Goal: Task Accomplishment & Management: Use online tool/utility

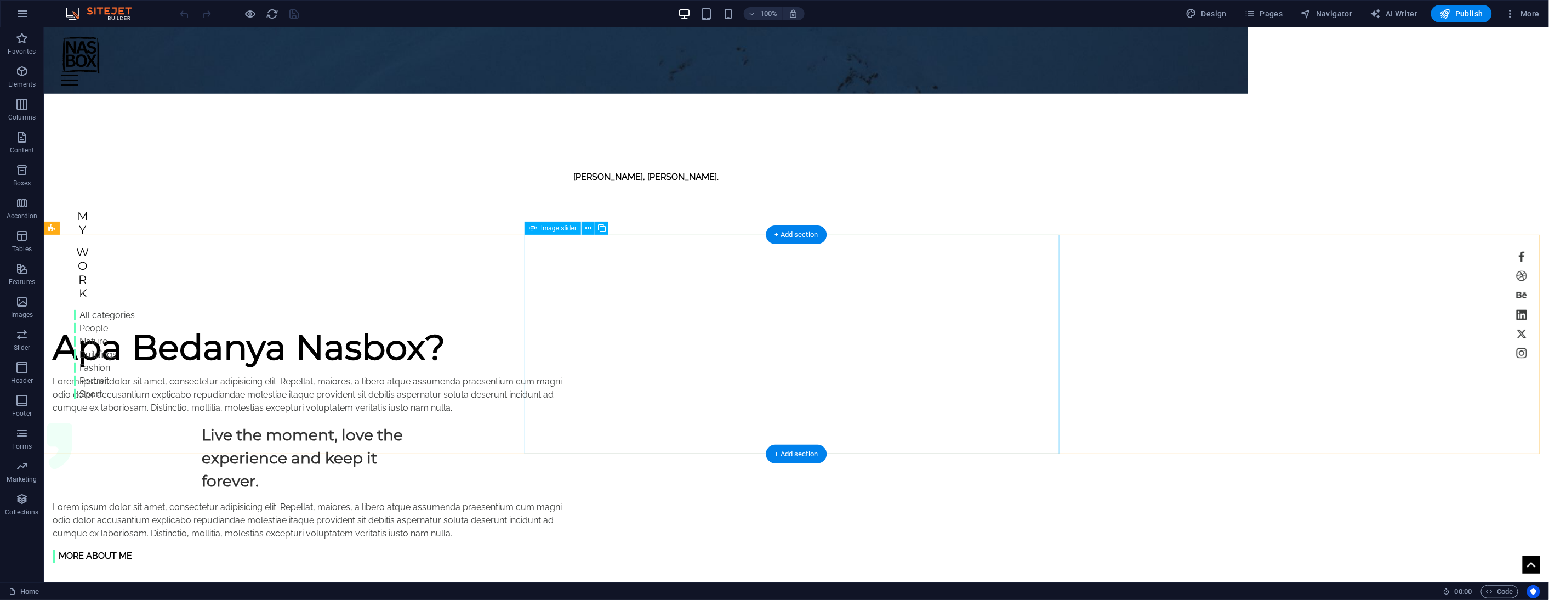
scroll to position [731, 0]
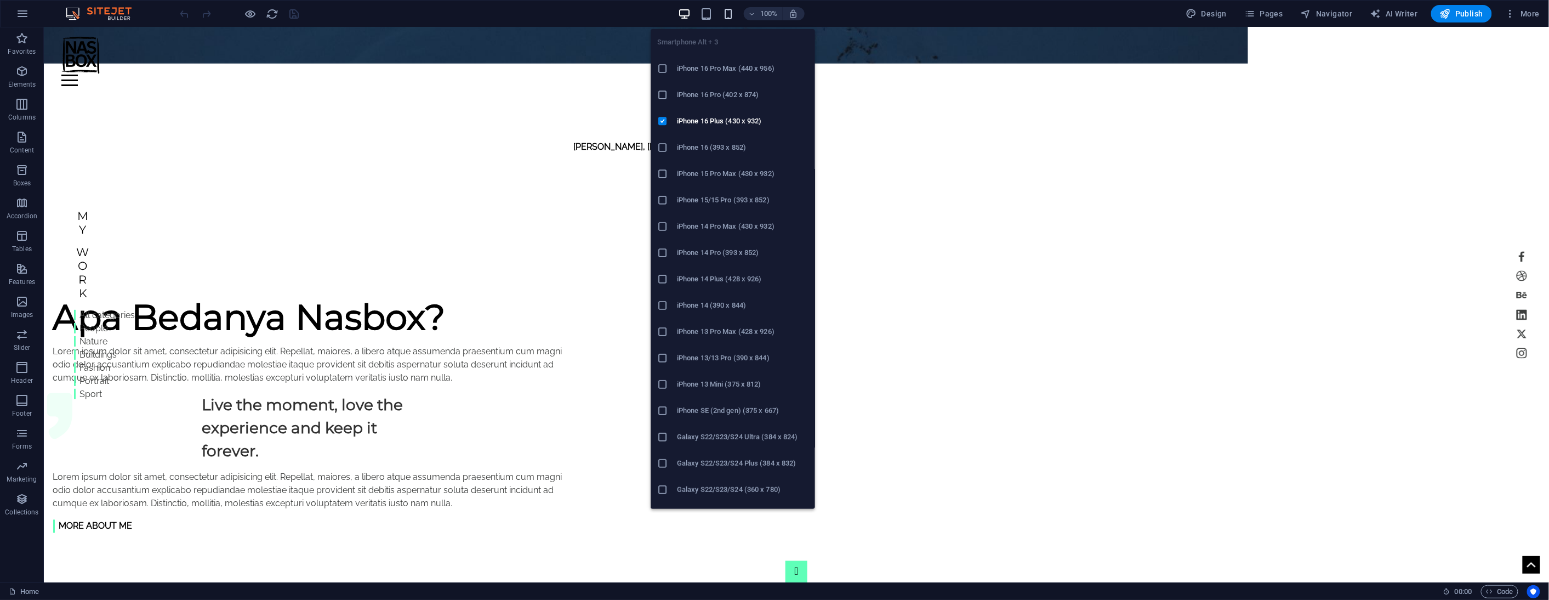
click at [730, 11] on icon "button" at bounding box center [728, 14] width 13 height 13
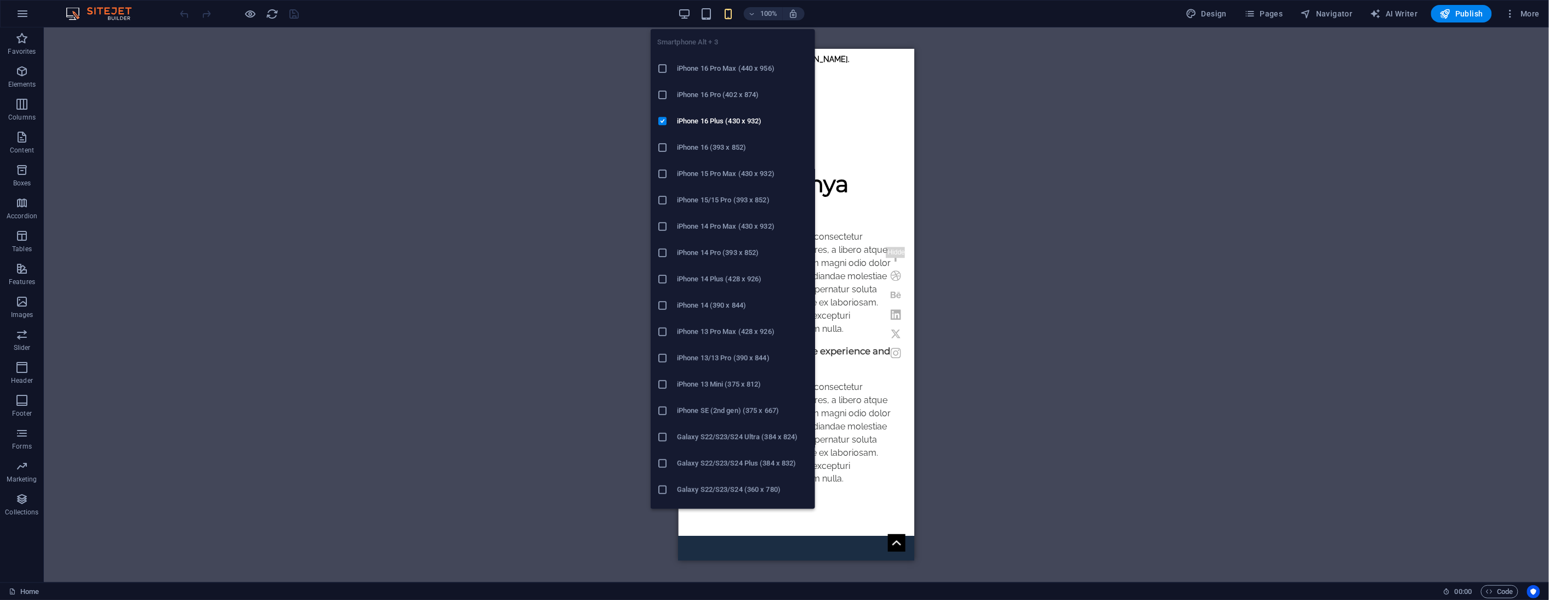
scroll to position [687, 0]
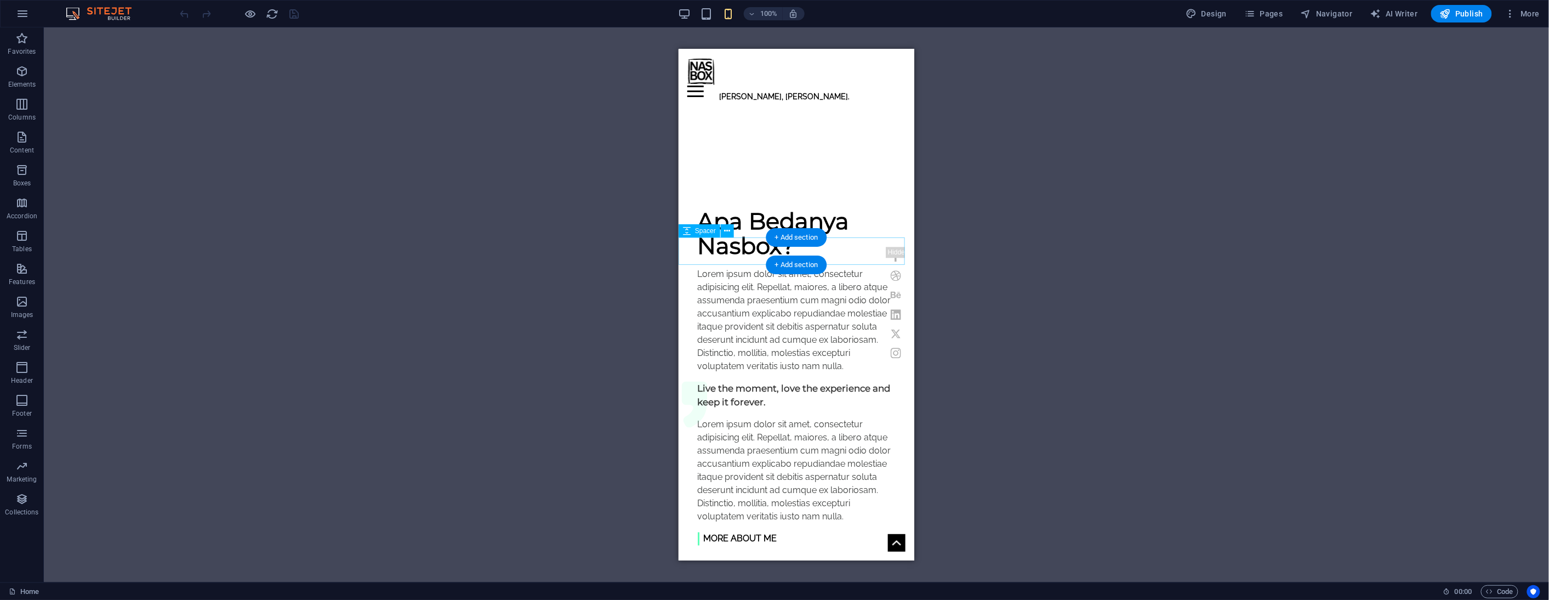
click at [726, 545] on div at bounding box center [796, 558] width 236 height 27
click at [743, 258] on icon at bounding box center [743, 259] width 6 height 12
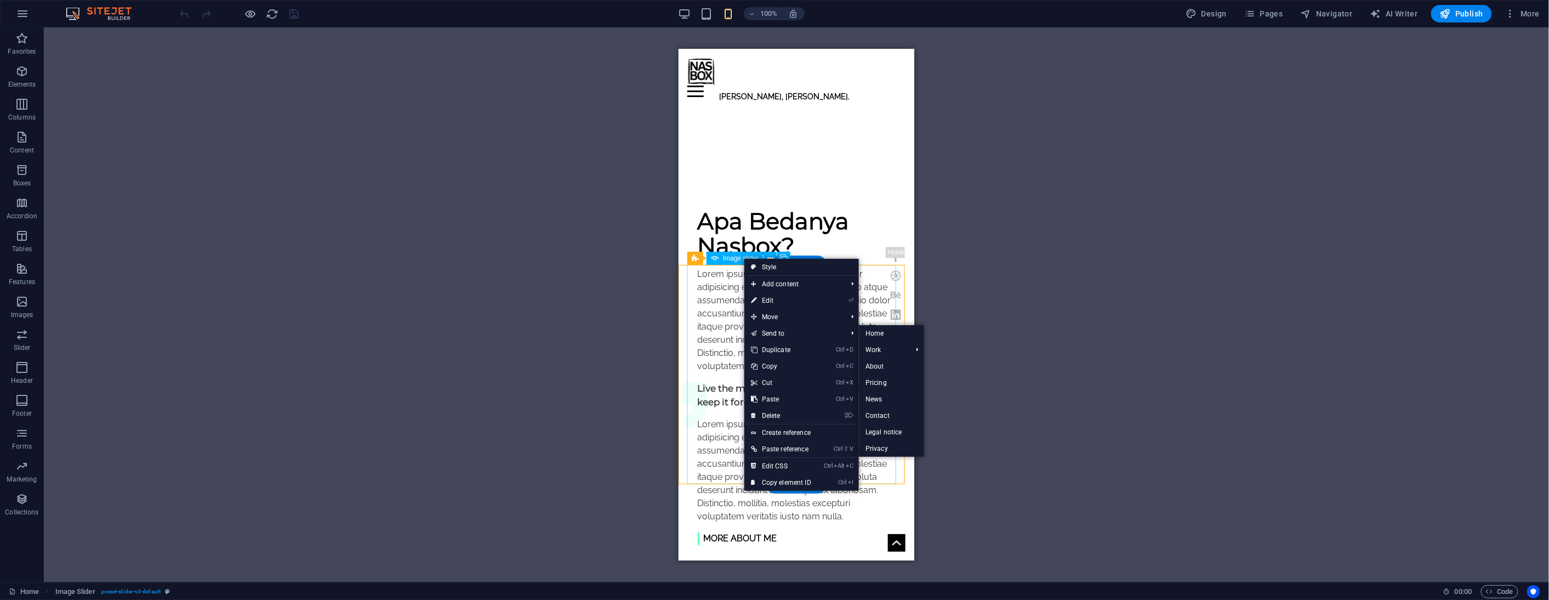
select select "px"
select select "ms"
select select "s"
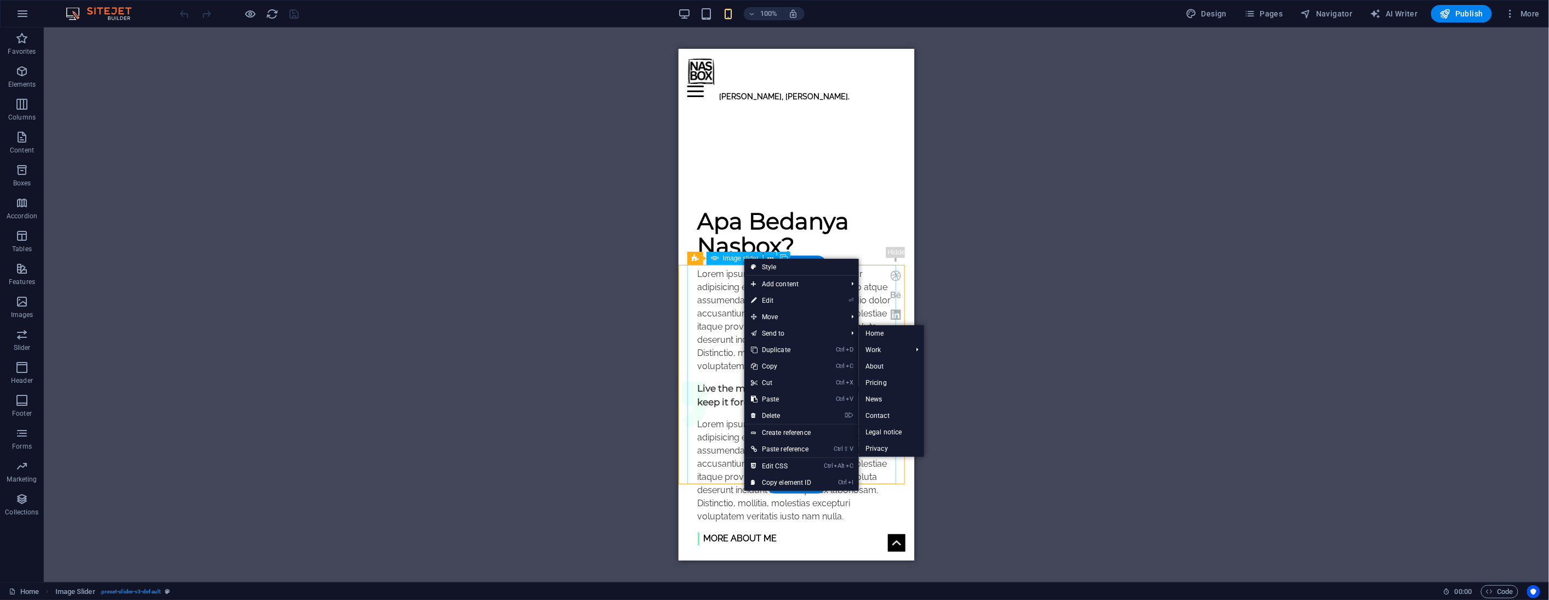
select select "progressive"
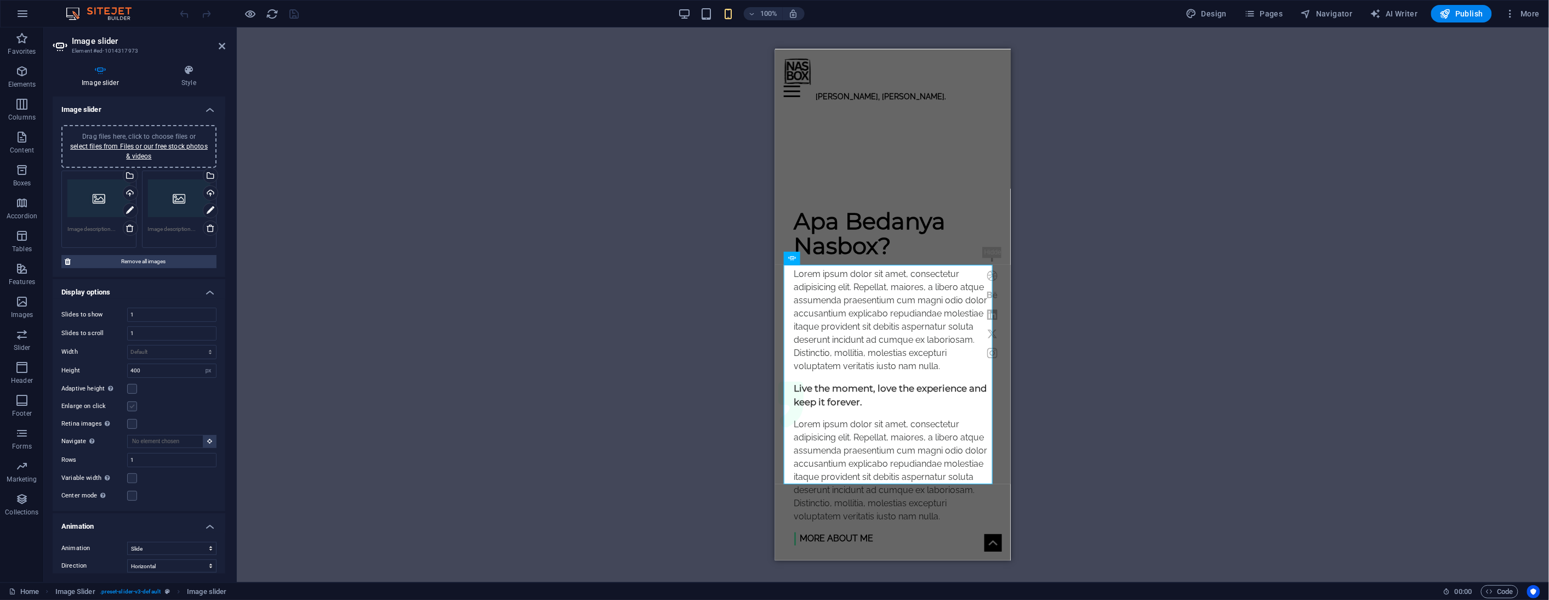
click at [128, 390] on label at bounding box center [132, 389] width 10 height 10
click at [0, 0] on input "Adaptive height Automatically adjust the height for single slide horizontal sli…" at bounding box center [0, 0] width 0 height 0
click at [128, 401] on label at bounding box center [132, 406] width 10 height 10
click at [0, 0] on input "Enlarge on click" at bounding box center [0, 0] width 0 height 0
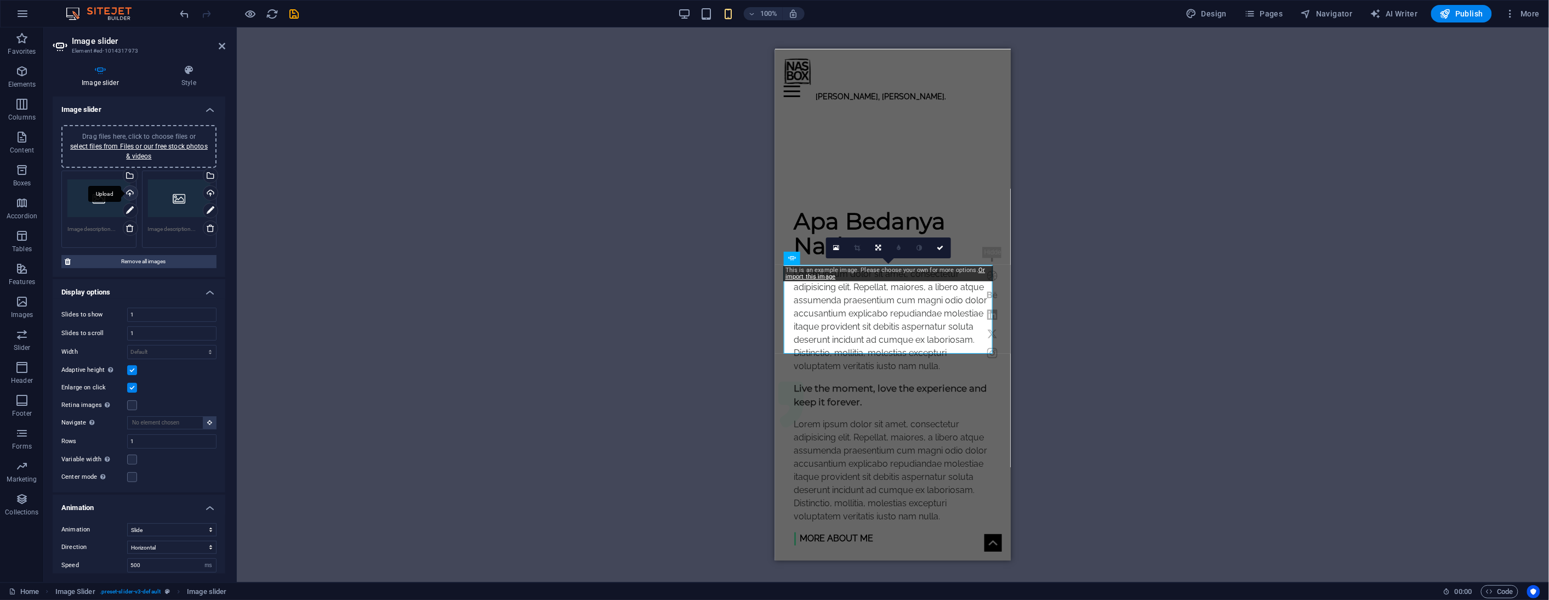
click at [129, 193] on div "Upload" at bounding box center [129, 194] width 16 height 16
click at [130, 174] on div "Select files from the file manager, stock photos, or upload file(s)" at bounding box center [129, 176] width 16 height 16
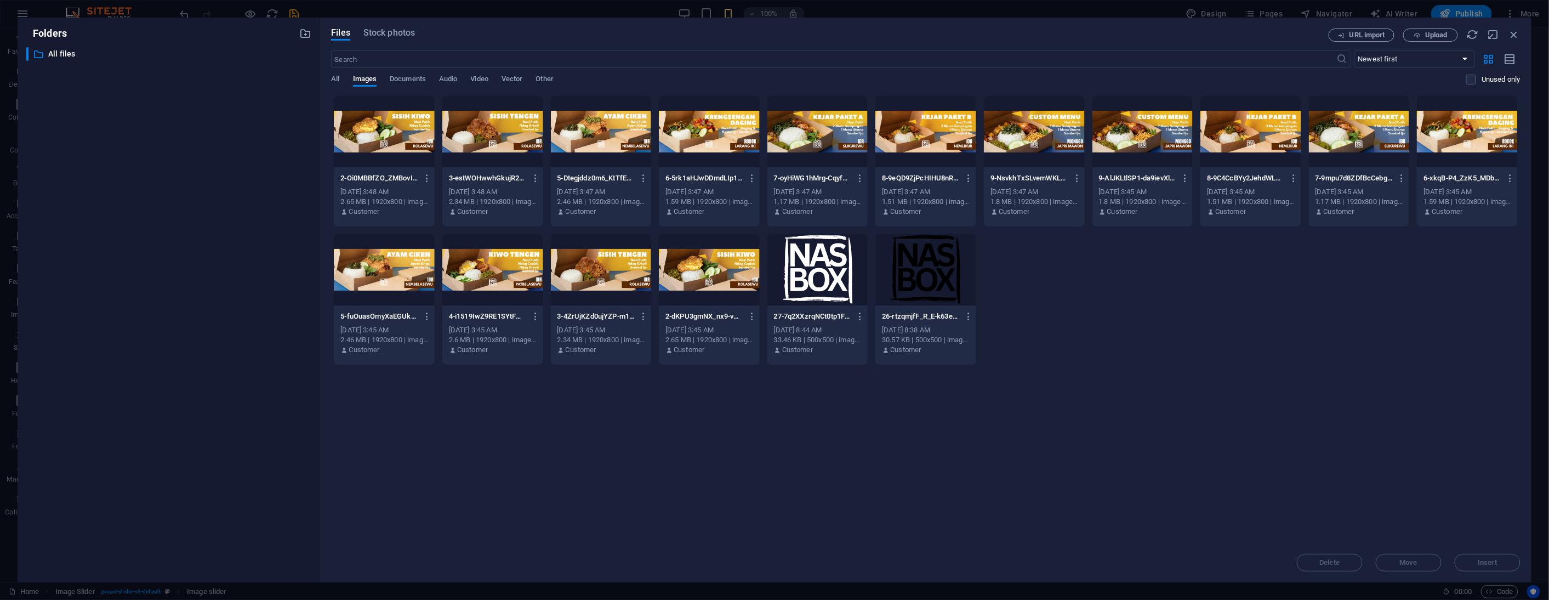
click at [399, 128] on div at bounding box center [384, 131] width 101 height 71
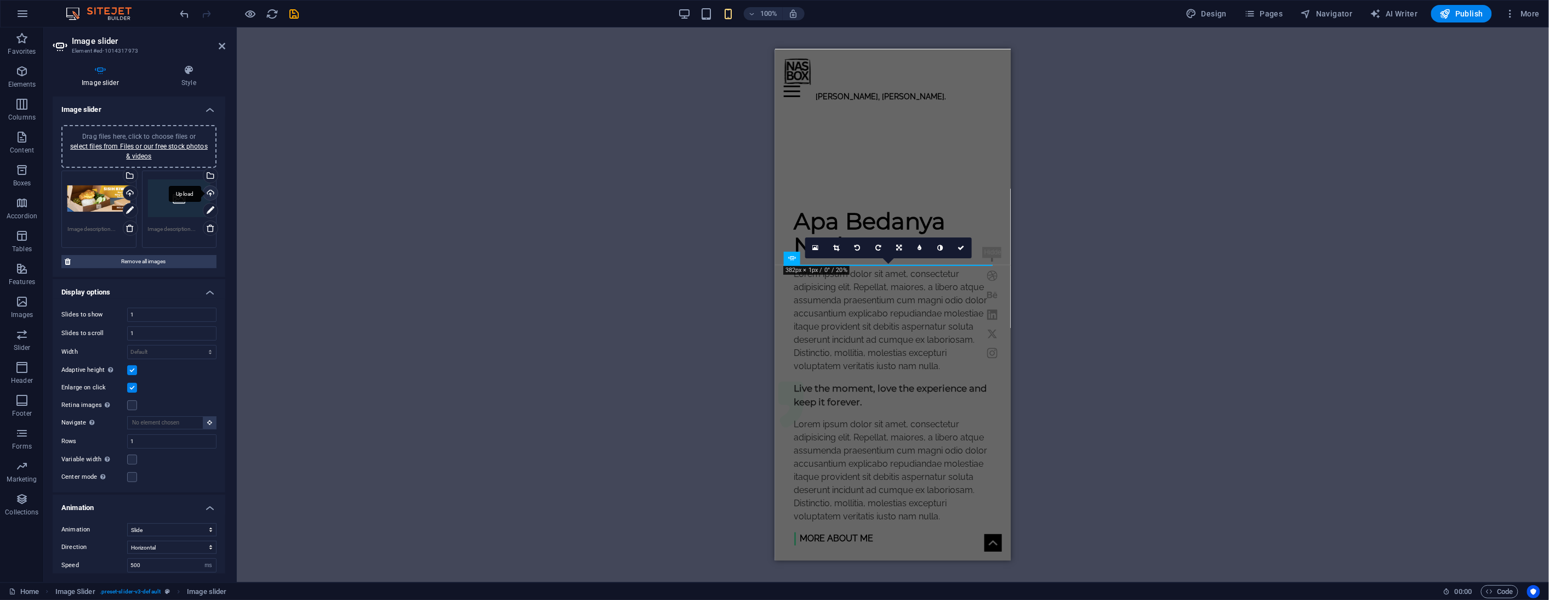
click at [207, 189] on div "Upload" at bounding box center [209, 194] width 16 height 16
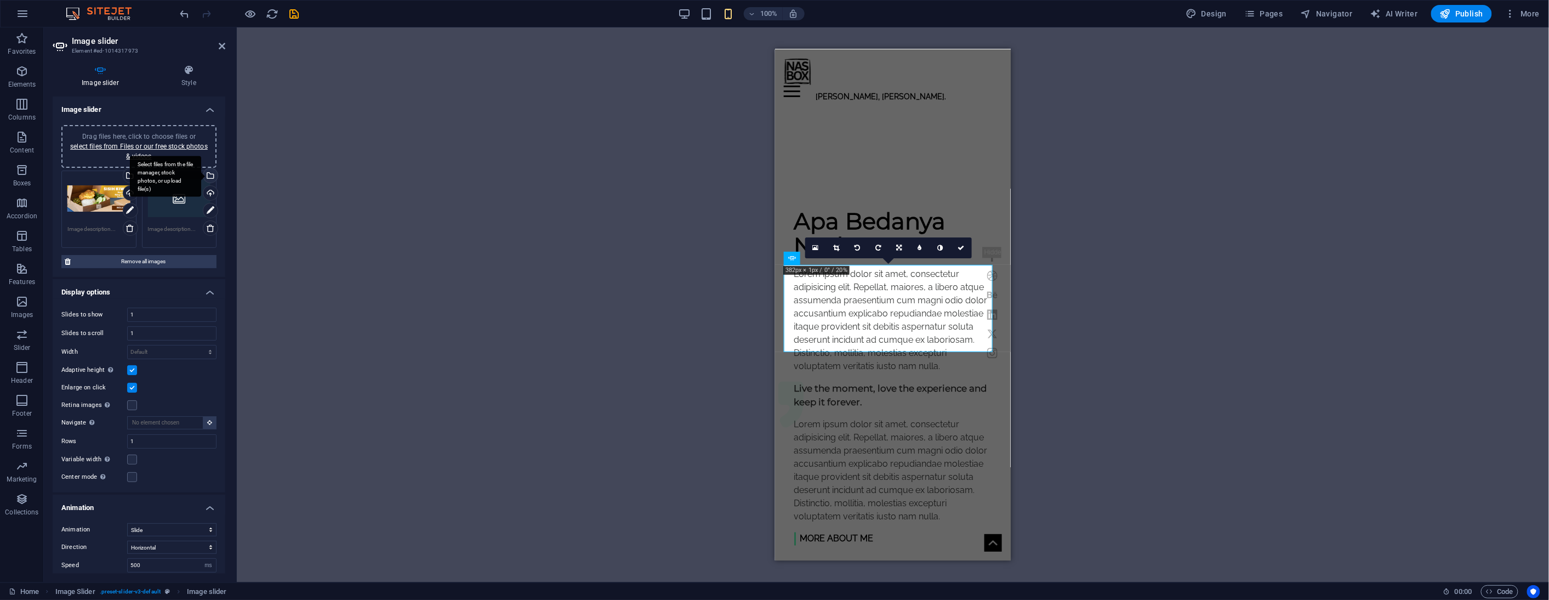
click at [209, 174] on div "Select files from the file manager, stock photos, or upload file(s)" at bounding box center [209, 176] width 16 height 16
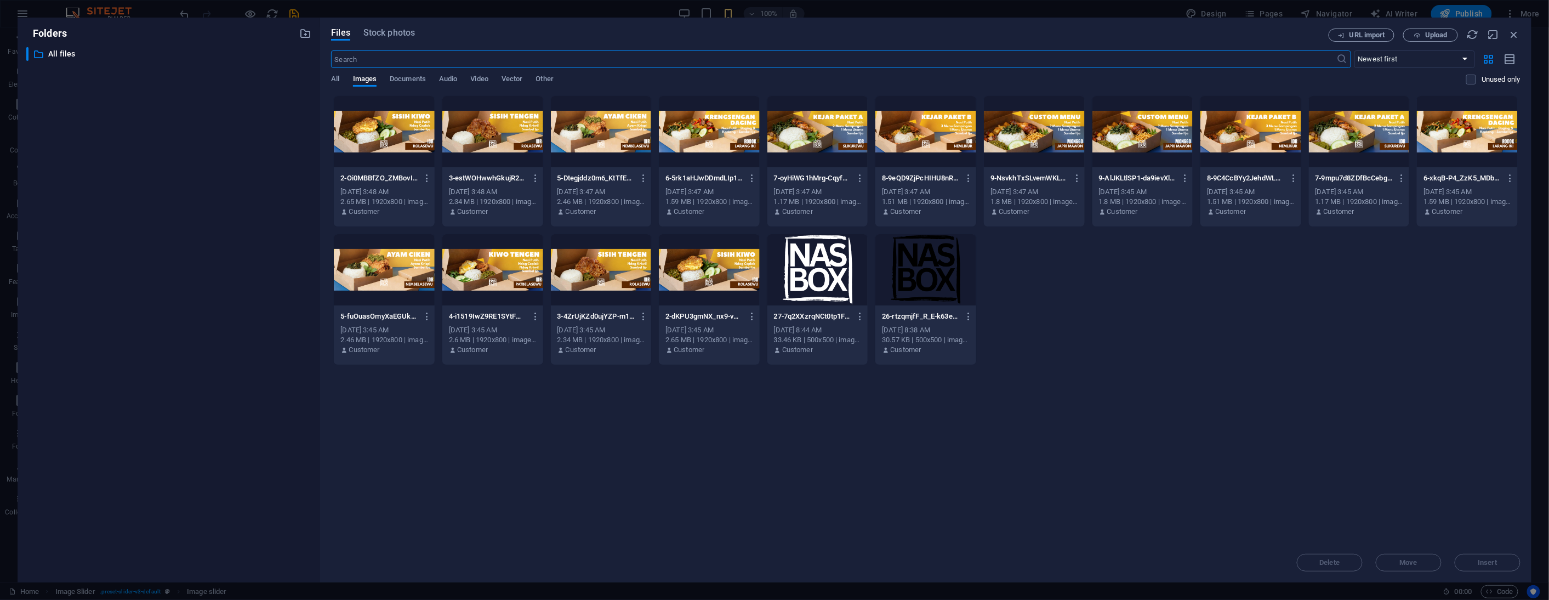
click at [506, 123] on div at bounding box center [492, 131] width 101 height 71
click at [505, 123] on div "1" at bounding box center [492, 131] width 101 height 71
click at [505, 123] on div at bounding box center [492, 131] width 101 height 71
click at [1473, 562] on span "Insert" at bounding box center [1487, 562] width 57 height 7
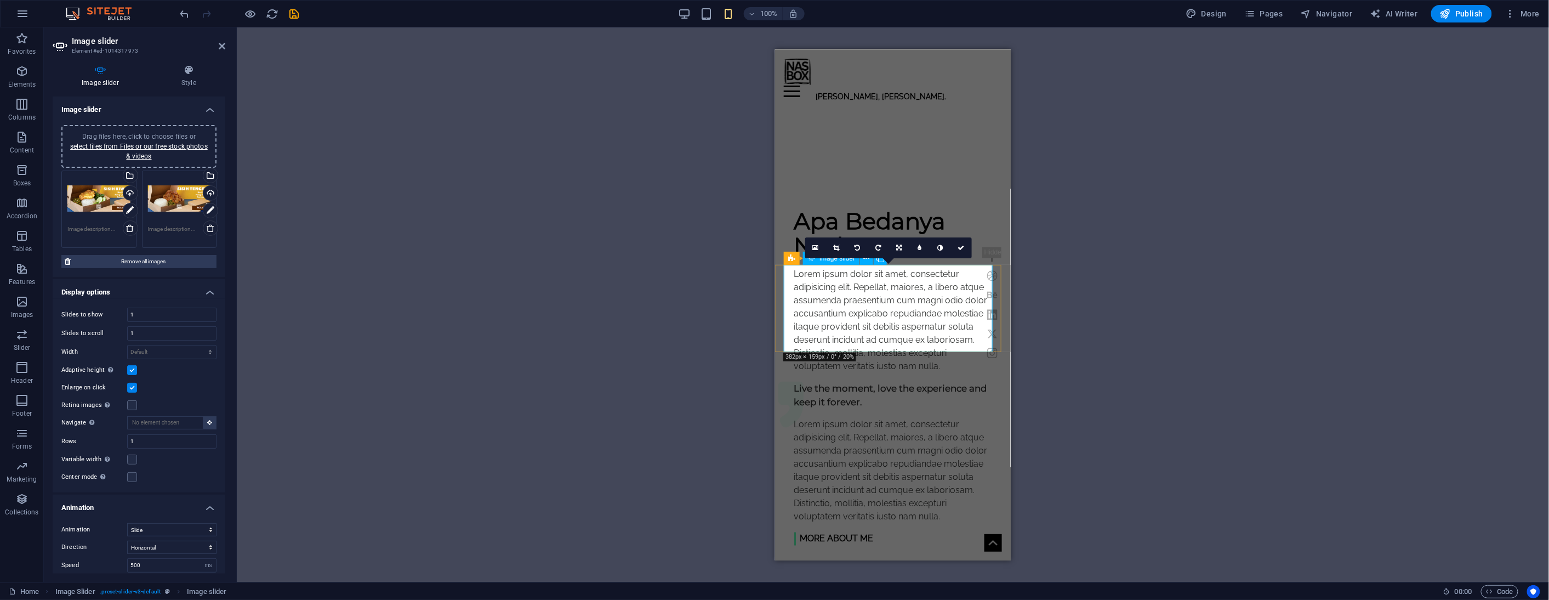
click at [964, 246] on icon at bounding box center [961, 247] width 7 height 7
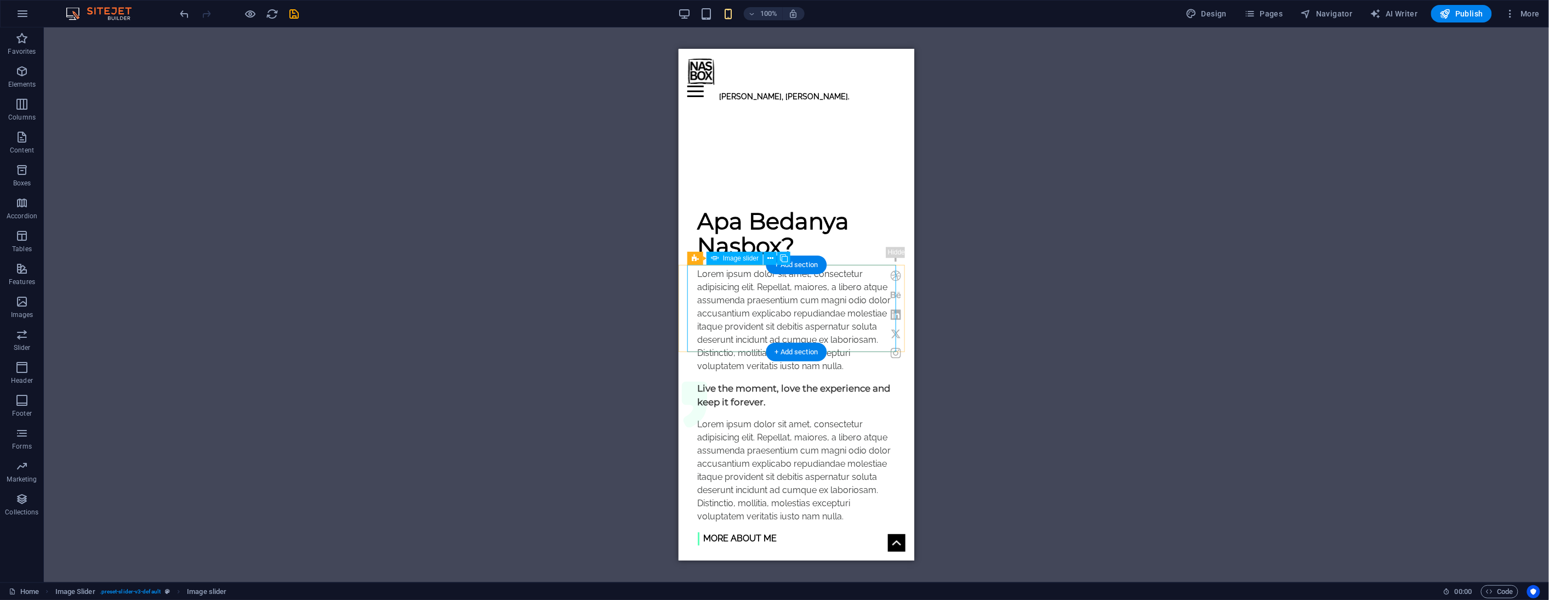
select select "ms"
select select "s"
select select "progressive"
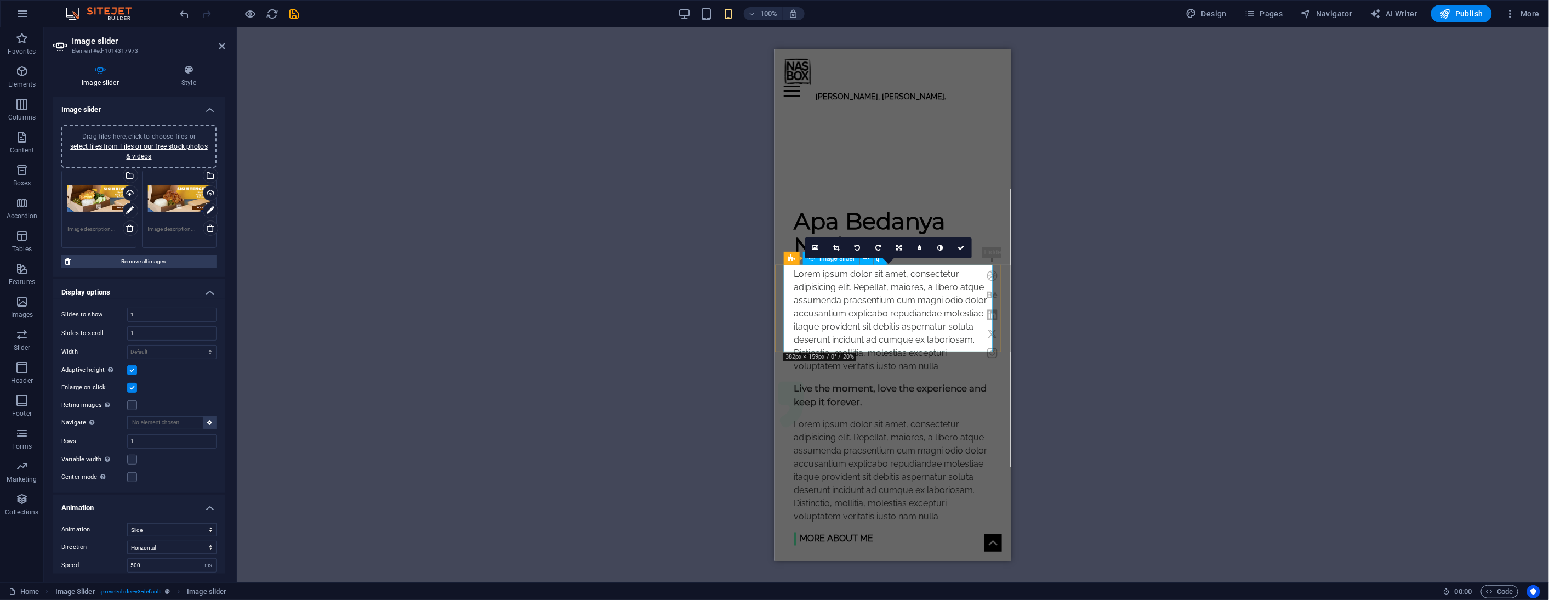
click at [960, 247] on icon at bounding box center [961, 247] width 7 height 7
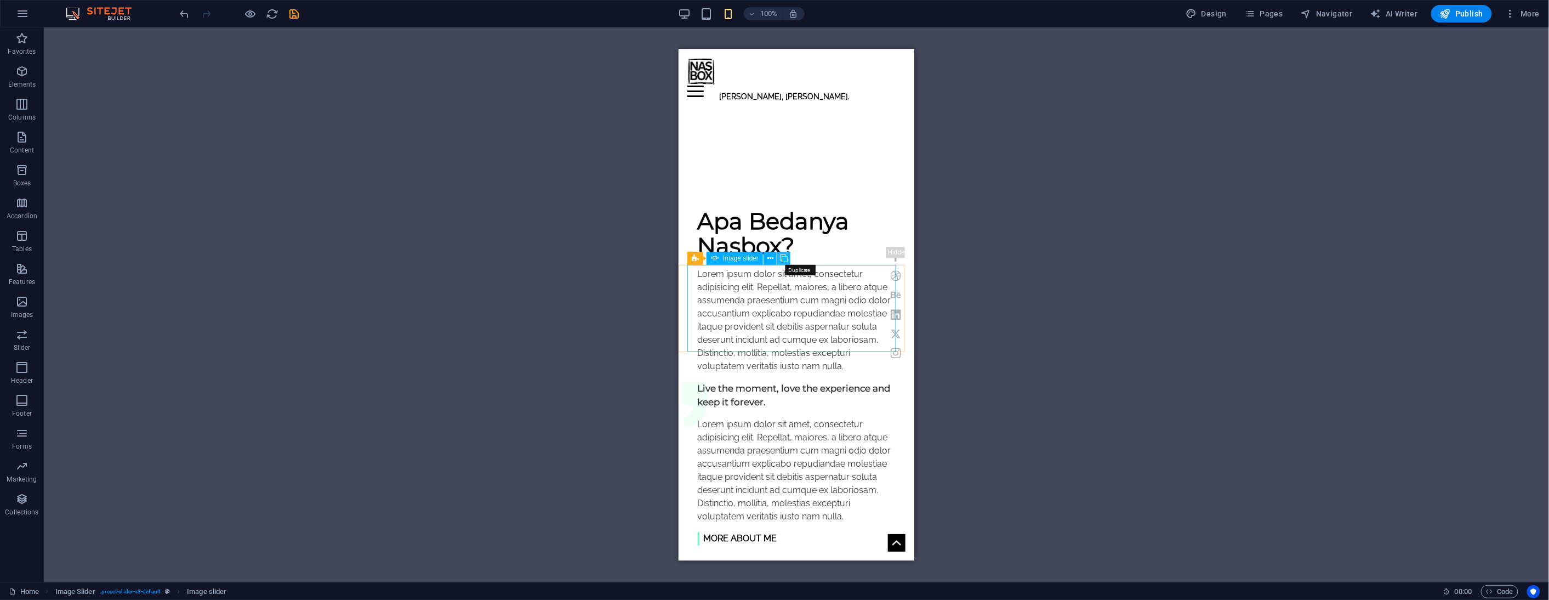
click at [782, 258] on icon at bounding box center [784, 259] width 8 height 12
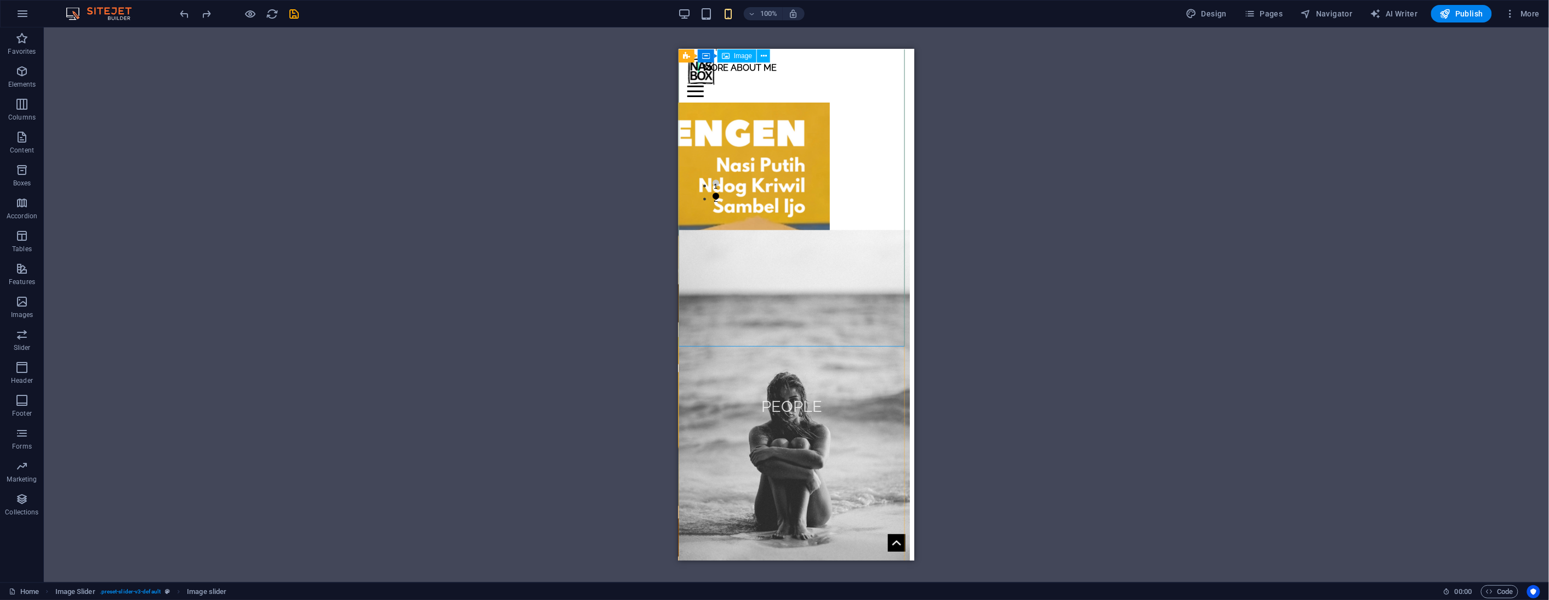
scroll to position [1478, 0]
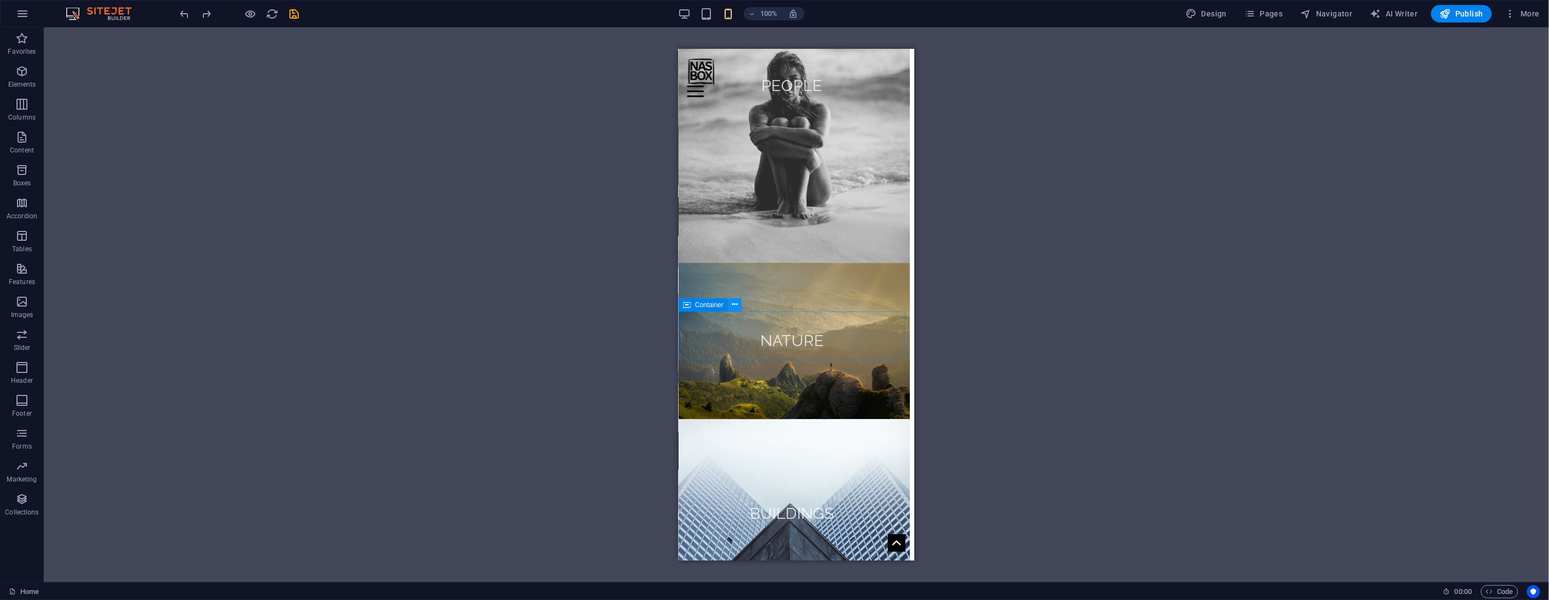
click at [735, 303] on icon at bounding box center [735, 305] width 6 height 12
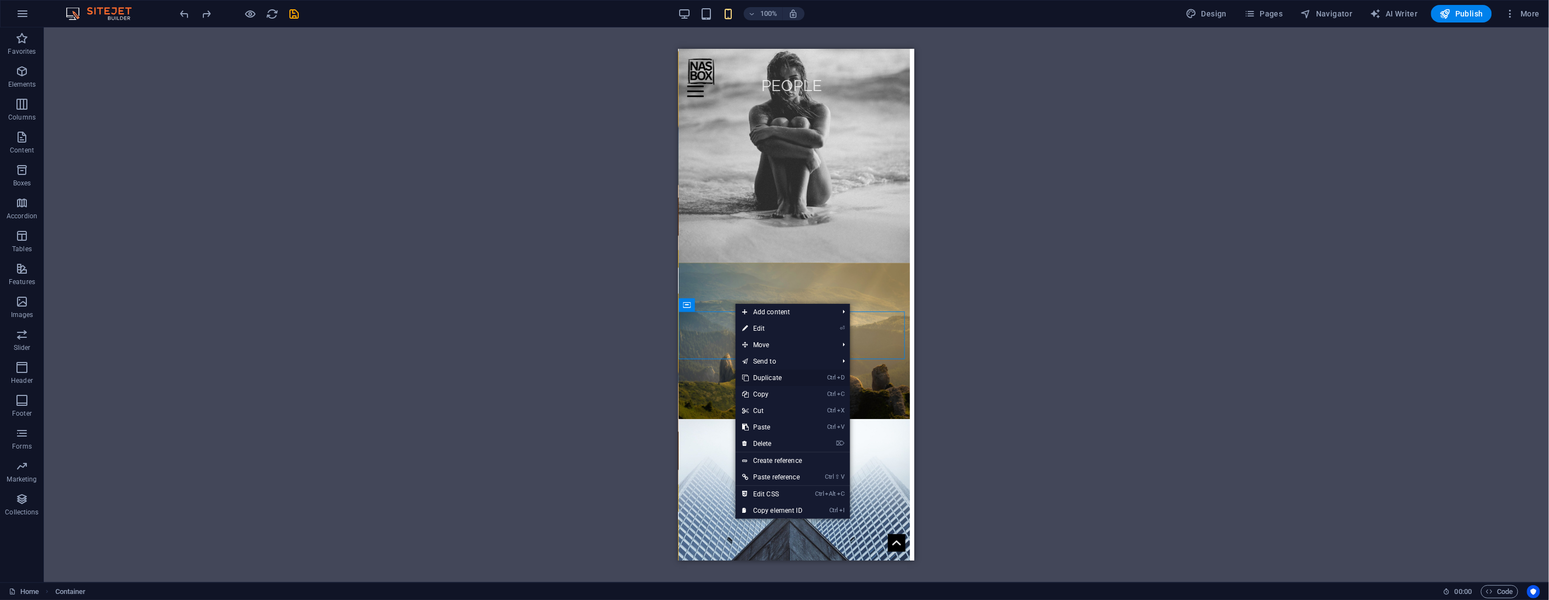
click at [788, 378] on link "Ctrl D Duplicate" at bounding box center [772, 377] width 73 height 16
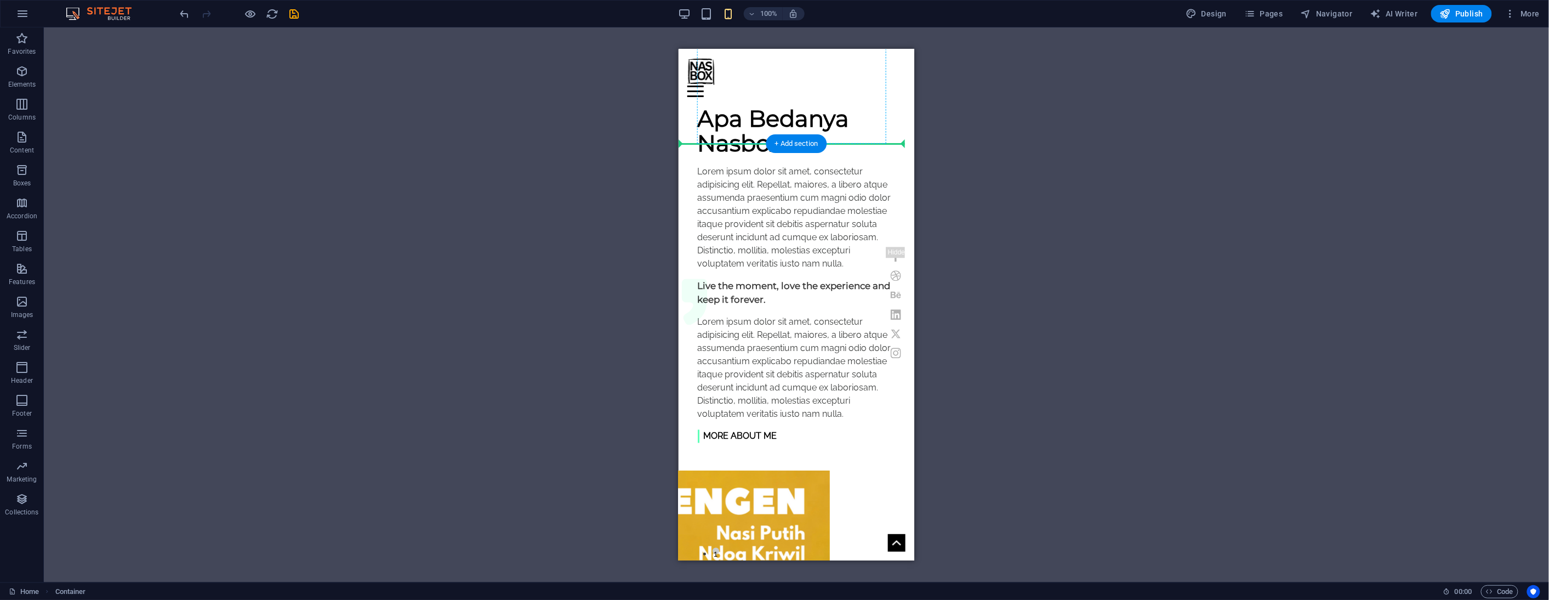
scroll to position [781, 0]
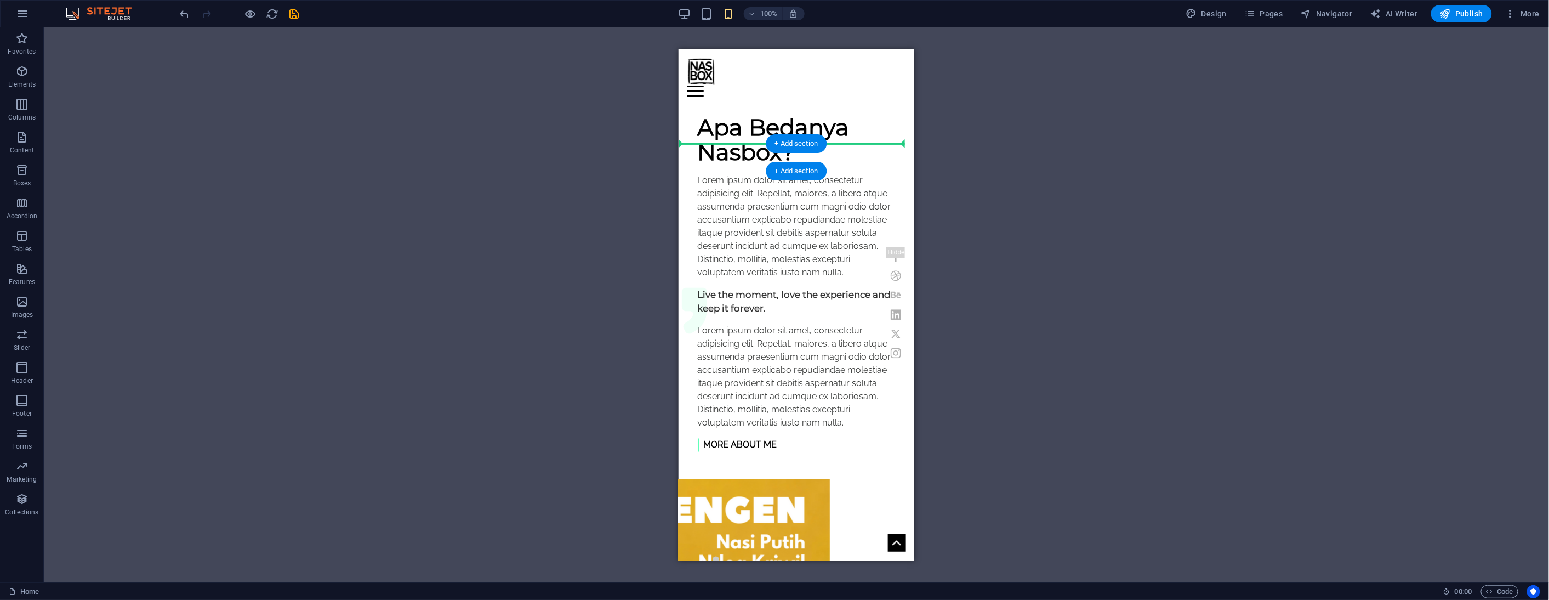
drag, startPoint x: 1366, startPoint y: 354, endPoint x: 723, endPoint y: 156, distance: 672.9
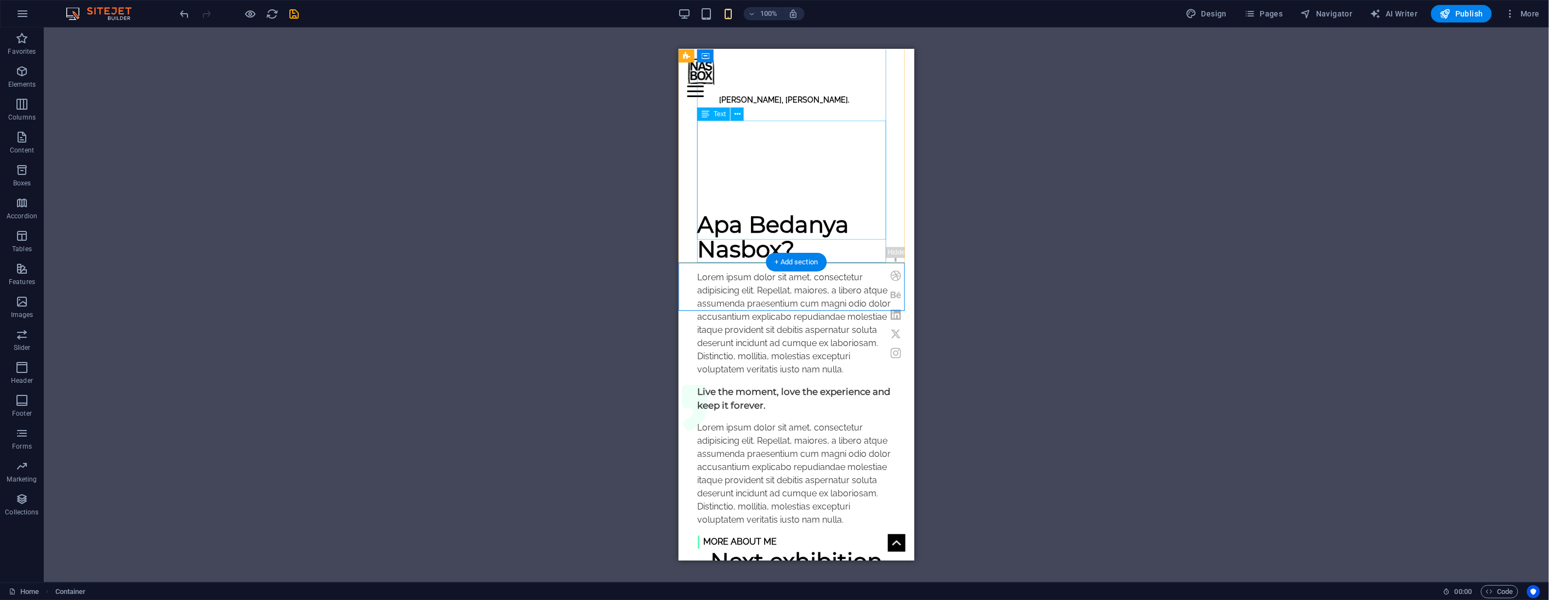
scroll to position [659, 0]
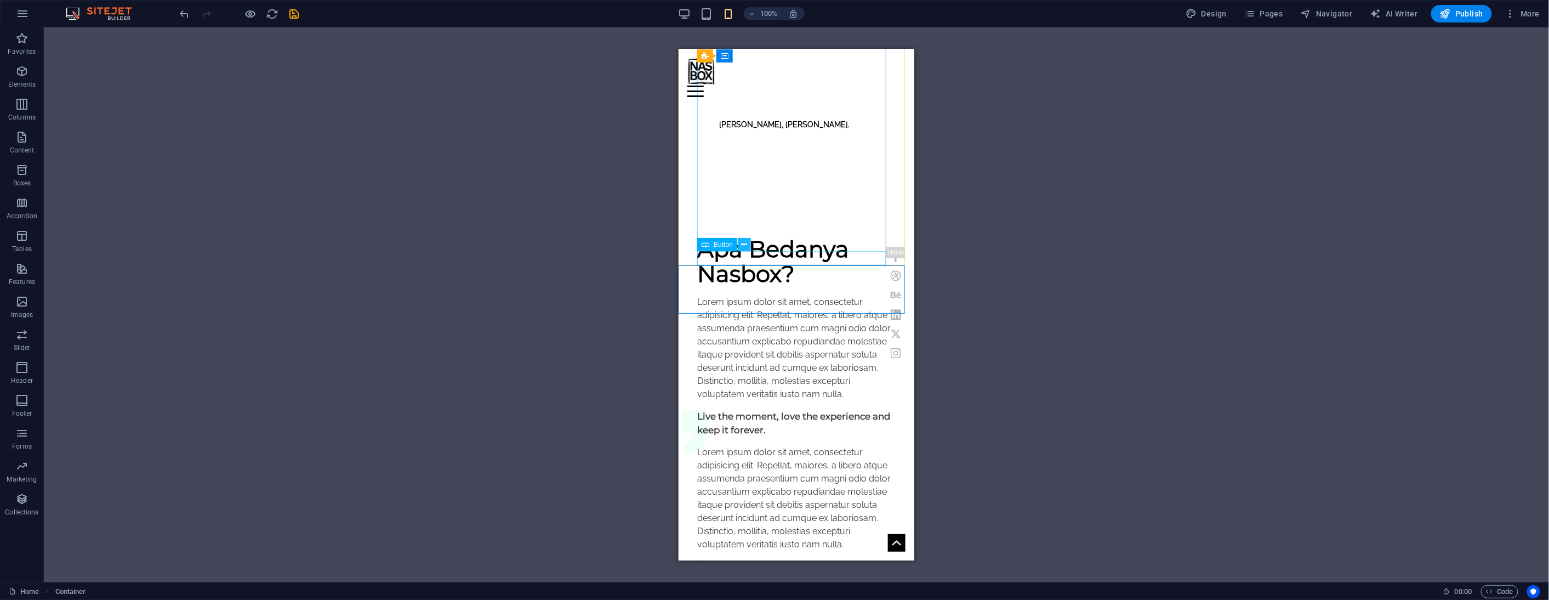
click at [743, 245] on icon at bounding box center [745, 245] width 6 height 12
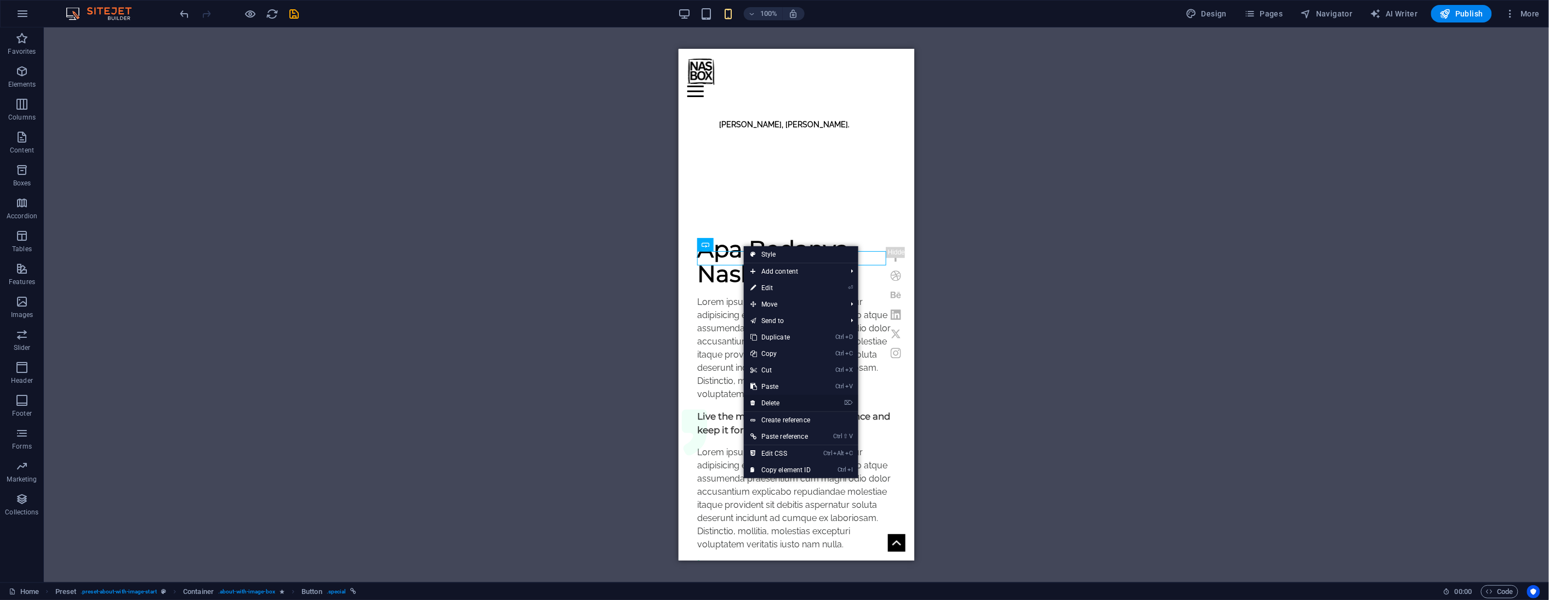
click at [776, 400] on link "⌦ Delete" at bounding box center [780, 403] width 73 height 16
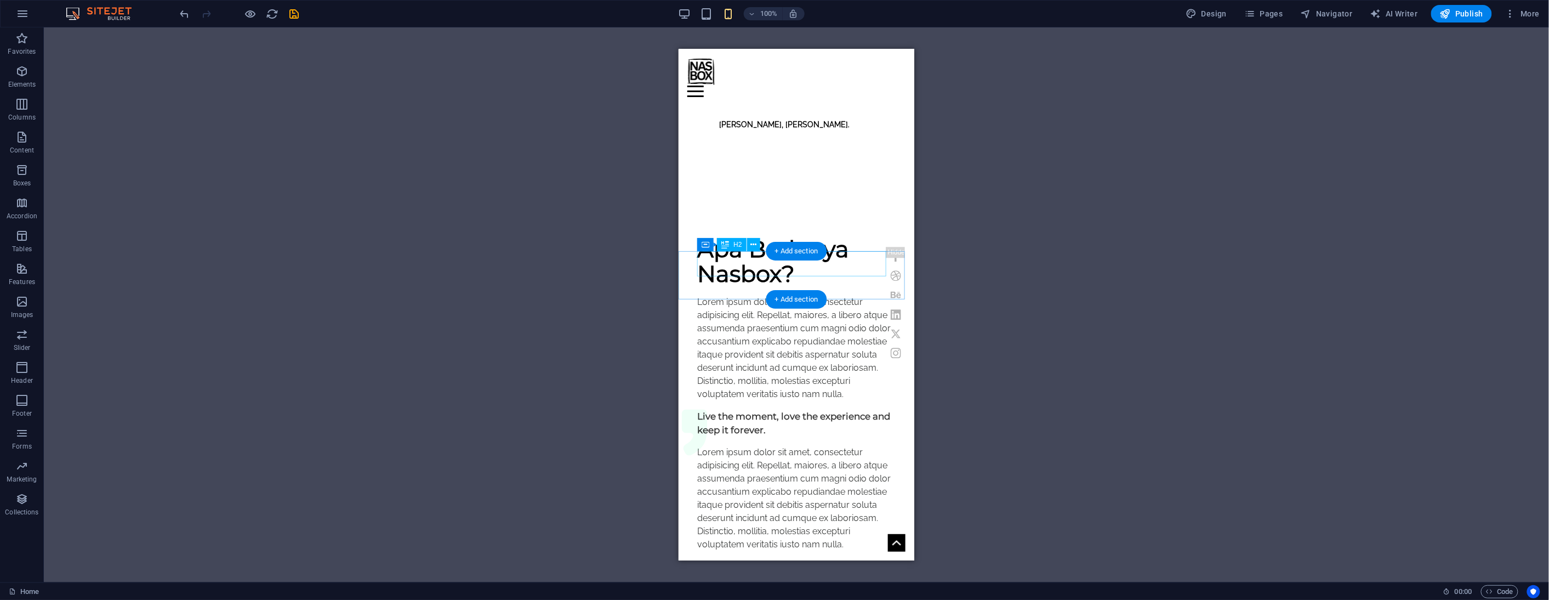
click at [809, 559] on div "Next exhibition" at bounding box center [796, 571] width 198 height 25
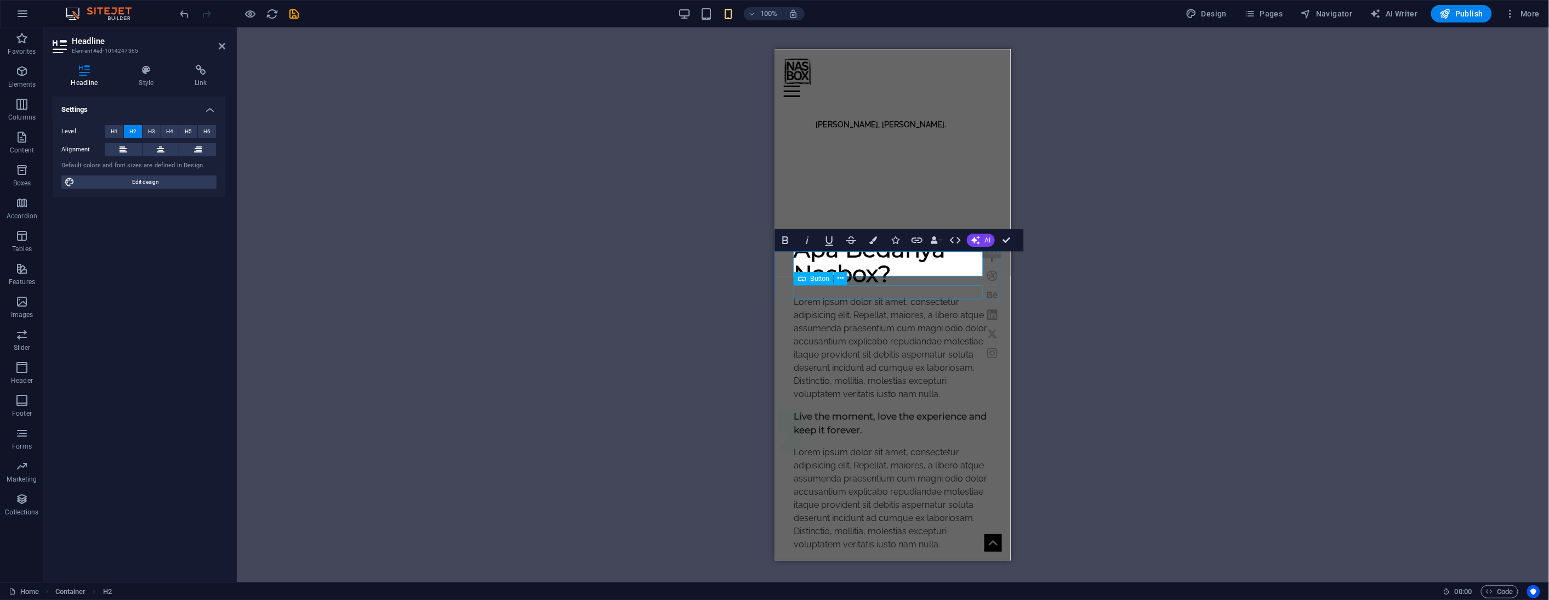
click at [907, 593] on div "more News" at bounding box center [892, 600] width 198 height 14
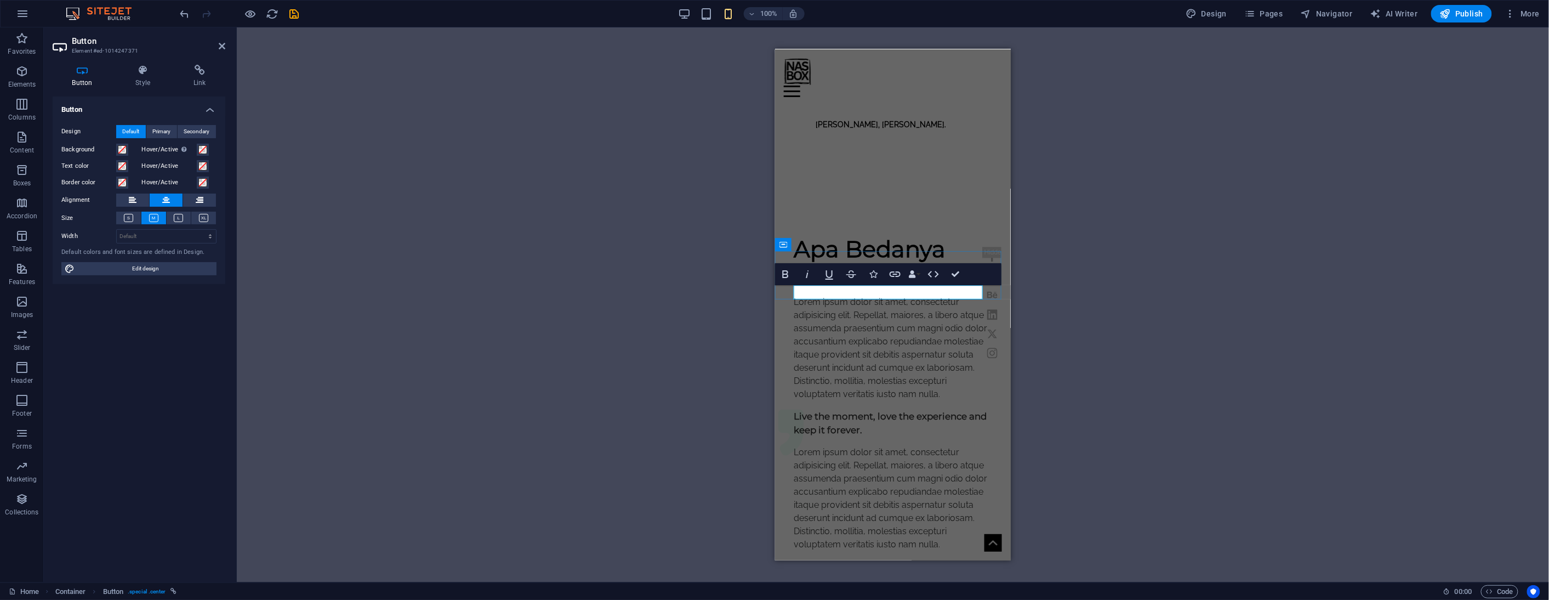
click at [913, 593] on link "more News" at bounding box center [892, 600] width 61 height 14
click at [913, 593] on link "more News" at bounding box center [892, 600] width 55 height 14
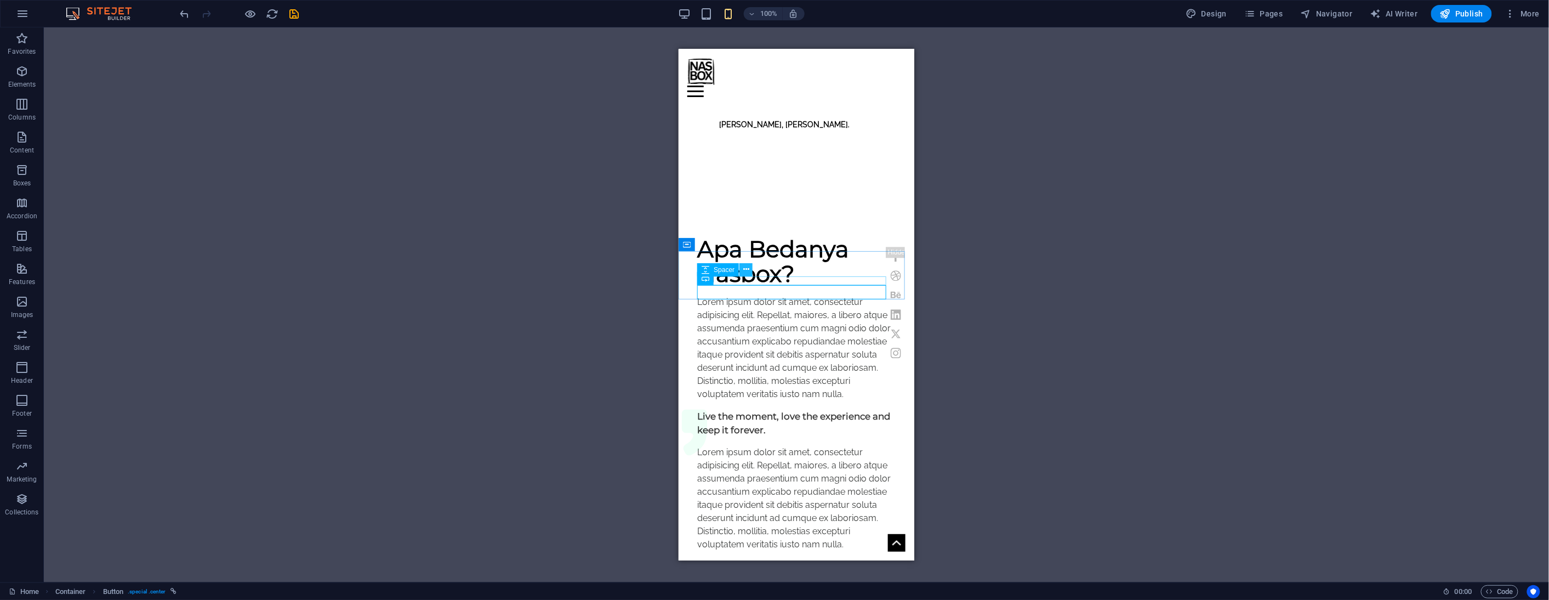
click at [747, 266] on icon at bounding box center [746, 270] width 6 height 12
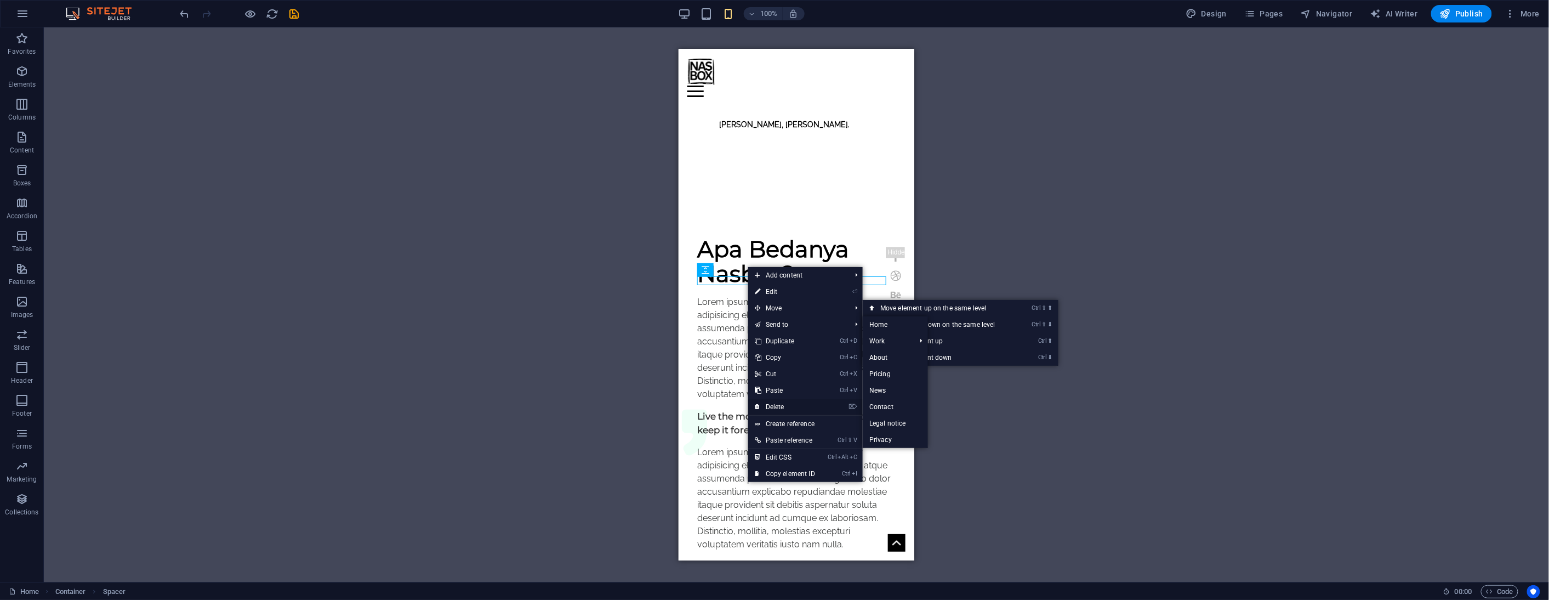
click at [777, 403] on link "⌦ Delete" at bounding box center [784, 407] width 73 height 16
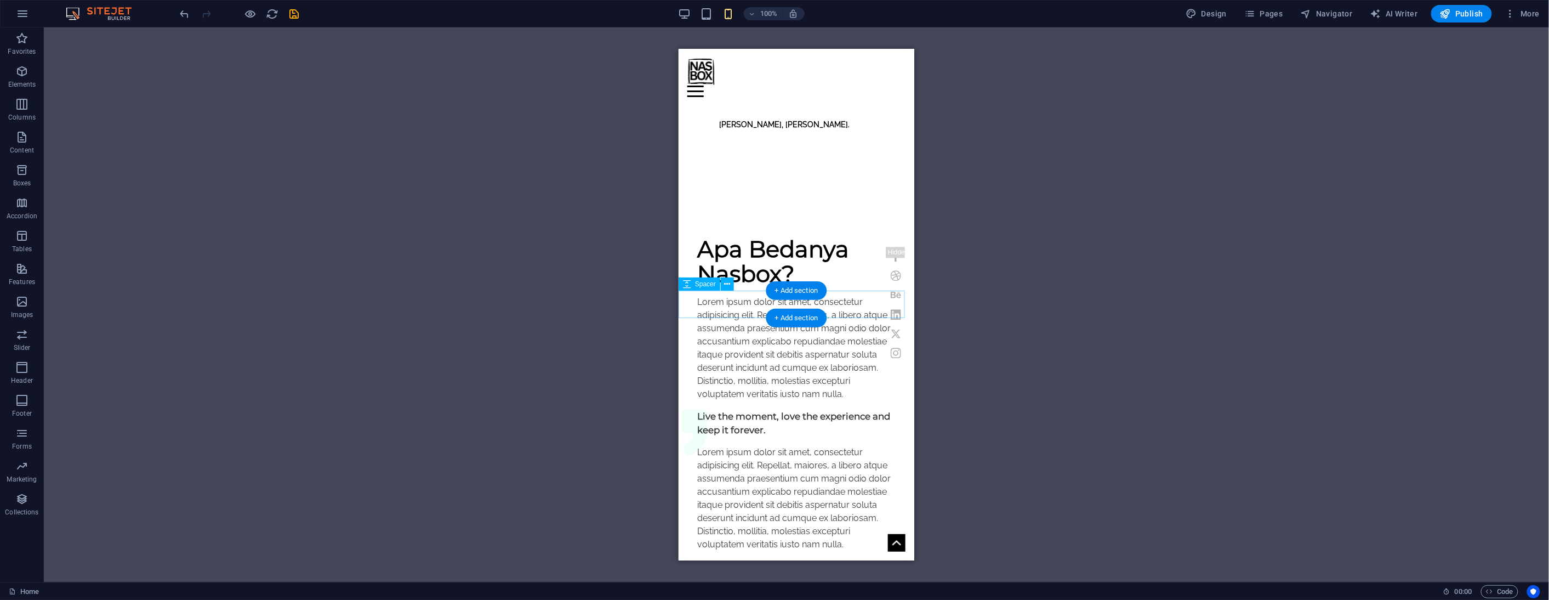
click at [729, 599] on div at bounding box center [796, 612] width 236 height 27
select select "px"
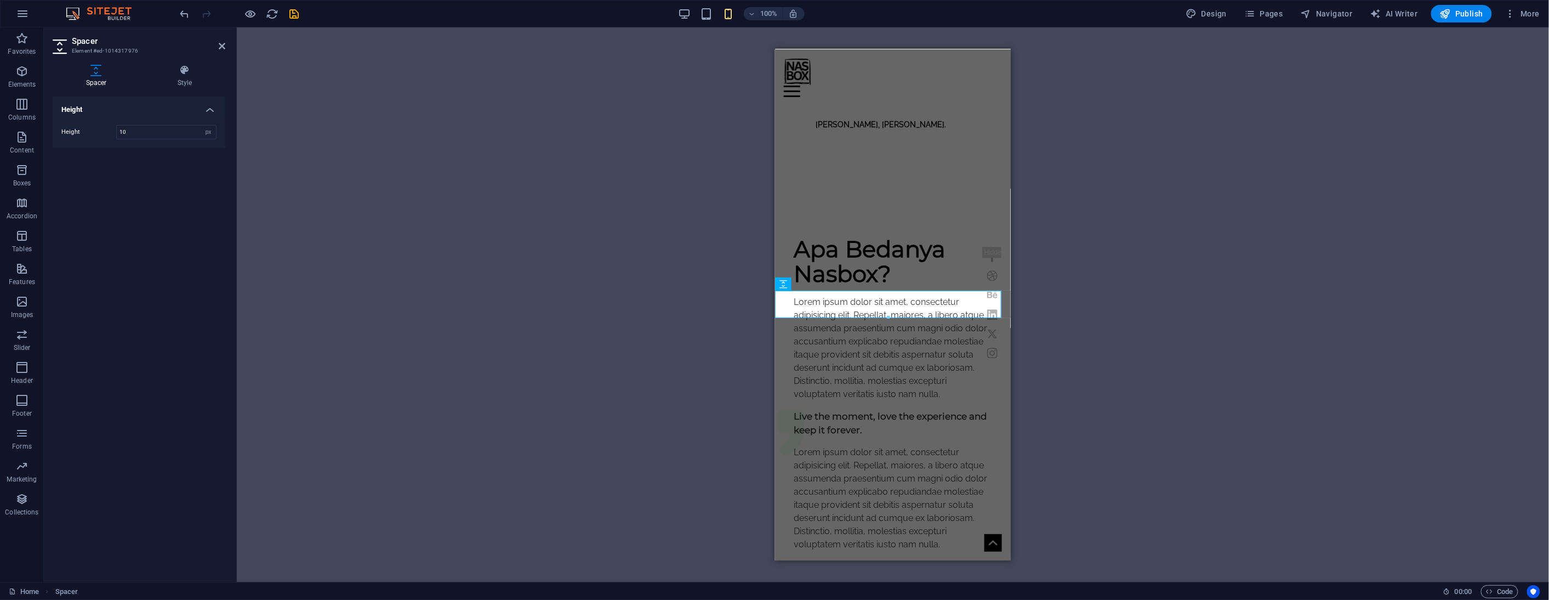
type input "10"
click at [452, 263] on div "H3 Banner Container Menu Bar Text Image H5 Button Preset Container Preset Text …" at bounding box center [893, 304] width 1312 height 555
click at [547, 229] on div "H3 Banner Container Menu Bar Text Image H5 Button Preset Container Preset Text …" at bounding box center [893, 304] width 1312 height 555
click at [219, 44] on icon at bounding box center [222, 46] width 7 height 9
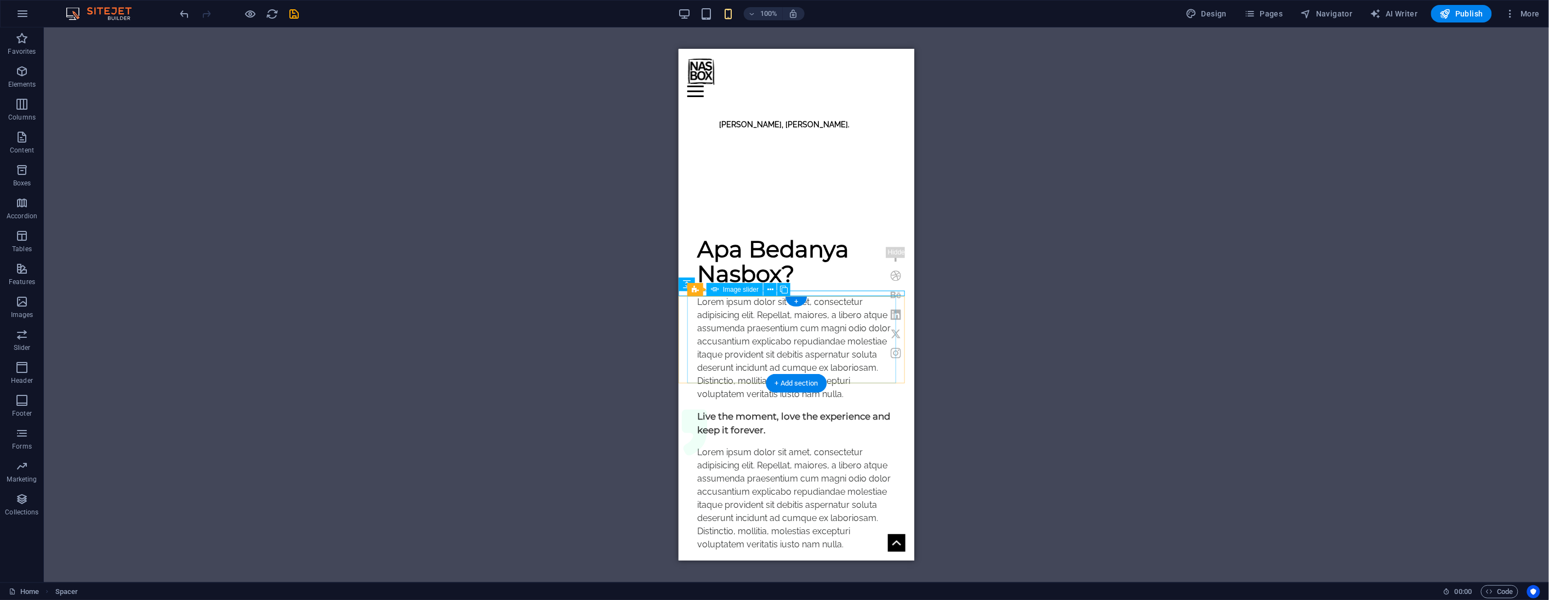
select select "ms"
select select "s"
select select "progressive"
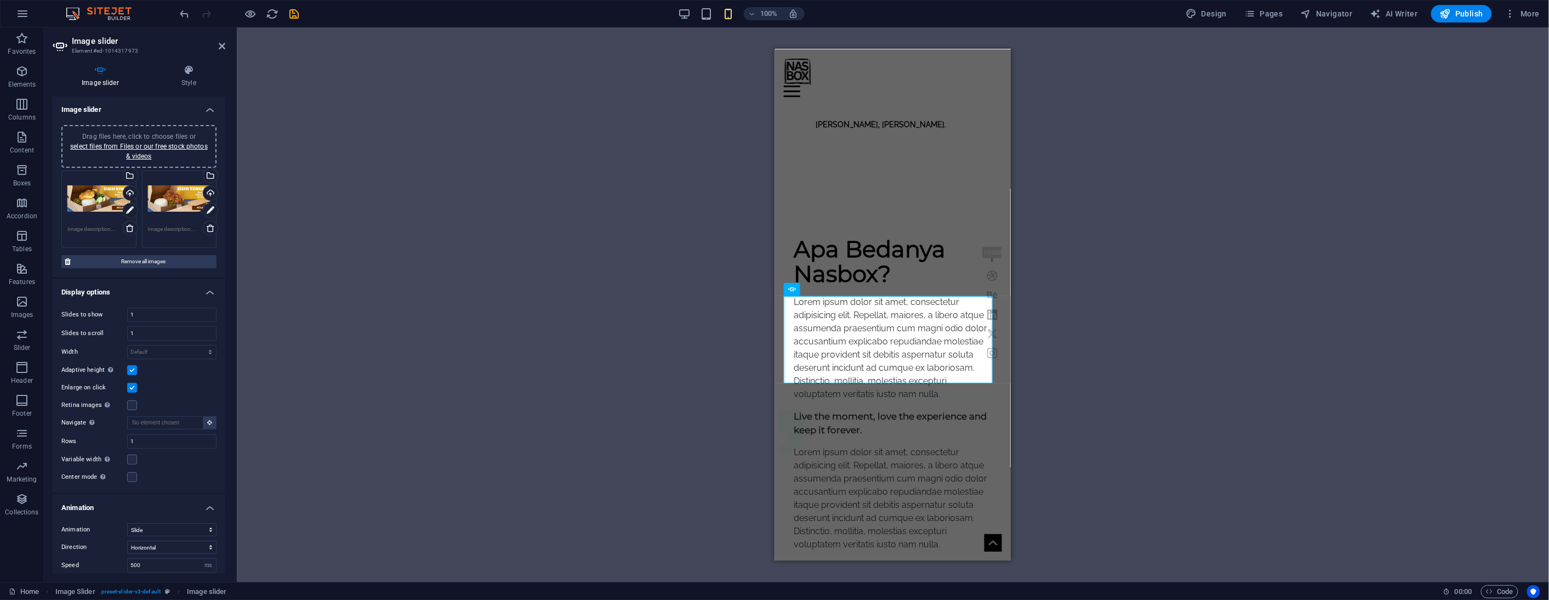
drag, startPoint x: 96, startPoint y: 244, endPoint x: 155, endPoint y: 229, distance: 60.6
drag, startPoint x: 155, startPoint y: 229, endPoint x: 110, endPoint y: 250, distance: 49.0
click at [110, 250] on div "Drag files here, click to choose files or select files from Files or our free s…" at bounding box center [139, 200] width 173 height 169
click at [147, 158] on link "select files from Files or our free stock photos & videos" at bounding box center [139, 152] width 138 height 18
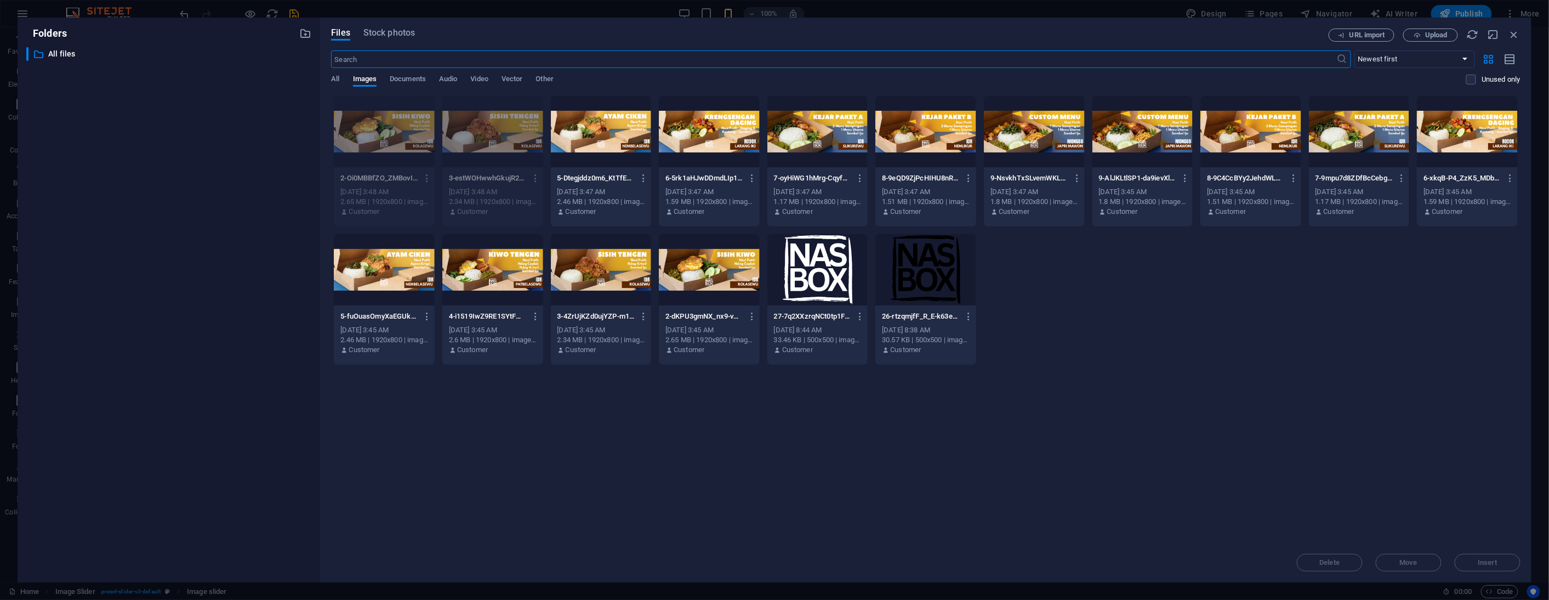
click at [619, 130] on div at bounding box center [601, 131] width 101 height 71
click at [619, 130] on div "1" at bounding box center [601, 131] width 101 height 71
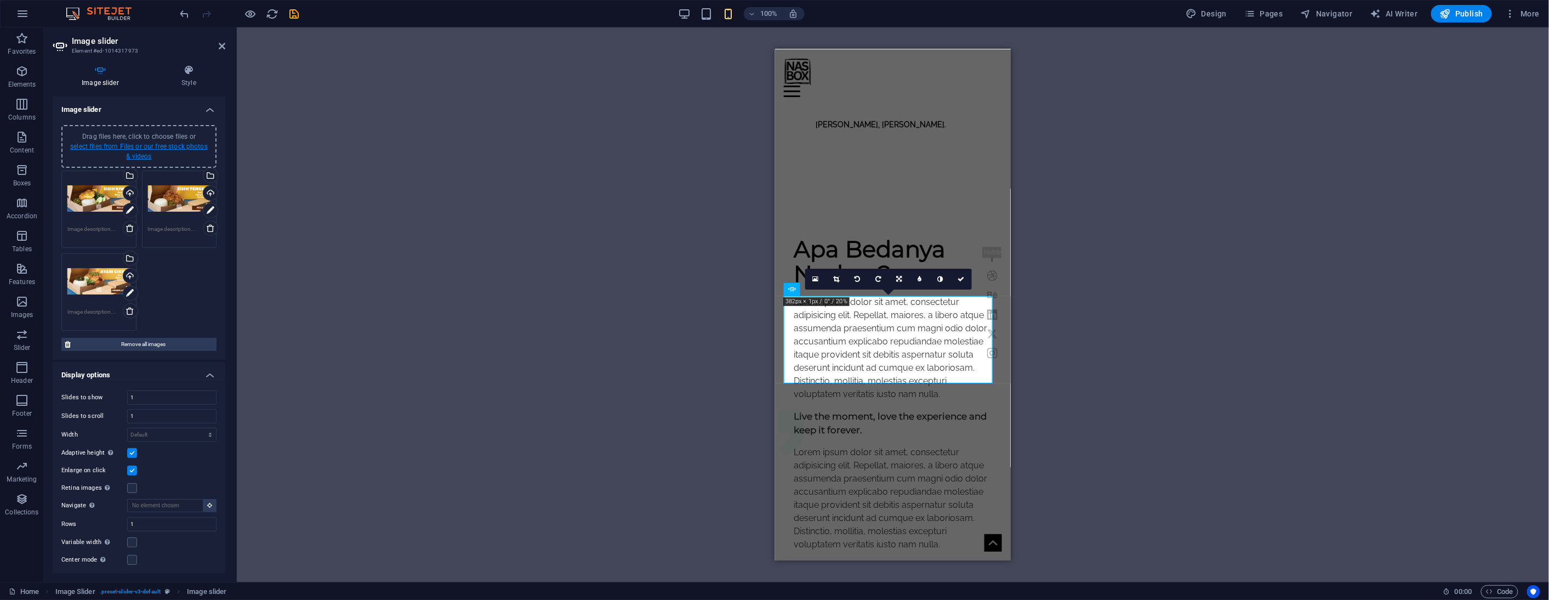
click at [159, 146] on link "select files from Files or our free stock photos & videos" at bounding box center [139, 152] width 138 height 18
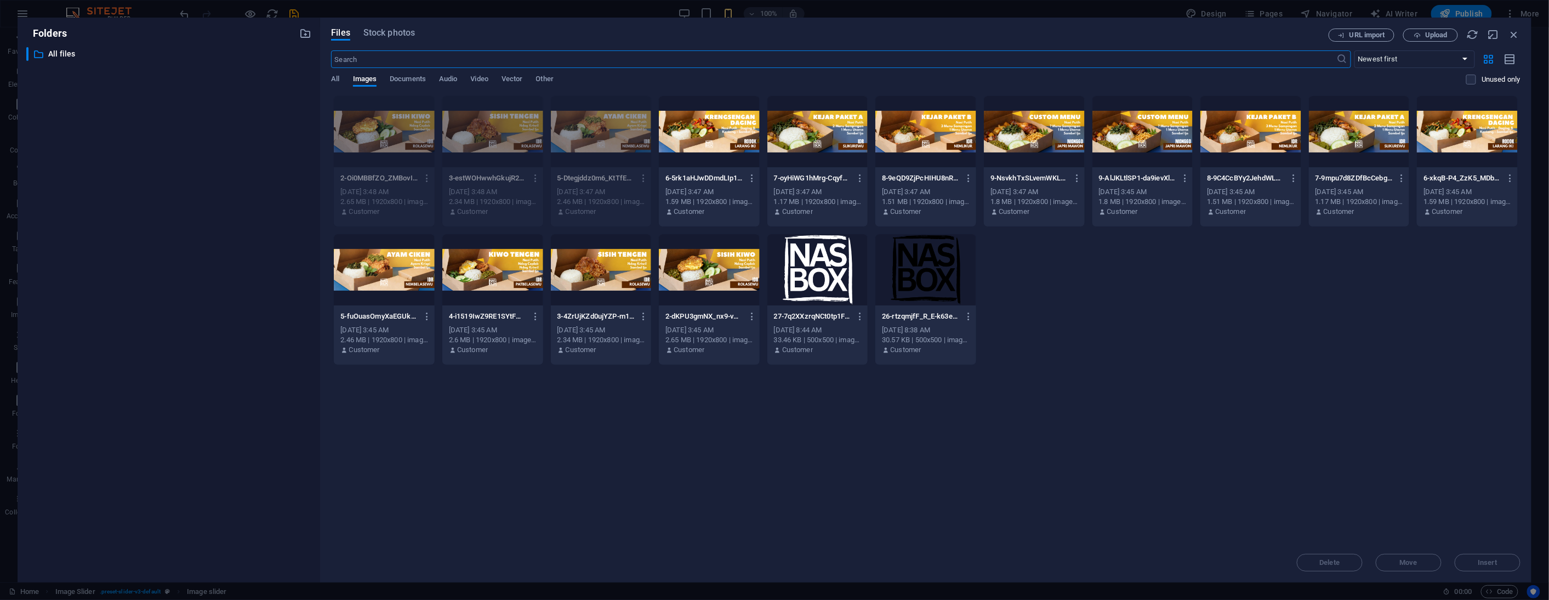
click at [713, 134] on div at bounding box center [709, 131] width 101 height 71
click at [713, 134] on div "1" at bounding box center [709, 131] width 101 height 71
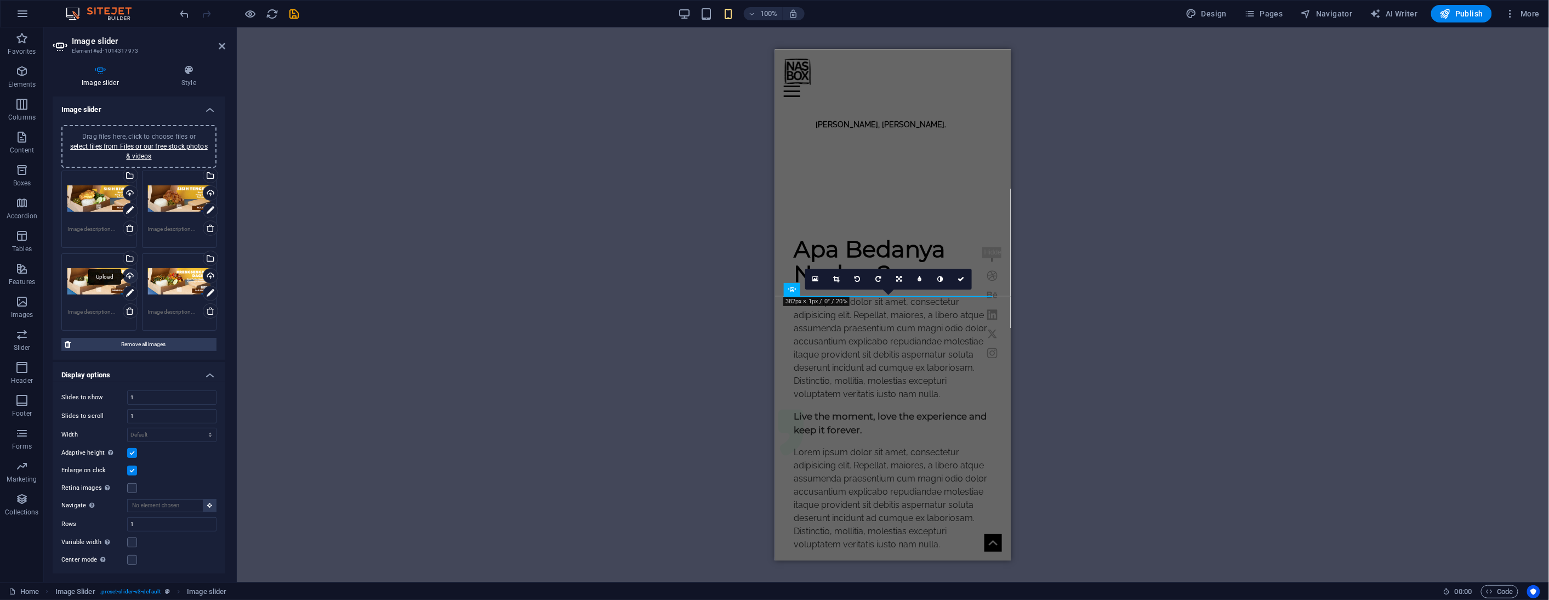
click at [132, 274] on div "Upload" at bounding box center [129, 277] width 16 height 16
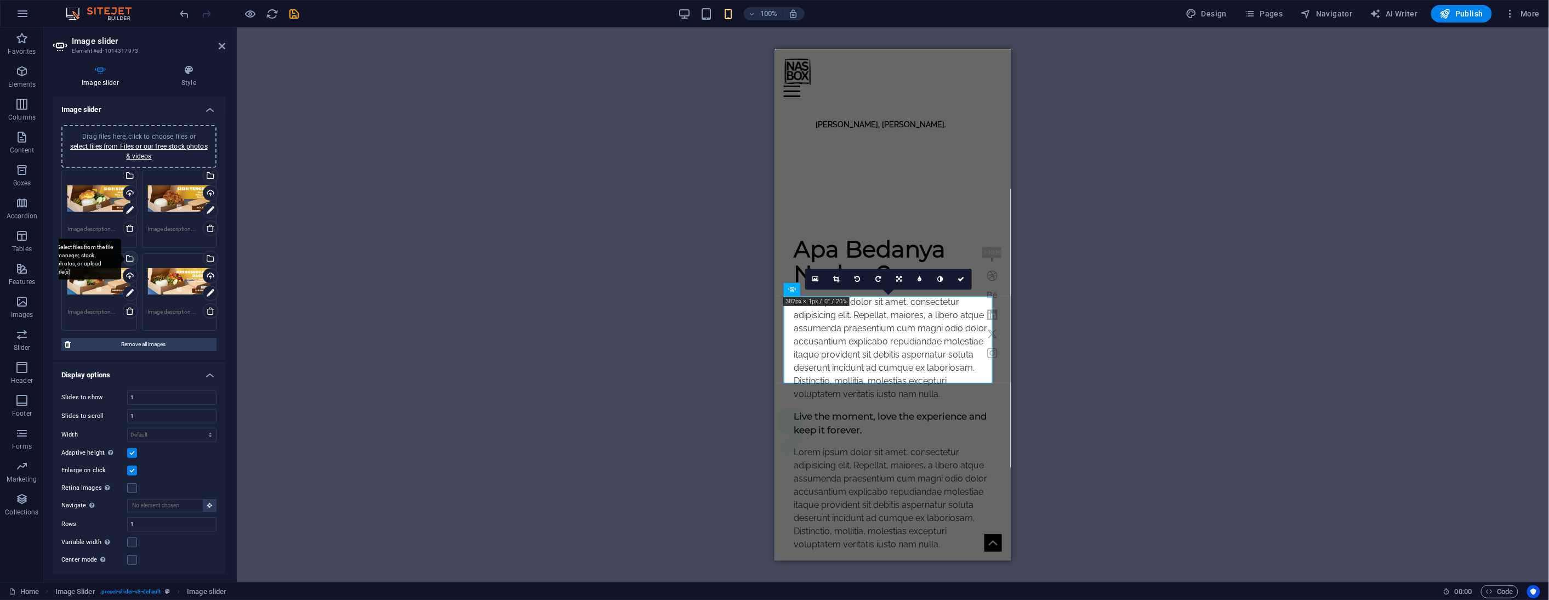
click at [133, 254] on div "Select files from the file manager, stock photos, or upload file(s)" at bounding box center [129, 259] width 16 height 16
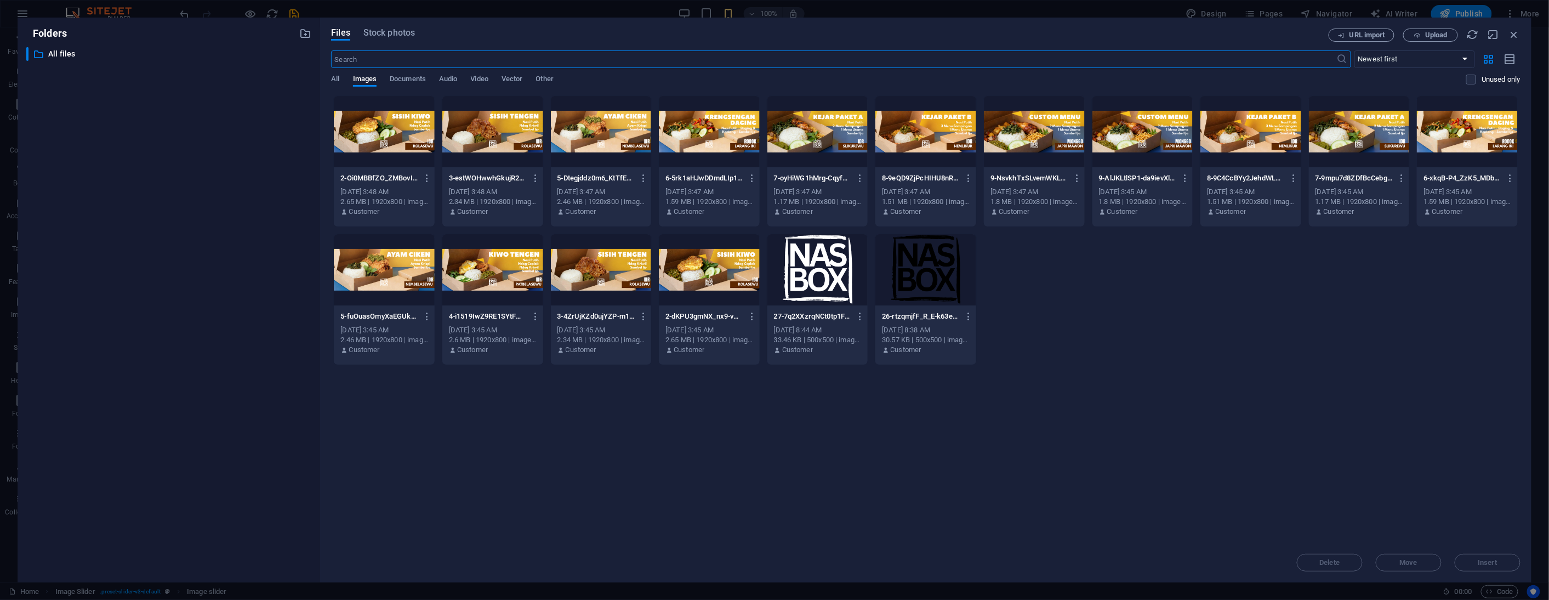
click at [497, 273] on div at bounding box center [492, 269] width 101 height 71
click at [497, 273] on div "1" at bounding box center [492, 269] width 101 height 71
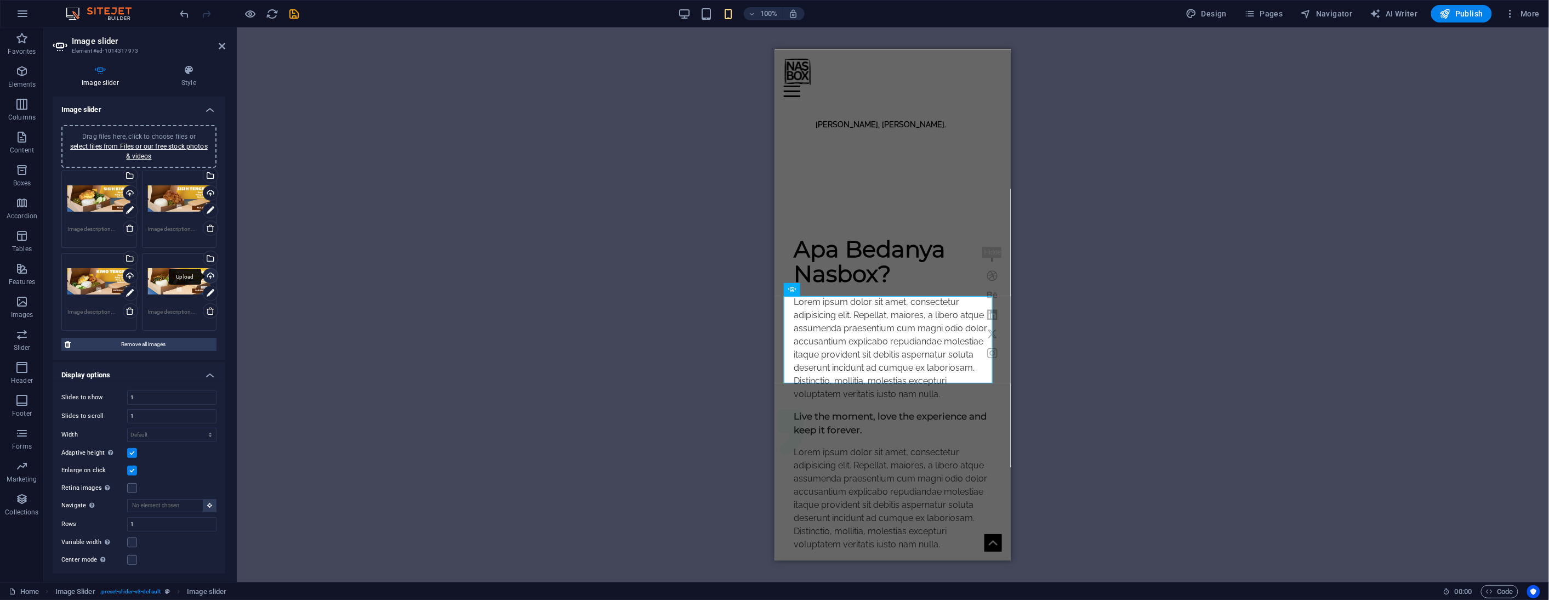
click at [210, 272] on div "Upload" at bounding box center [209, 277] width 16 height 16
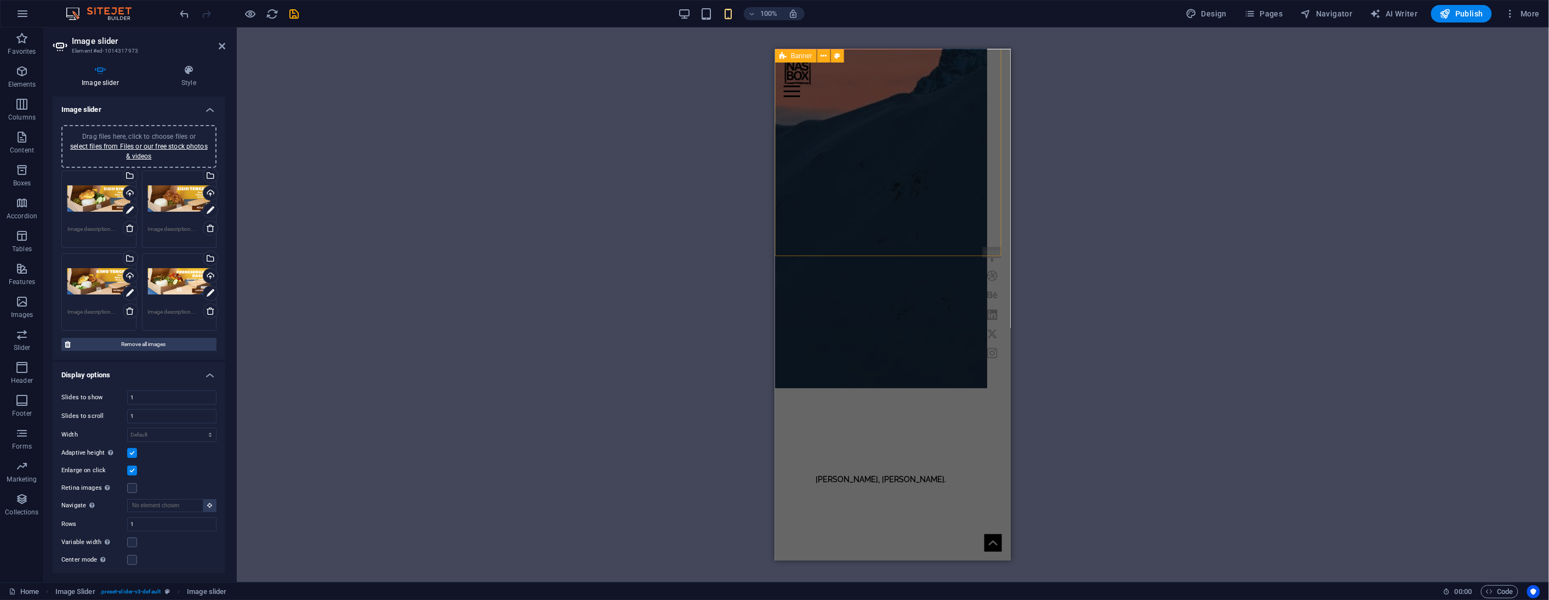
scroll to position [61, 0]
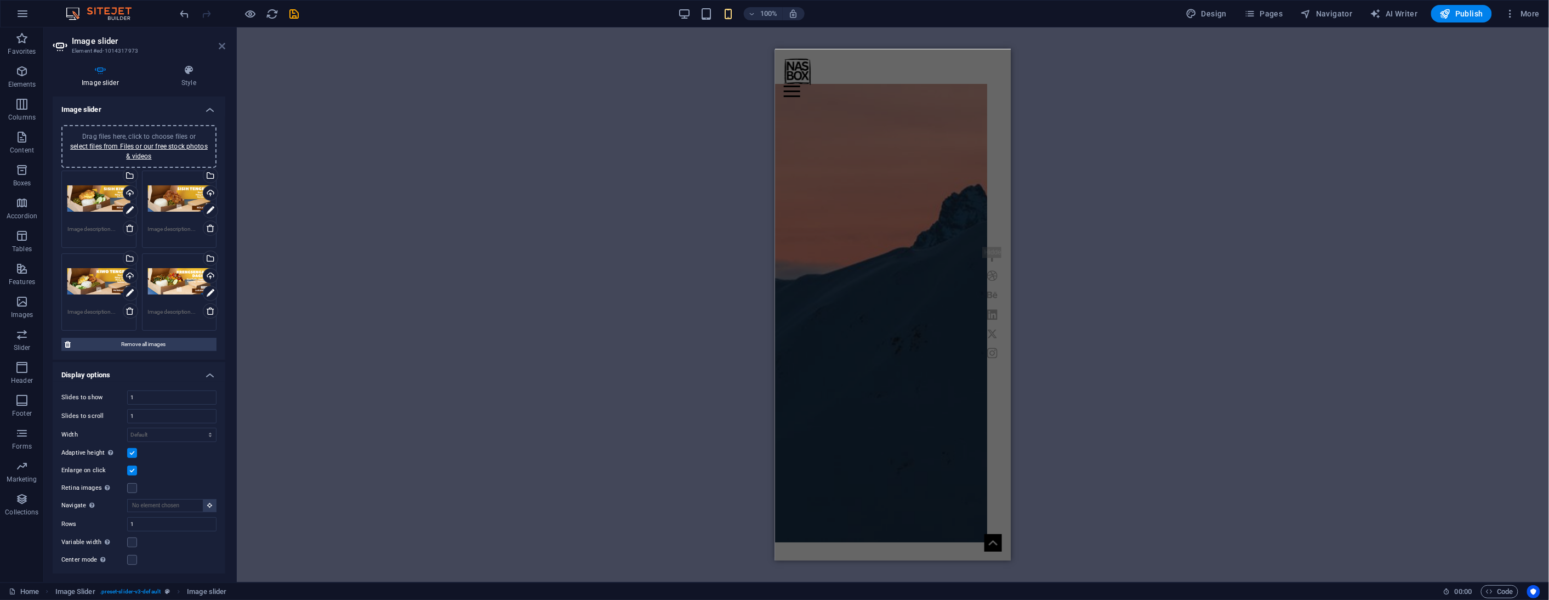
click at [221, 48] on icon at bounding box center [222, 46] width 7 height 9
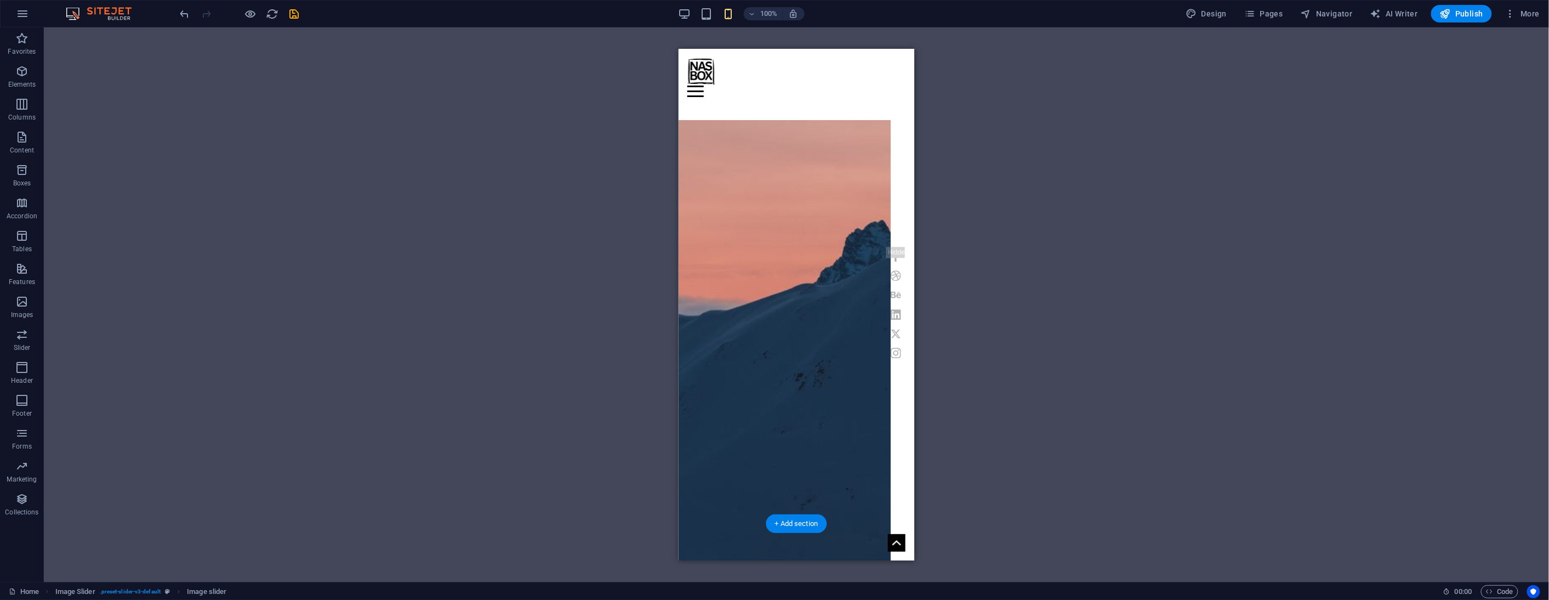
scroll to position [0, 0]
click at [20, 73] on icon "button" at bounding box center [21, 71] width 13 height 13
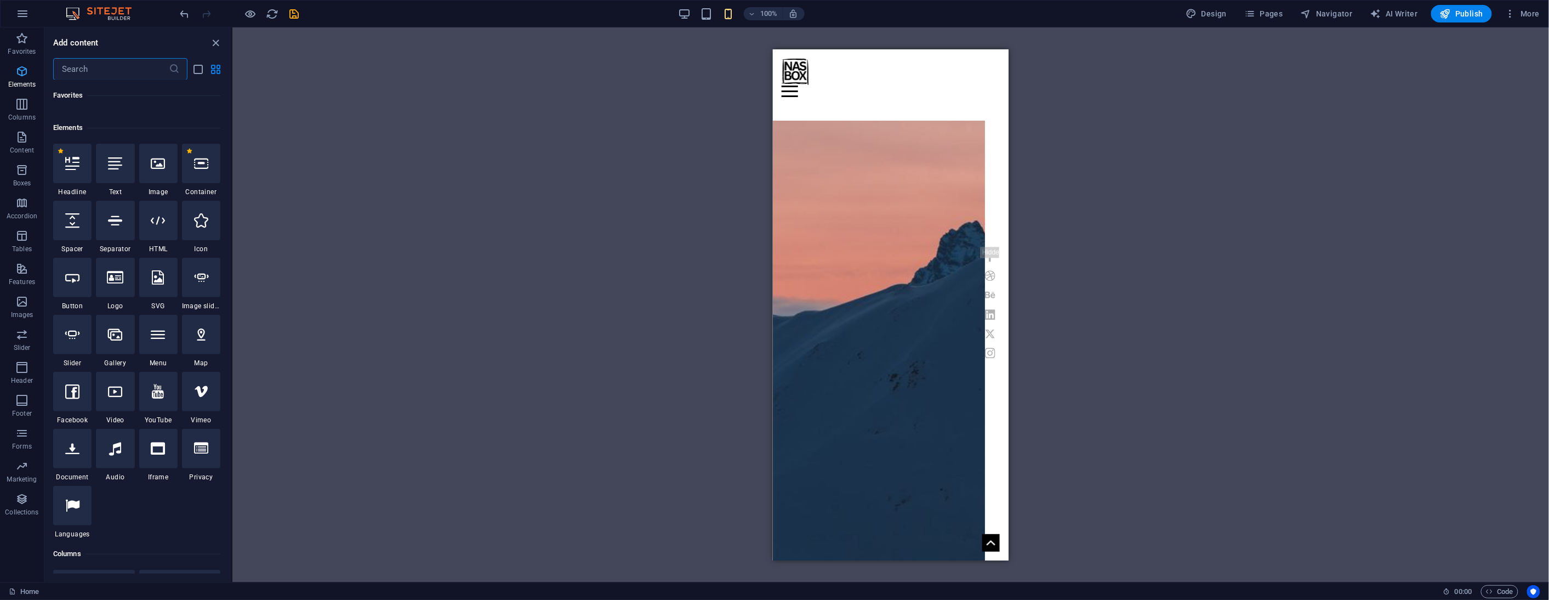
scroll to position [117, 0]
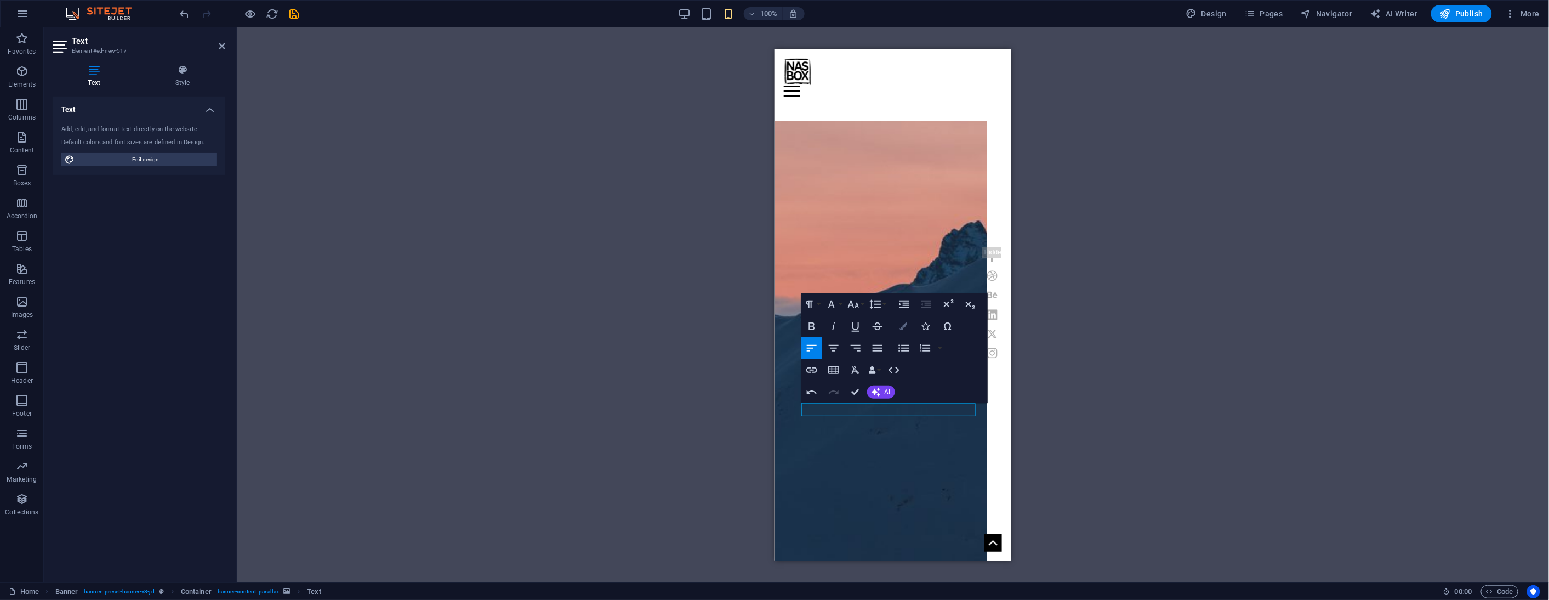
click at [900, 327] on icon "button" at bounding box center [904, 326] width 8 height 8
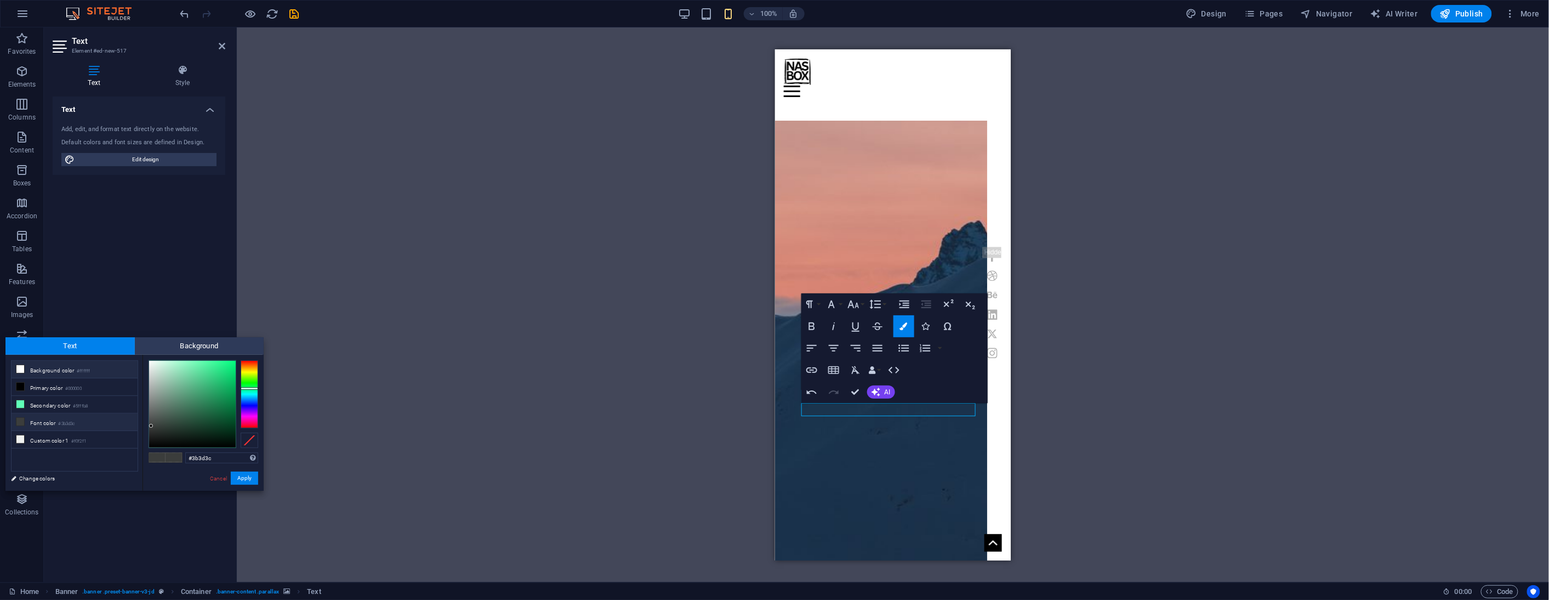
click at [60, 373] on li "Background color #ffffff" at bounding box center [75, 370] width 126 height 18
click at [240, 476] on button "Apply" at bounding box center [244, 477] width 27 height 13
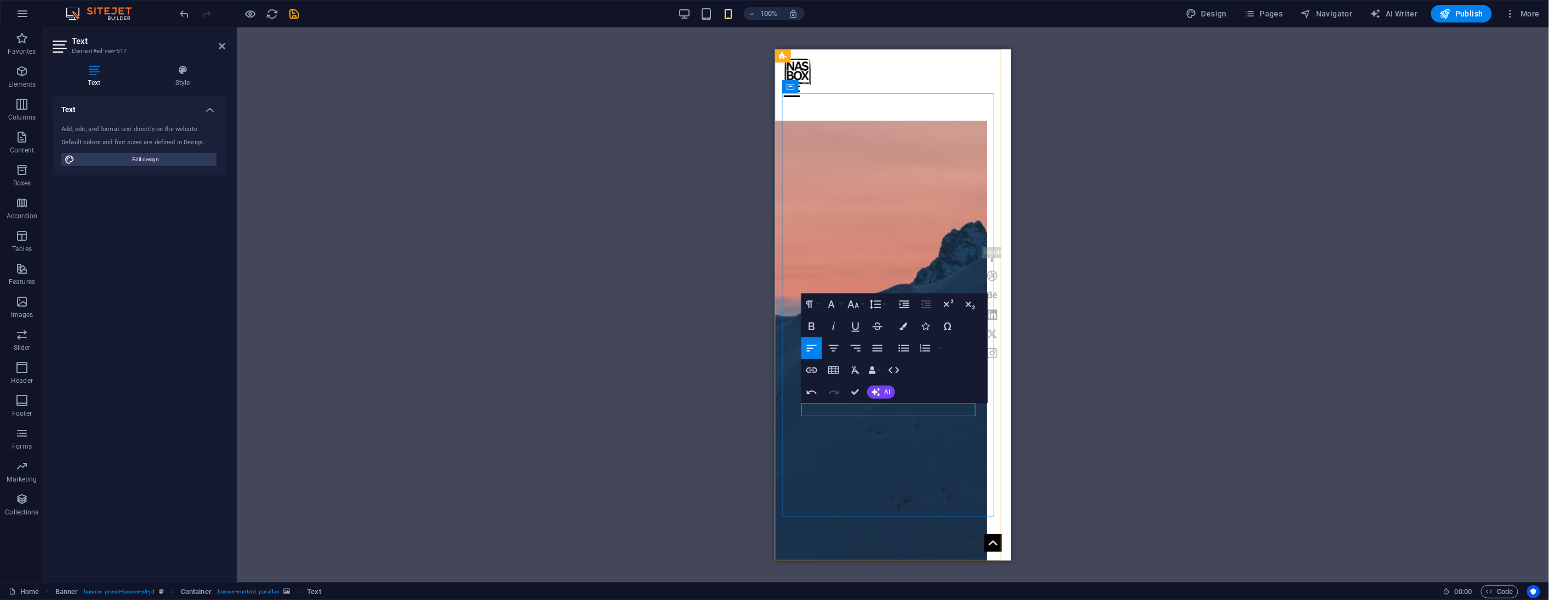
click at [903, 325] on icon "button" at bounding box center [904, 326] width 8 height 8
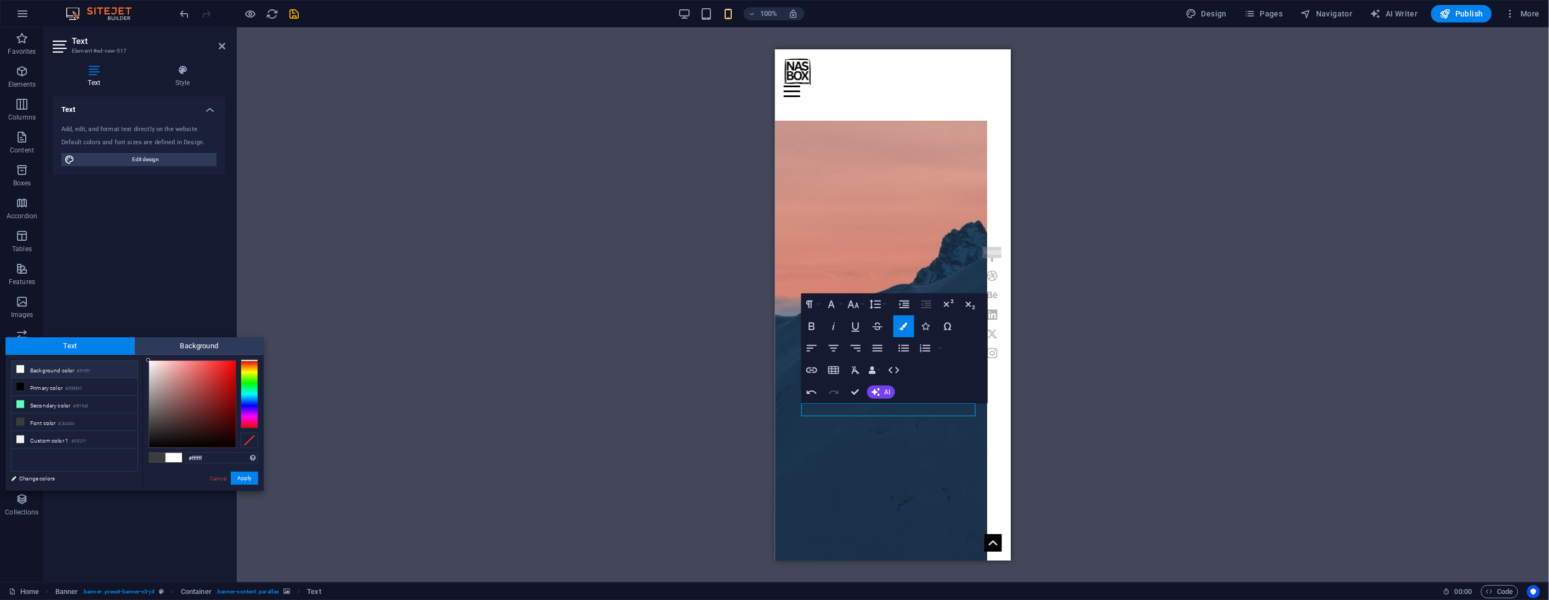
click at [56, 368] on li "Background color #ffffff" at bounding box center [75, 370] width 126 height 18
click at [21, 367] on icon at bounding box center [20, 369] width 8 height 8
click at [242, 479] on button "Apply" at bounding box center [244, 477] width 27 height 13
click at [833, 343] on icon "button" at bounding box center [833, 348] width 13 height 13
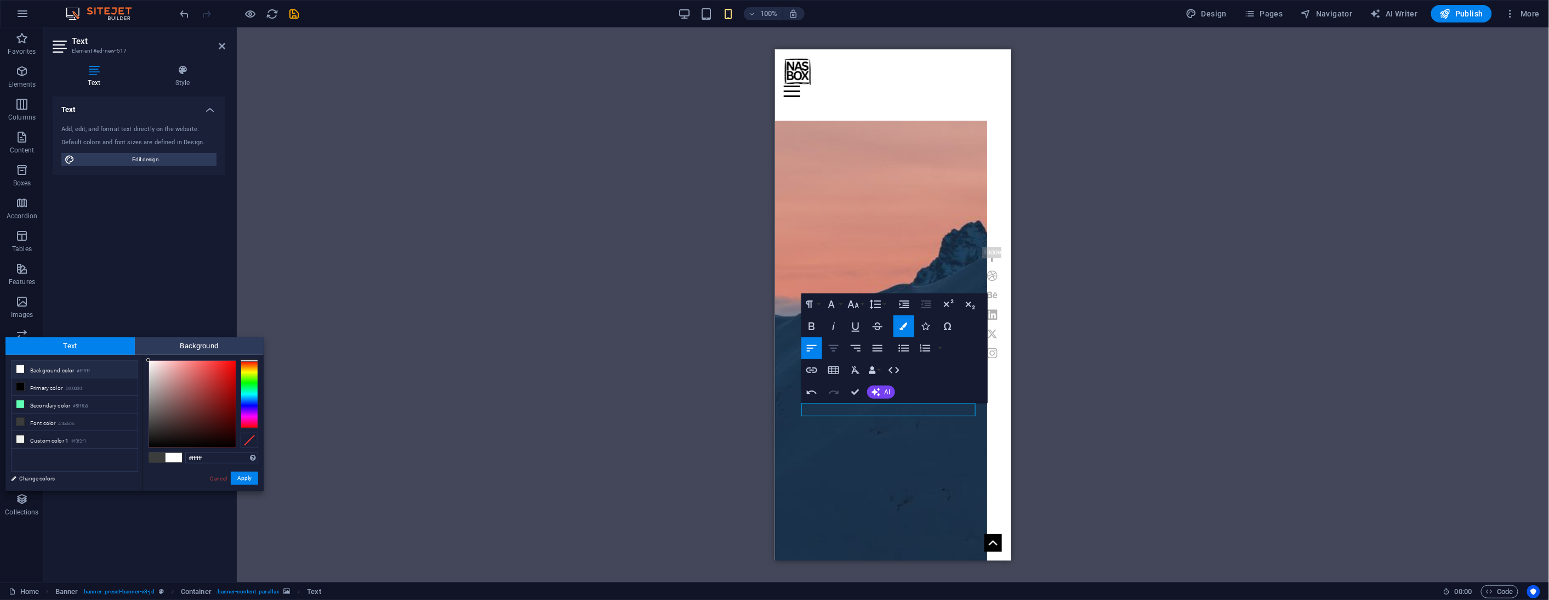
click at [833, 343] on icon "button" at bounding box center [833, 348] width 13 height 13
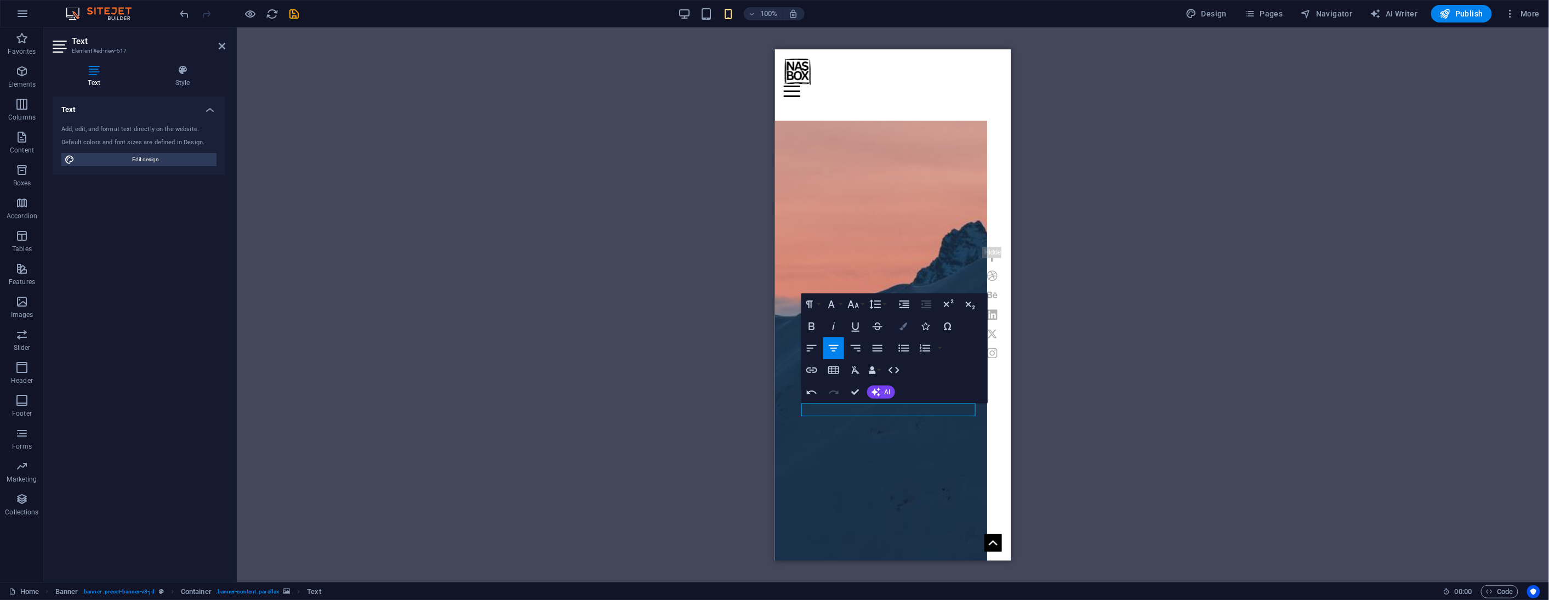
click at [905, 325] on icon "button" at bounding box center [904, 326] width 8 height 8
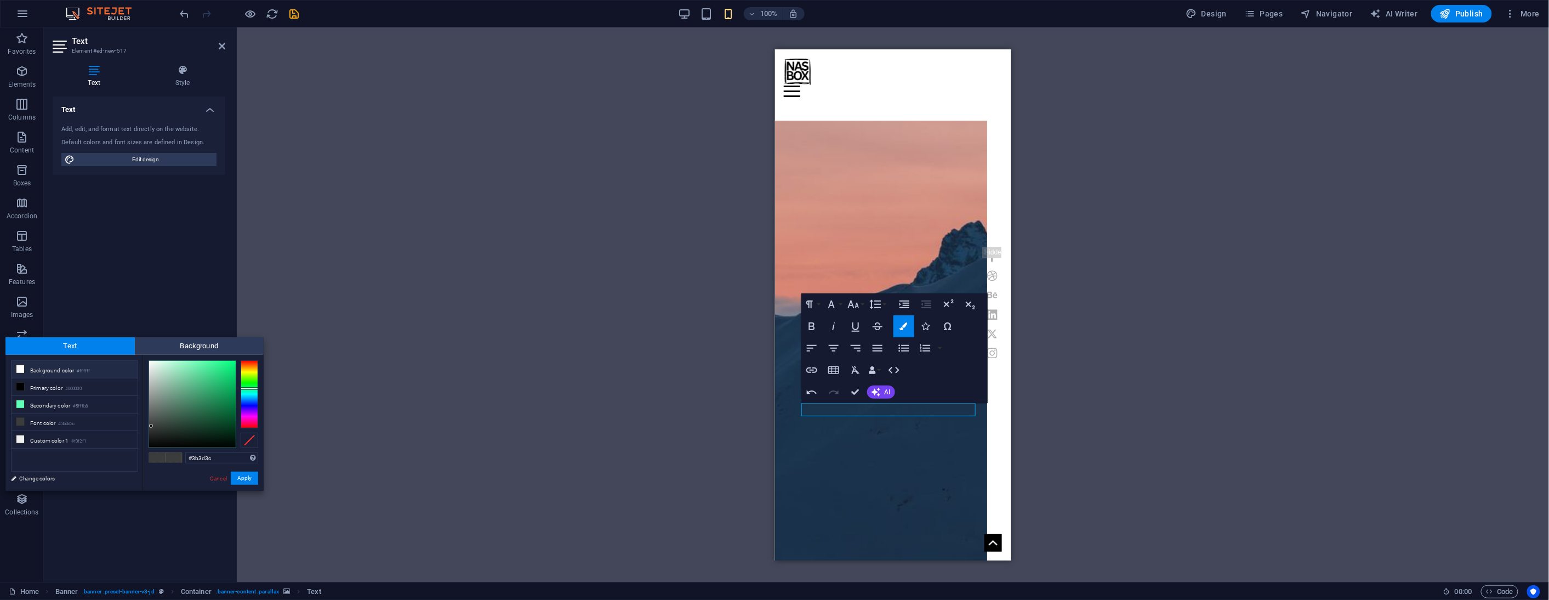
click at [31, 368] on li "Background color #ffffff" at bounding box center [75, 370] width 126 height 18
type input "#ffffff"
click at [242, 477] on button "Apply" at bounding box center [244, 477] width 27 height 13
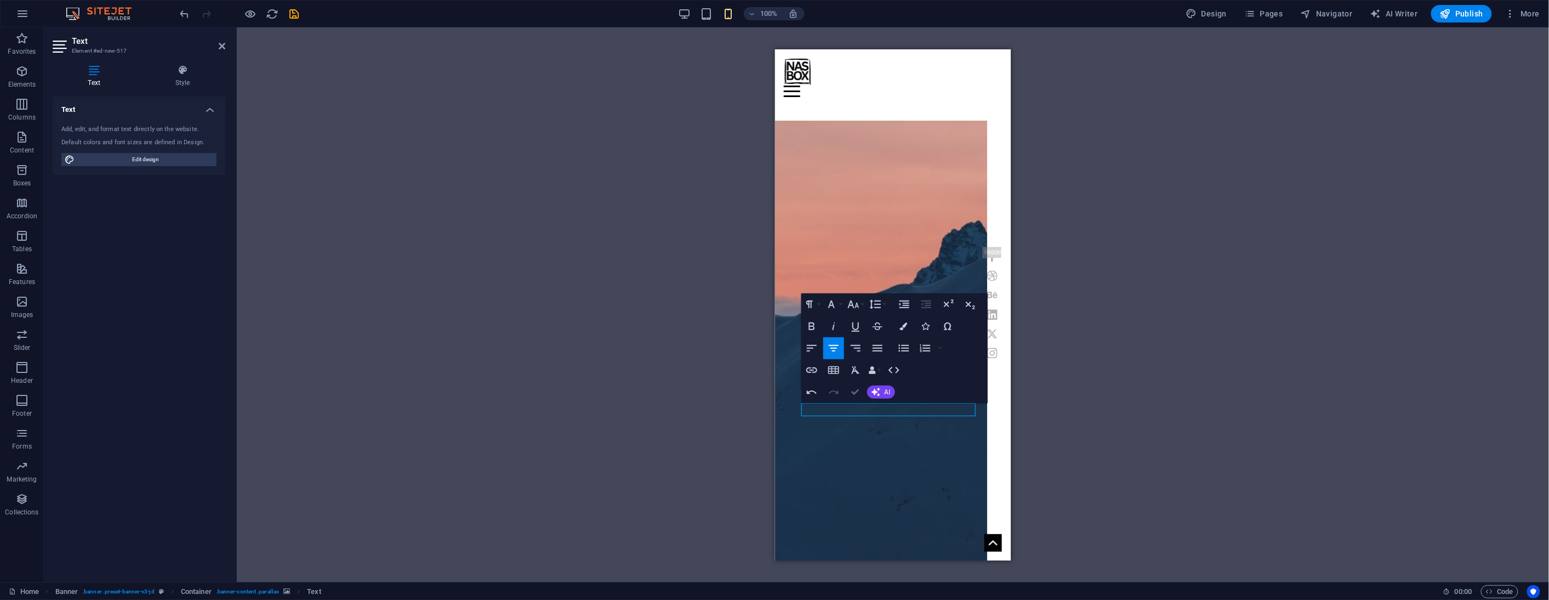
drag, startPoint x: 855, startPoint y: 390, endPoint x: 177, endPoint y: 342, distance: 679.9
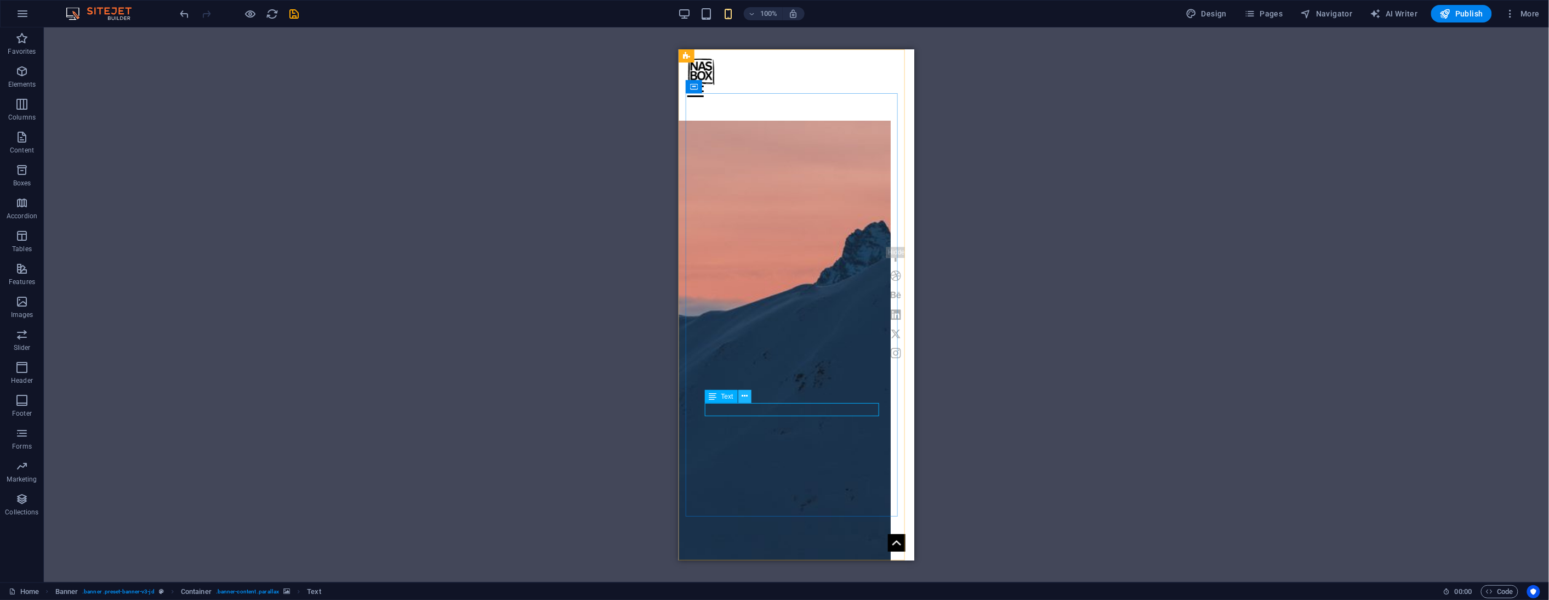
click at [746, 396] on icon at bounding box center [745, 396] width 6 height 12
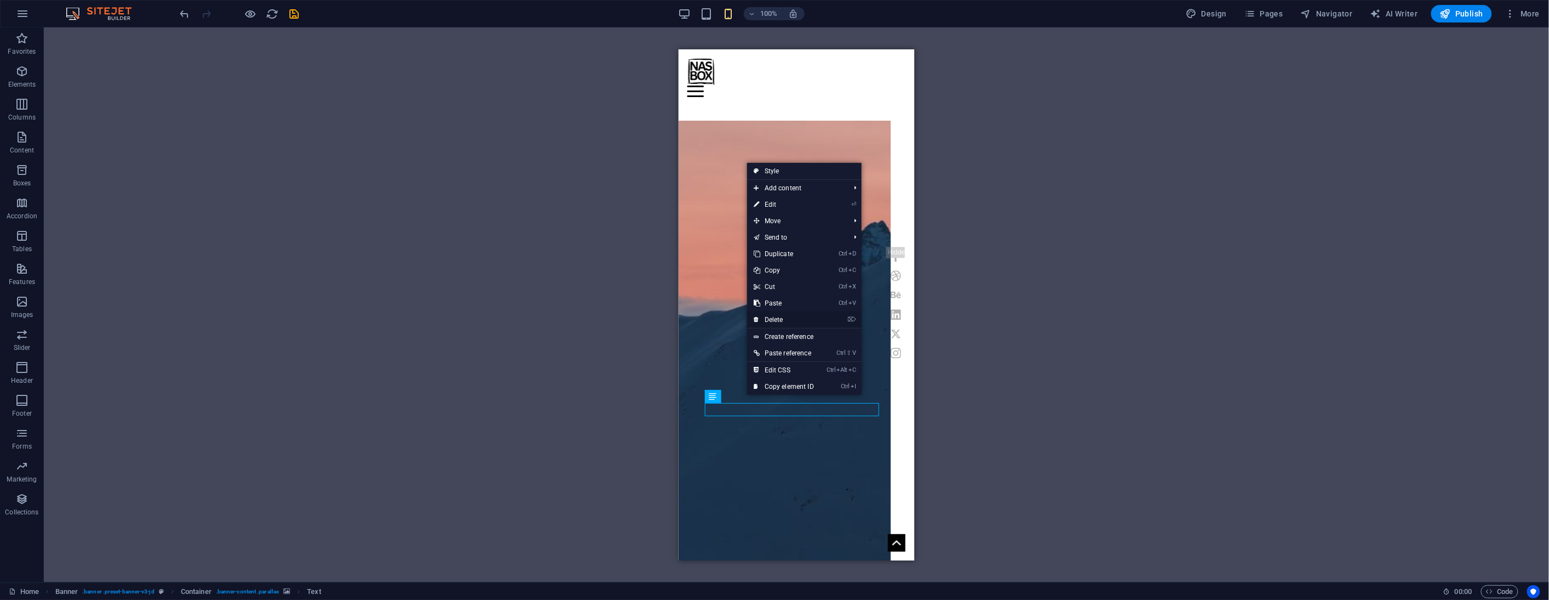
click at [793, 316] on link "⌦ Delete" at bounding box center [783, 319] width 73 height 16
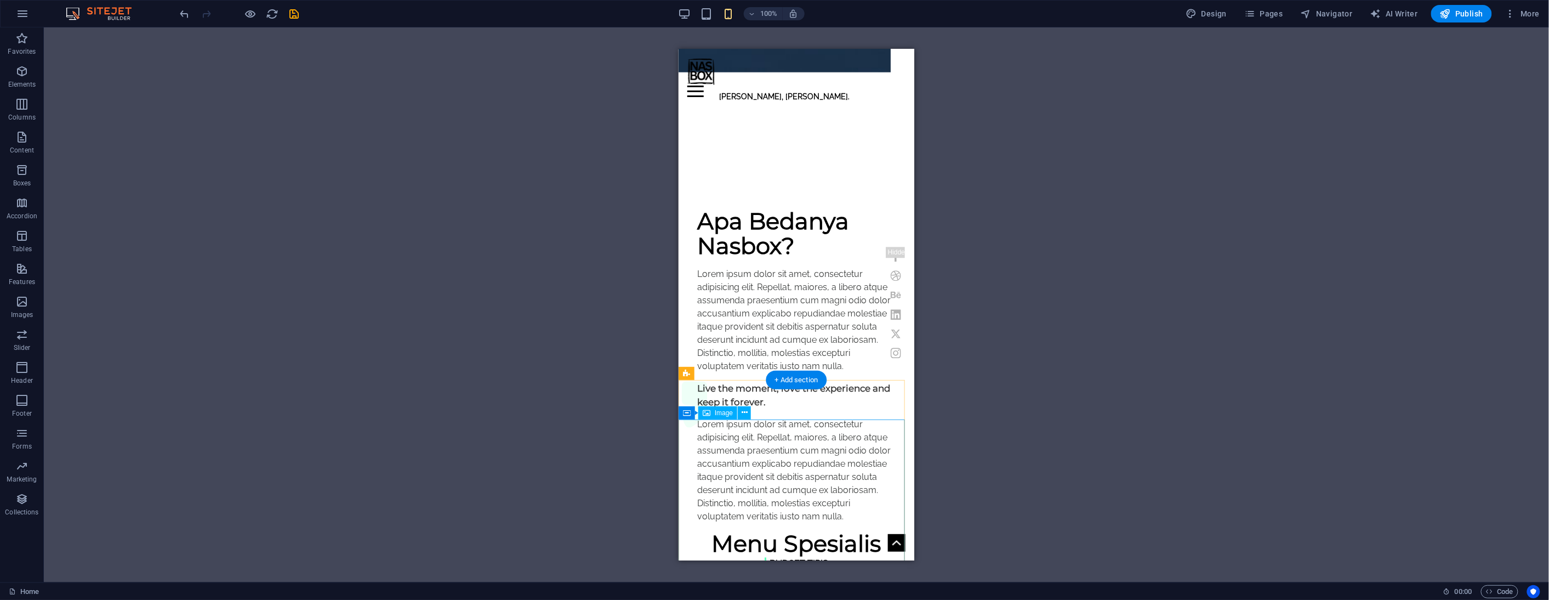
scroll to position [609, 0]
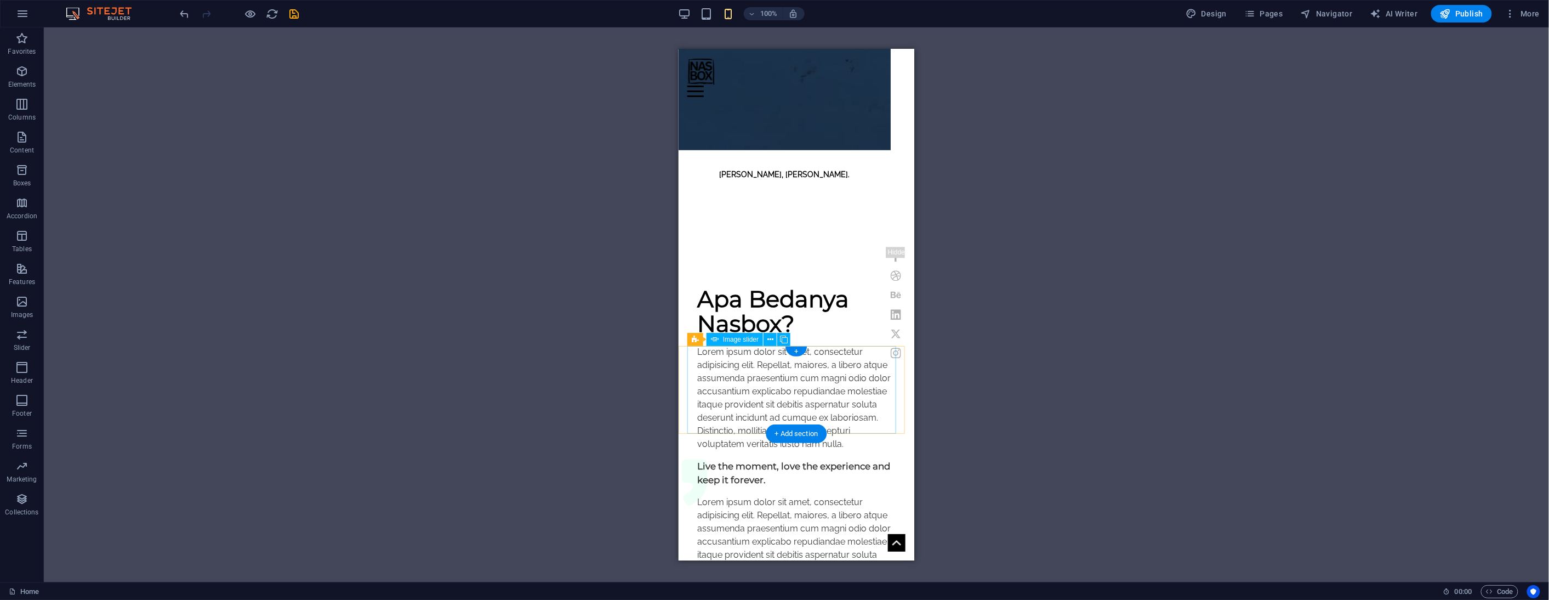
select select "ms"
select select "s"
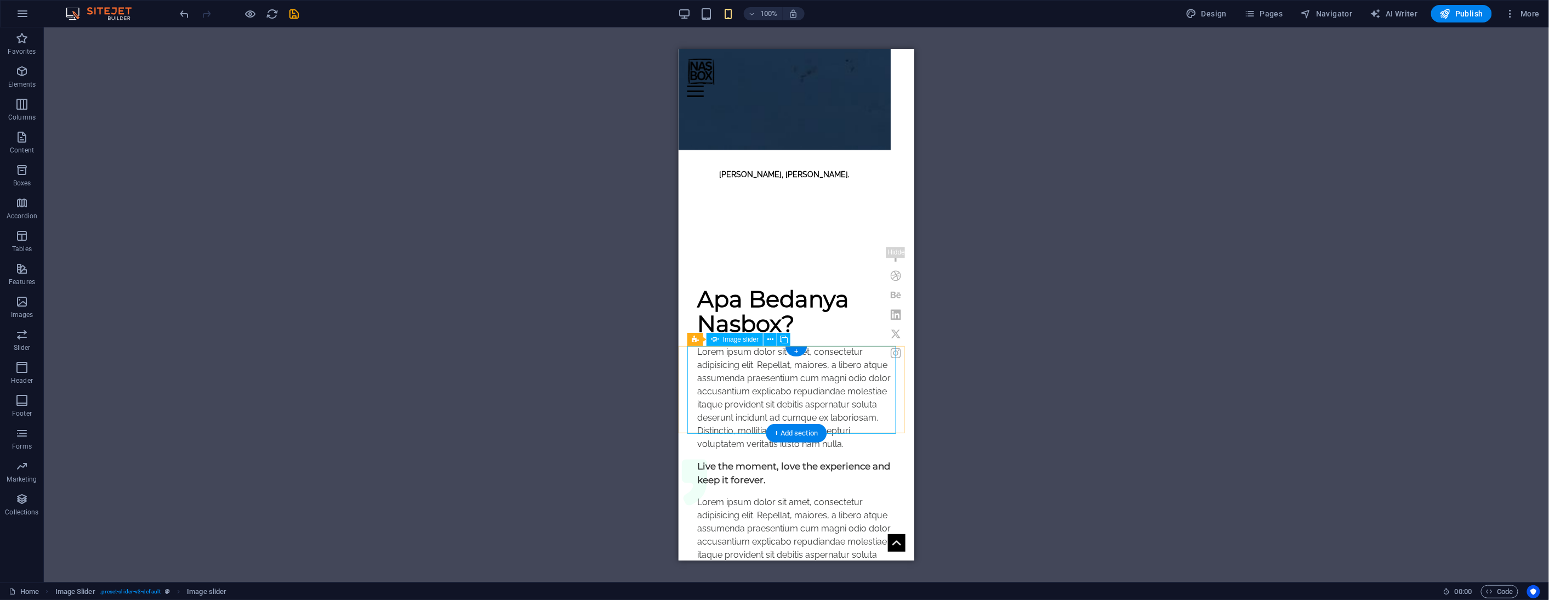
select select "progressive"
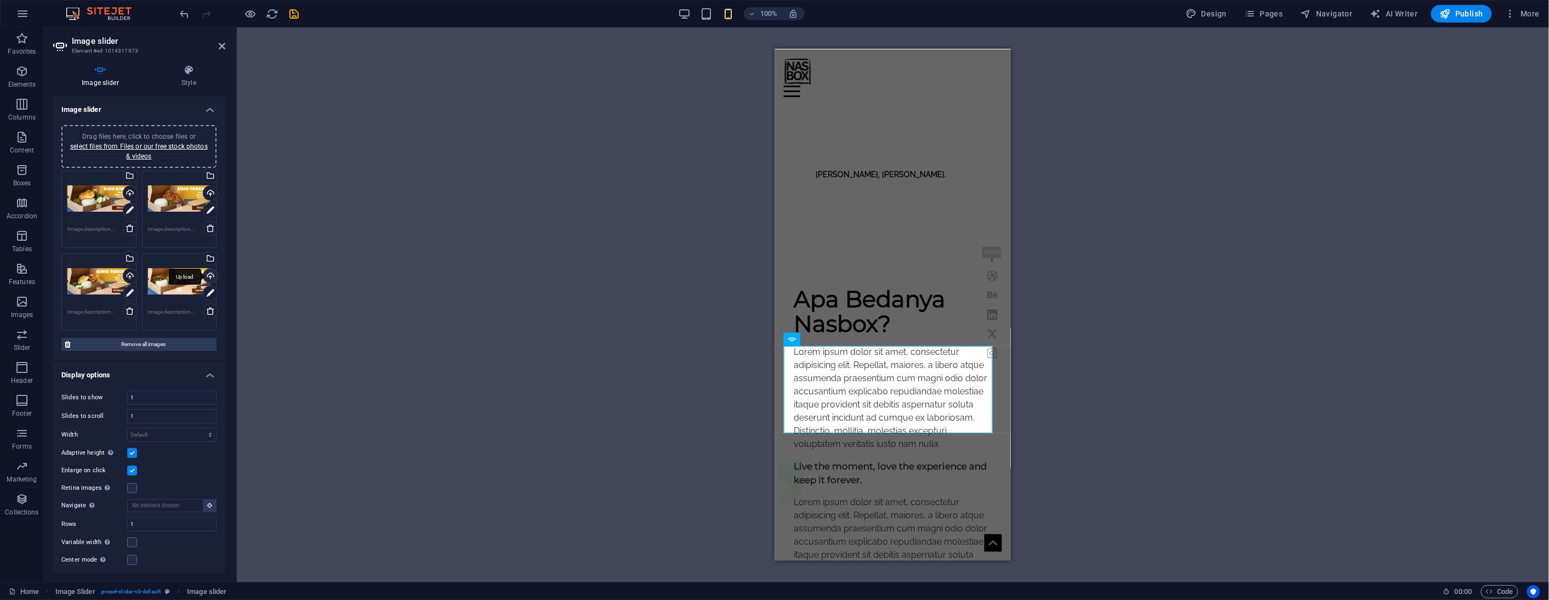
click at [207, 273] on div "Upload" at bounding box center [209, 277] width 16 height 16
click at [158, 144] on link "select files from Files or our free stock photos & videos" at bounding box center [139, 152] width 138 height 18
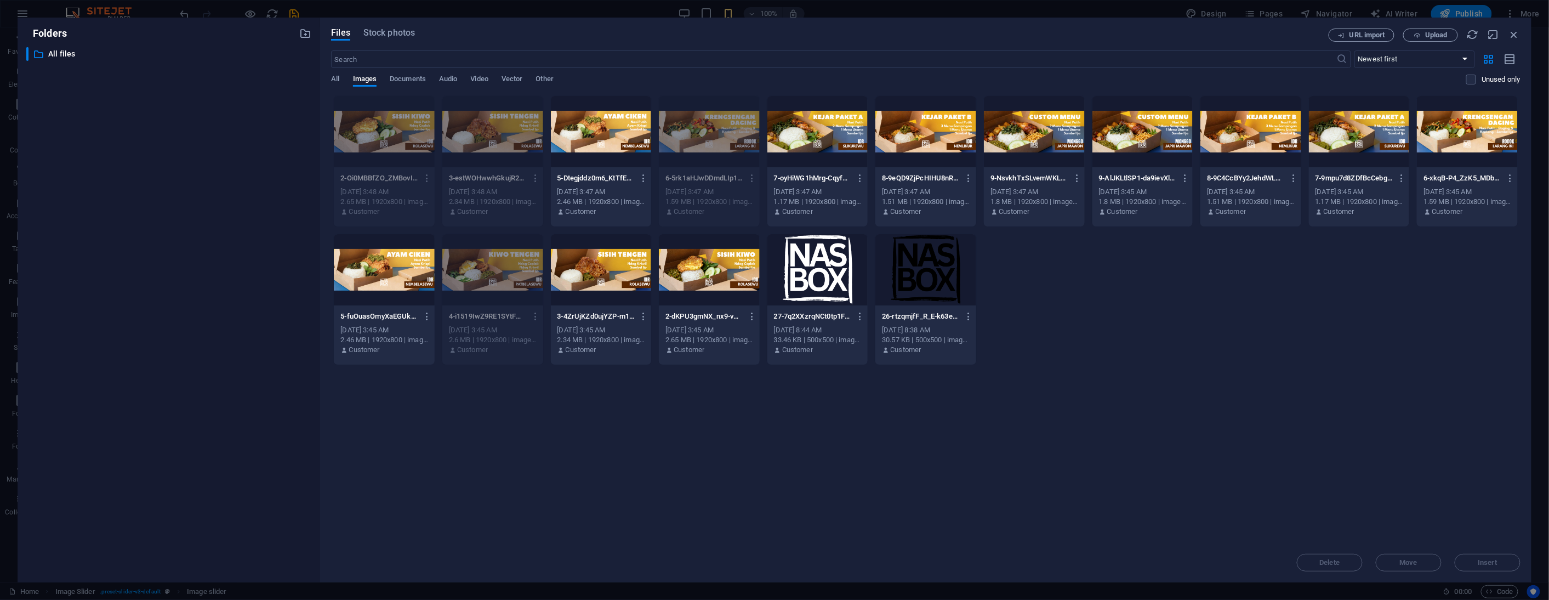
click at [609, 140] on div at bounding box center [601, 131] width 101 height 71
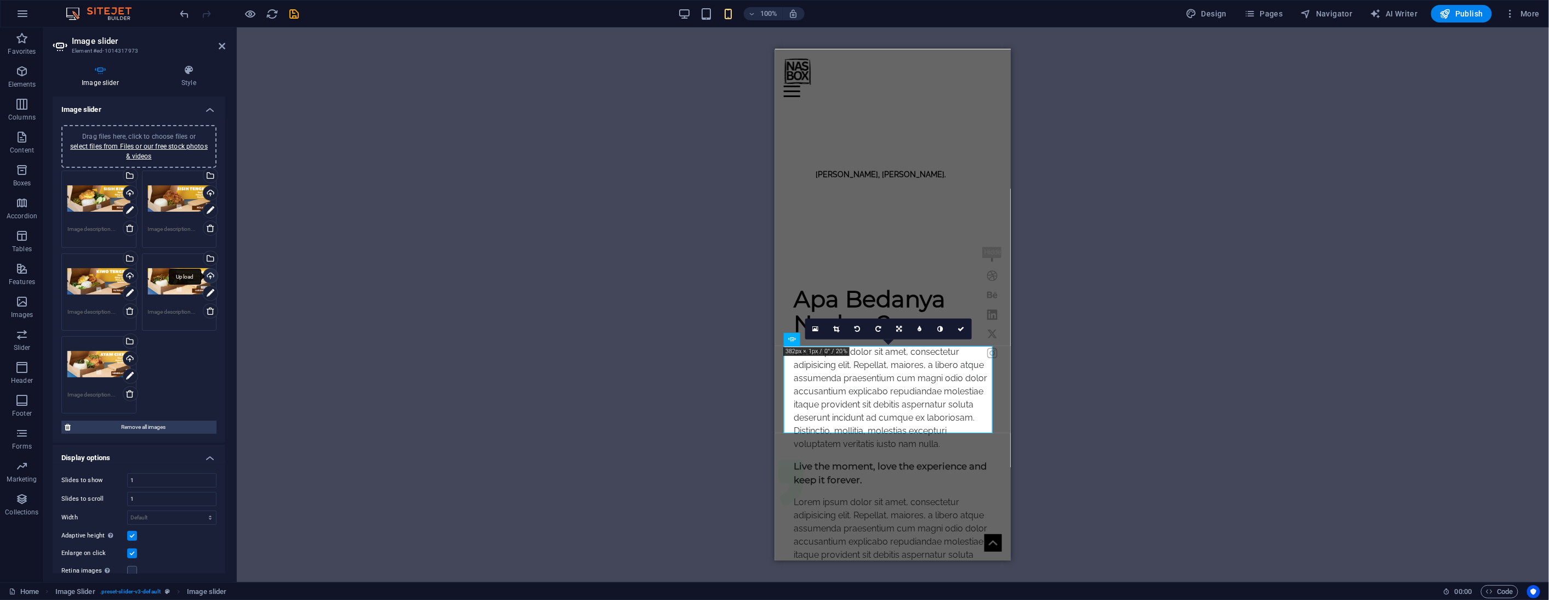
click at [211, 277] on div "Upload" at bounding box center [209, 277] width 16 height 16
click at [132, 358] on div "Upload" at bounding box center [129, 359] width 16 height 16
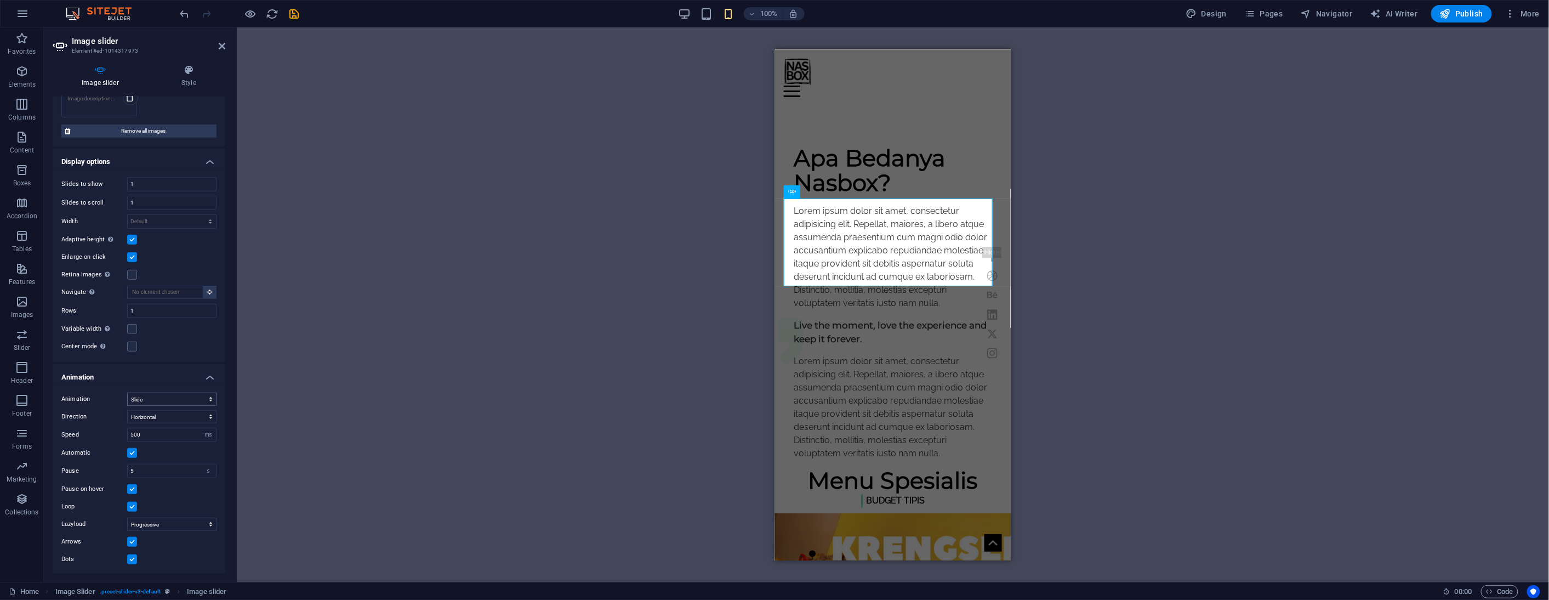
scroll to position [747, 0]
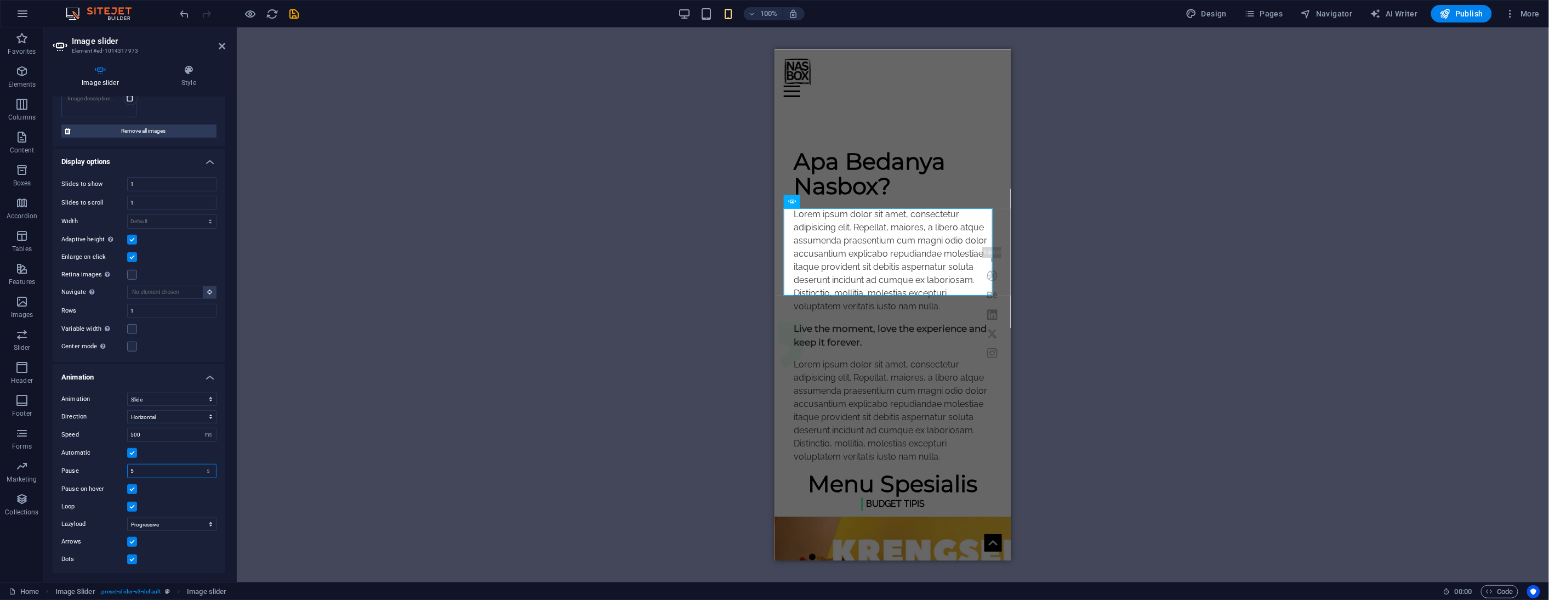
click at [152, 471] on input "5" at bounding box center [172, 470] width 88 height 13
type input "1"
click at [333, 412] on div "Drag and drop a file to add it H3 Banner Container Menu Bar Text Image H5 Butto…" at bounding box center [893, 304] width 1312 height 555
click at [173, 434] on input "500" at bounding box center [172, 434] width 88 height 13
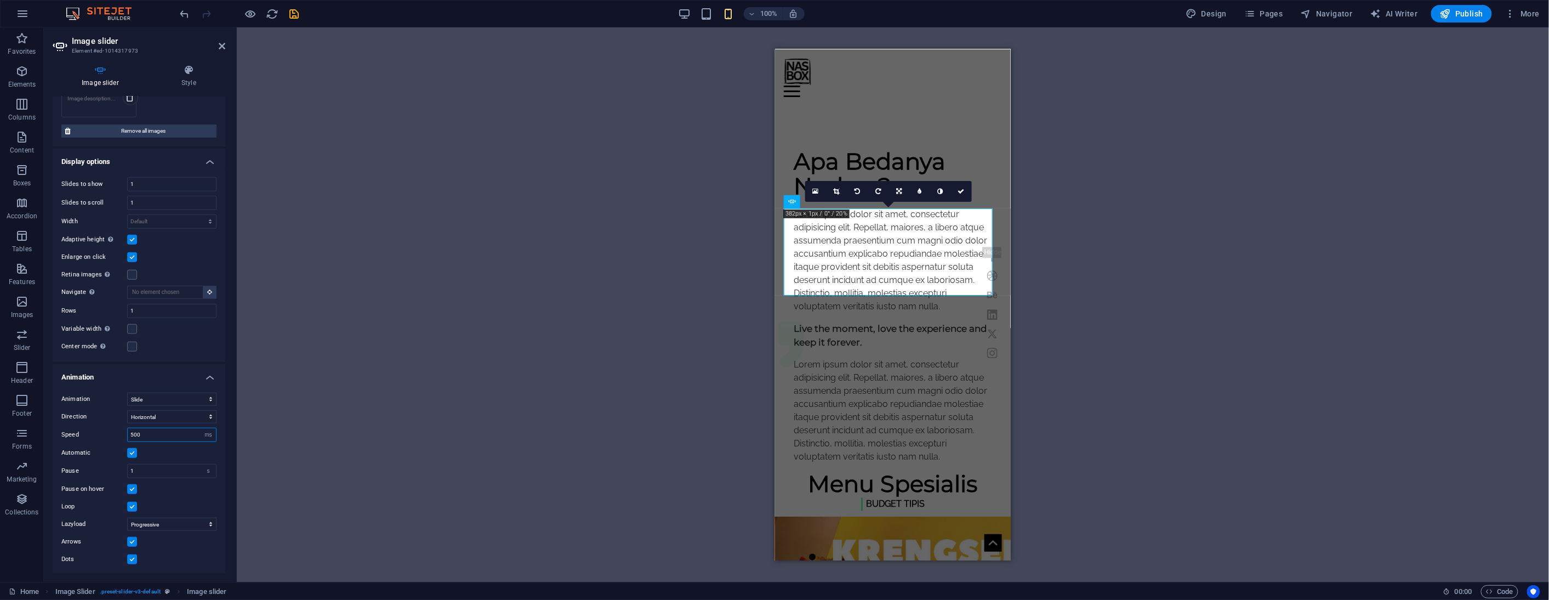
click at [173, 434] on input "500" at bounding box center [172, 434] width 88 height 13
click at [352, 431] on div "Drag and drop a file to add it H3 Banner Container Menu Bar Text Image H5 Butto…" at bounding box center [893, 304] width 1312 height 555
click at [153, 428] on input "1000" at bounding box center [172, 434] width 88 height 13
click at [151, 429] on input "1000" at bounding box center [172, 434] width 88 height 13
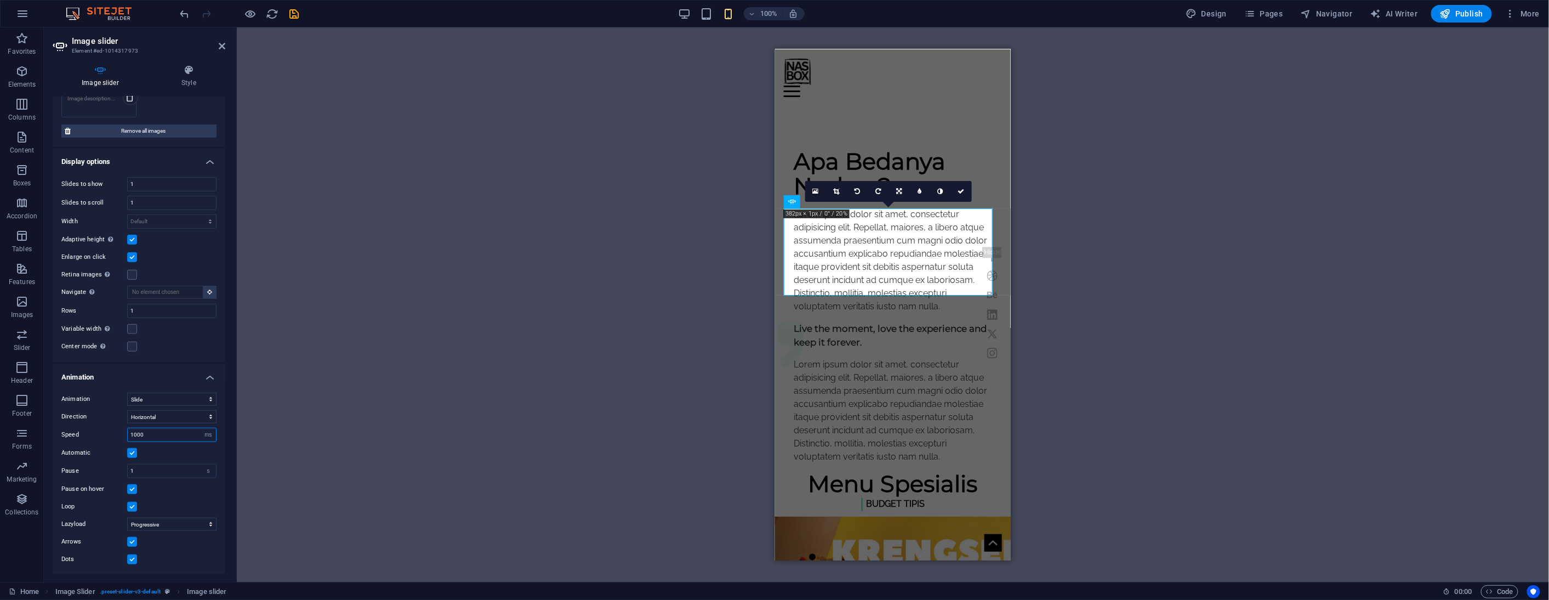
click at [151, 429] on input "1000" at bounding box center [172, 434] width 88 height 13
type input "15"
click at [379, 386] on div "Drag and drop a file to add it H3 Banner Container Menu Bar Text Image H5 Butto…" at bounding box center [893, 304] width 1312 height 555
click at [190, 71] on icon at bounding box center [188, 70] width 73 height 11
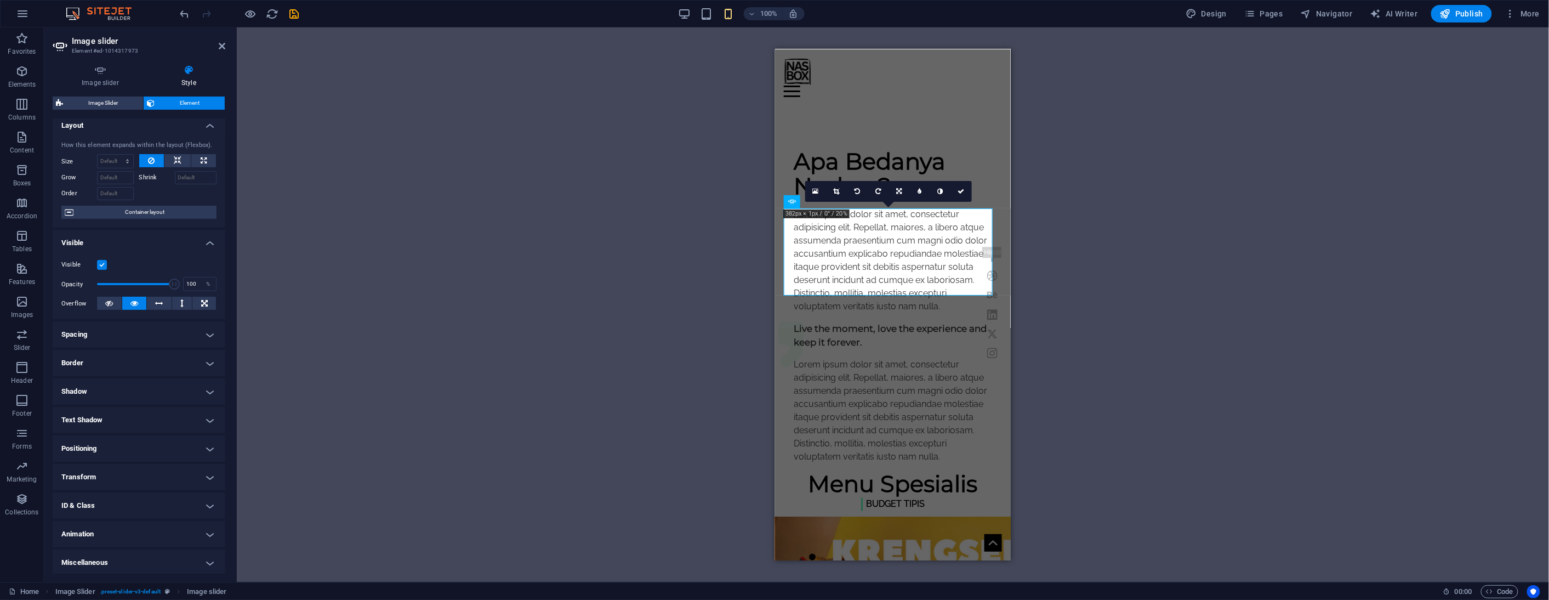
scroll to position [8, 0]
click at [99, 77] on h4 "Image slider" at bounding box center [103, 76] width 100 height 23
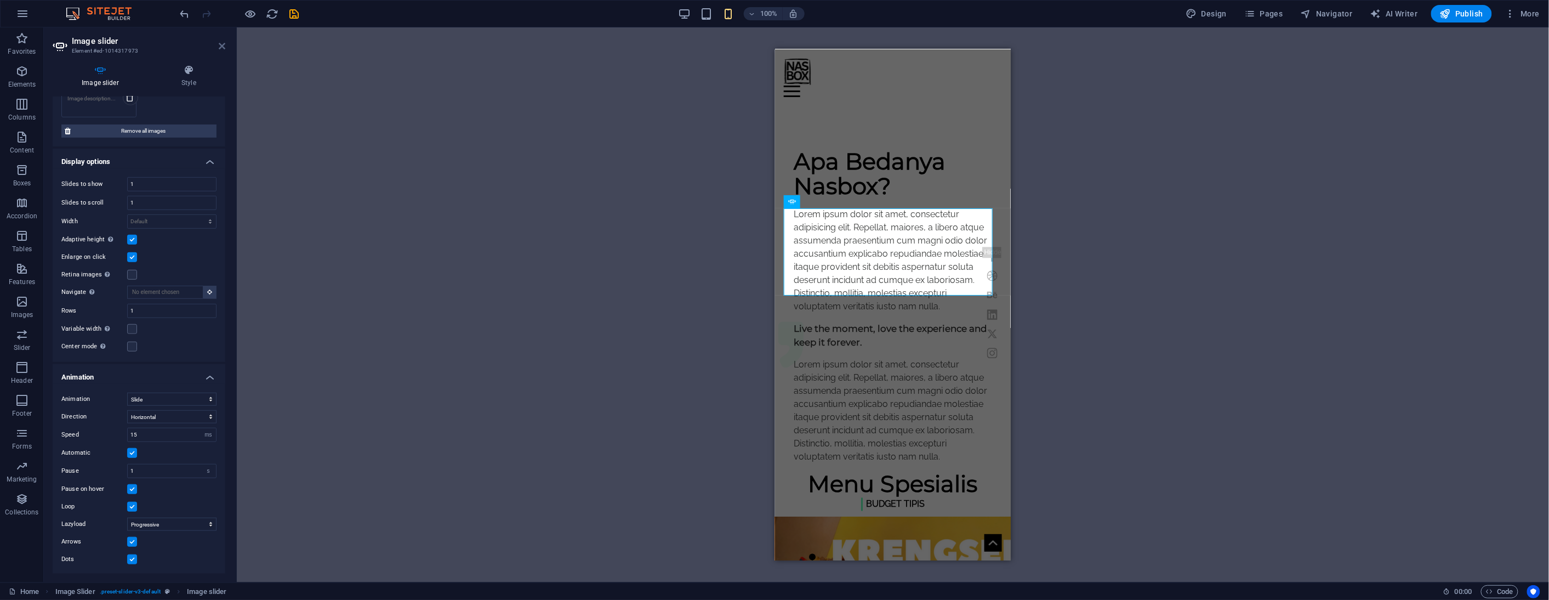
click at [220, 45] on icon at bounding box center [222, 46] width 7 height 9
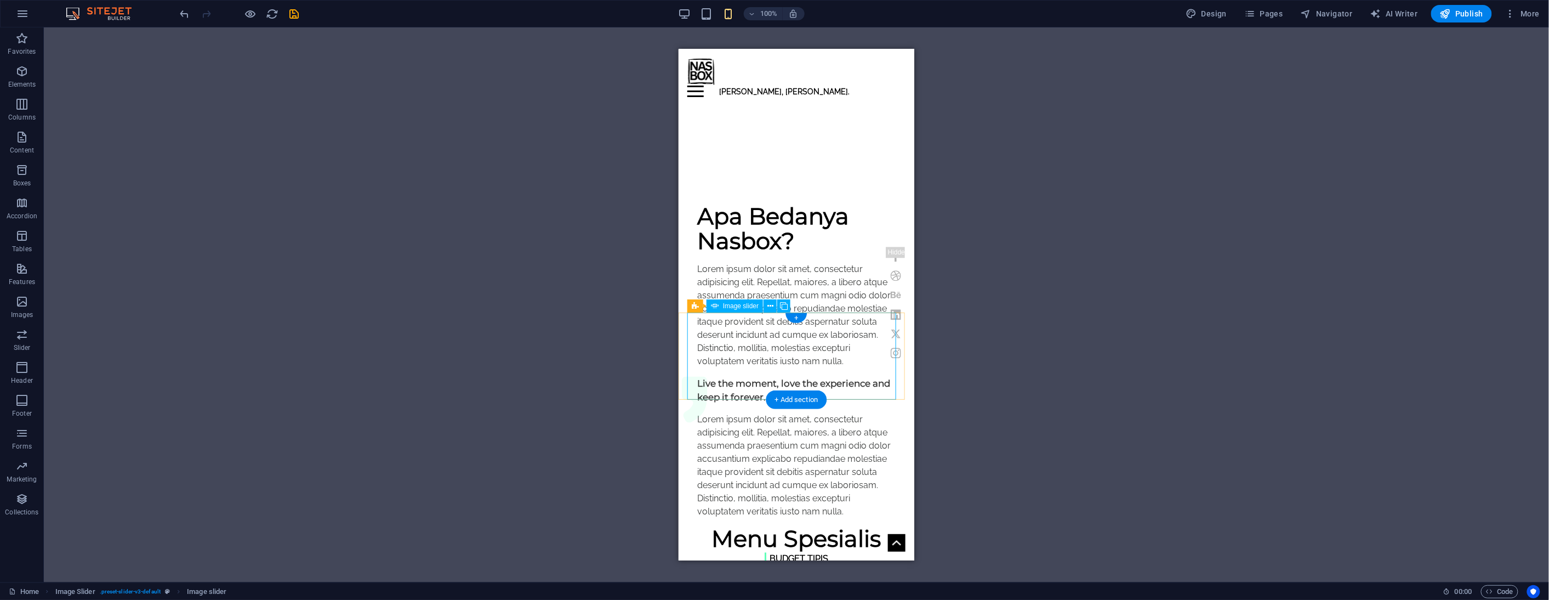
scroll to position [625, 0]
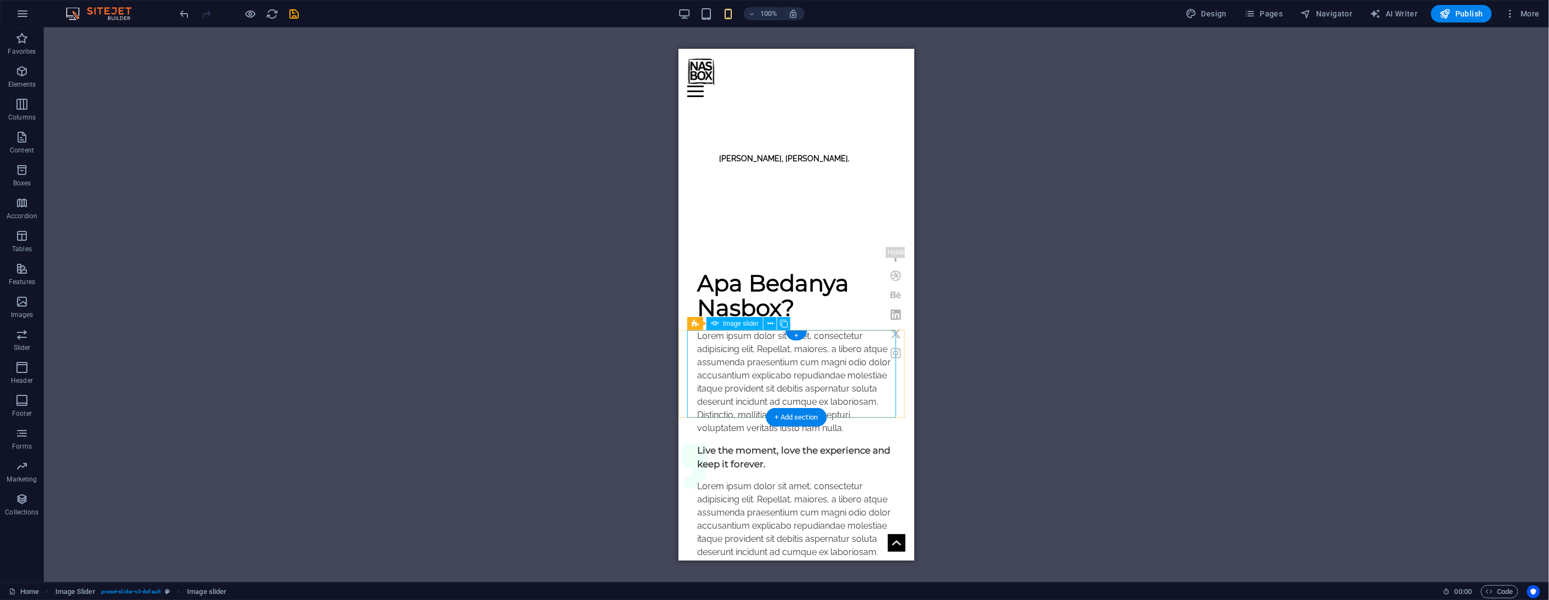
select select "ms"
select select "s"
select select "progressive"
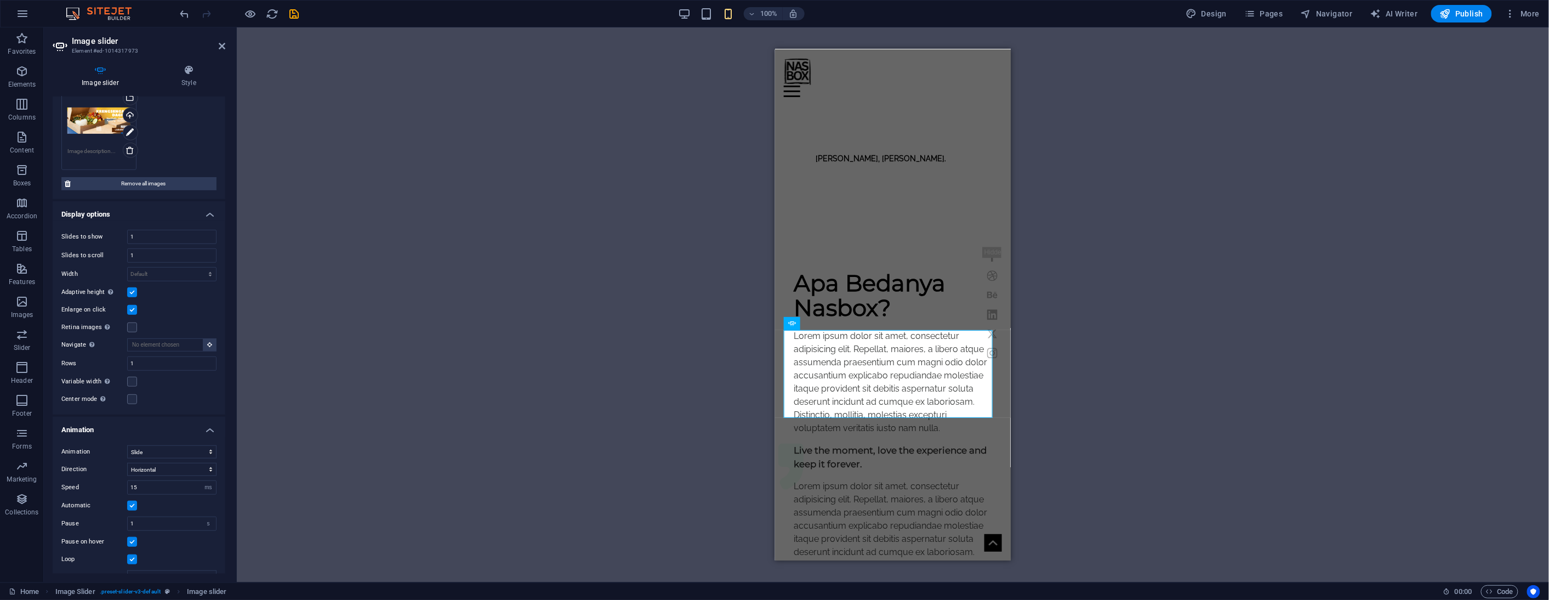
scroll to position [579, 0]
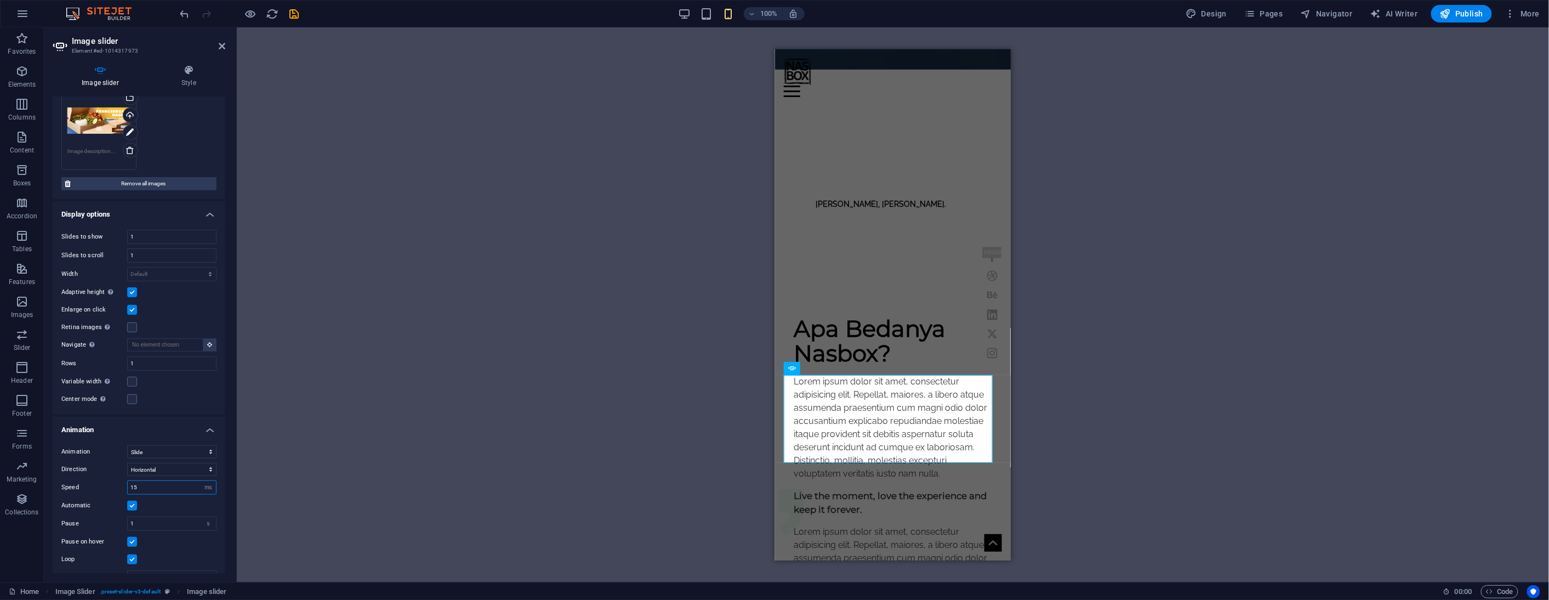
click at [155, 481] on input "15" at bounding box center [172, 487] width 88 height 13
type input "500"
click at [392, 402] on div "Drag and drop a file to add it H3 Banner Container Menu Bar Text Image H5 Butto…" at bounding box center [893, 304] width 1312 height 555
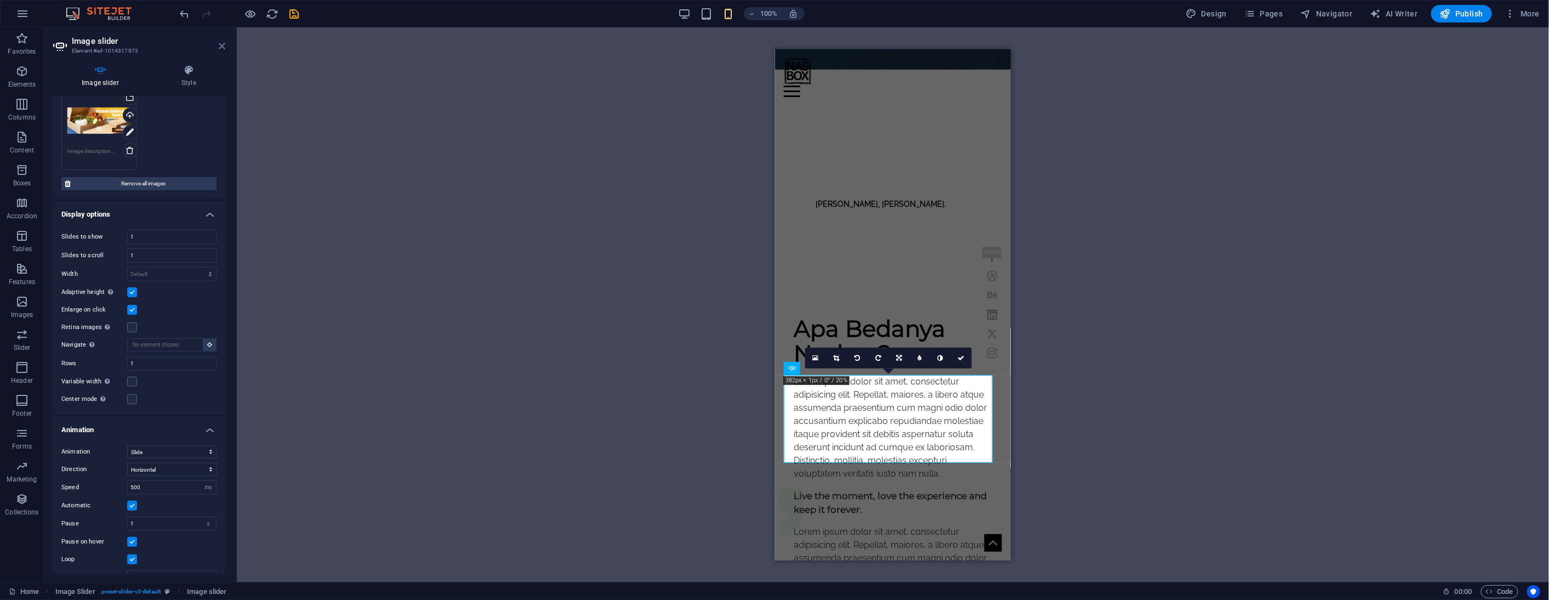
click at [223, 46] on icon at bounding box center [222, 46] width 7 height 9
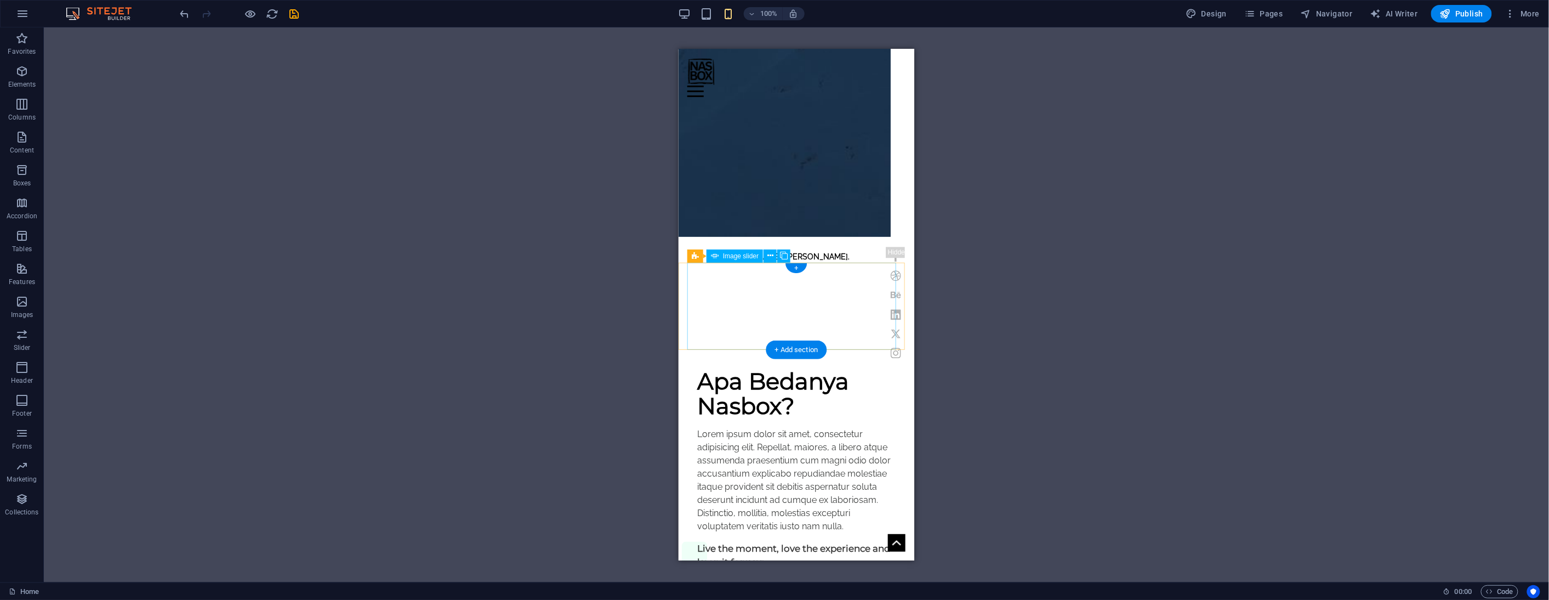
scroll to position [458, 0]
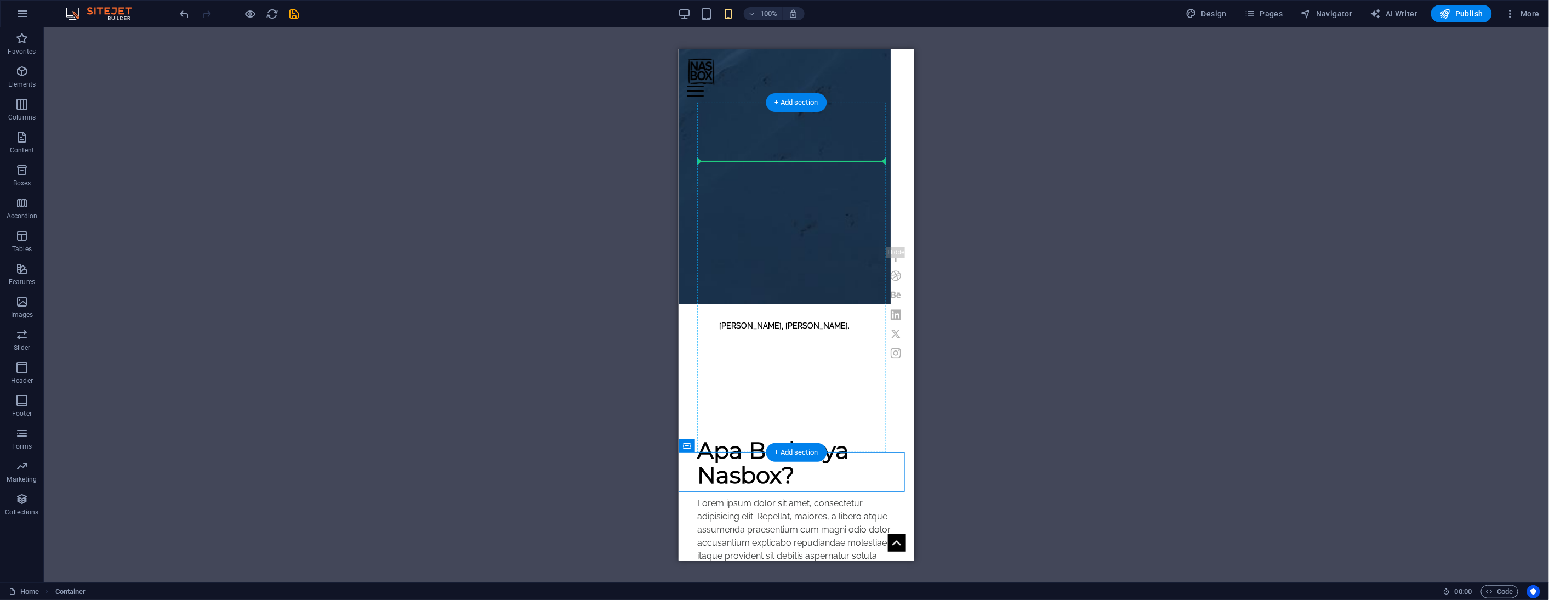
drag, startPoint x: 1367, startPoint y: 493, endPoint x: 709, endPoint y: 166, distance: 735.0
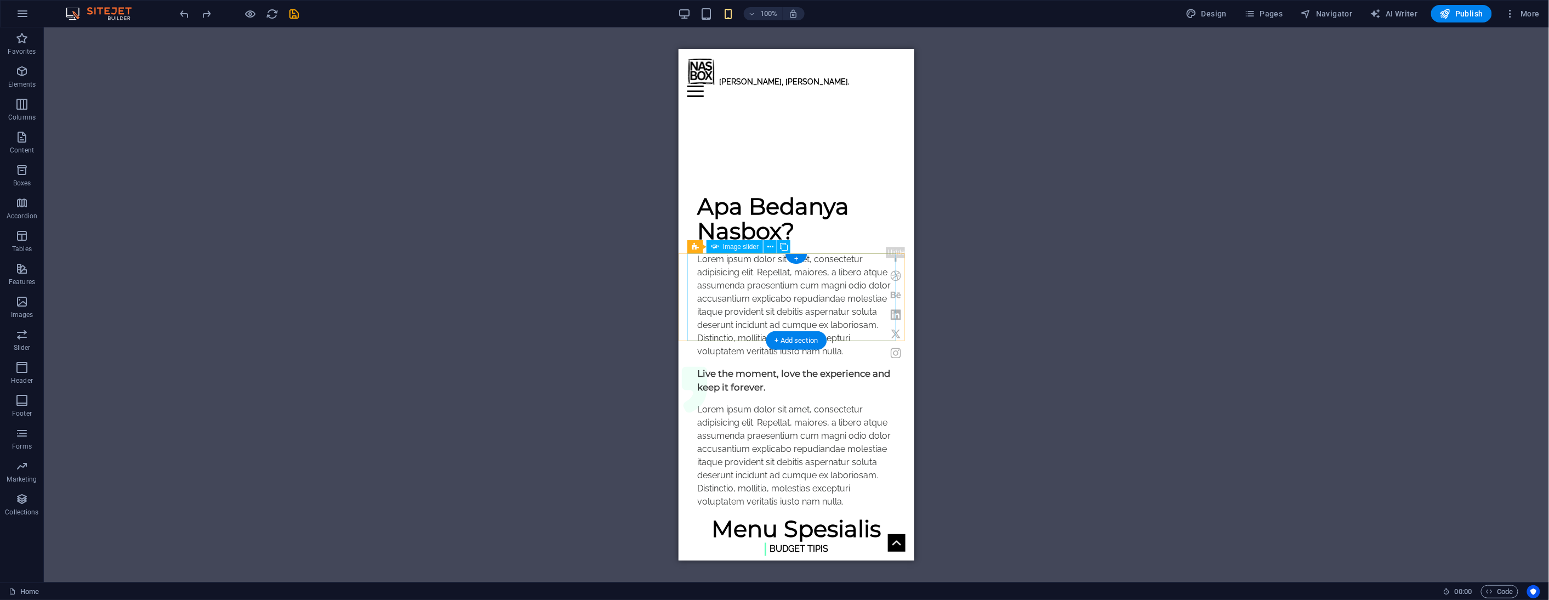
scroll to position [884, 0]
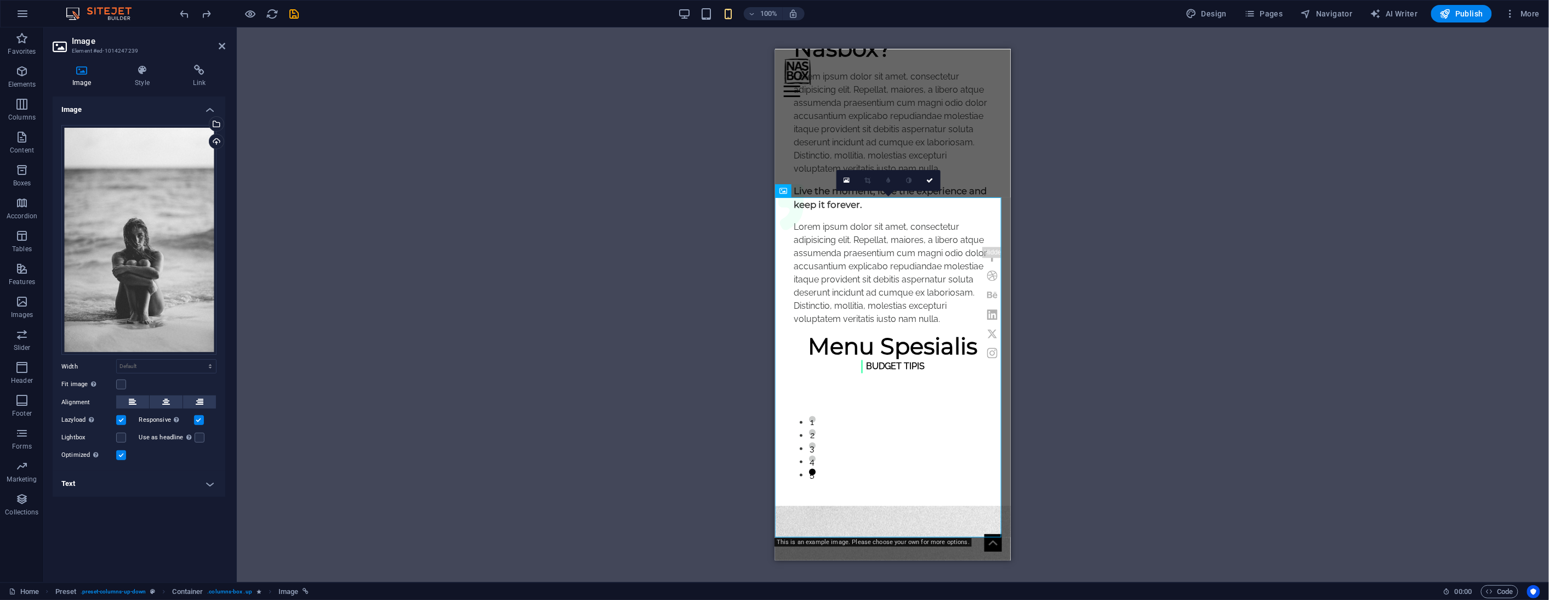
click at [116, 483] on h4 "Text" at bounding box center [139, 483] width 173 height 26
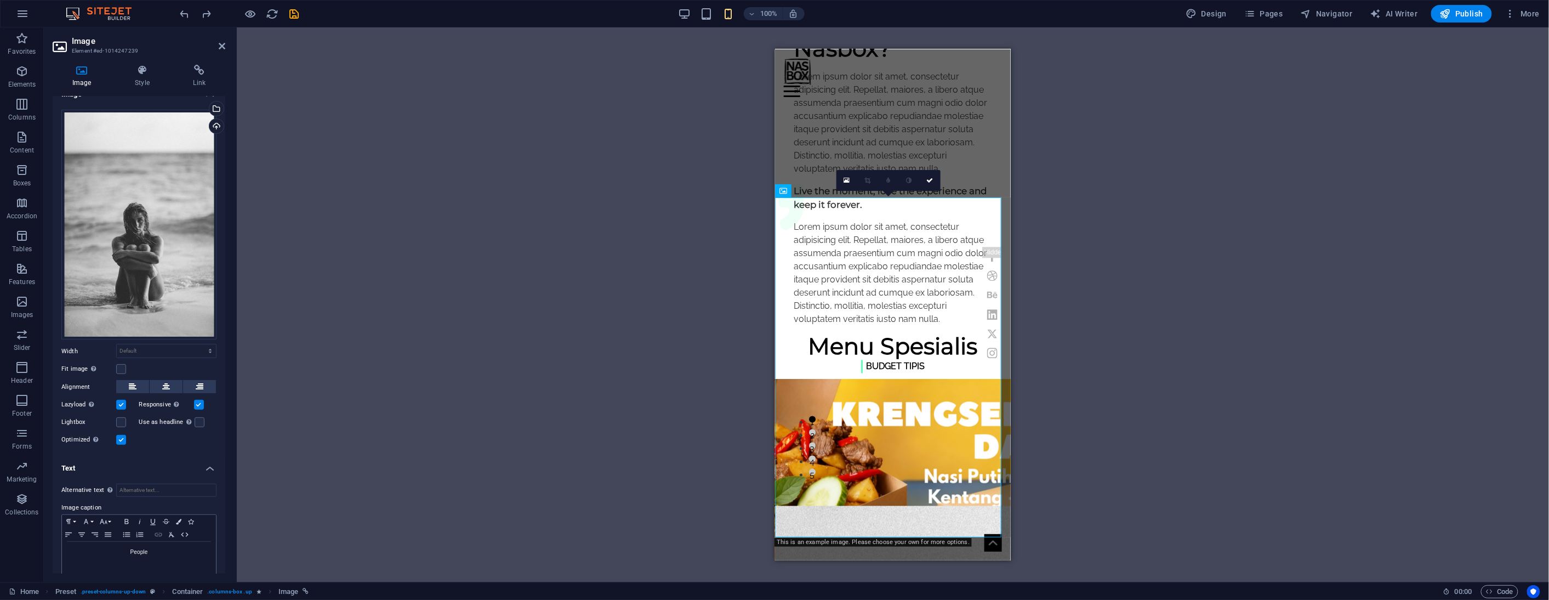
scroll to position [23, 0]
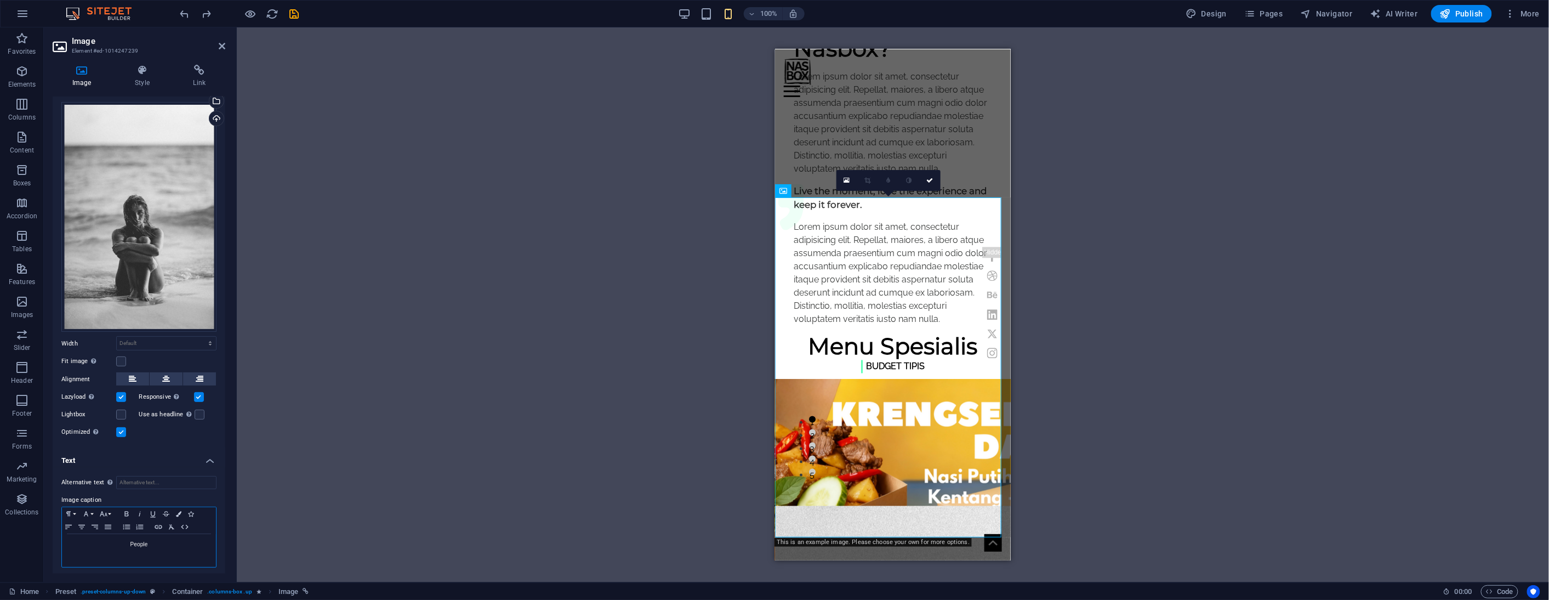
click at [155, 543] on p "People" at bounding box center [138, 544] width 143 height 10
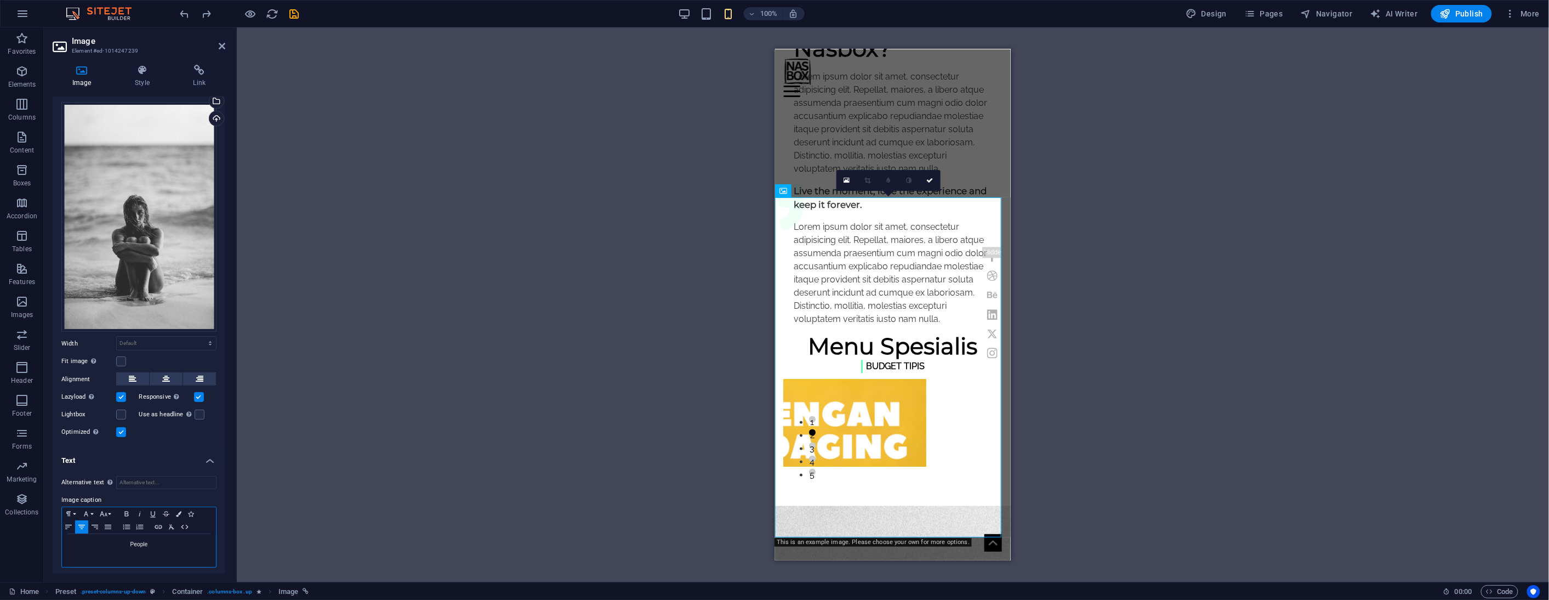
click at [155, 543] on p "People" at bounding box center [138, 544] width 143 height 10
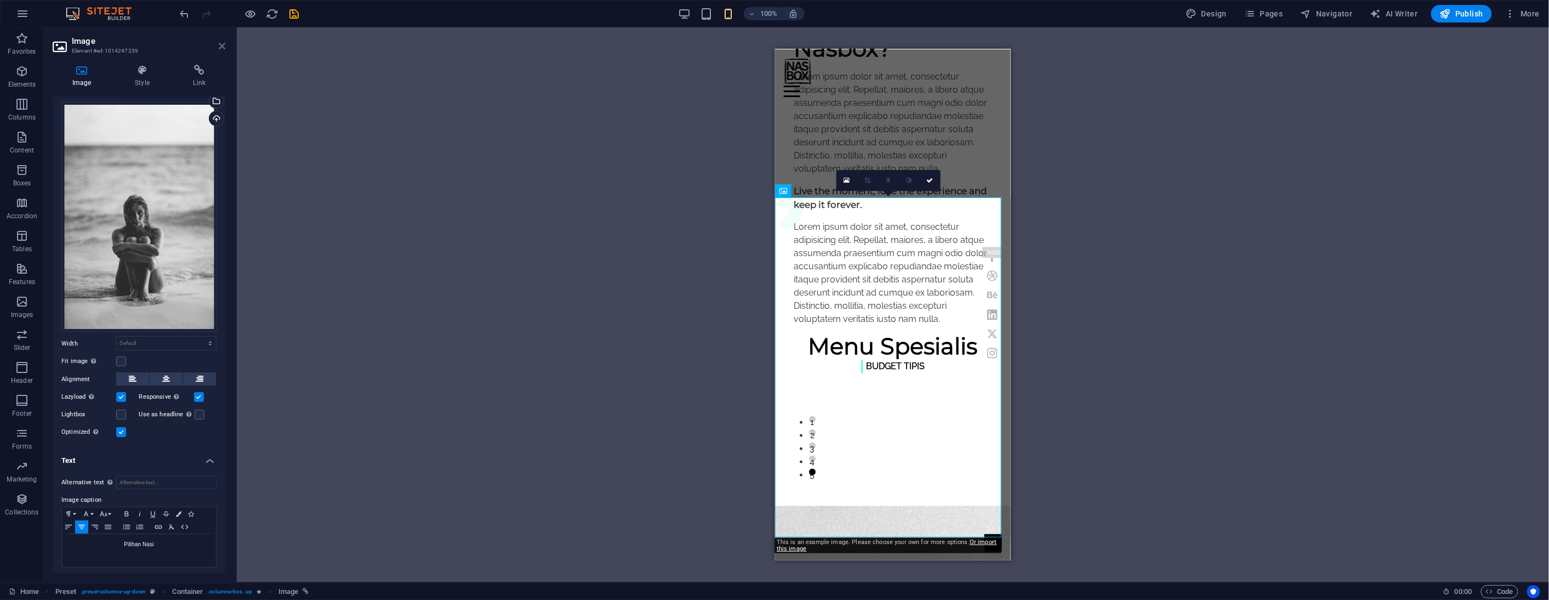
click at [223, 48] on icon at bounding box center [222, 46] width 7 height 9
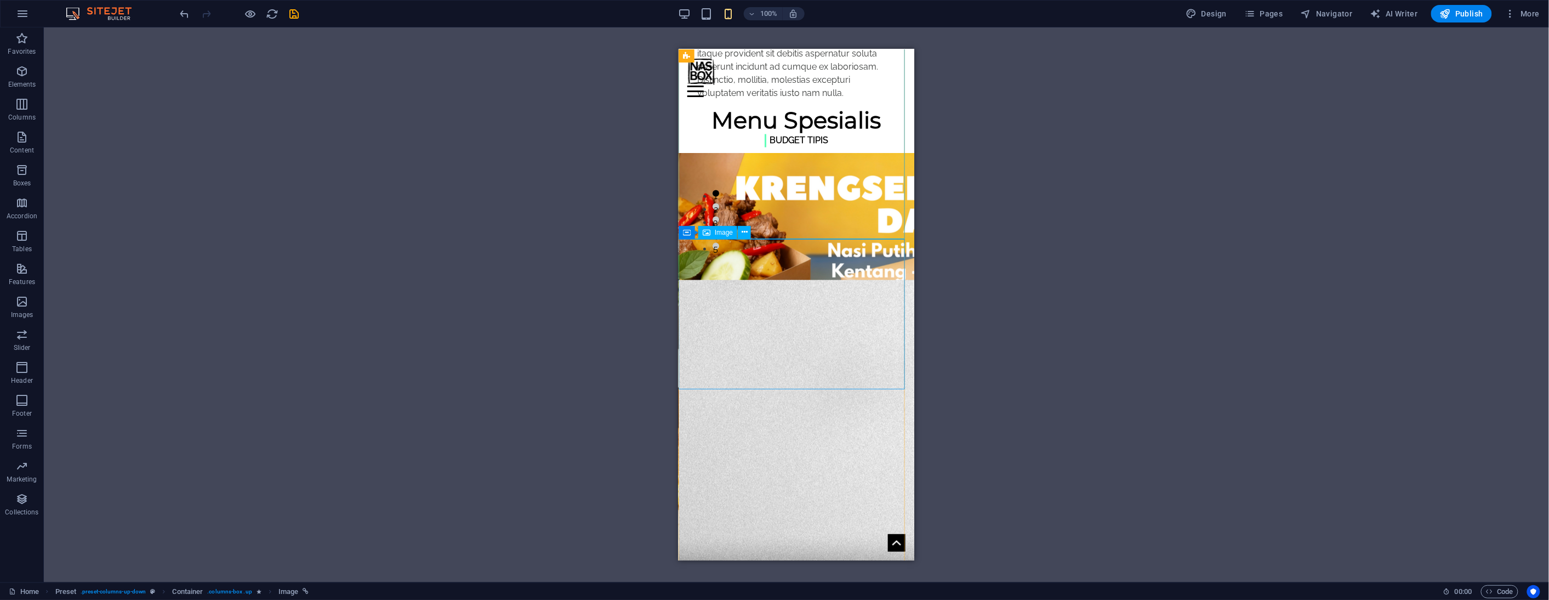
scroll to position [1311, 0]
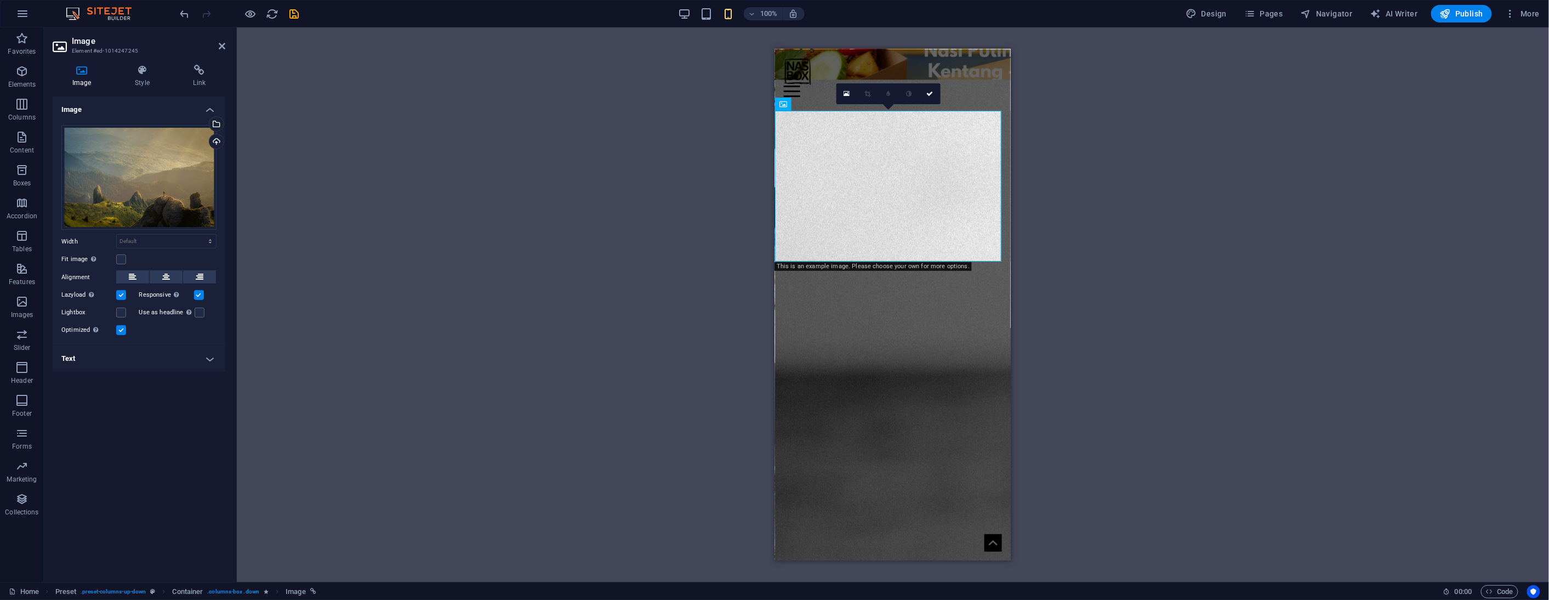
click at [176, 362] on h4 "Text" at bounding box center [139, 358] width 173 height 26
click at [136, 442] on p "Nature" at bounding box center [138, 442] width 143 height 10
click at [223, 44] on icon at bounding box center [222, 46] width 7 height 9
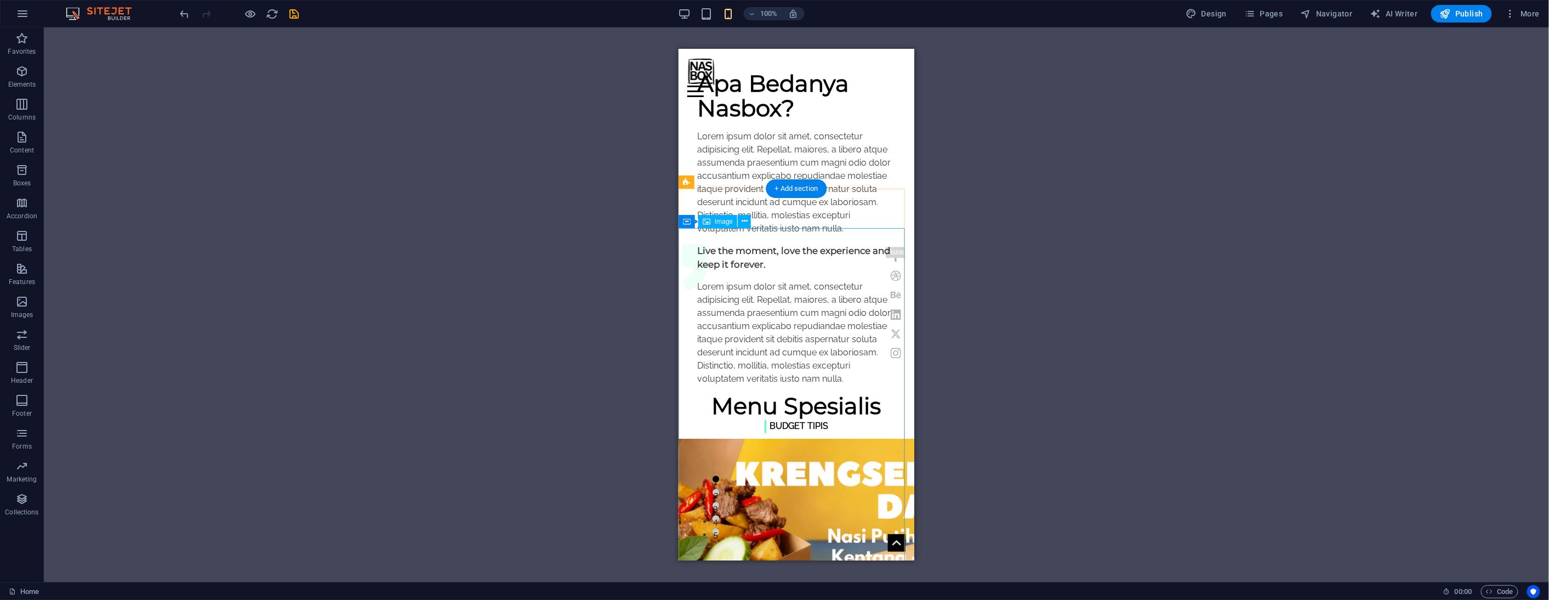
scroll to position [731, 0]
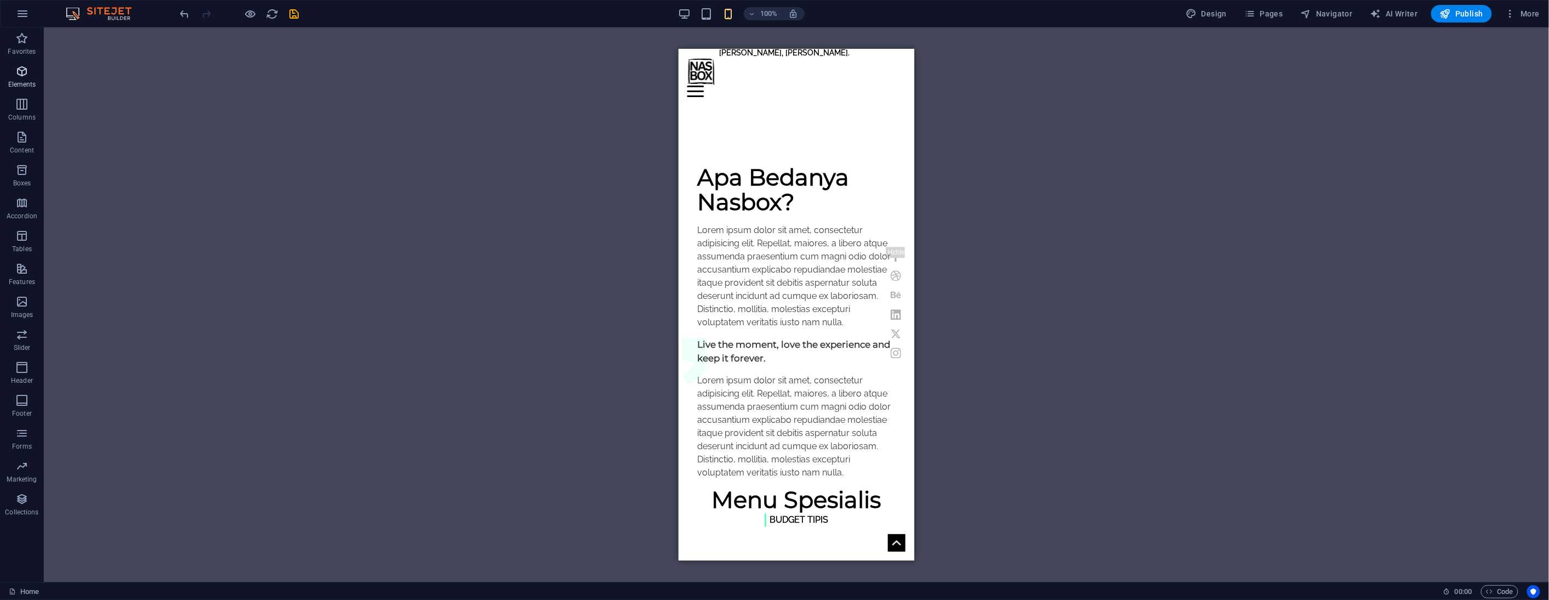
click at [18, 75] on icon "button" at bounding box center [21, 71] width 13 height 13
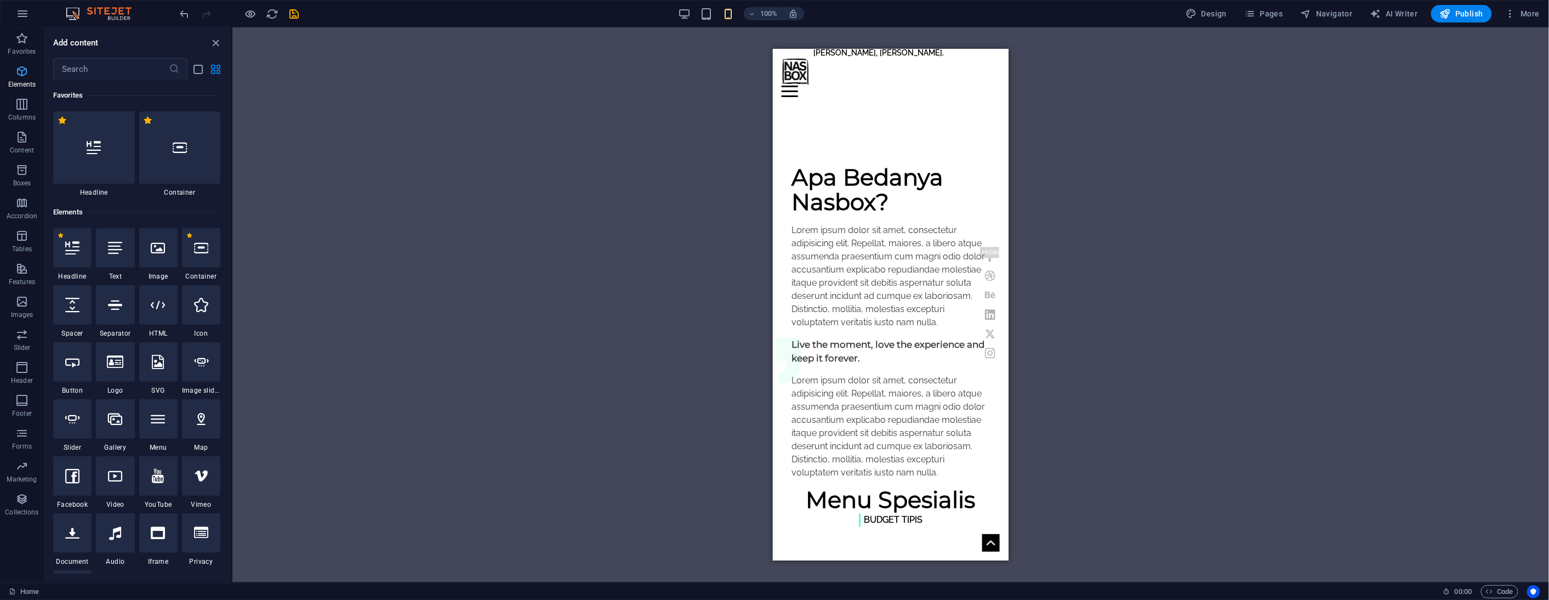
click at [19, 72] on icon "button" at bounding box center [21, 71] width 13 height 13
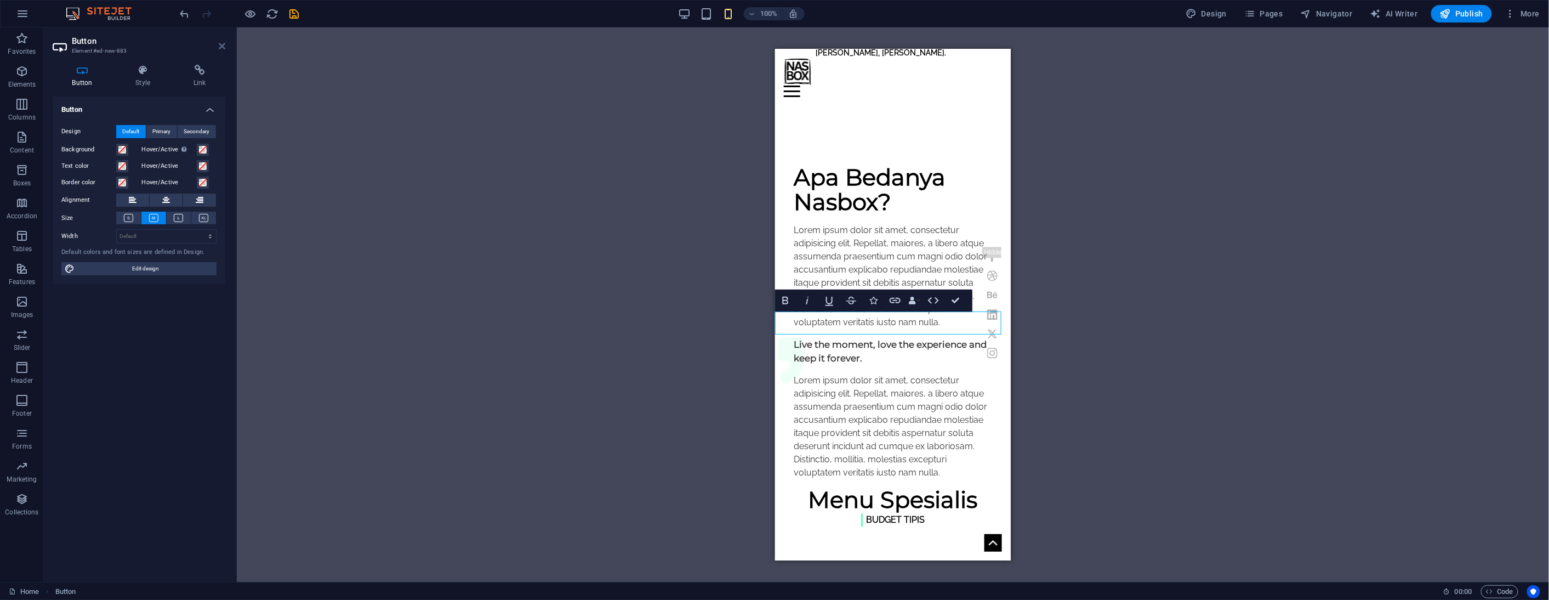
click at [221, 48] on icon at bounding box center [222, 46] width 7 height 9
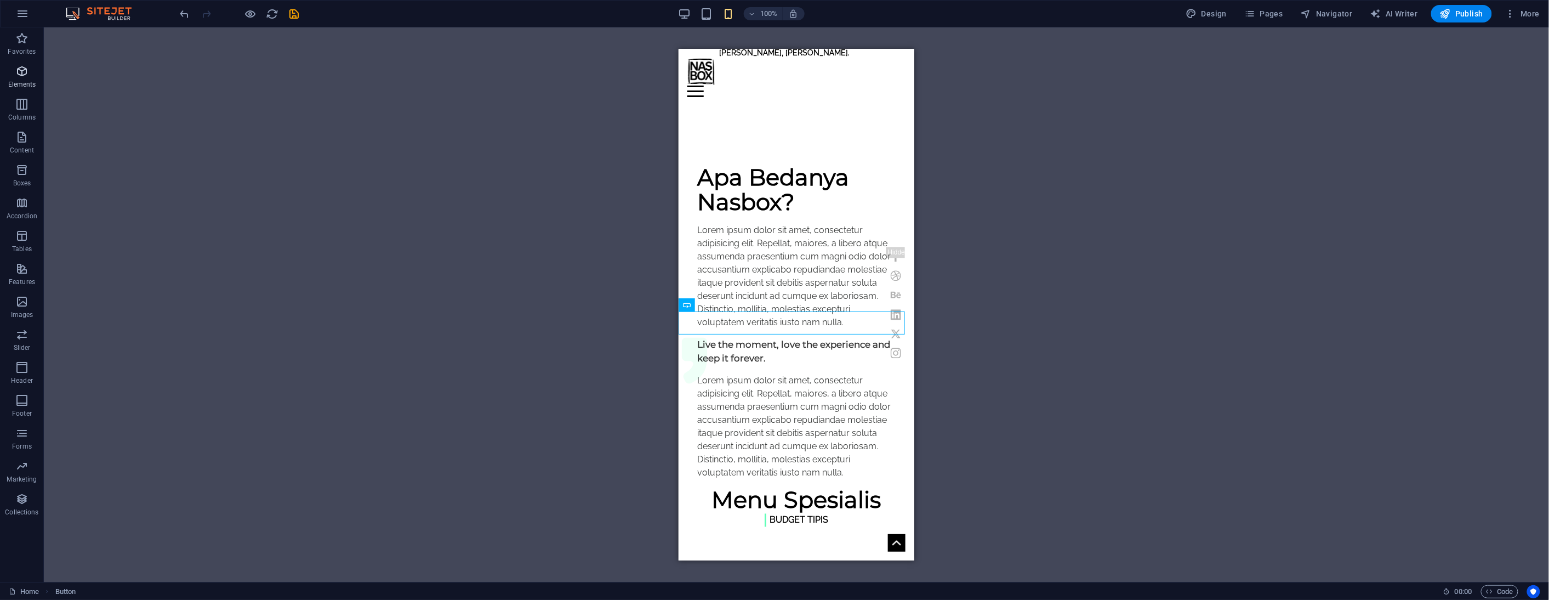
click at [26, 74] on icon "button" at bounding box center [21, 71] width 13 height 13
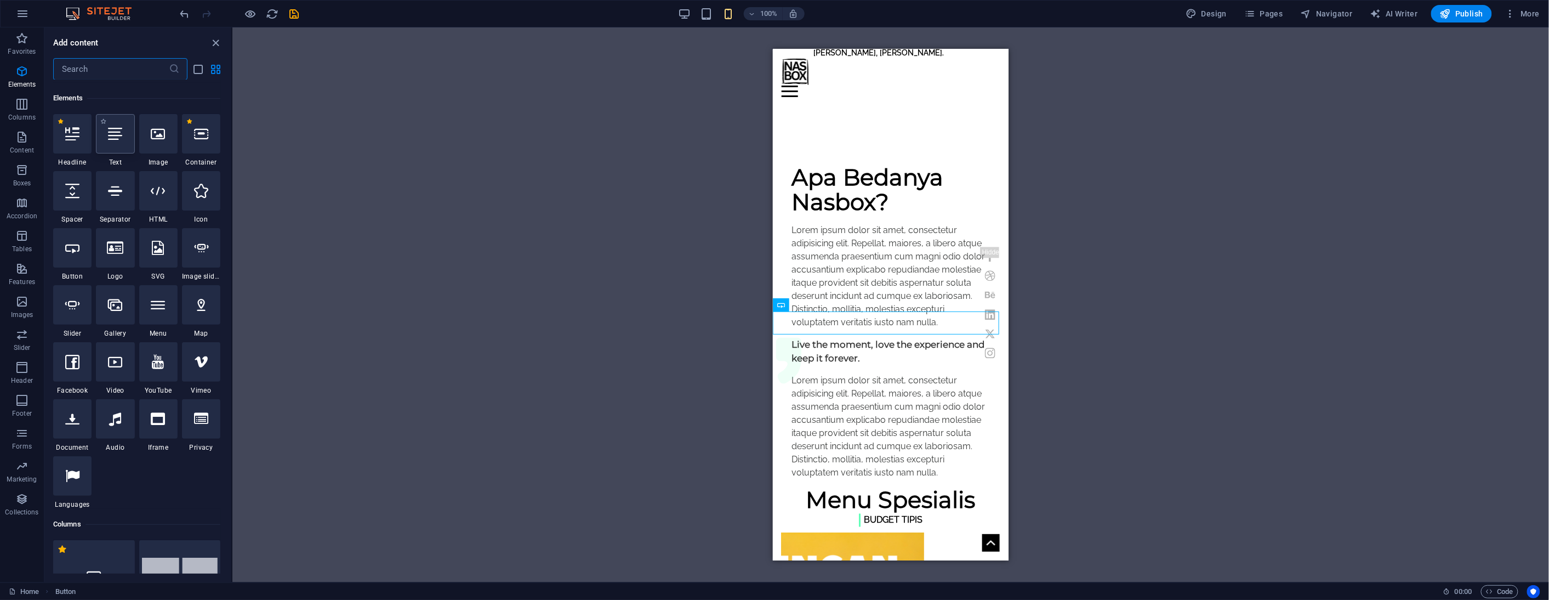
scroll to position [117, 0]
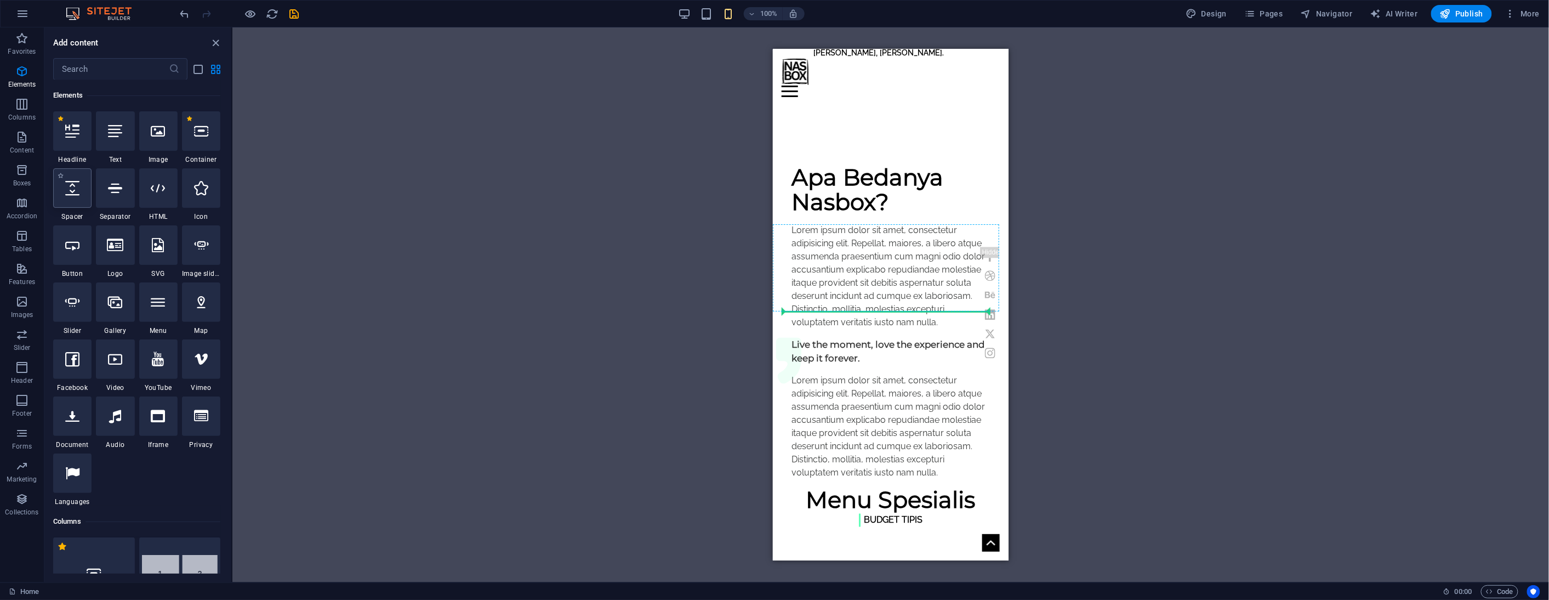
select select "px"
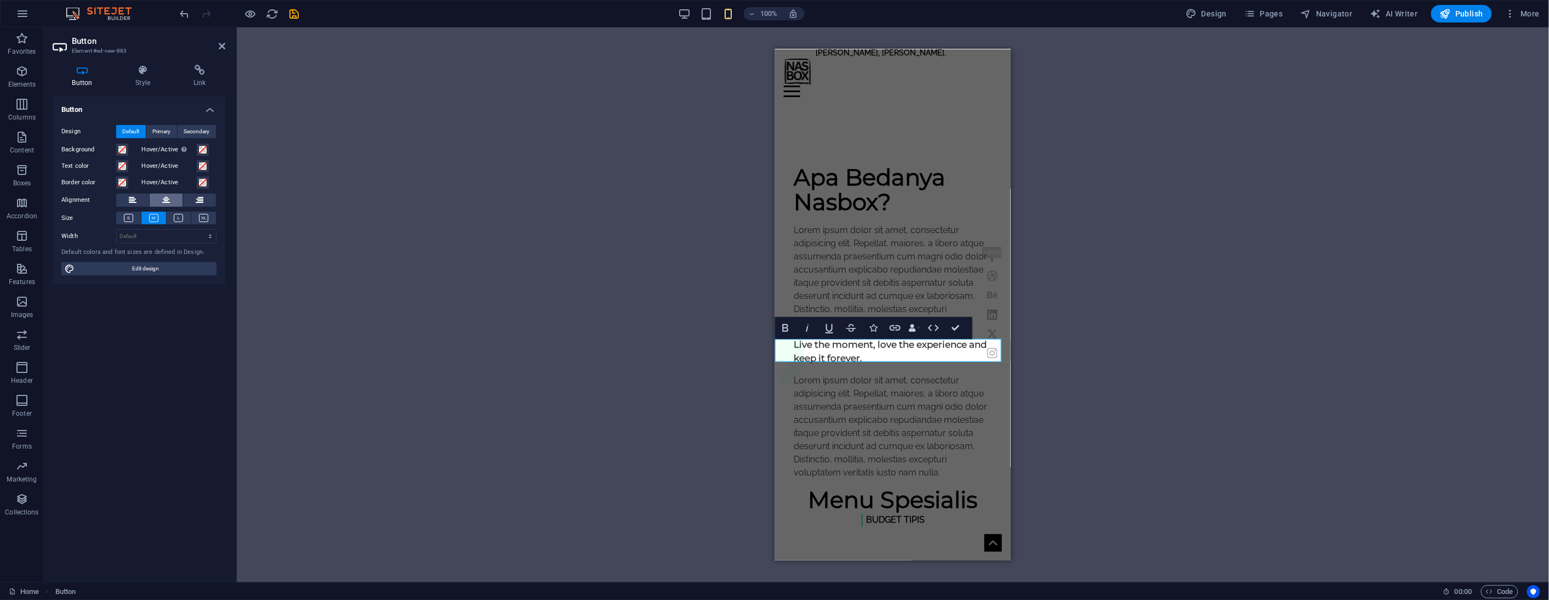
click at [166, 196] on icon at bounding box center [166, 200] width 8 height 13
click at [120, 149] on span at bounding box center [122, 149] width 9 height 9
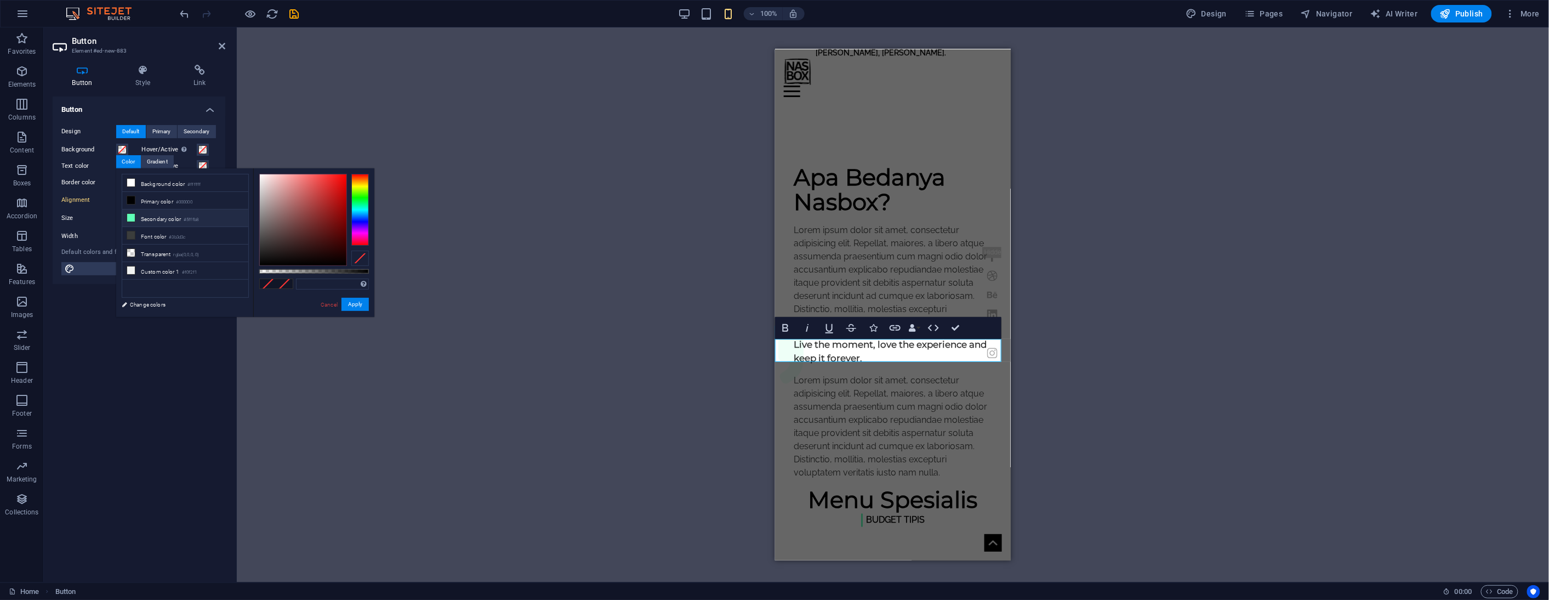
click at [129, 217] on icon at bounding box center [131, 218] width 8 height 8
type input "#5fffb8"
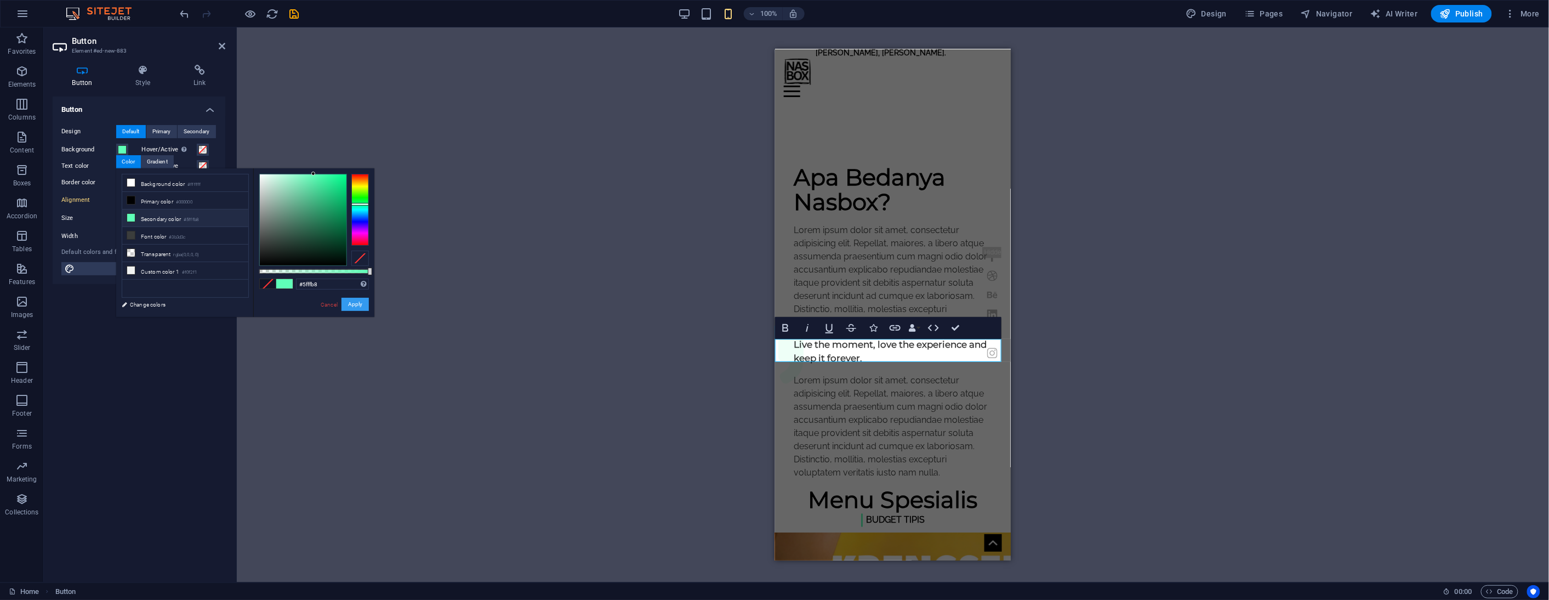
click at [359, 305] on button "Apply" at bounding box center [355, 304] width 27 height 13
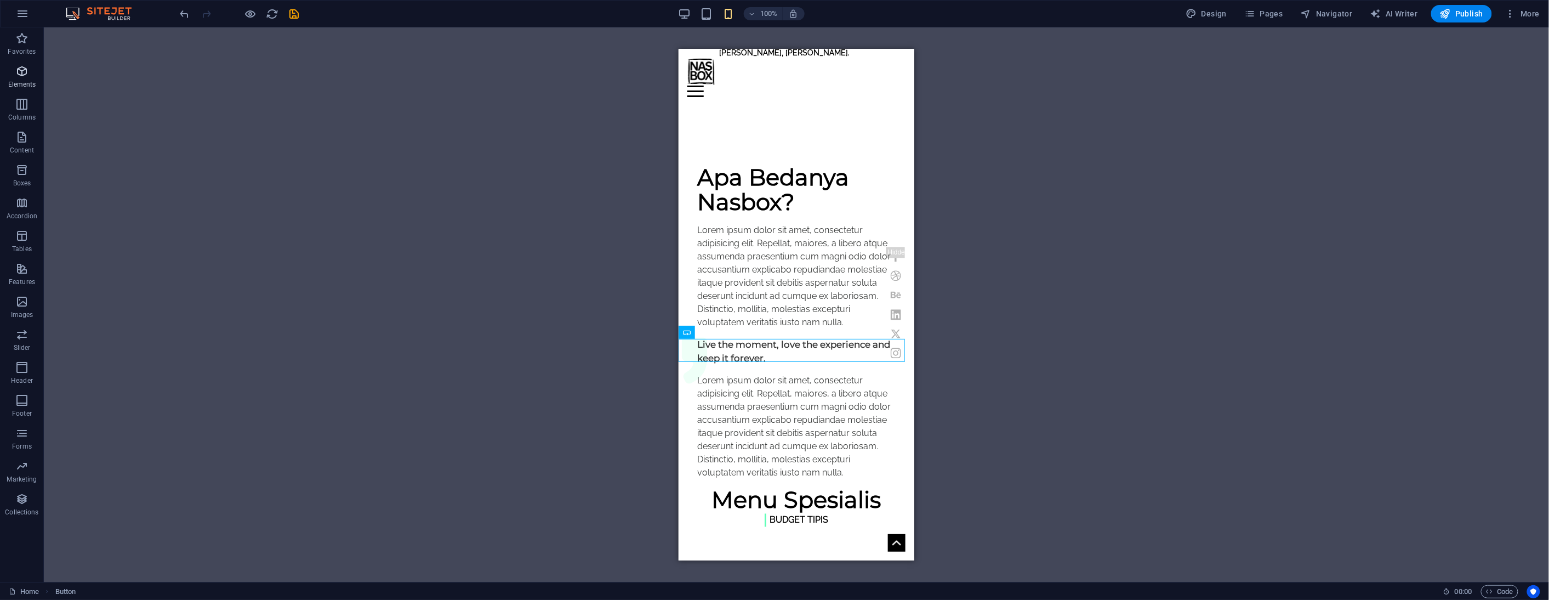
click at [19, 75] on icon "button" at bounding box center [21, 71] width 13 height 13
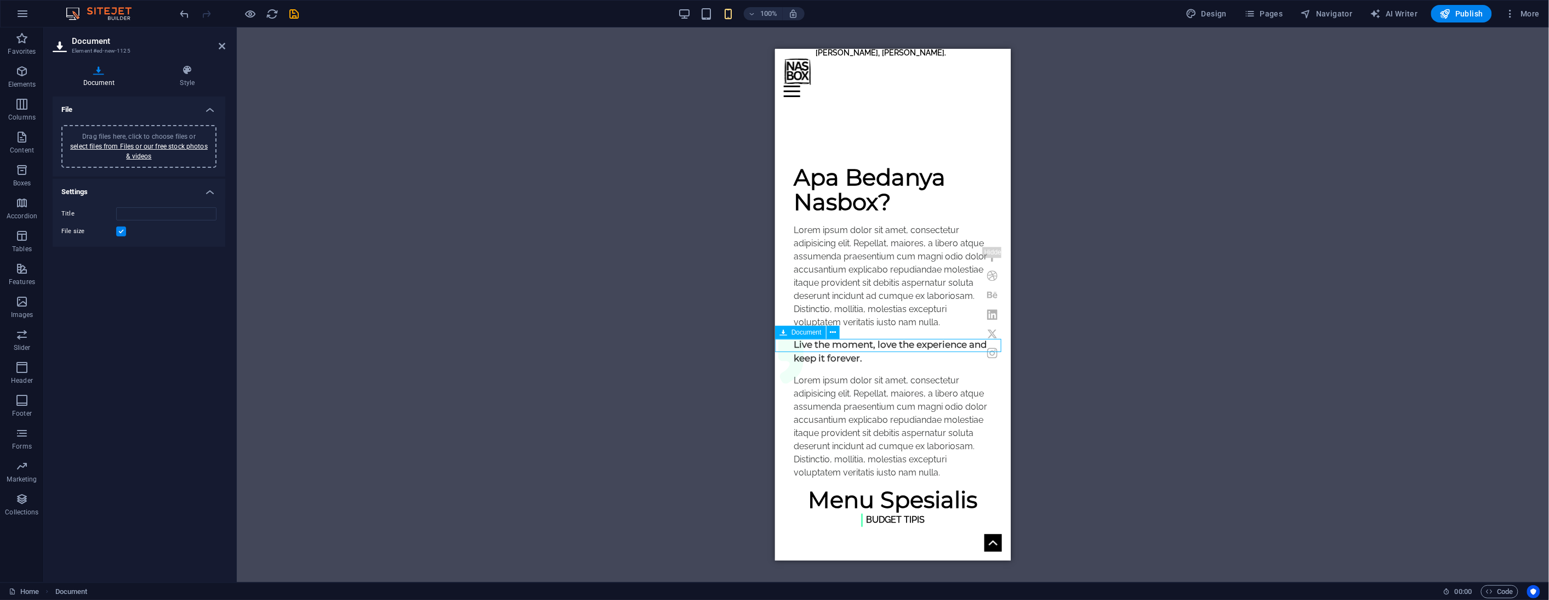
click at [187, 215] on input "Title" at bounding box center [166, 213] width 100 height 13
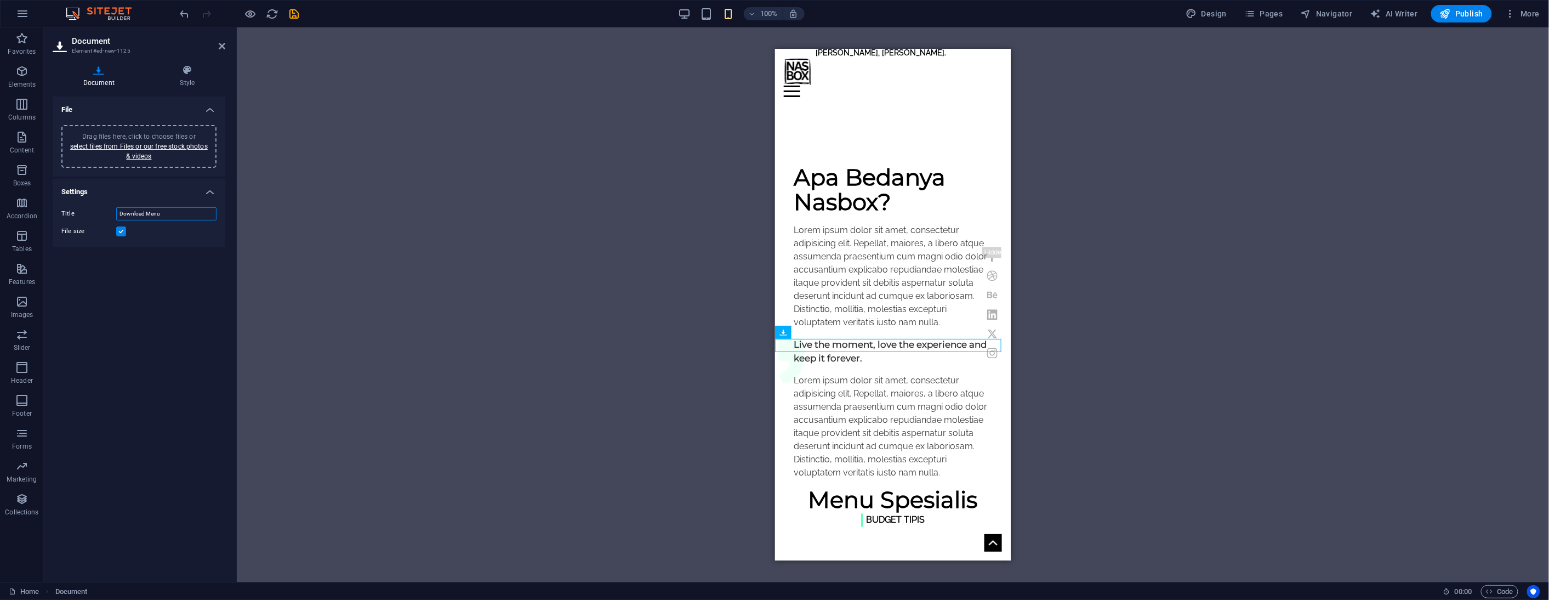
type input "Download Menu"
click at [321, 263] on div "H3 Banner Container Menu Bar Text Image H5 Button Preset Container Preset Text …" at bounding box center [893, 304] width 1312 height 555
click at [184, 77] on h4 "Style" at bounding box center [188, 76] width 76 height 23
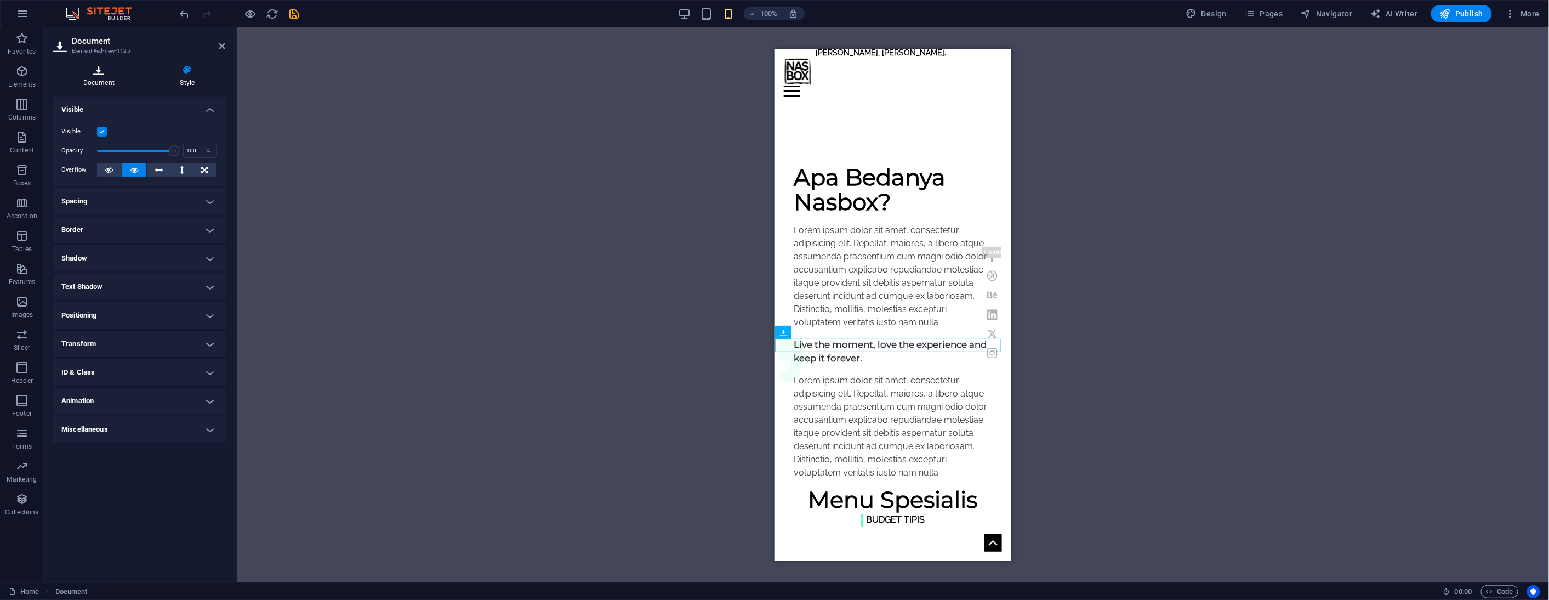
click at [105, 74] on icon at bounding box center [99, 70] width 93 height 11
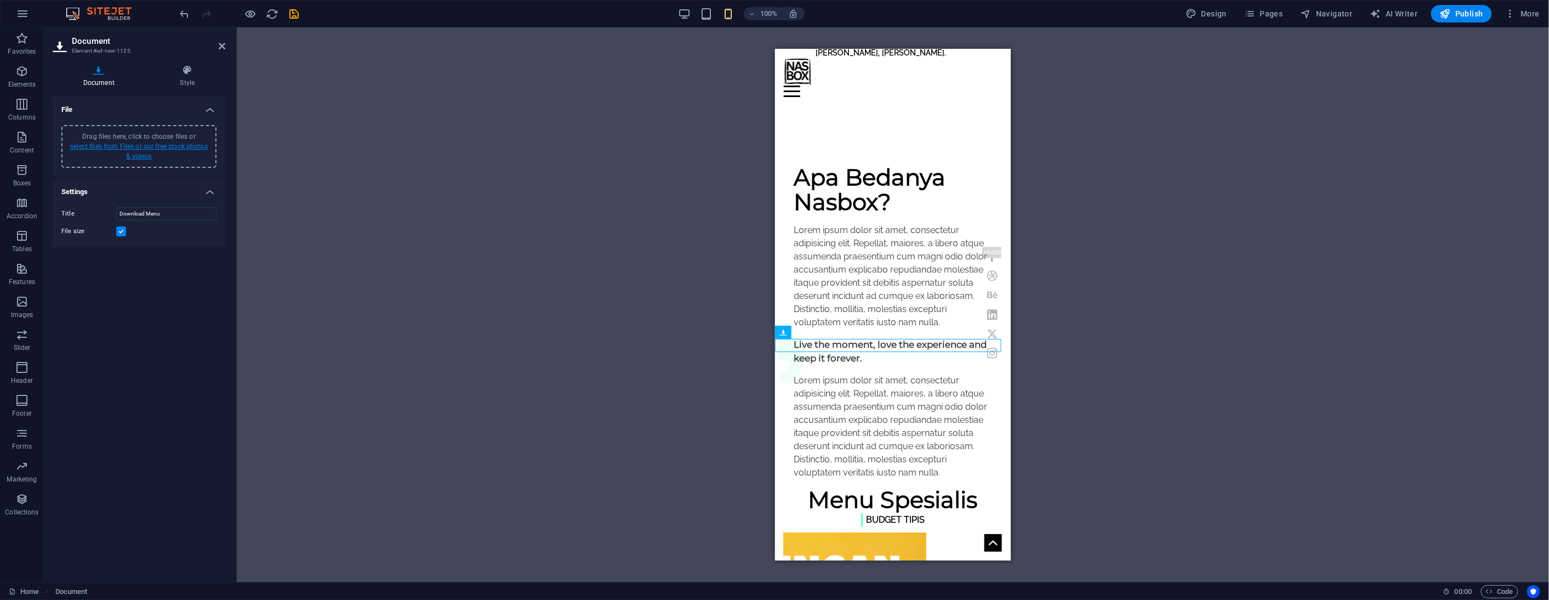
click at [138, 155] on link "select files from Files or our free stock photos & videos" at bounding box center [139, 152] width 138 height 18
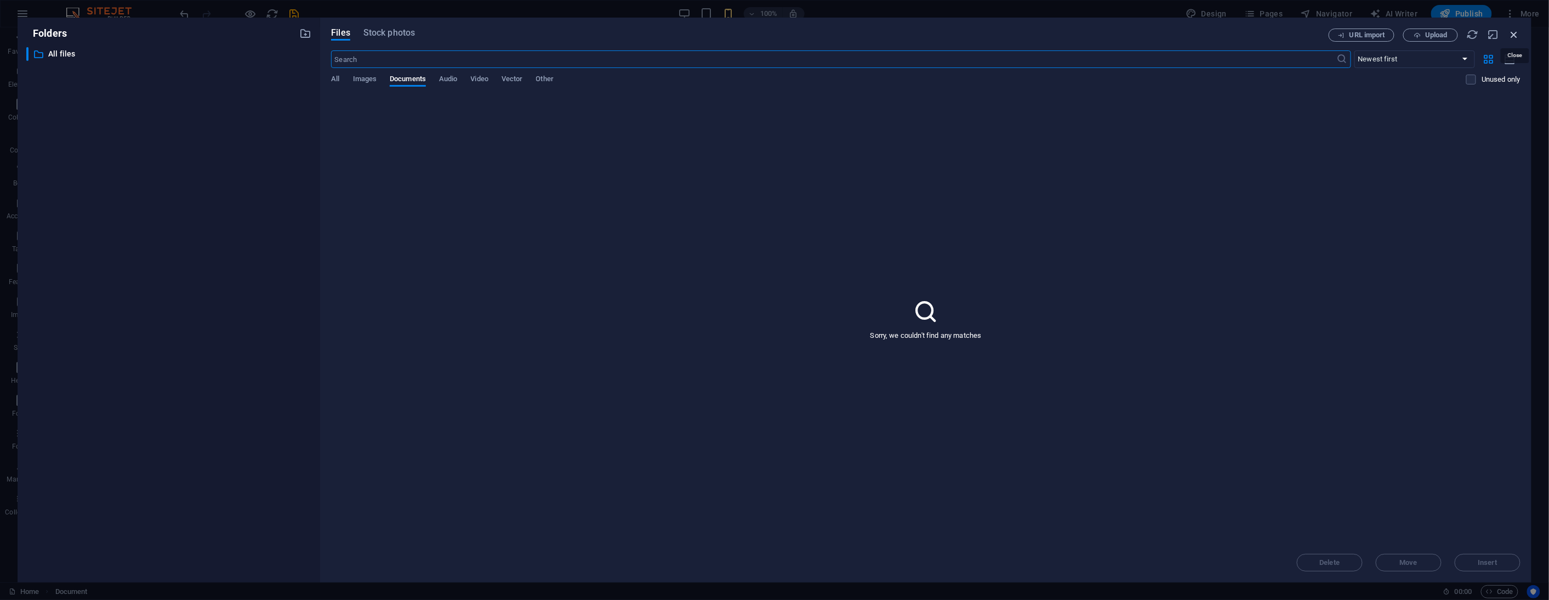
click at [1511, 37] on icon "button" at bounding box center [1515, 35] width 12 height 12
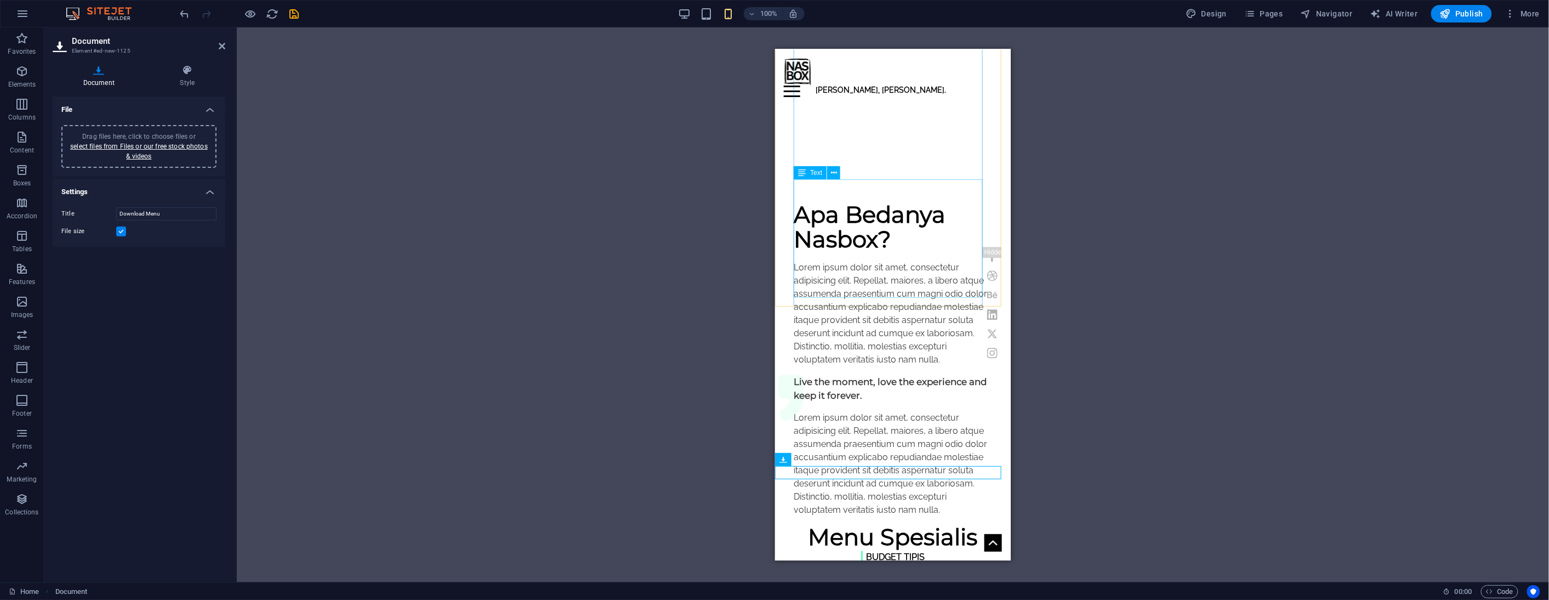
scroll to position [731, 0]
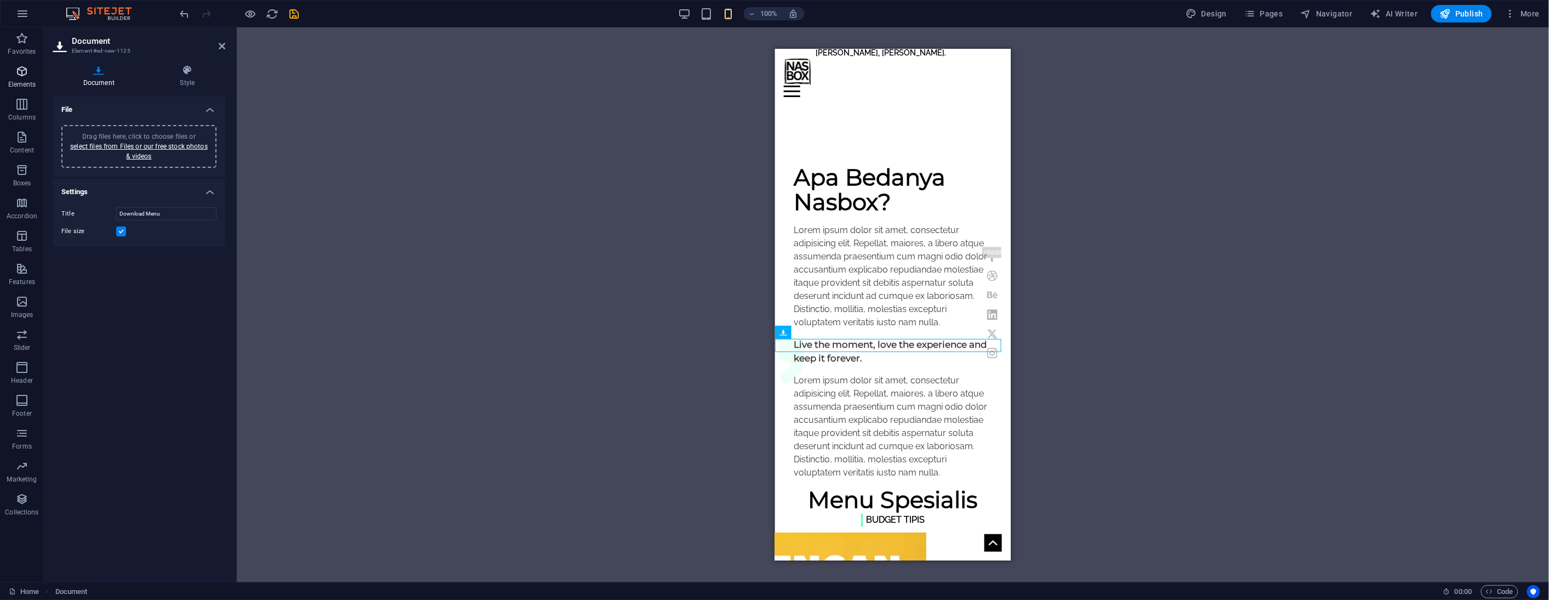
click at [23, 82] on p "Elements" at bounding box center [22, 84] width 28 height 9
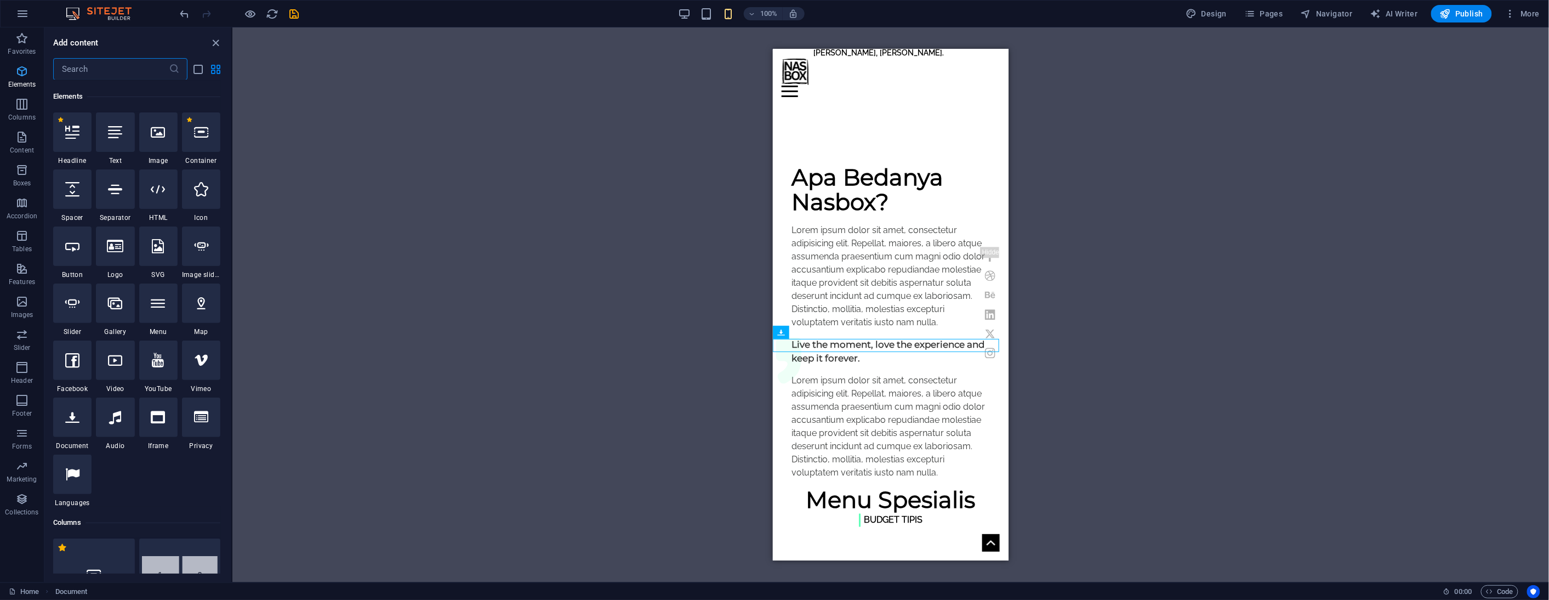
scroll to position [117, 0]
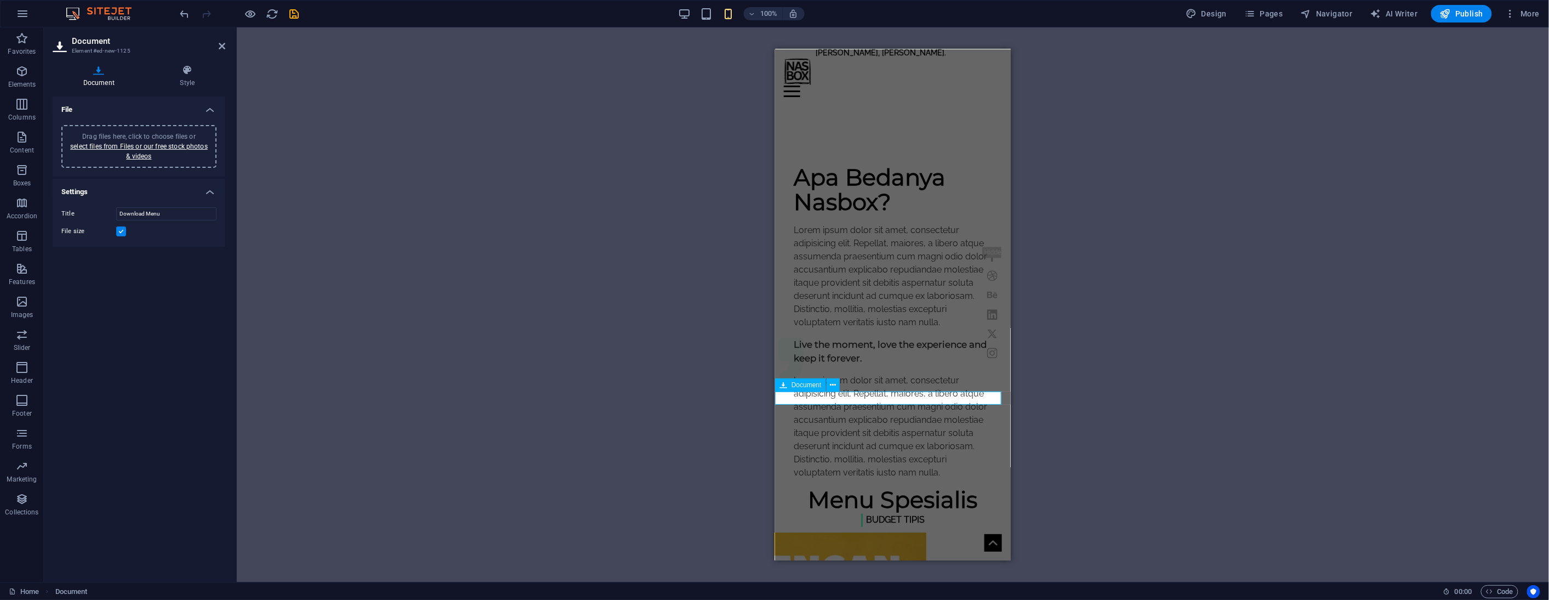
click at [220, 50] on icon at bounding box center [222, 46] width 7 height 9
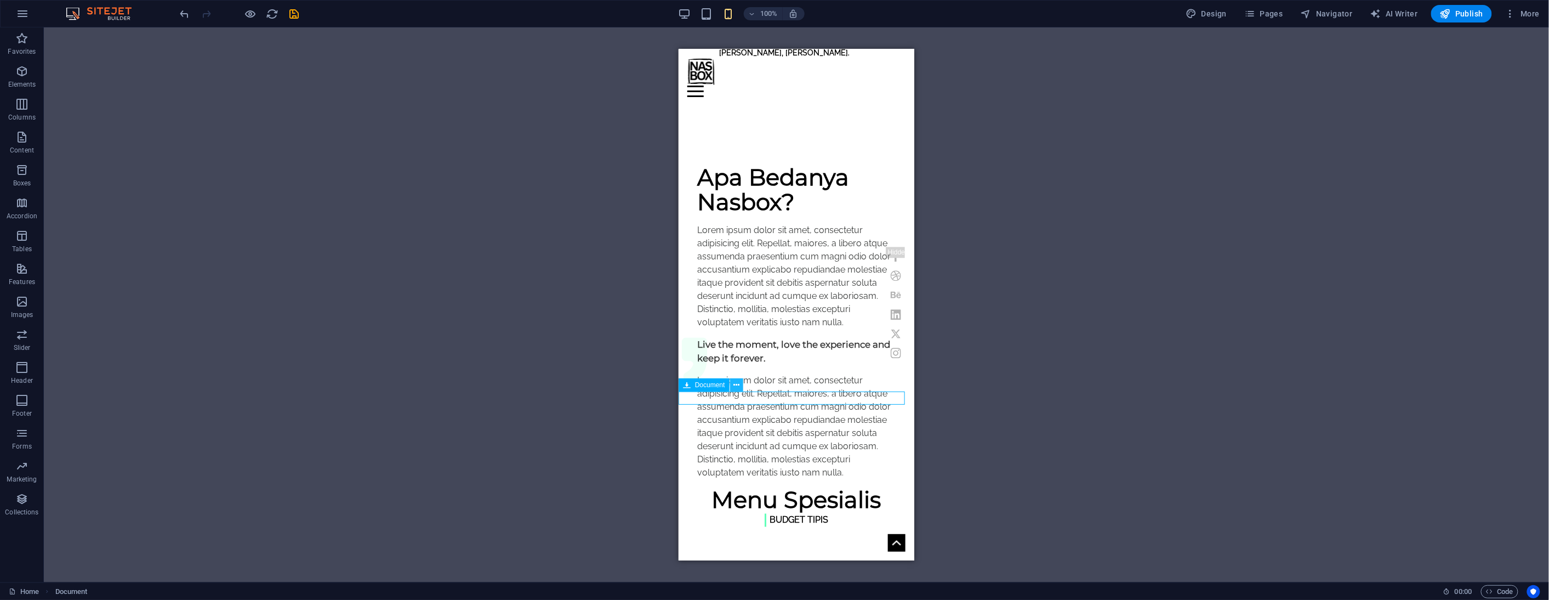
click at [736, 386] on icon at bounding box center [736, 385] width 6 height 12
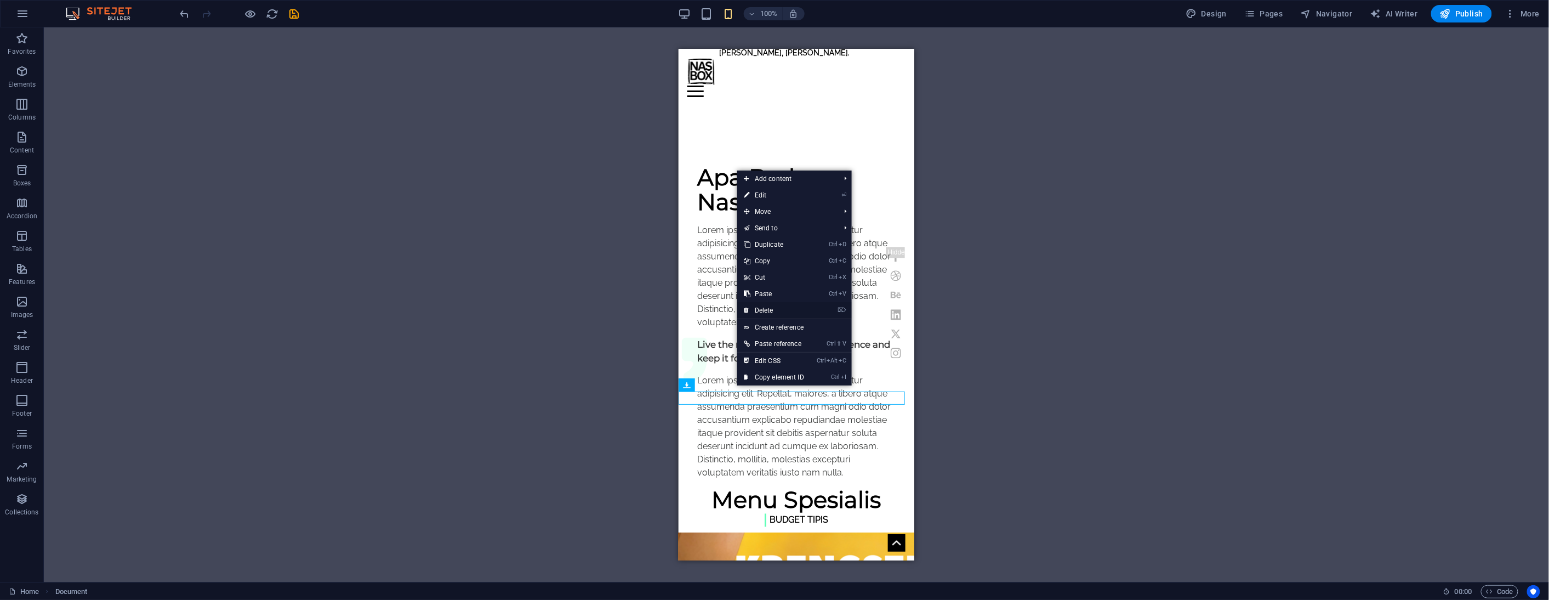
click at [777, 307] on link "⌦ Delete" at bounding box center [773, 310] width 73 height 16
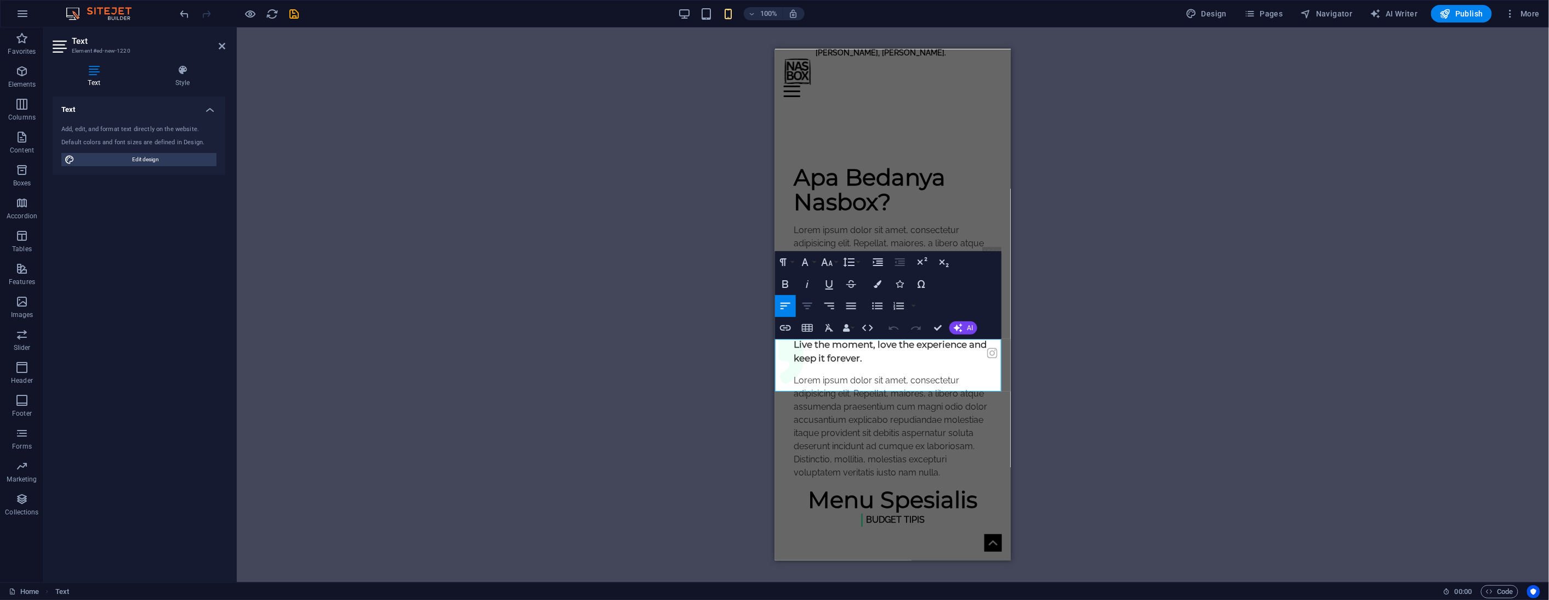
click at [810, 305] on icon "button" at bounding box center [807, 305] width 13 height 13
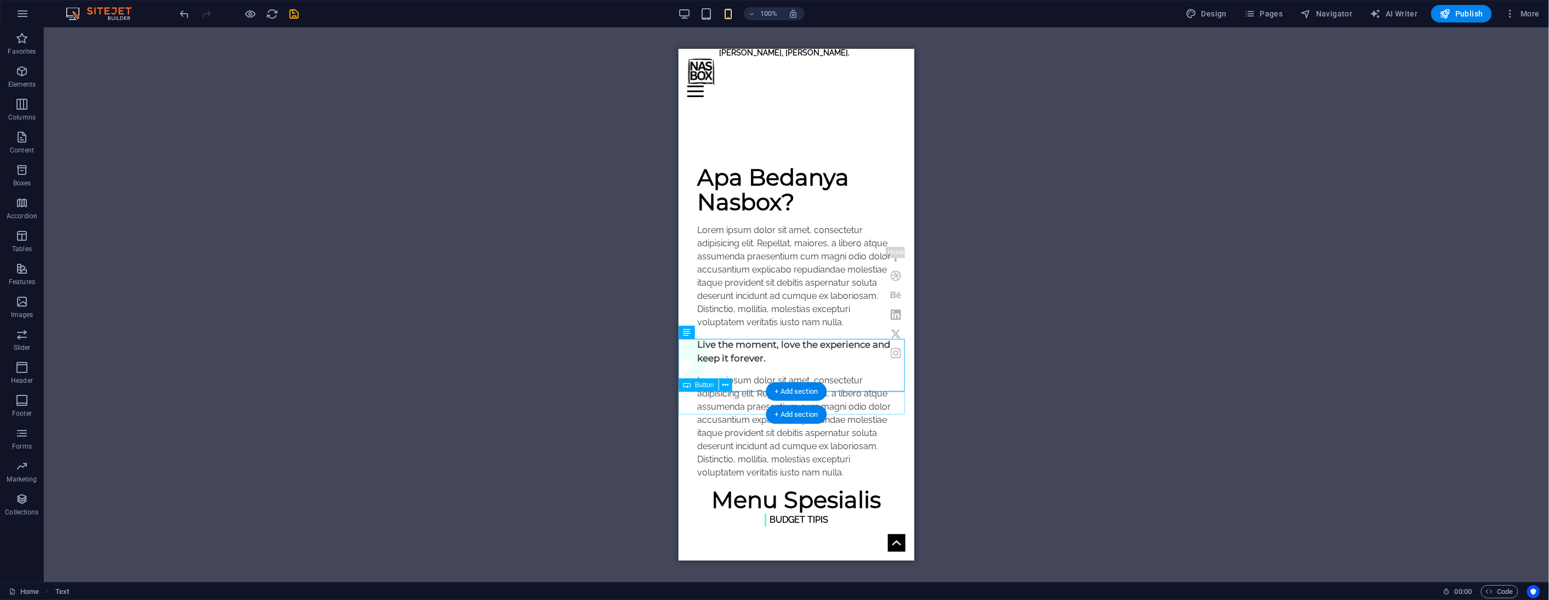
drag, startPoint x: 1372, startPoint y: 382, endPoint x: 726, endPoint y: 332, distance: 647.7
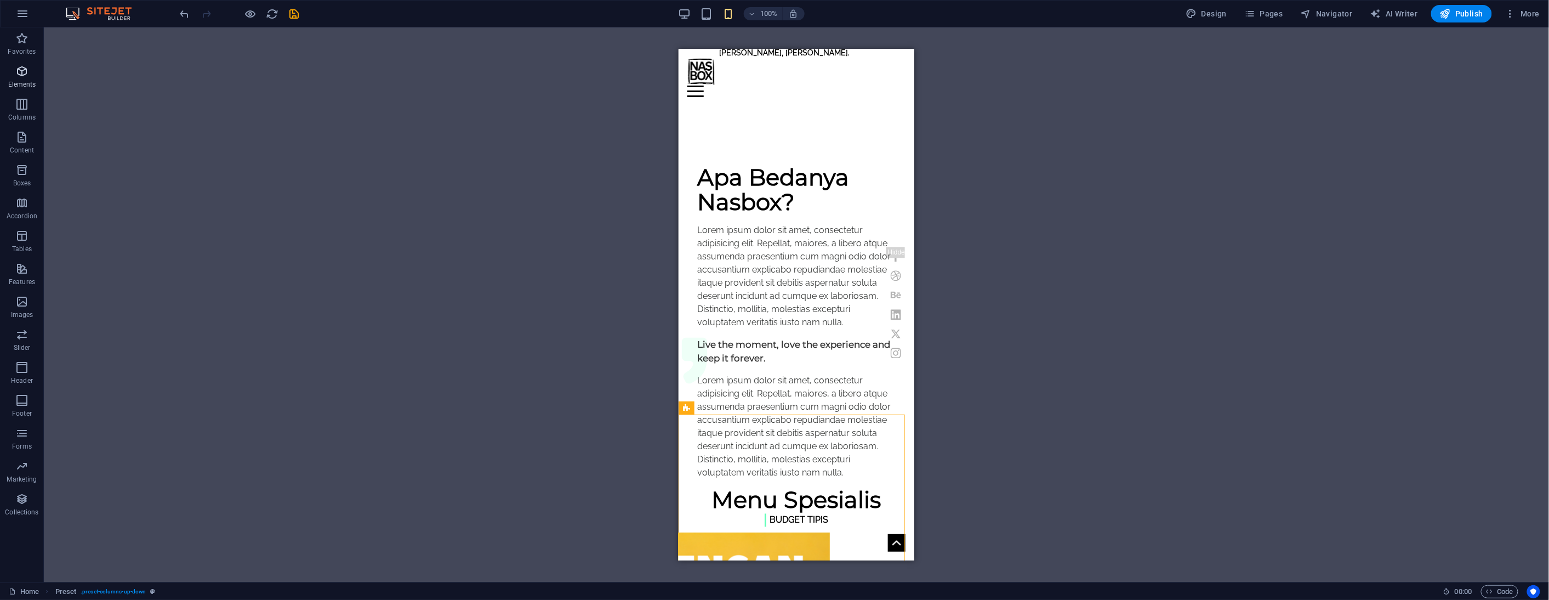
click at [20, 75] on icon "button" at bounding box center [21, 71] width 13 height 13
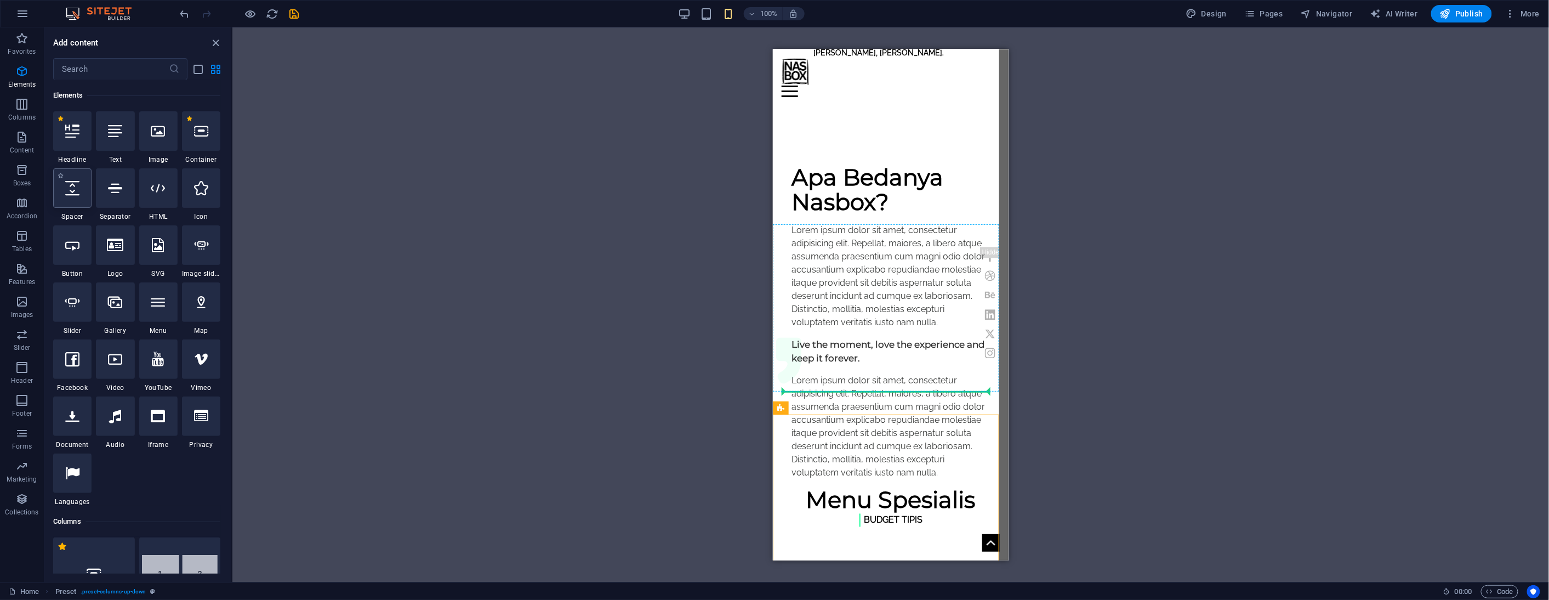
select select "px"
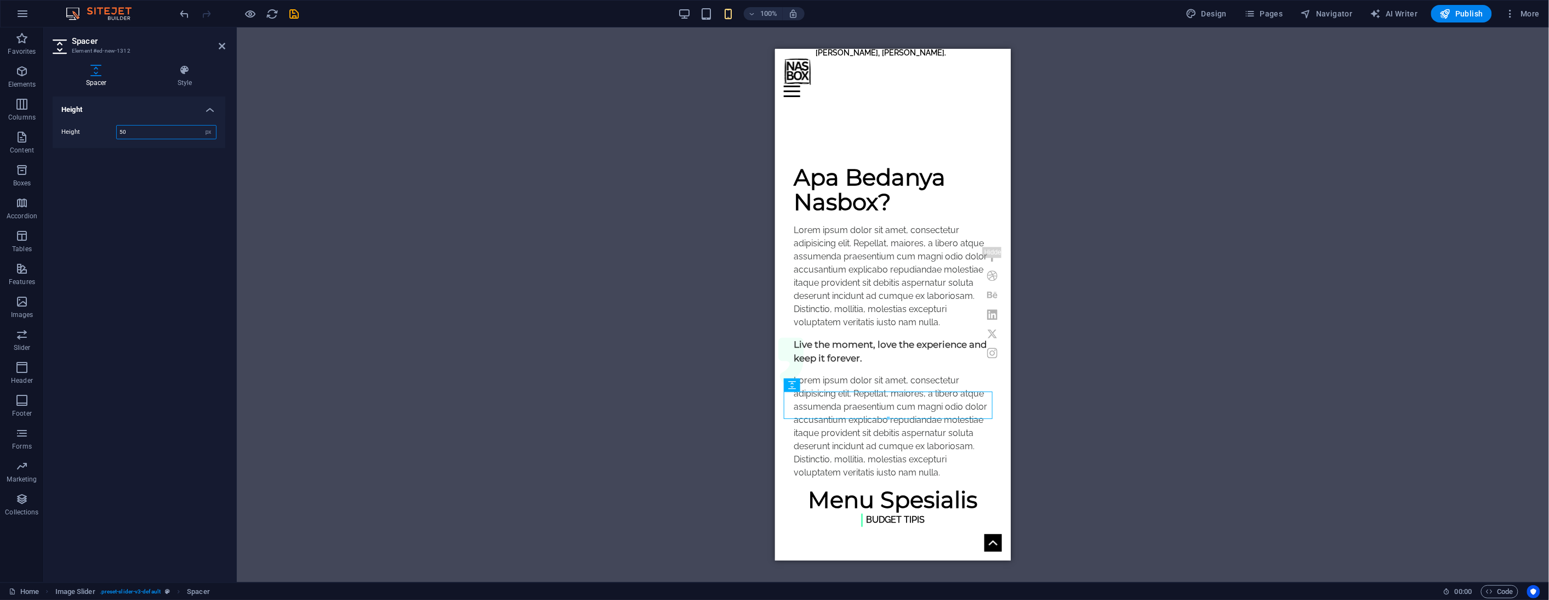
click at [161, 130] on input "50" at bounding box center [166, 132] width 99 height 13
type input "15"
click at [222, 46] on icon at bounding box center [222, 46] width 7 height 9
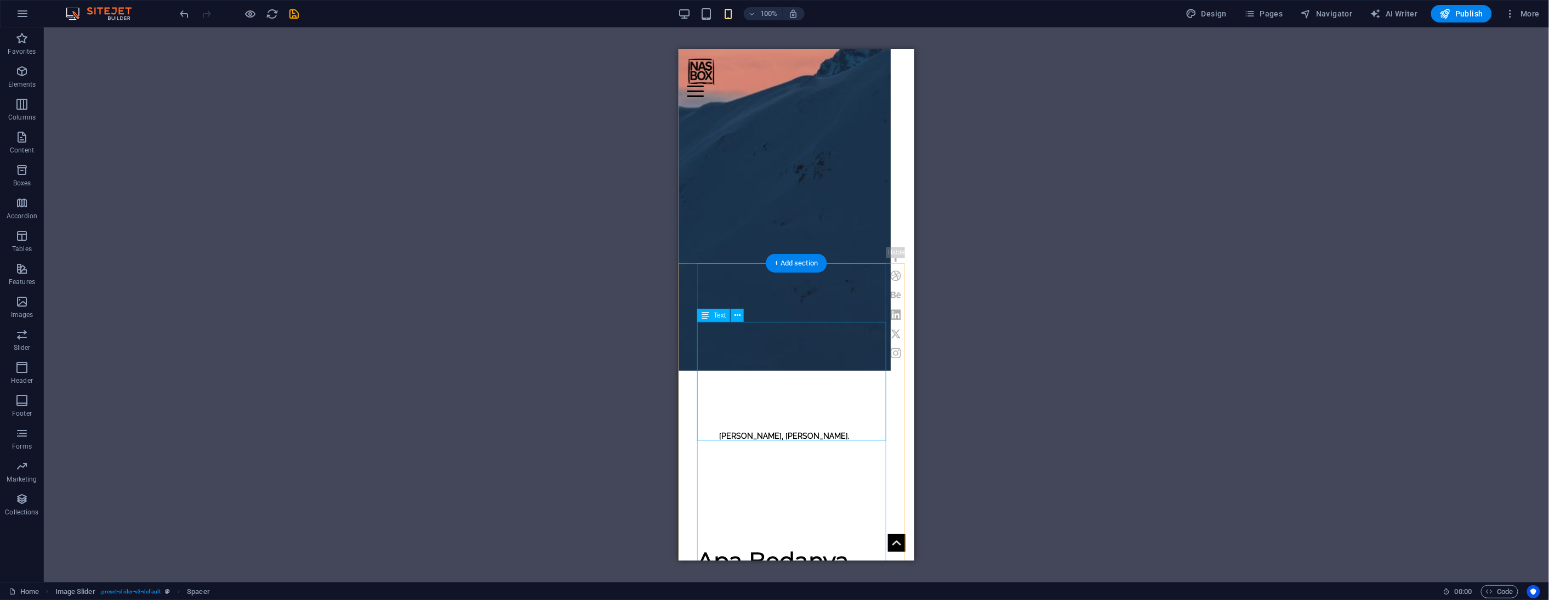
scroll to position [731, 0]
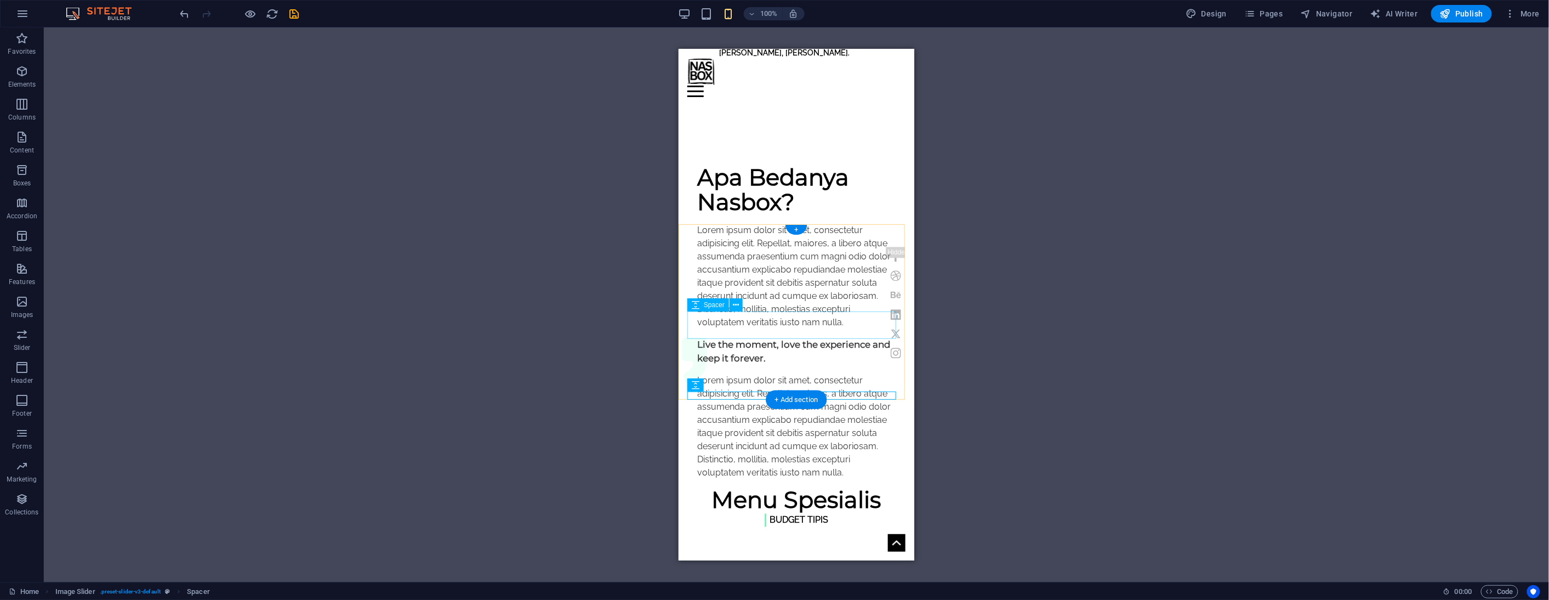
select select "px"
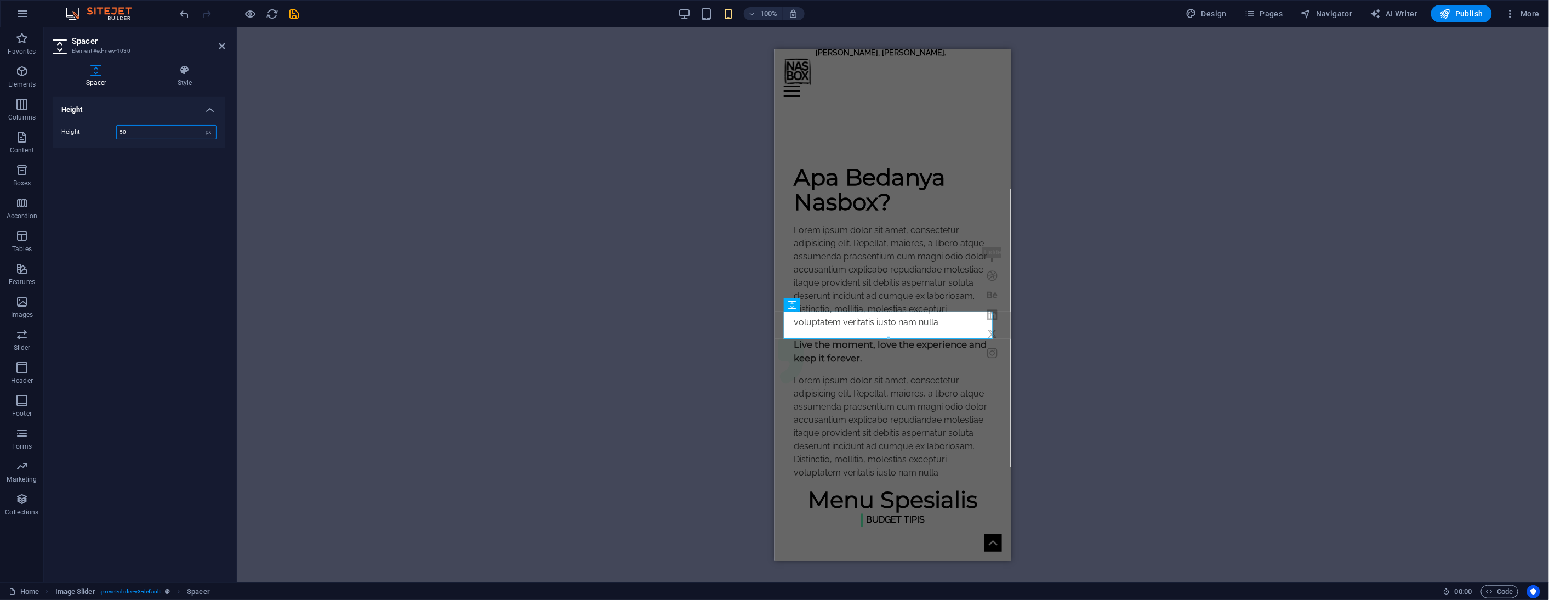
click at [133, 134] on input "50" at bounding box center [166, 132] width 99 height 13
type input "25"
click at [357, 181] on div "H3 Banner Container Menu Bar Text Image H5 Button Preset Container Preset Text …" at bounding box center [893, 304] width 1312 height 555
click at [220, 44] on icon at bounding box center [222, 46] width 7 height 9
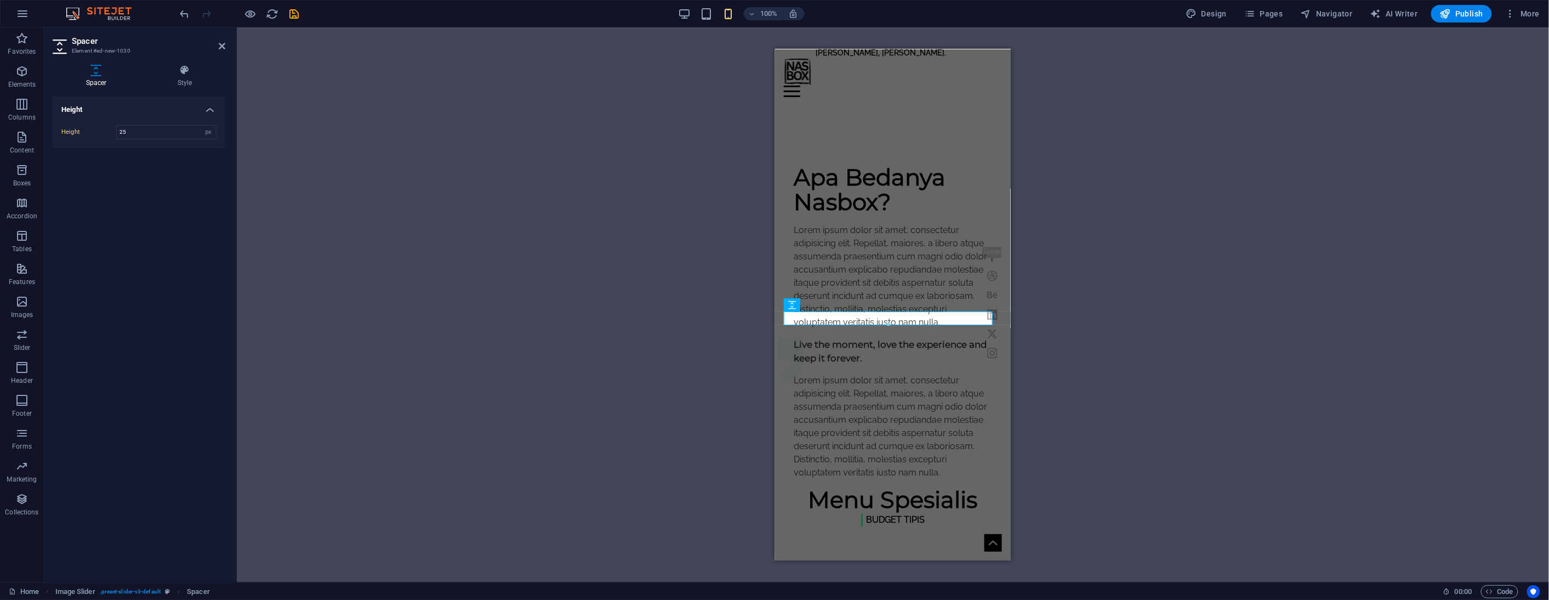
click at [237, 44] on div "H3 Banner Container Menu Bar Text Image H5 Button Preset Container Preset Text …" at bounding box center [893, 304] width 1312 height 555
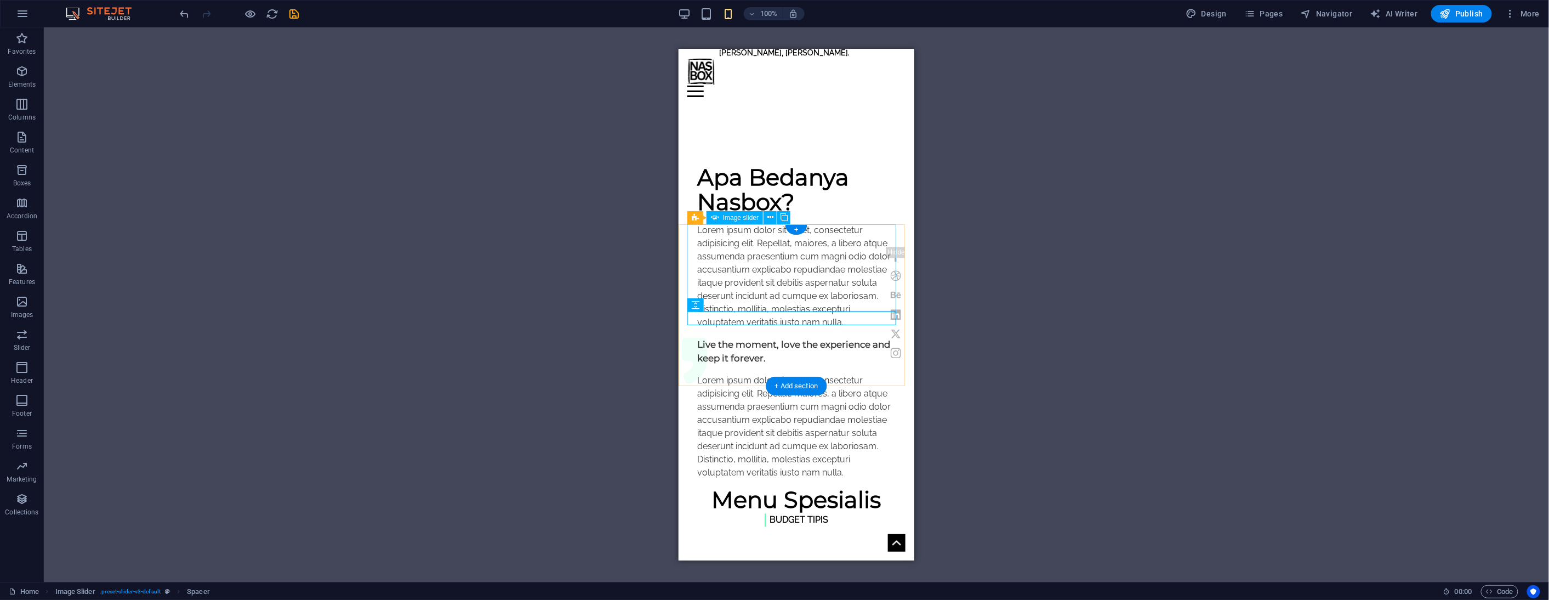
select select "ms"
select select "s"
select select "progressive"
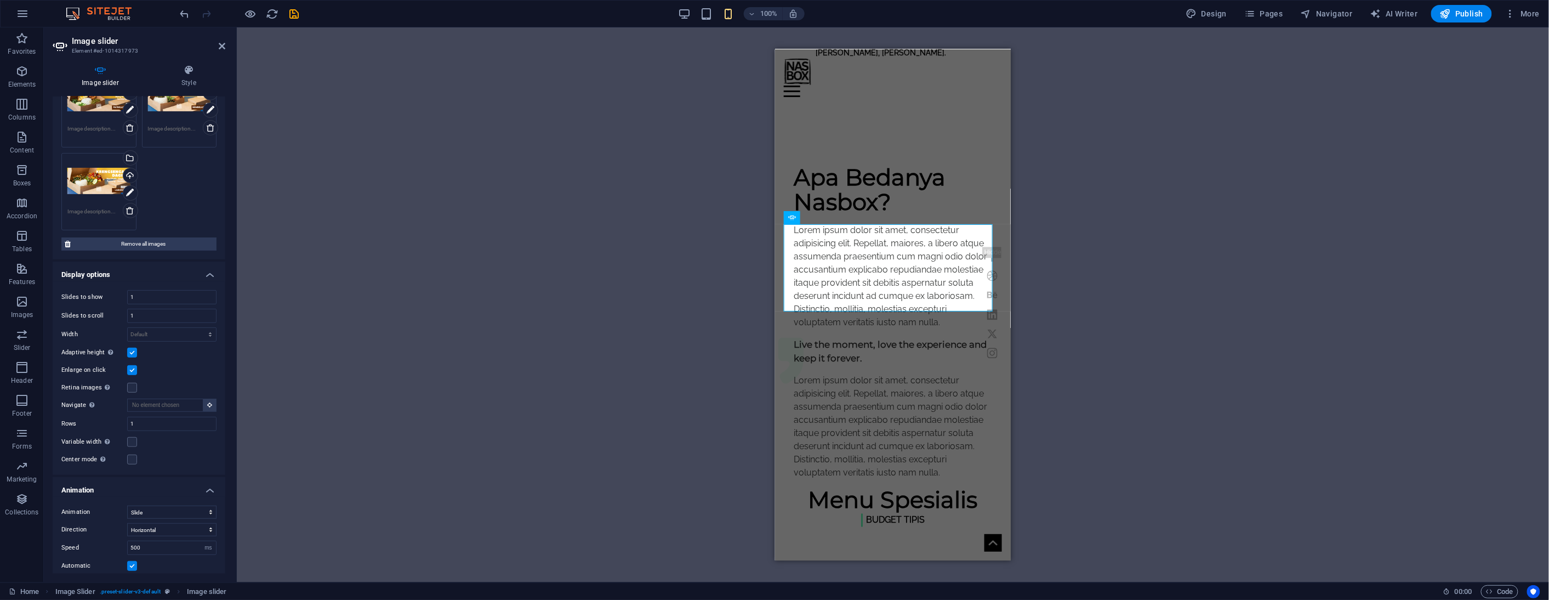
scroll to position [296, 0]
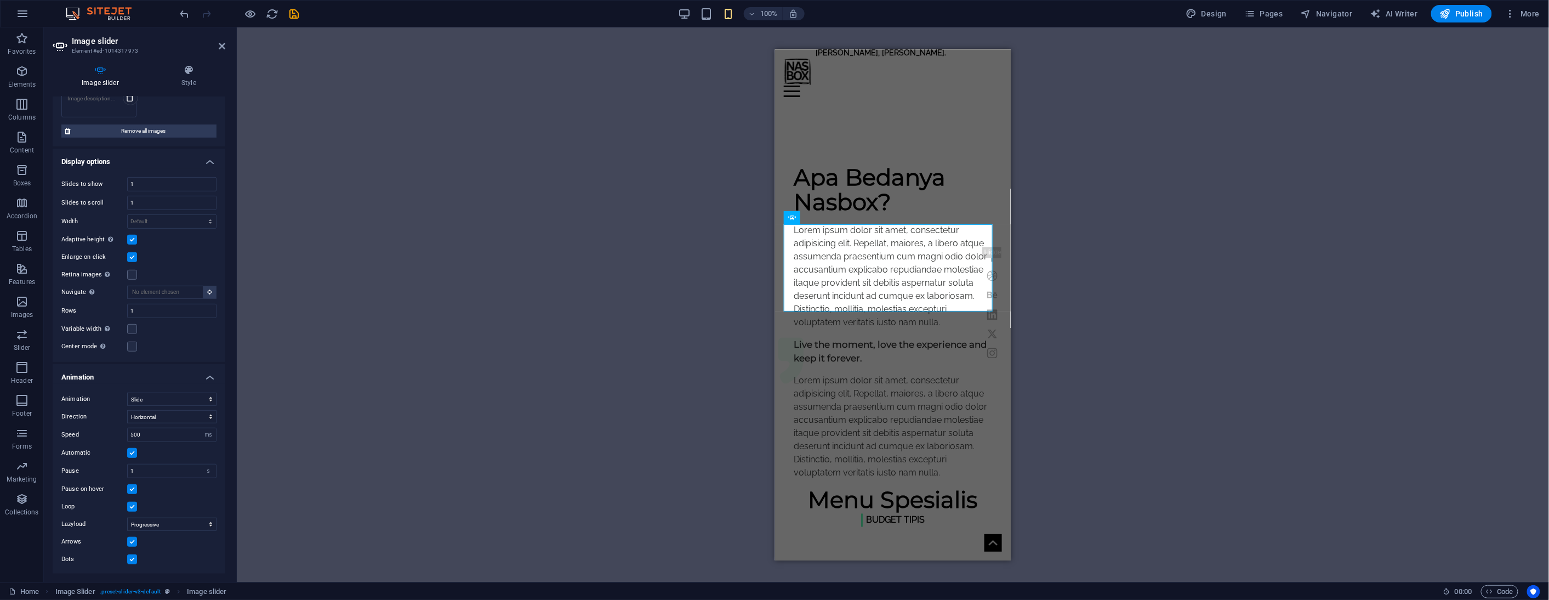
click at [132, 558] on label at bounding box center [132, 559] width 10 height 10
click at [0, 0] on input "Dots" at bounding box center [0, 0] width 0 height 0
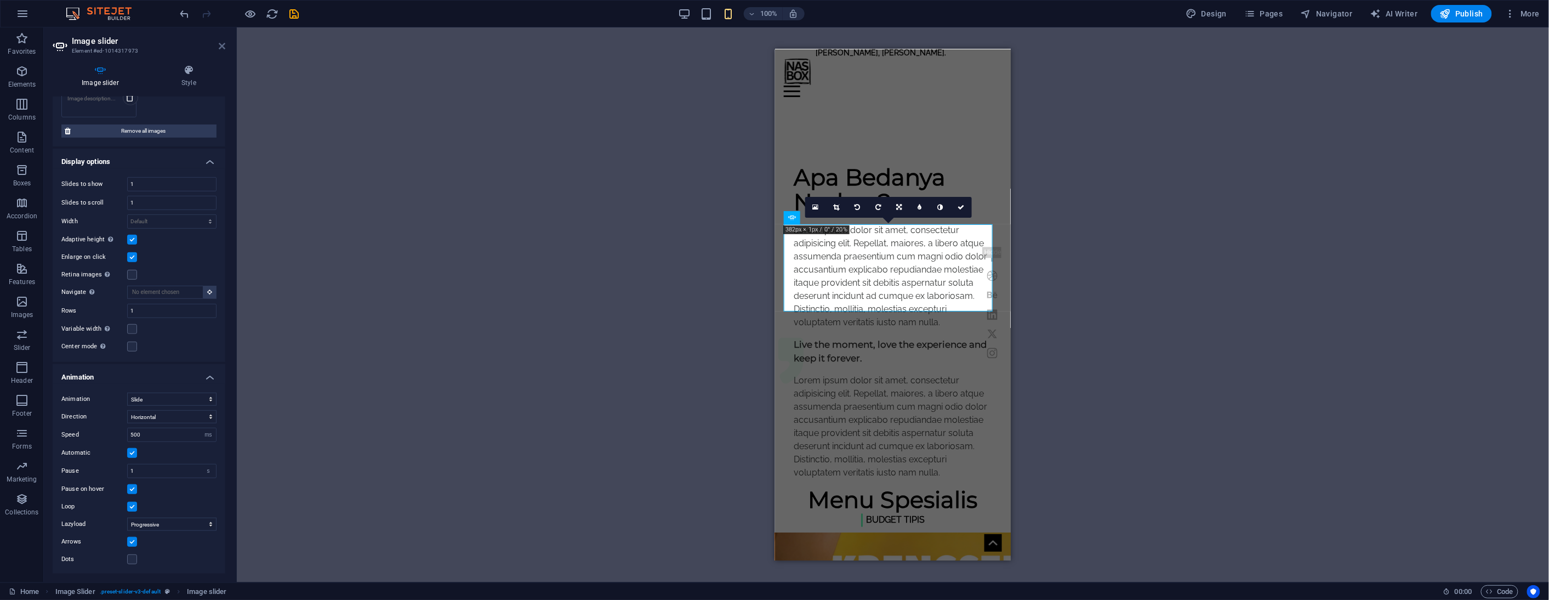
click at [221, 45] on icon at bounding box center [222, 46] width 7 height 9
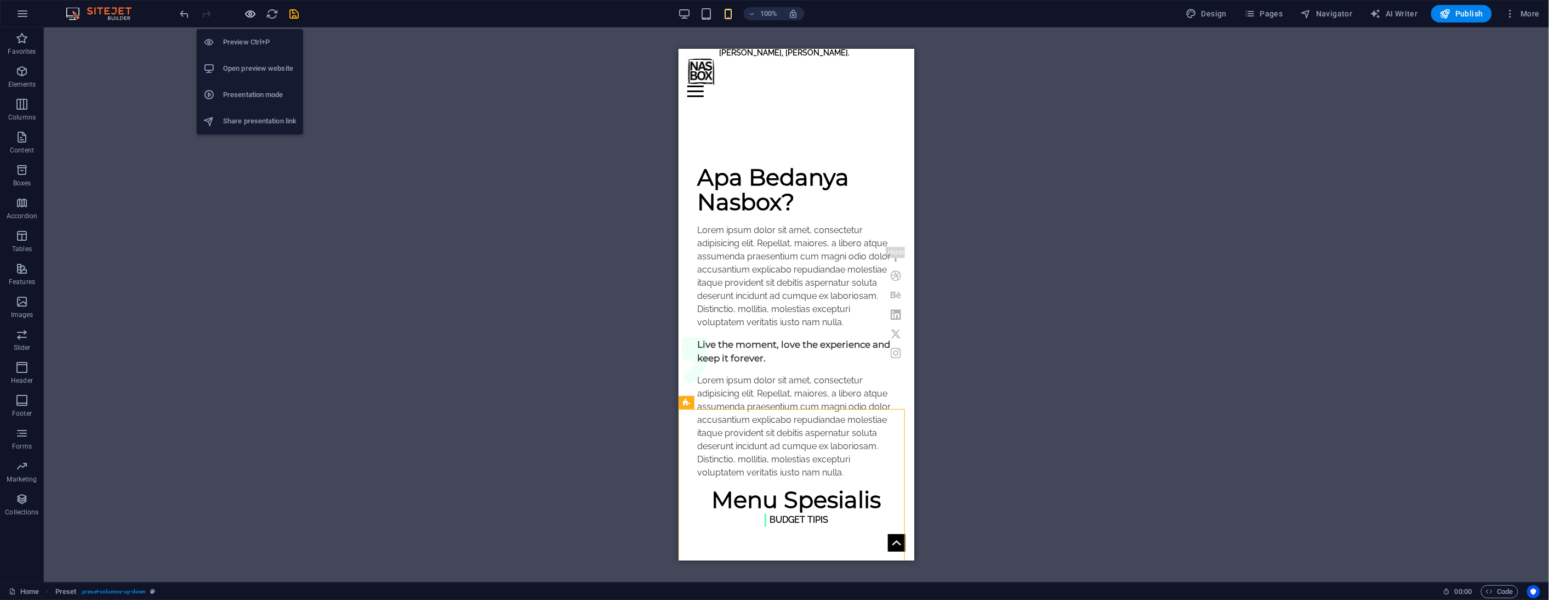
click at [254, 9] on icon "button" at bounding box center [250, 14] width 13 height 13
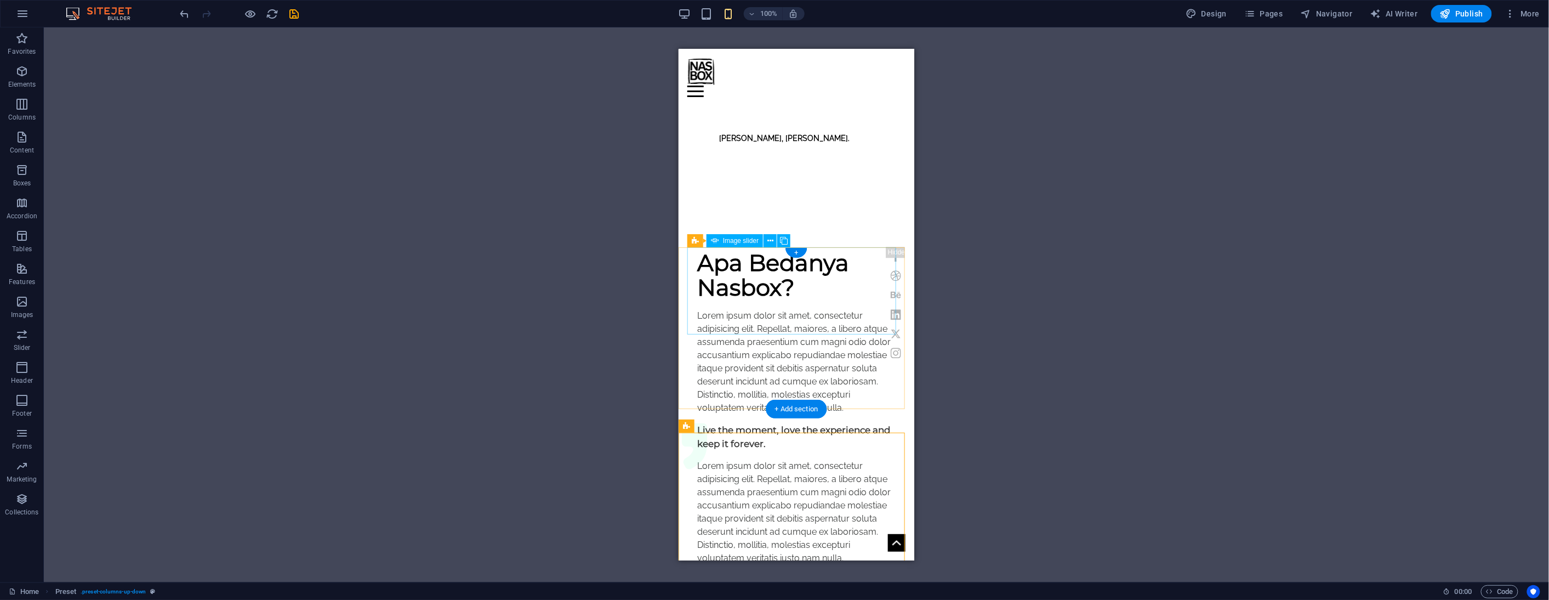
scroll to position [548, 0]
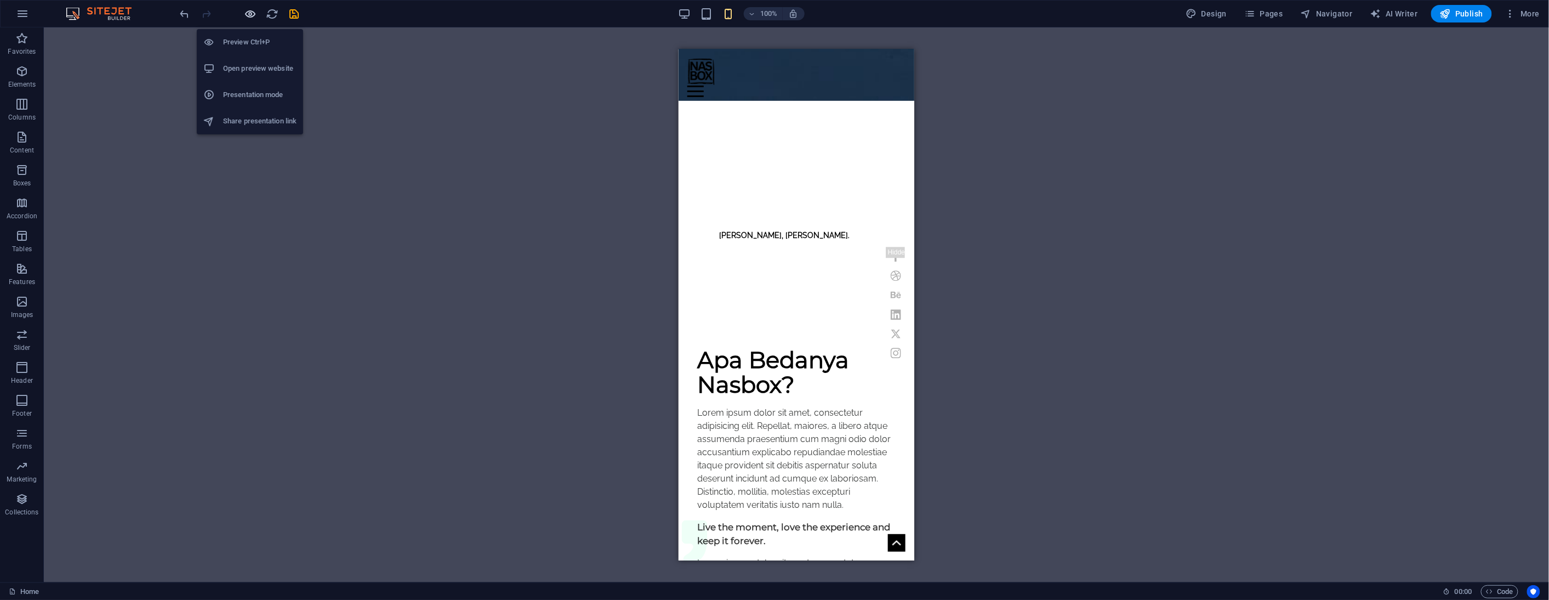
click at [248, 13] on icon "button" at bounding box center [250, 14] width 13 height 13
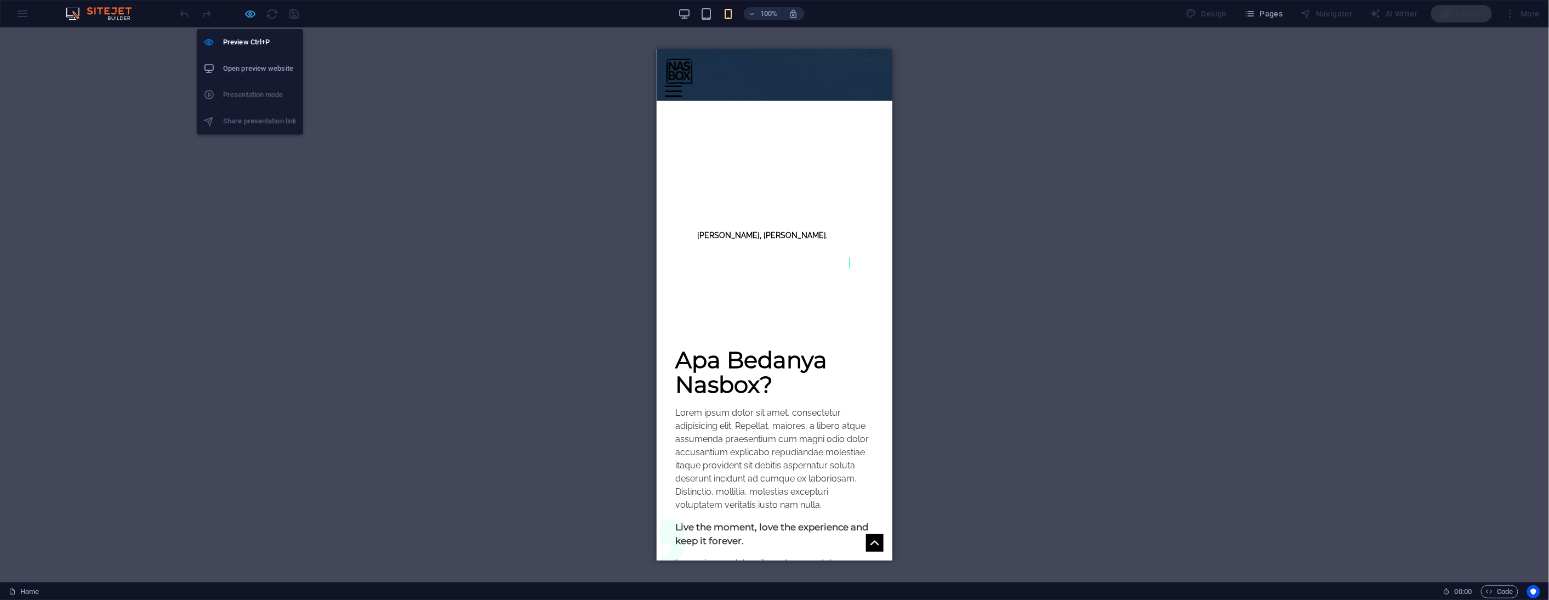
click at [246, 12] on icon "button" at bounding box center [250, 14] width 13 height 13
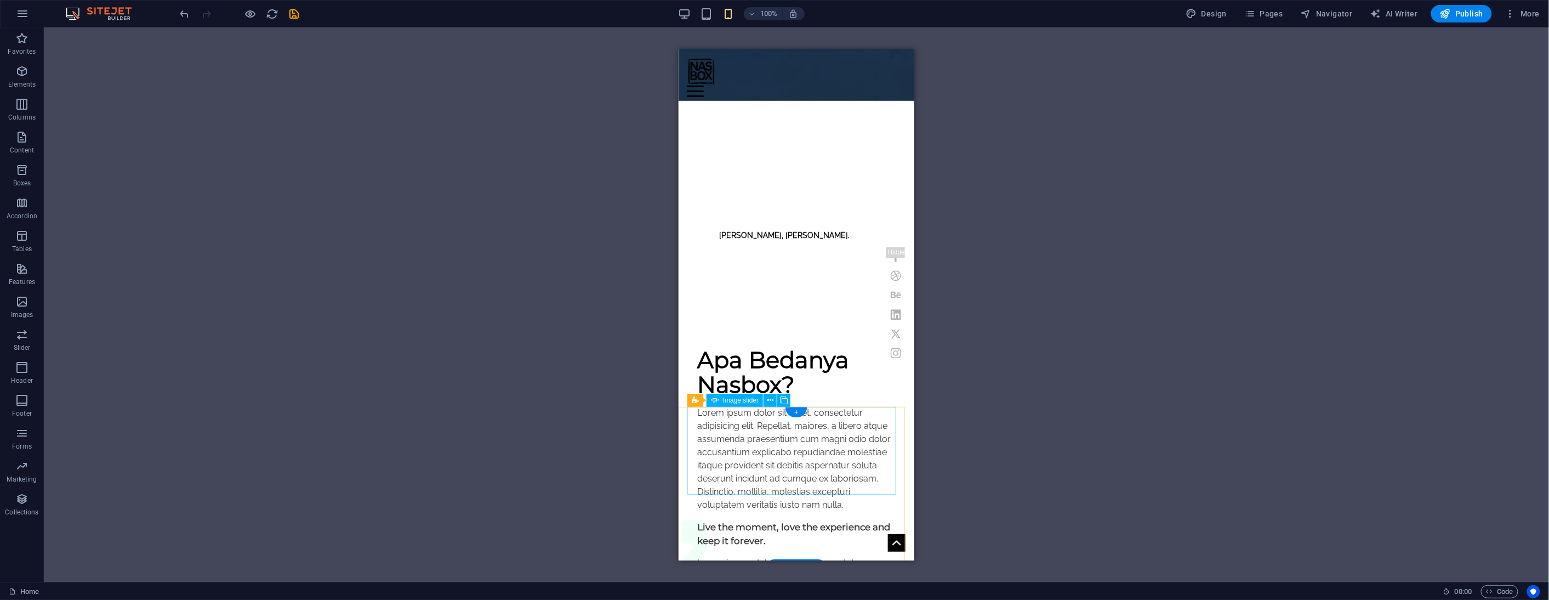
select select "ms"
select select "s"
select select "progressive"
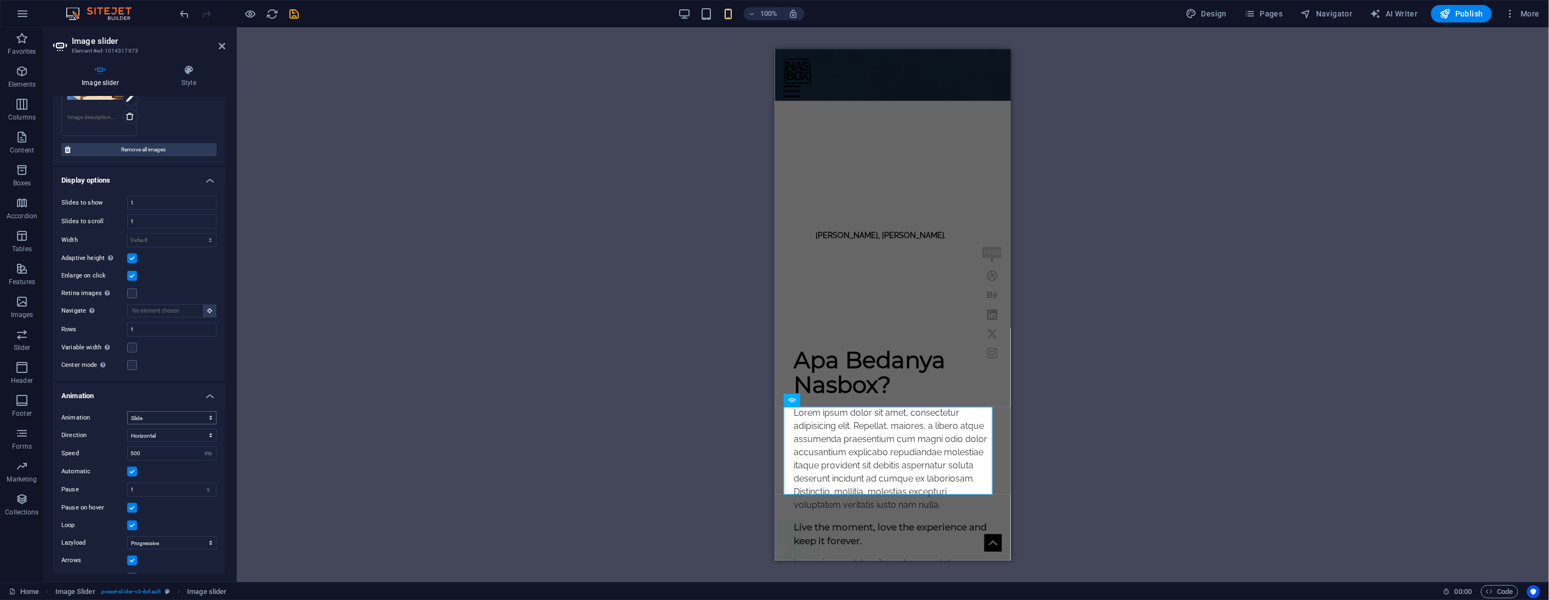
scroll to position [296, 0]
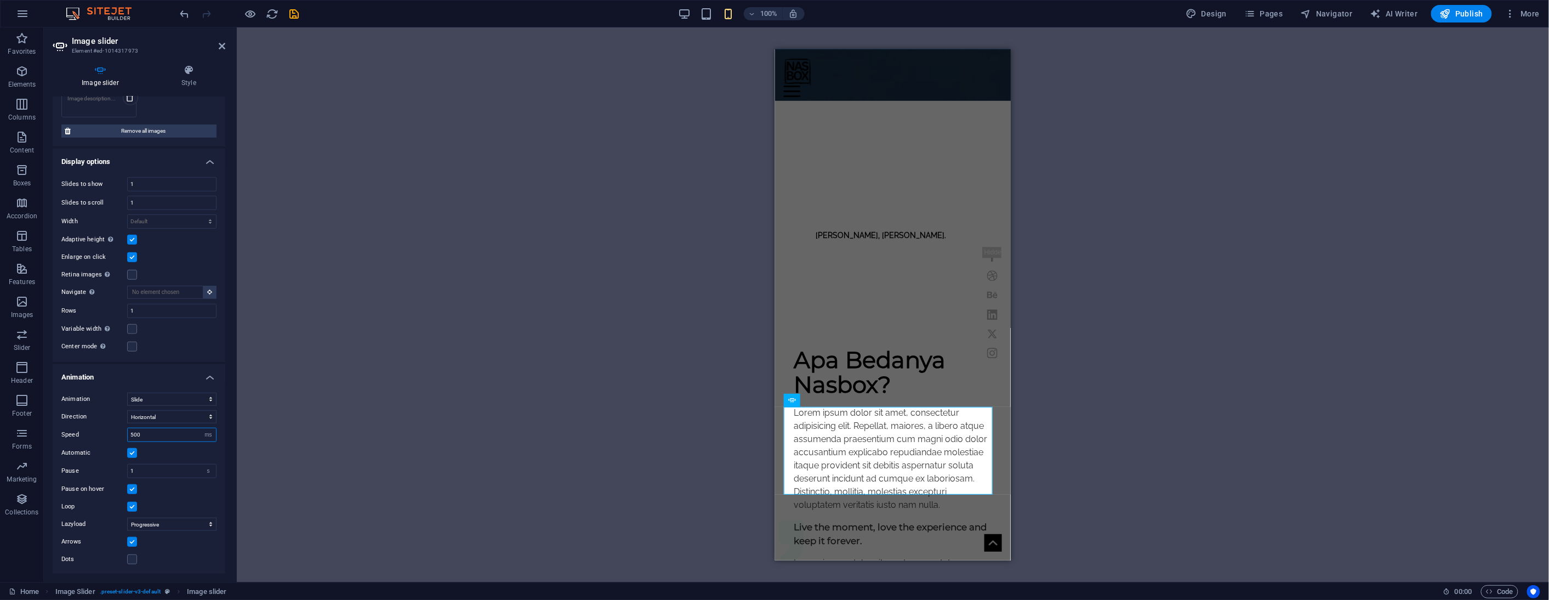
click at [146, 437] on input "500" at bounding box center [172, 434] width 88 height 13
click at [145, 437] on input "500" at bounding box center [172, 434] width 88 height 13
click at [150, 471] on input "1" at bounding box center [172, 470] width 88 height 13
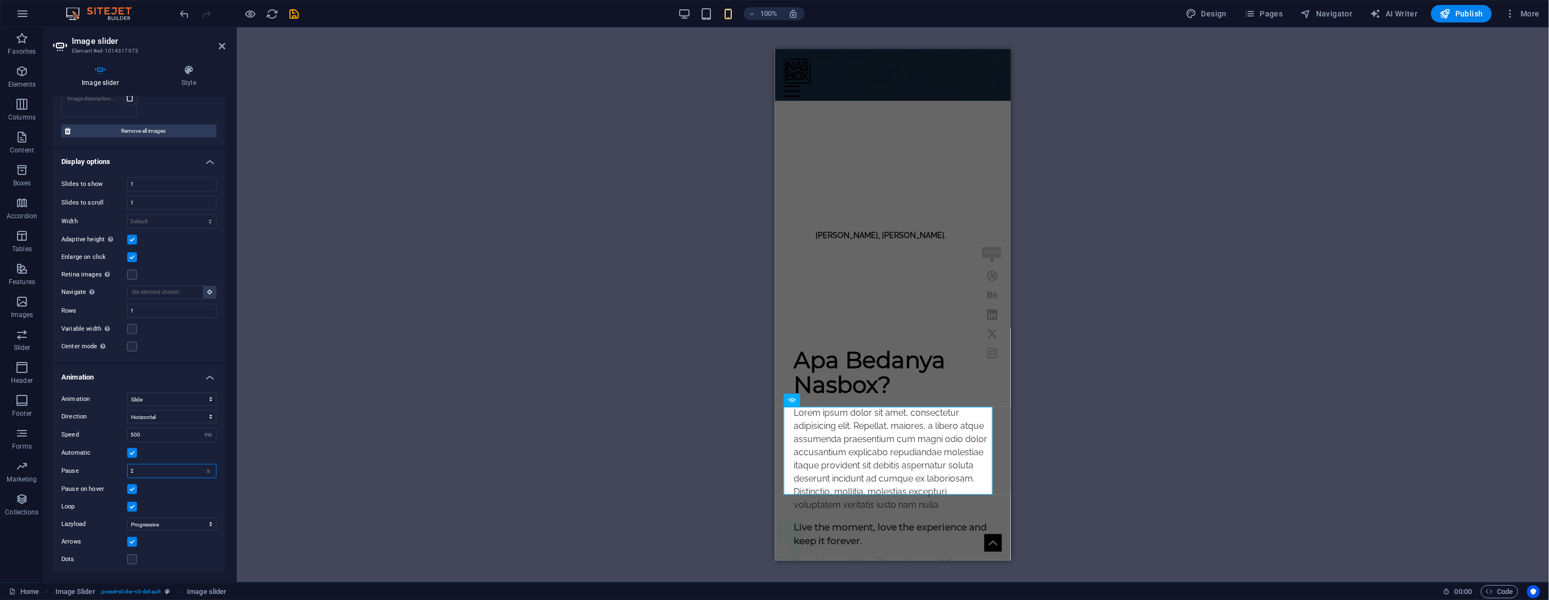
type input "2"
click at [401, 396] on div "Drag and drop a file to add it H3 Banner Container Menu Bar Text Image H5 Butto…" at bounding box center [893, 304] width 1312 height 555
click at [149, 187] on input "1" at bounding box center [172, 184] width 88 height 13
click at [402, 214] on div "Drag and drop a file to add it H3 Banner Container Menu Bar Text Image H5 Butto…" at bounding box center [893, 304] width 1312 height 555
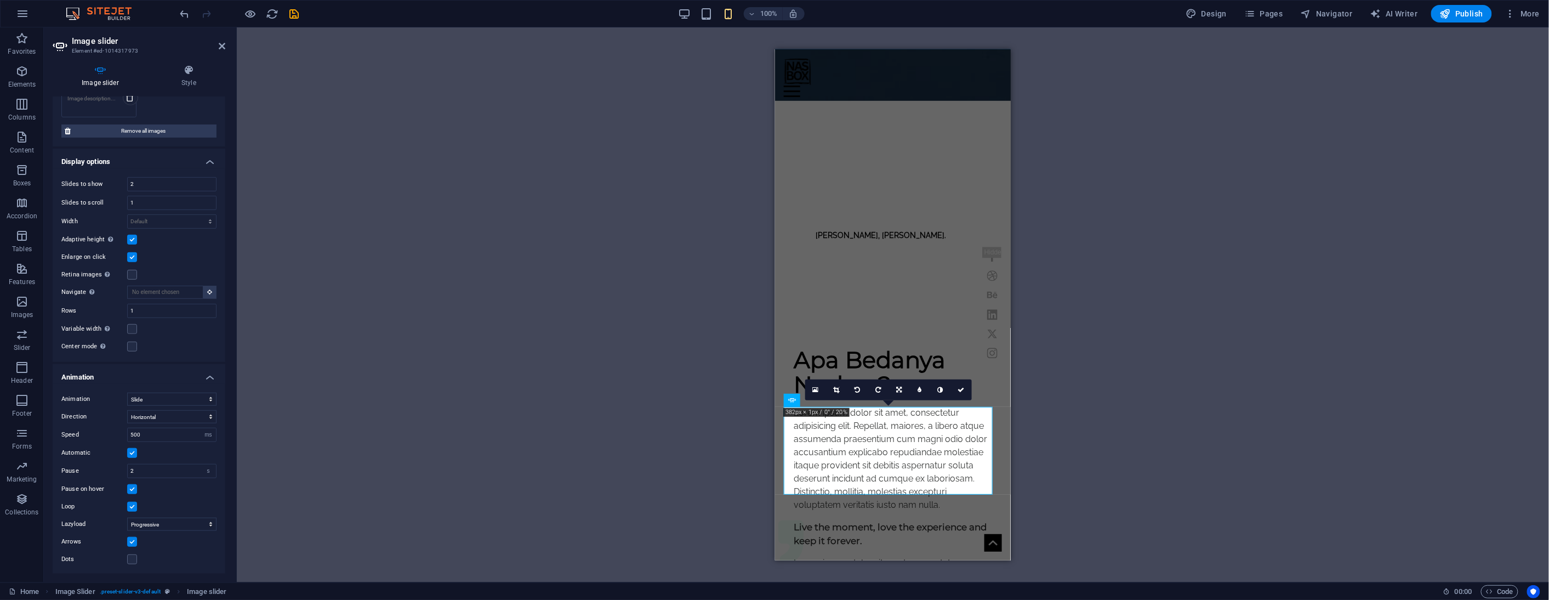
click at [402, 214] on div "Drag and drop a file to add it H3 Banner Container Menu Bar Text Image H5 Butto…" at bounding box center [893, 304] width 1312 height 555
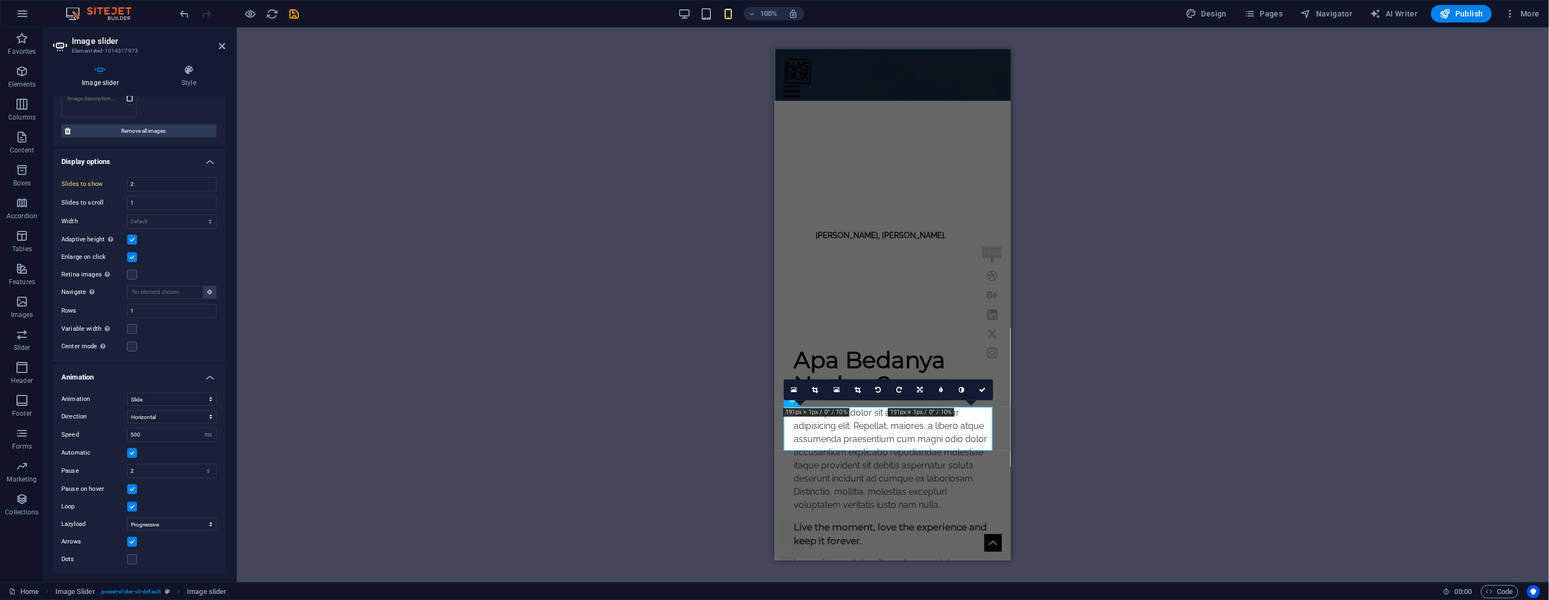
click at [349, 99] on div "H3 Banner Container Menu Bar Text Image H5 Button Preset Container Preset Text …" at bounding box center [893, 304] width 1312 height 555
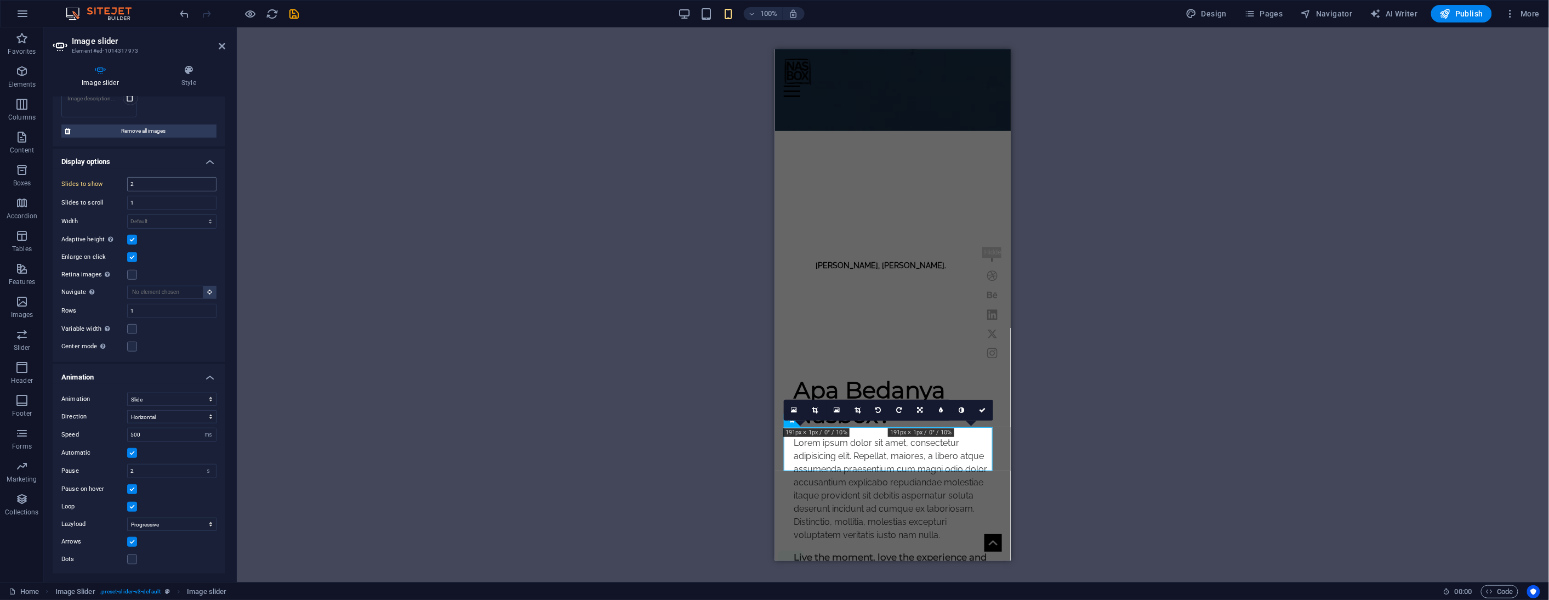
scroll to position [503, 0]
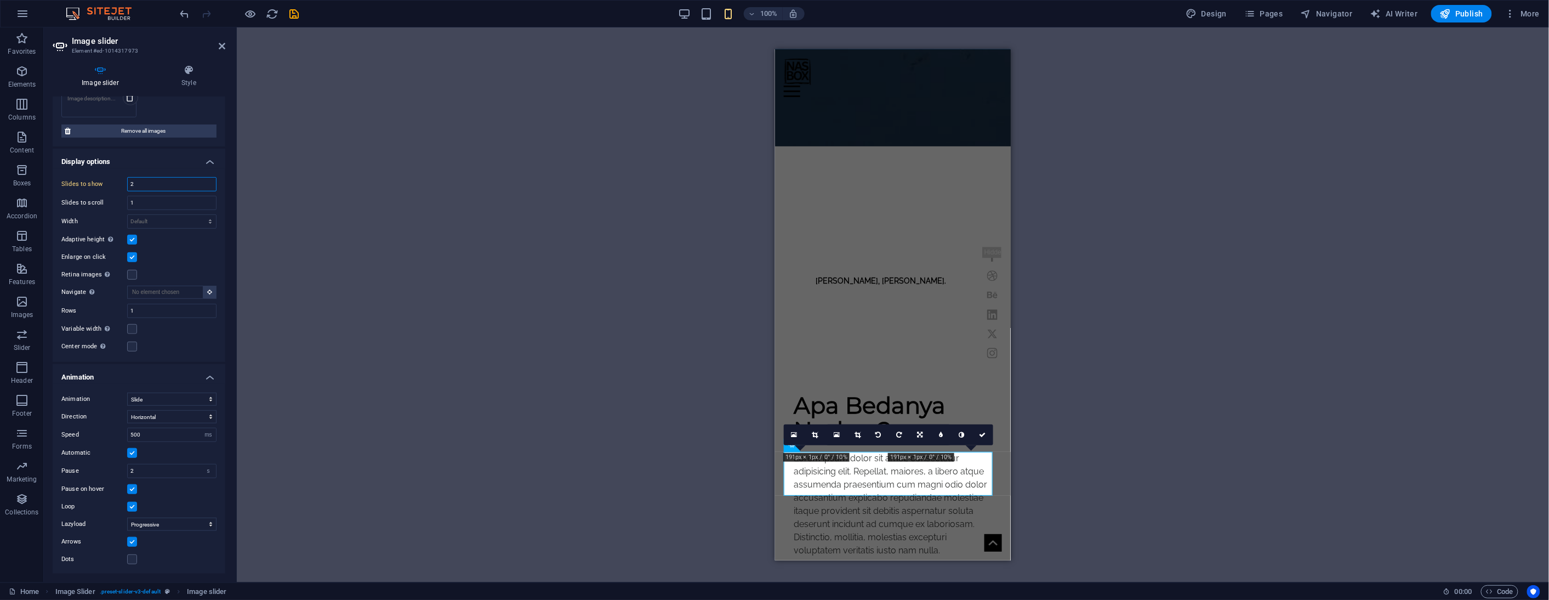
click at [140, 185] on input "2" at bounding box center [172, 184] width 88 height 13
type input "1"
click at [359, 248] on div "H3 Banner Container Menu Bar Text Image H5 Button Preset Container Preset Text …" at bounding box center [893, 304] width 1312 height 555
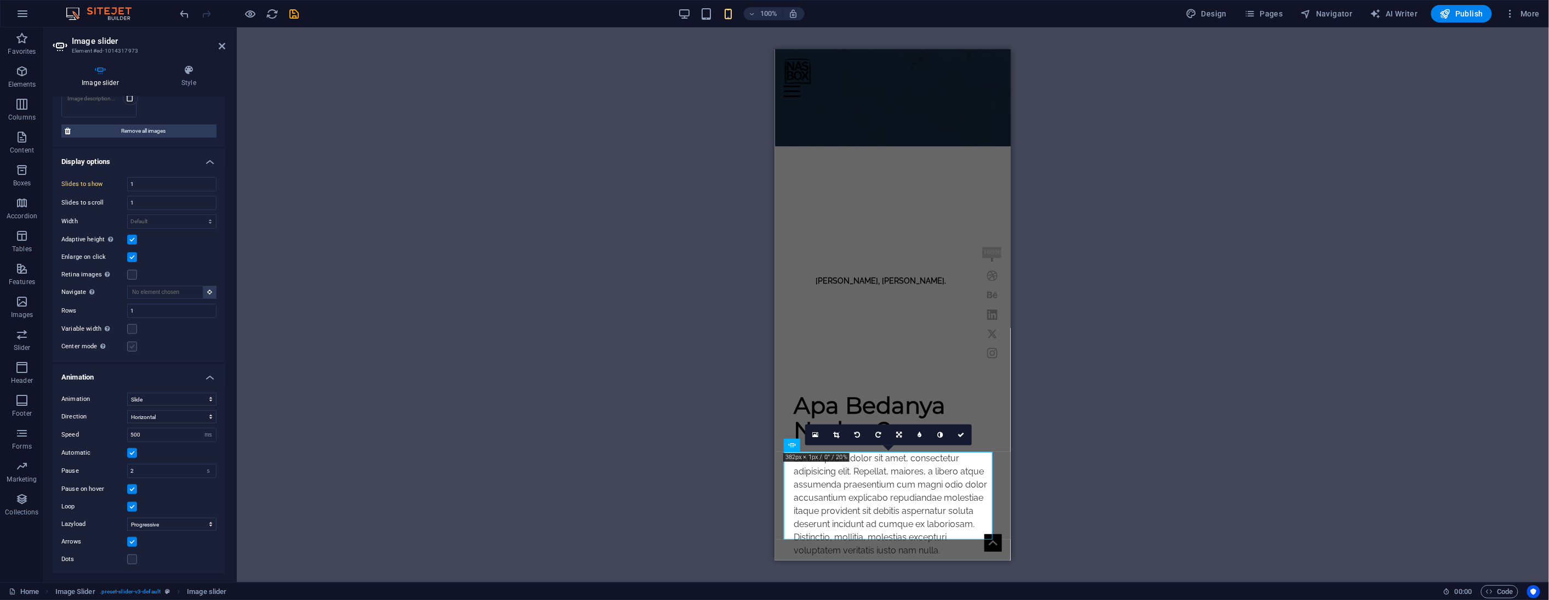
click at [132, 346] on label at bounding box center [132, 347] width 10 height 10
click at [0, 0] on input "Center mode Enables centered view with partial previous/next slide. Use with od…" at bounding box center [0, 0] width 0 height 0
click at [130, 346] on label at bounding box center [132, 347] width 10 height 10
click at [0, 0] on input "Center mode Enables centered view with partial previous/next slide. Use with od…" at bounding box center [0, 0] width 0 height 0
click at [132, 348] on label at bounding box center [132, 347] width 10 height 10
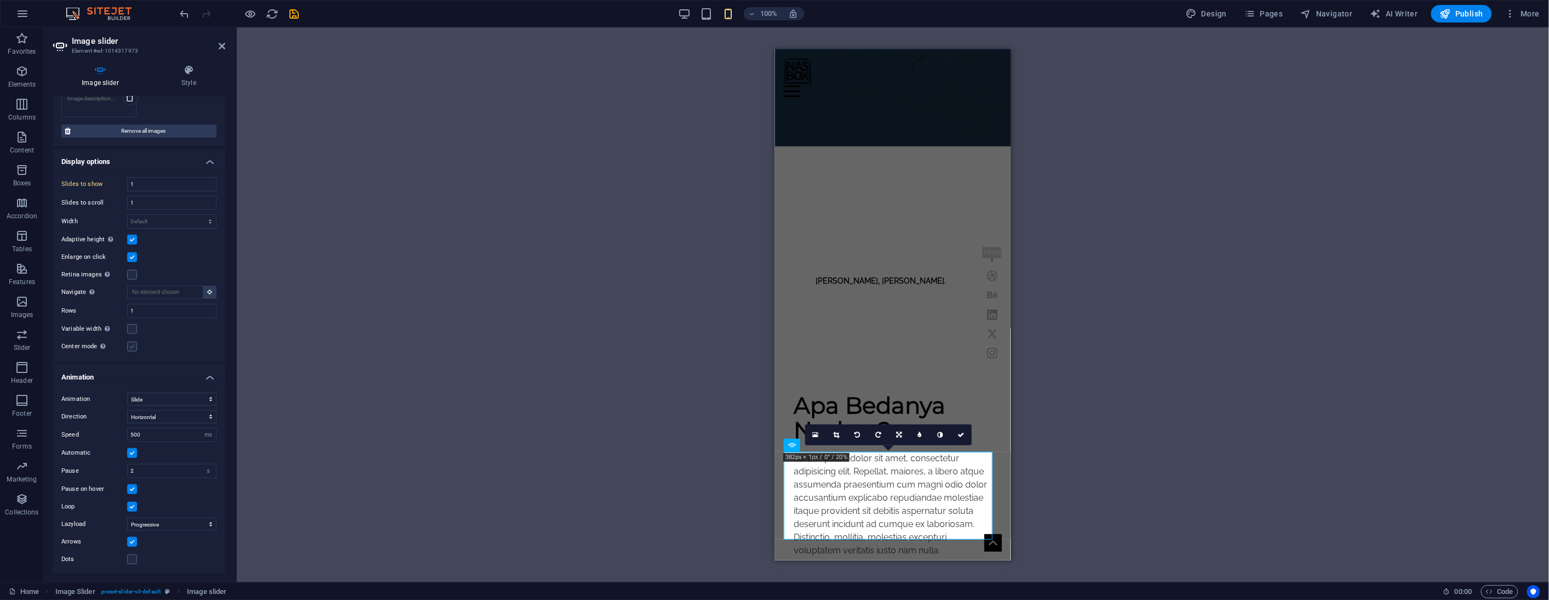
click at [0, 0] on input "Center mode Enables centered view with partial previous/next slide. Use with od…" at bounding box center [0, 0] width 0 height 0
click at [133, 346] on label at bounding box center [132, 347] width 10 height 10
click at [0, 0] on input "Center mode Enables centered view with partial previous/next slide. Use with od…" at bounding box center [0, 0] width 0 height 0
click at [135, 556] on label at bounding box center [132, 559] width 10 height 10
click at [0, 0] on input "Dots" at bounding box center [0, 0] width 0 height 0
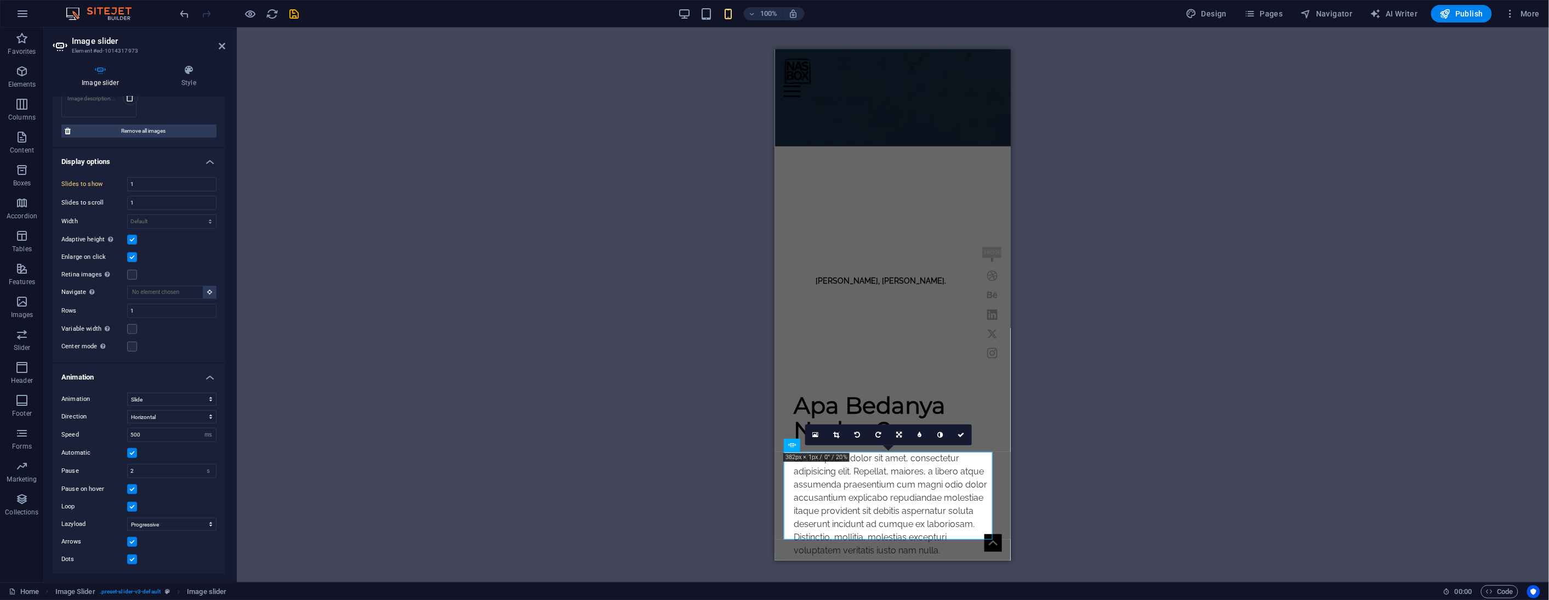
click at [135, 556] on label at bounding box center [132, 559] width 10 height 10
click at [0, 0] on input "Dots" at bounding box center [0, 0] width 0 height 0
click at [130, 557] on label at bounding box center [132, 559] width 10 height 10
click at [0, 0] on input "Dots" at bounding box center [0, 0] width 0 height 0
click at [190, 71] on icon at bounding box center [188, 70] width 73 height 11
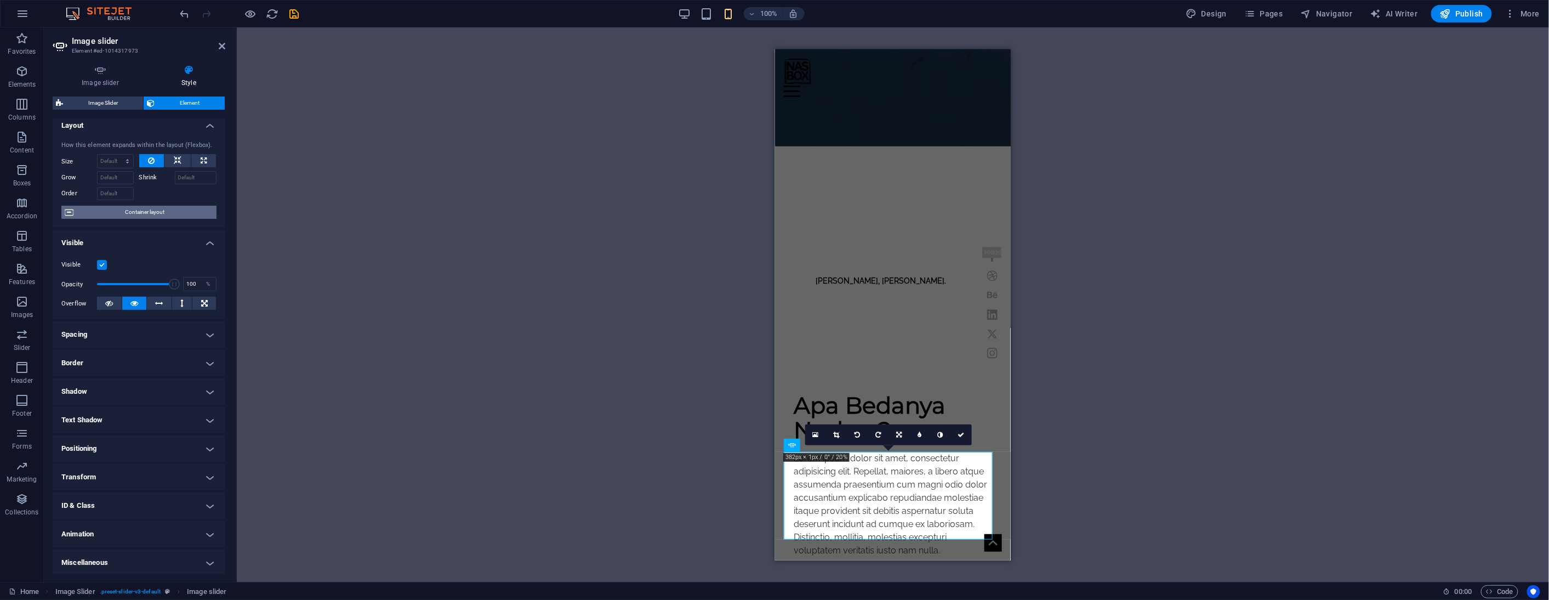
scroll to position [8, 0]
click at [184, 562] on h4 "Miscellaneous" at bounding box center [139, 561] width 173 height 26
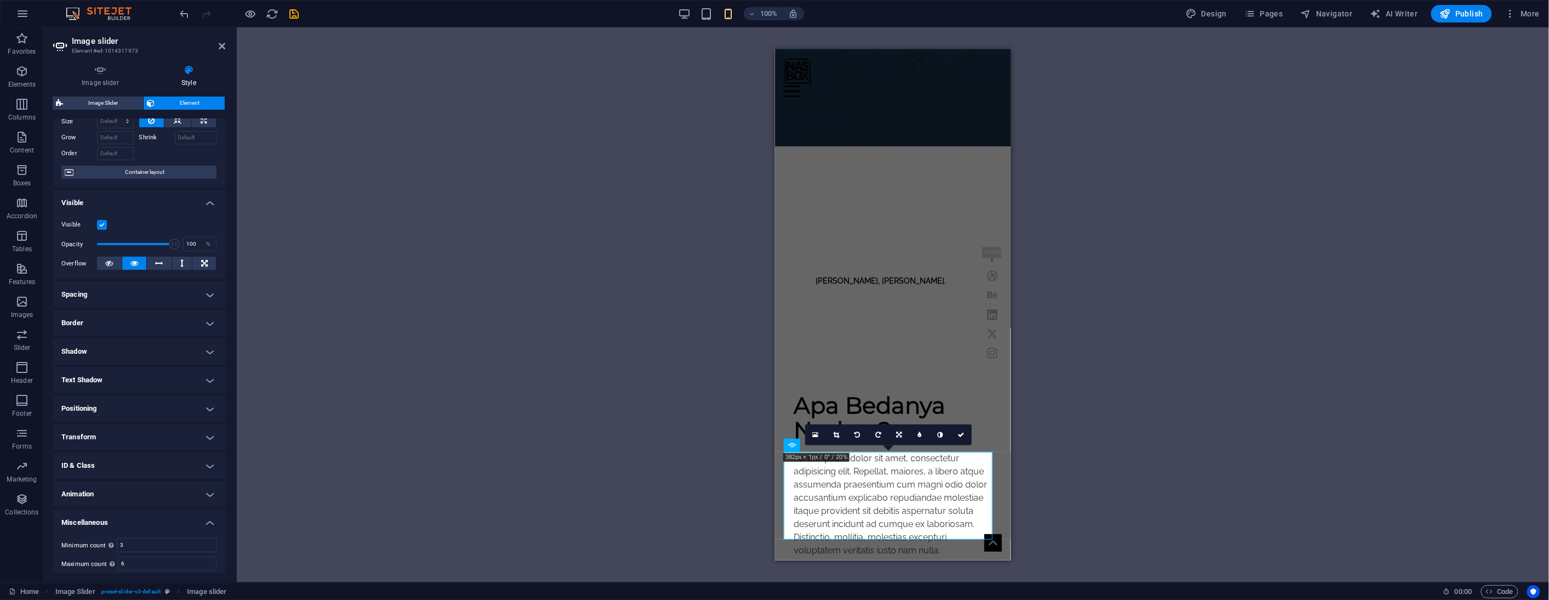
scroll to position [77, 0]
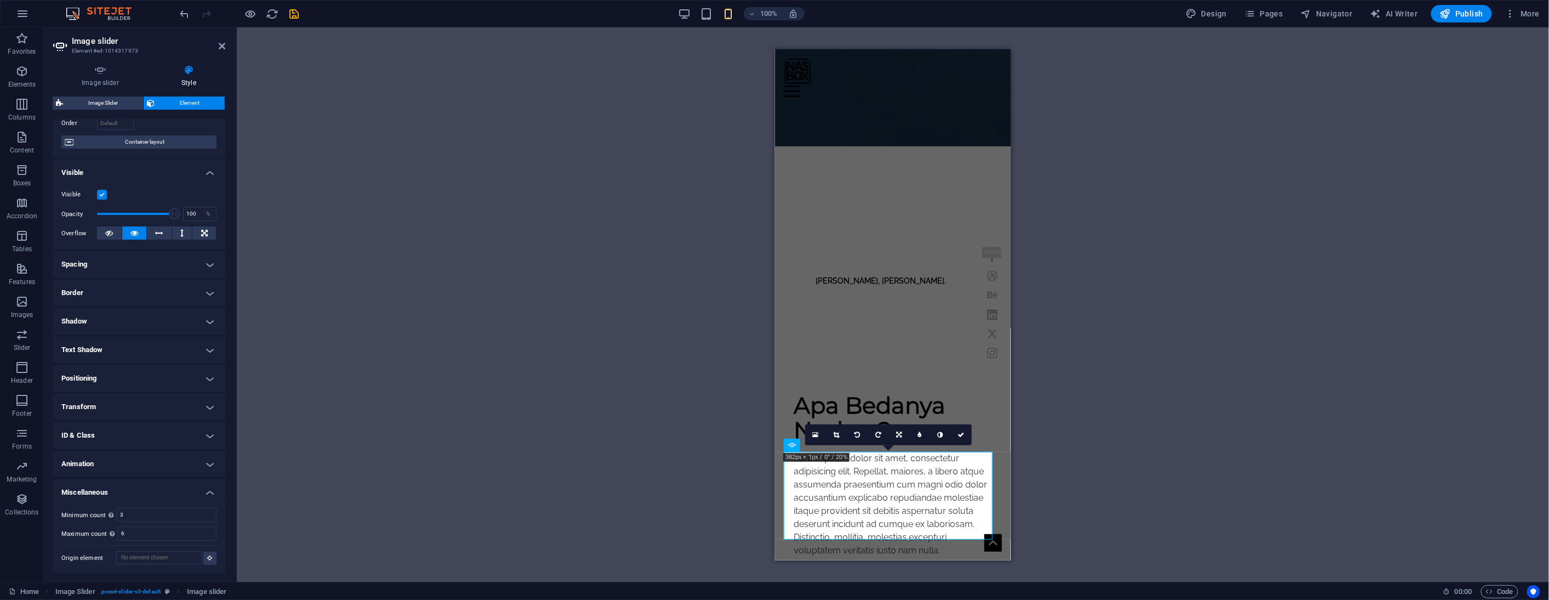
click at [173, 458] on h4 "Animation" at bounding box center [139, 464] width 173 height 26
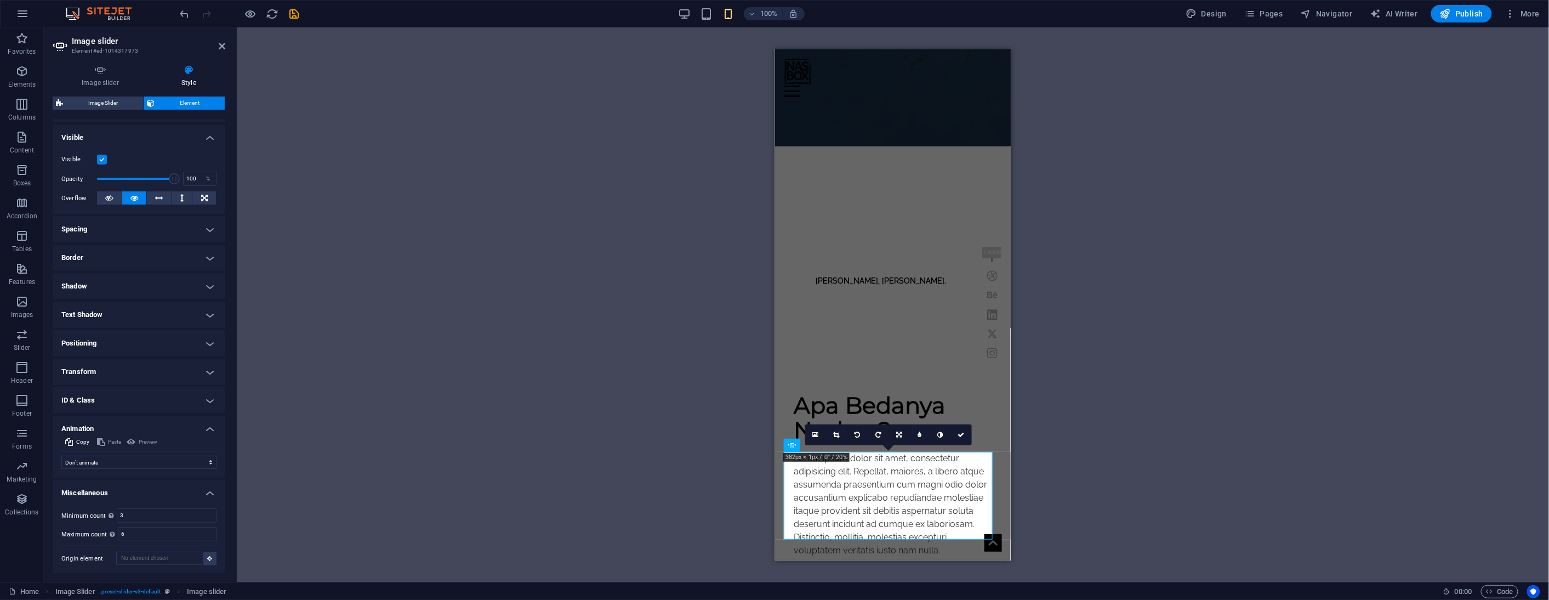
click at [173, 400] on h4 "ID & Class" at bounding box center [139, 400] width 173 height 26
click at [174, 375] on h4 "Transform" at bounding box center [139, 372] width 173 height 26
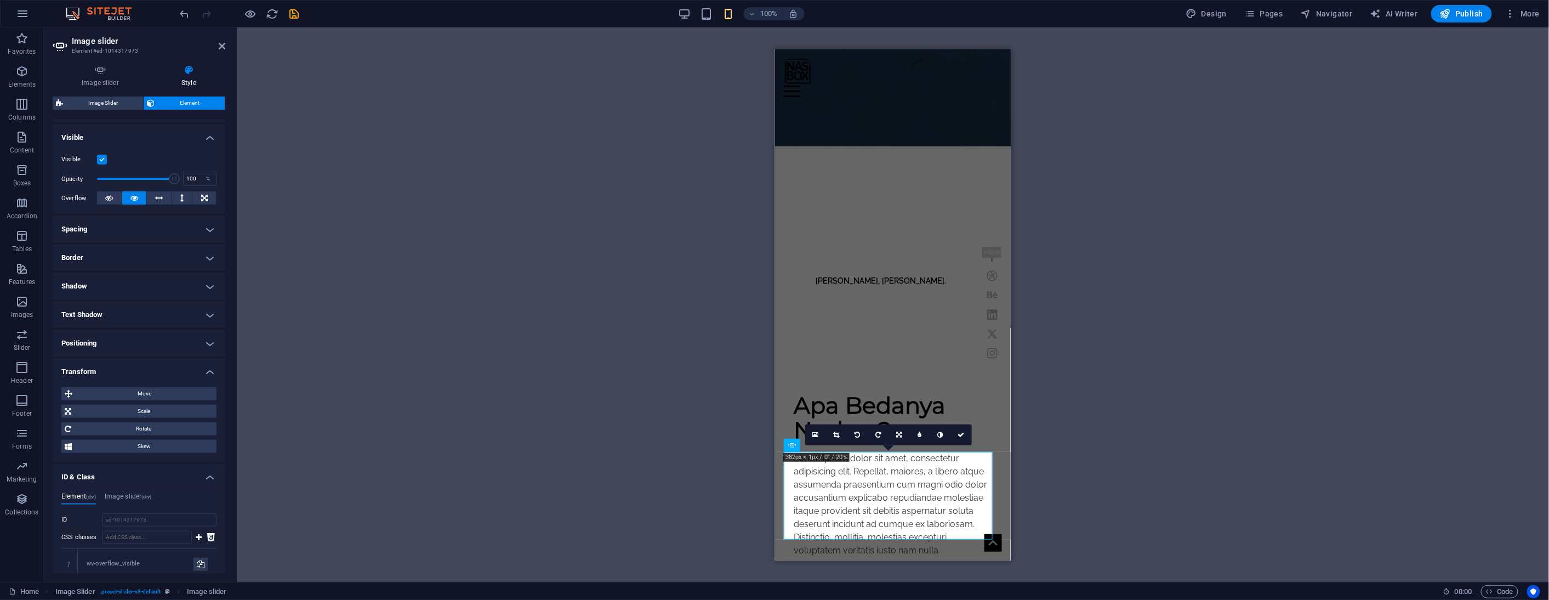
click at [175, 344] on h4 "Positioning" at bounding box center [139, 343] width 173 height 26
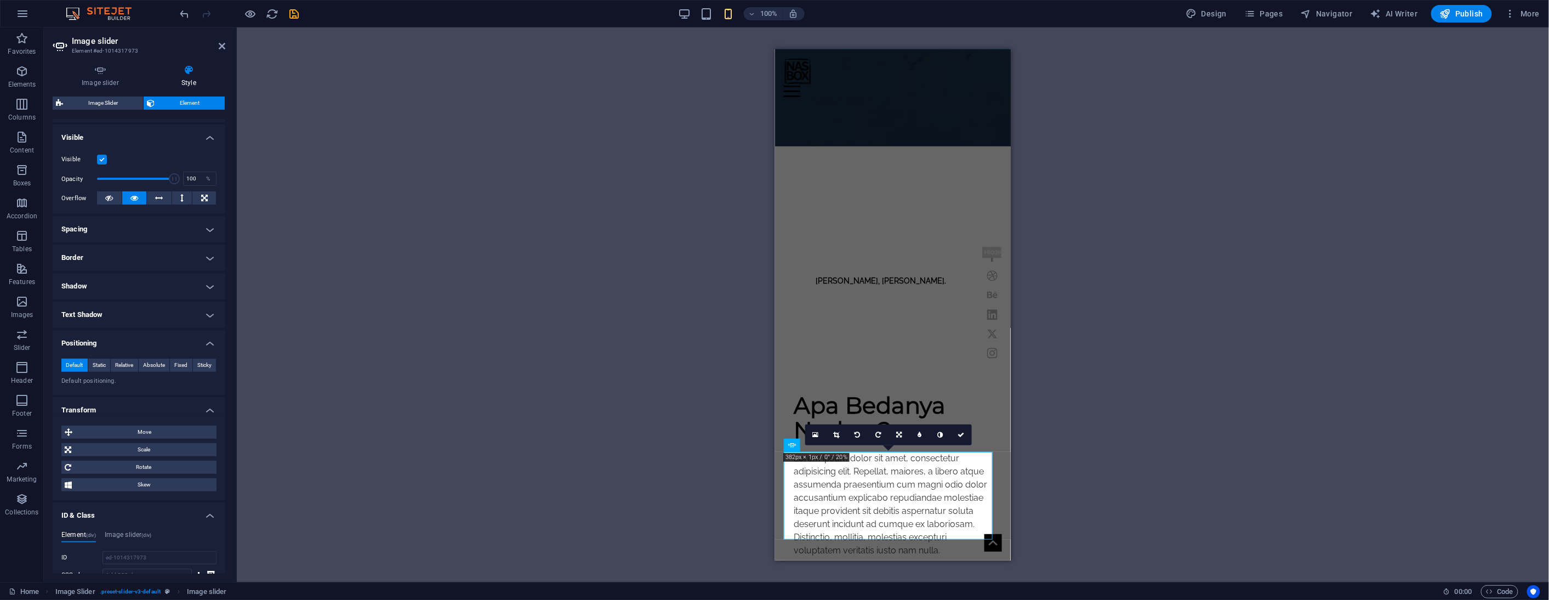
click at [177, 313] on h4 "Text Shadow" at bounding box center [139, 314] width 173 height 26
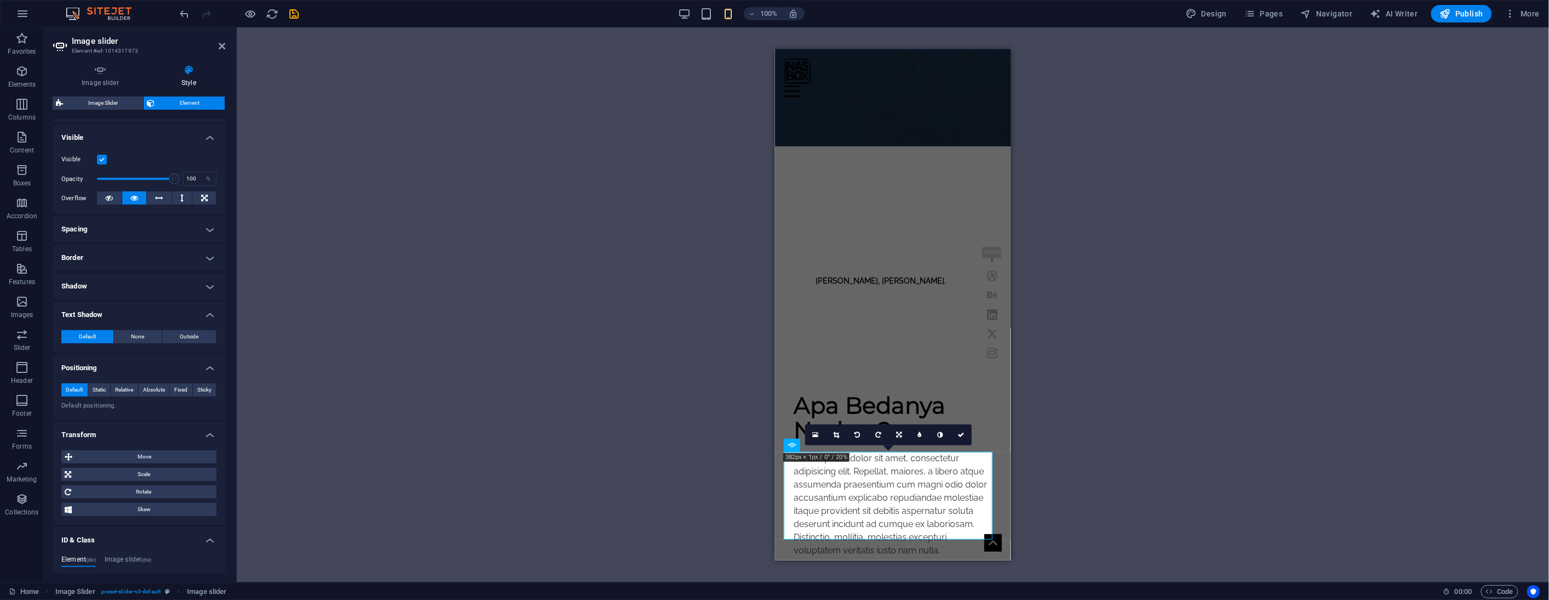
click at [188, 282] on h4 "Shadow" at bounding box center [139, 286] width 173 height 26
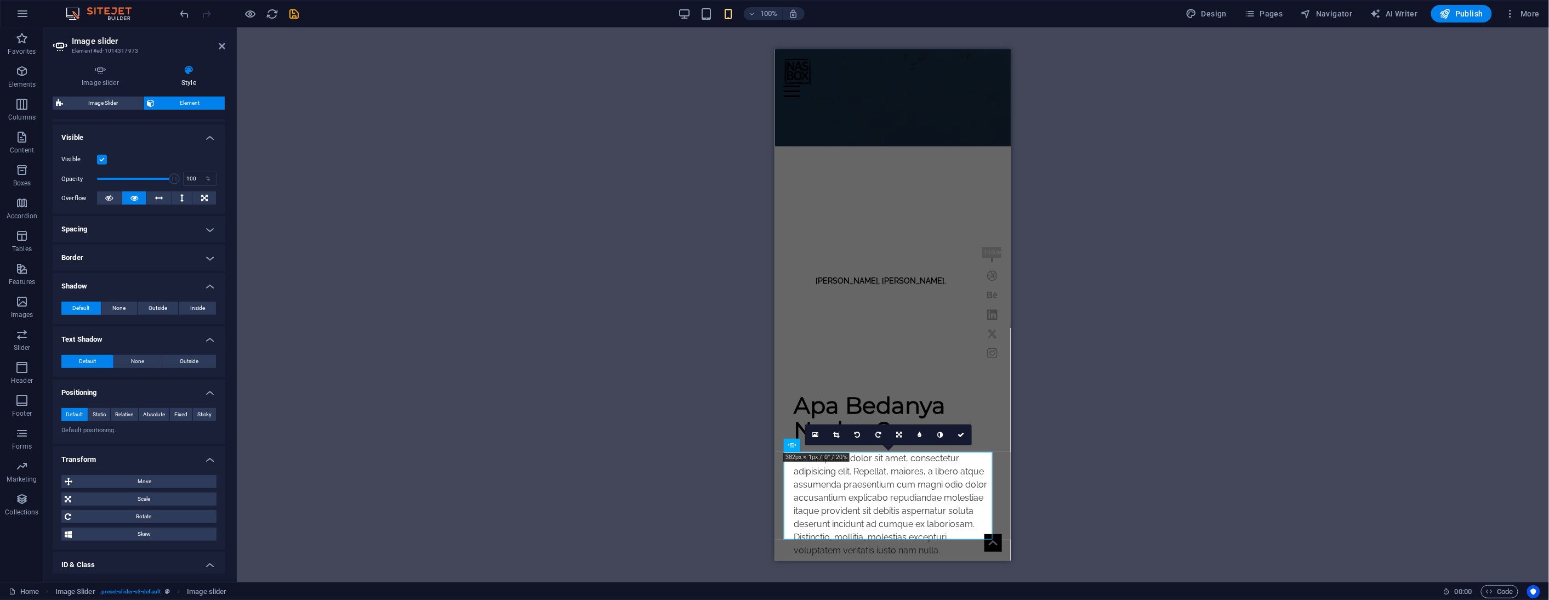
click at [187, 259] on h4 "Border" at bounding box center [139, 257] width 173 height 26
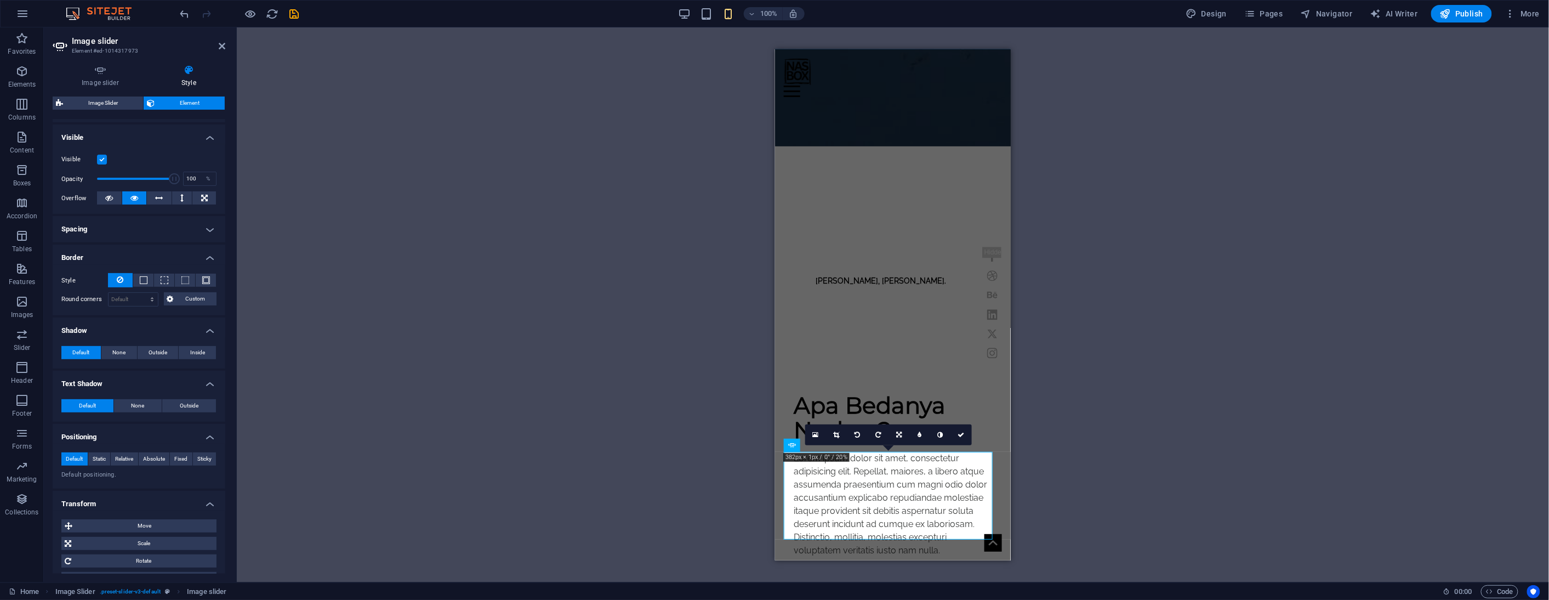
click at [436, 282] on div "Drag and drop a file to add it H3 Banner Container Menu Bar Text Image H5 Butto…" at bounding box center [893, 304] width 1312 height 555
click at [226, 44] on aside "Image slider Element #ed-1014317973 Image slider Style Image slider Drag files …" at bounding box center [140, 304] width 193 height 555
click at [221, 44] on icon at bounding box center [222, 46] width 7 height 9
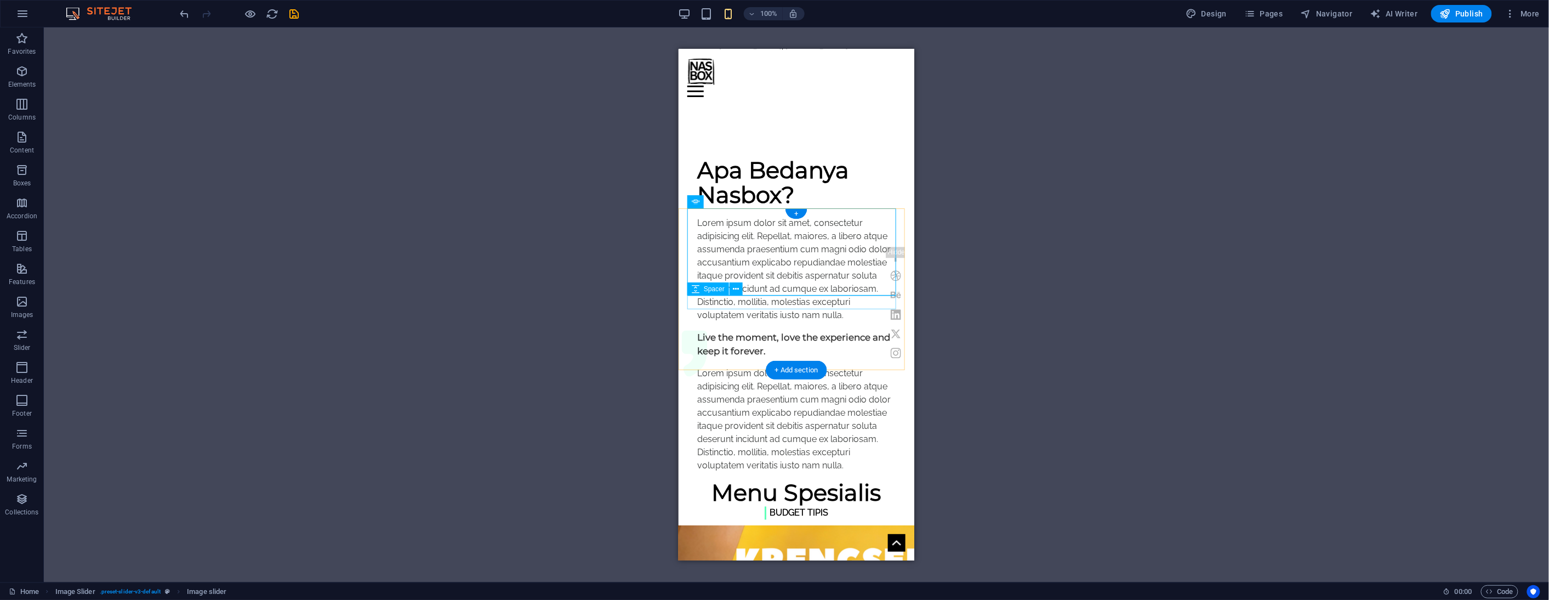
scroll to position [747, 0]
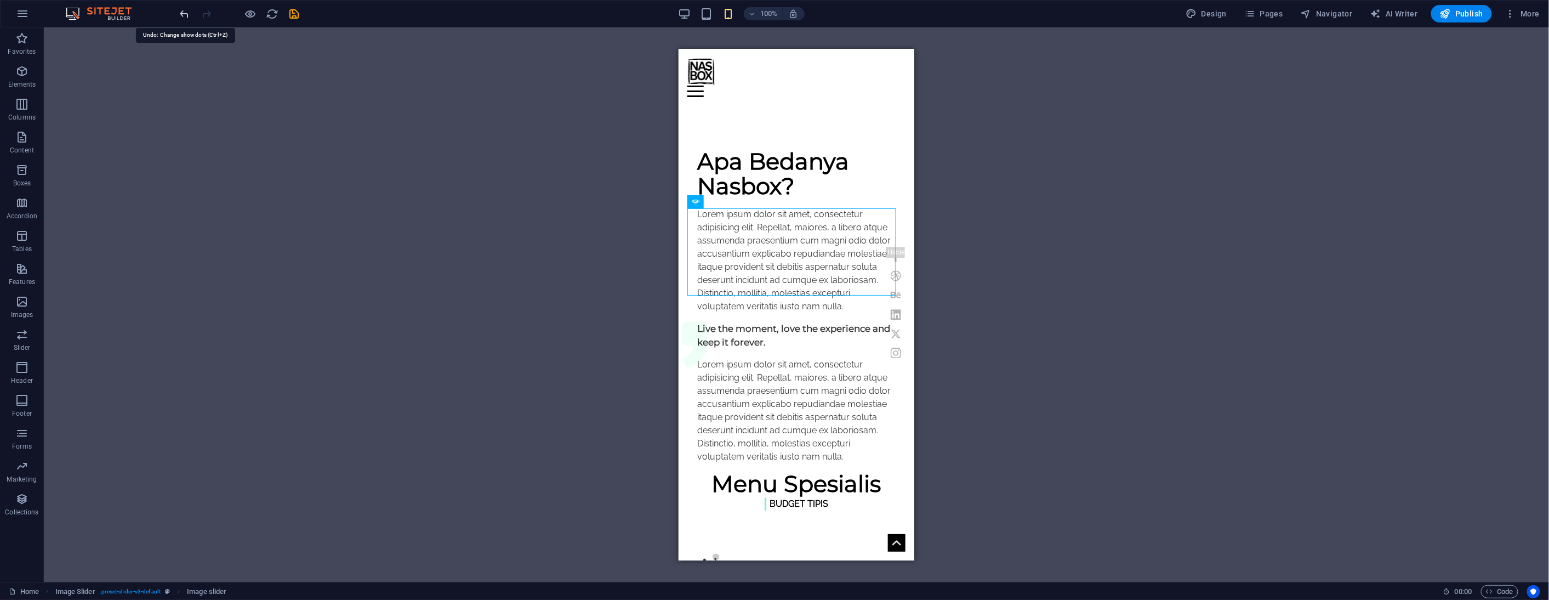
click at [183, 15] on icon "undo" at bounding box center [185, 14] width 13 height 13
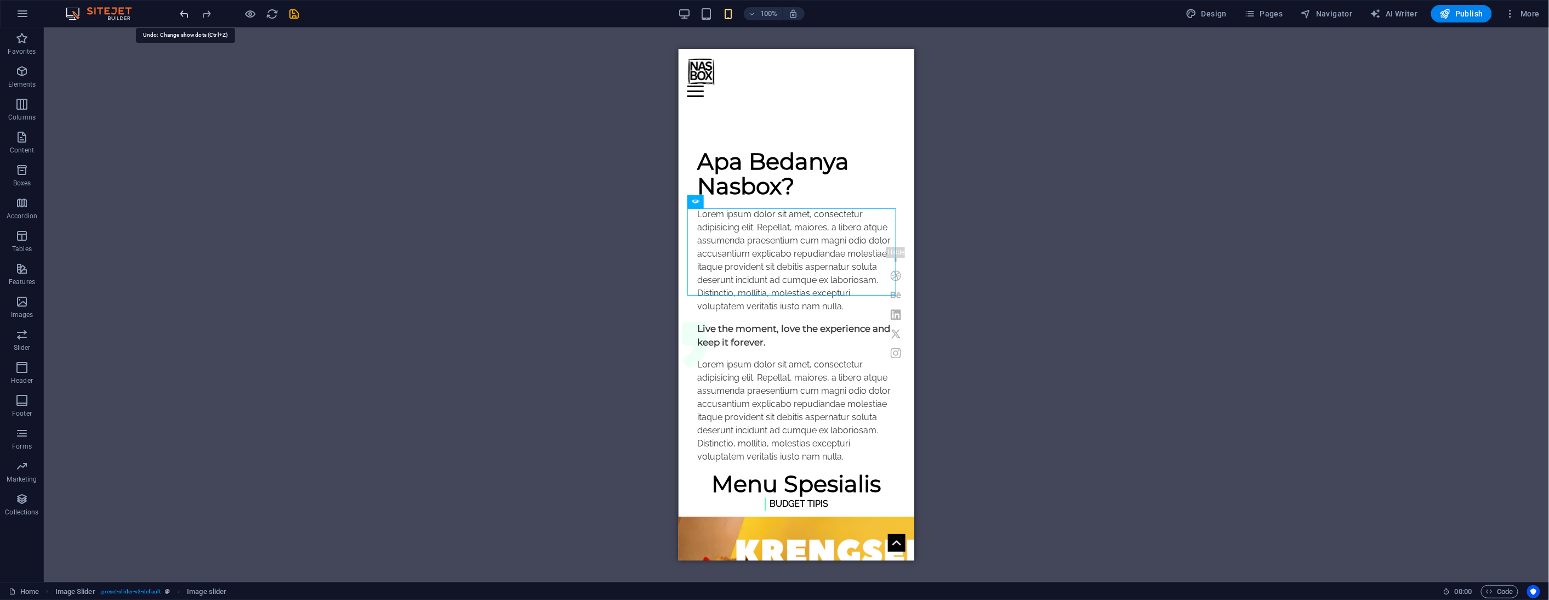
click at [183, 15] on icon "undo" at bounding box center [185, 14] width 13 height 13
click at [184, 18] on icon "undo" at bounding box center [185, 14] width 13 height 13
click at [186, 12] on icon "undo" at bounding box center [185, 14] width 13 height 13
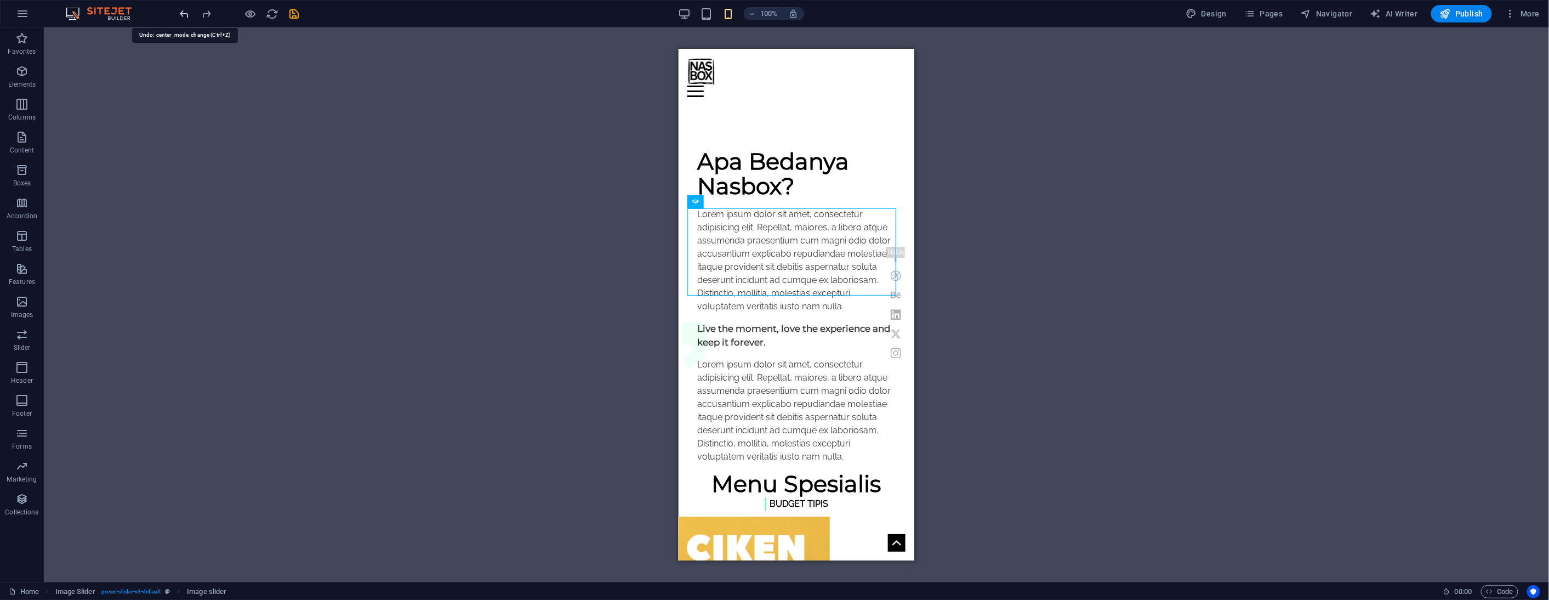
click at [186, 12] on icon "undo" at bounding box center [185, 14] width 13 height 13
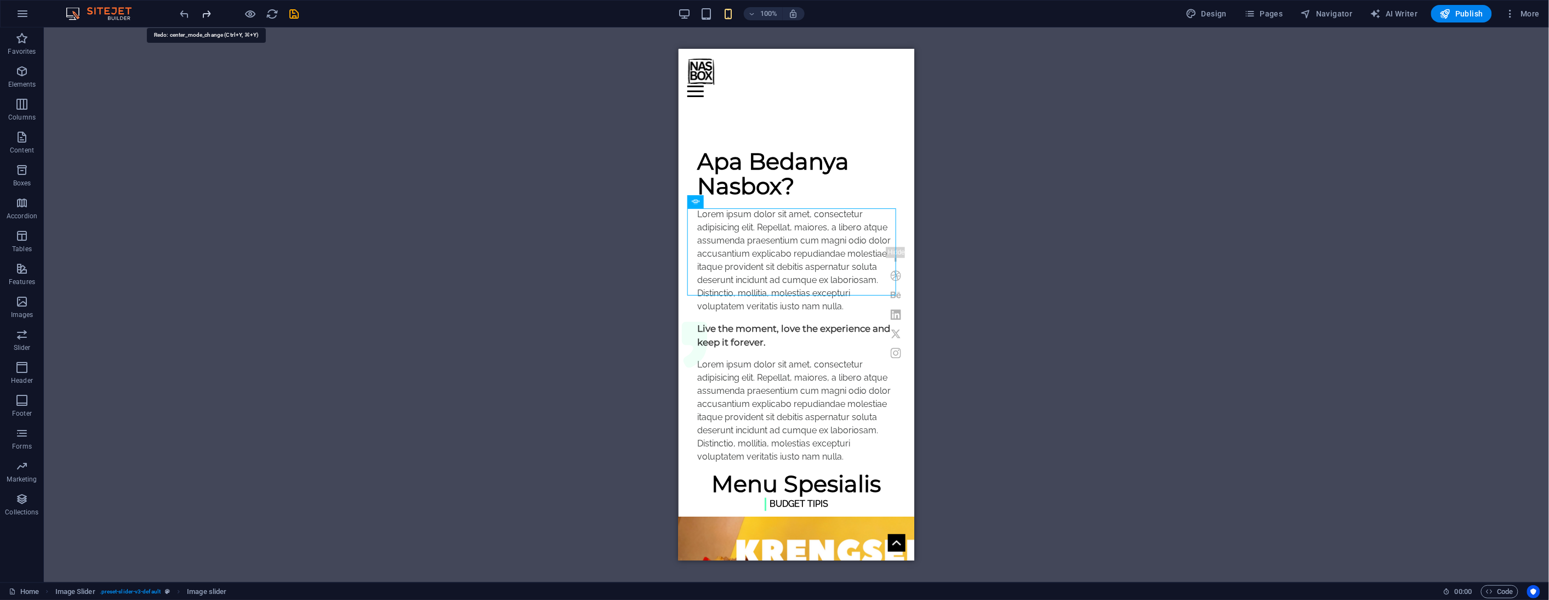
click at [207, 13] on icon "redo" at bounding box center [207, 14] width 13 height 13
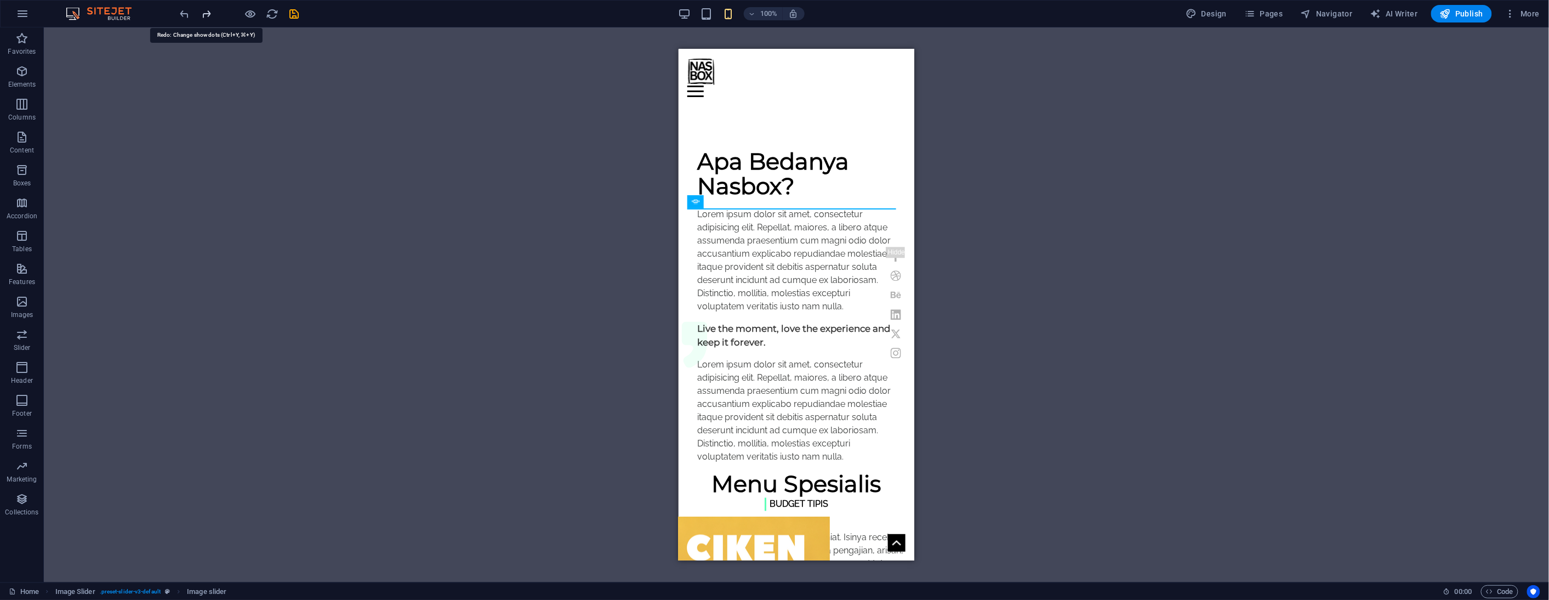
click at [207, 13] on icon "redo" at bounding box center [207, 14] width 13 height 13
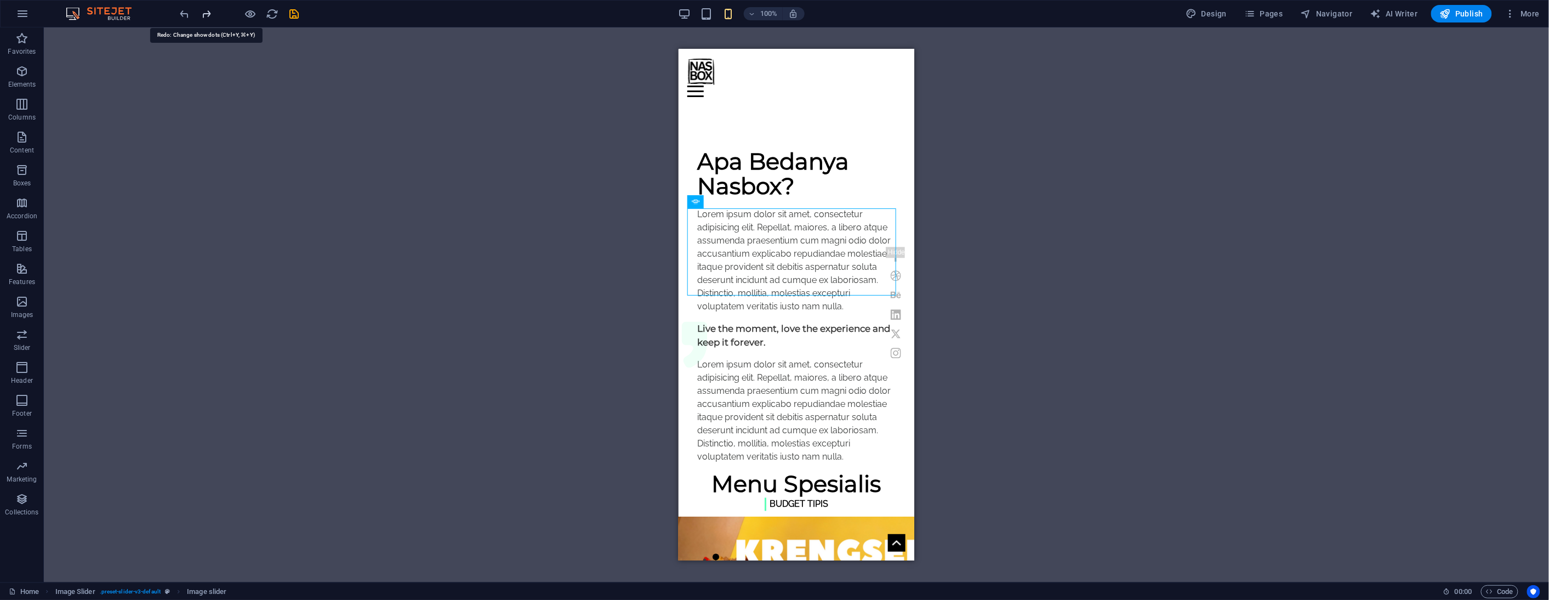
click at [207, 13] on icon "redo" at bounding box center [207, 14] width 13 height 13
click at [206, 13] on icon "redo" at bounding box center [207, 14] width 13 height 13
click at [206, 13] on div at bounding box center [239, 14] width 123 height 18
click at [295, 14] on icon "save" at bounding box center [294, 14] width 13 height 13
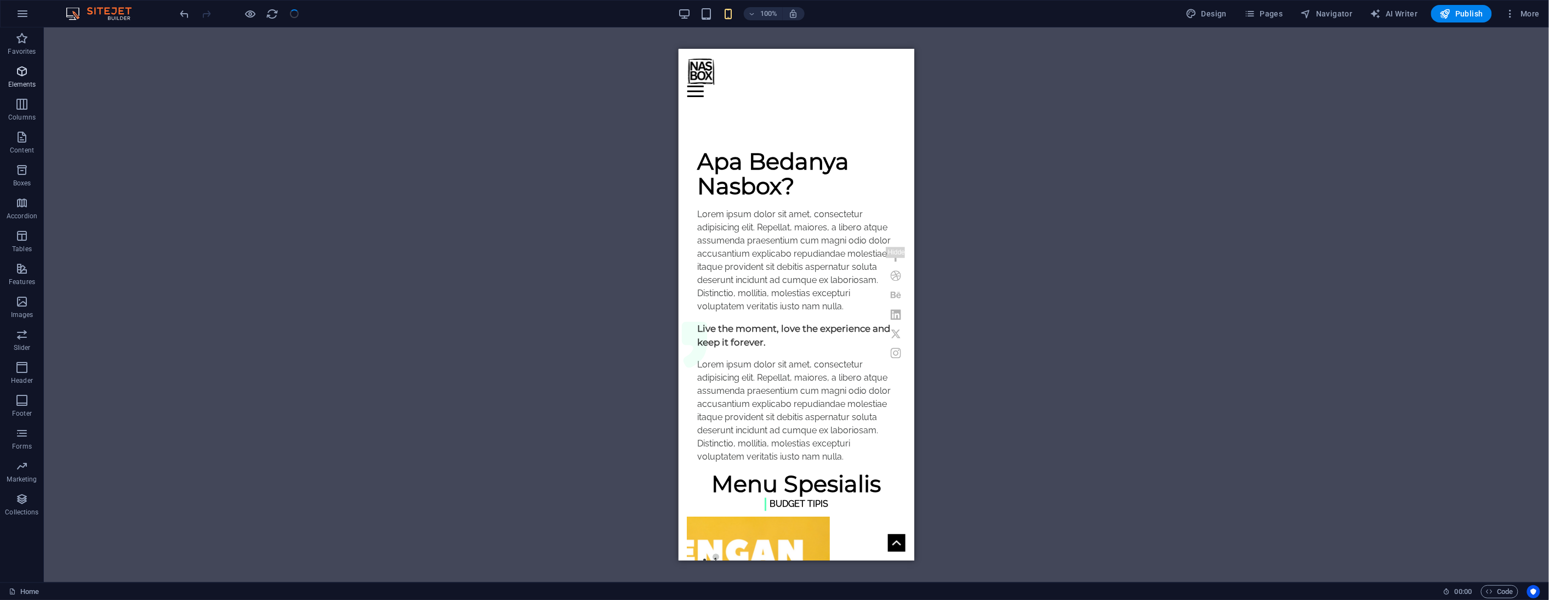
click at [23, 70] on icon "button" at bounding box center [21, 71] width 13 height 13
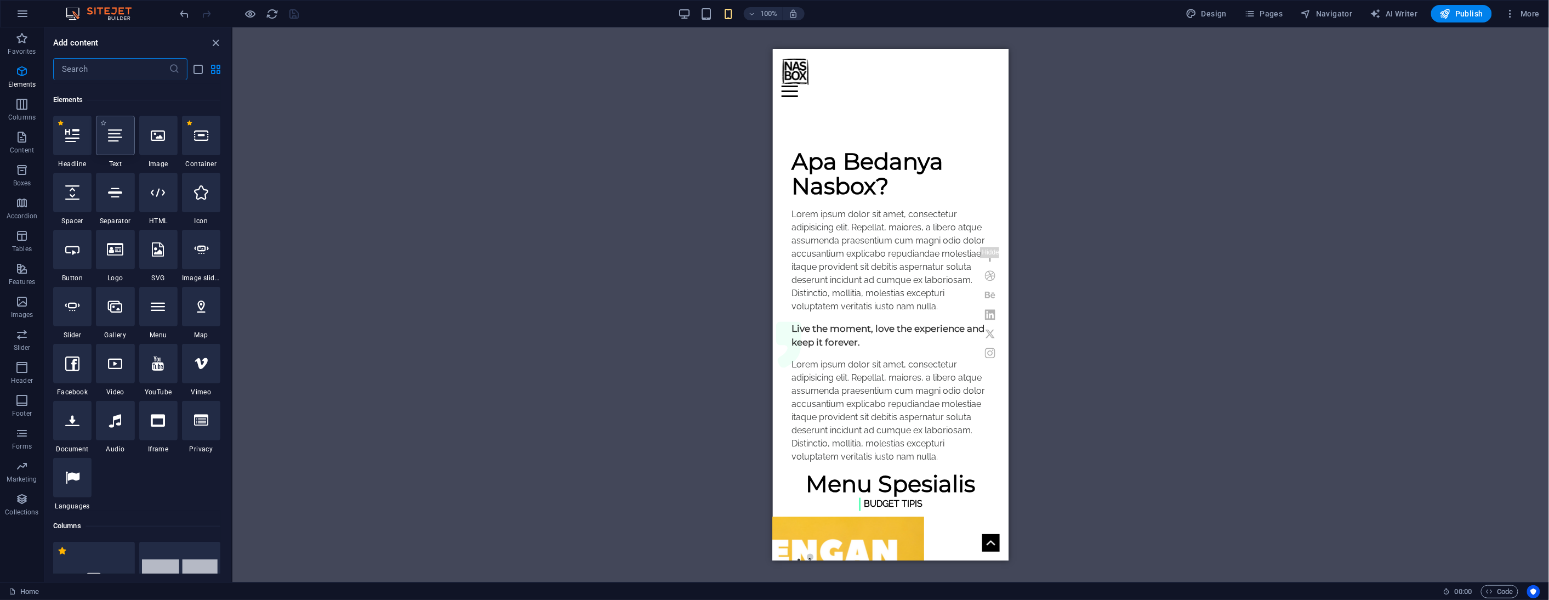
scroll to position [117, 0]
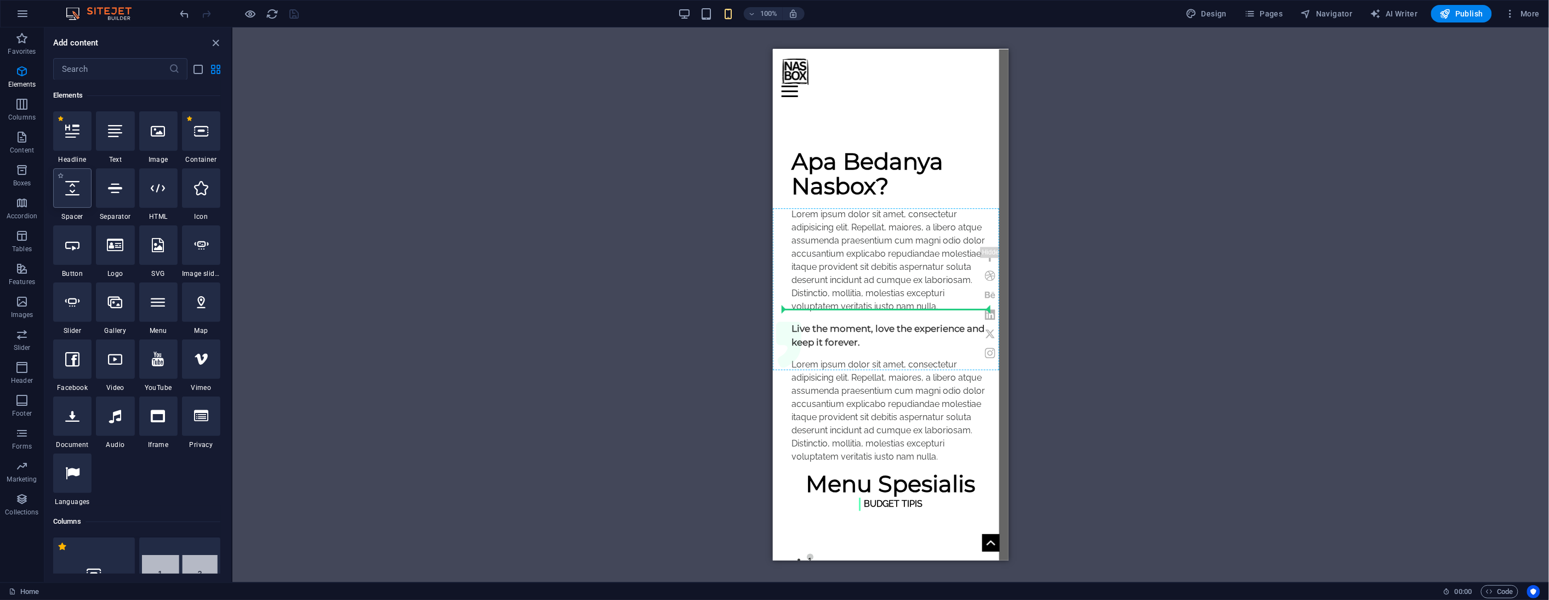
select select "px"
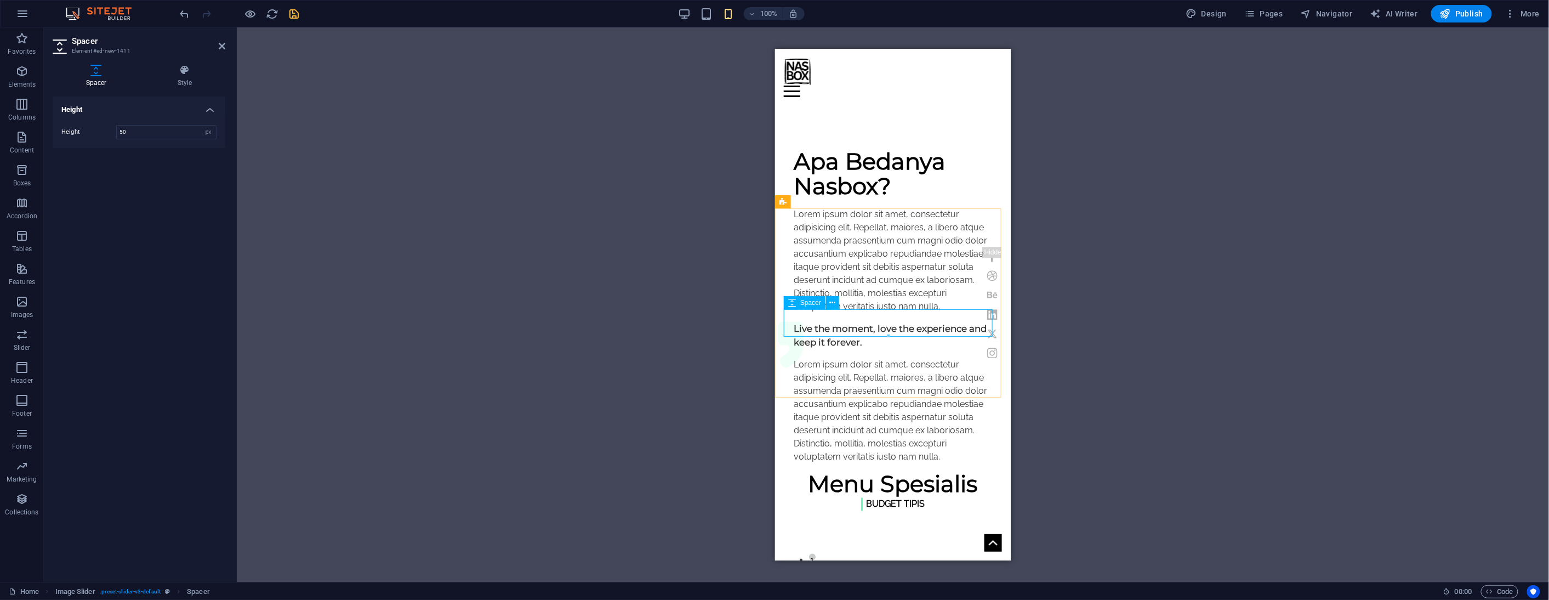
click at [139, 130] on input "50" at bounding box center [166, 132] width 99 height 13
type input "15"
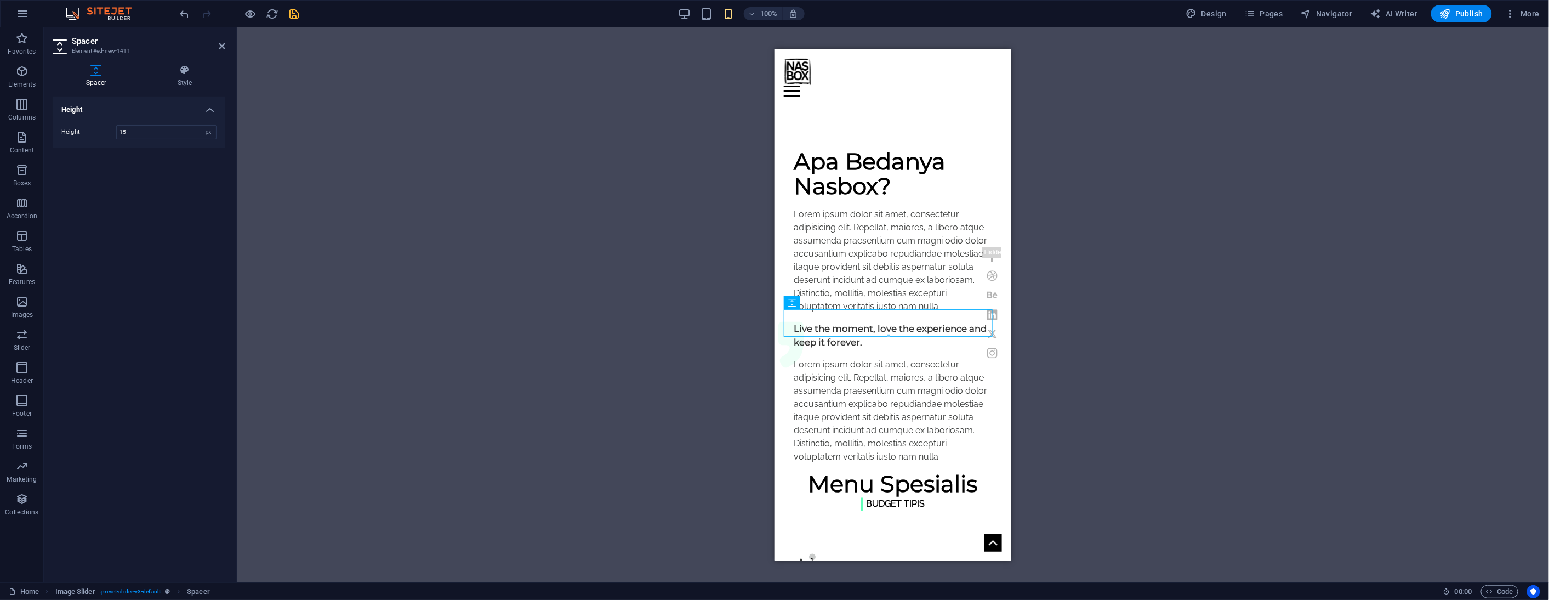
click at [309, 149] on div "H3 Banner Container Menu Bar Text Image H5 Button Preset Container Preset Text …" at bounding box center [893, 304] width 1312 height 555
click at [222, 45] on icon at bounding box center [222, 46] width 7 height 9
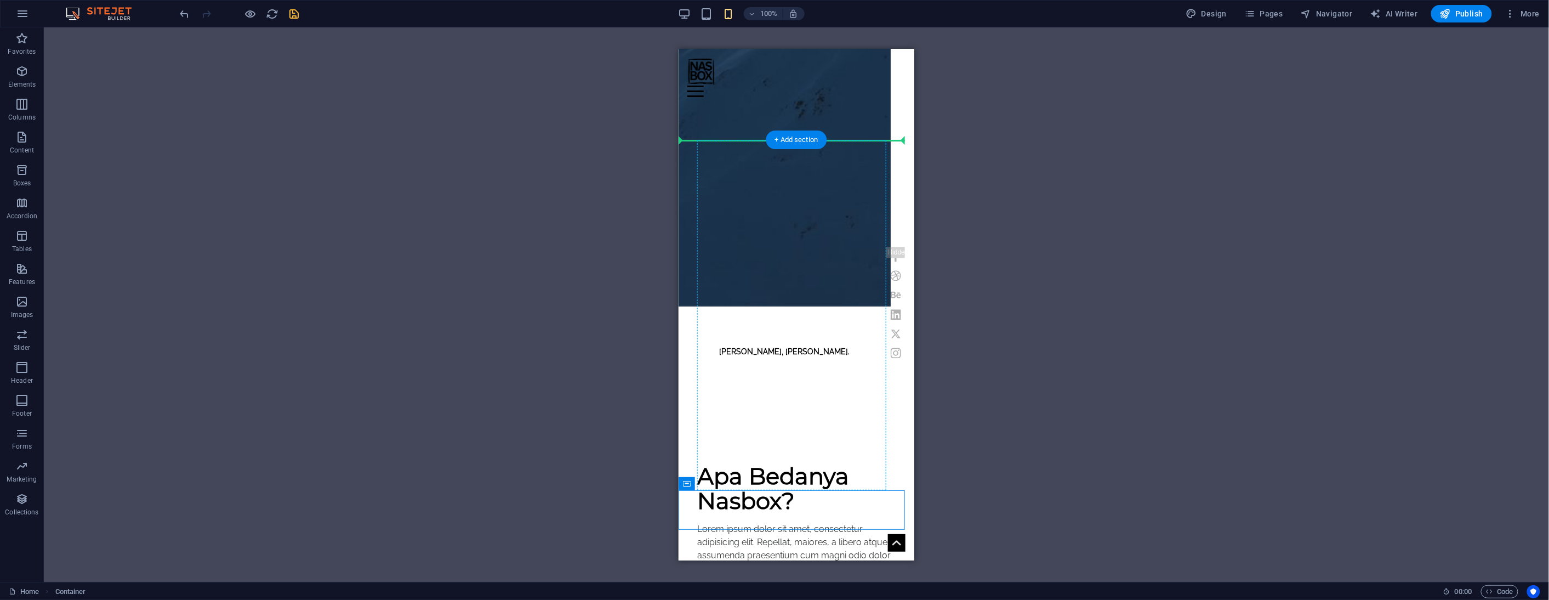
scroll to position [398, 0]
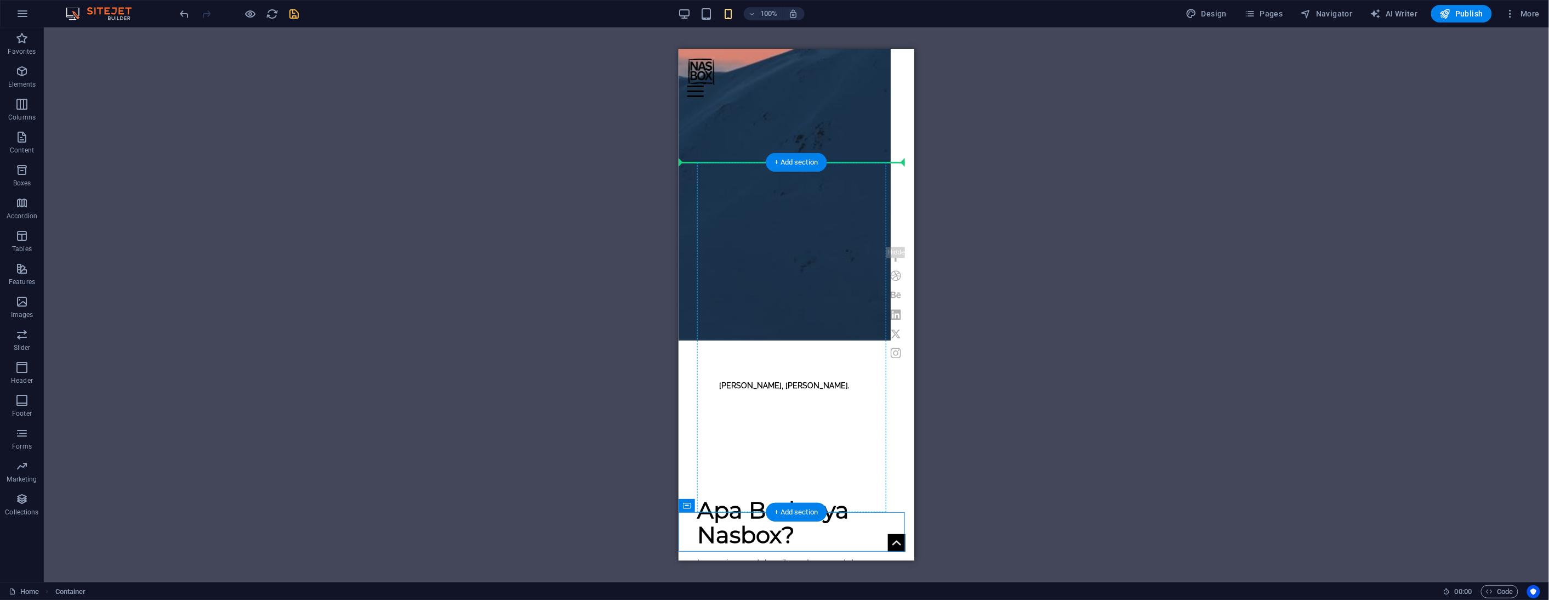
drag, startPoint x: 1366, startPoint y: 467, endPoint x: 710, endPoint y: 166, distance: 721.1
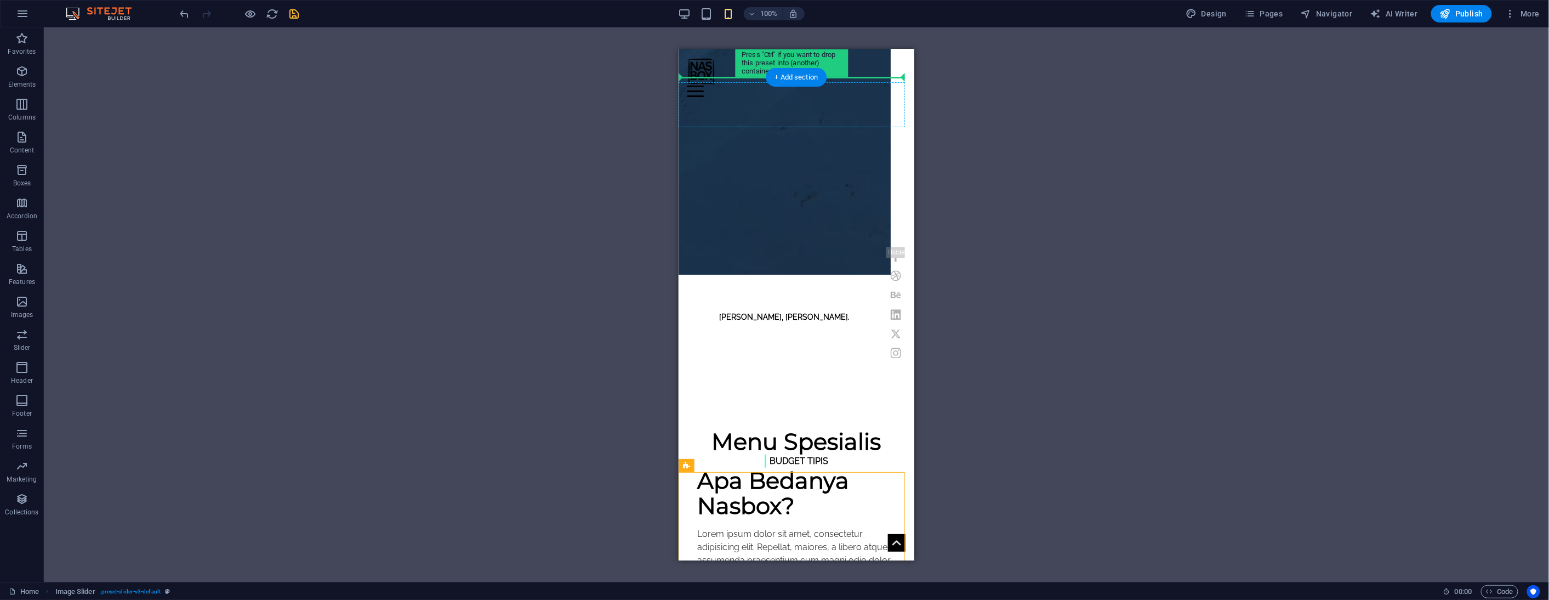
scroll to position [357, 0]
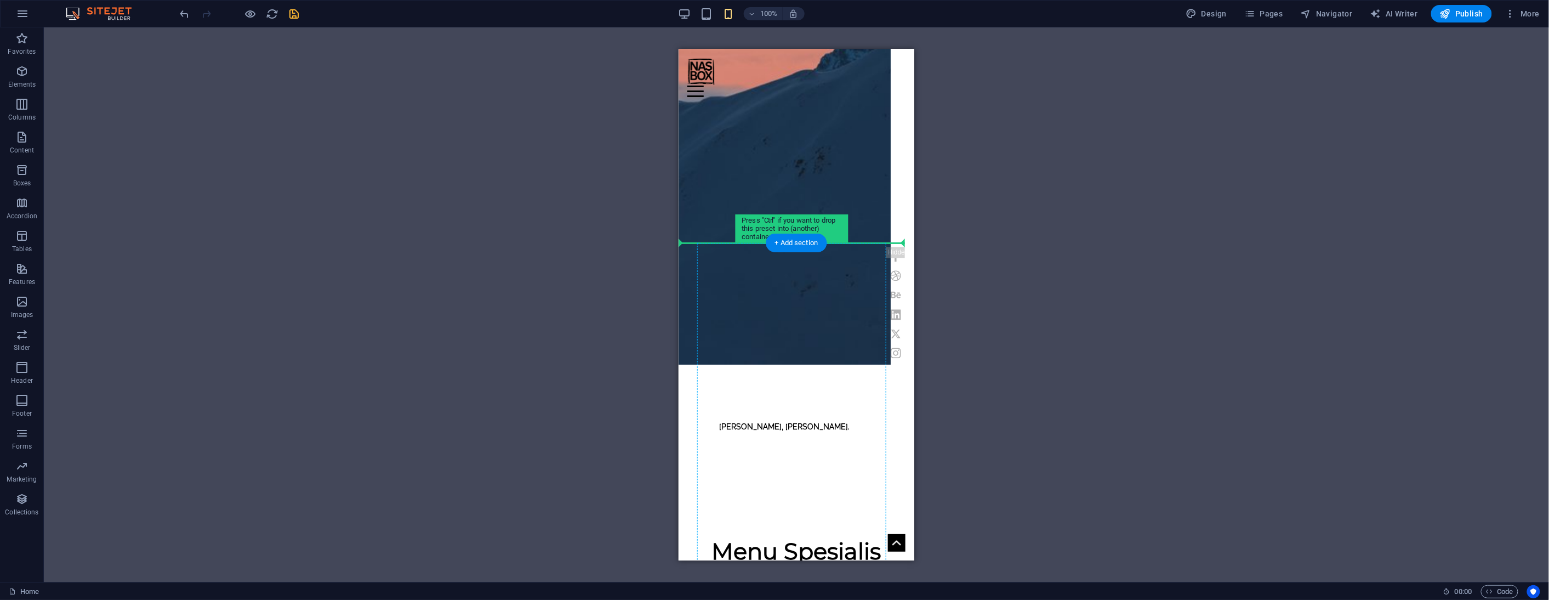
drag, startPoint x: 1366, startPoint y: 294, endPoint x: 743, endPoint y: 242, distance: 625.5
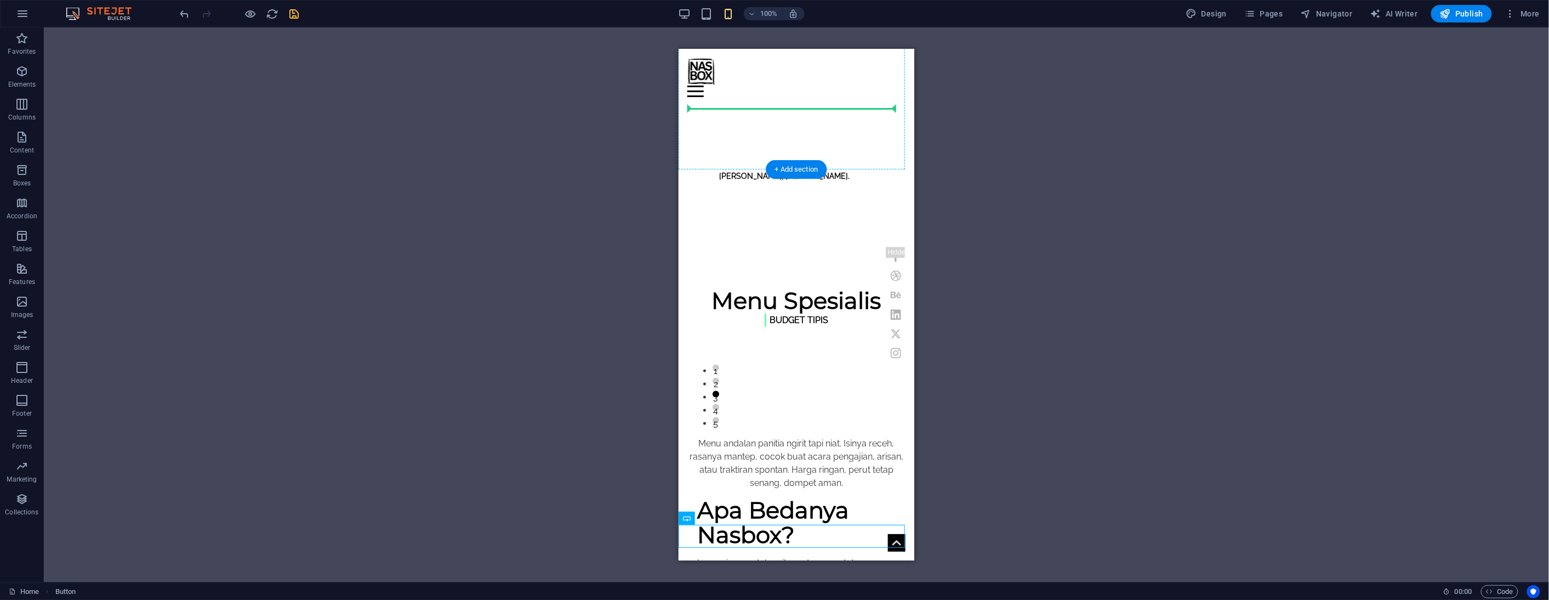
scroll to position [600, 0]
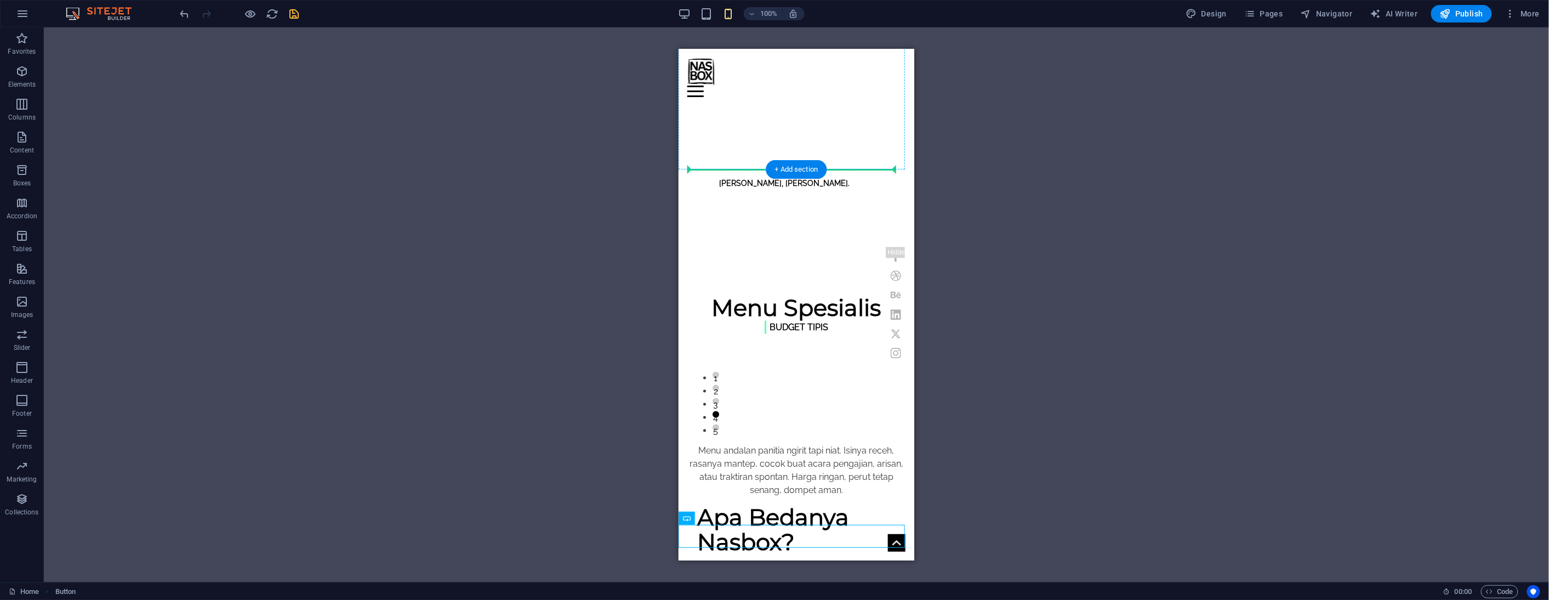
drag, startPoint x: 1380, startPoint y: 504, endPoint x: 852, endPoint y: 165, distance: 627.1
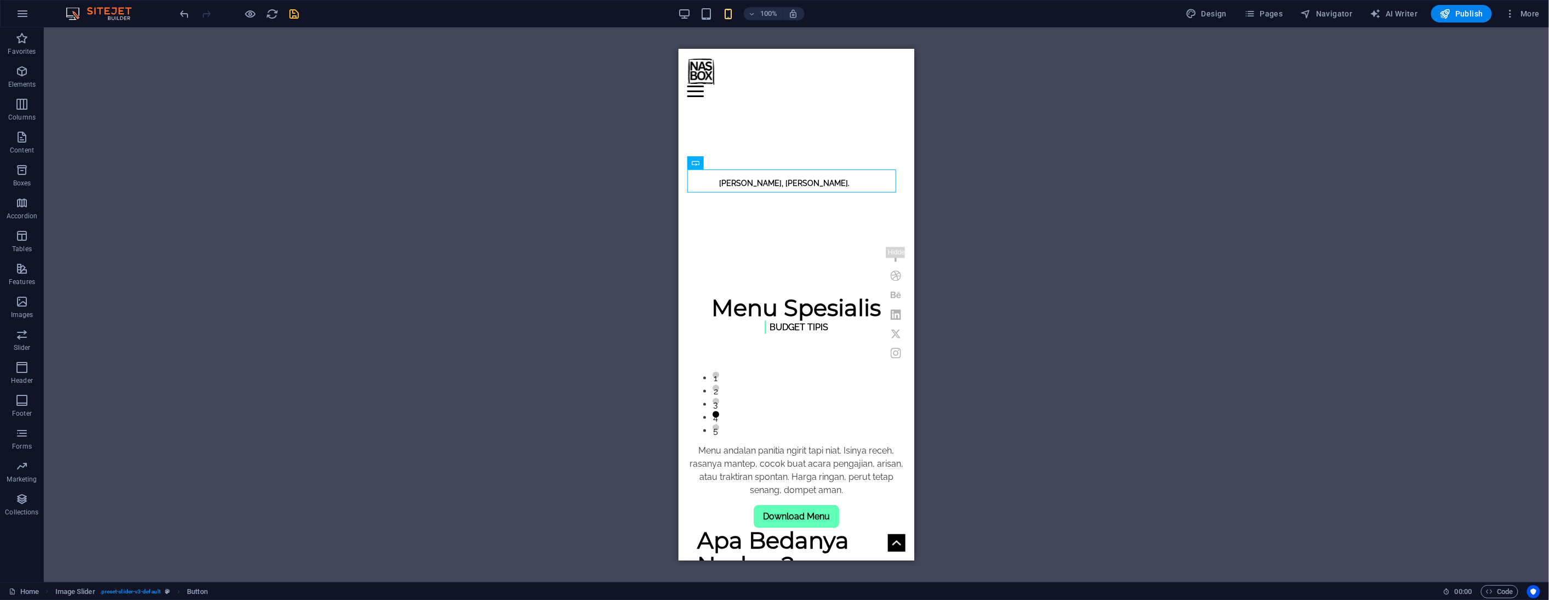
click at [995, 194] on div "H3 Banner Container Menu Bar Text Image H5 Button Preset Container Preset Text …" at bounding box center [796, 304] width 1505 height 555
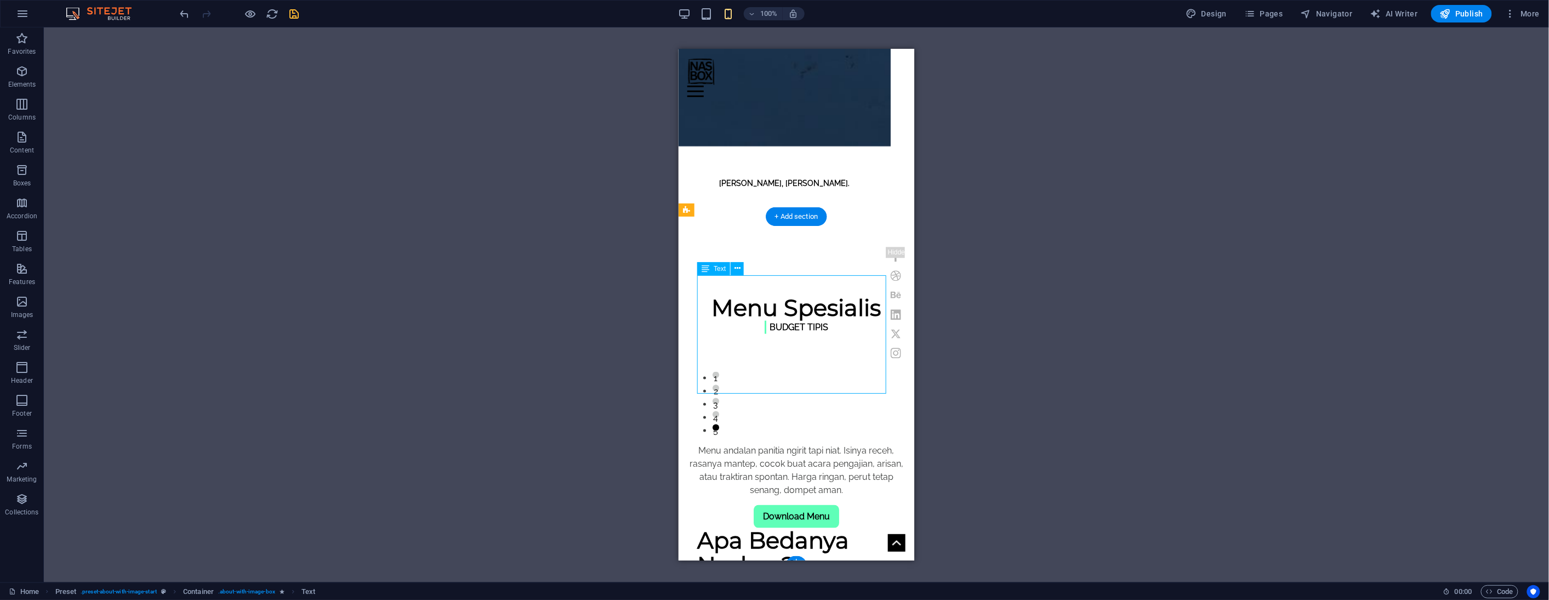
scroll to position [357, 0]
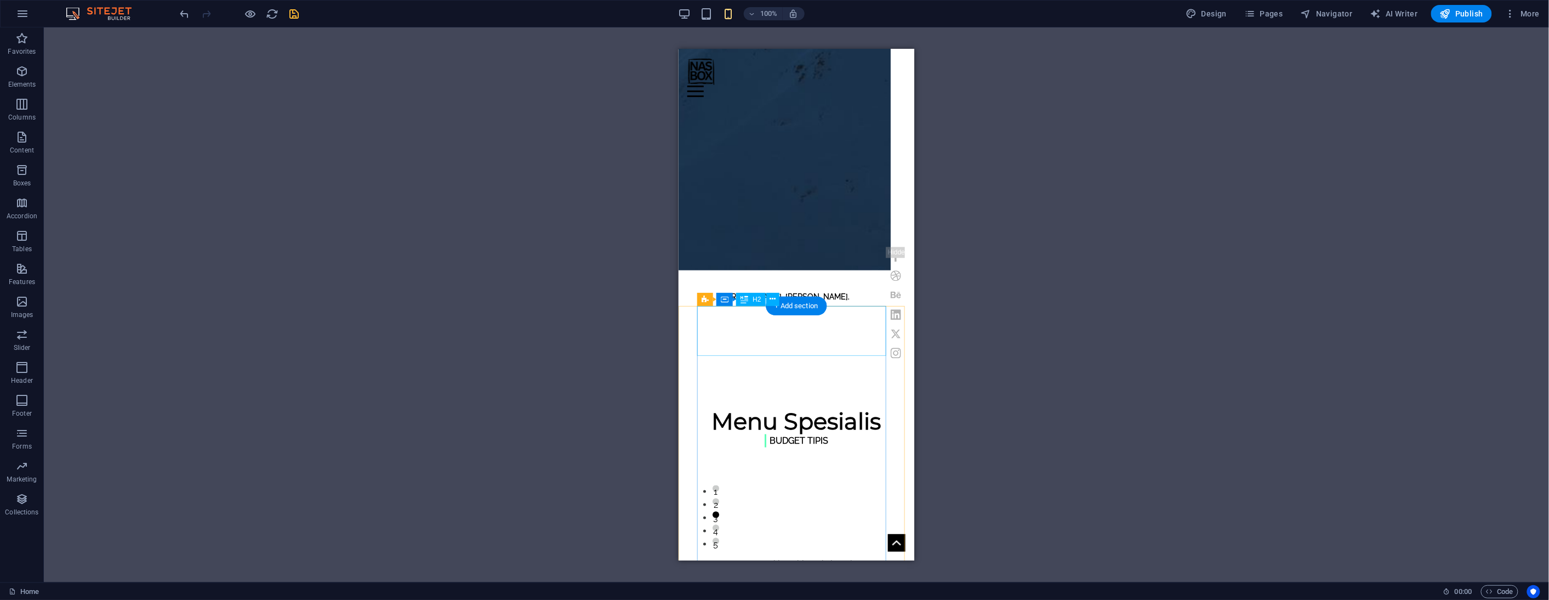
scroll to position [304, 0]
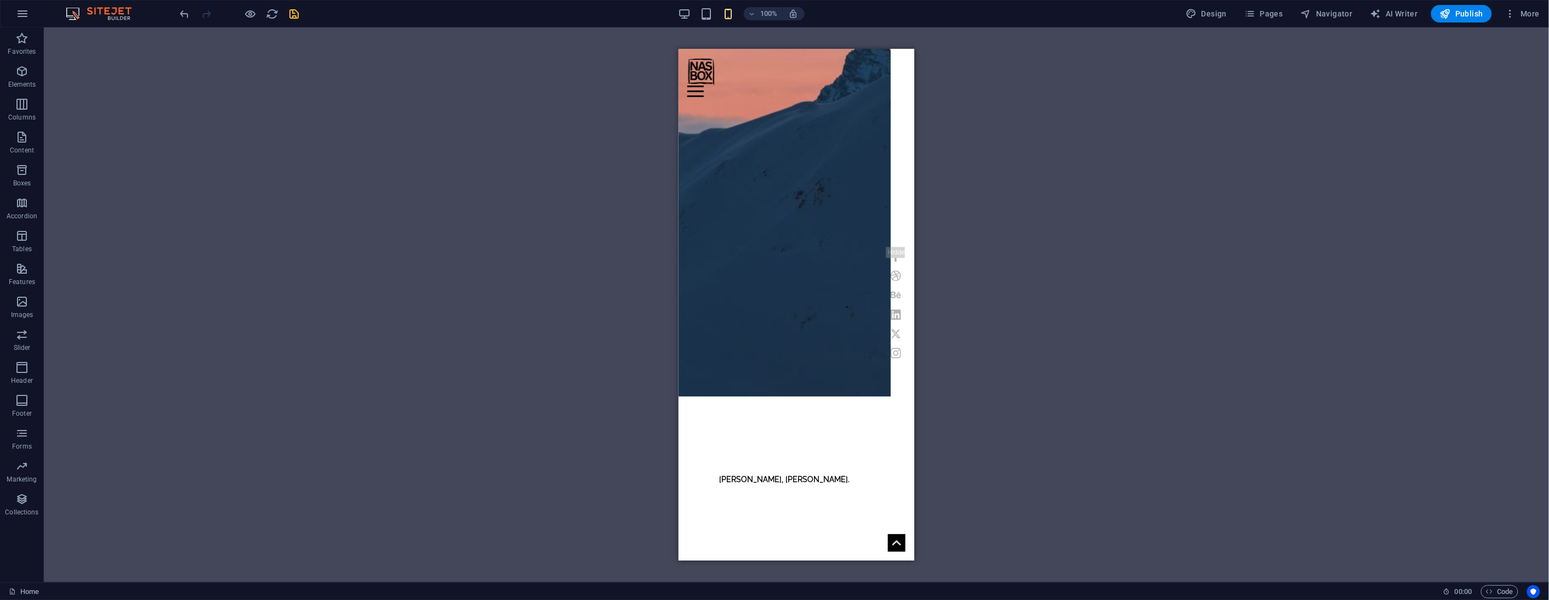
click at [989, 317] on div "H3 Banner Container Menu Bar Text Image H5 Button Preset Container Preset Text …" at bounding box center [796, 304] width 1505 height 555
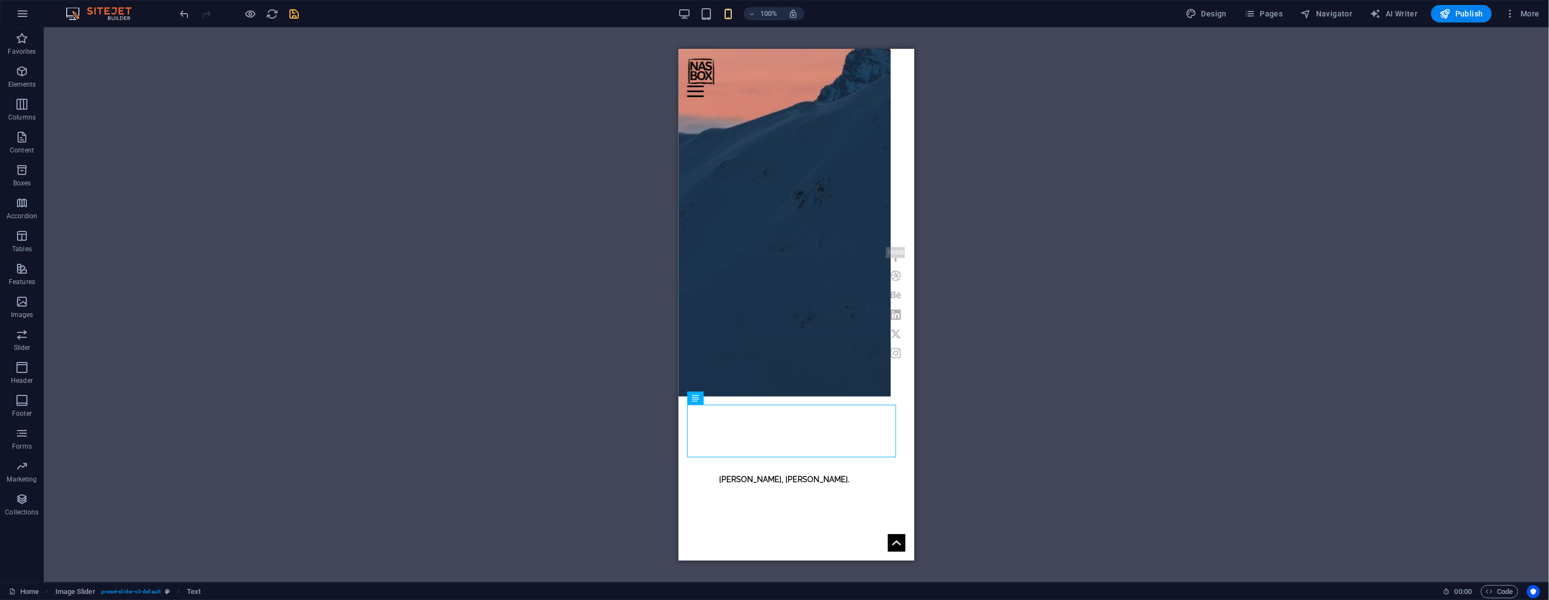
click at [986, 422] on div "H3 Banner Container Menu Bar Text Image H5 Button Preset Container Preset Text …" at bounding box center [796, 304] width 1505 height 555
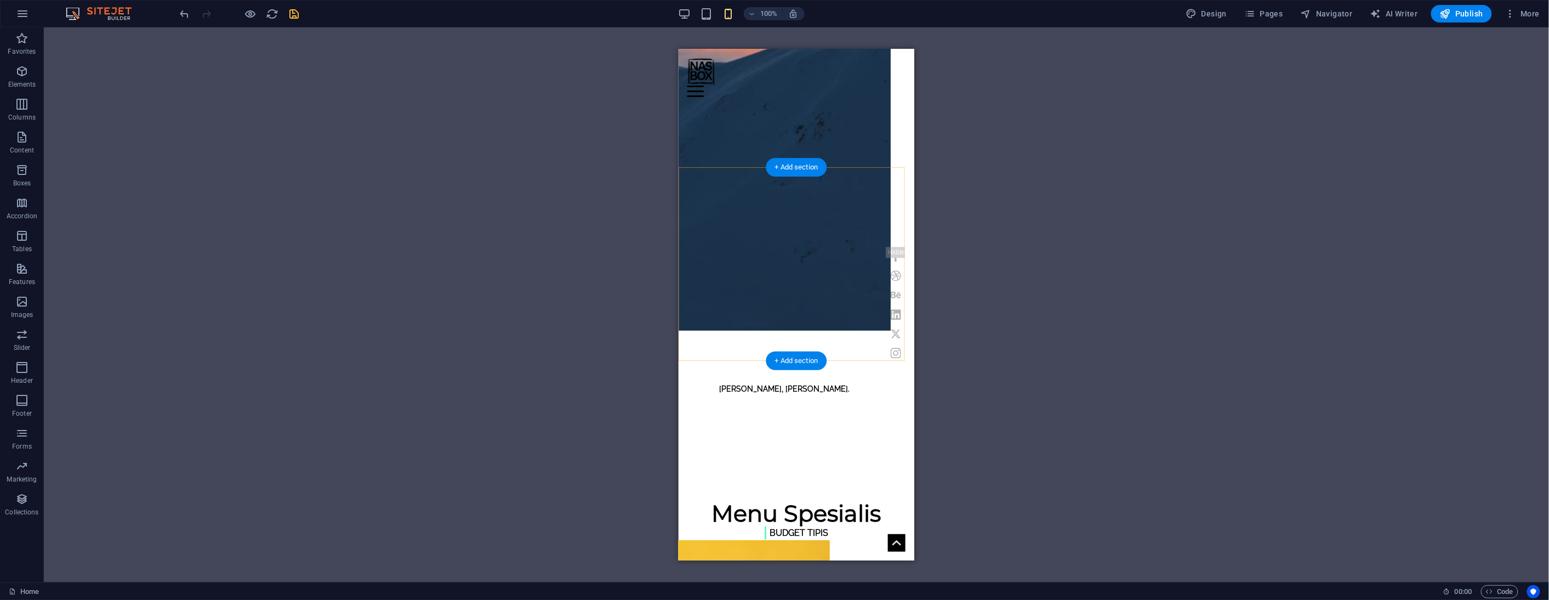
scroll to position [365, 0]
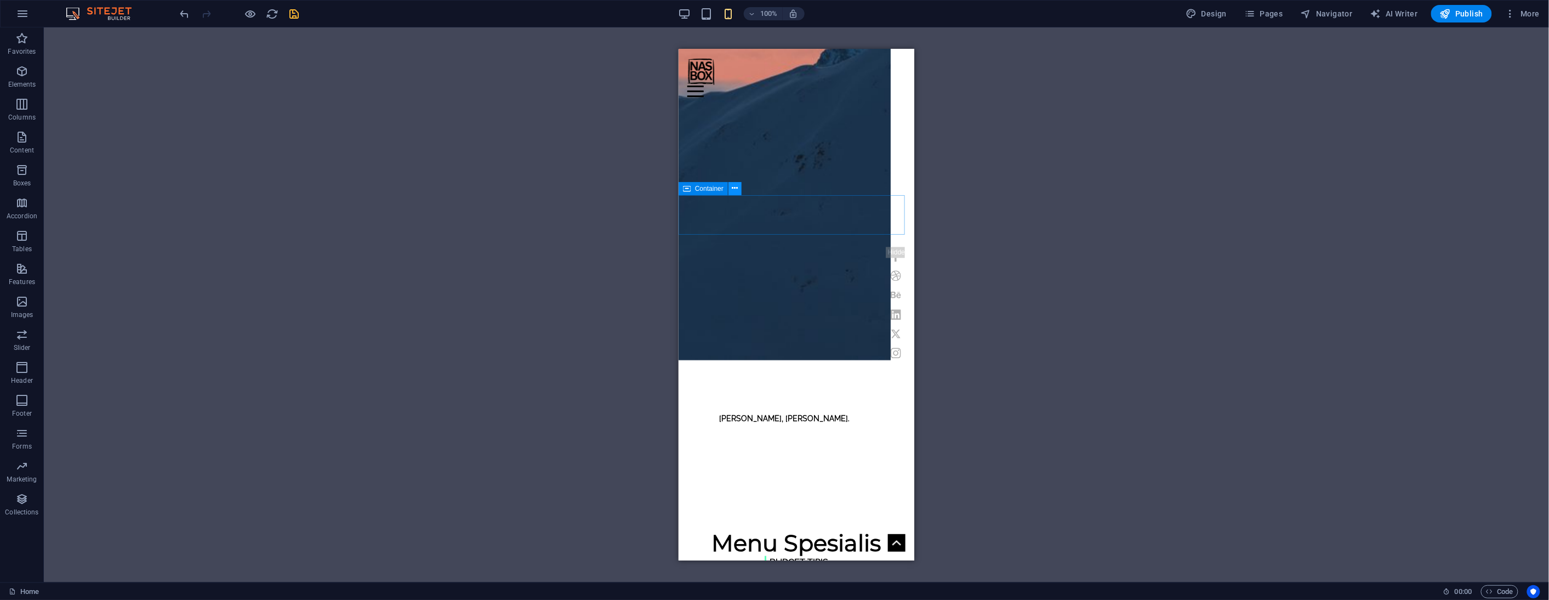
click at [733, 185] on icon at bounding box center [735, 189] width 6 height 12
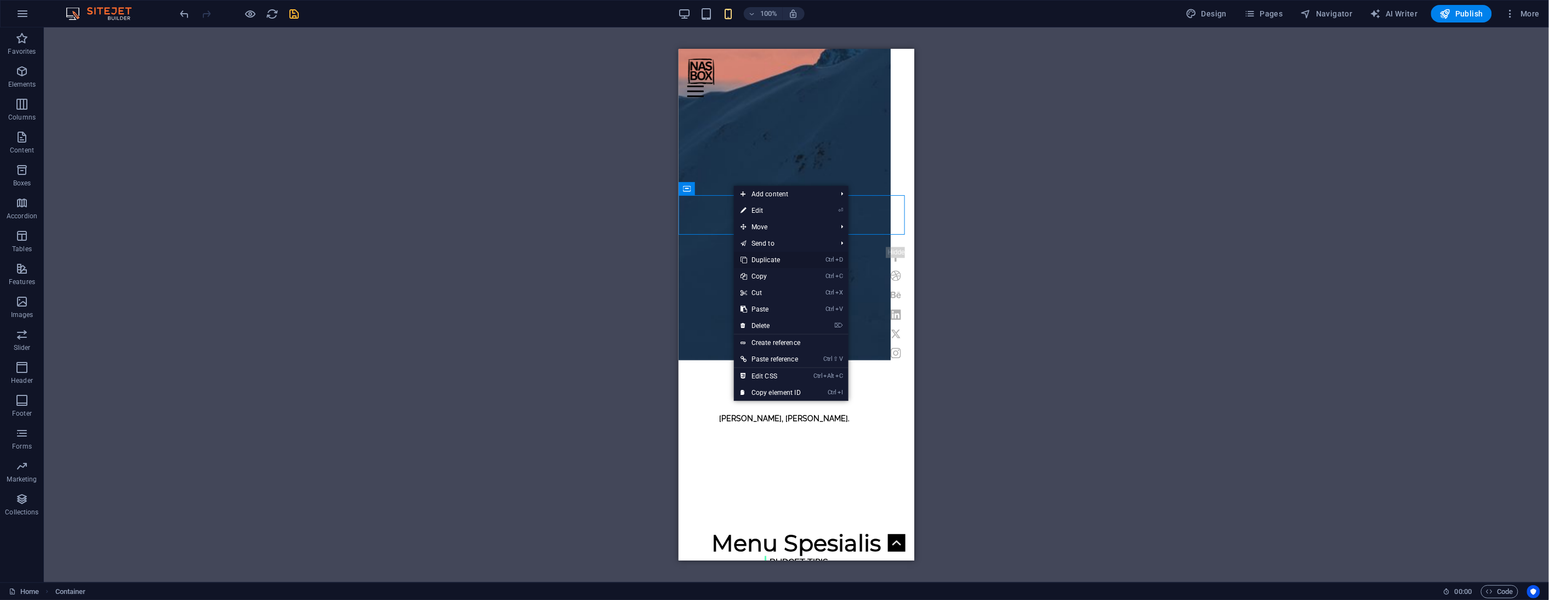
click at [771, 261] on link "Ctrl D Duplicate" at bounding box center [770, 260] width 73 height 16
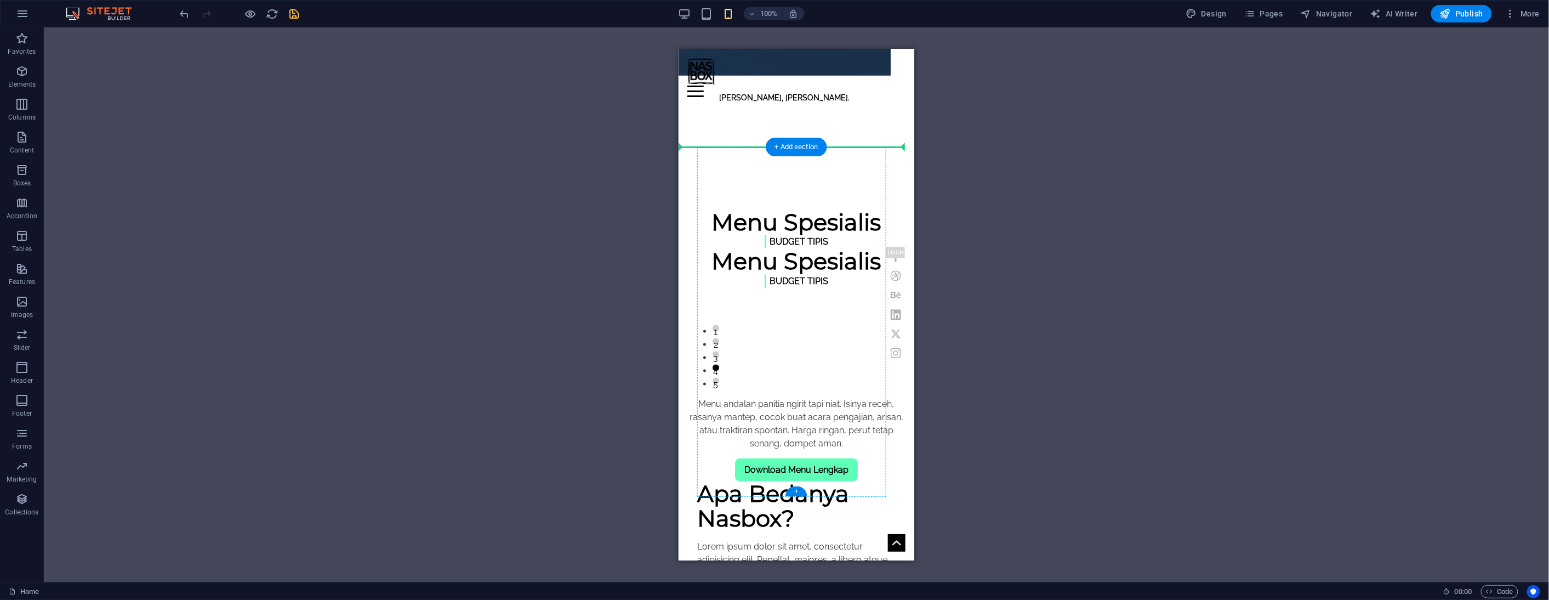
drag, startPoint x: 1380, startPoint y: 275, endPoint x: 721, endPoint y: 173, distance: 666.1
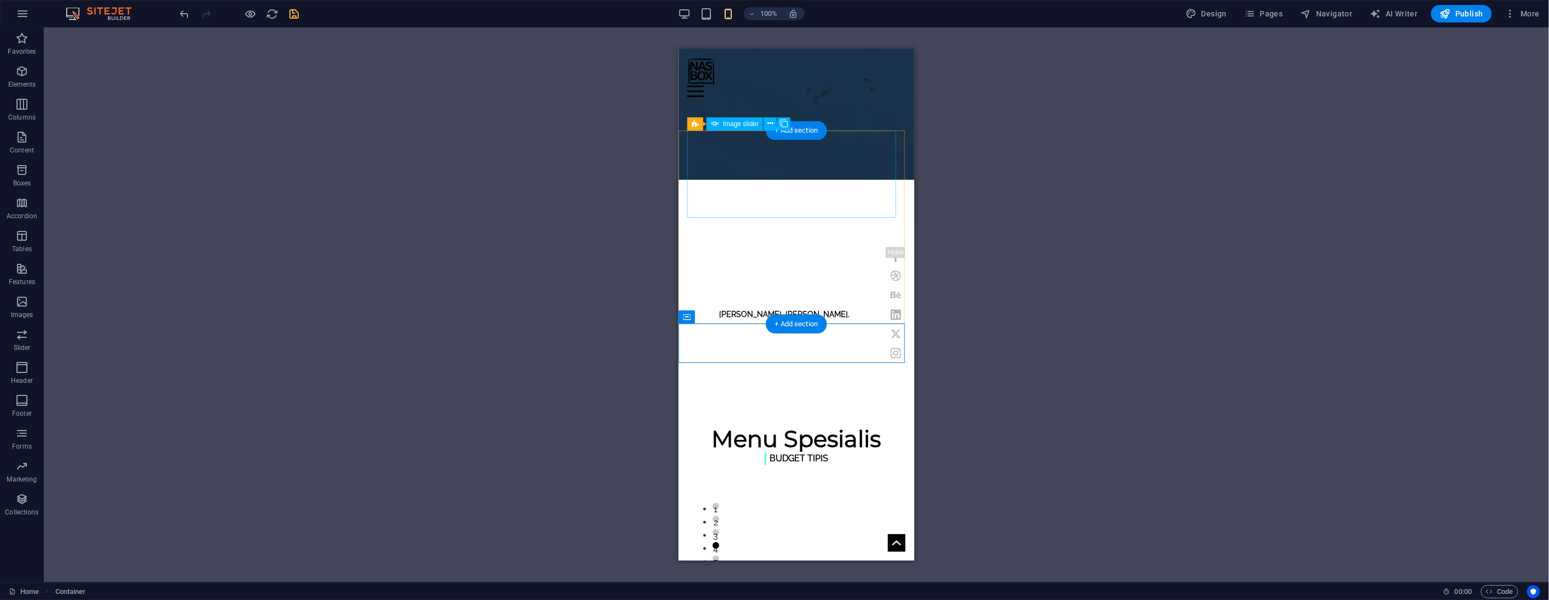
scroll to position [403, 0]
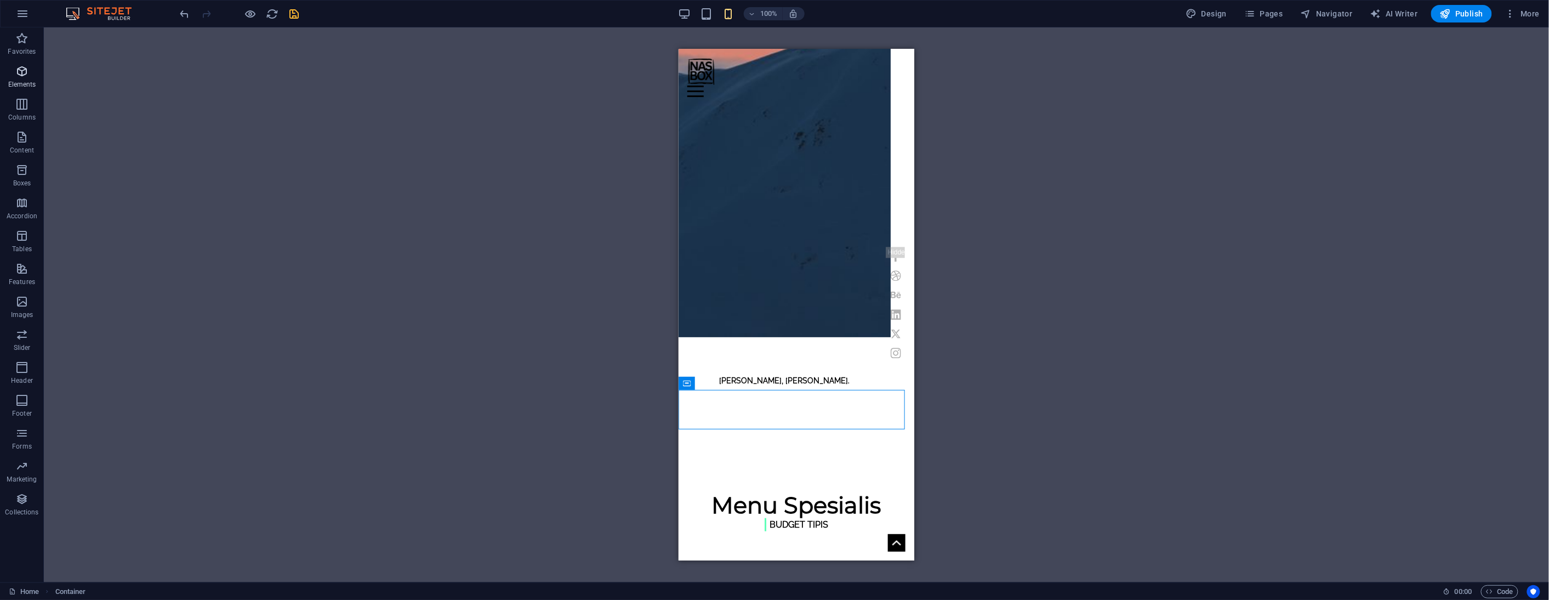
click at [24, 71] on icon "button" at bounding box center [21, 71] width 13 height 13
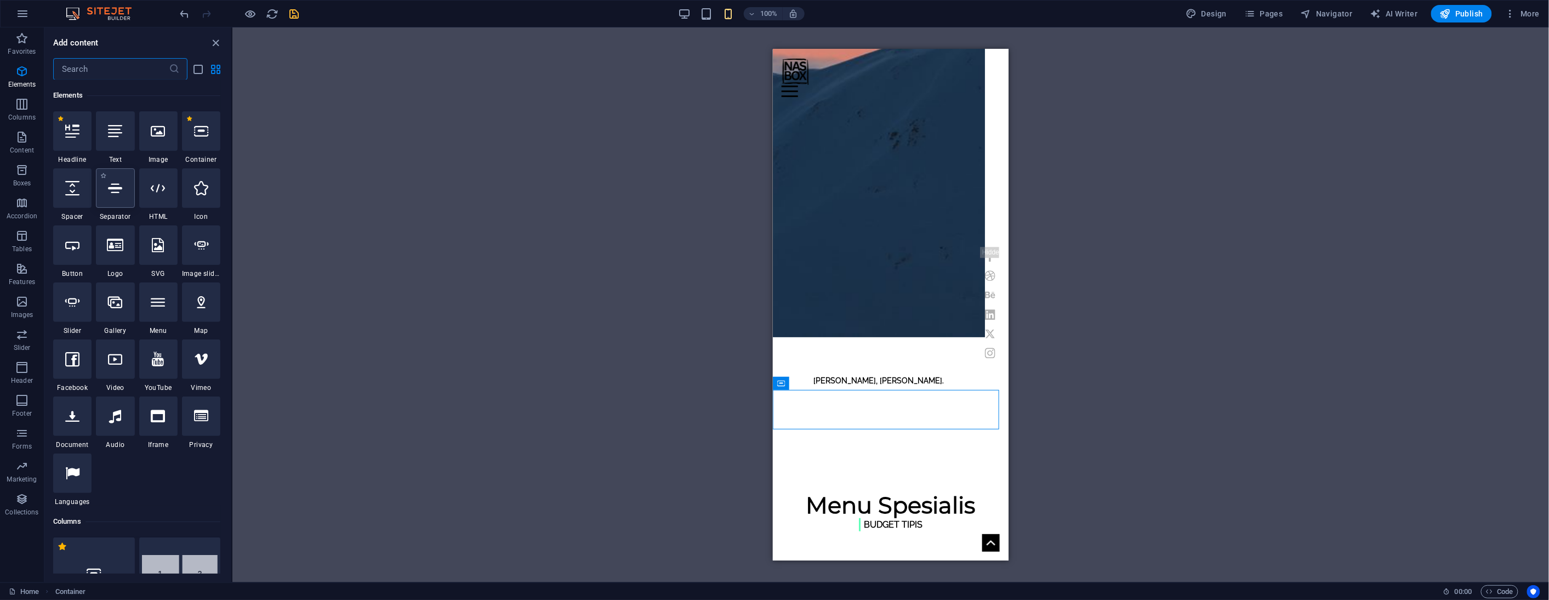
scroll to position [117, 0]
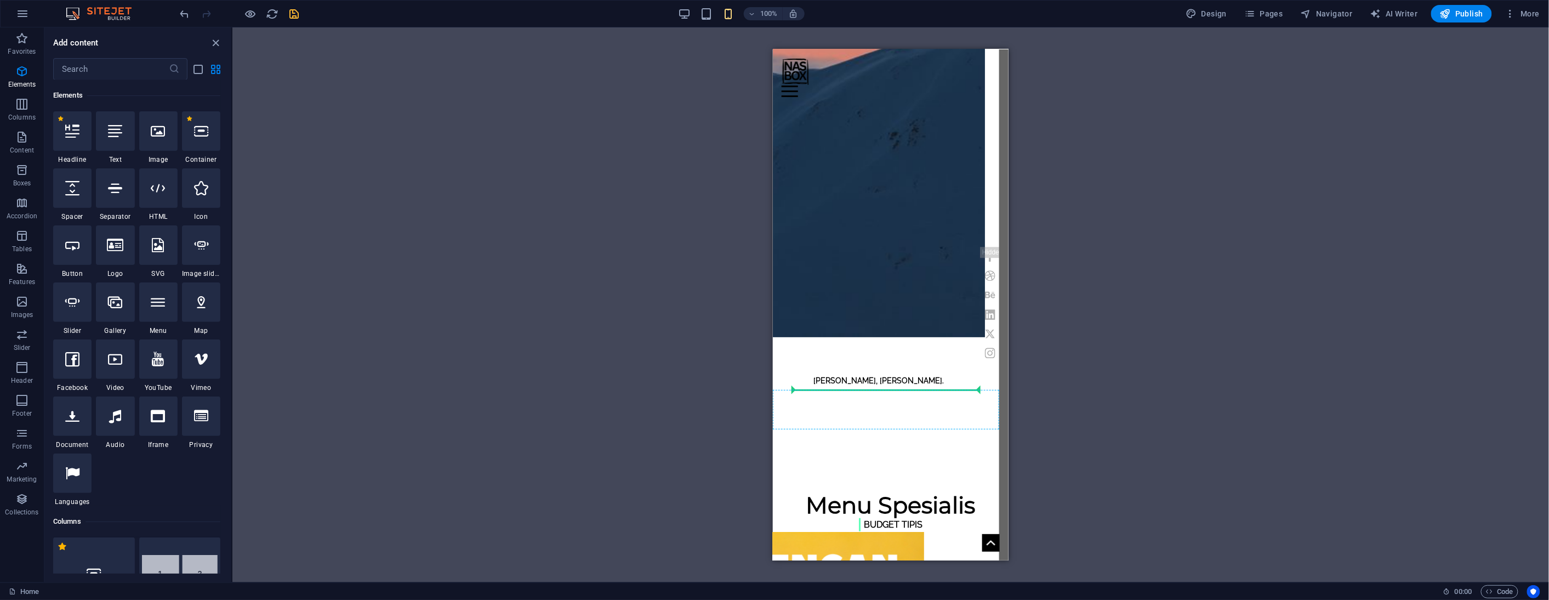
select select "px"
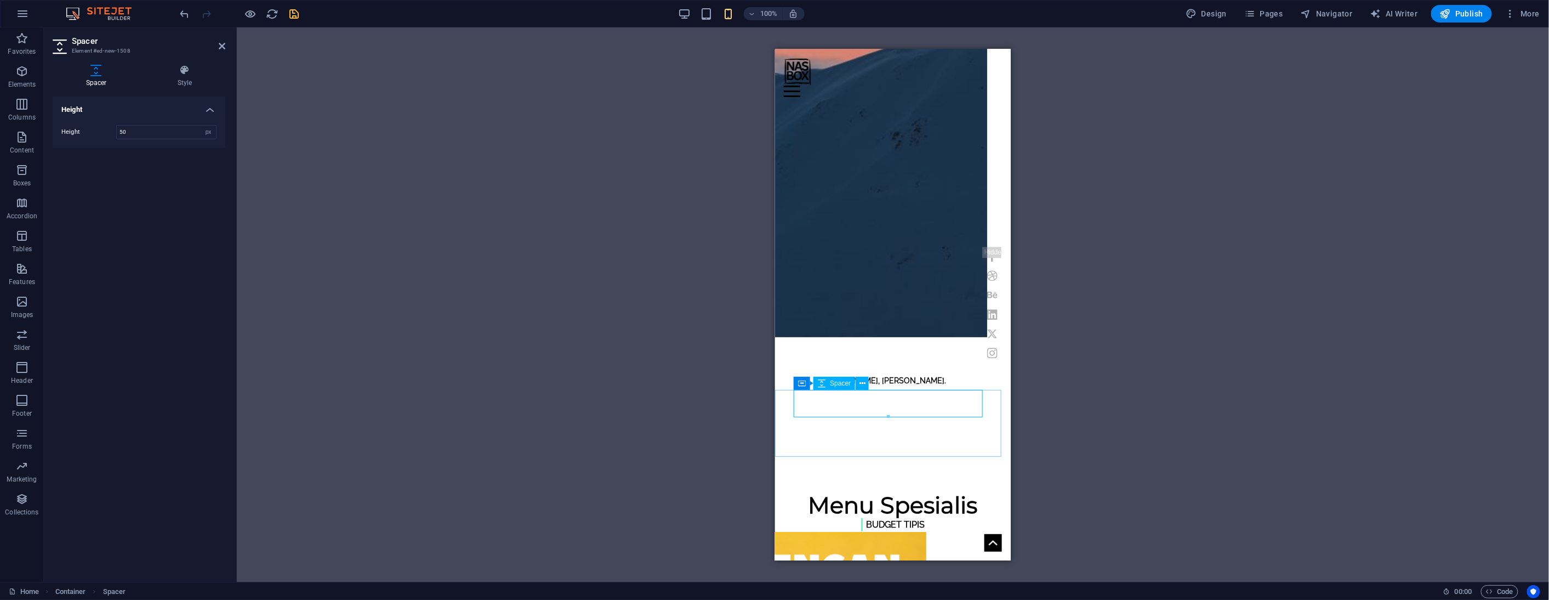
click at [136, 132] on input "50" at bounding box center [166, 132] width 99 height 13
type input "15"
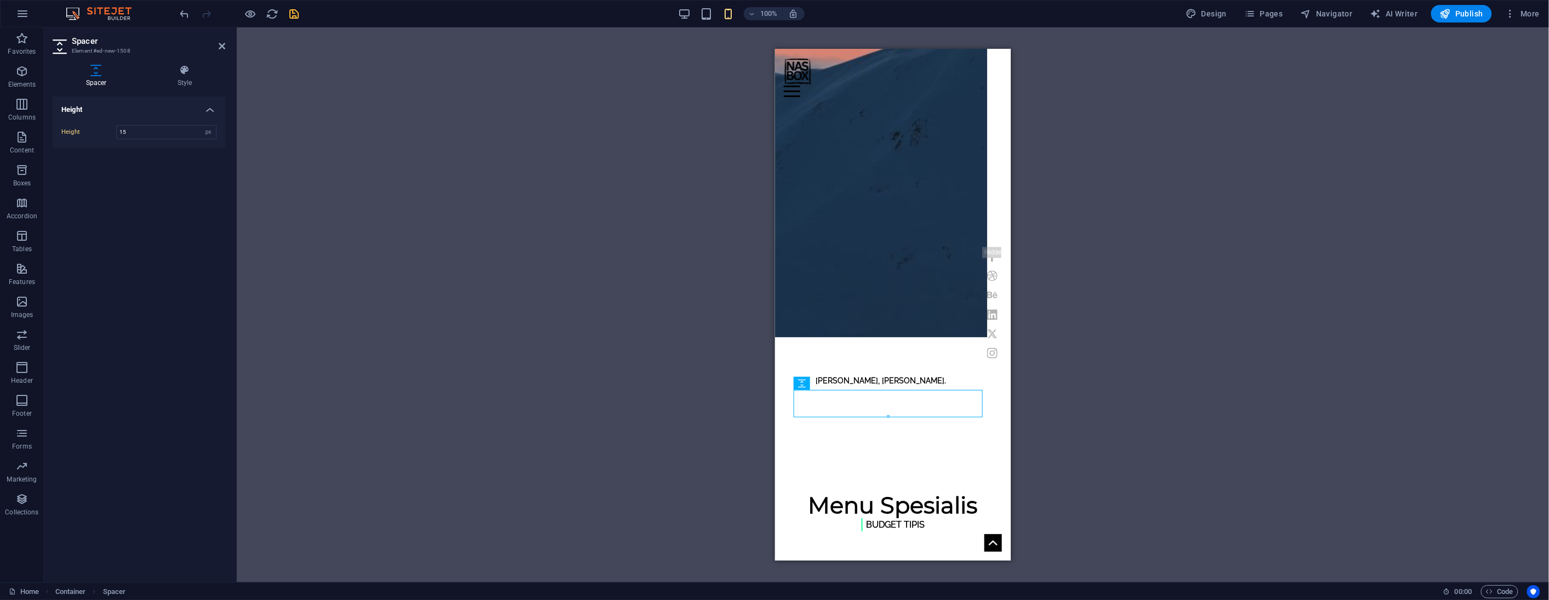
click at [533, 177] on div "H3 Banner Container Menu Bar Text Image H5 Button Preset Container Preset Text …" at bounding box center [893, 304] width 1312 height 555
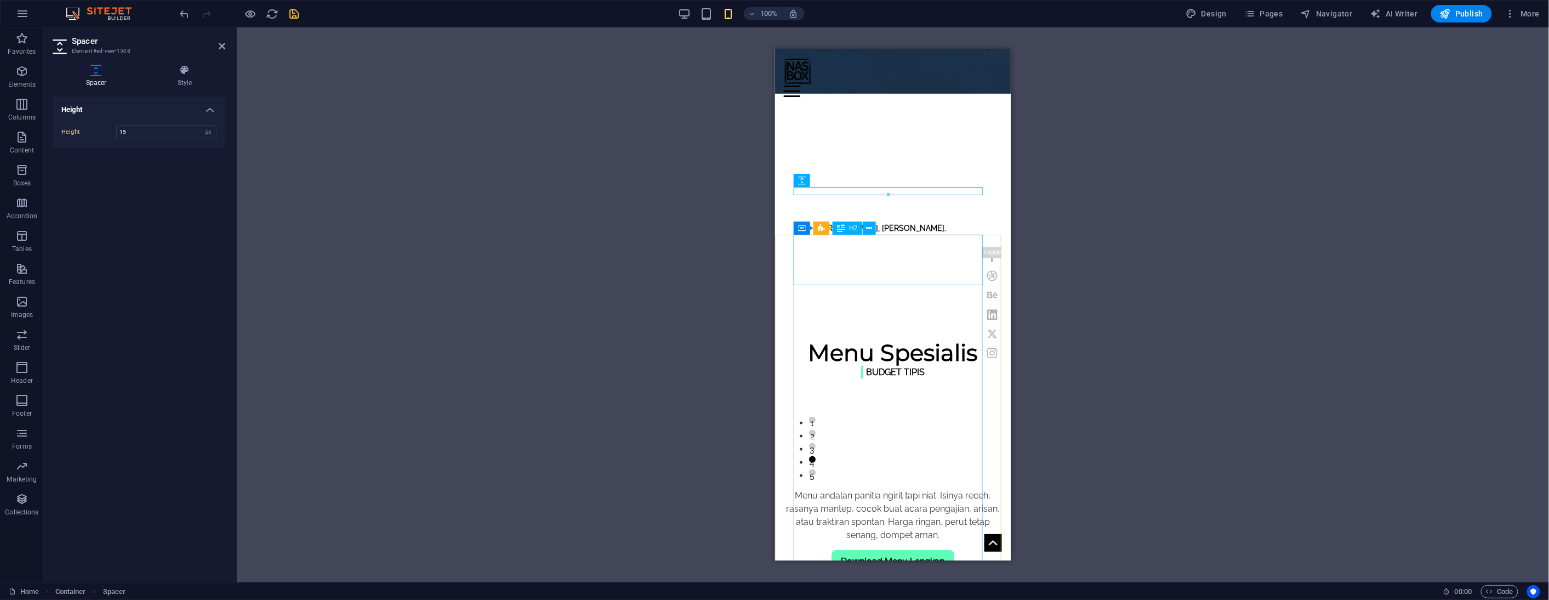
scroll to position [548, 0]
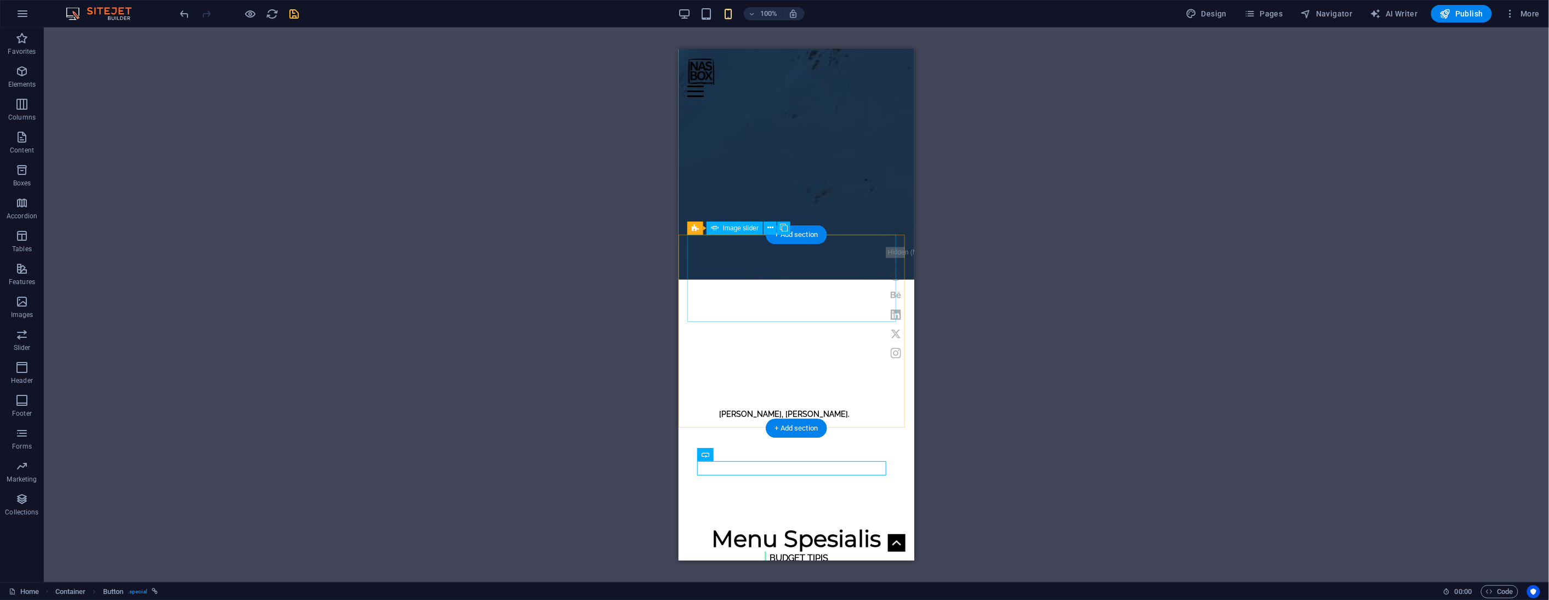
scroll to position [365, 0]
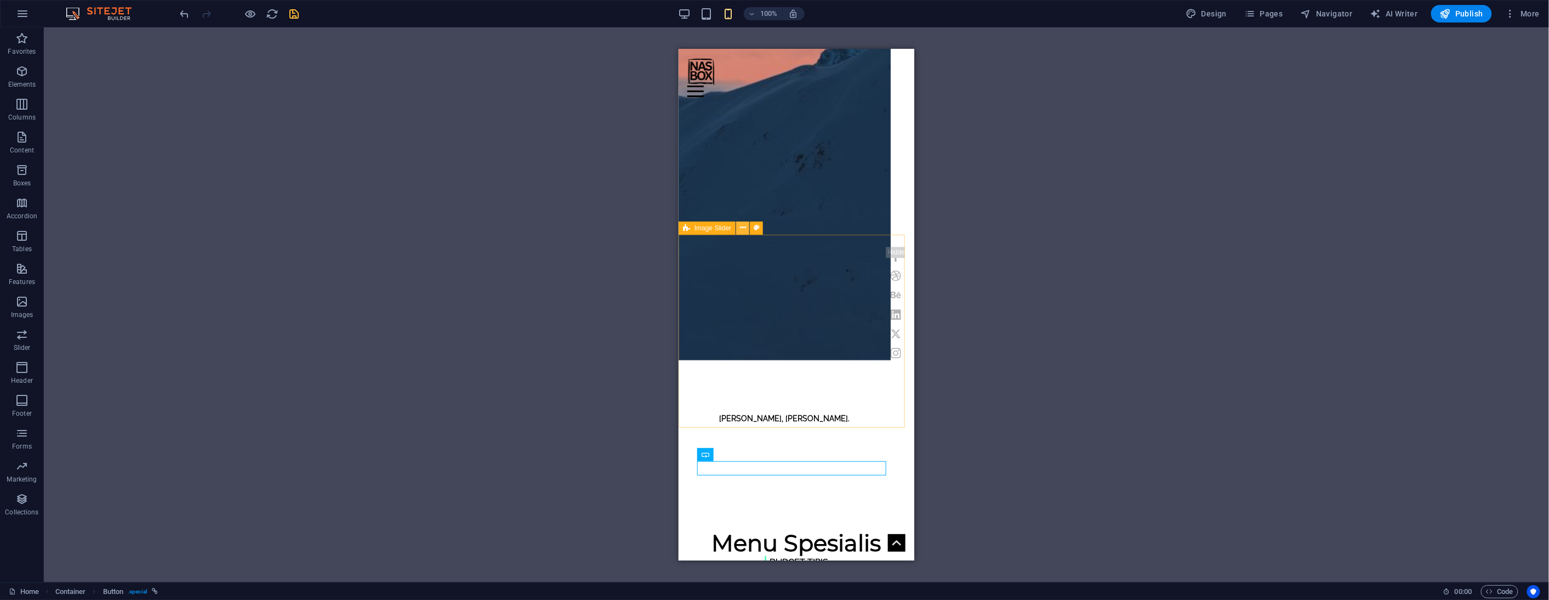
click at [746, 229] on button at bounding box center [742, 227] width 13 height 13
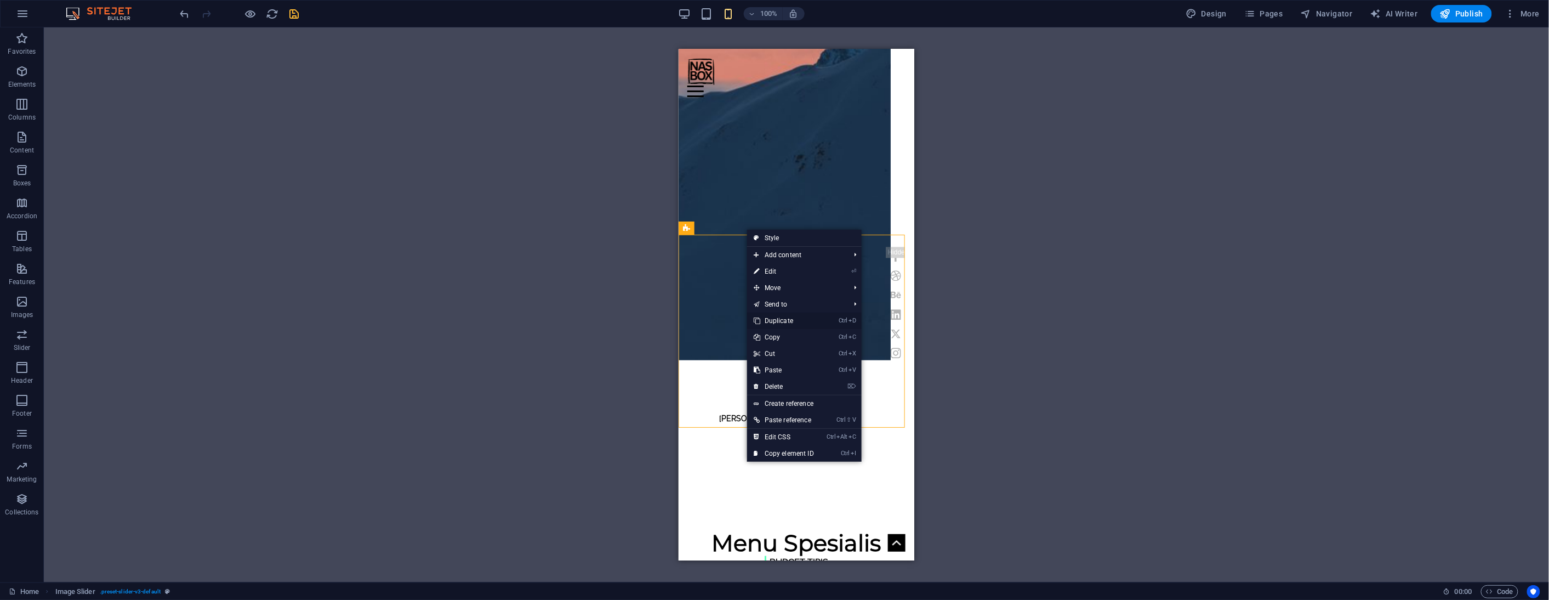
click at [790, 317] on link "Ctrl D Duplicate" at bounding box center [783, 320] width 73 height 16
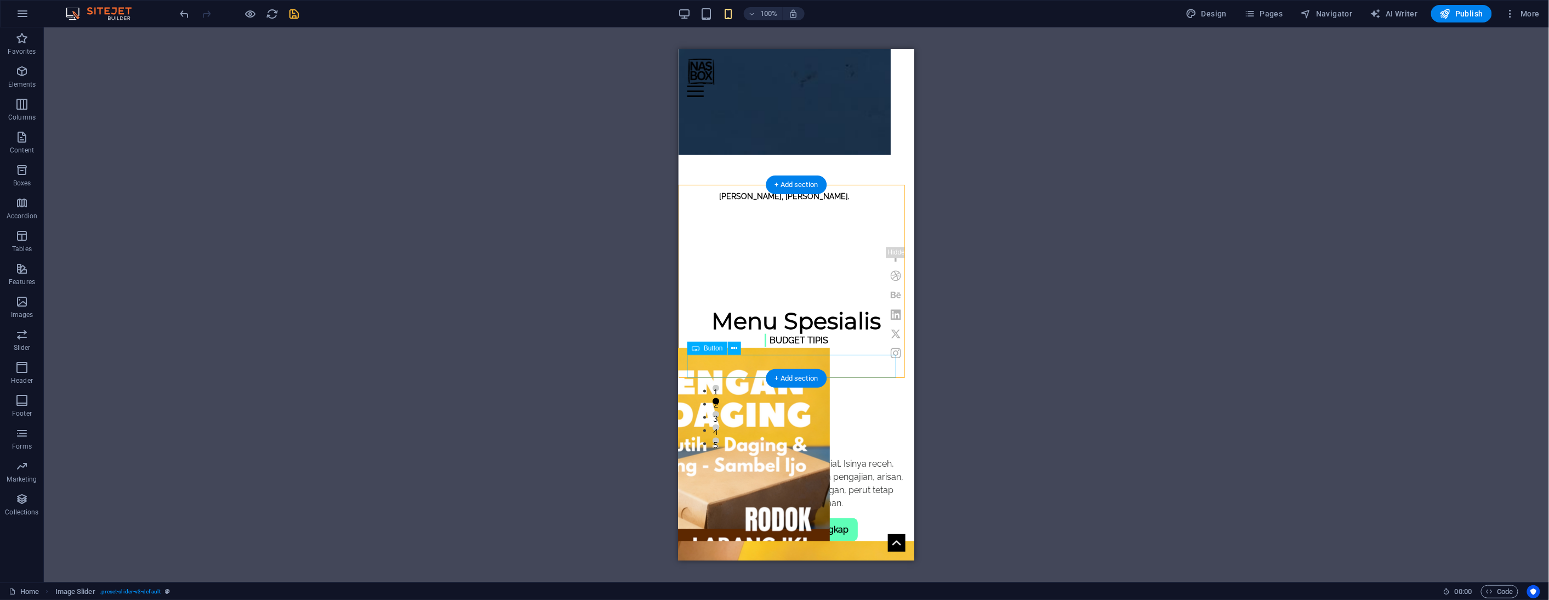
scroll to position [609, 0]
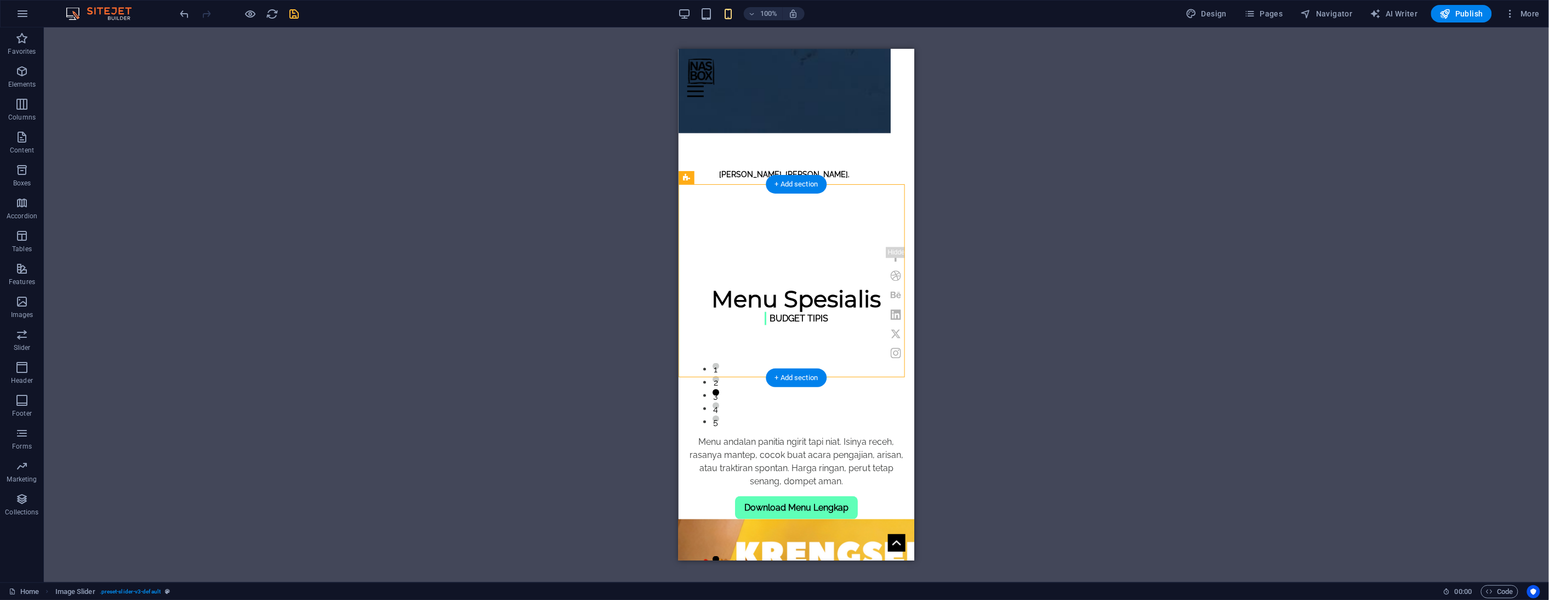
drag, startPoint x: 1369, startPoint y: 224, endPoint x: 738, endPoint y: 372, distance: 648.1
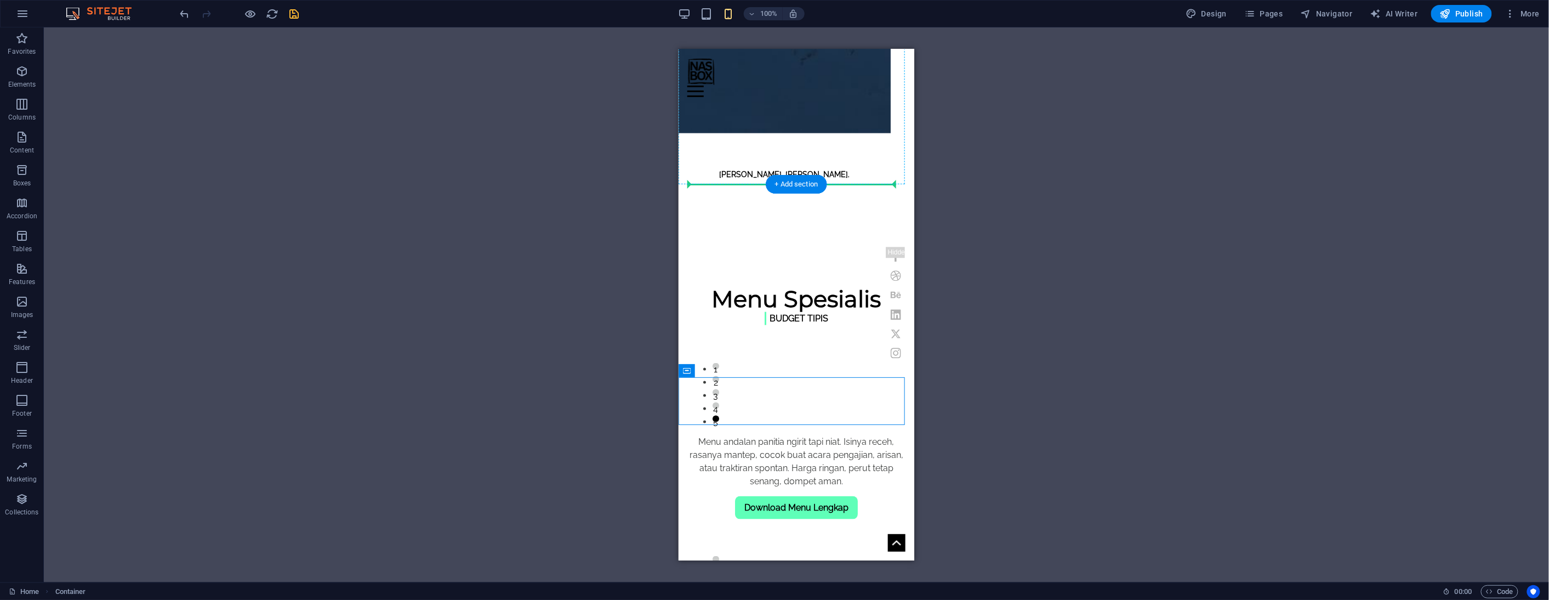
drag, startPoint x: 696, startPoint y: 298, endPoint x: 1389, endPoint y: 230, distance: 695.7
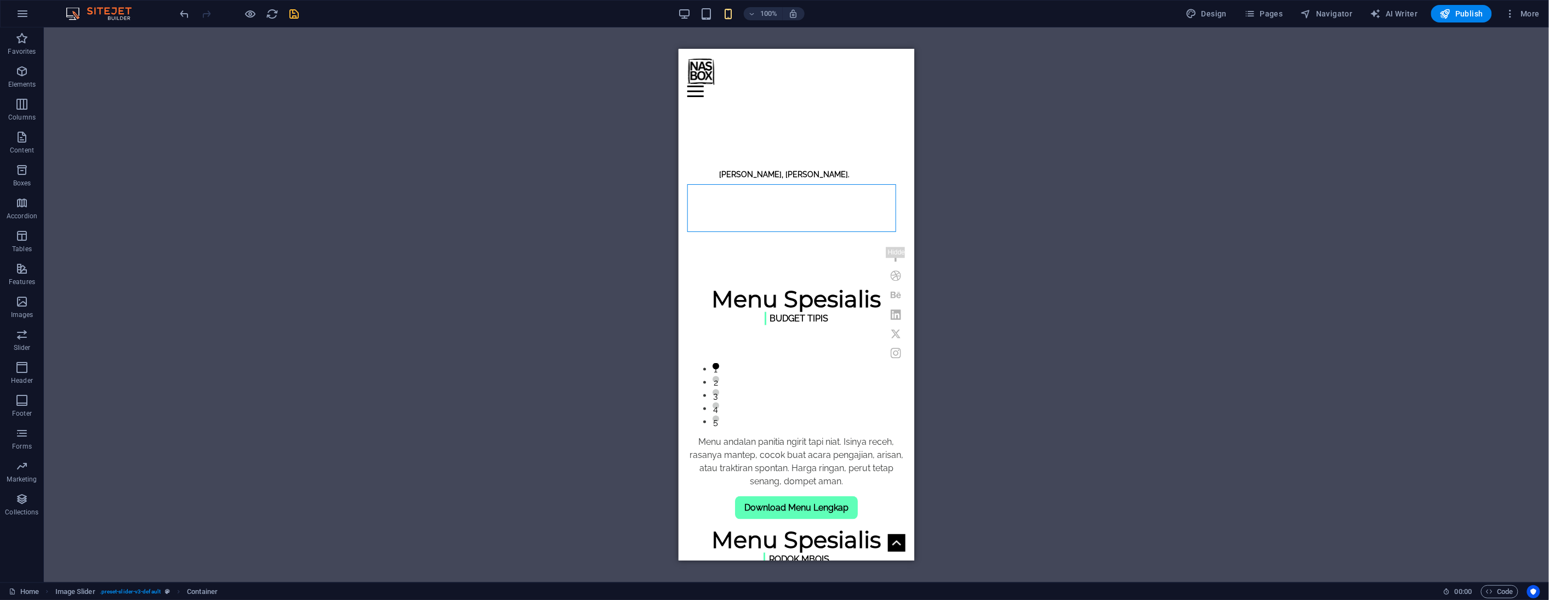
click at [972, 283] on div "H3 Banner Container Menu Bar Text Image H5 Button Container Preset Text Spacer …" at bounding box center [796, 304] width 1505 height 555
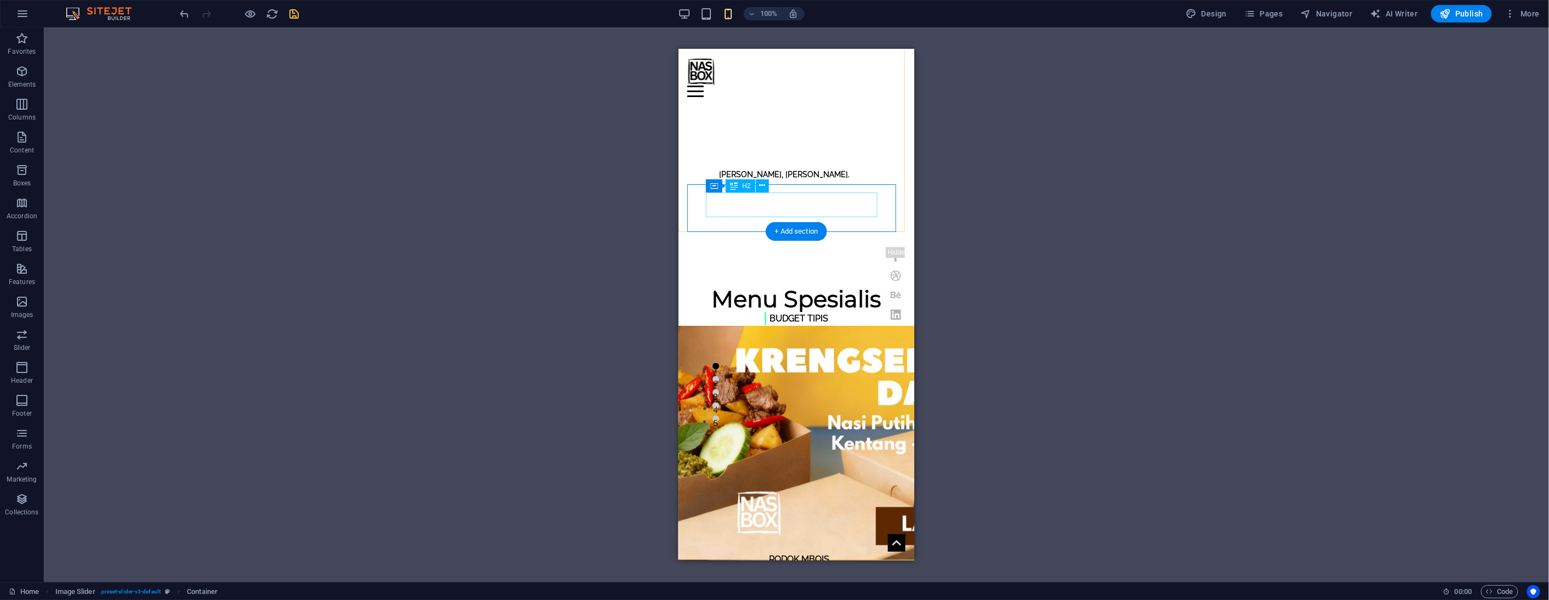
click at [813, 527] on div "Menu Spesialis" at bounding box center [796, 539] width 180 height 25
click at [820, 519] on div "Image Slider" at bounding box center [796, 523] width 180 height 8
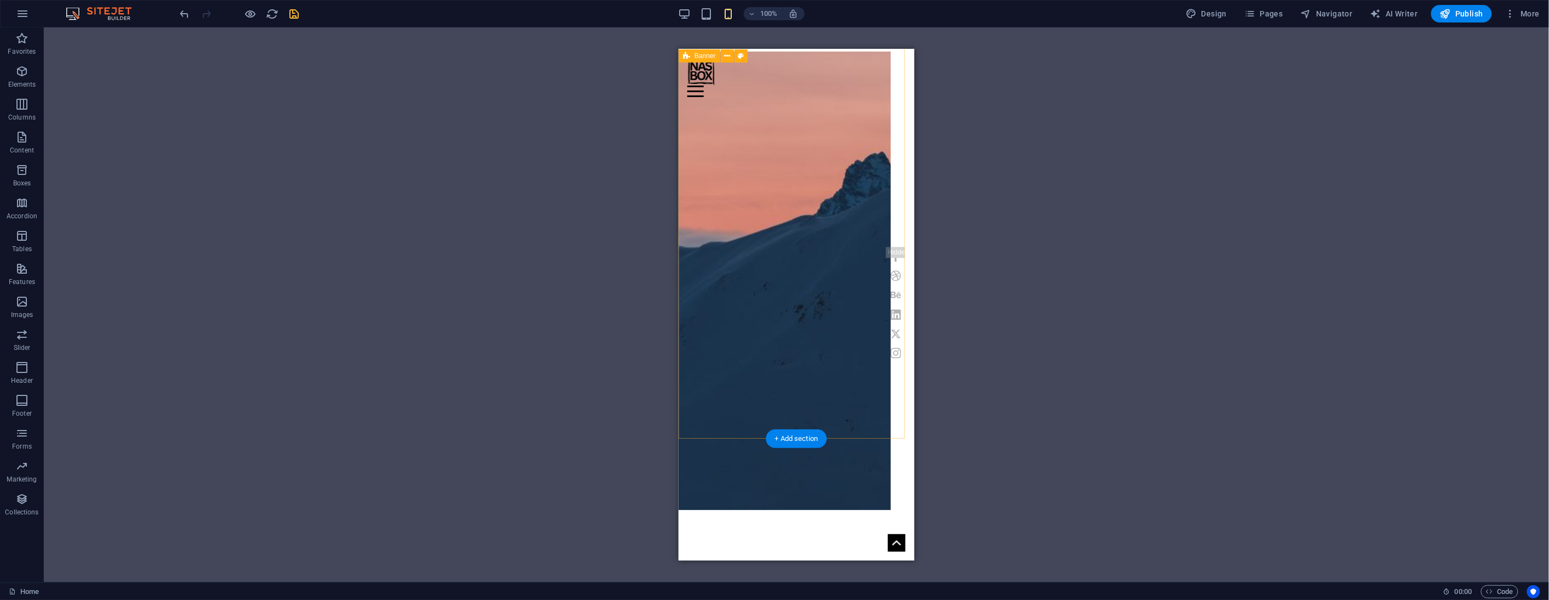
scroll to position [548, 0]
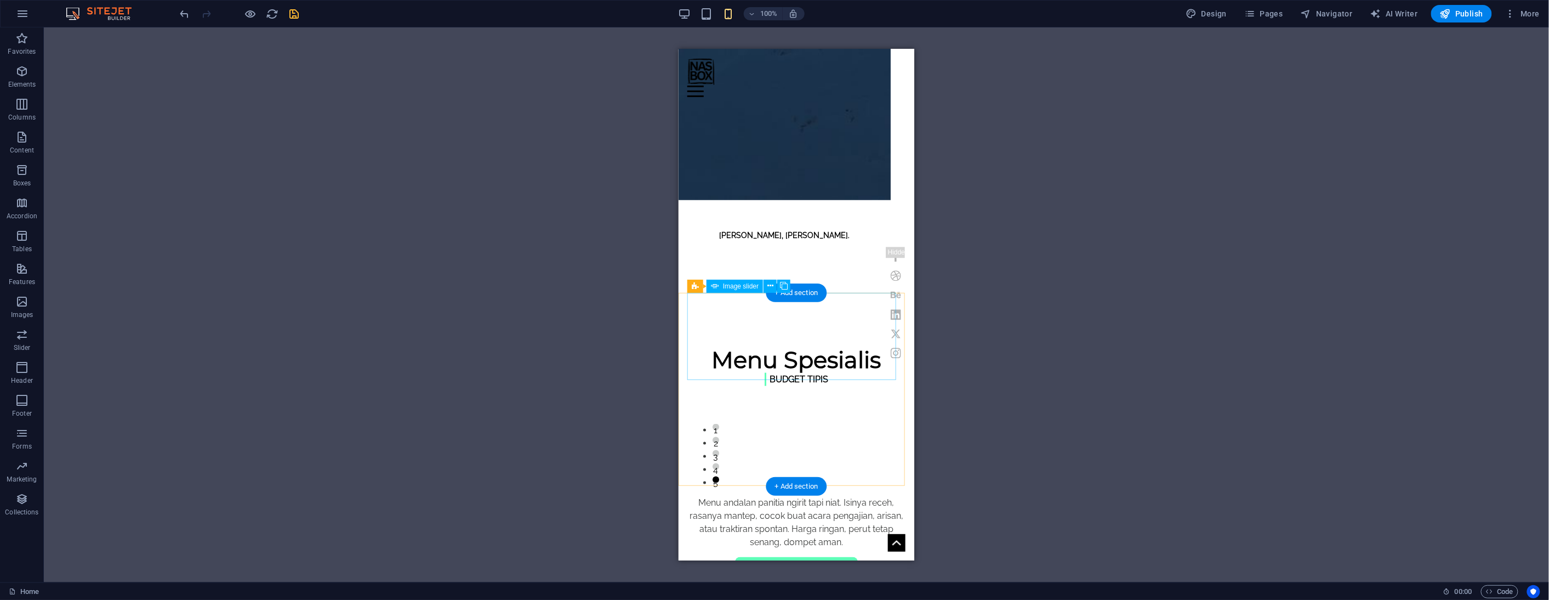
select select "ms"
select select "s"
select select "progressive"
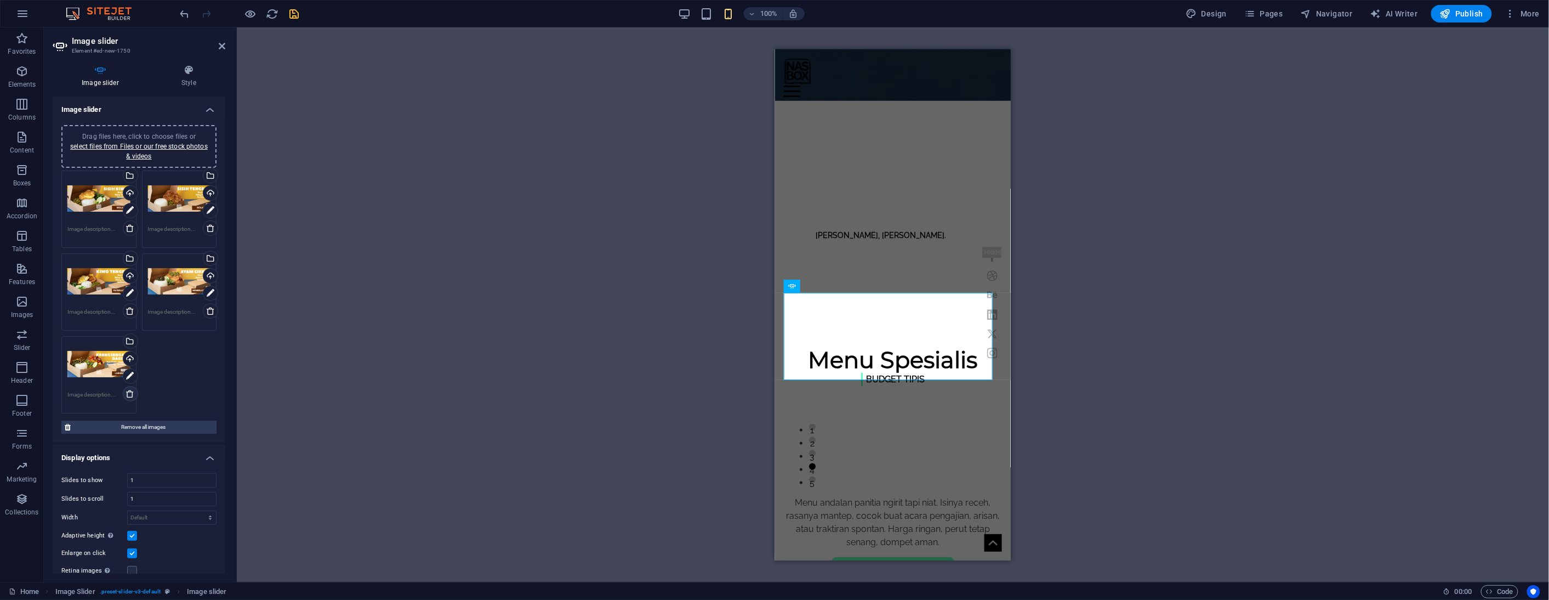
click at [130, 389] on icon at bounding box center [130, 393] width 9 height 9
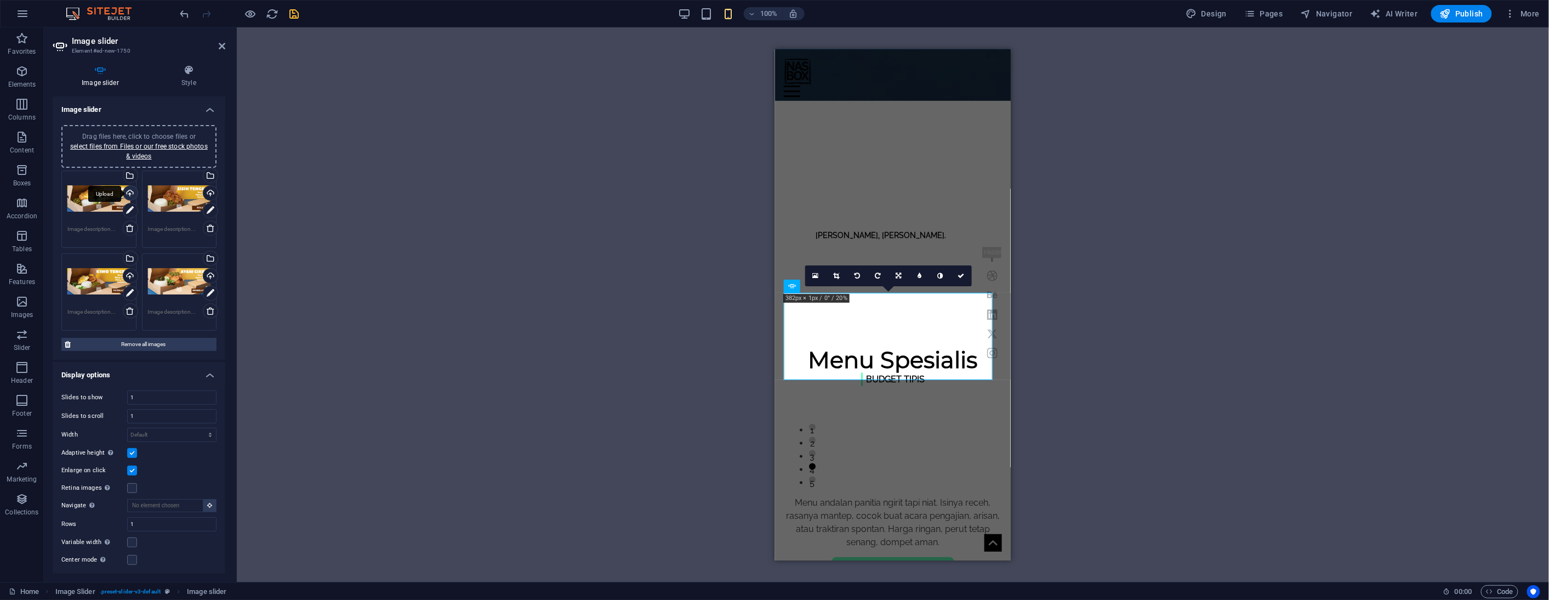
click at [127, 189] on div "Upload" at bounding box center [129, 194] width 16 height 16
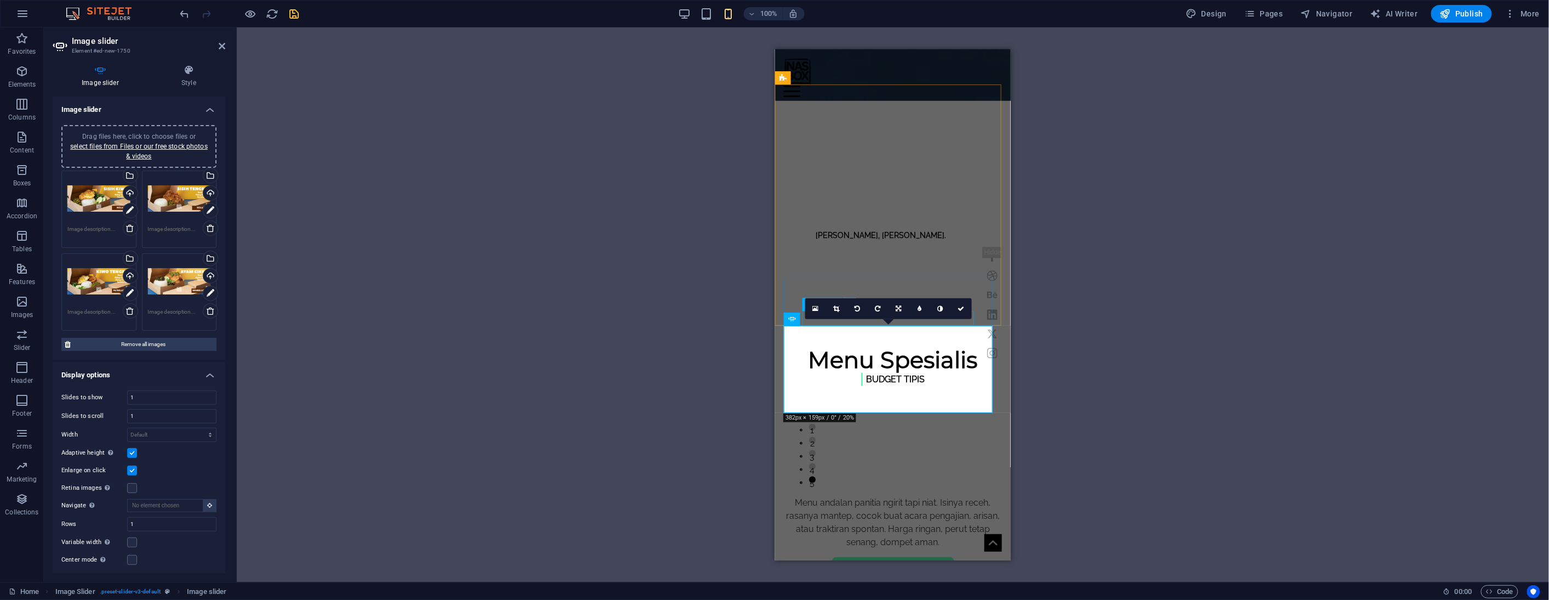
scroll to position [487, 0]
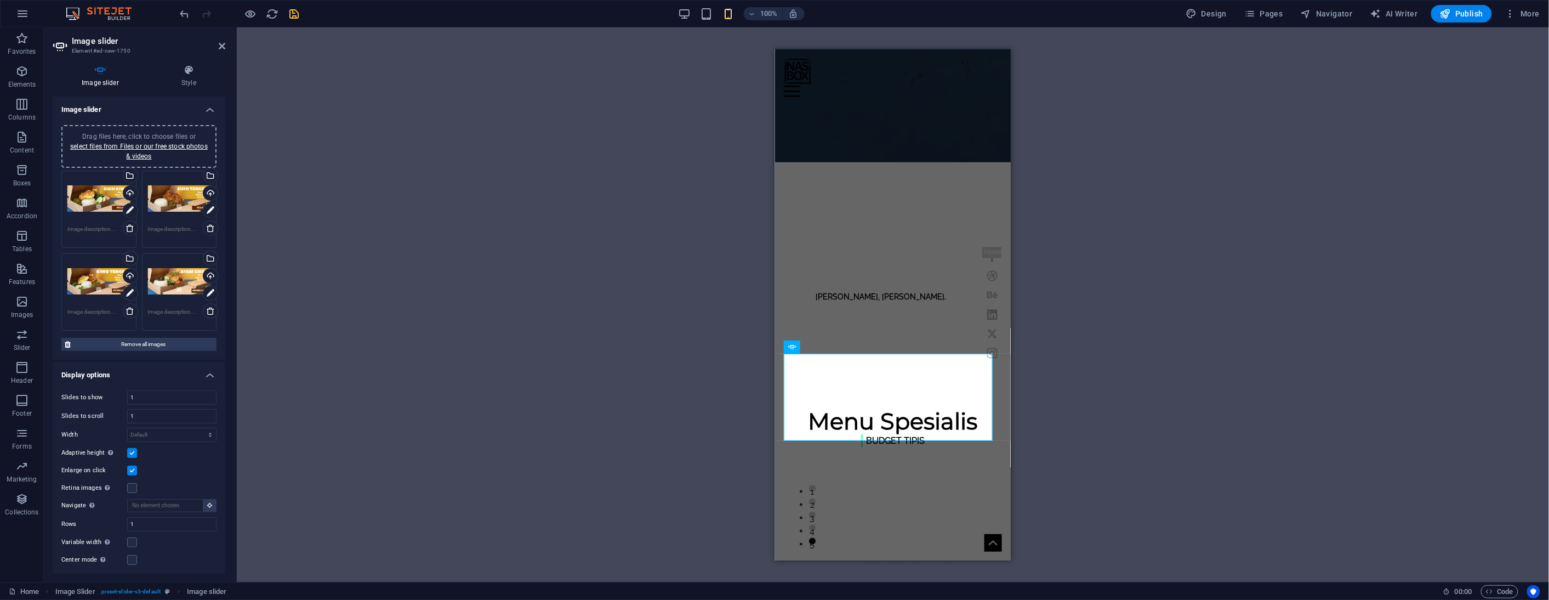
click at [1102, 320] on div "Drag and drop a file to add it H3 Banner Container Menu Bar Text Image H5 Butto…" at bounding box center [893, 304] width 1312 height 555
click at [840, 348] on icon at bounding box center [840, 347] width 6 height 12
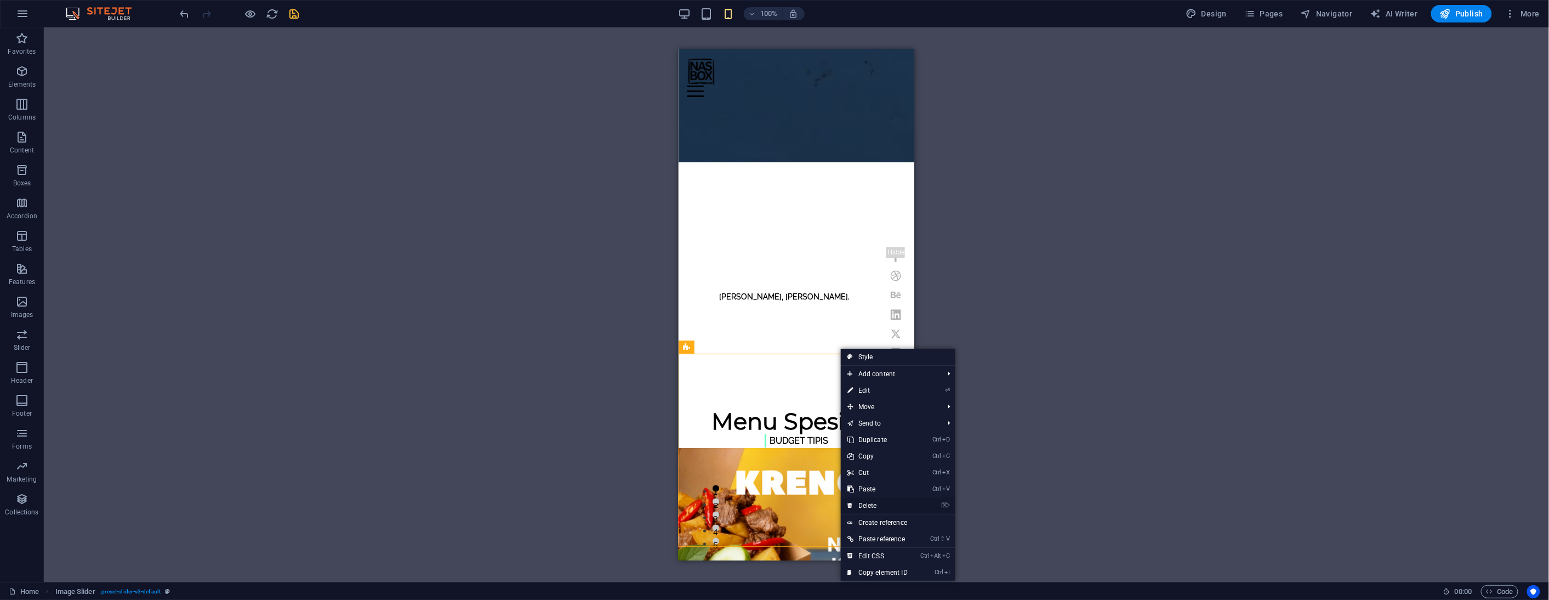
click at [886, 505] on link "⌦ Delete" at bounding box center [877, 505] width 73 height 16
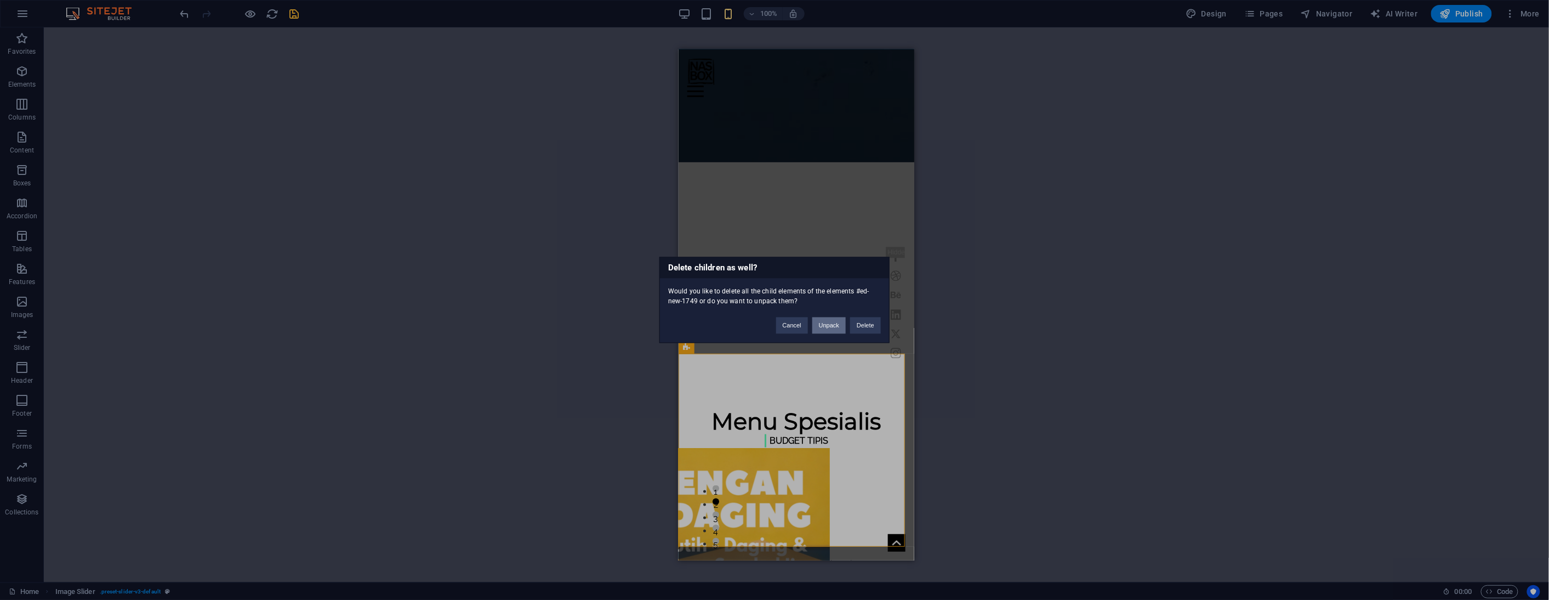
click at [838, 324] on button "Unpack" at bounding box center [828, 325] width 33 height 16
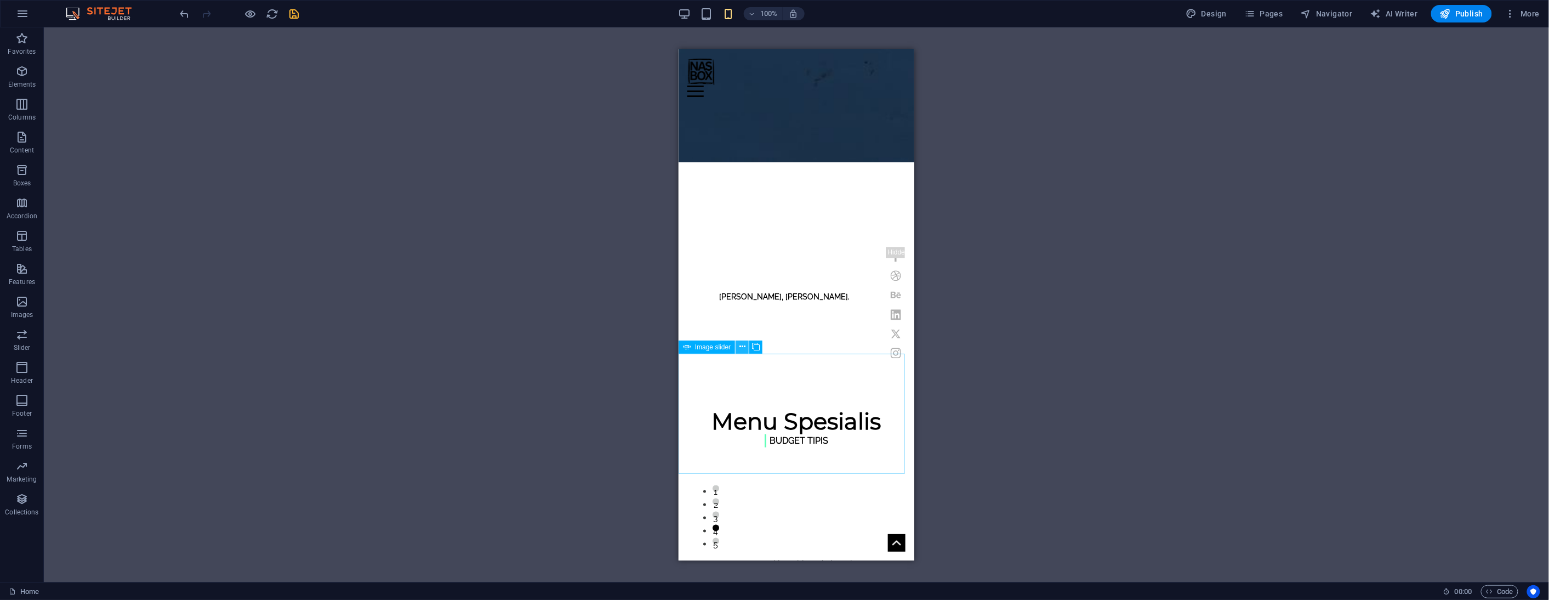
click at [742, 344] on icon at bounding box center [742, 347] width 6 height 12
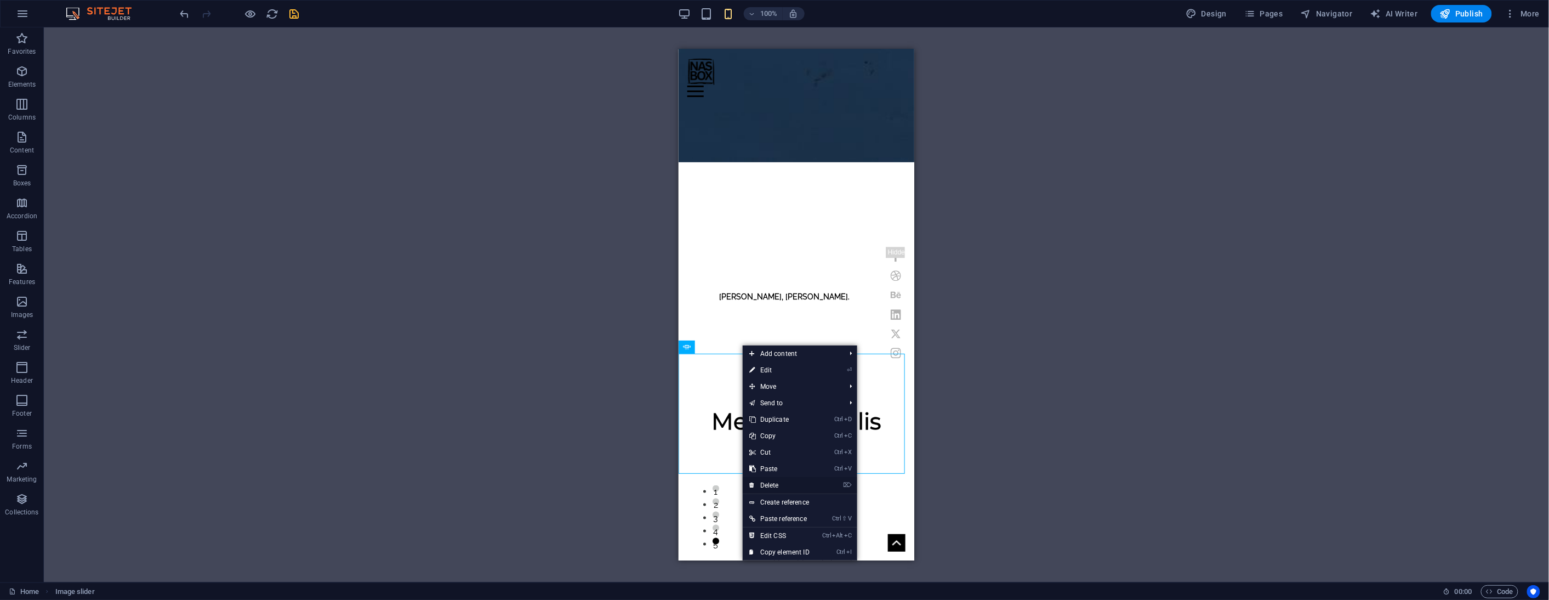
click at [776, 480] on link "⌦ Delete" at bounding box center [779, 485] width 73 height 16
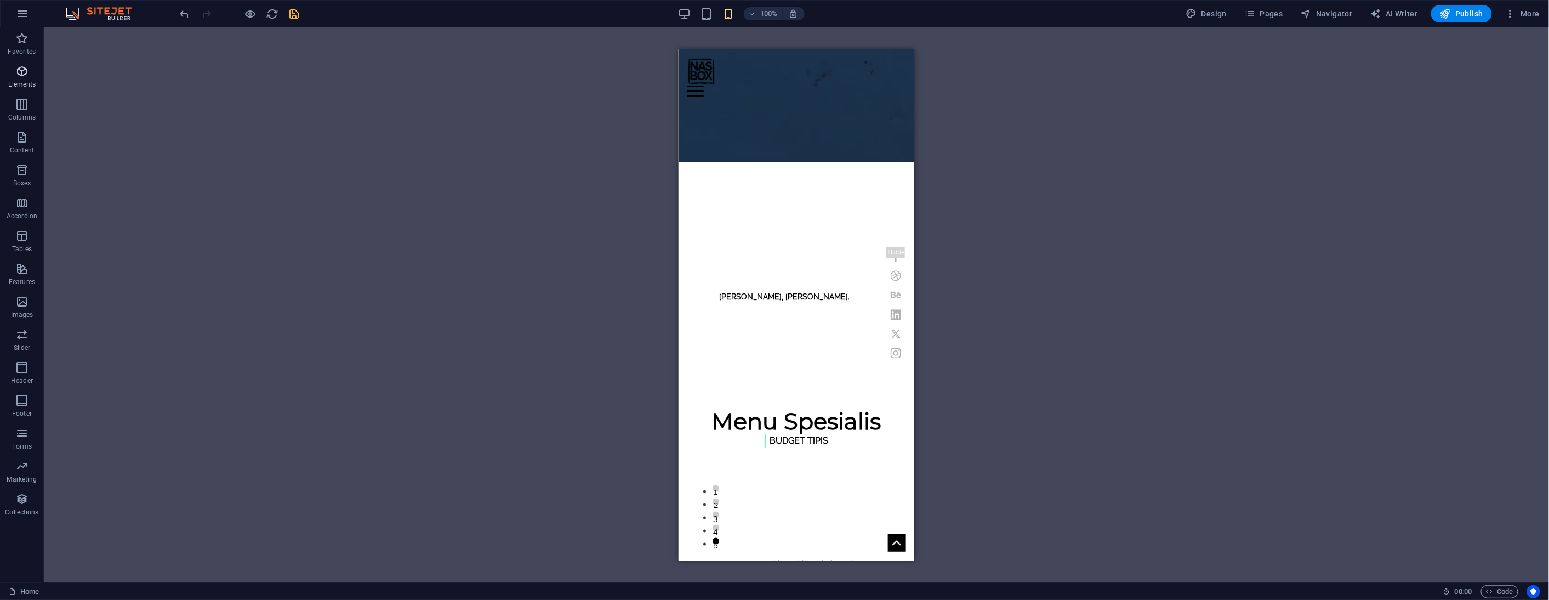
click at [18, 80] on p "Elements" at bounding box center [22, 84] width 28 height 9
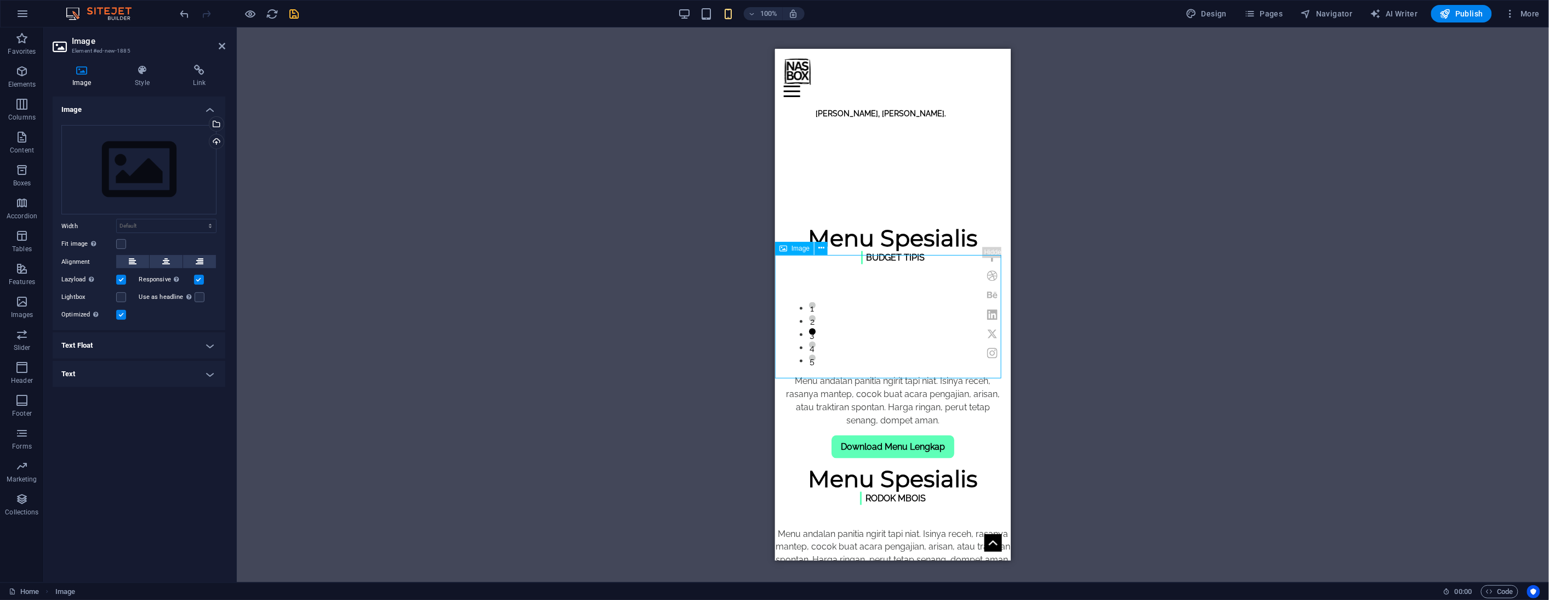
scroll to position [609, 0]
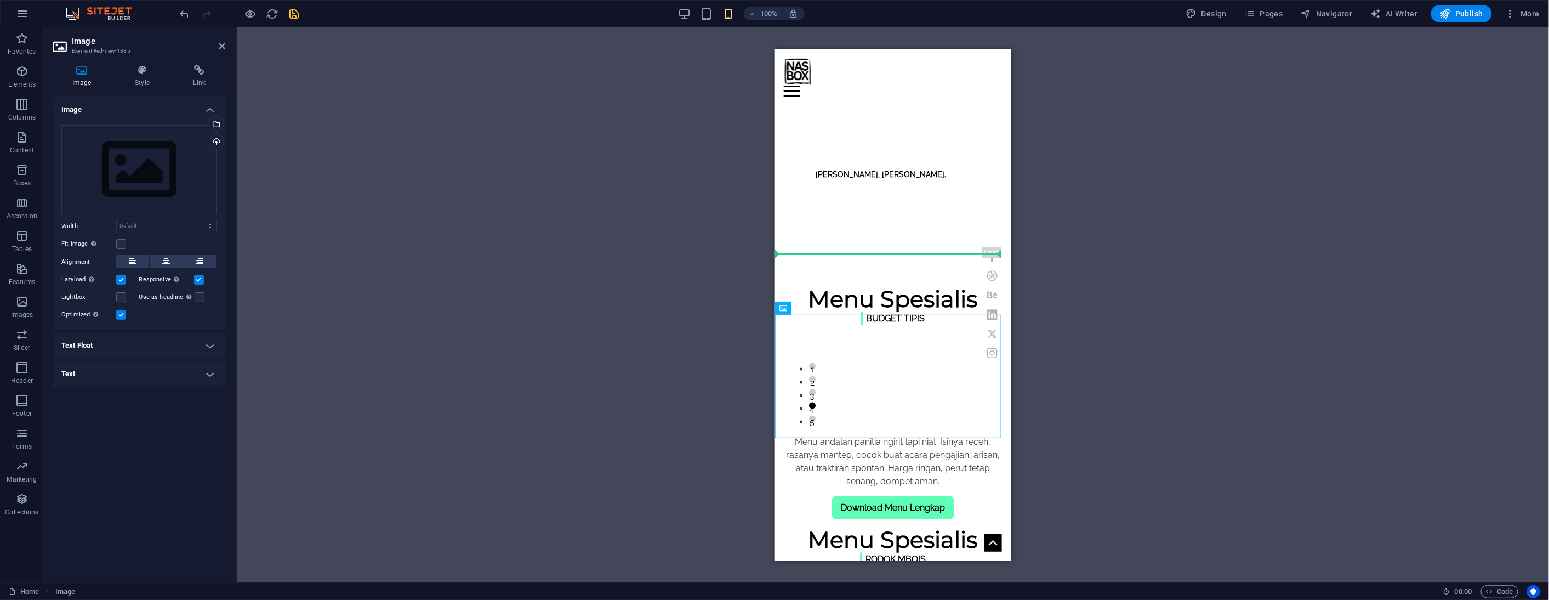
drag, startPoint x: 1566, startPoint y: 358, endPoint x: 1571, endPoint y: 303, distance: 55.6
click at [217, 140] on div "Upload" at bounding box center [215, 142] width 16 height 16
click at [215, 120] on div "Select files from the file manager, stock photos, or upload file(s)" at bounding box center [215, 125] width 16 height 16
click at [215, 120] on body "[DOMAIN_NAME] Home Favorites Elements Columns Content Boxes Accordion Tables Fe…" at bounding box center [774, 300] width 1549 height 600
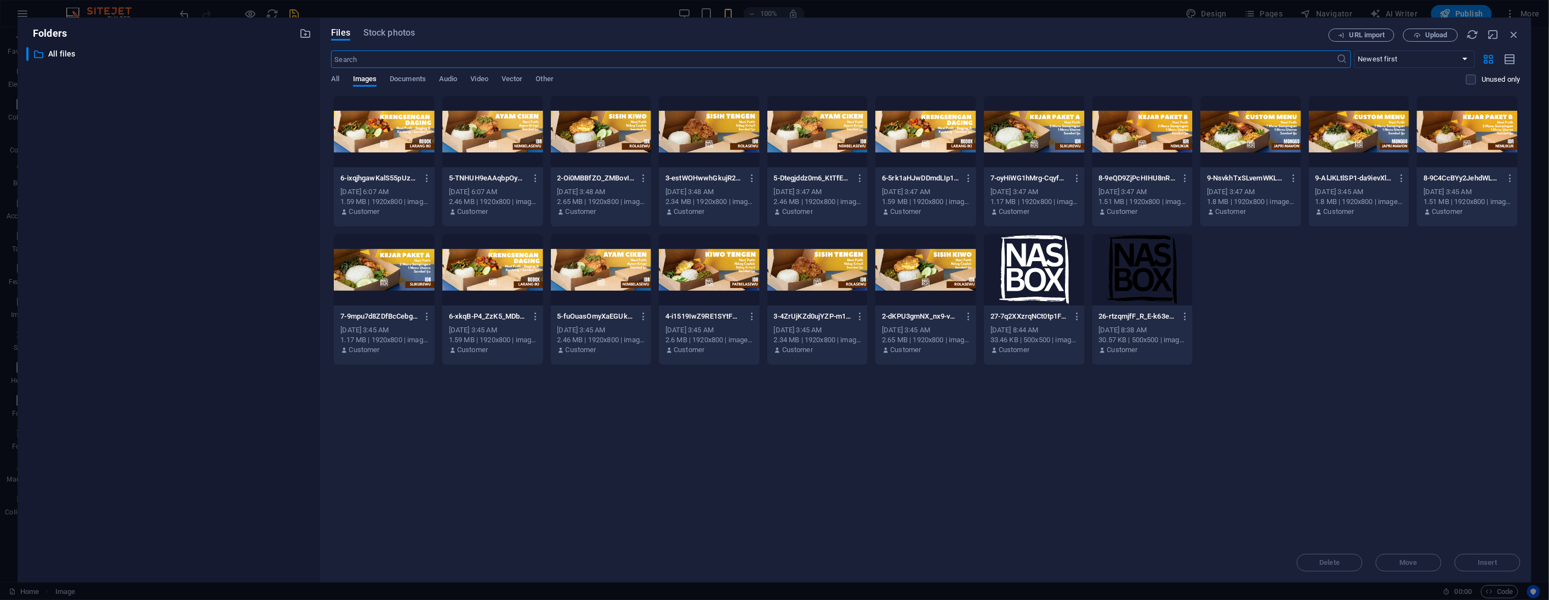
click at [414, 265] on div at bounding box center [384, 269] width 101 height 71
click at [413, 265] on div "1" at bounding box center [384, 269] width 101 height 71
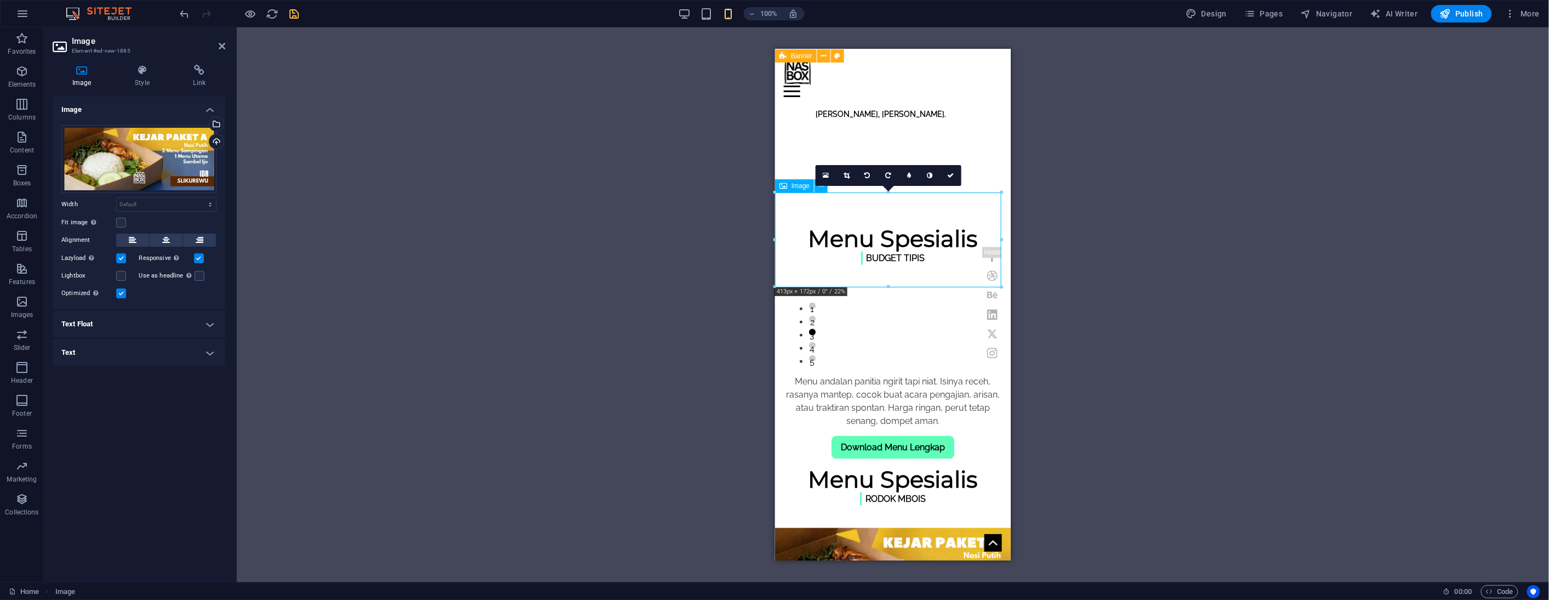
scroll to position [670, 0]
click at [1131, 207] on div "H3 Banner Container Menu Bar Text Image H5 Button Preset Container Preset Text …" at bounding box center [893, 304] width 1312 height 555
click at [952, 174] on icon at bounding box center [950, 175] width 7 height 7
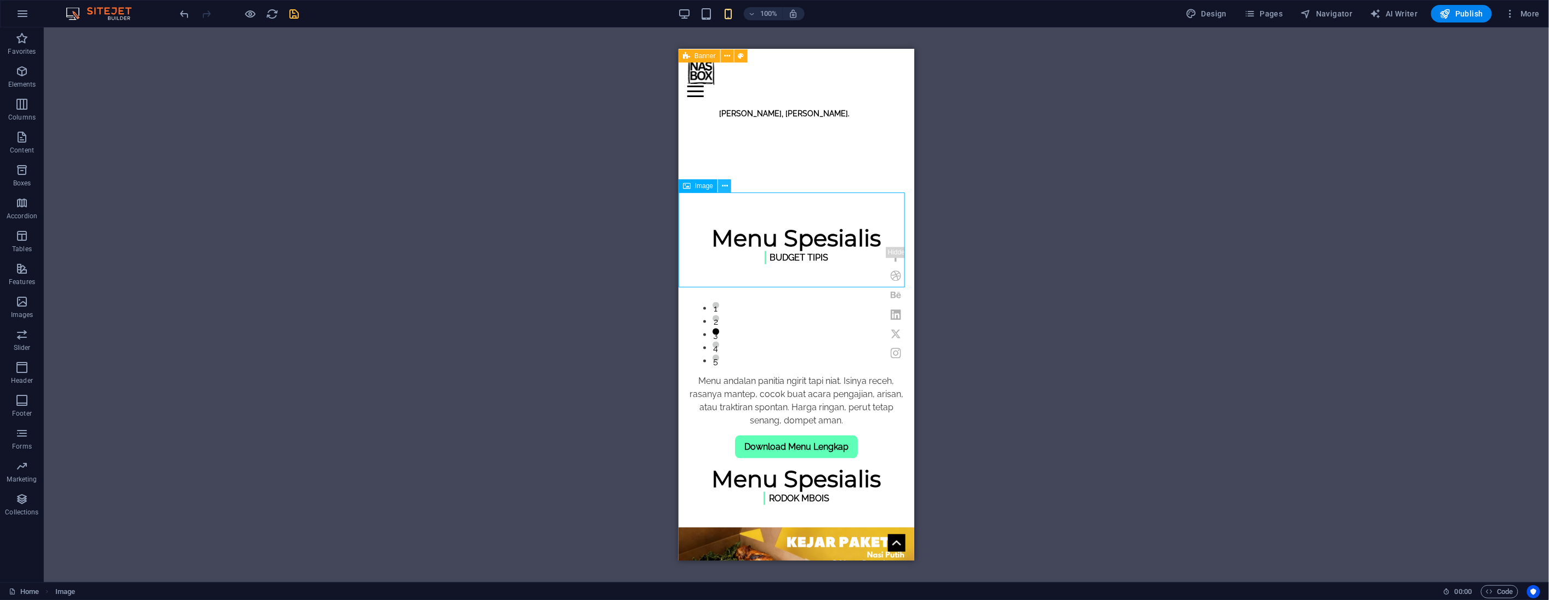
click at [727, 186] on icon at bounding box center [725, 186] width 6 height 12
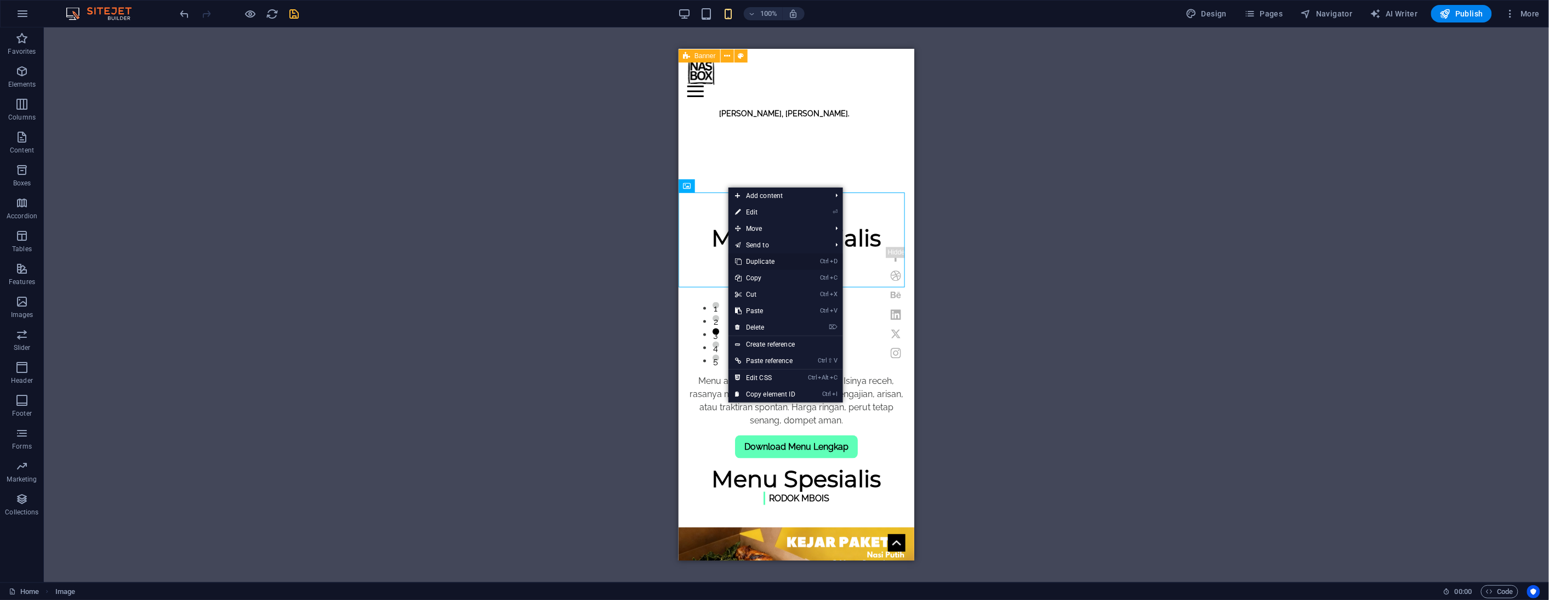
click at [771, 263] on link "Ctrl D Duplicate" at bounding box center [765, 261] width 73 height 16
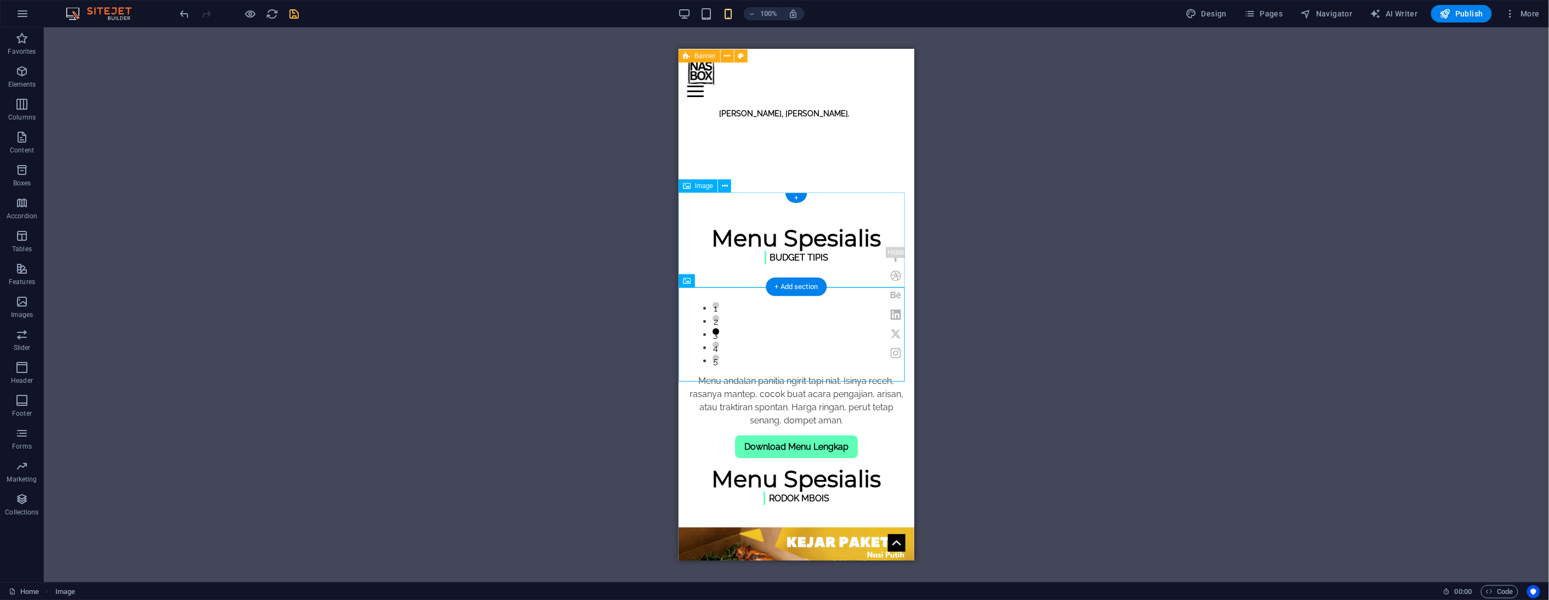
click at [744, 527] on figure at bounding box center [796, 576] width 236 height 98
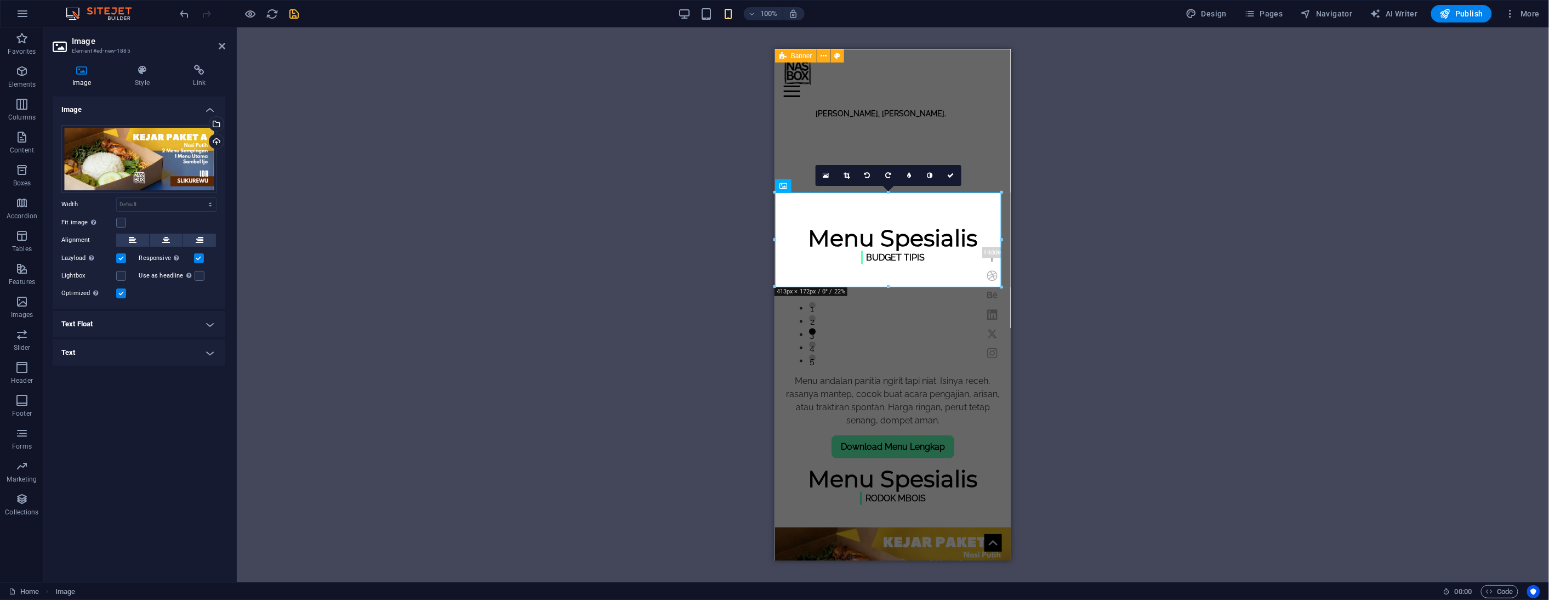
click at [179, 283] on div "Drag files here, click to choose files or select files from Files or our free s…" at bounding box center [139, 212] width 173 height 192
click at [224, 47] on icon at bounding box center [222, 46] width 7 height 9
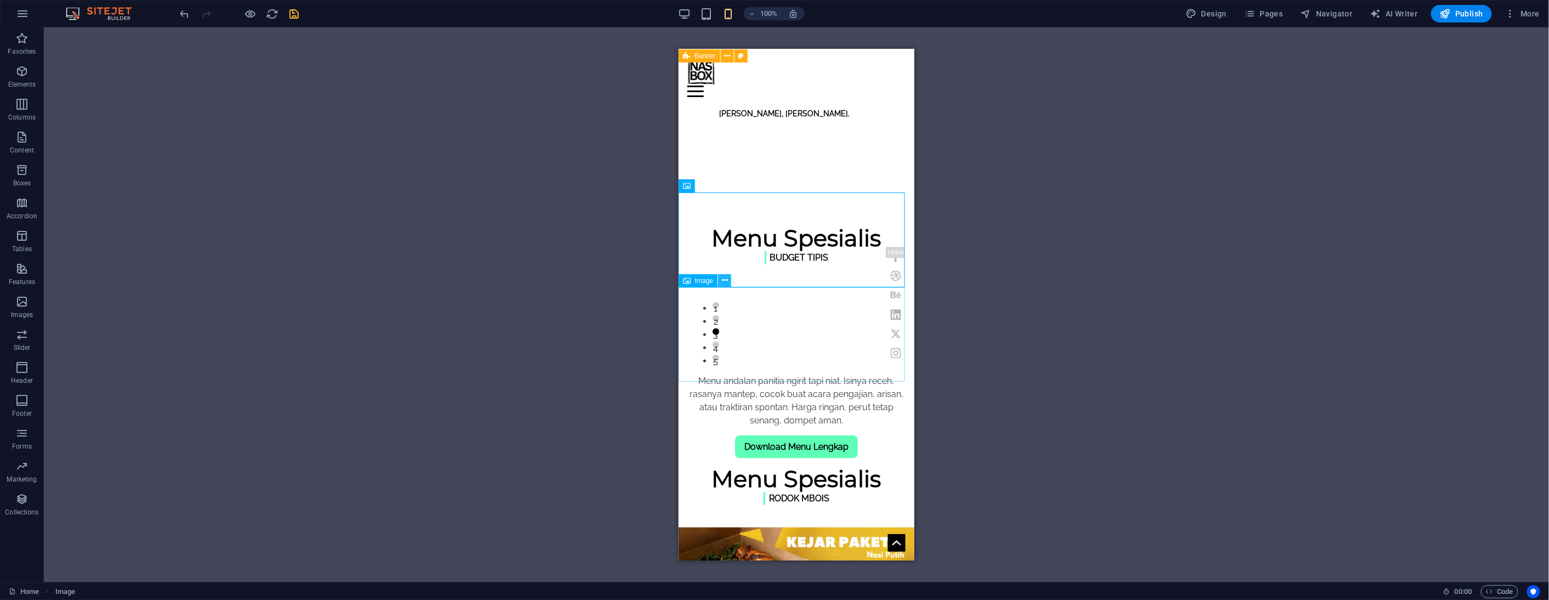
click at [724, 280] on icon at bounding box center [725, 281] width 6 height 12
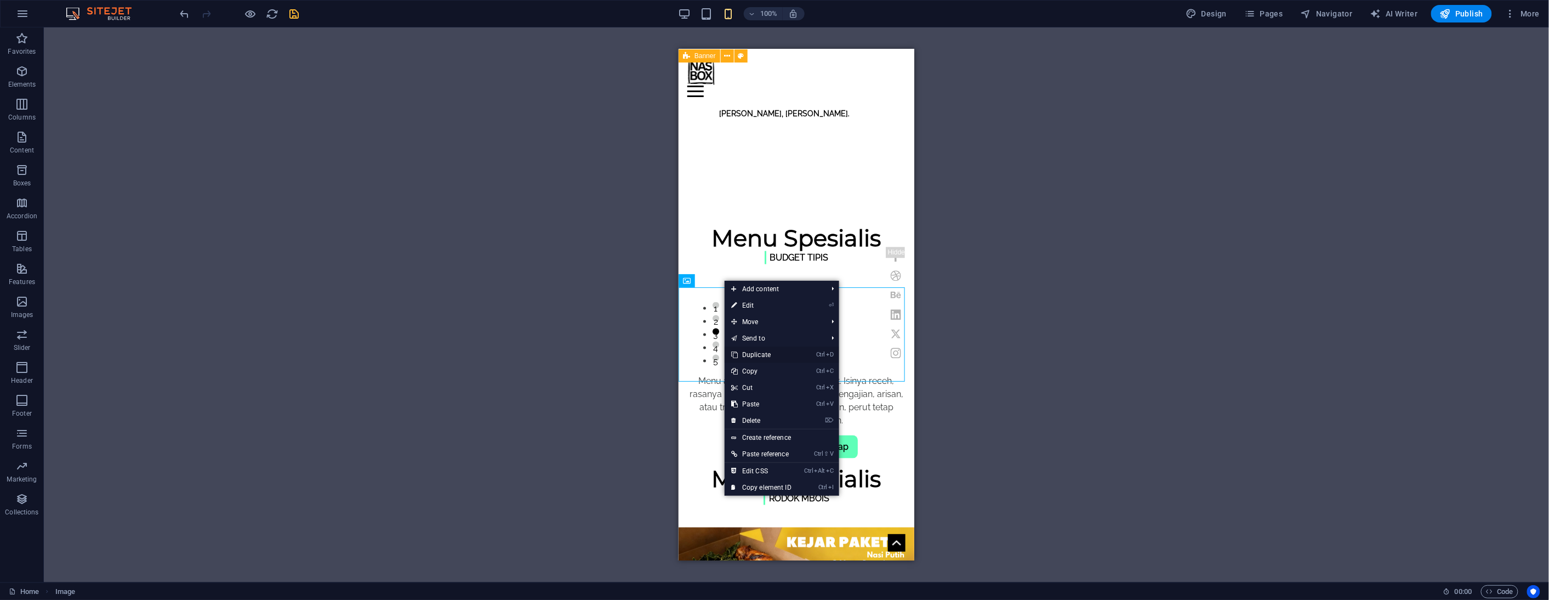
click at [770, 357] on link "Ctrl D Duplicate" at bounding box center [761, 354] width 73 height 16
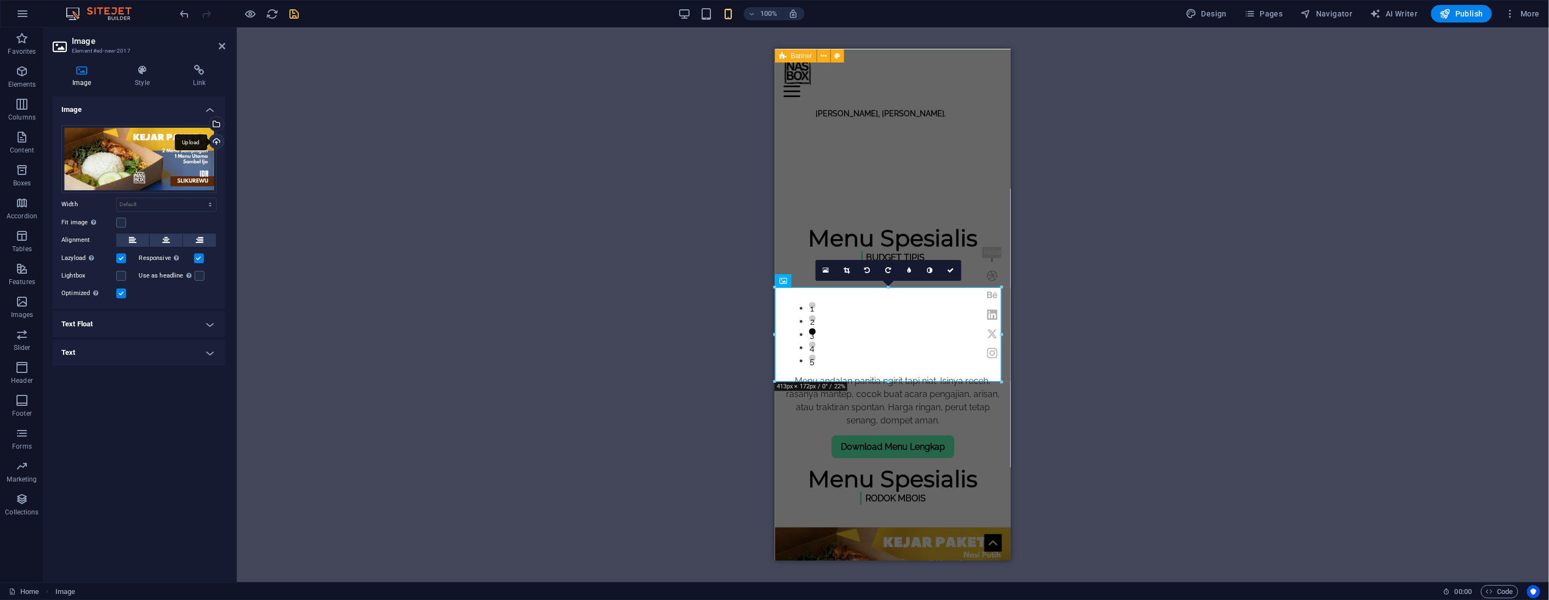
click at [217, 143] on div "Upload" at bounding box center [215, 142] width 16 height 16
click at [217, 119] on div "Select files from the file manager, stock photos, or upload file(s)" at bounding box center [215, 125] width 16 height 16
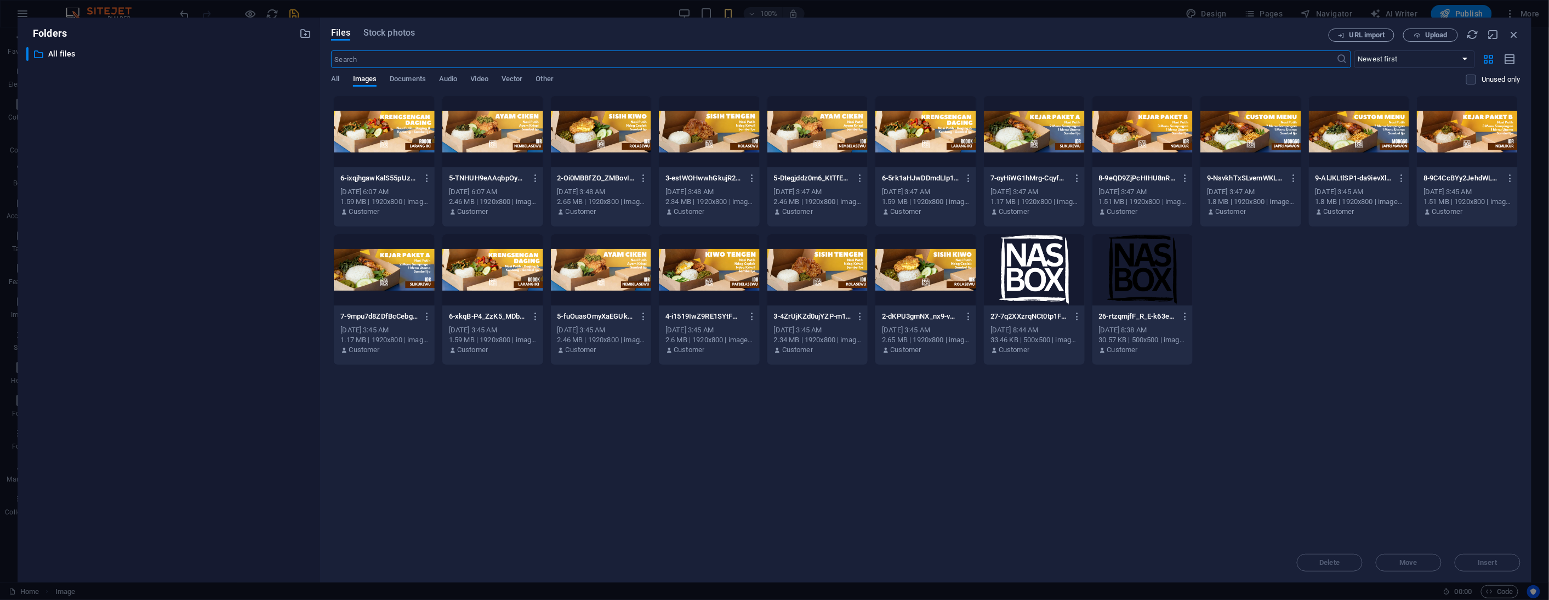
click at [1152, 139] on div at bounding box center [1143, 131] width 101 height 71
click at [1489, 563] on span "Insert" at bounding box center [1487, 562] width 19 height 7
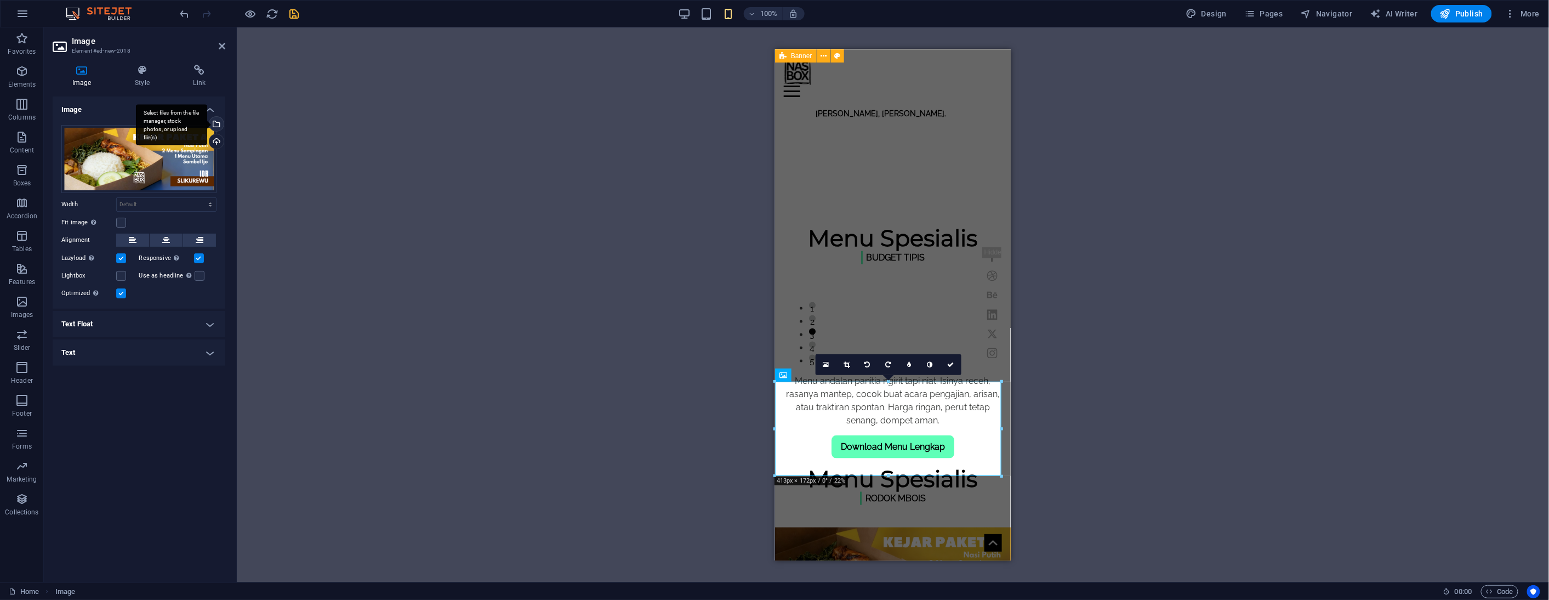
click at [216, 124] on div "Select files from the file manager, stock photos, or upload file(s)" at bounding box center [215, 125] width 16 height 16
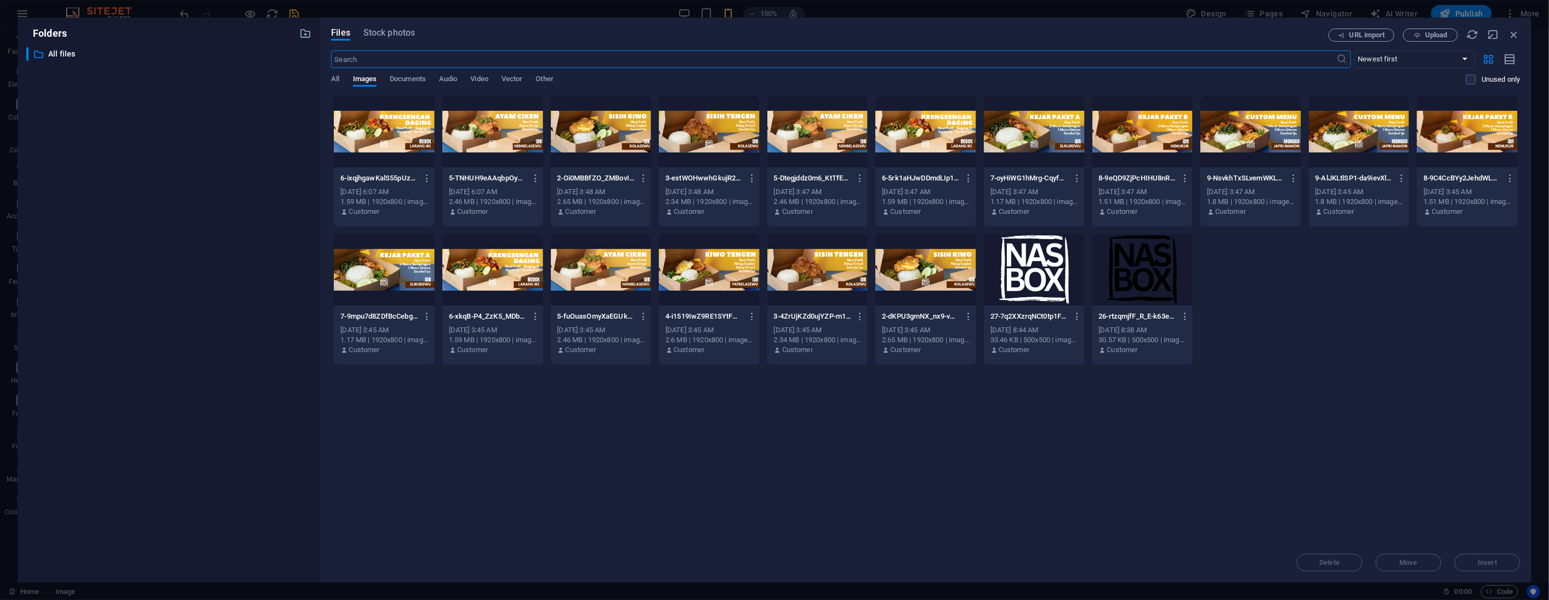
click at [1251, 134] on div at bounding box center [1251, 131] width 101 height 71
click at [1251, 134] on div "1" at bounding box center [1251, 131] width 101 height 71
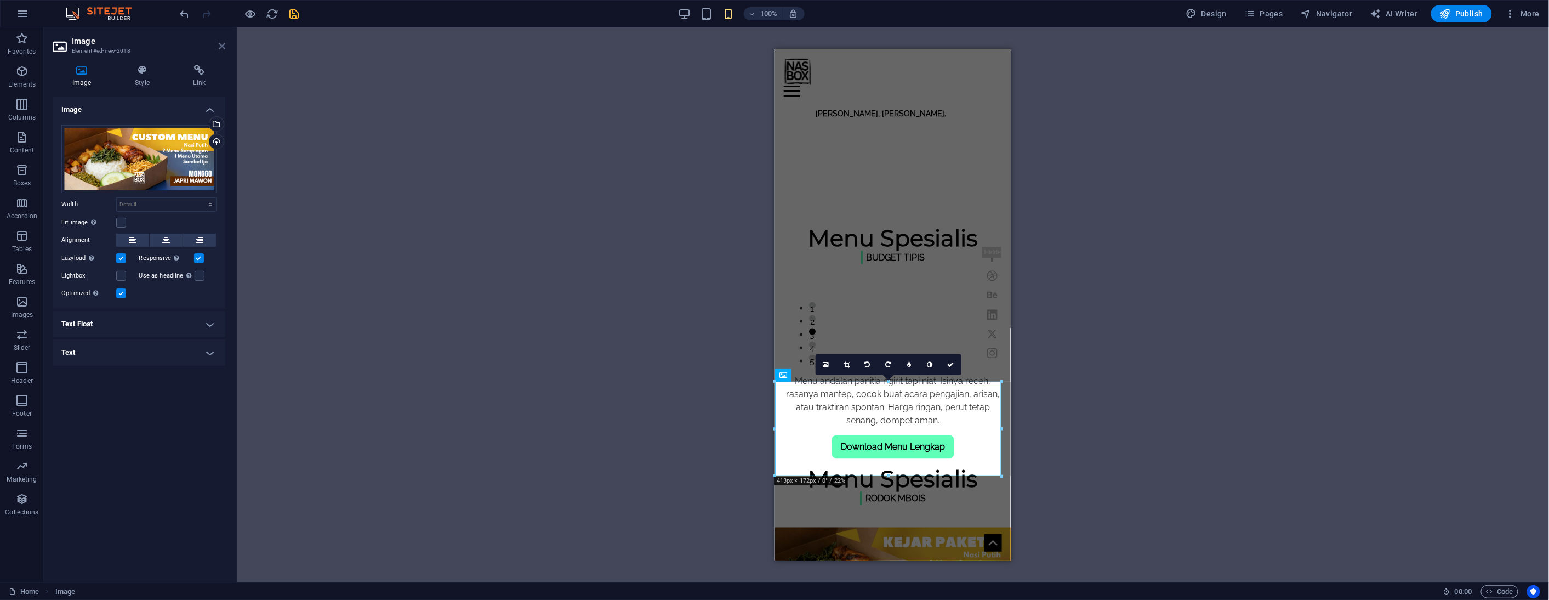
click at [224, 45] on icon at bounding box center [222, 46] width 7 height 9
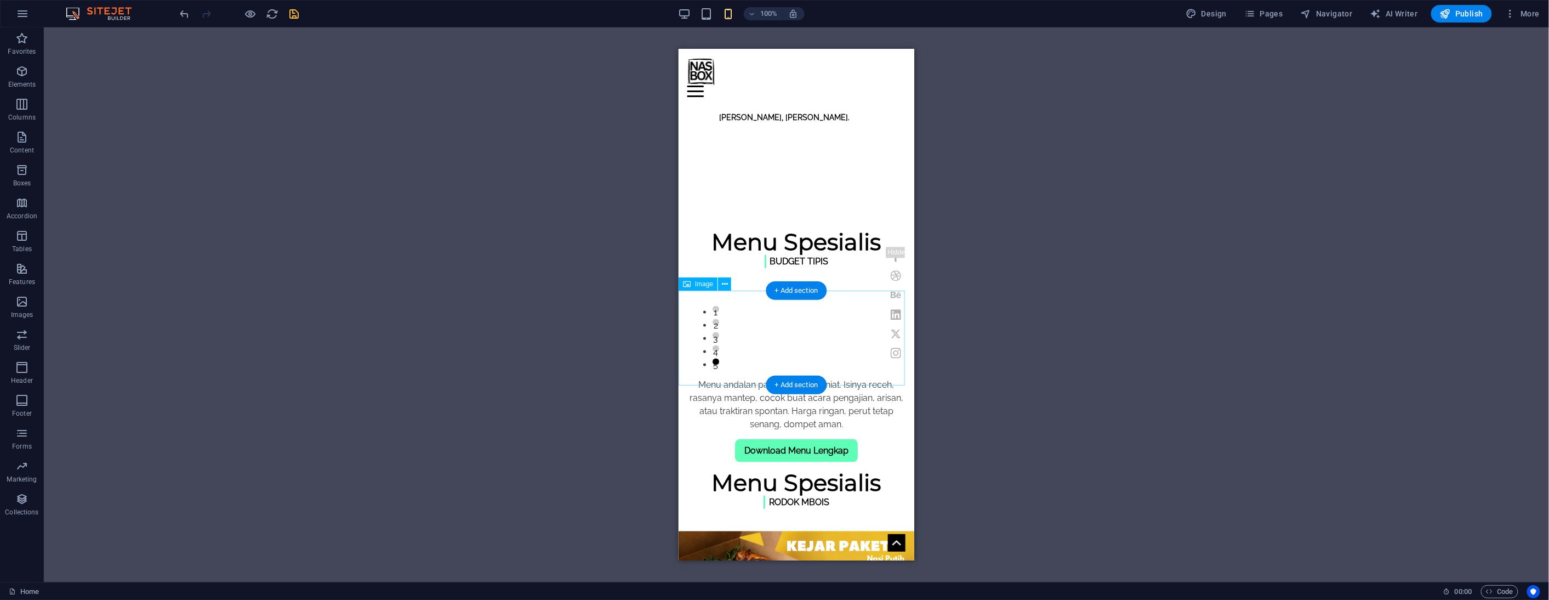
scroll to position [731, 0]
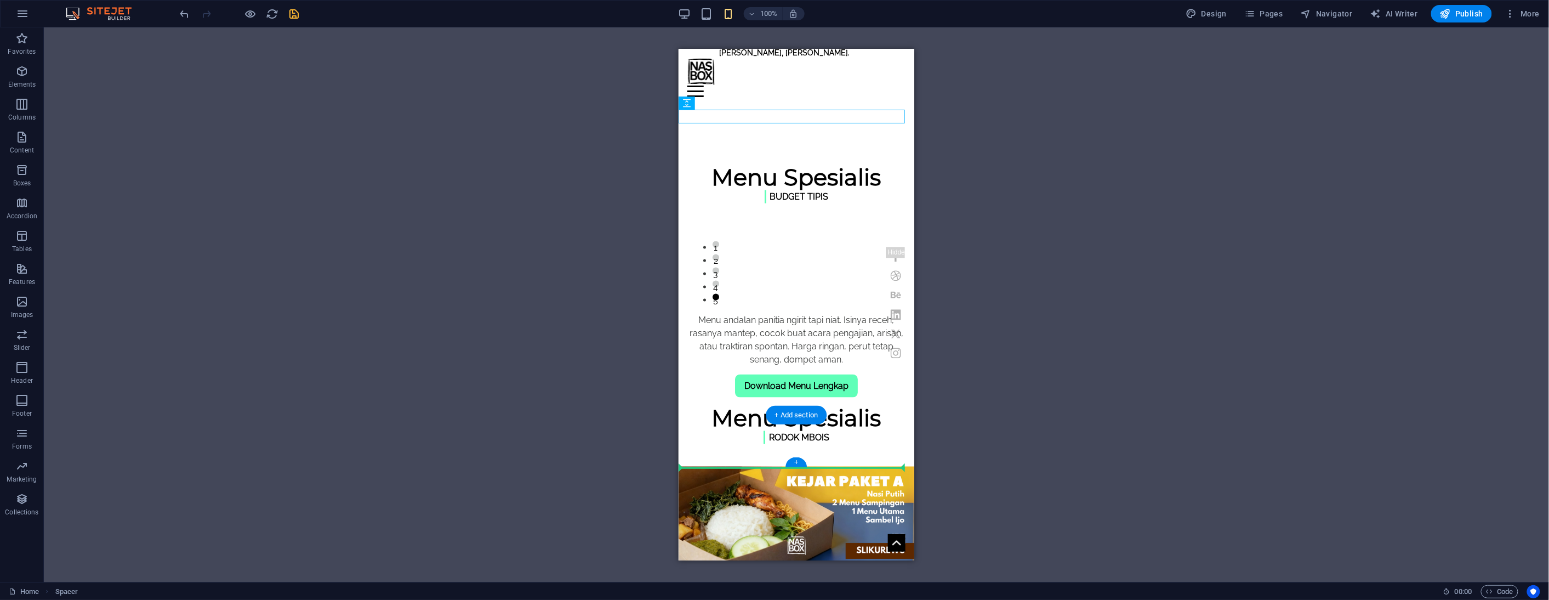
drag, startPoint x: 1376, startPoint y: 151, endPoint x: 743, endPoint y: 463, distance: 705.8
click at [743, 458] on div at bounding box center [796, 451] width 236 height 14
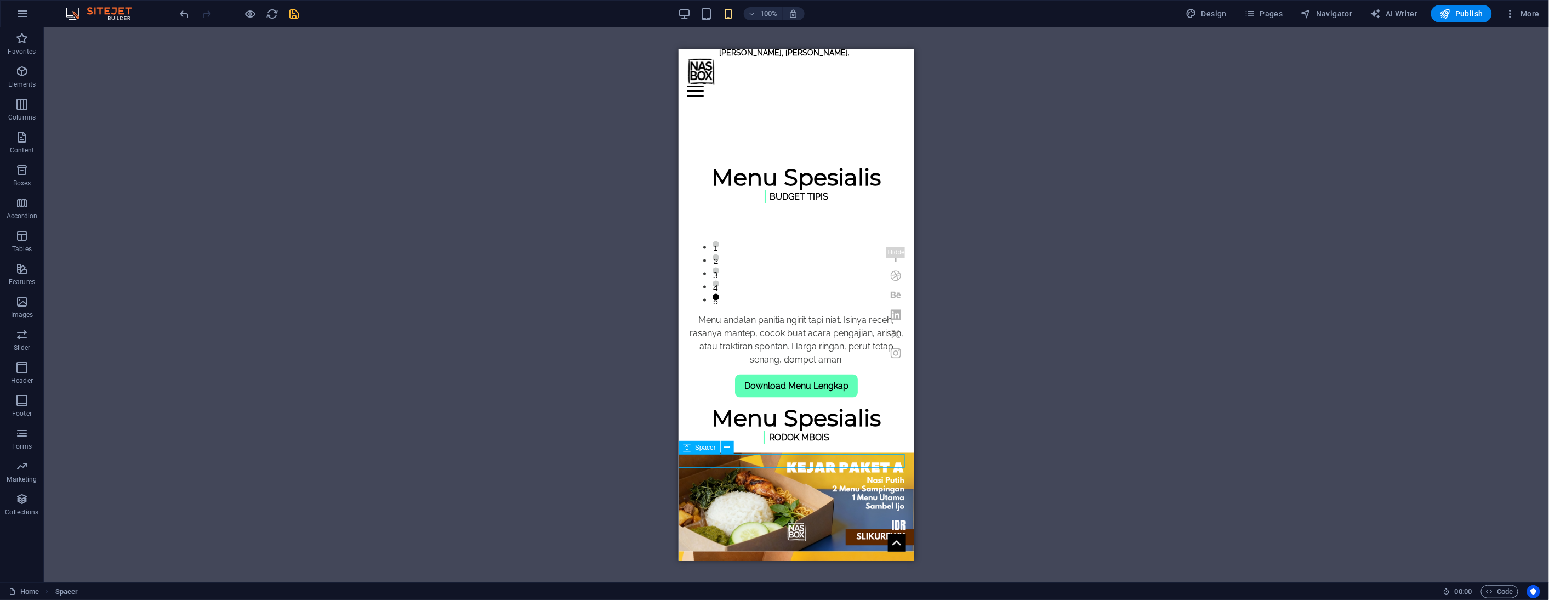
drag, startPoint x: 743, startPoint y: 463, endPoint x: 1430, endPoint y: 507, distance: 688.3
select select "px"
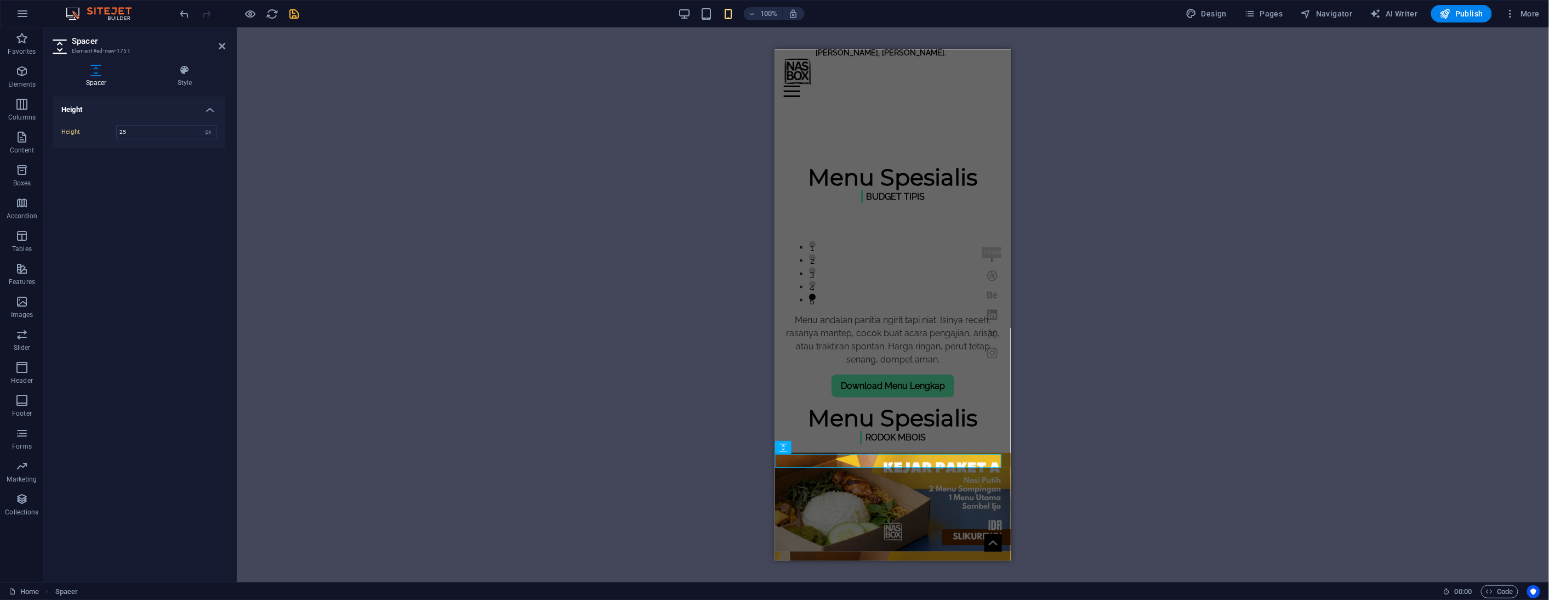
click at [1175, 335] on div "H3 Banner Container Menu Bar Text Image H5 Button Preset Container Preset Text …" at bounding box center [893, 304] width 1312 height 555
click at [219, 45] on icon at bounding box center [222, 46] width 7 height 9
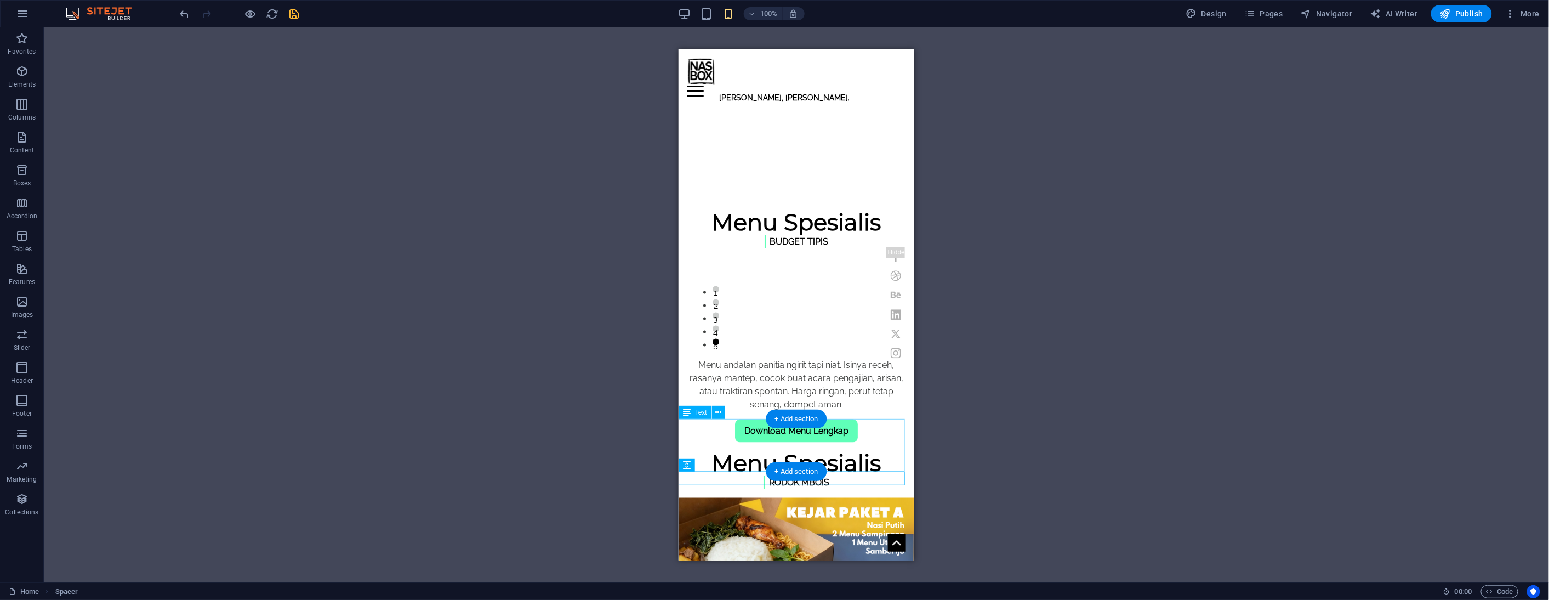
scroll to position [670, 0]
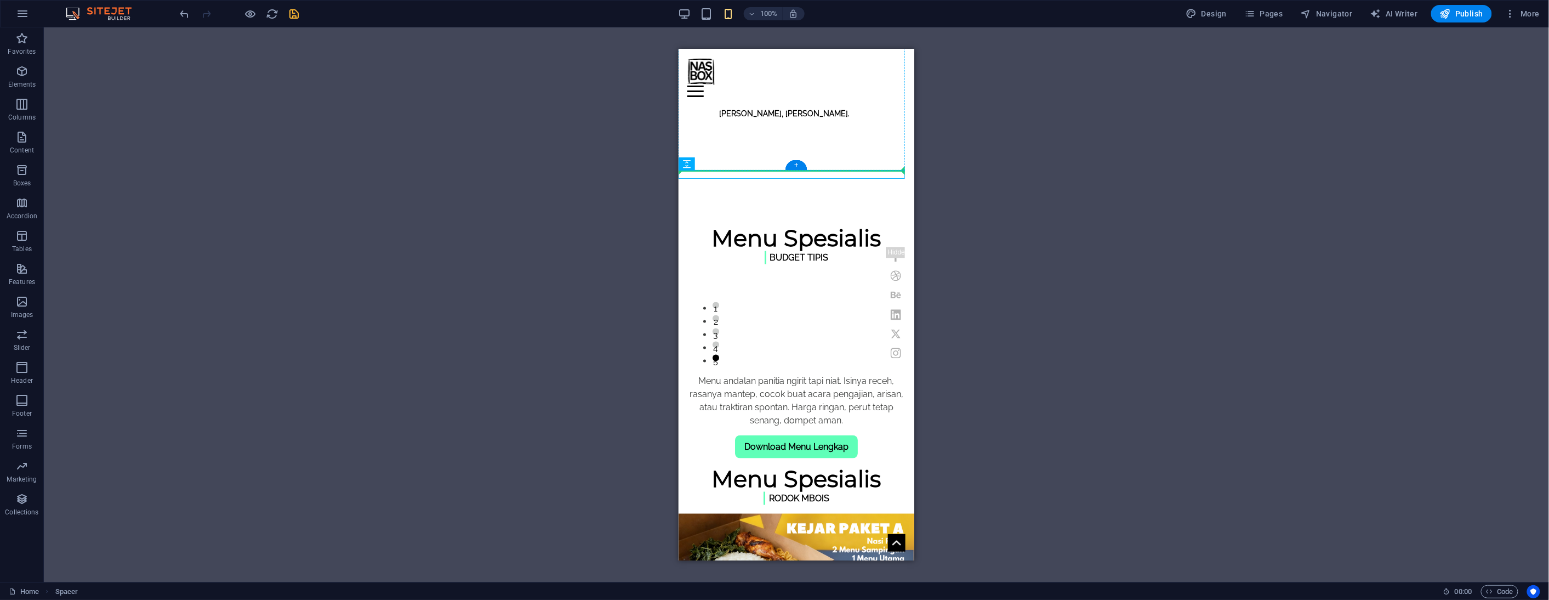
drag, startPoint x: 1374, startPoint y: 215, endPoint x: 772, endPoint y: 163, distance: 604.1
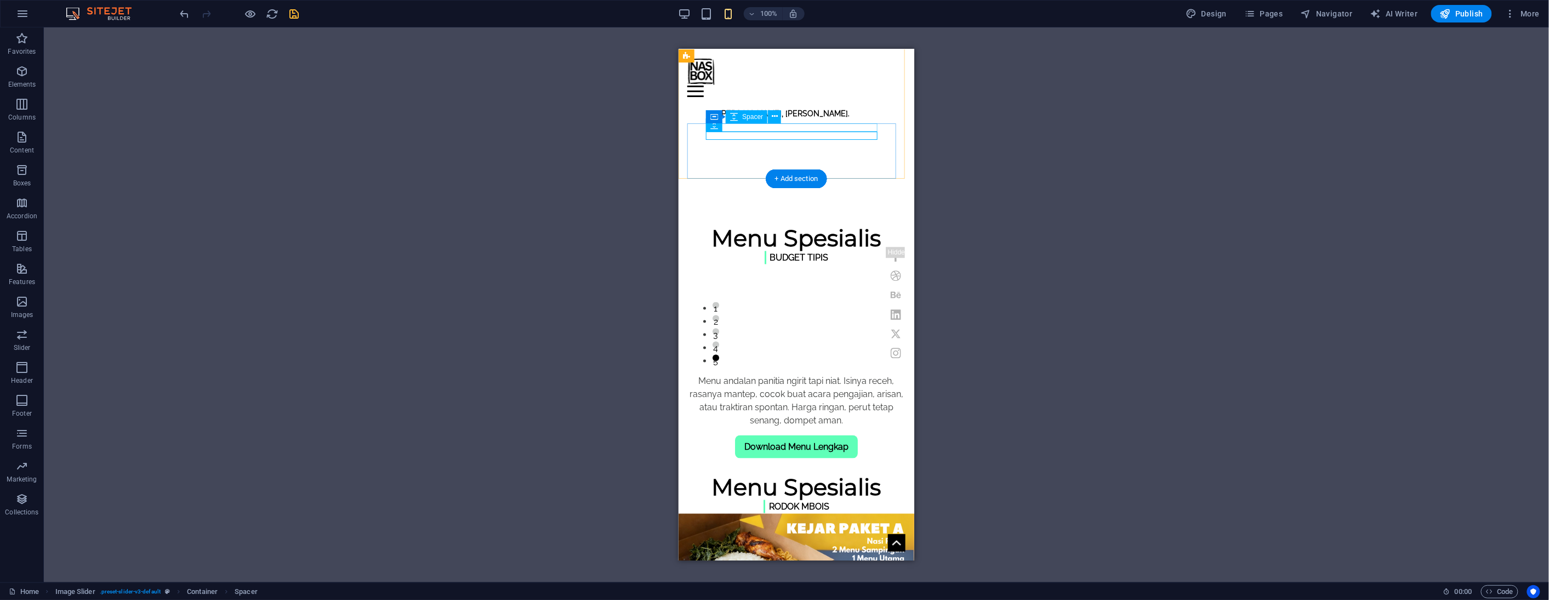
click at [793, 458] on div "Image Slider" at bounding box center [796, 462] width 180 height 8
click at [774, 118] on icon at bounding box center [775, 117] width 6 height 12
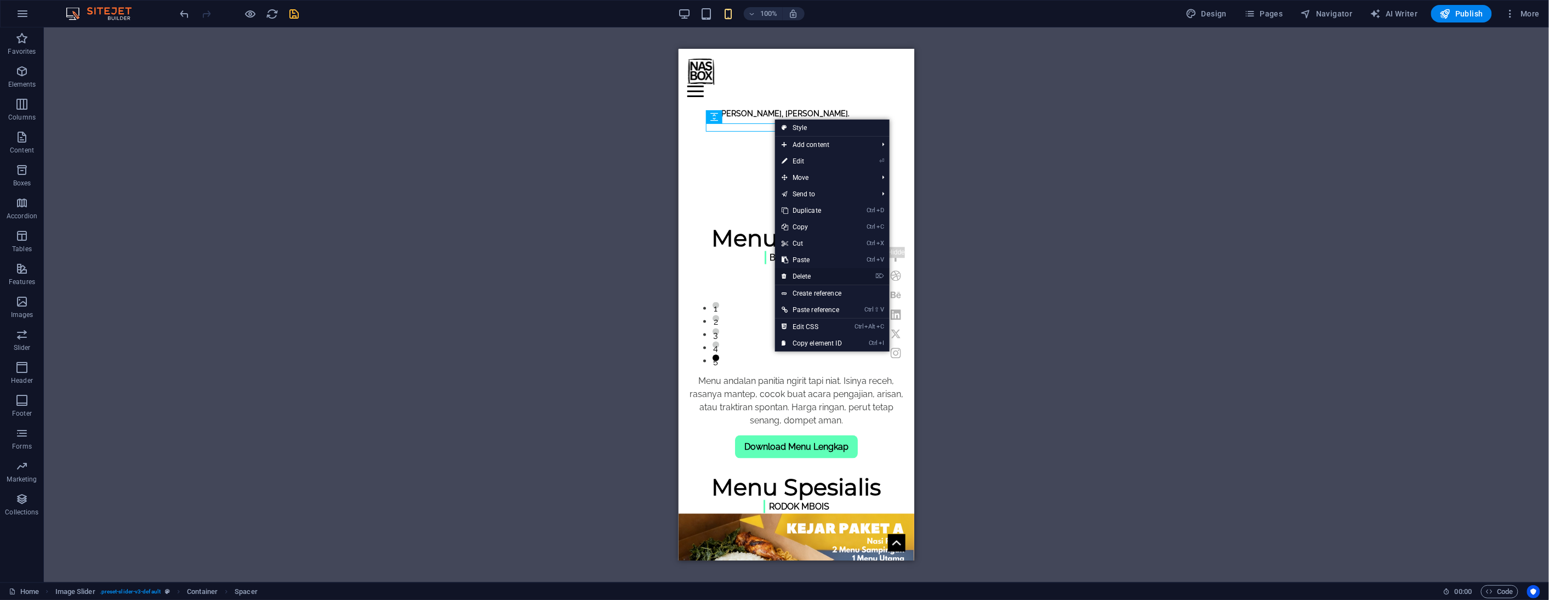
click at [809, 277] on link "⌦ Delete" at bounding box center [811, 276] width 73 height 16
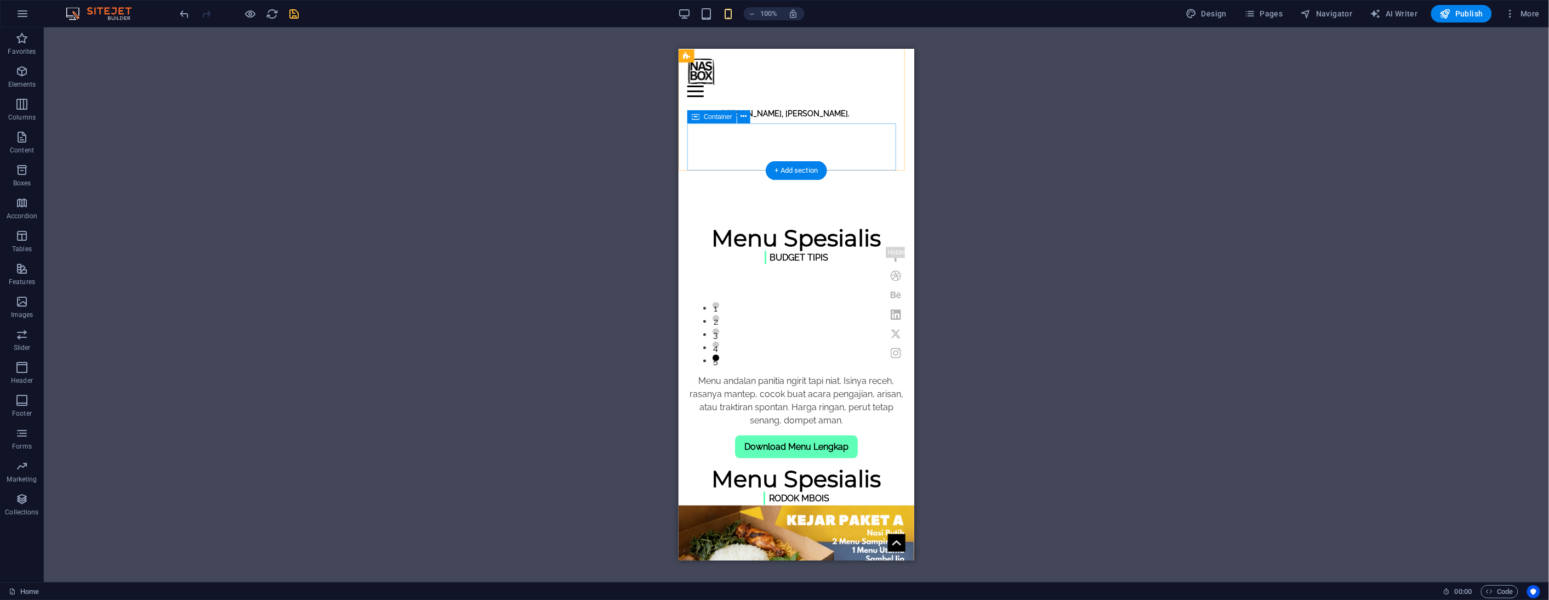
click at [882, 458] on div "Menu Spesialis rodok mbois" at bounding box center [796, 482] width 218 height 48
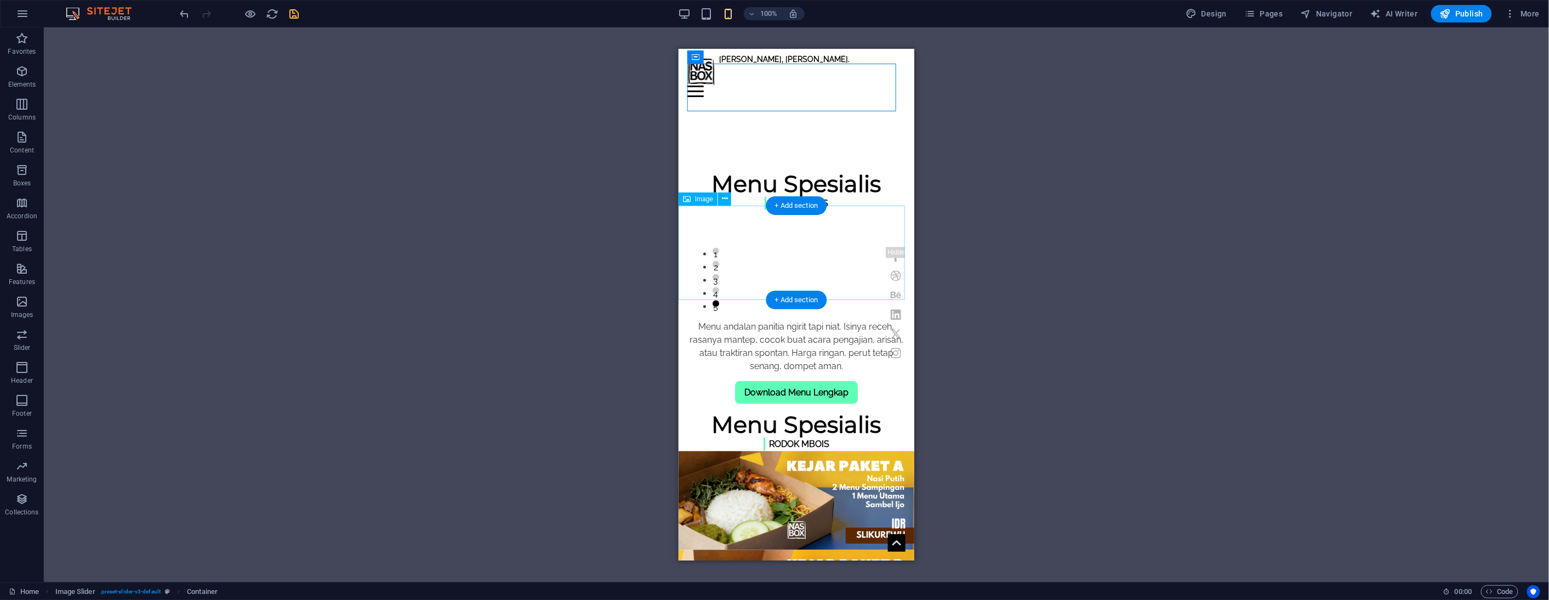
scroll to position [731, 0]
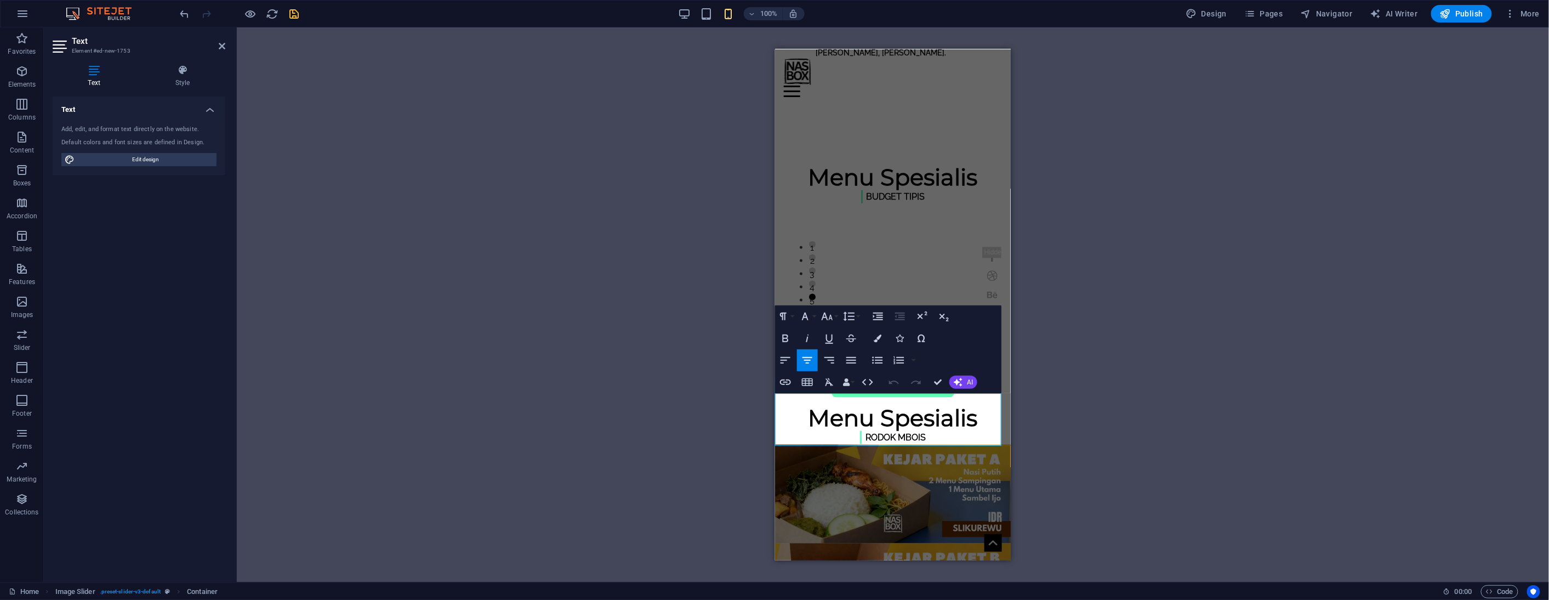
drag, startPoint x: 875, startPoint y: 398, endPoint x: 858, endPoint y: 397, distance: 17.0
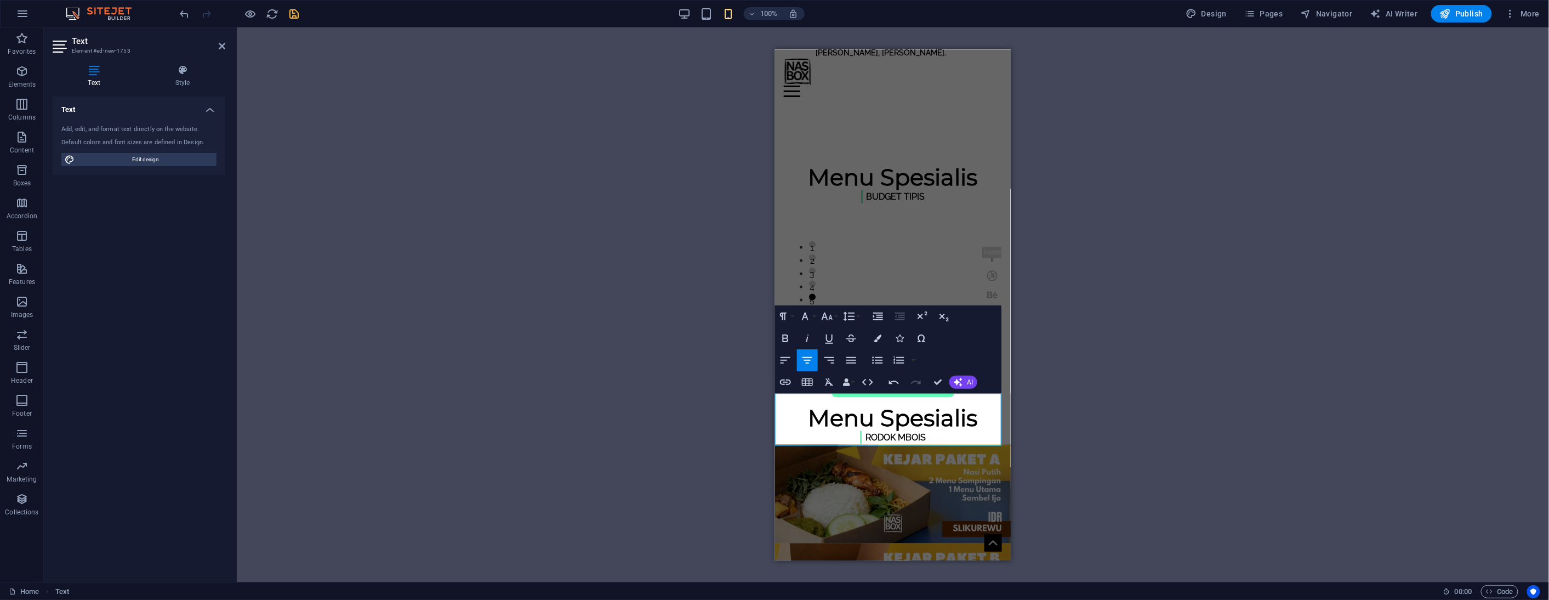
drag, startPoint x: 871, startPoint y: 410, endPoint x: 840, endPoint y: 410, distance: 30.1
drag, startPoint x: 910, startPoint y: 409, endPoint x: 929, endPoint y: 415, distance: 19.4
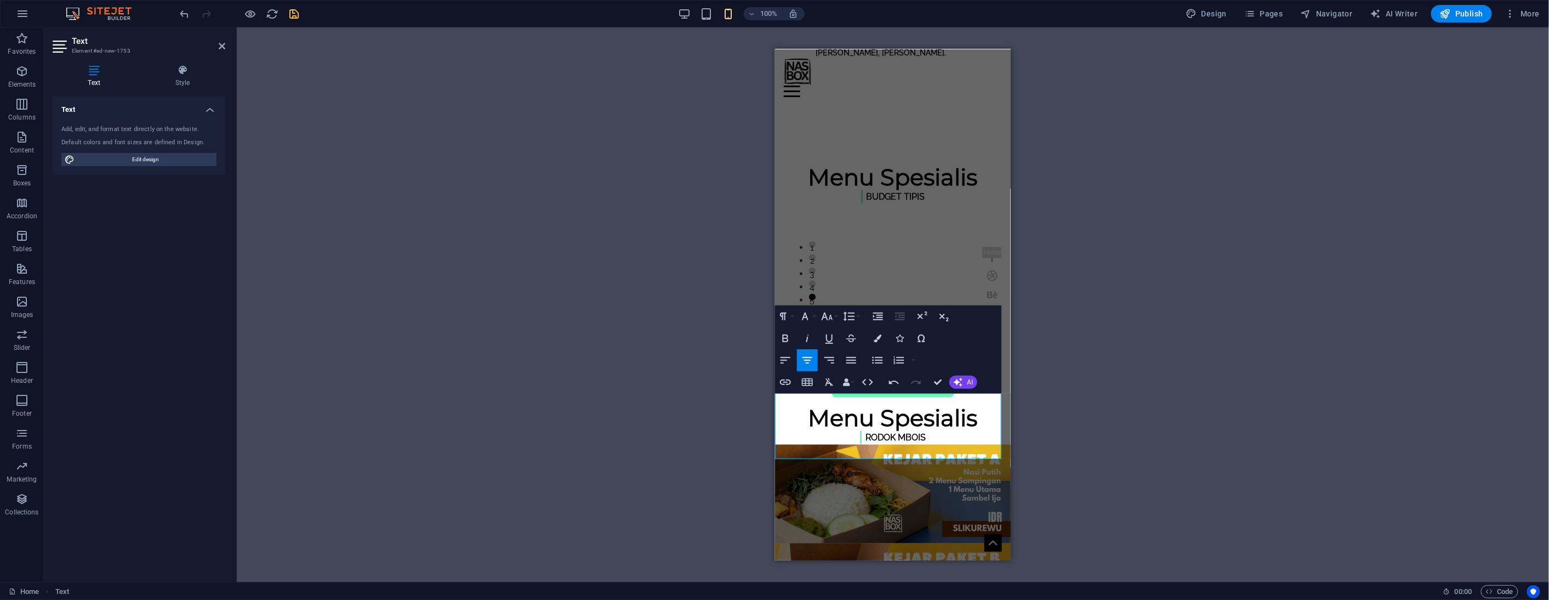
drag, startPoint x: 982, startPoint y: 454, endPoint x: 843, endPoint y: 441, distance: 140.4
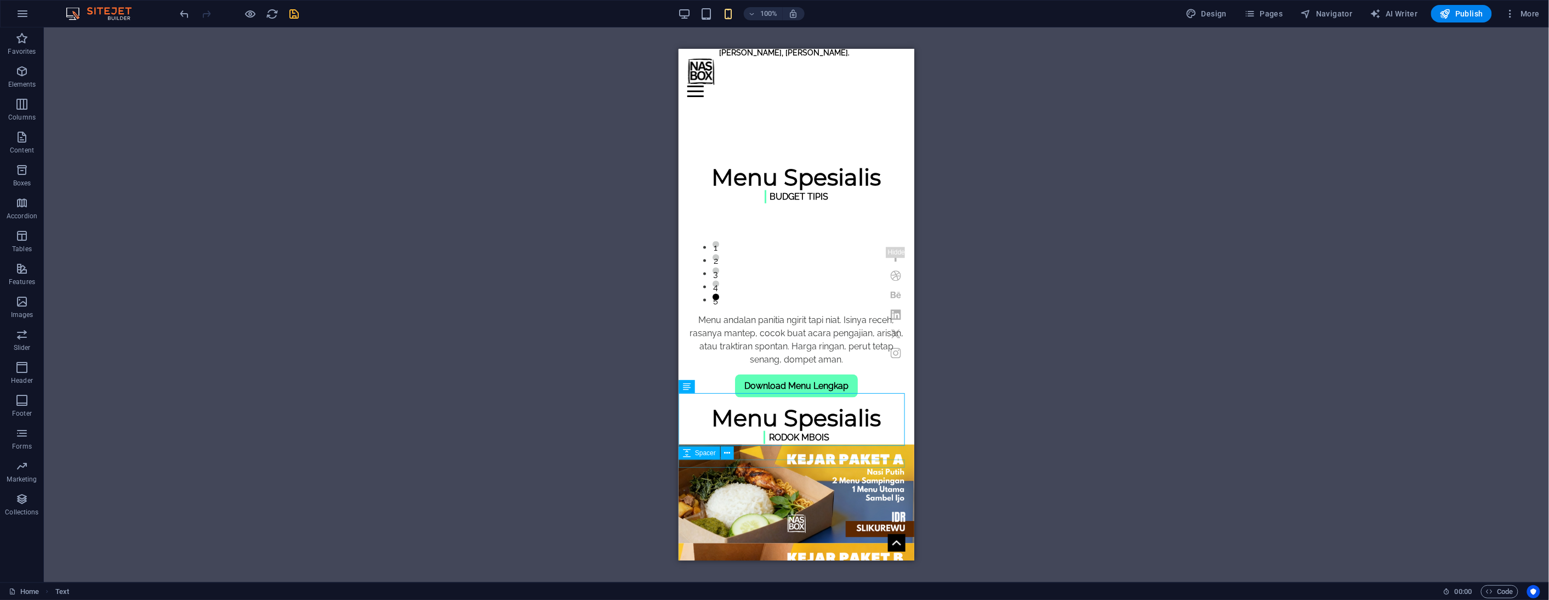
click at [726, 441] on icon at bounding box center [728, 440] width 6 height 12
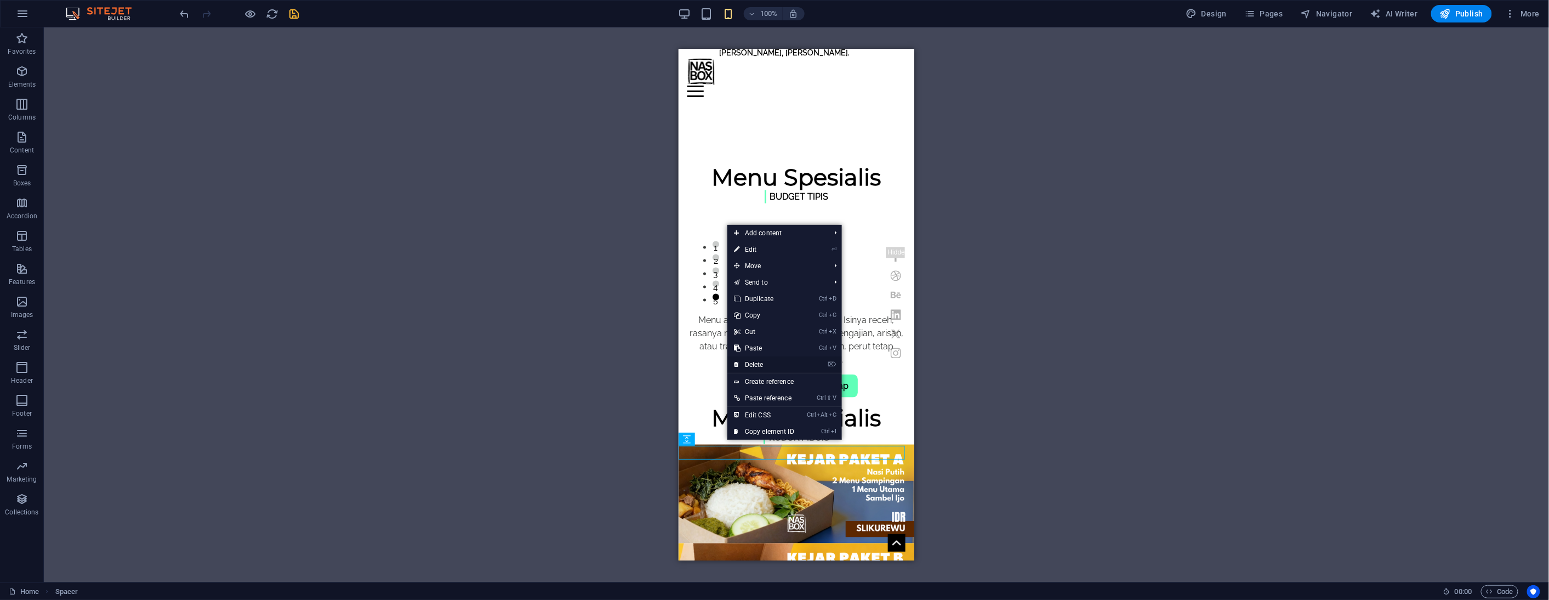
click at [765, 365] on link "⌦ Delete" at bounding box center [763, 364] width 73 height 16
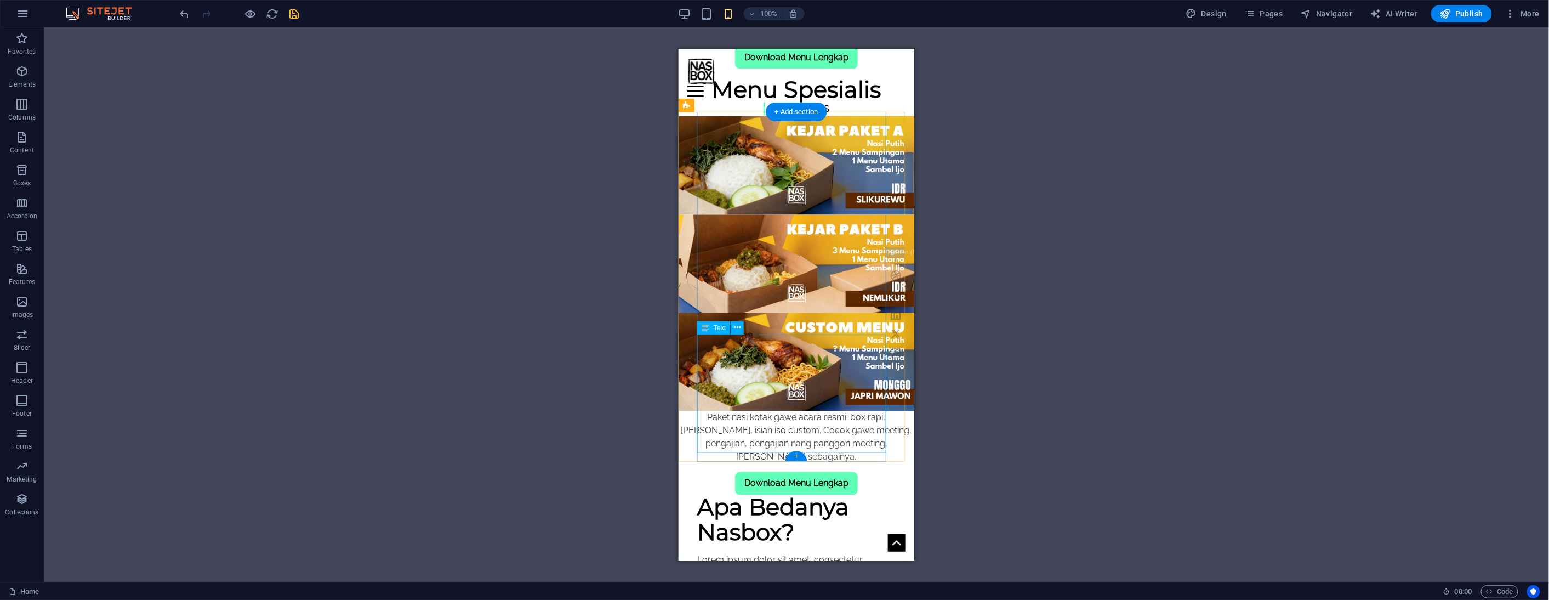
scroll to position [1096, 0]
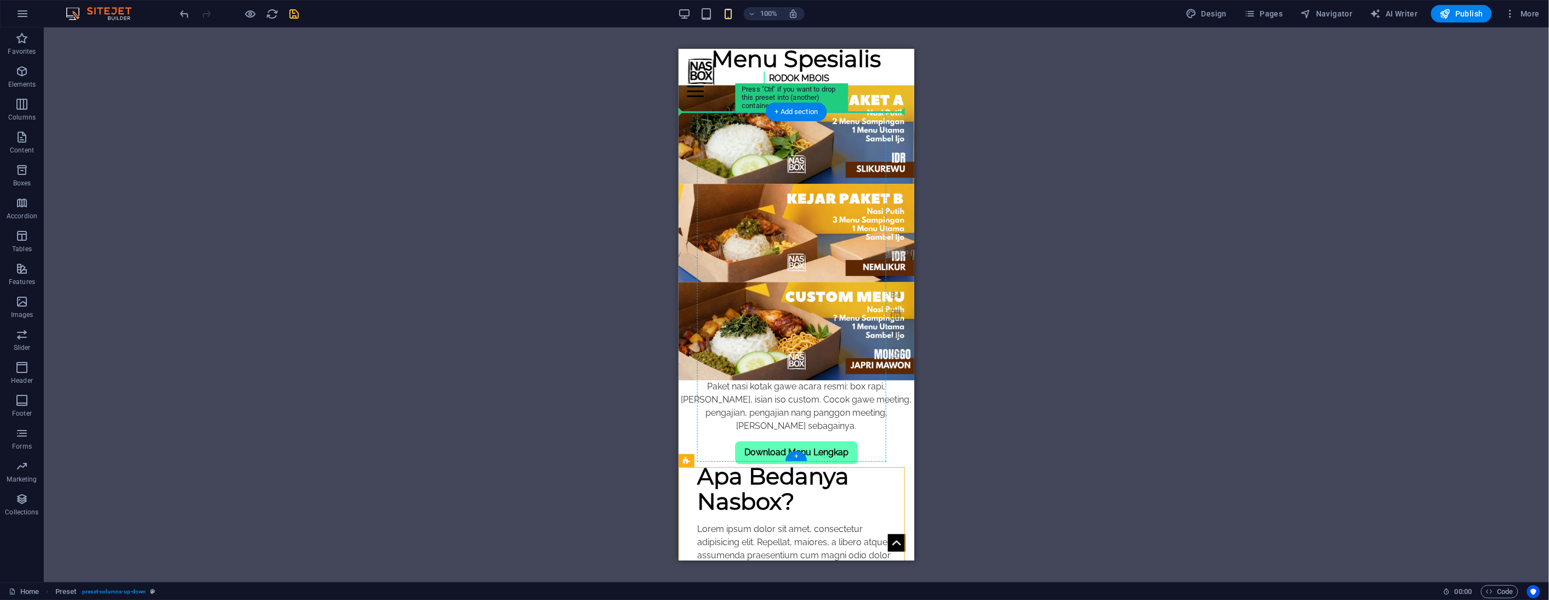
drag, startPoint x: 1376, startPoint y: 510, endPoint x: 711, endPoint y: 120, distance: 771.2
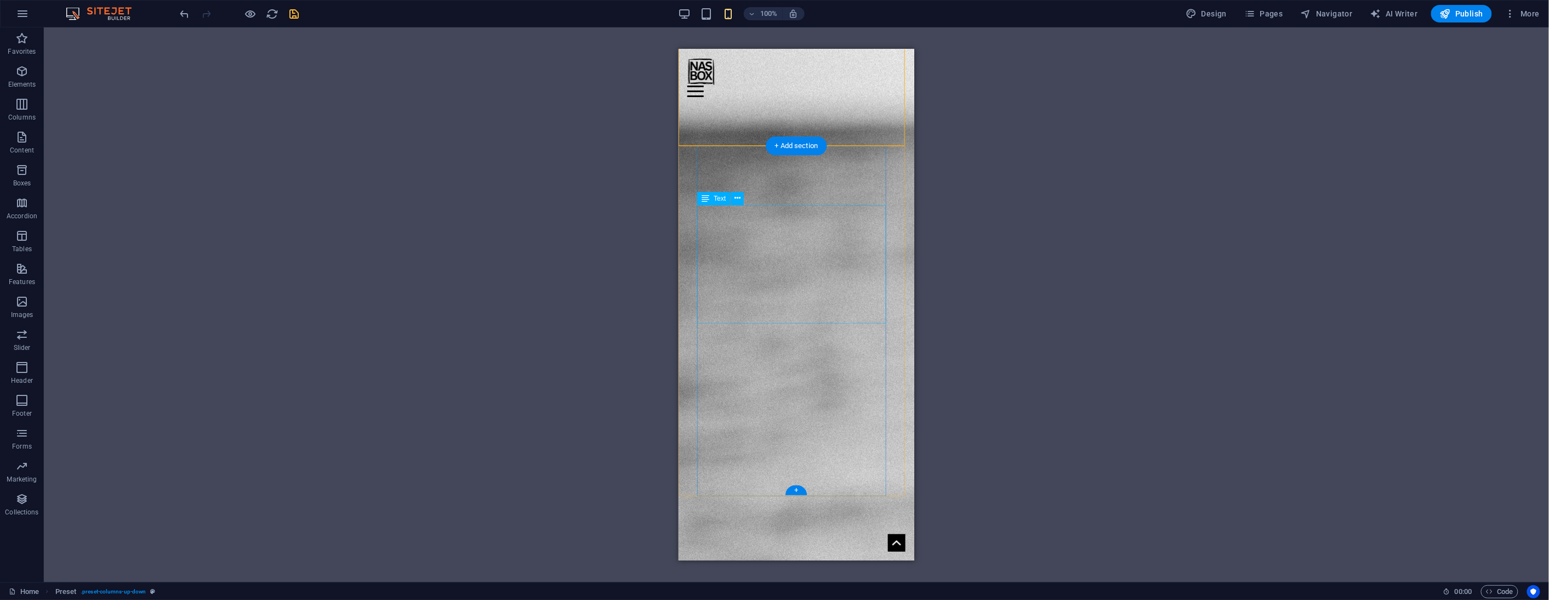
scroll to position [1812, 0]
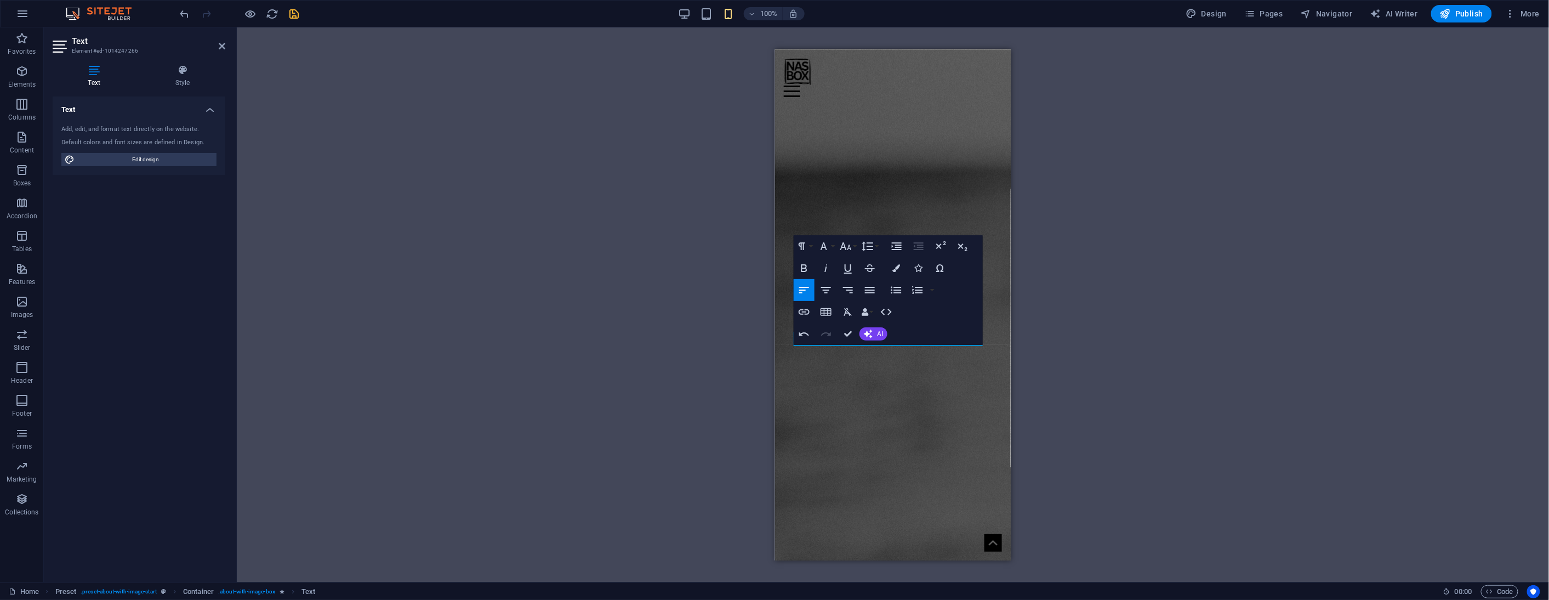
scroll to position [1651, 0]
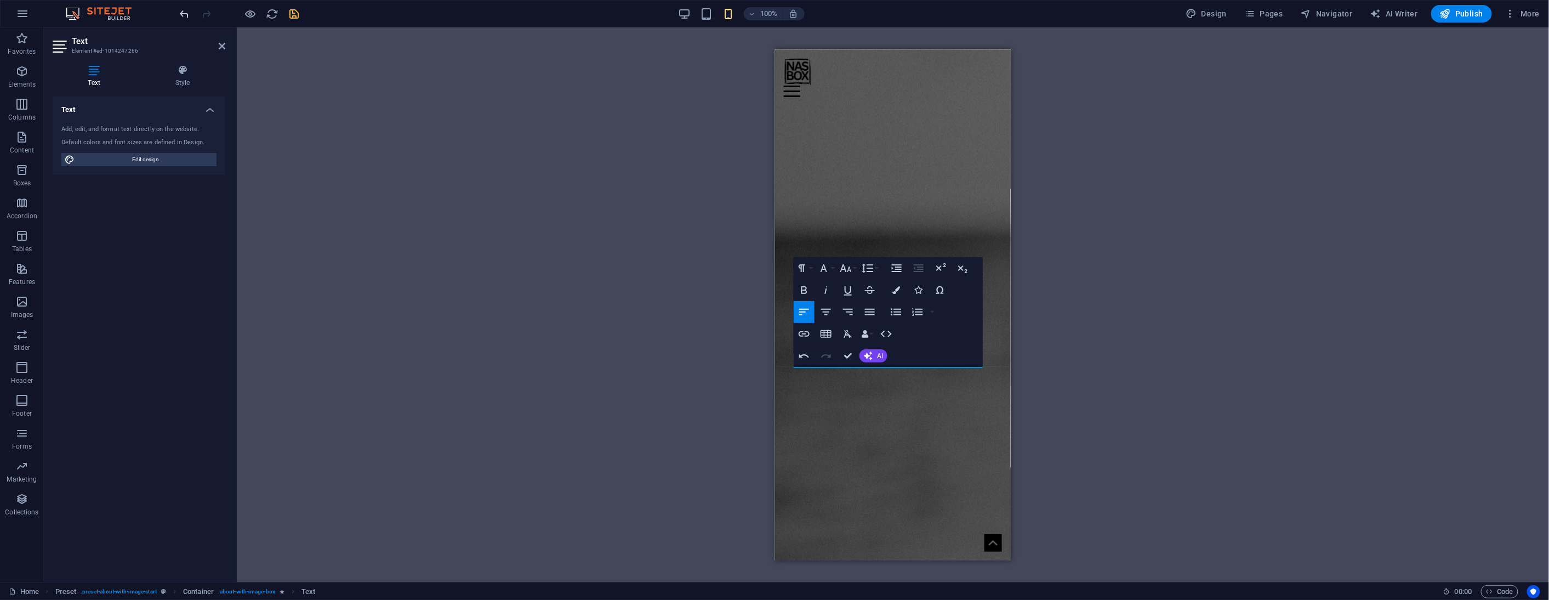
click at [190, 13] on div at bounding box center [239, 14] width 123 height 18
click at [187, 14] on icon "undo" at bounding box center [185, 14] width 13 height 13
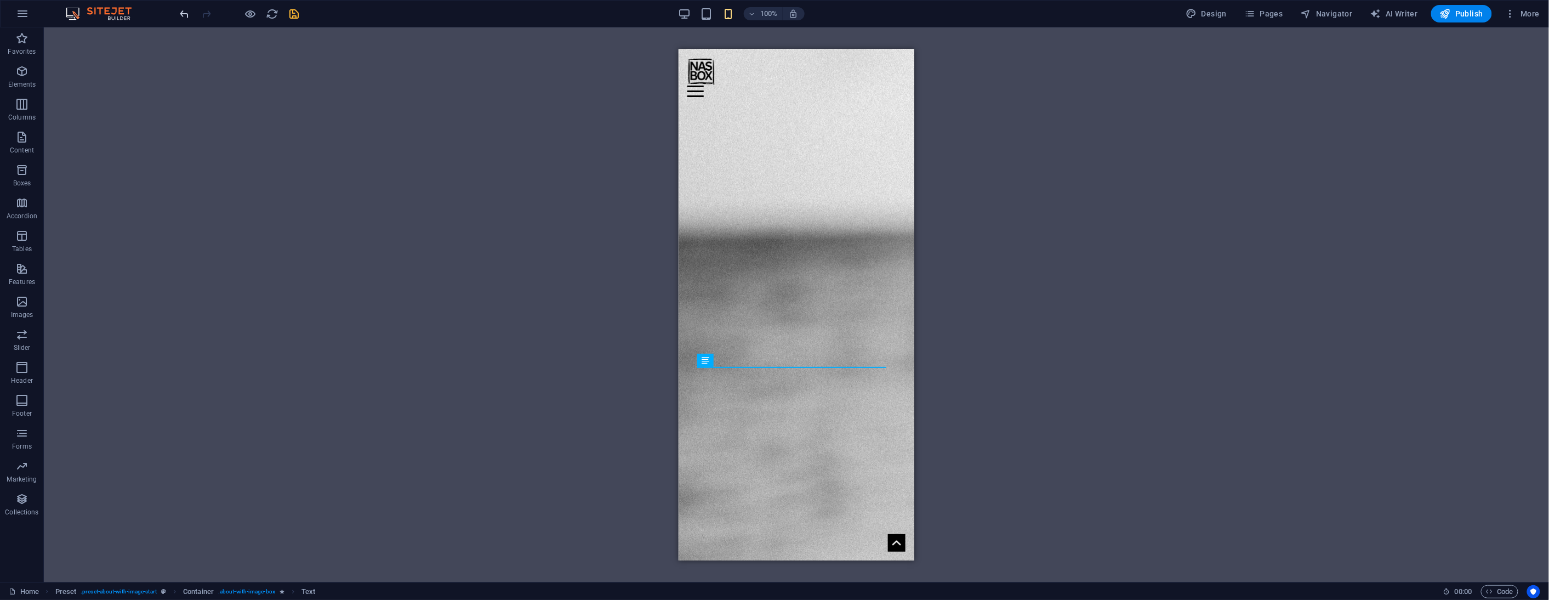
click at [185, 15] on icon "undo" at bounding box center [185, 14] width 13 height 13
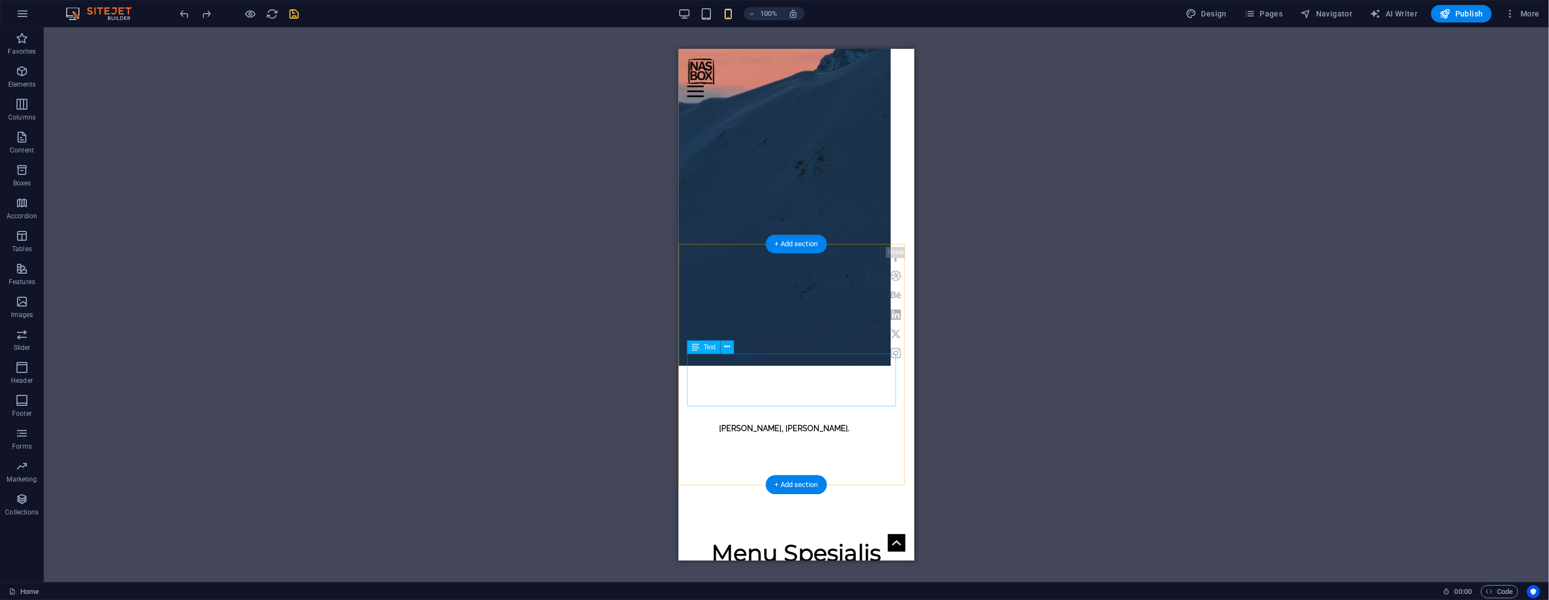
scroll to position [487, 0]
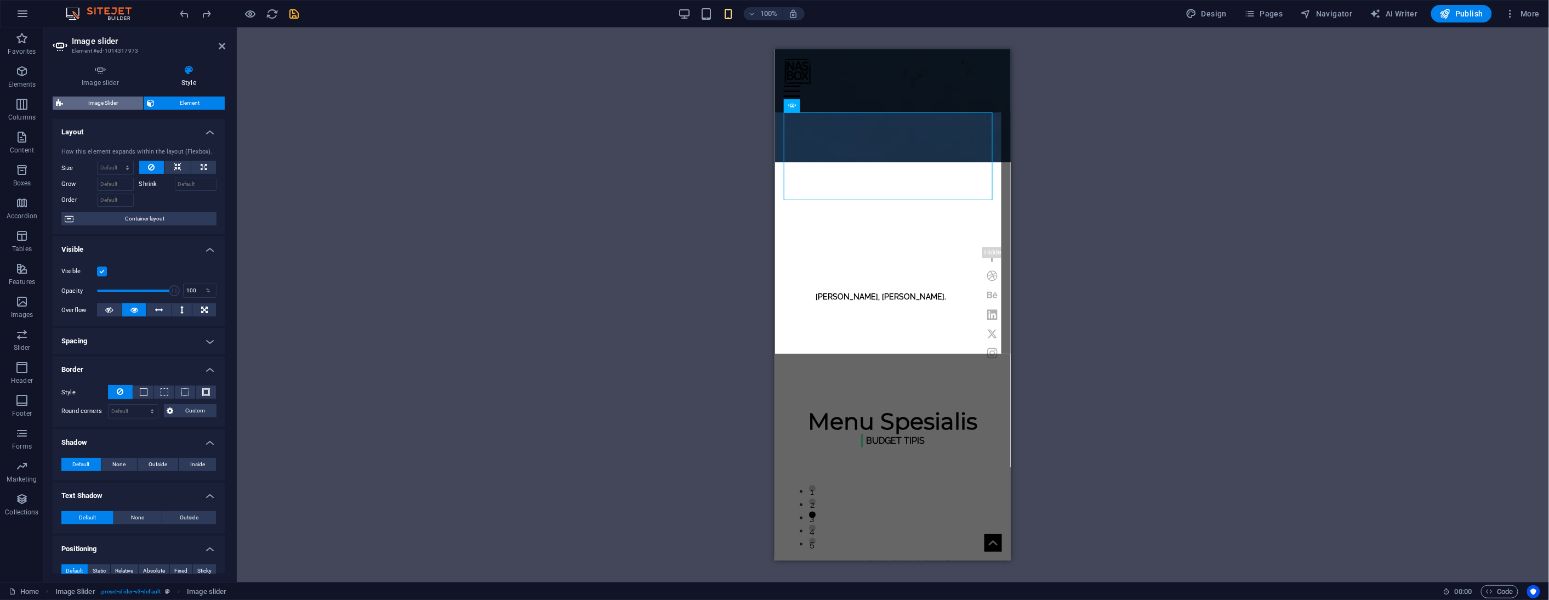
click at [100, 107] on span "Image Slider" at bounding box center [102, 102] width 73 height 13
click at [100, 107] on div "Image slider Element #ed-1014317973 Image slider Style Image slider Drag files …" at bounding box center [796, 304] width 1505 height 555
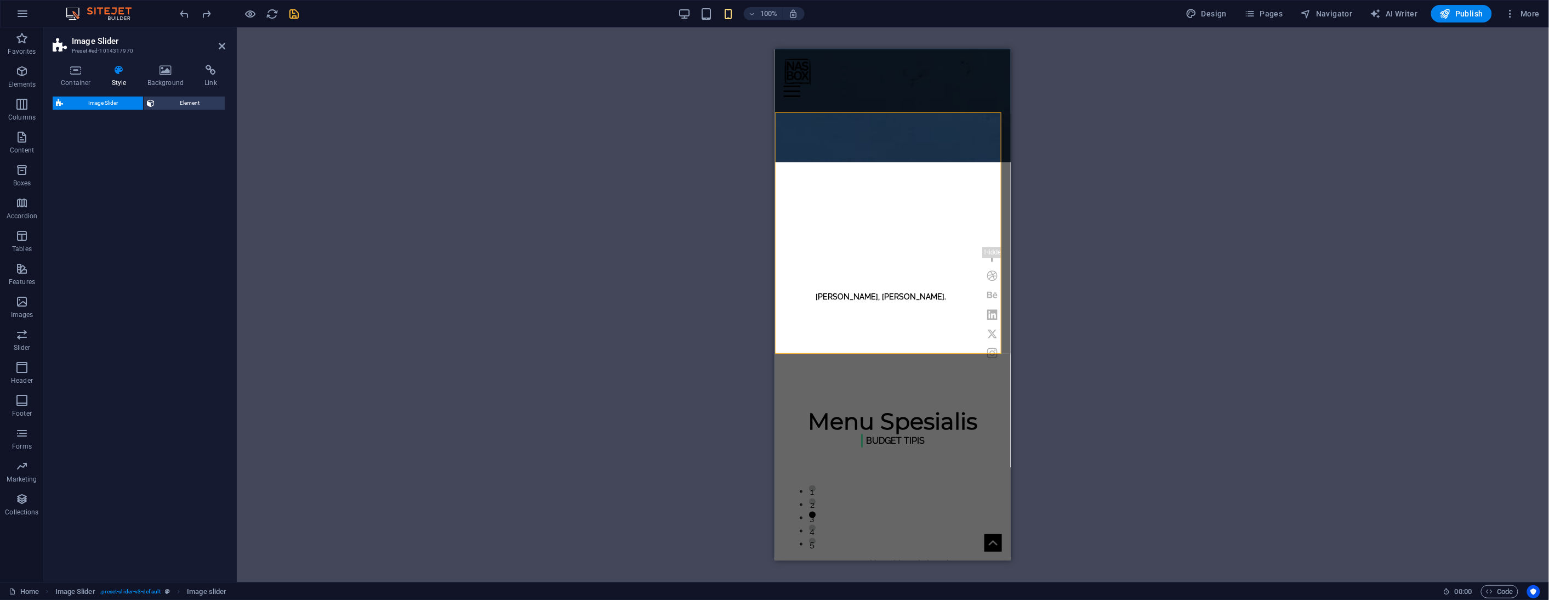
select select "rem"
click at [155, 213] on h4 "Dots" at bounding box center [139, 219] width 173 height 26
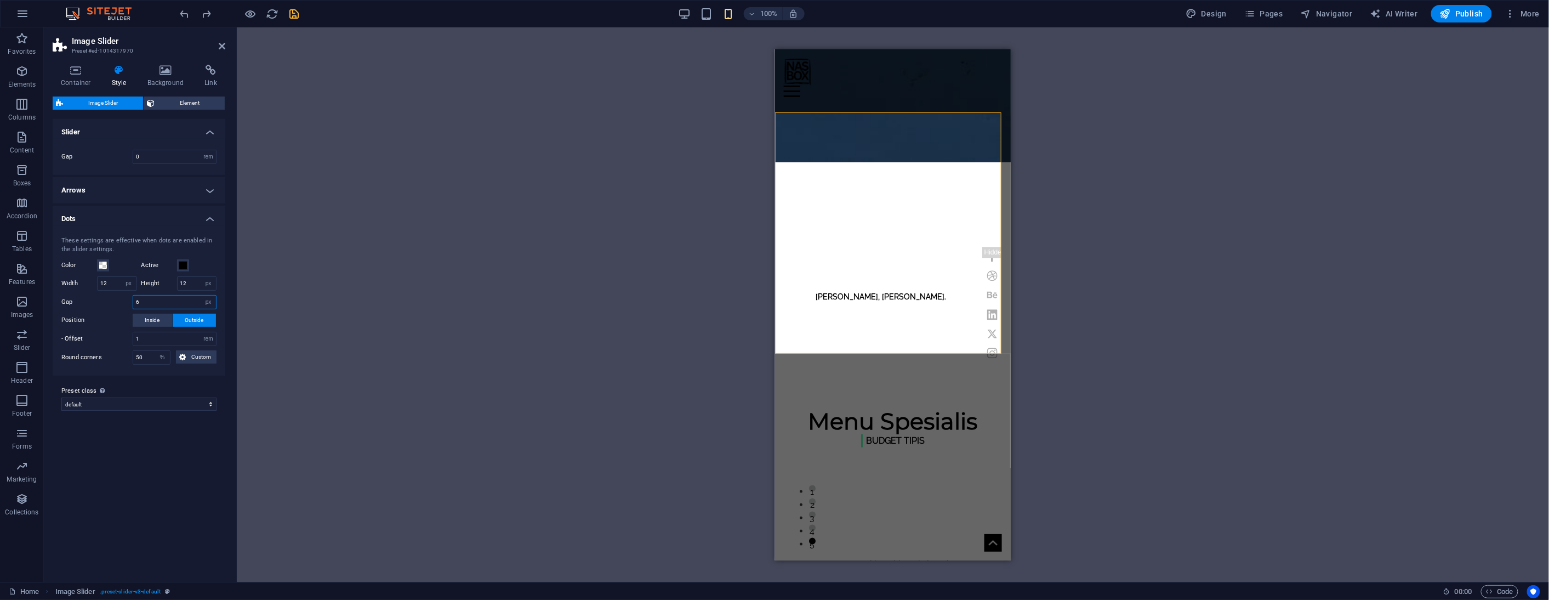
click at [159, 301] on input "6" at bounding box center [174, 301] width 83 height 13
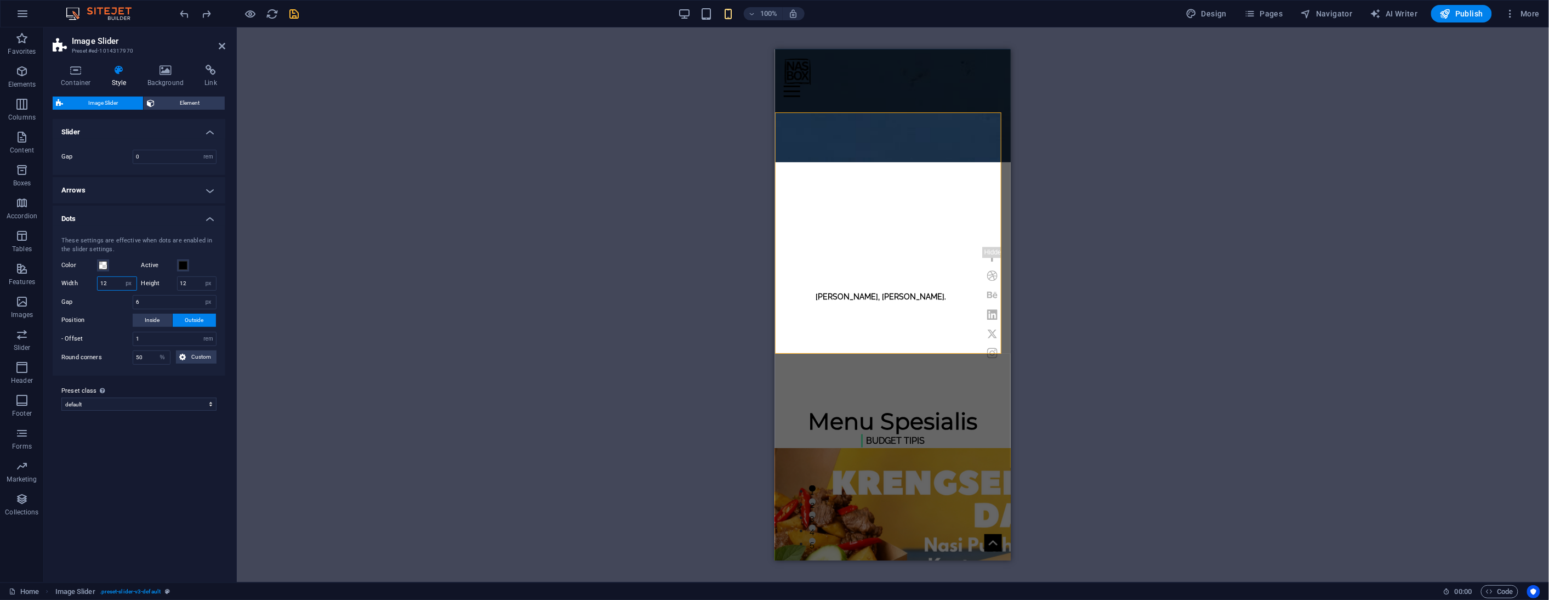
click at [112, 283] on input "12" at bounding box center [117, 283] width 39 height 13
click at [112, 282] on input "12" at bounding box center [117, 283] width 39 height 13
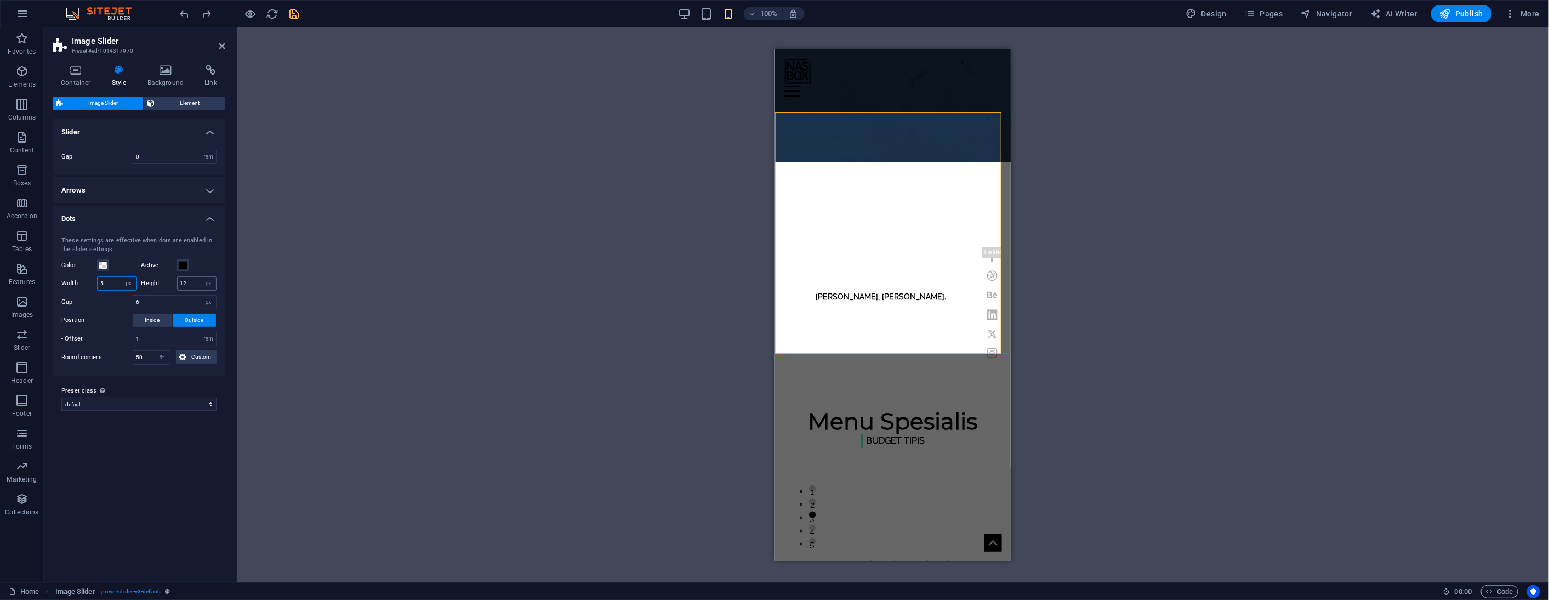
type input "5"
click at [189, 283] on input "12" at bounding box center [197, 283] width 39 height 13
type input "5"
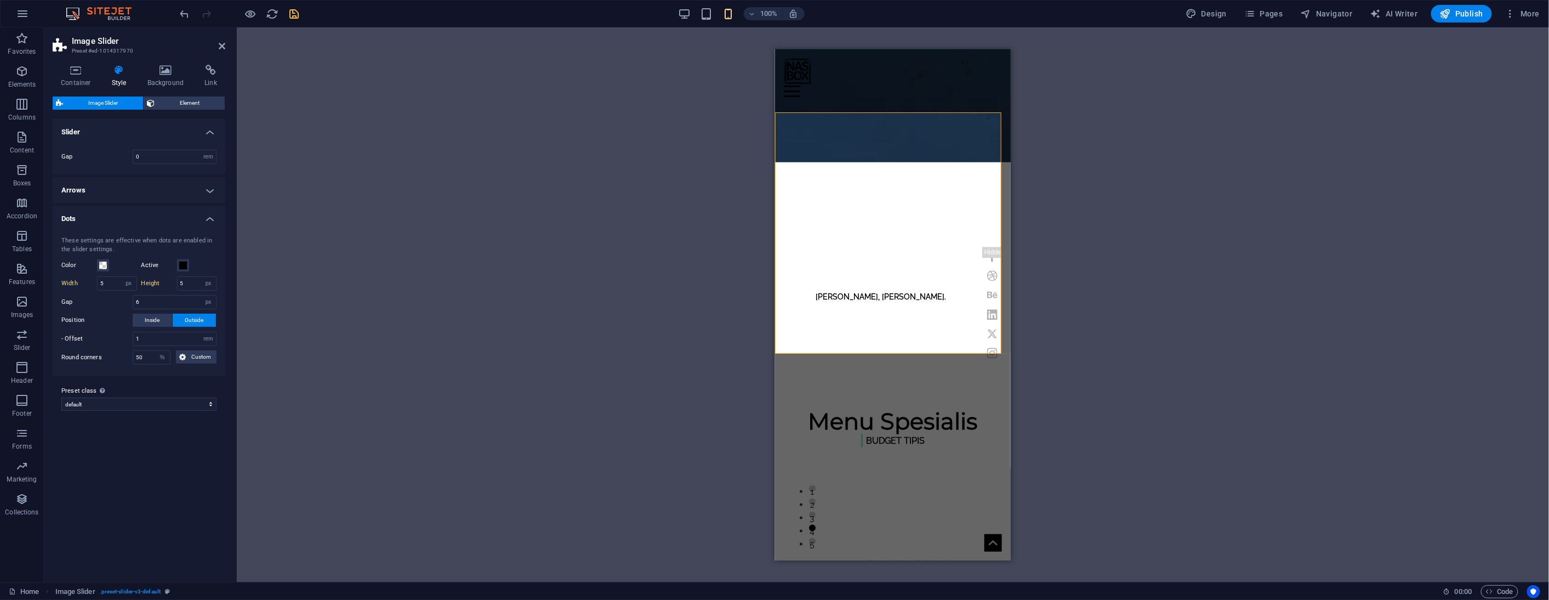
click at [316, 291] on div "Drag here to replace the existing content. Press “Ctrl” if you want to create a…" at bounding box center [893, 304] width 1312 height 555
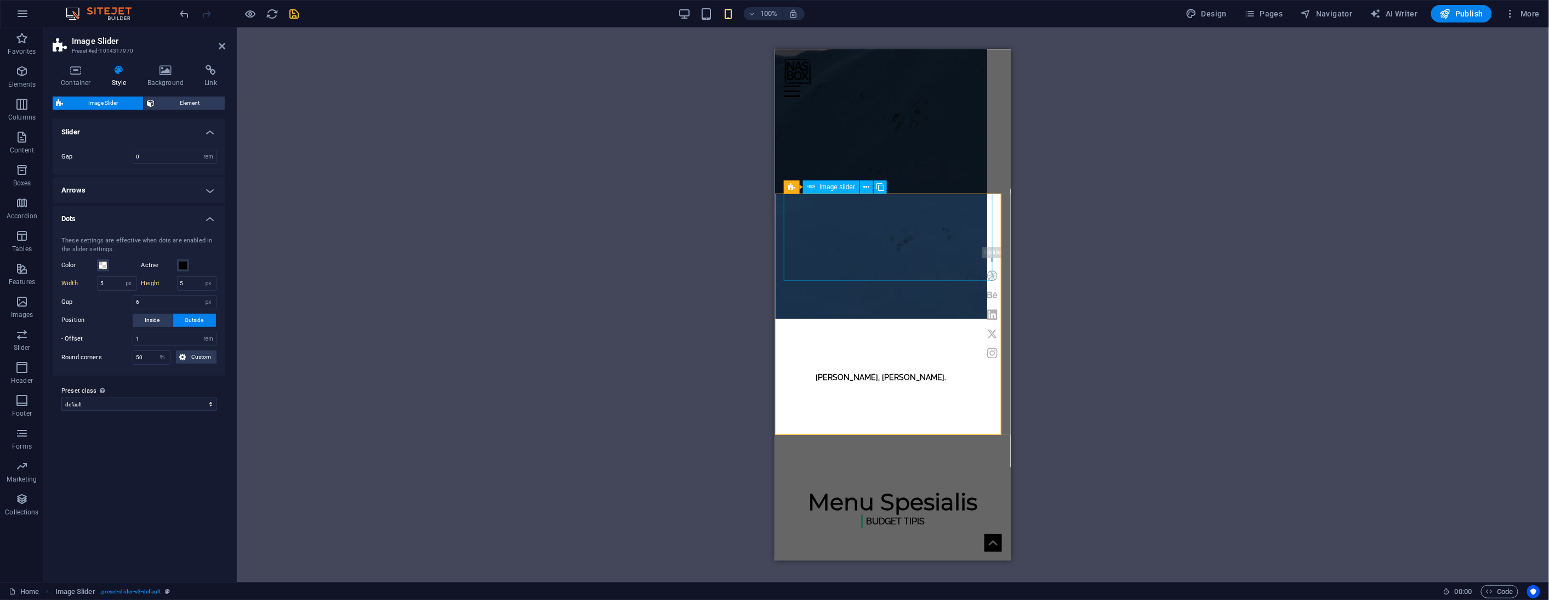
scroll to position [365, 0]
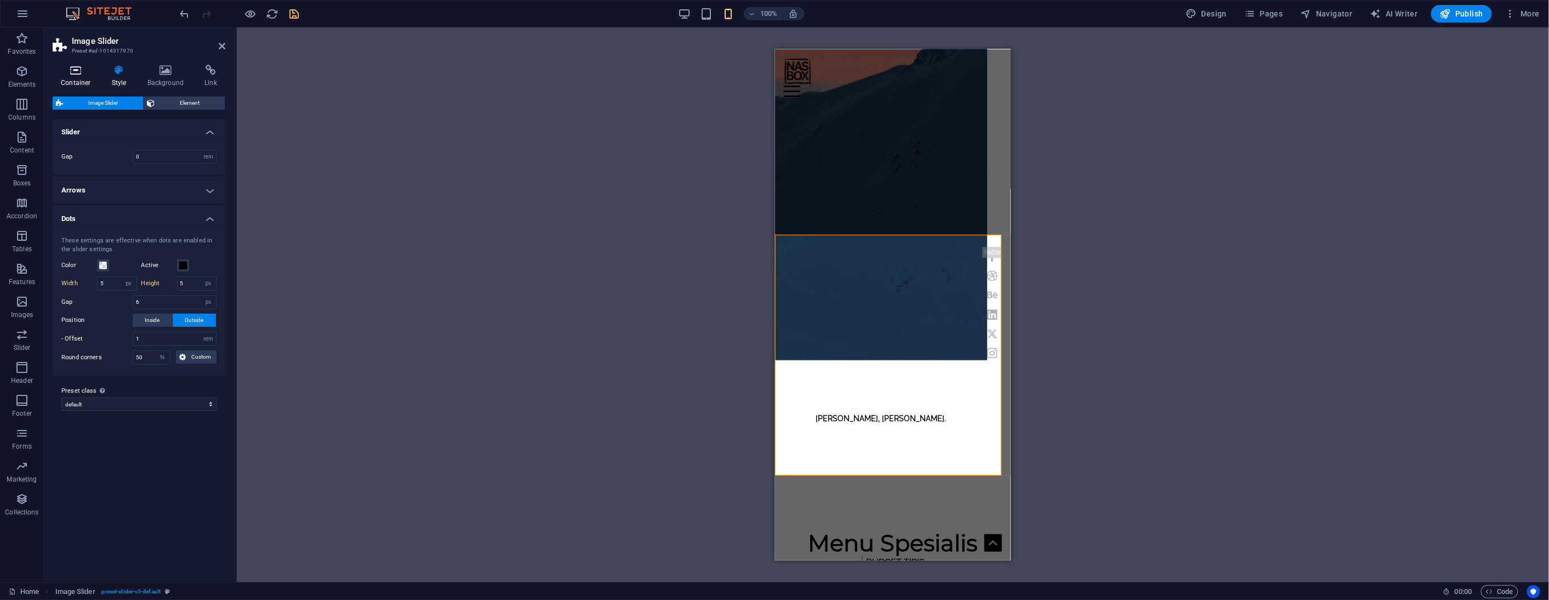
click at [78, 72] on icon at bounding box center [76, 70] width 47 height 11
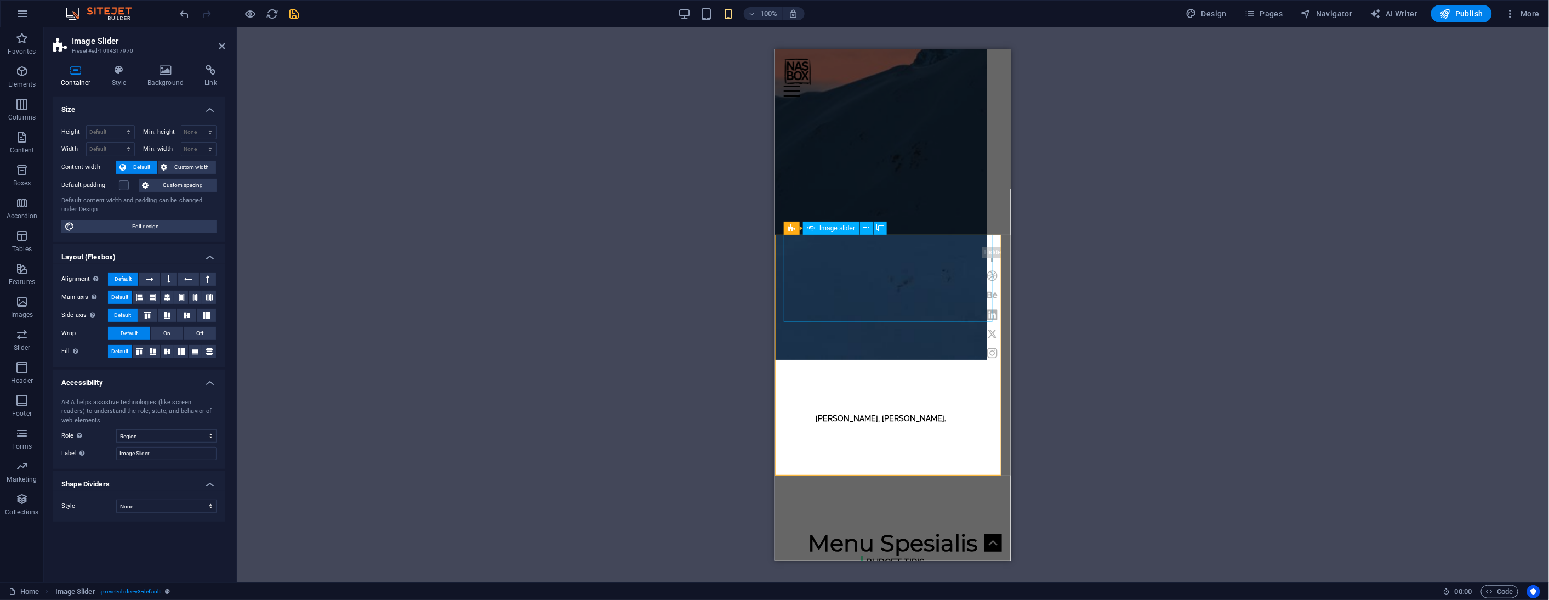
select select "ms"
select select "s"
select select "progressive"
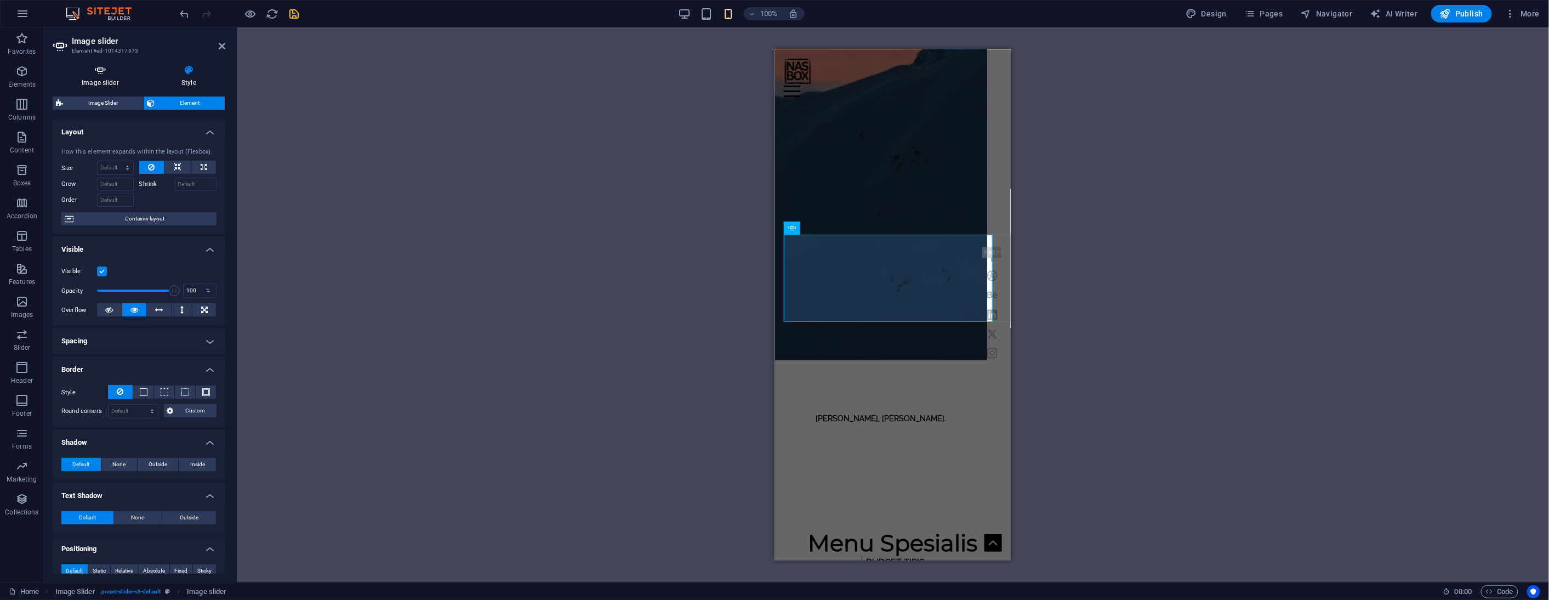
click at [104, 73] on icon at bounding box center [100, 70] width 95 height 11
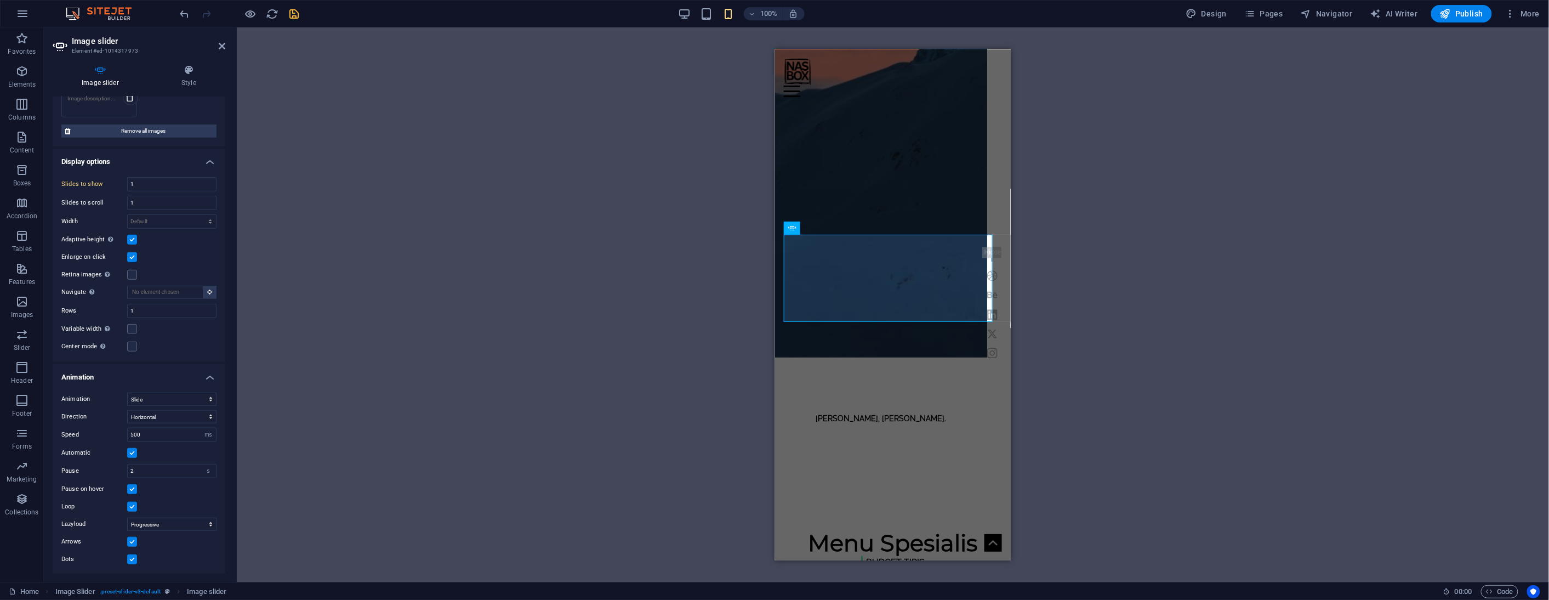
scroll to position [320, 0]
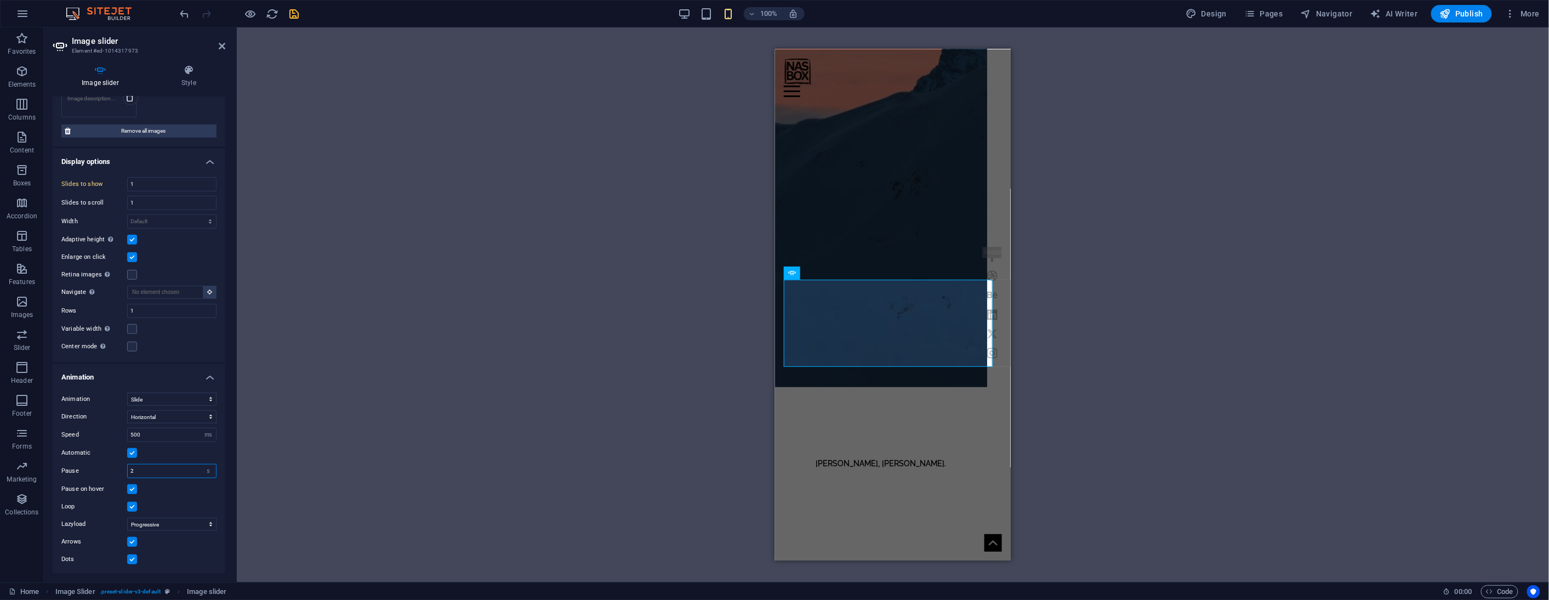
click at [145, 469] on input "2" at bounding box center [172, 470] width 88 height 13
type input "1.5"
click at [329, 413] on div "Drag and drop a file to add it H3 Banner Container Menu Bar Text Image H5 Butto…" at bounding box center [893, 304] width 1312 height 555
click at [962, 262] on icon at bounding box center [961, 262] width 7 height 7
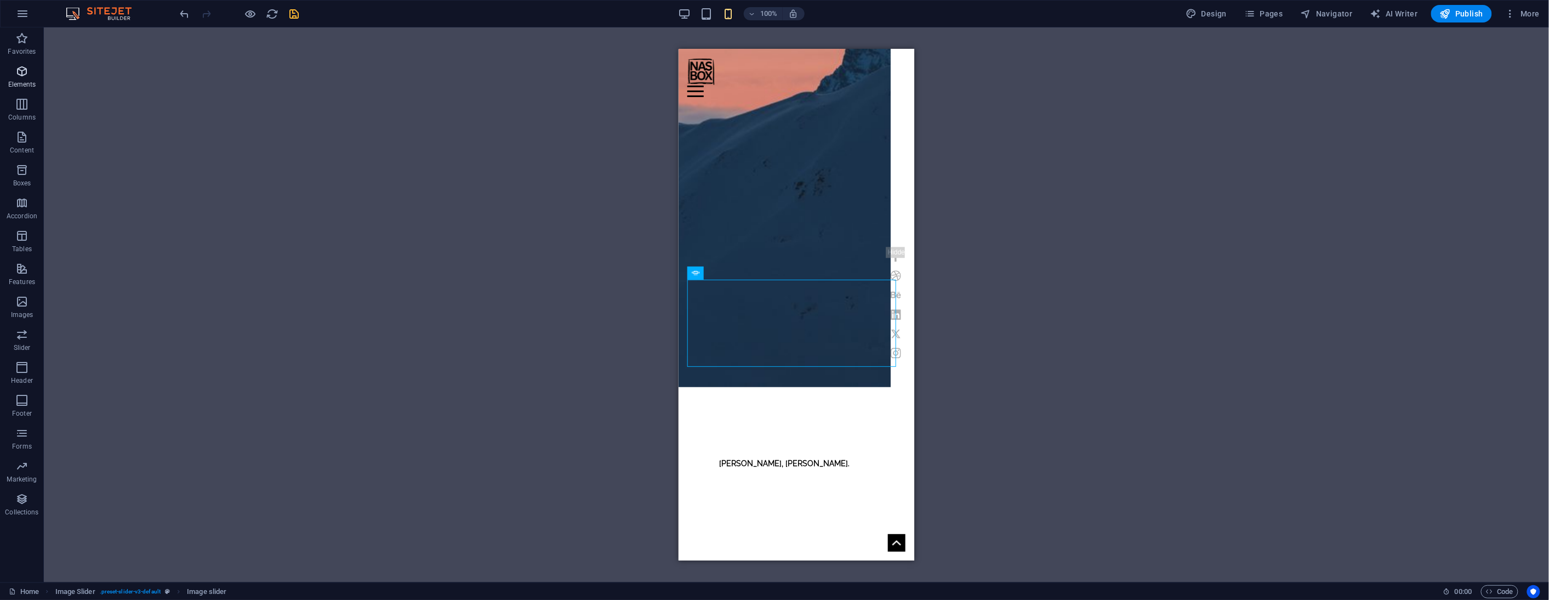
click at [24, 71] on icon "button" at bounding box center [21, 71] width 13 height 13
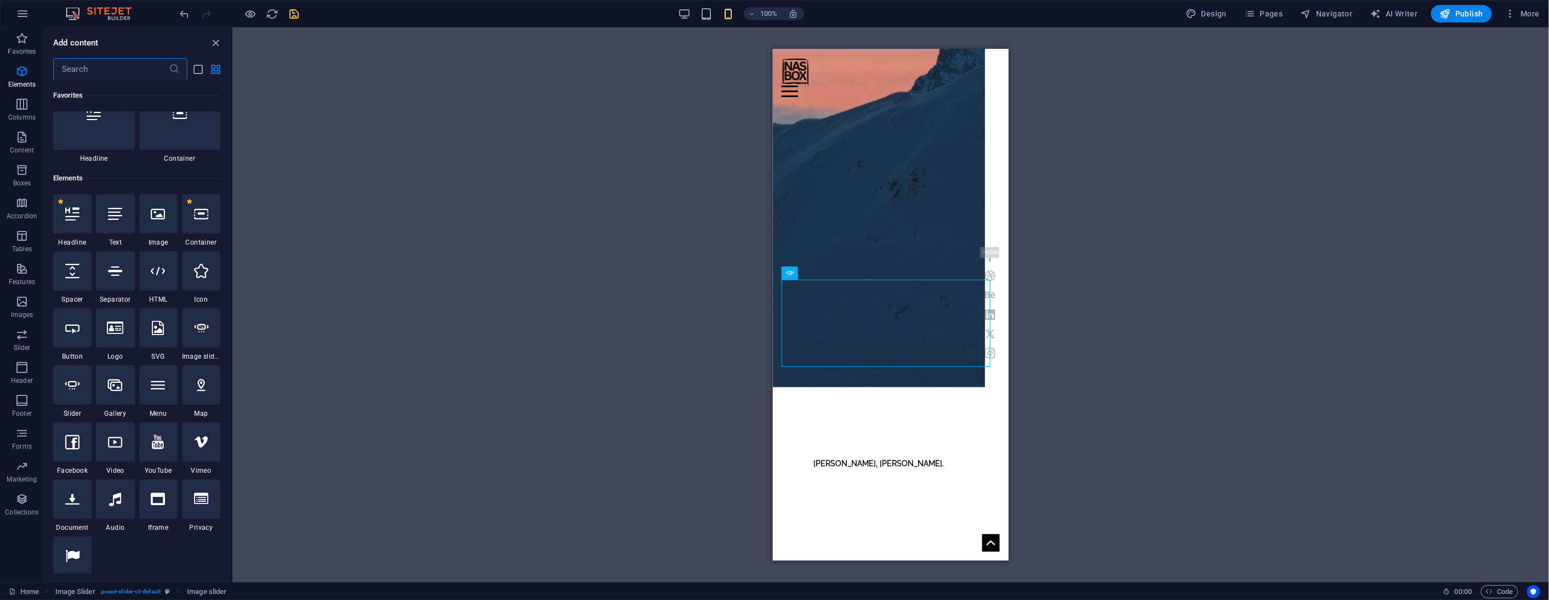
scroll to position [117, 0]
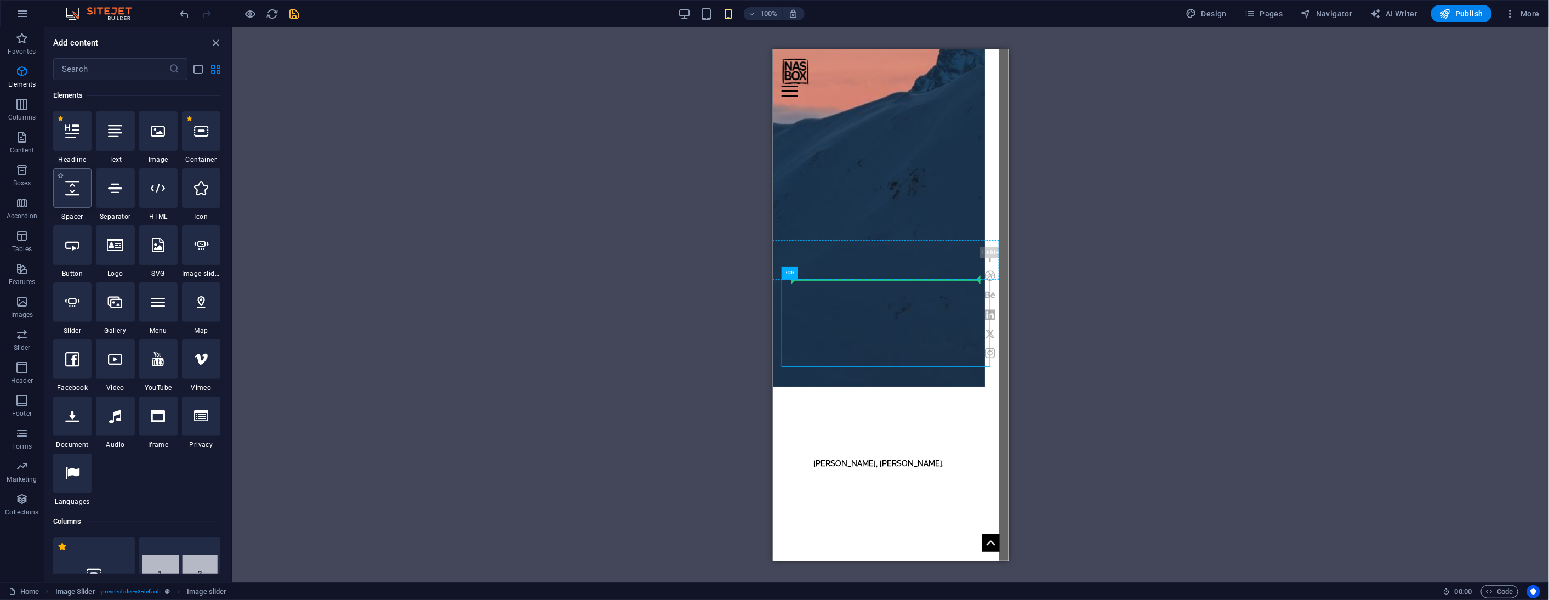
select select "px"
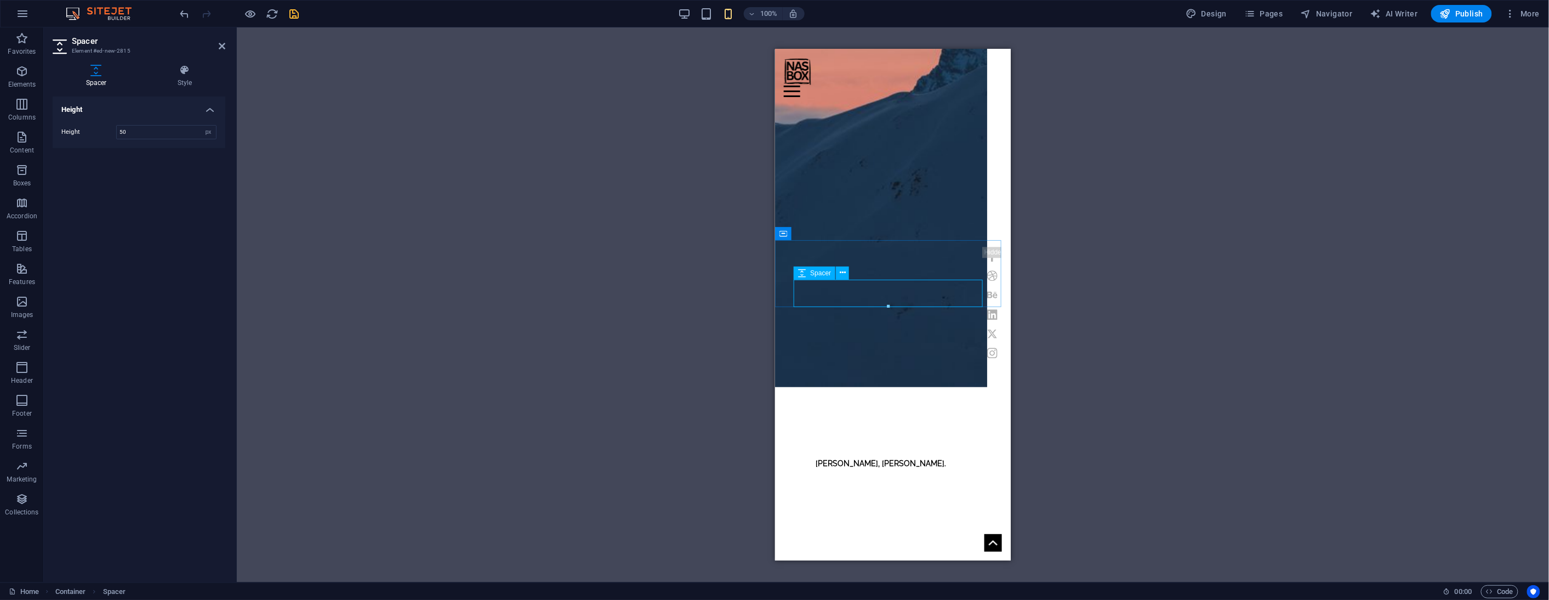
click at [151, 133] on input "50" at bounding box center [166, 132] width 99 height 13
type input "10"
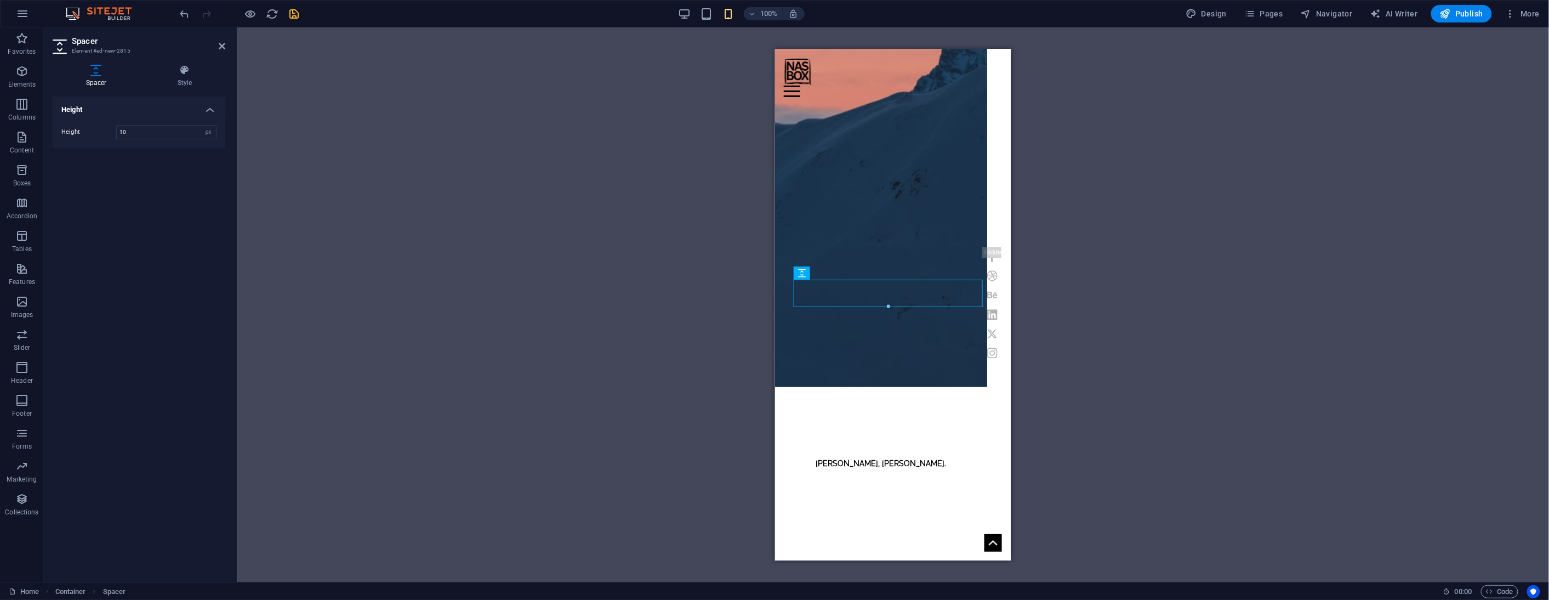
click at [395, 132] on div "H3 Banner Container Menu Bar Text Image H5 Button Preset Container Preset Text …" at bounding box center [893, 304] width 1312 height 555
click at [224, 44] on icon at bounding box center [222, 46] width 7 height 9
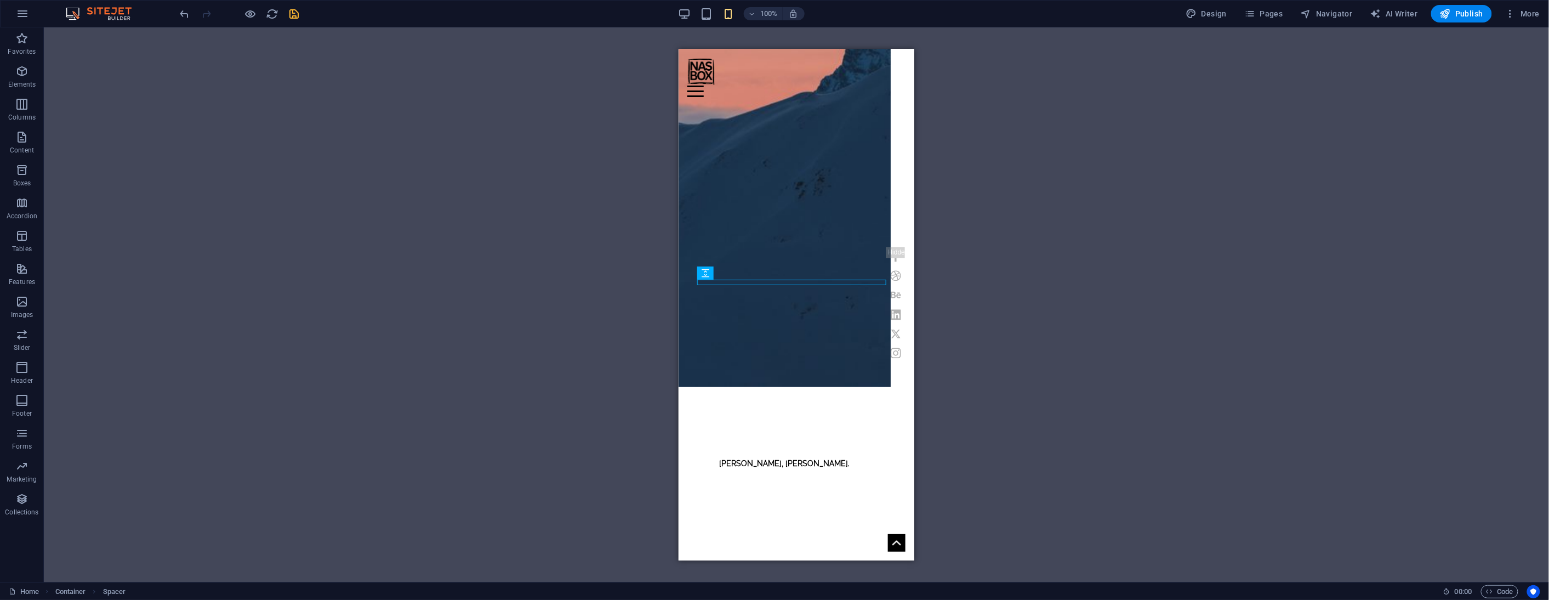
click at [639, 255] on div "H3 Banner Container Menu Bar Text Image H5 Button Preset Container Preset Text …" at bounding box center [796, 304] width 1505 height 555
click at [756, 227] on icon at bounding box center [753, 233] width 6 height 12
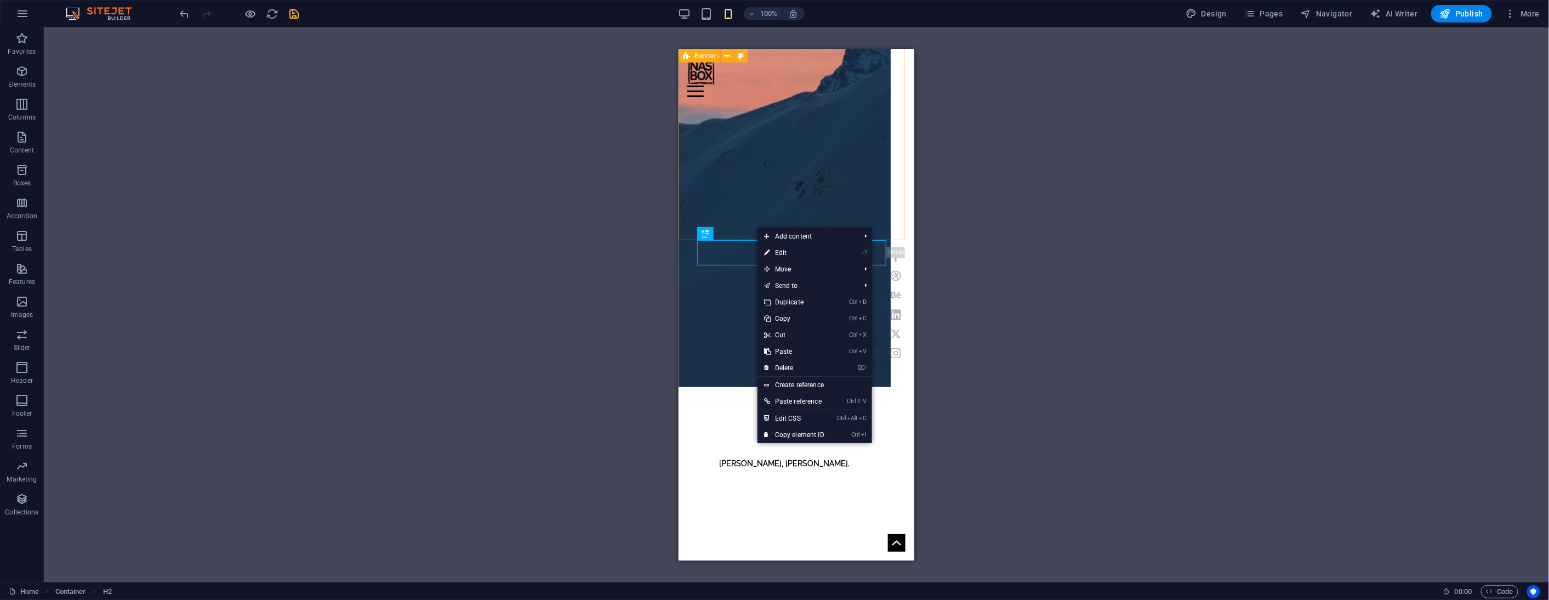
click at [811, 216] on div "Home Work About Pricing News Contact Menu [PERSON_NAME] Sama Nasi Kotak Yang Gi…" at bounding box center [796, 152] width 236 height 846
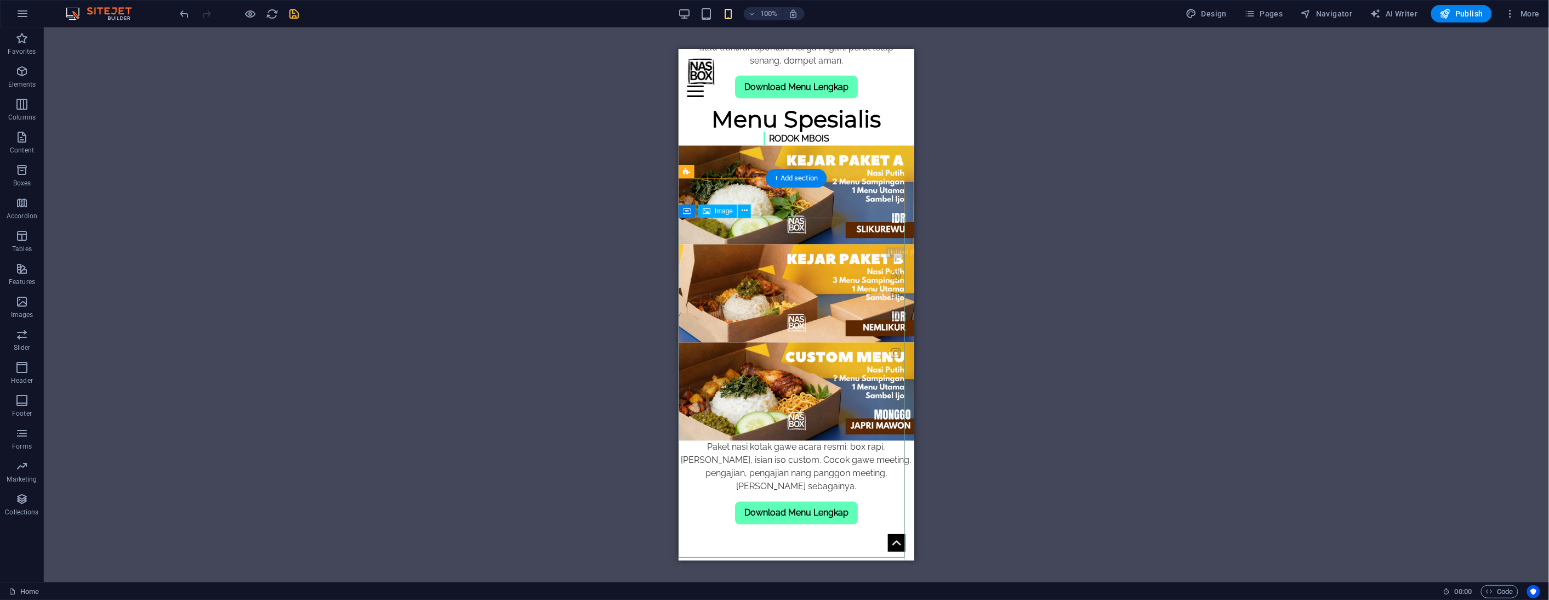
scroll to position [792, 0]
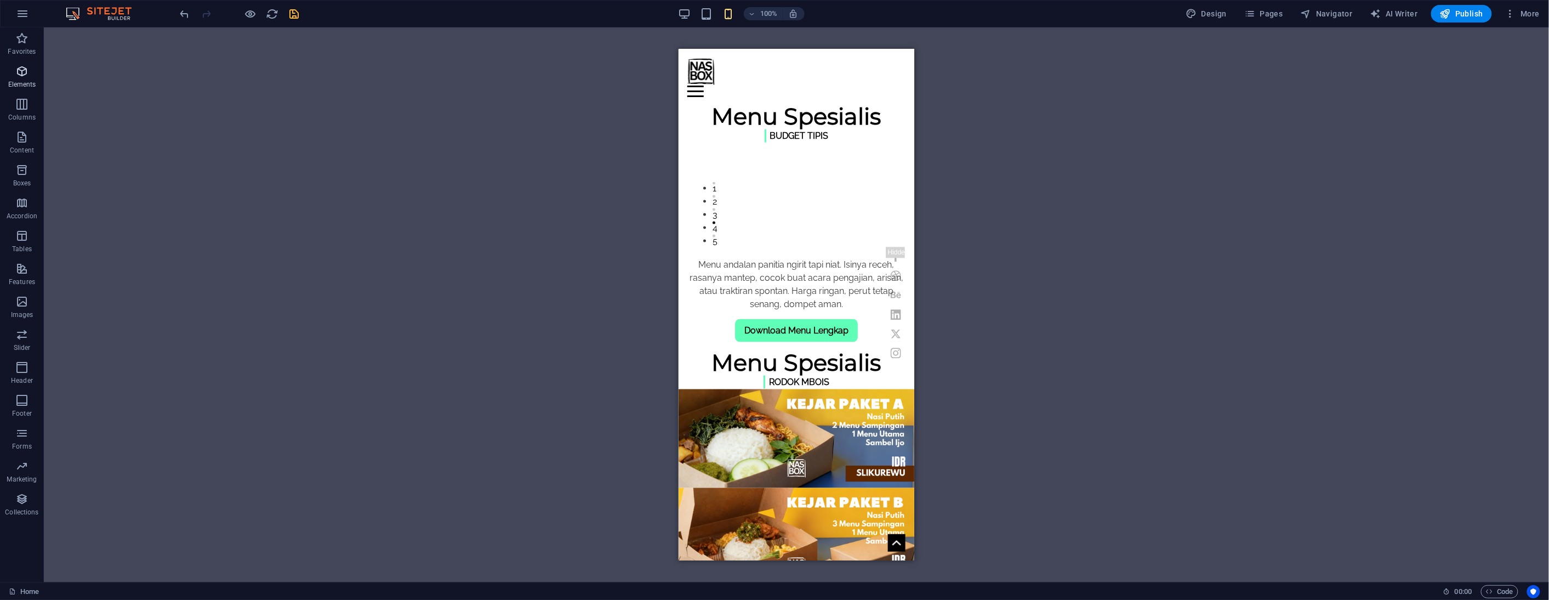
click at [20, 77] on icon "button" at bounding box center [21, 71] width 13 height 13
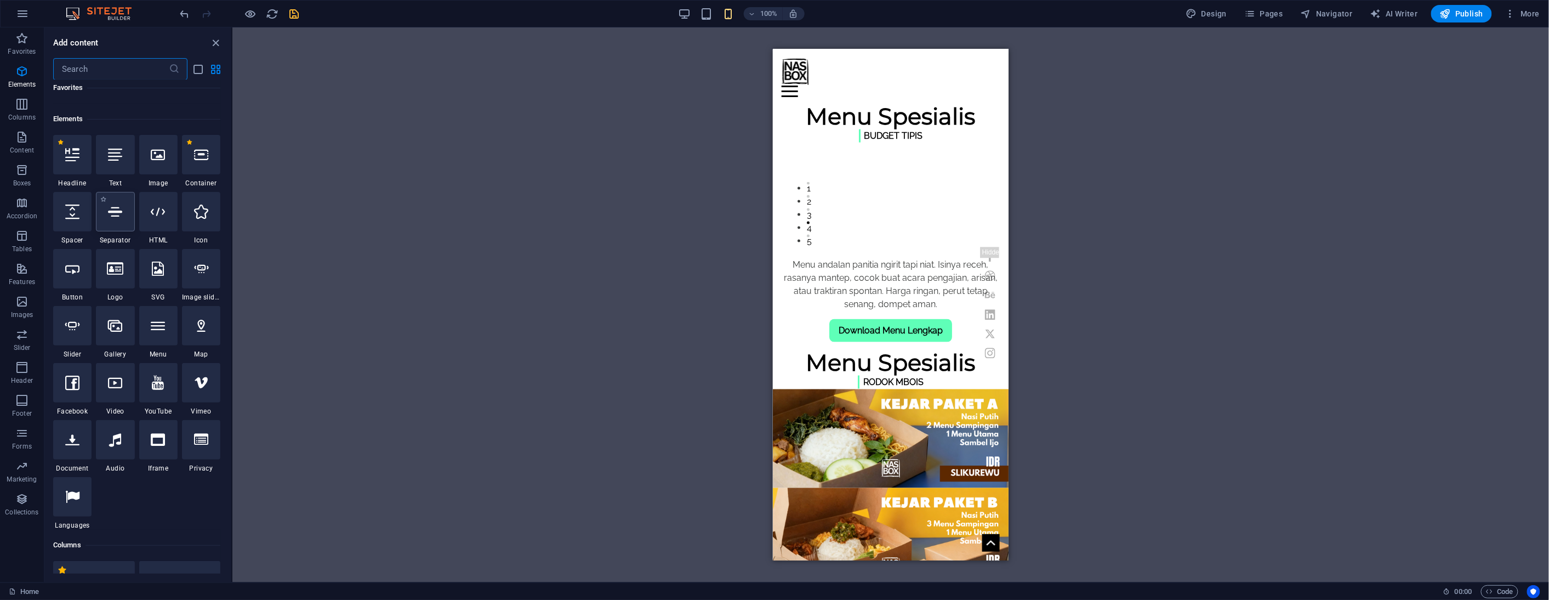
scroll to position [117, 0]
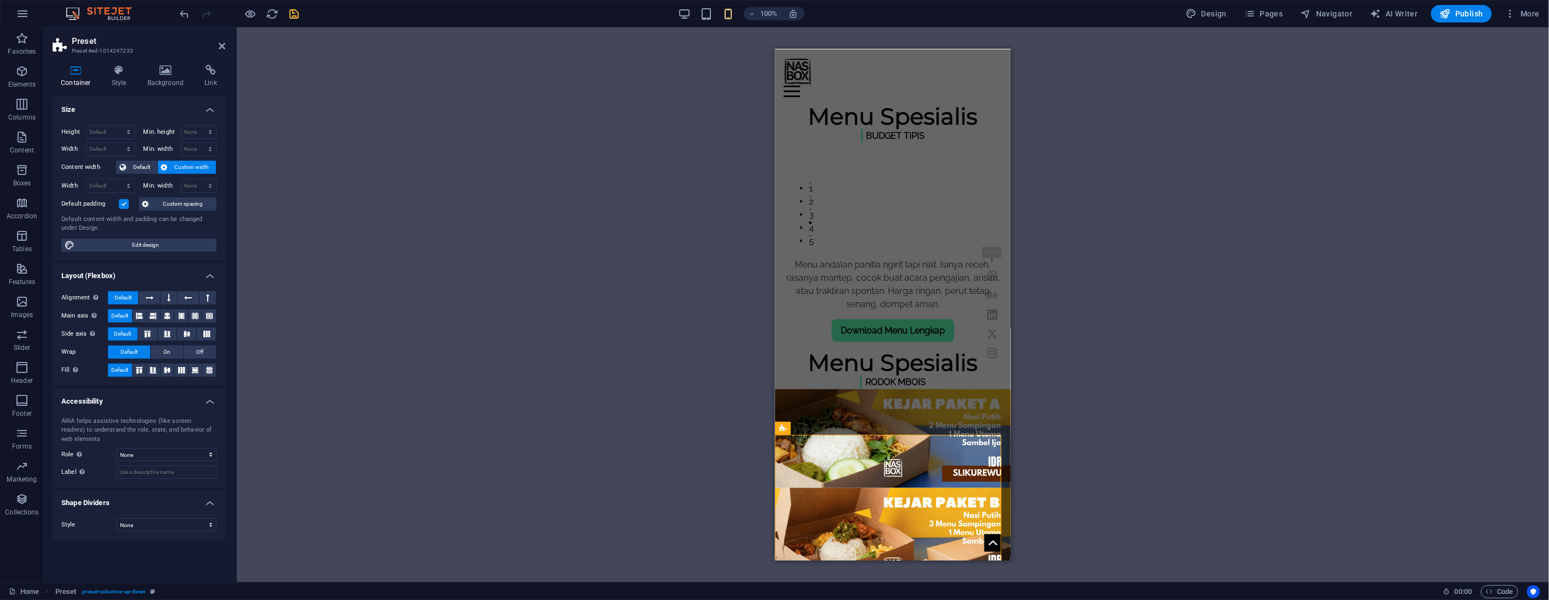
click at [1042, 376] on div "Drag here to replace the existing content. Press “Ctrl” if you want to create a…" at bounding box center [893, 304] width 1312 height 555
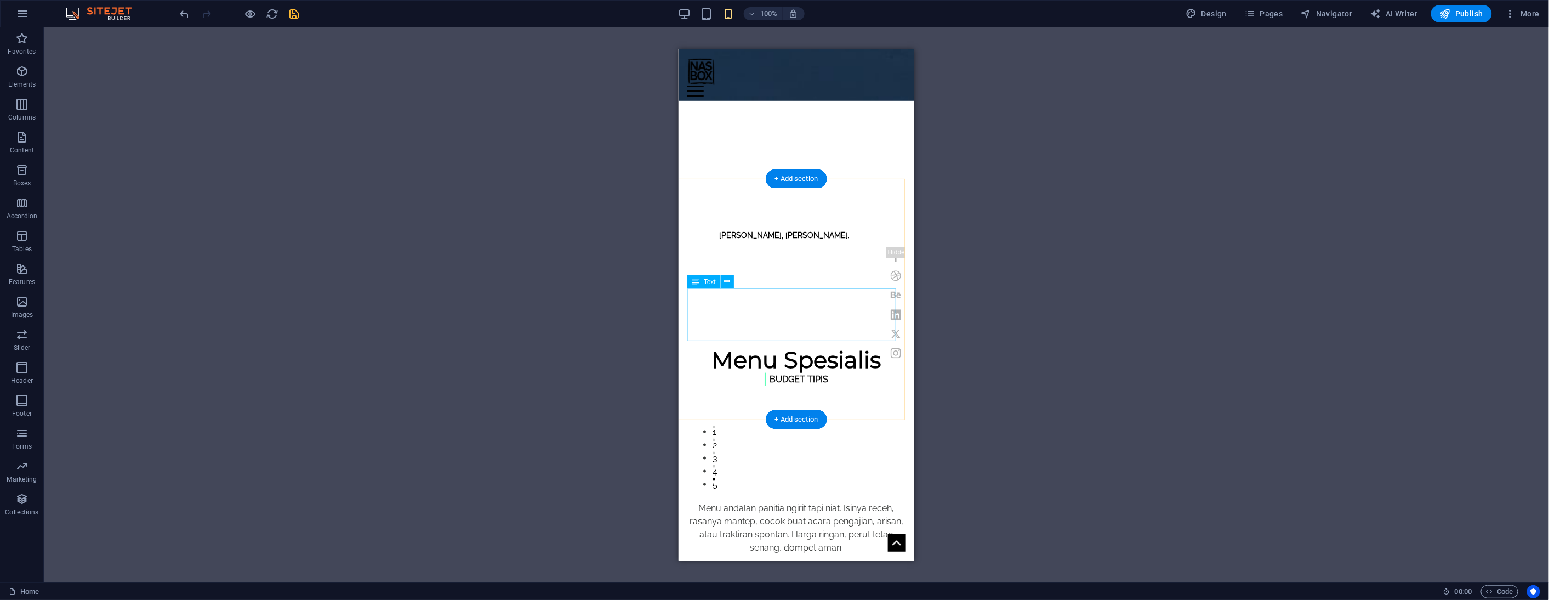
scroll to position [426, 0]
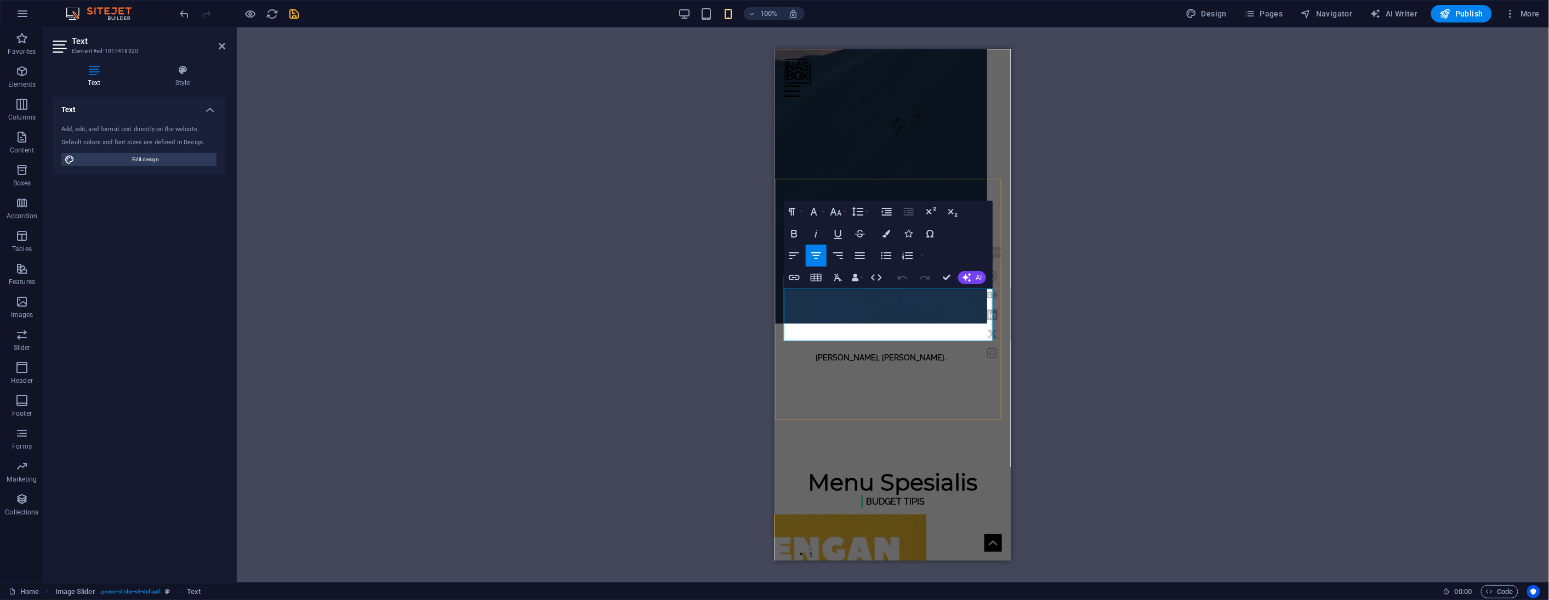
drag, startPoint x: 959, startPoint y: 293, endPoint x: 951, endPoint y: 293, distance: 7.7
drag, startPoint x: 826, startPoint y: 305, endPoint x: 800, endPoint y: 305, distance: 26.3
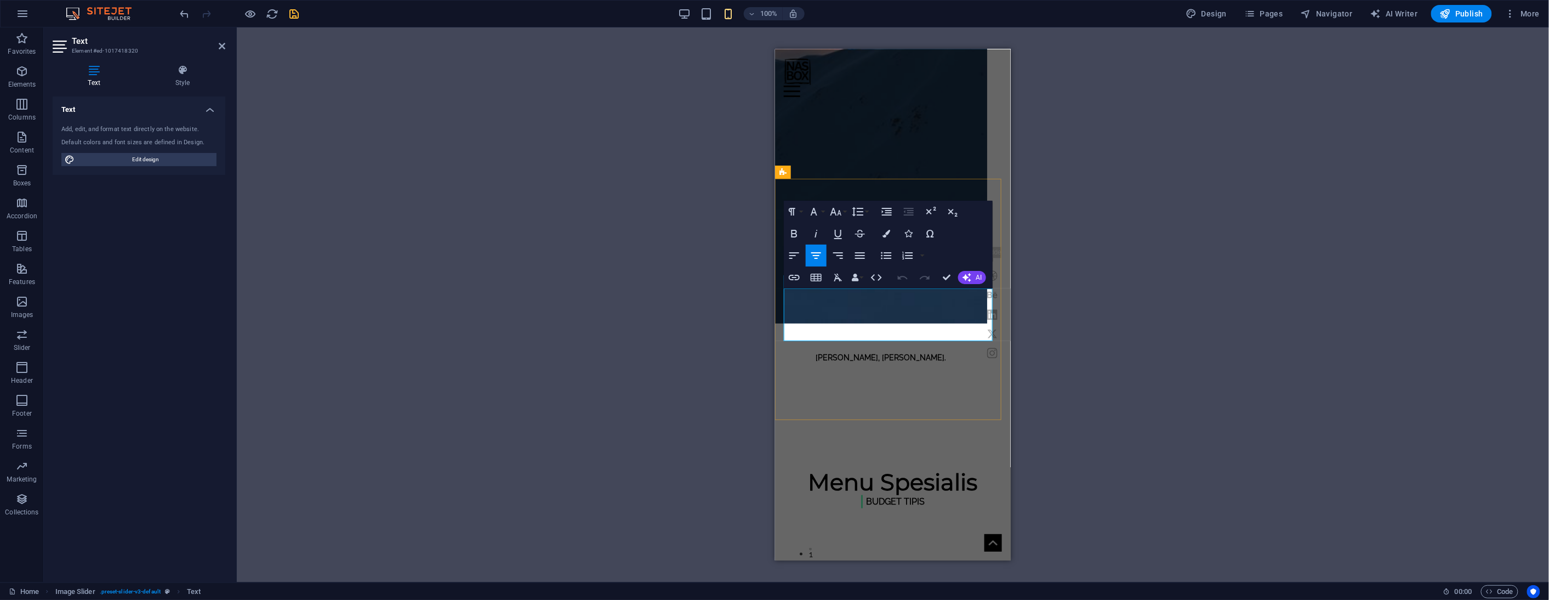
drag, startPoint x: 961, startPoint y: 306, endPoint x: 898, endPoint y: 306, distance: 63.0
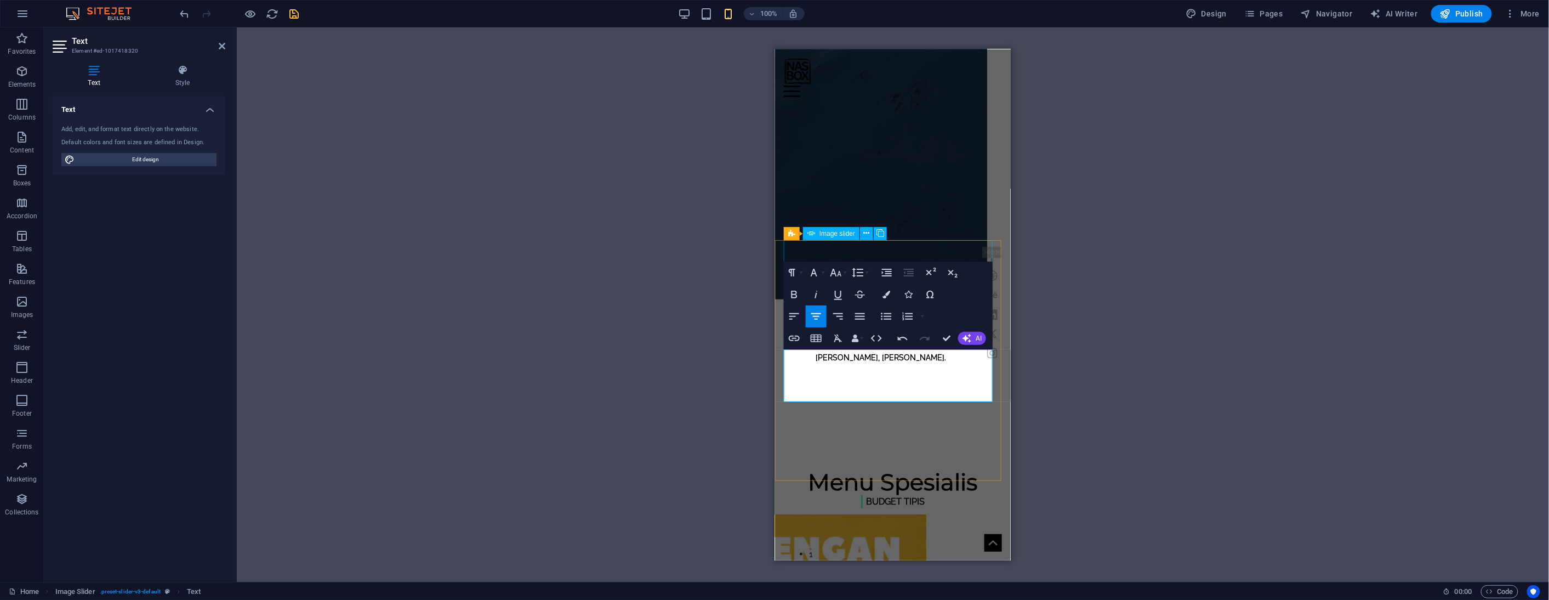
scroll to position [365, 0]
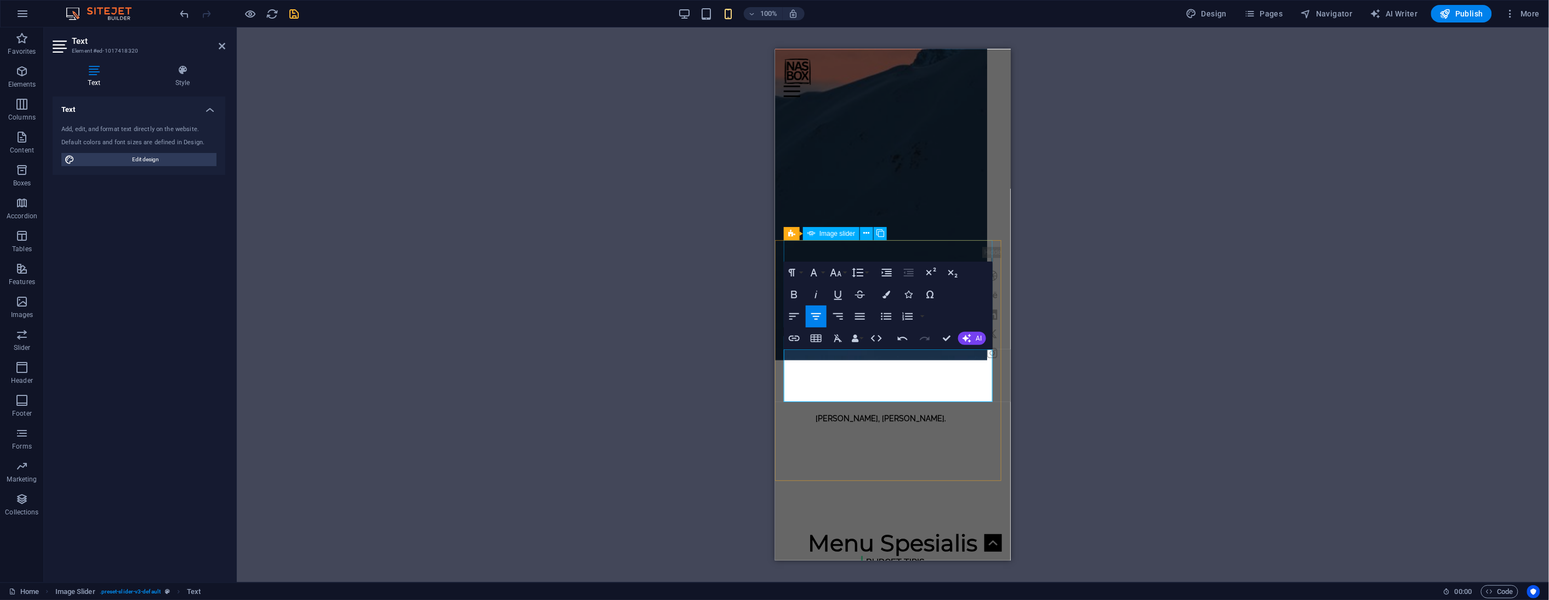
drag, startPoint x: 903, startPoint y: 309, endPoint x: 889, endPoint y: 309, distance: 14.3
drag, startPoint x: 904, startPoint y: 369, endPoint x: 888, endPoint y: 369, distance: 16.4
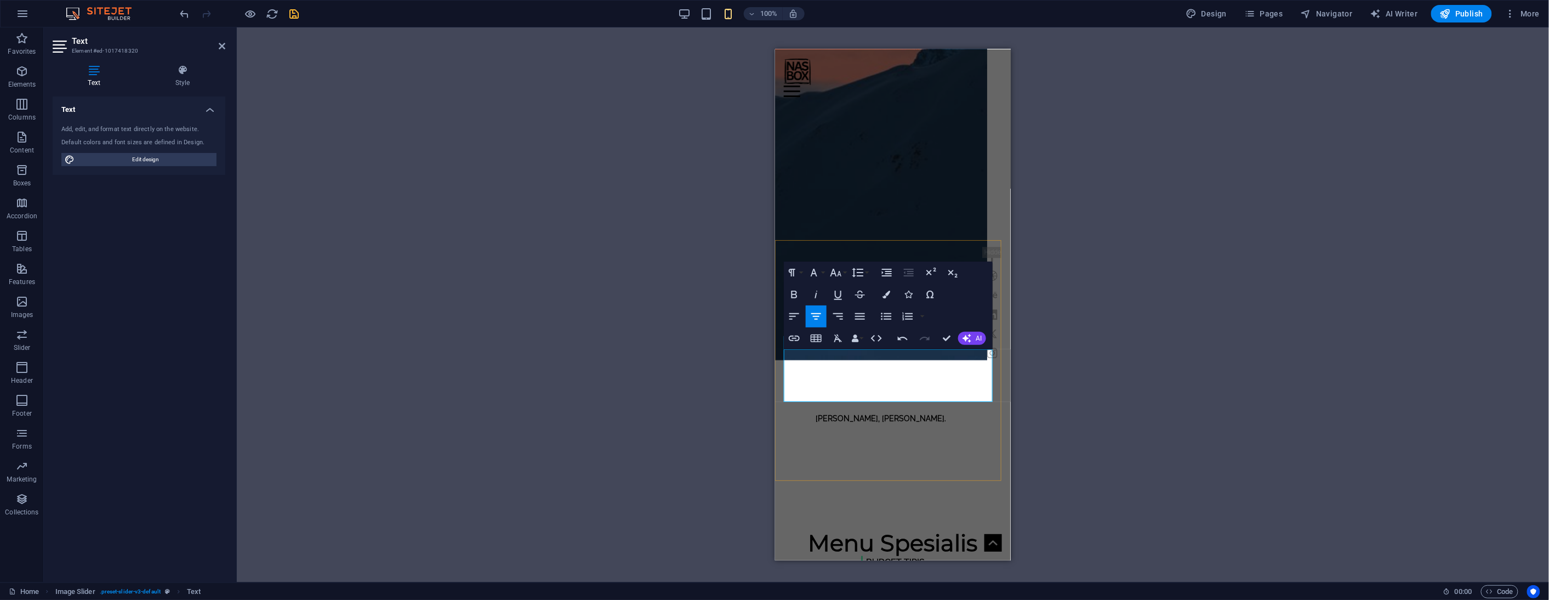
drag, startPoint x: 877, startPoint y: 380, endPoint x: 811, endPoint y: 380, distance: 65.8
drag, startPoint x: 886, startPoint y: 396, endPoint x: 967, endPoint y: 383, distance: 82.1
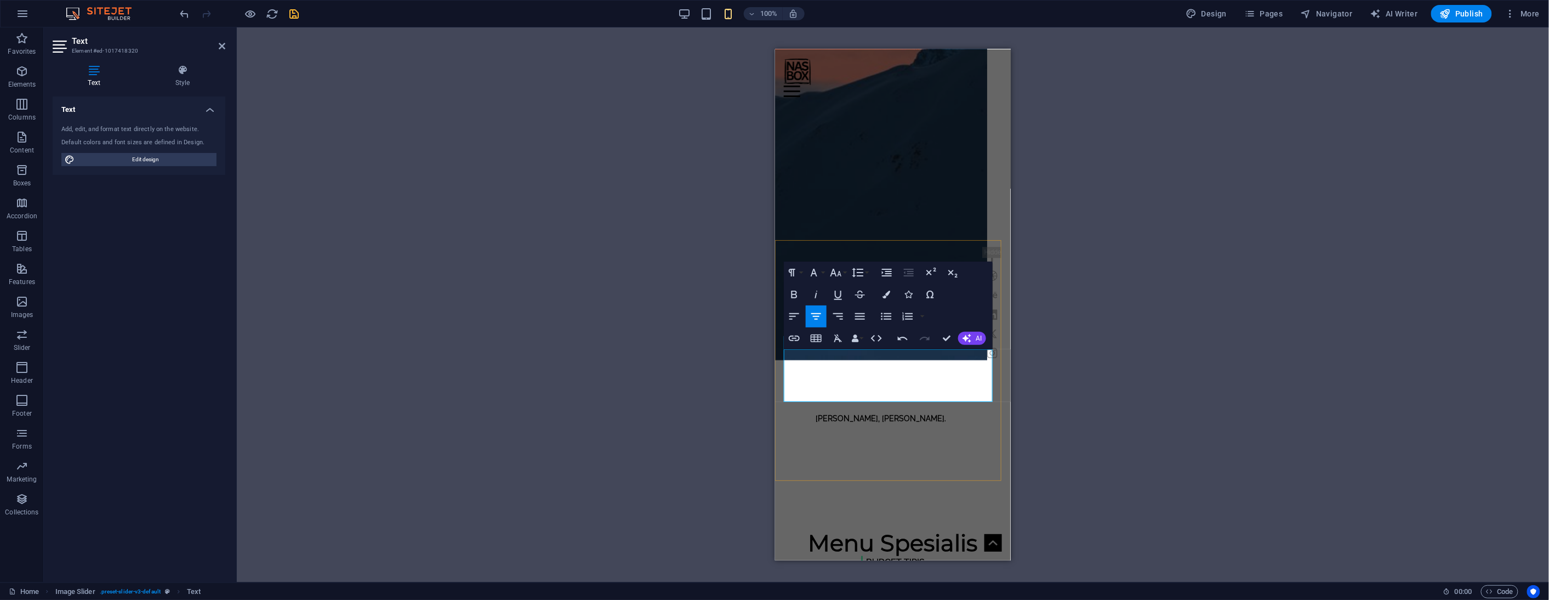
drag, startPoint x: 854, startPoint y: 393, endPoint x: 830, endPoint y: 391, distance: 23.1
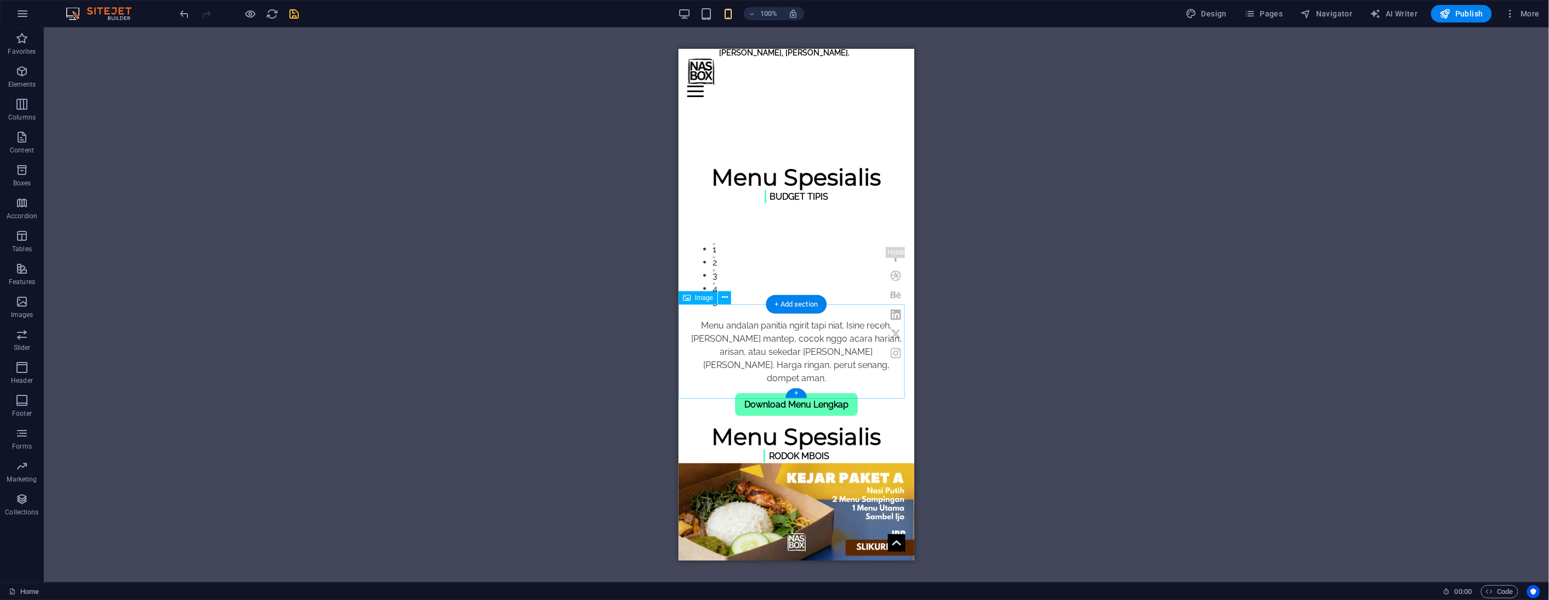
scroll to position [670, 0]
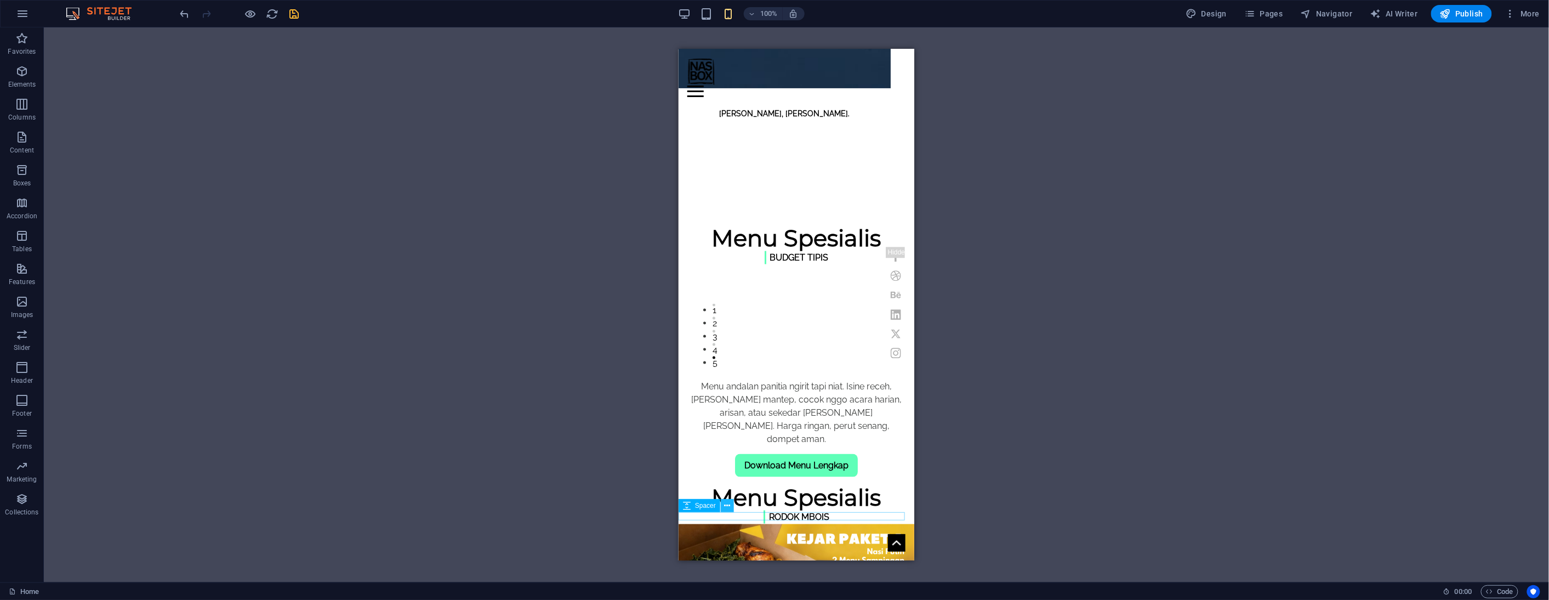
click at [728, 509] on icon at bounding box center [728, 506] width 6 height 12
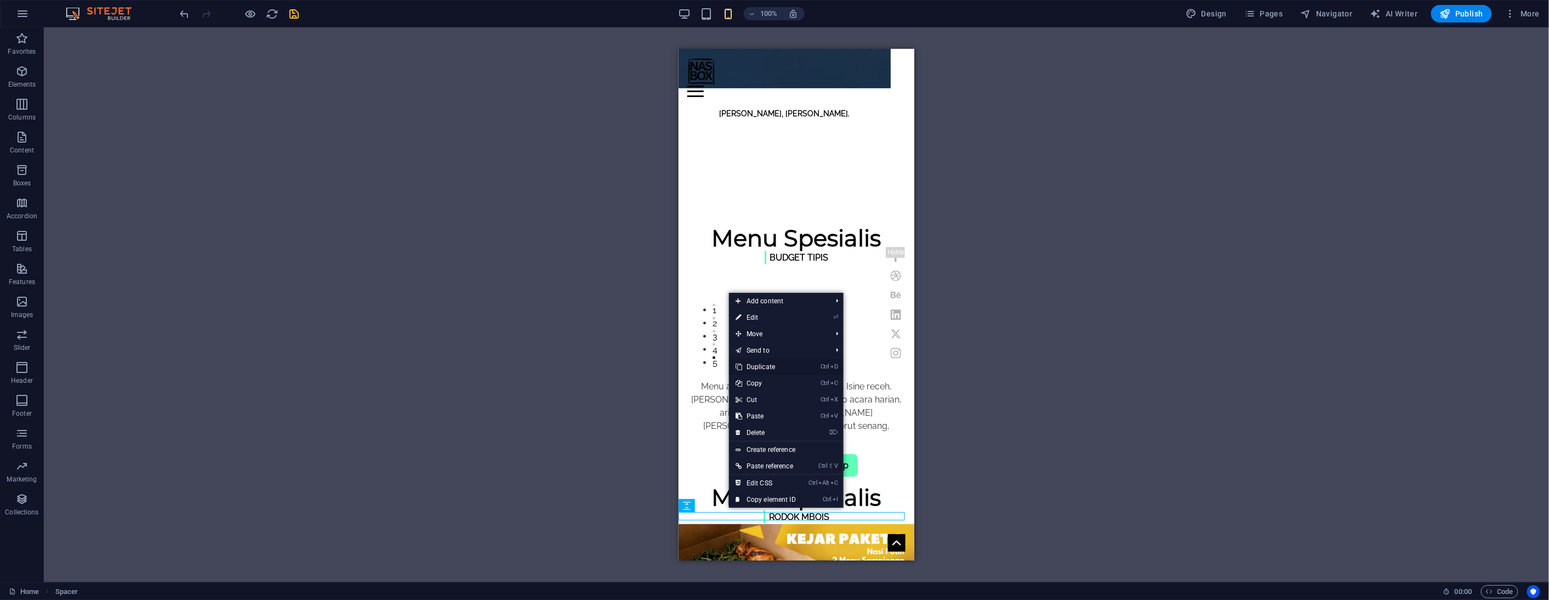
click at [776, 369] on link "Ctrl D Duplicate" at bounding box center [765, 367] width 73 height 16
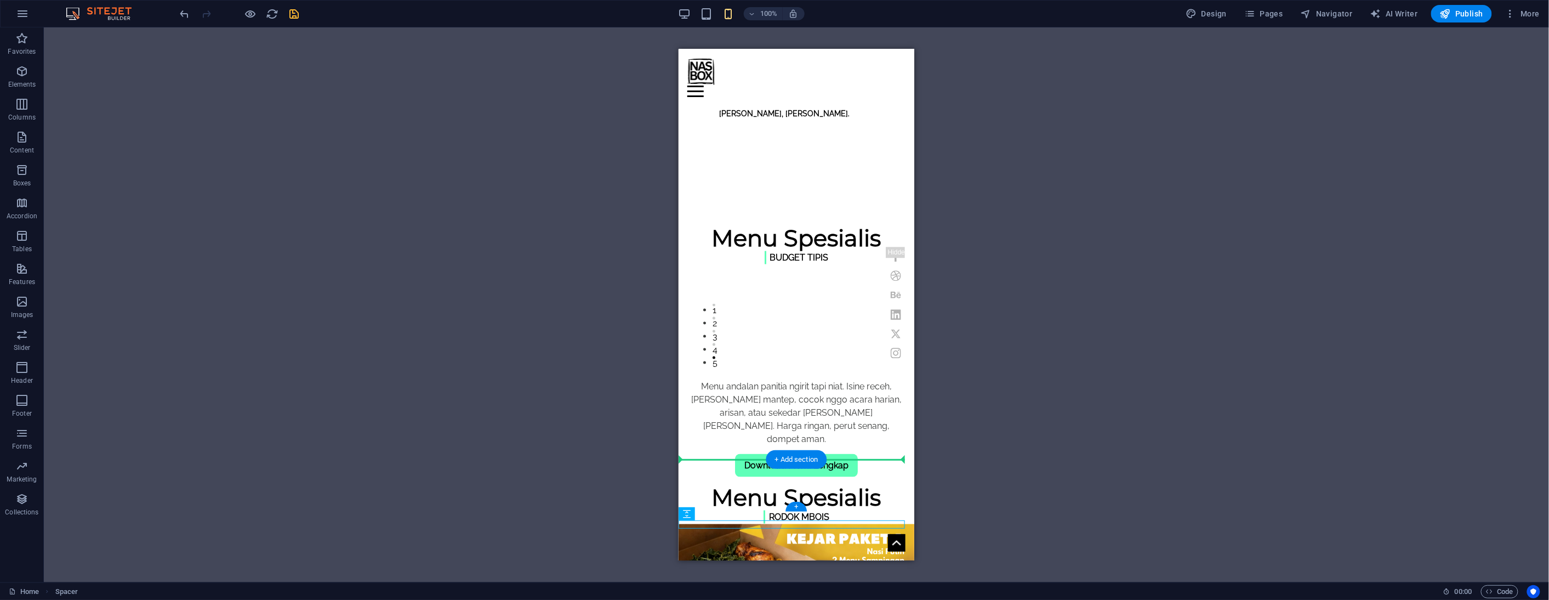
drag, startPoint x: 1367, startPoint y: 562, endPoint x: 692, endPoint y: 465, distance: 681.7
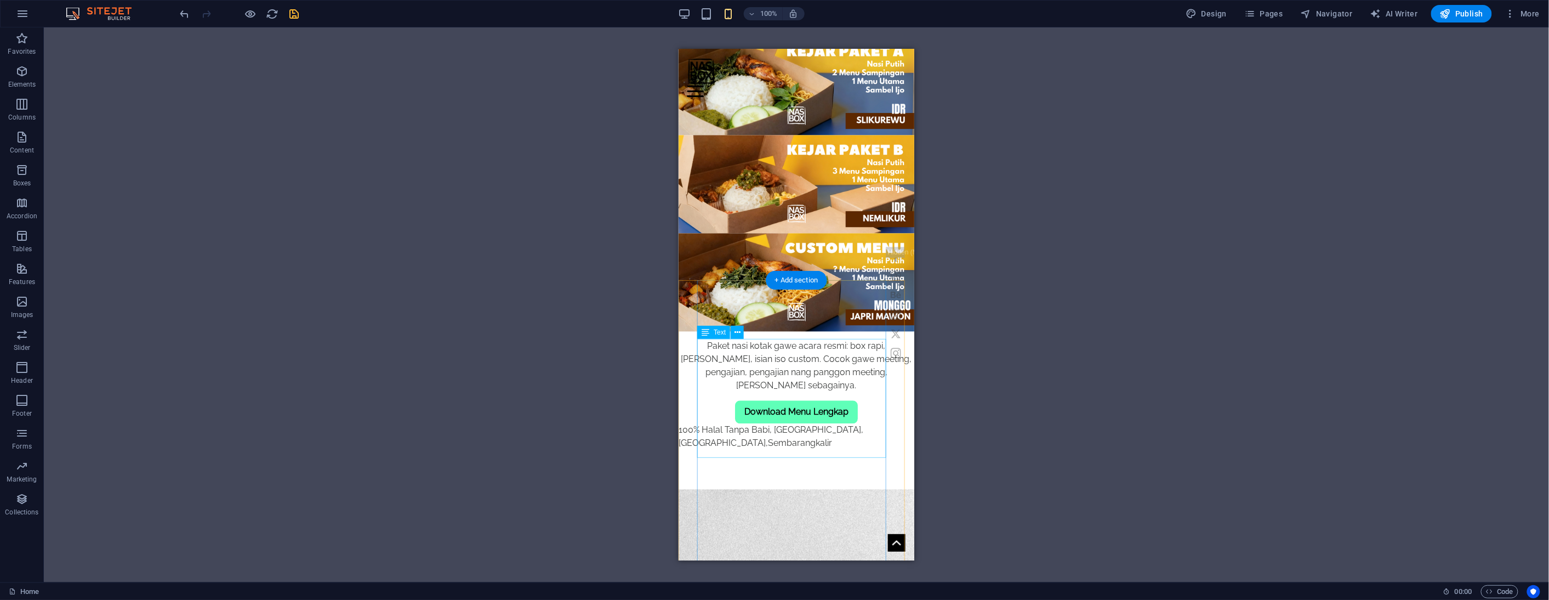
scroll to position [1705, 0]
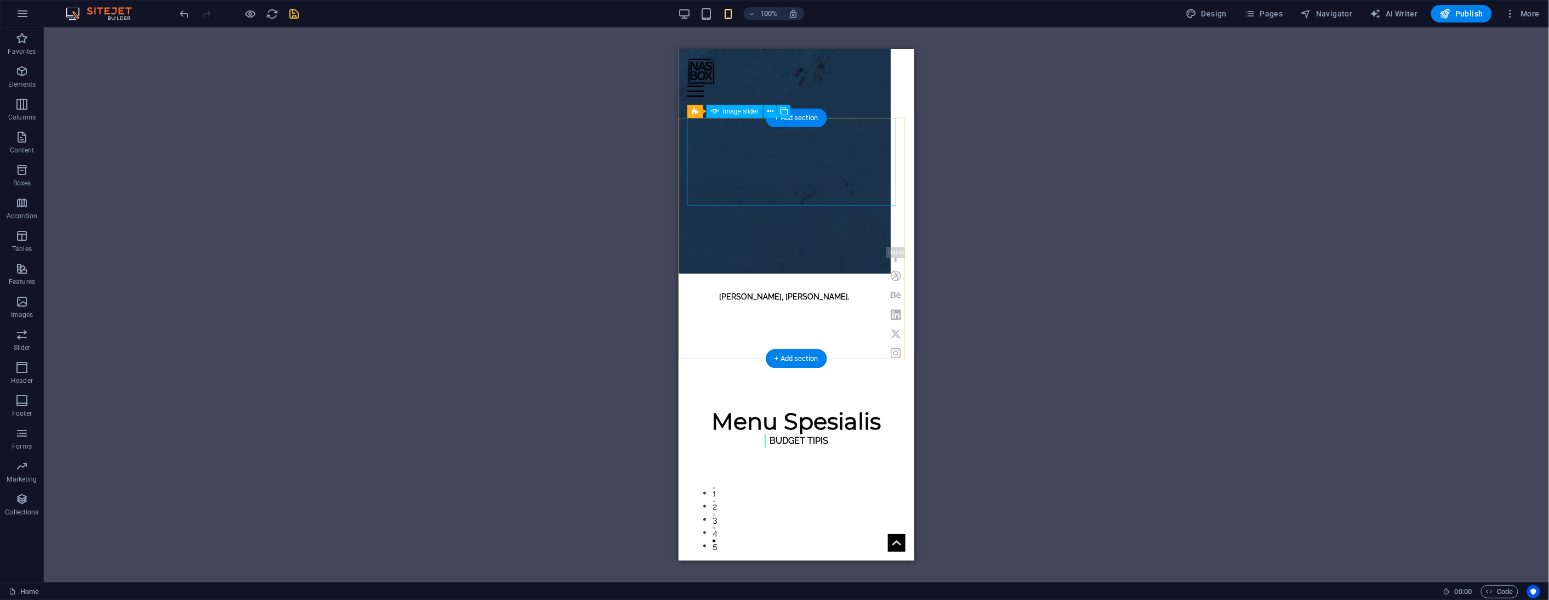
scroll to position [670, 0]
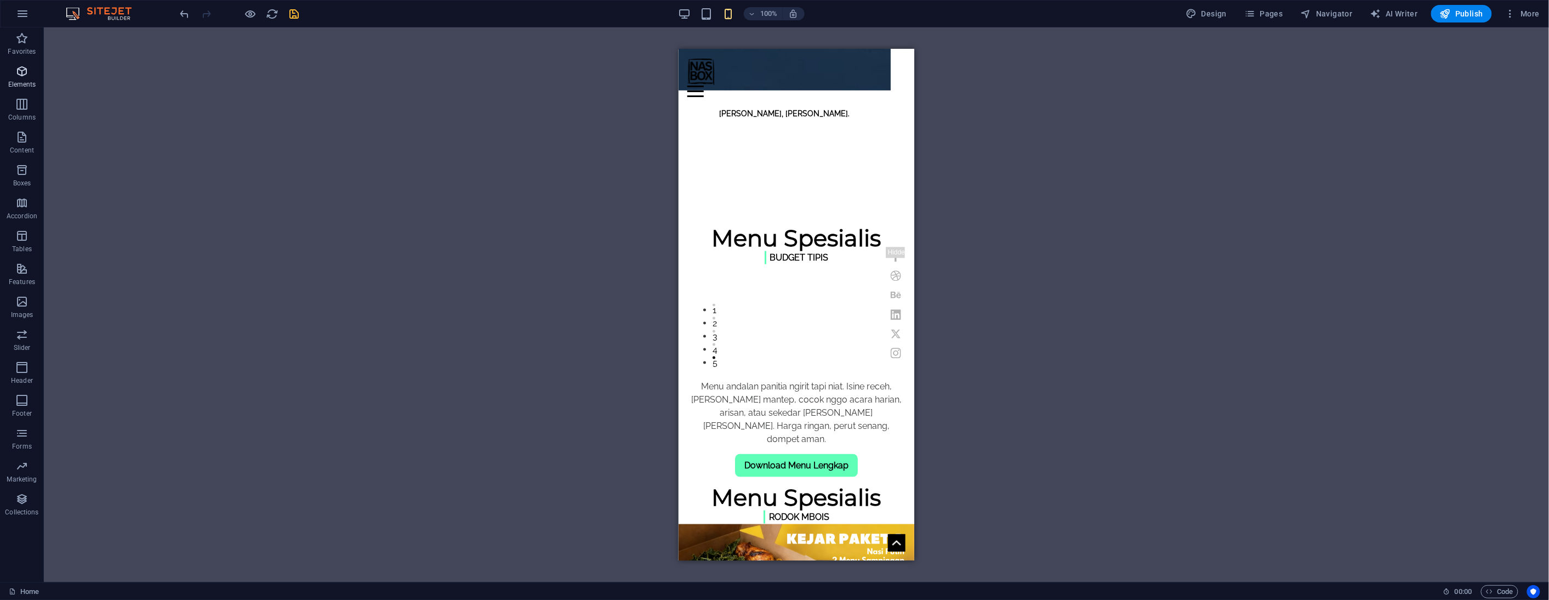
click at [22, 72] on icon "button" at bounding box center [21, 71] width 13 height 13
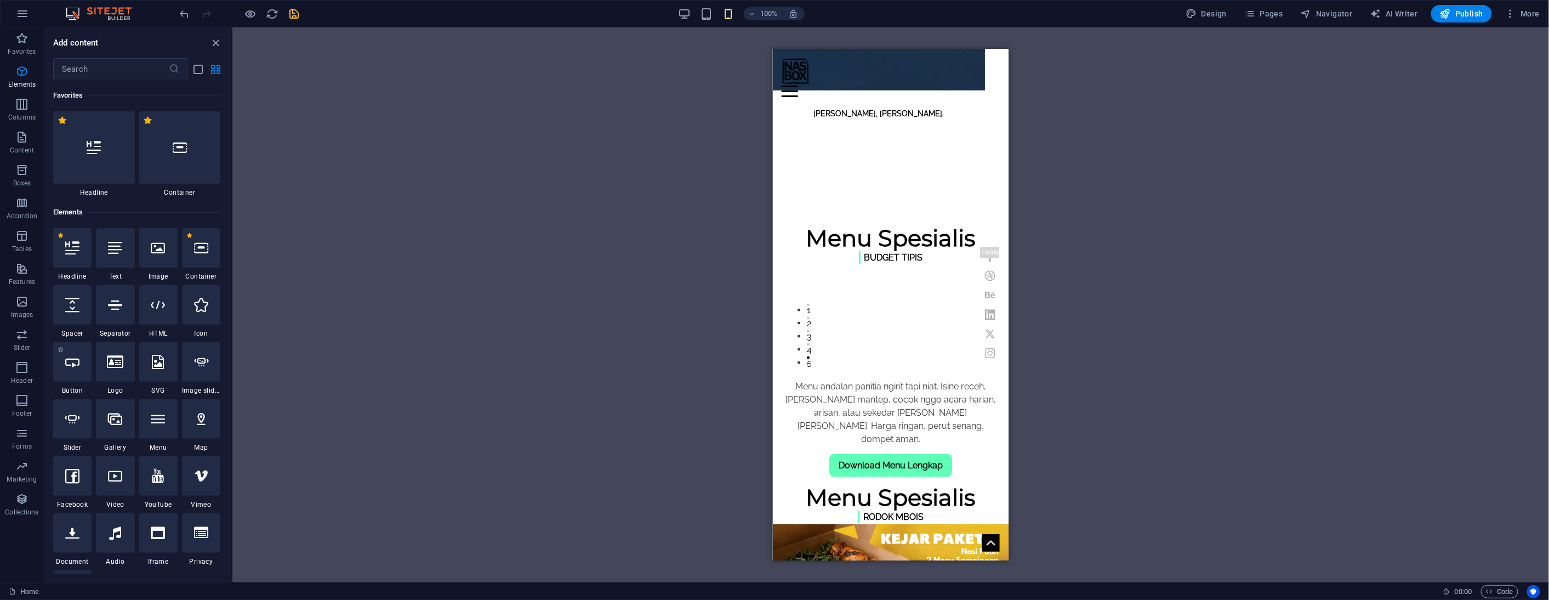
scroll to position [117, 0]
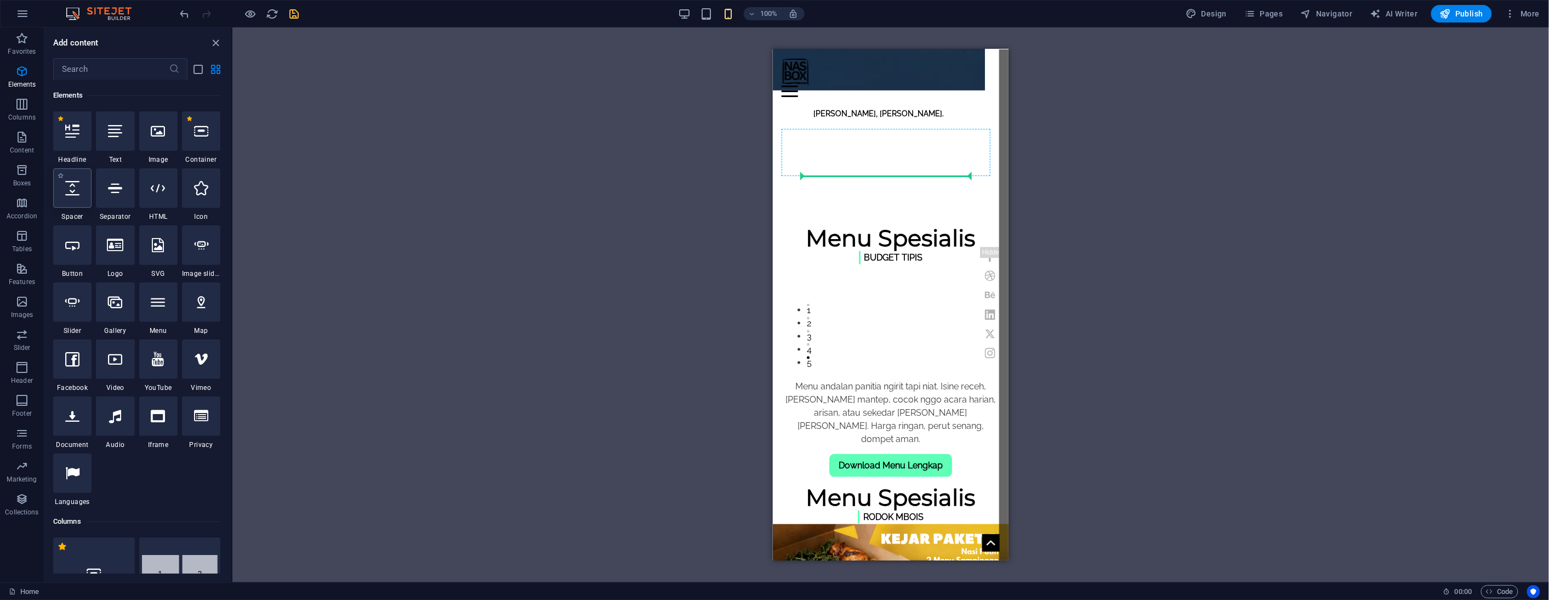
select select "px"
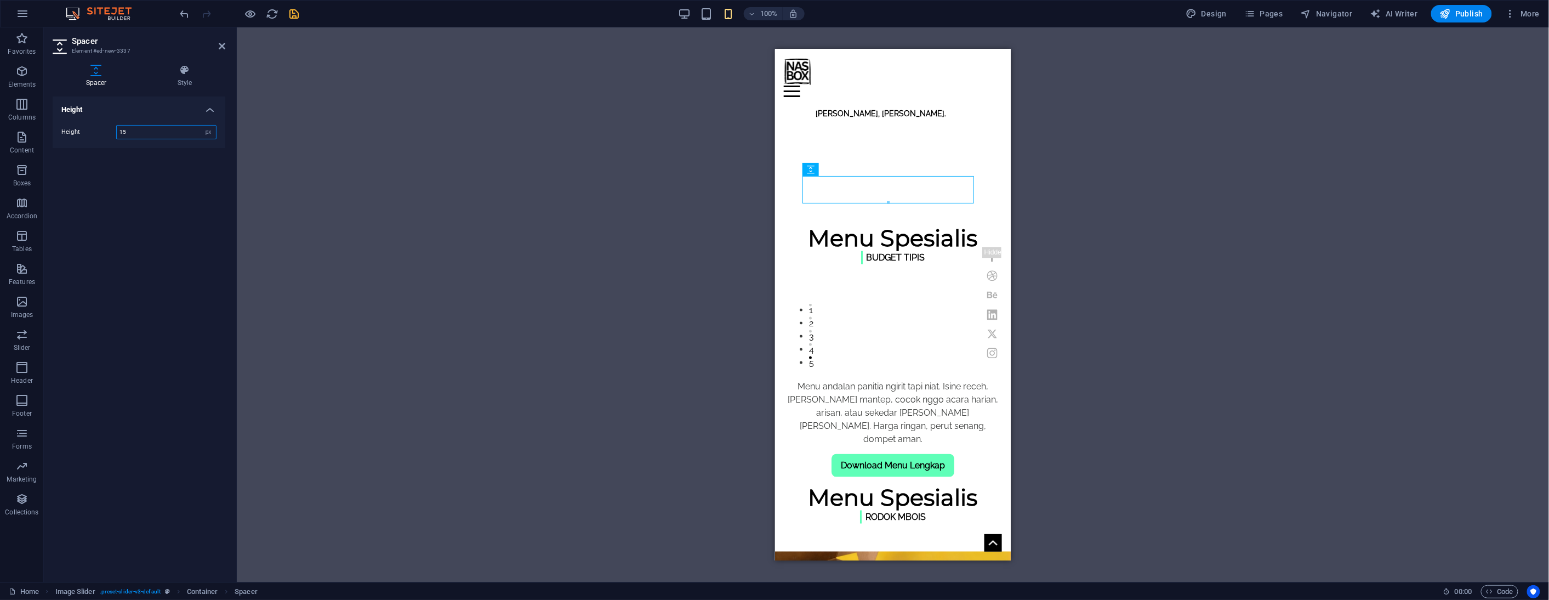
type input "15"
click at [393, 146] on div "H3 Banner Container Menu Bar Text Image H5 Button Preset Container Preset Text …" at bounding box center [893, 304] width 1312 height 555
click at [295, 15] on icon "save" at bounding box center [294, 14] width 13 height 13
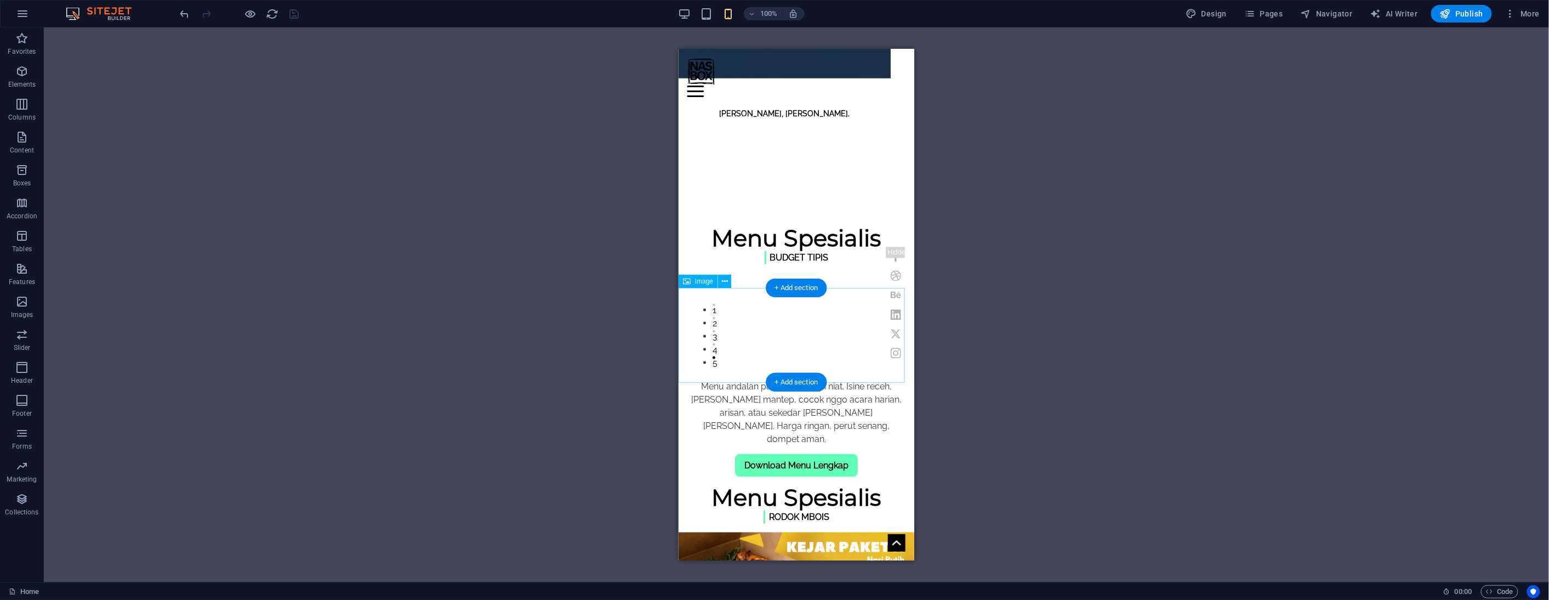
scroll to position [304, 0]
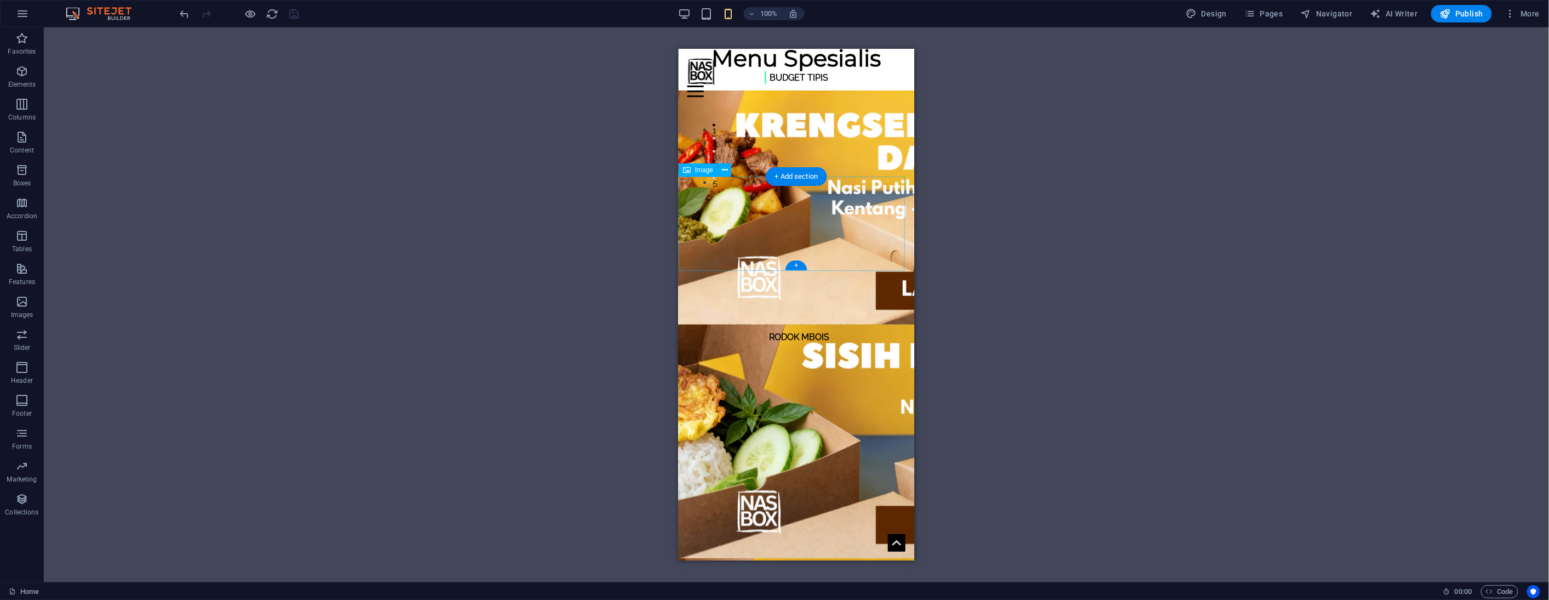
scroll to position [913, 0]
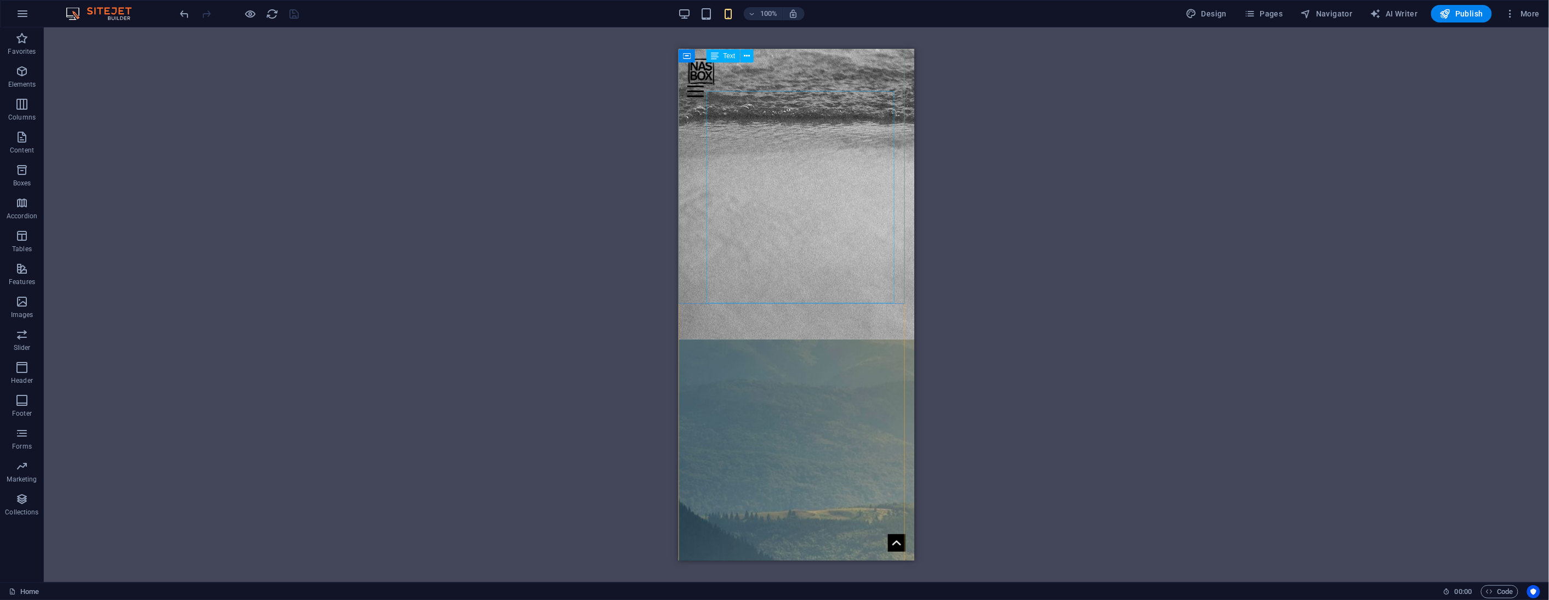
scroll to position [2891, 0]
click at [762, 298] on icon at bounding box center [763, 297] width 6 height 12
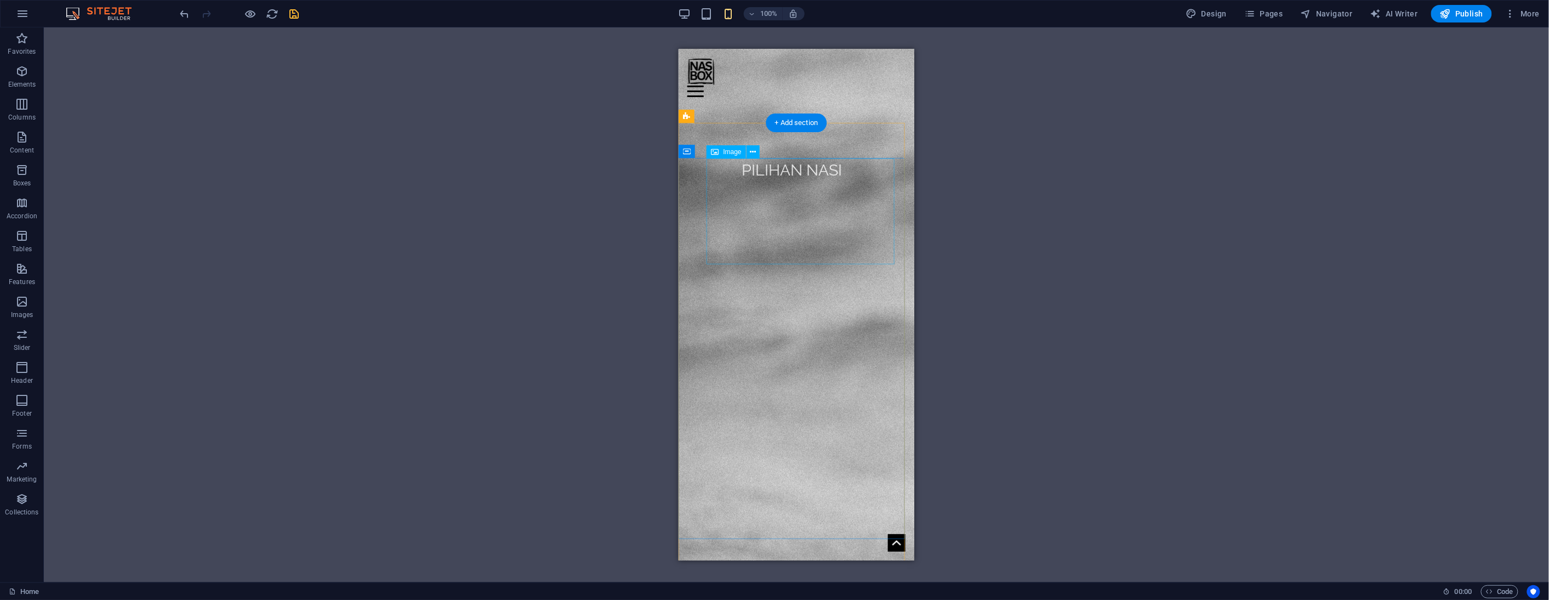
scroll to position [2213, 0]
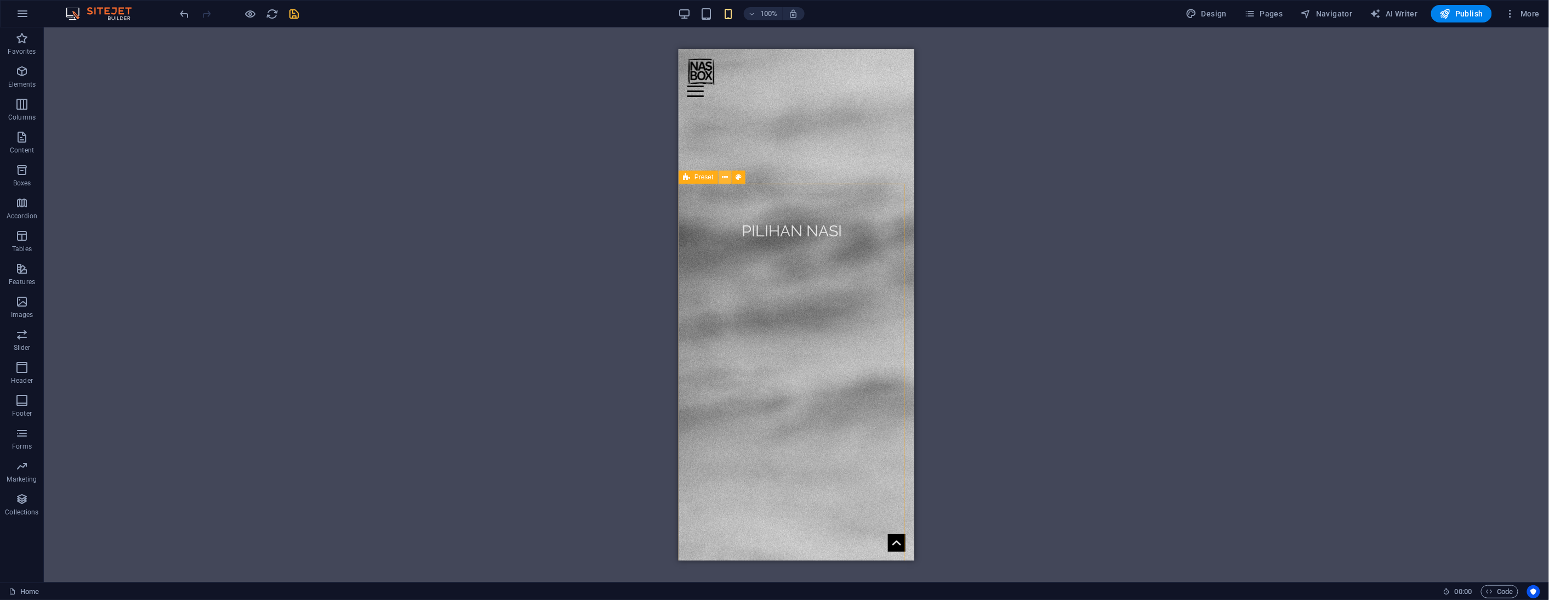
click at [725, 177] on icon at bounding box center [725, 178] width 6 height 12
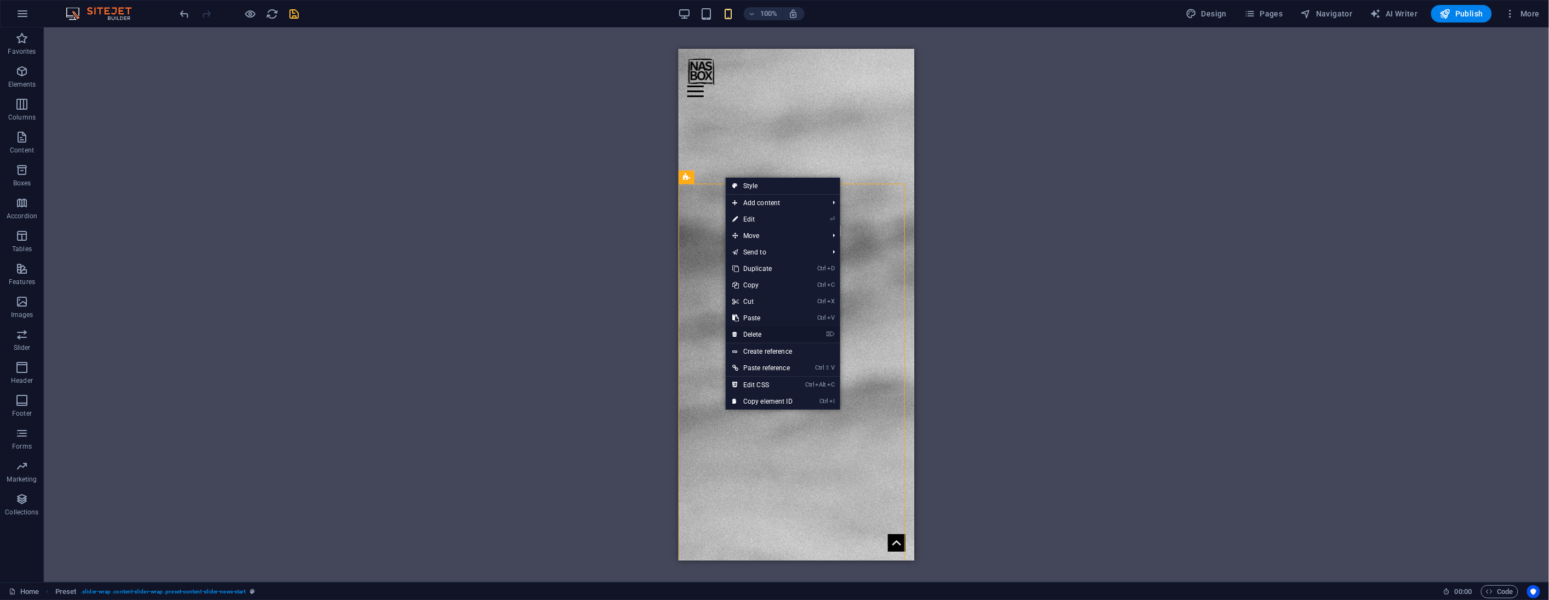
click at [763, 331] on link "⌦ Delete" at bounding box center [762, 334] width 73 height 16
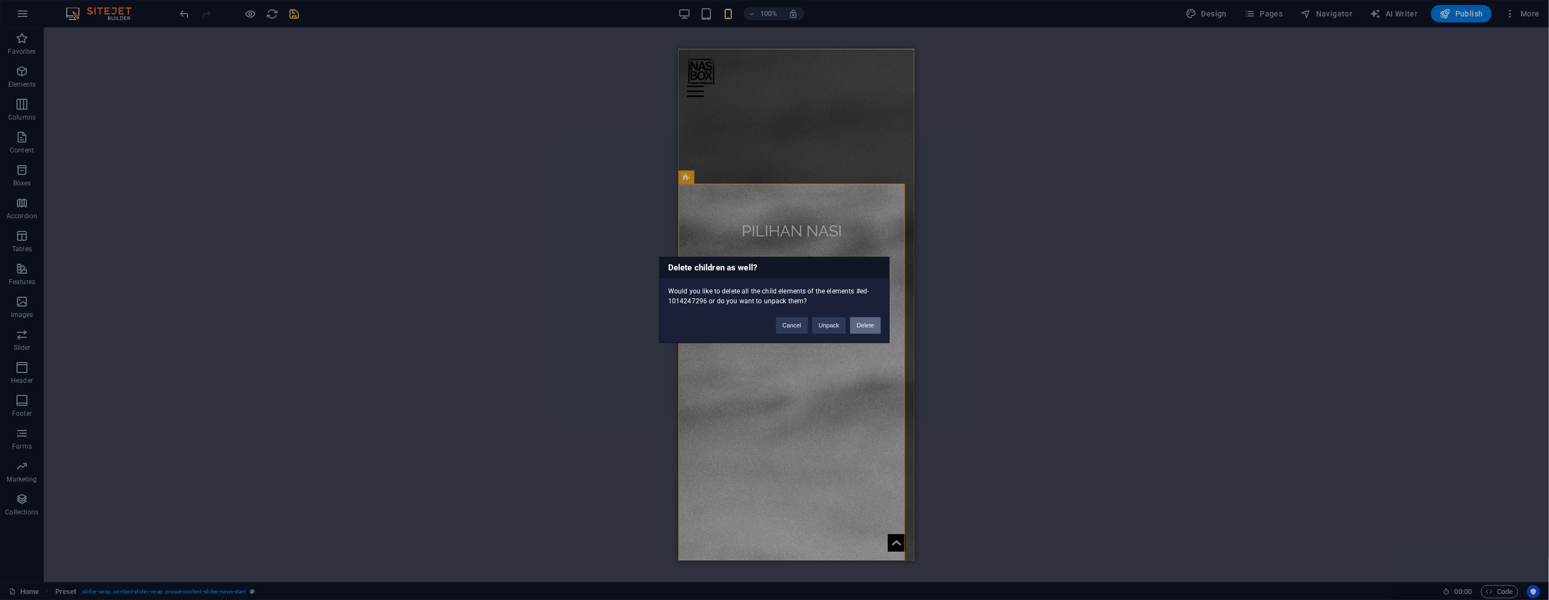
click at [862, 329] on button "Delete" at bounding box center [865, 325] width 31 height 16
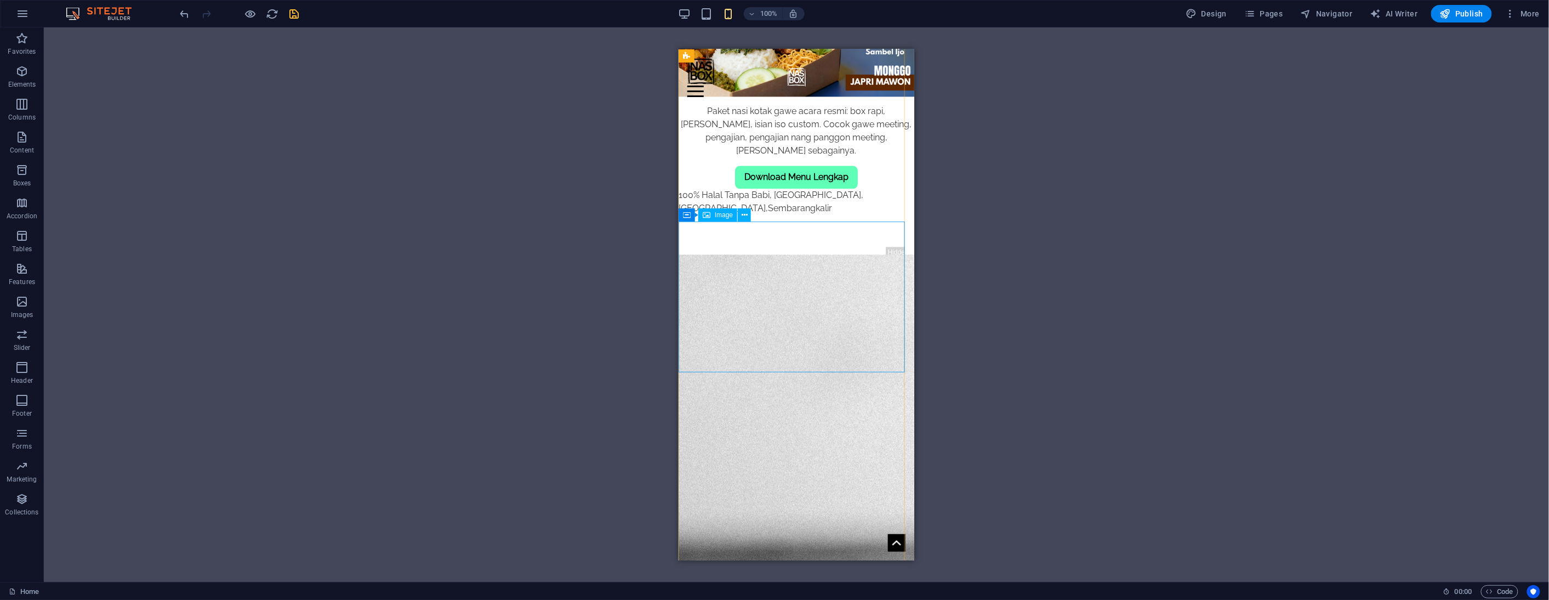
scroll to position [1340, 0]
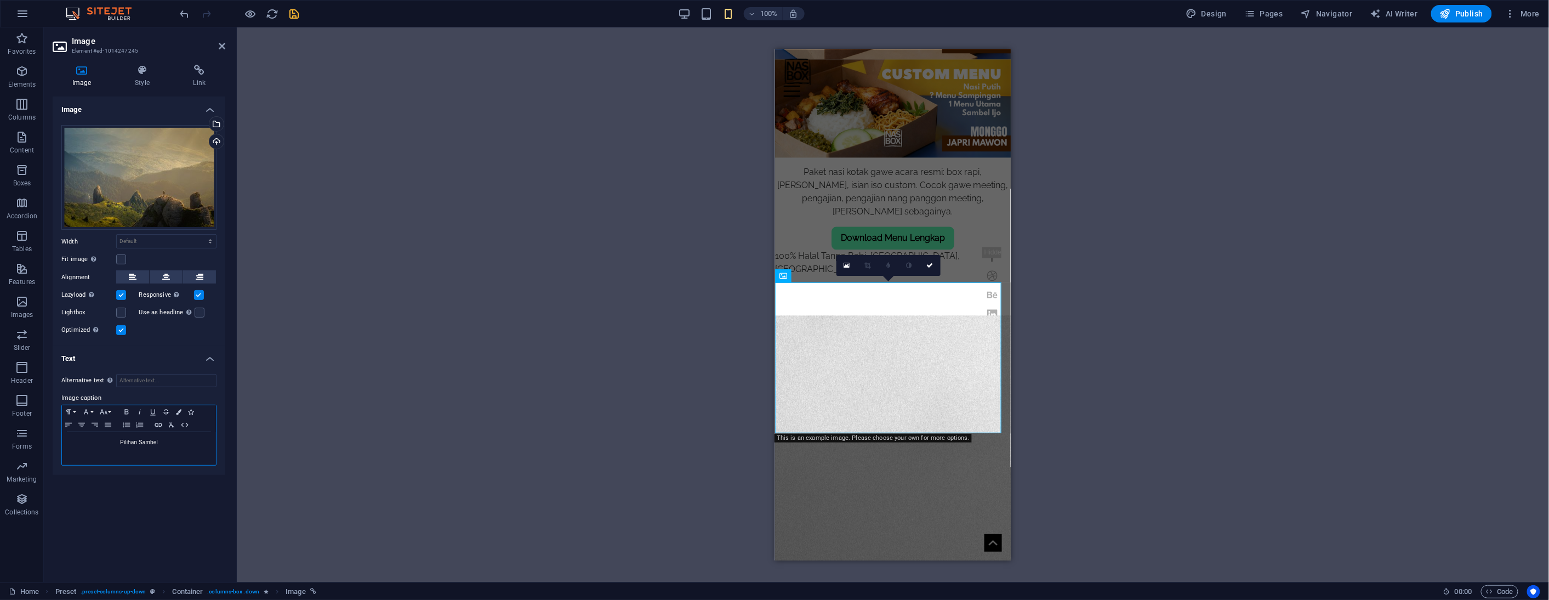
click at [141, 446] on p "Pilihan Sambel" at bounding box center [138, 442] width 143 height 10
click at [106, 413] on icon "button" at bounding box center [103, 411] width 13 height 9
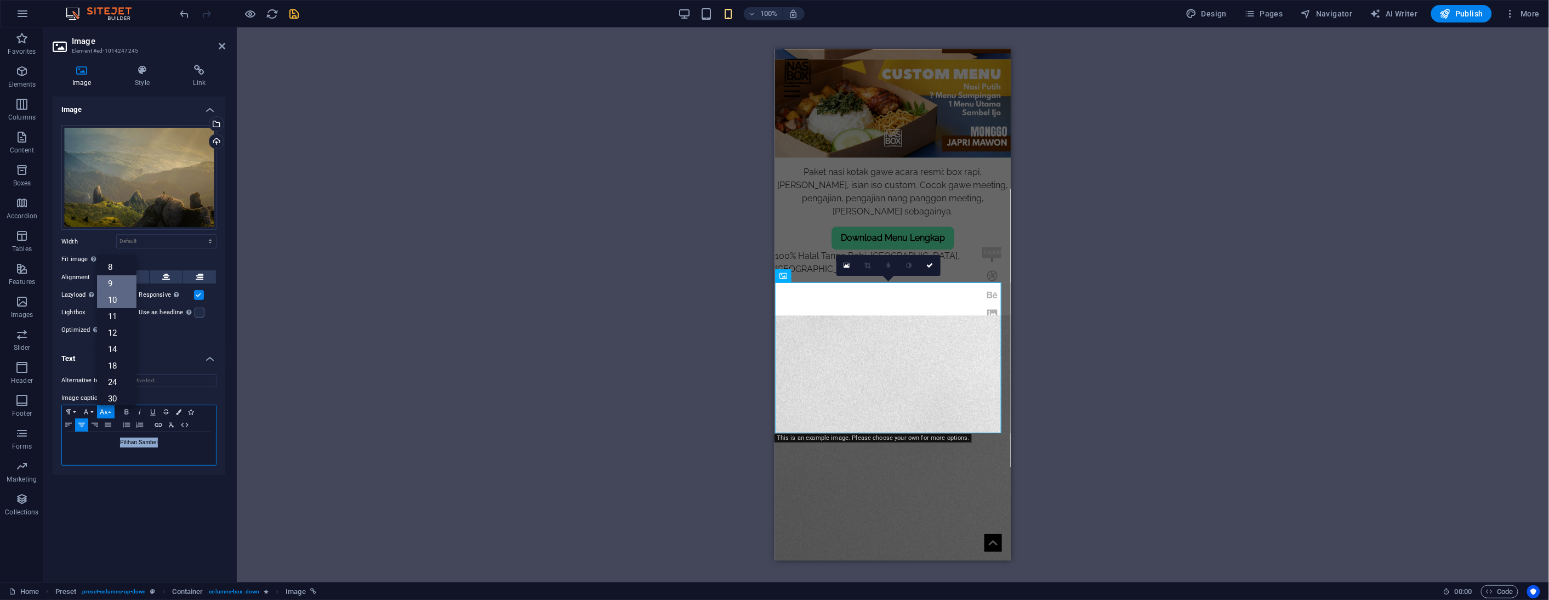
click at [118, 285] on link "9" at bounding box center [116, 283] width 39 height 16
click at [103, 411] on icon "button" at bounding box center [103, 411] width 13 height 9
click at [117, 317] on link "14" at bounding box center [116, 320] width 39 height 16
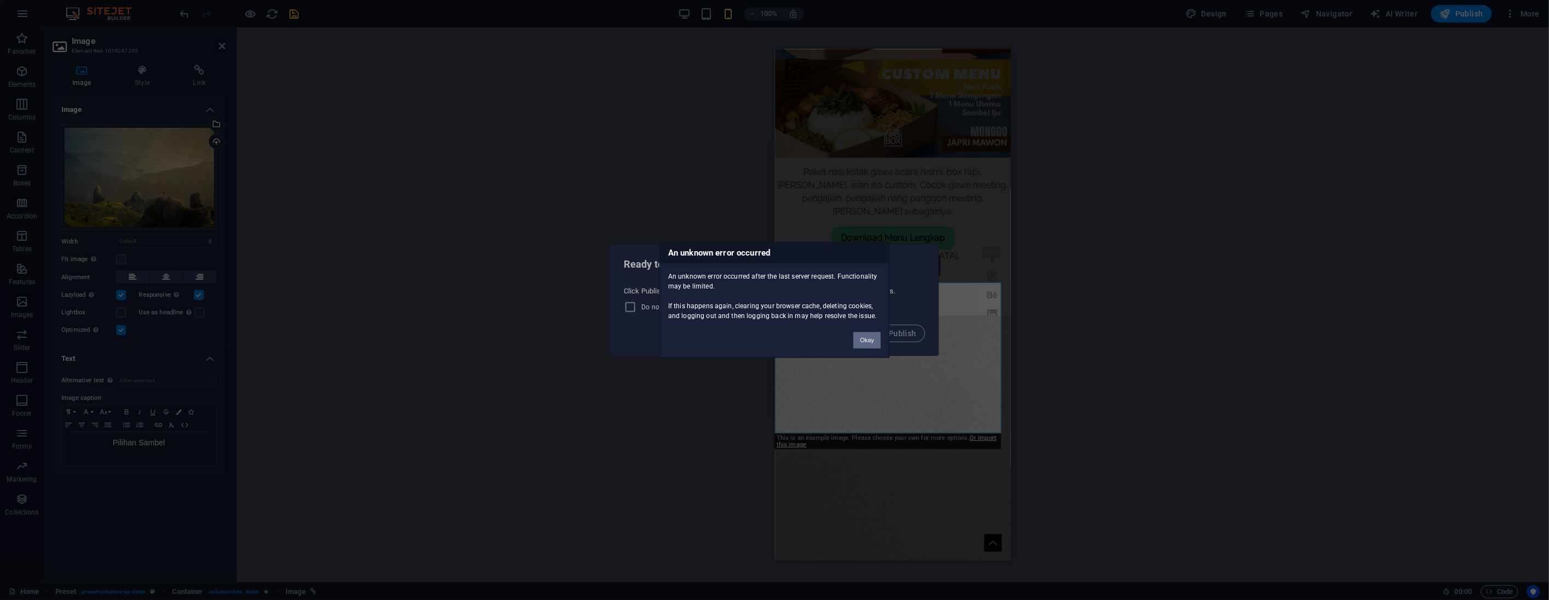
click at [867, 341] on button "Okay" at bounding box center [867, 340] width 27 height 16
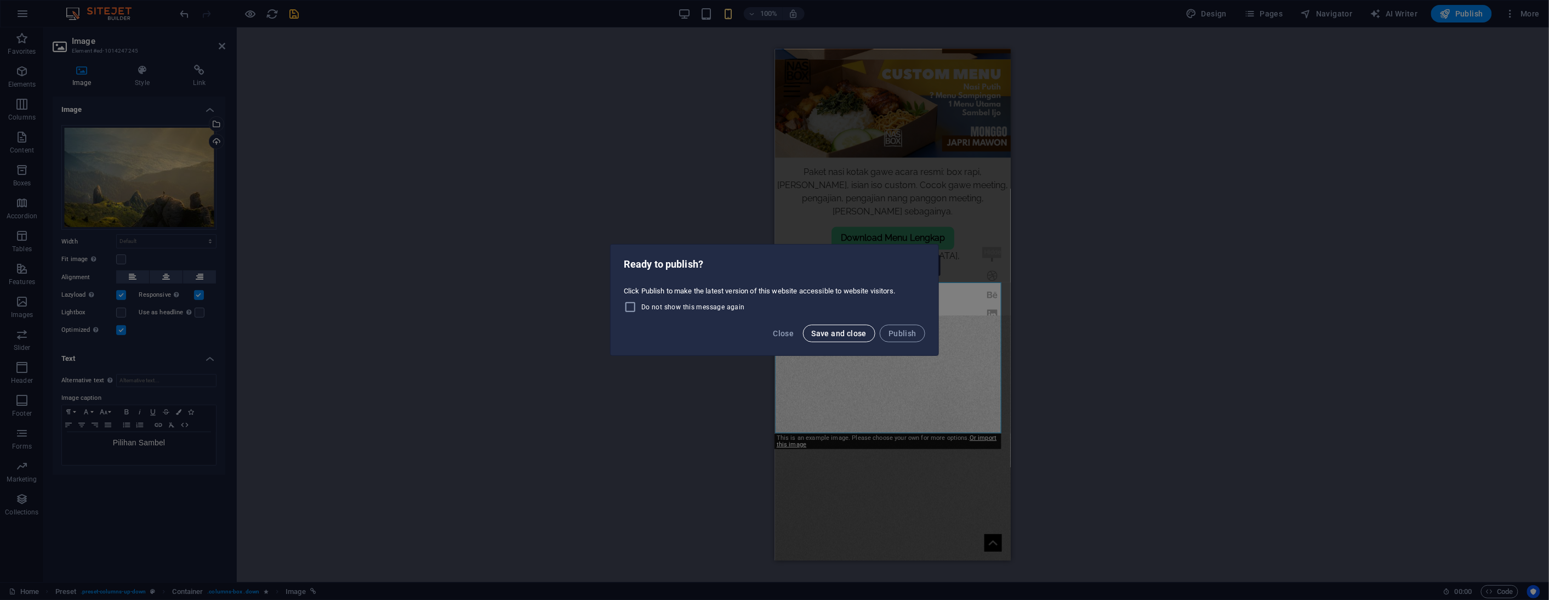
click at [835, 332] on span "Save and close" at bounding box center [839, 333] width 55 height 9
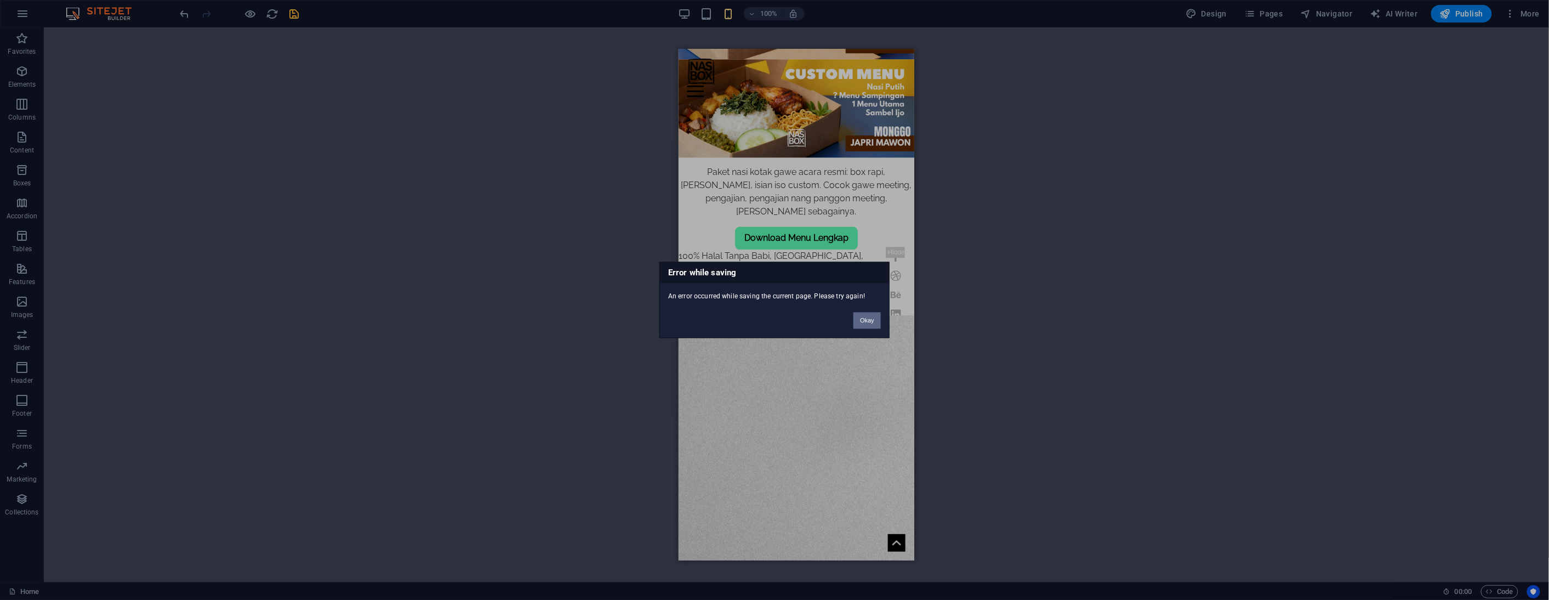
click at [869, 325] on button "Okay" at bounding box center [867, 320] width 27 height 16
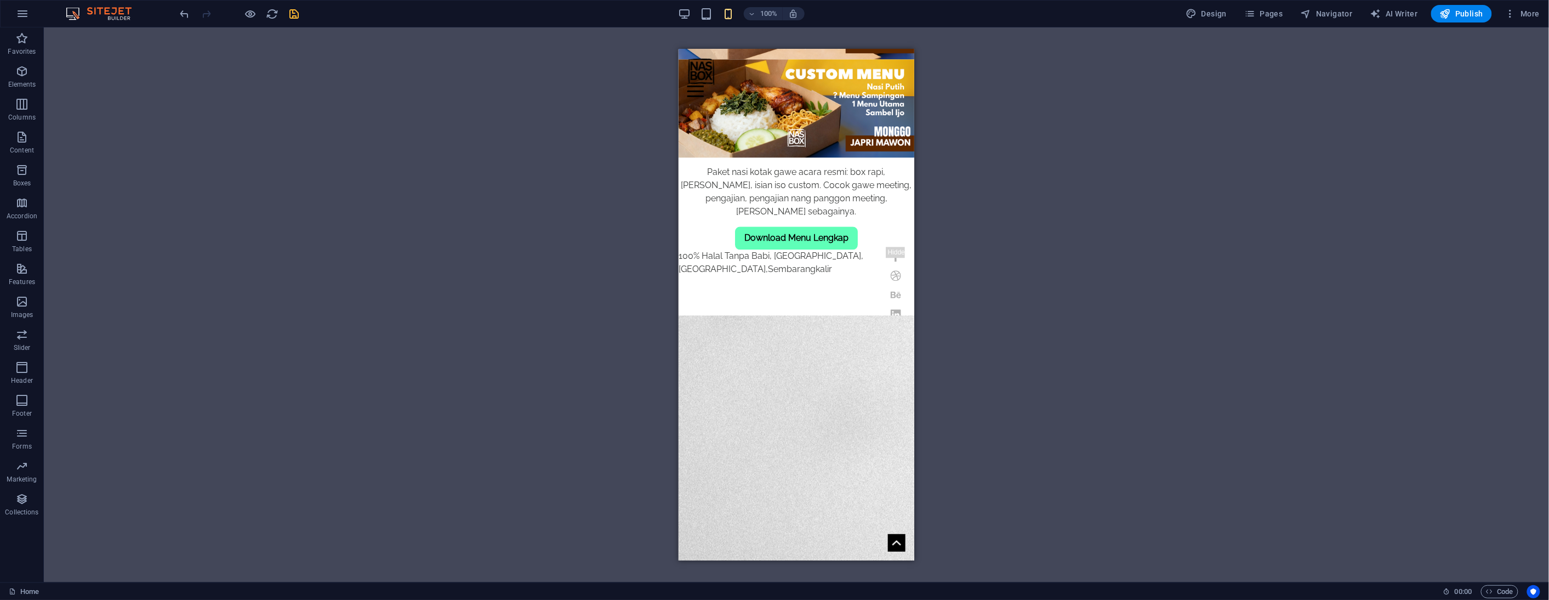
click at [300, 12] on span "save" at bounding box center [294, 14] width 13 height 13
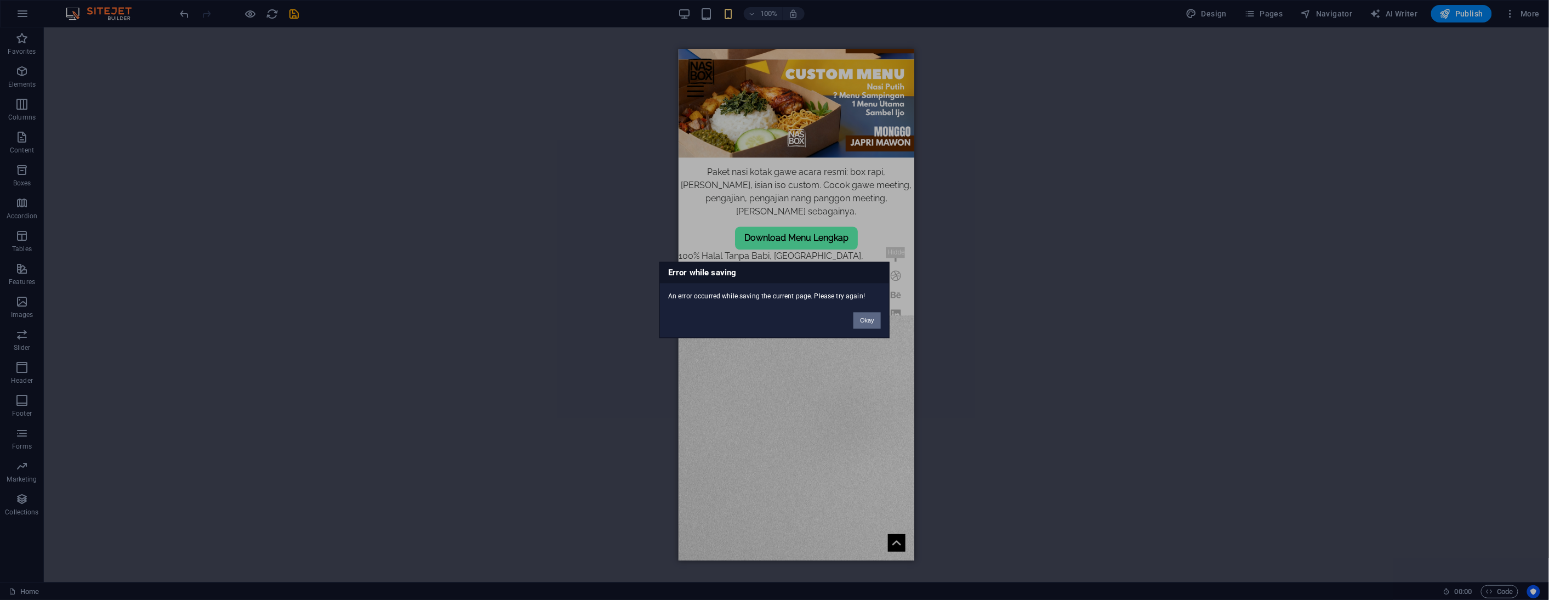
click at [874, 322] on button "Okay" at bounding box center [867, 320] width 27 height 16
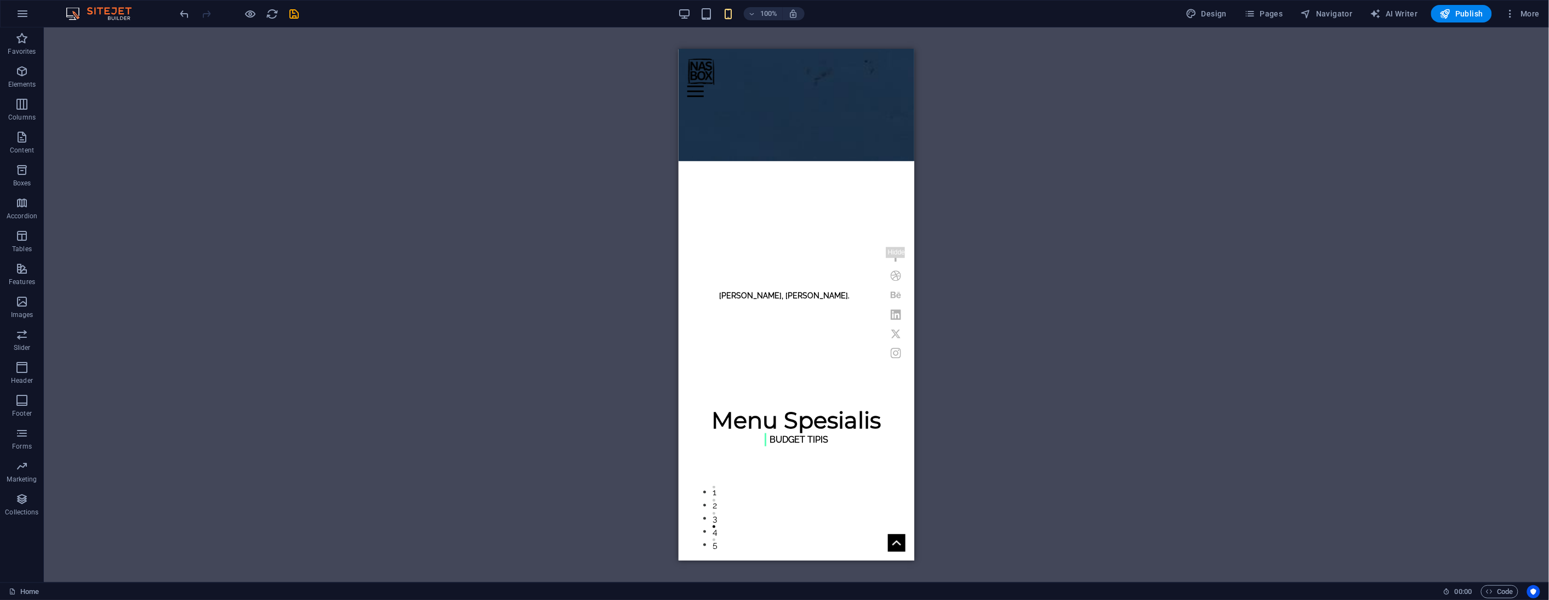
scroll to position [487, 0]
click at [271, 13] on icon "reload" at bounding box center [272, 14] width 13 height 13
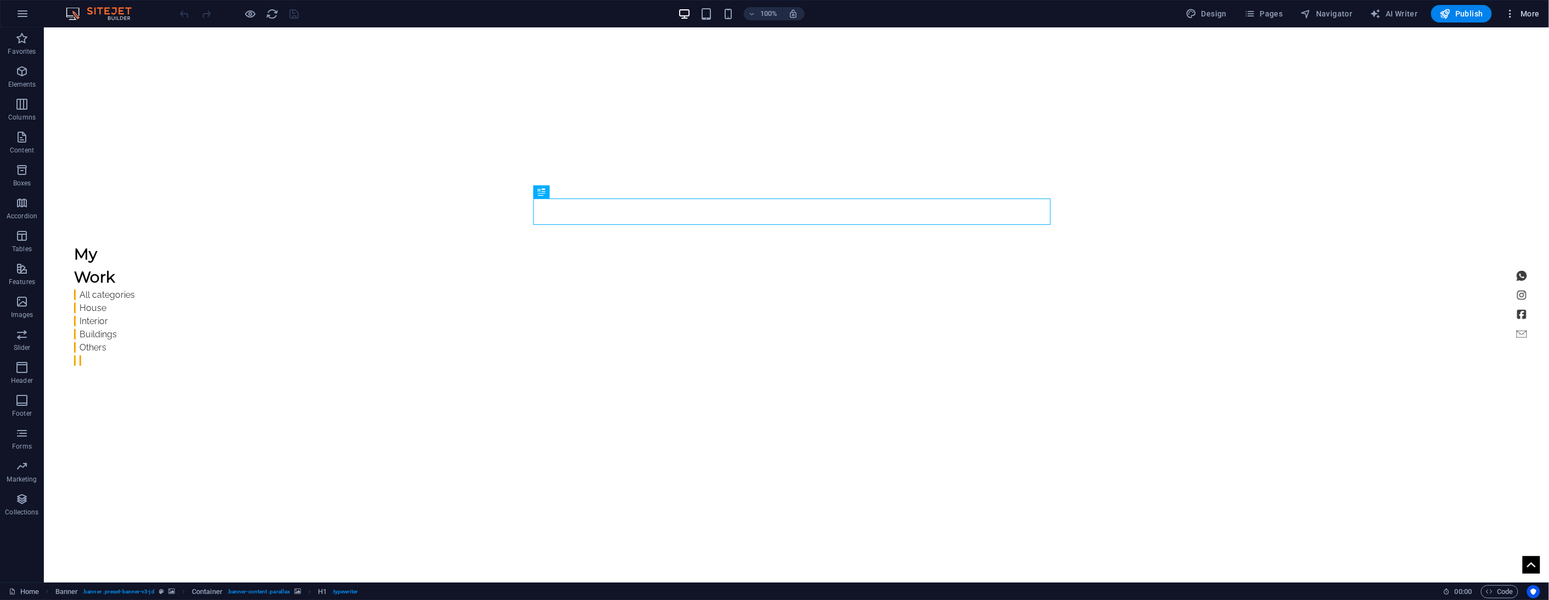
click at [1524, 14] on span "More" at bounding box center [1522, 13] width 35 height 11
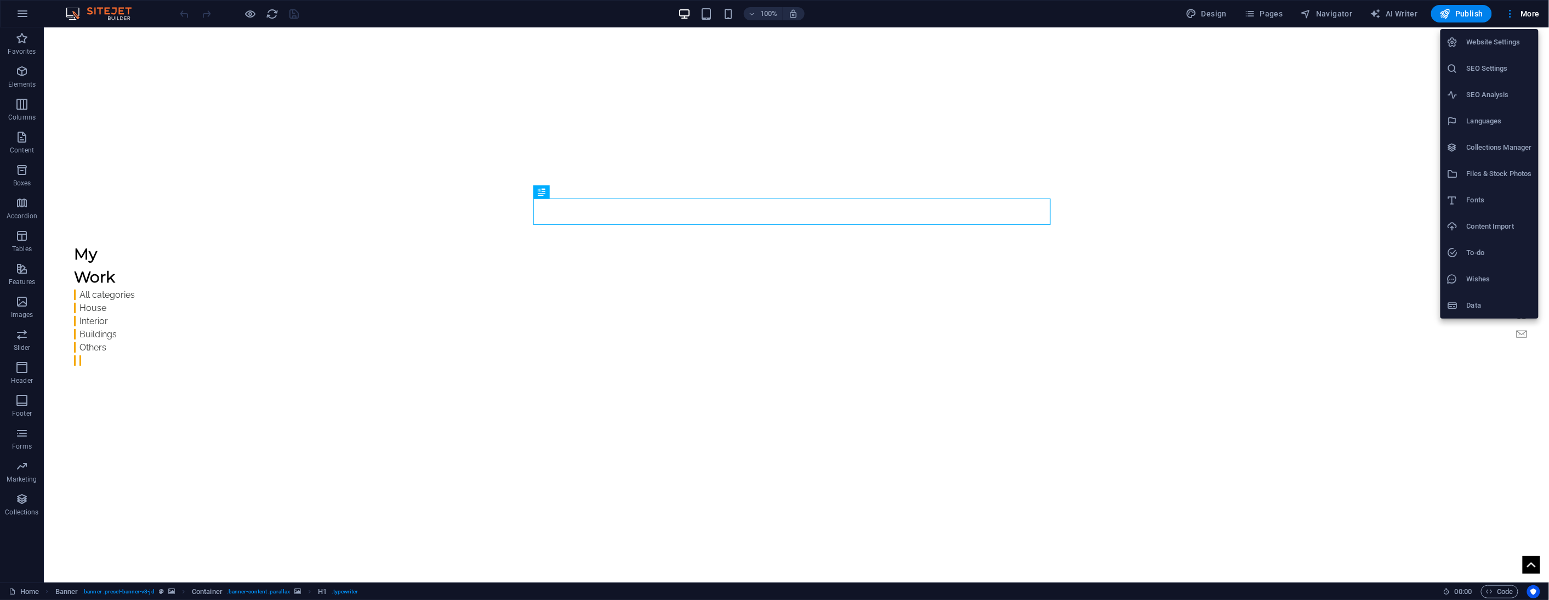
click at [1497, 43] on h6 "Website Settings" at bounding box center [1499, 42] width 65 height 13
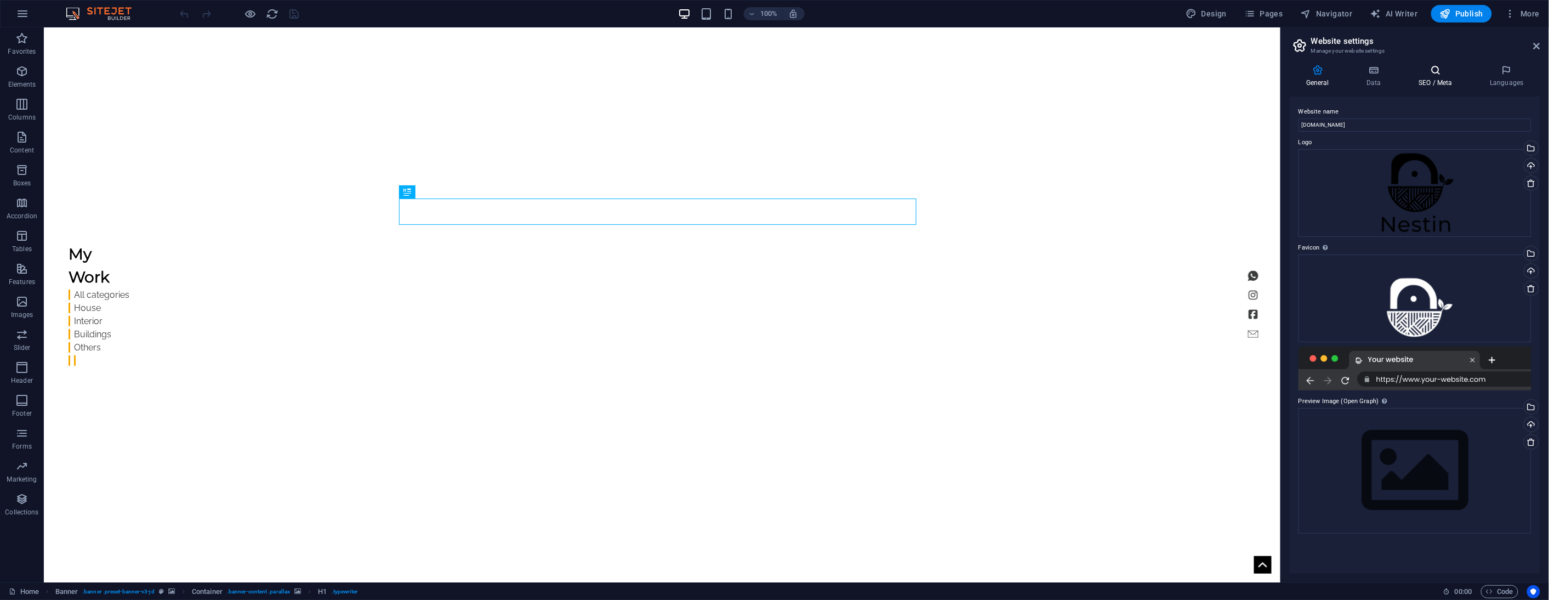
click at [1443, 69] on icon at bounding box center [1435, 70] width 67 height 11
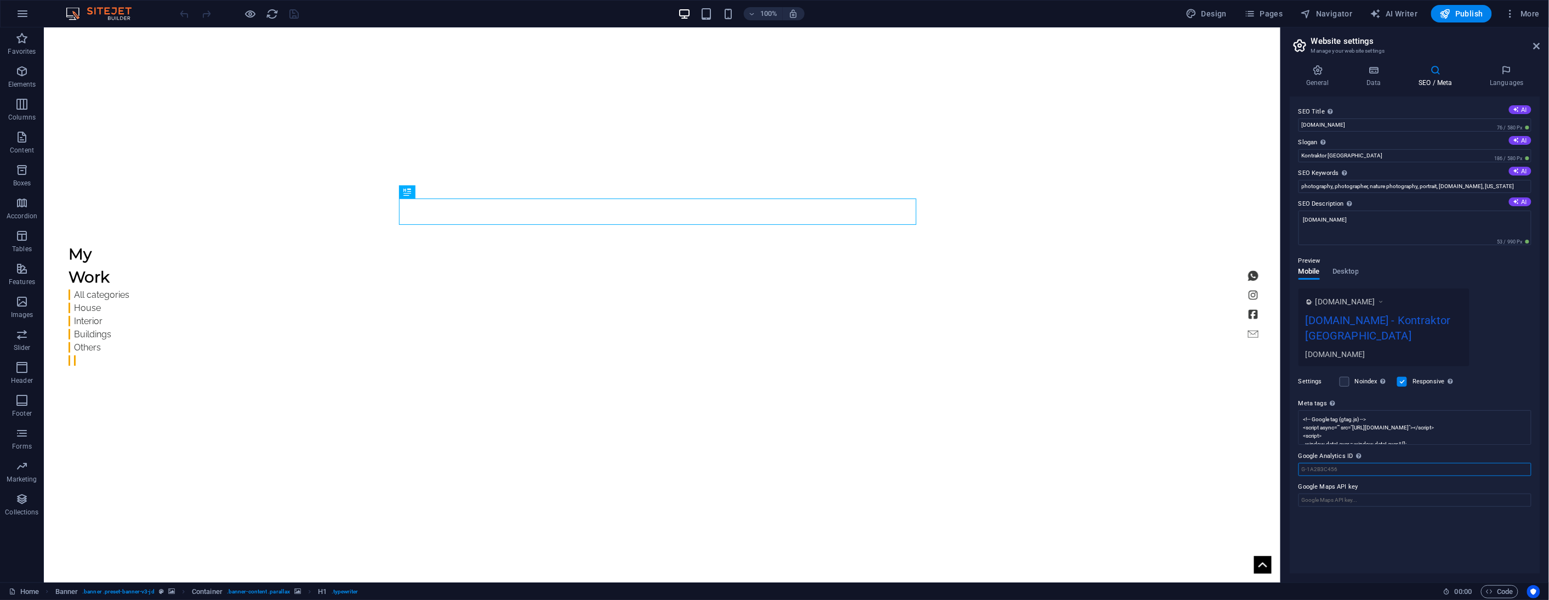
click at [1354, 463] on input "Google Analytics ID Please only add the Google Analytics ID. We automatically i…" at bounding box center [1415, 469] width 233 height 13
paste input "AW-919762751"
type input "AW-919762751"
click at [1339, 414] on textarea "<!-- Google tag (gtag.js) --> <script async="" src="https://www.googletagmanage…" at bounding box center [1415, 427] width 233 height 35
click at [1339, 414] on textarea "<!-- Google tag (gtag.js) --> <script async="" src="https://www.googletagmanage…" at bounding box center [1415, 464] width 233 height 109
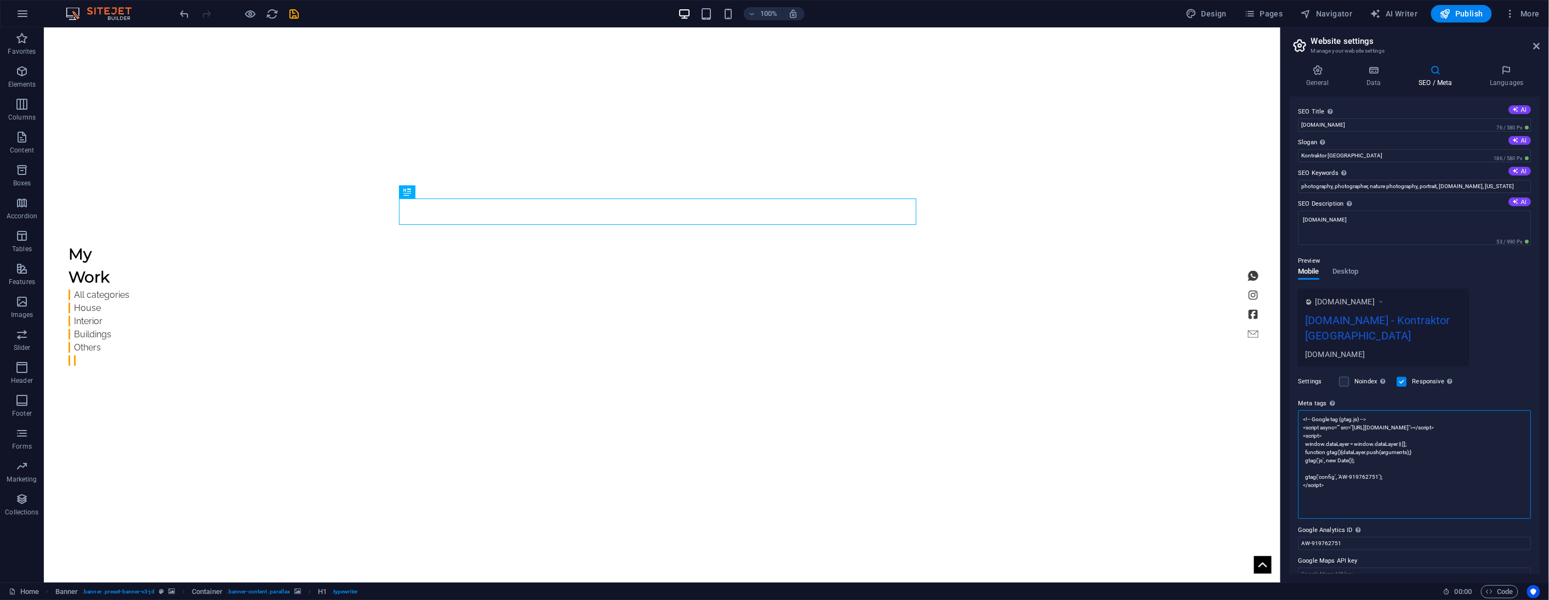
click at [1339, 414] on textarea "<!-- Google tag (gtag.js) --> <script async="" src="https://www.googletagmanage…" at bounding box center [1415, 464] width 233 height 109
paste textarea "src="https://www.googletagmanager.com/gtag/js?id=AW-919762751">"
type textarea "<!-- Google tag (gtag.js) --> <script async="" src="https://www.googletagmanage…"
click at [1507, 362] on body "nestin.id Home Favorites Elements Columns Content Boxes Accordion Tables Featur…" at bounding box center [774, 300] width 1549 height 600
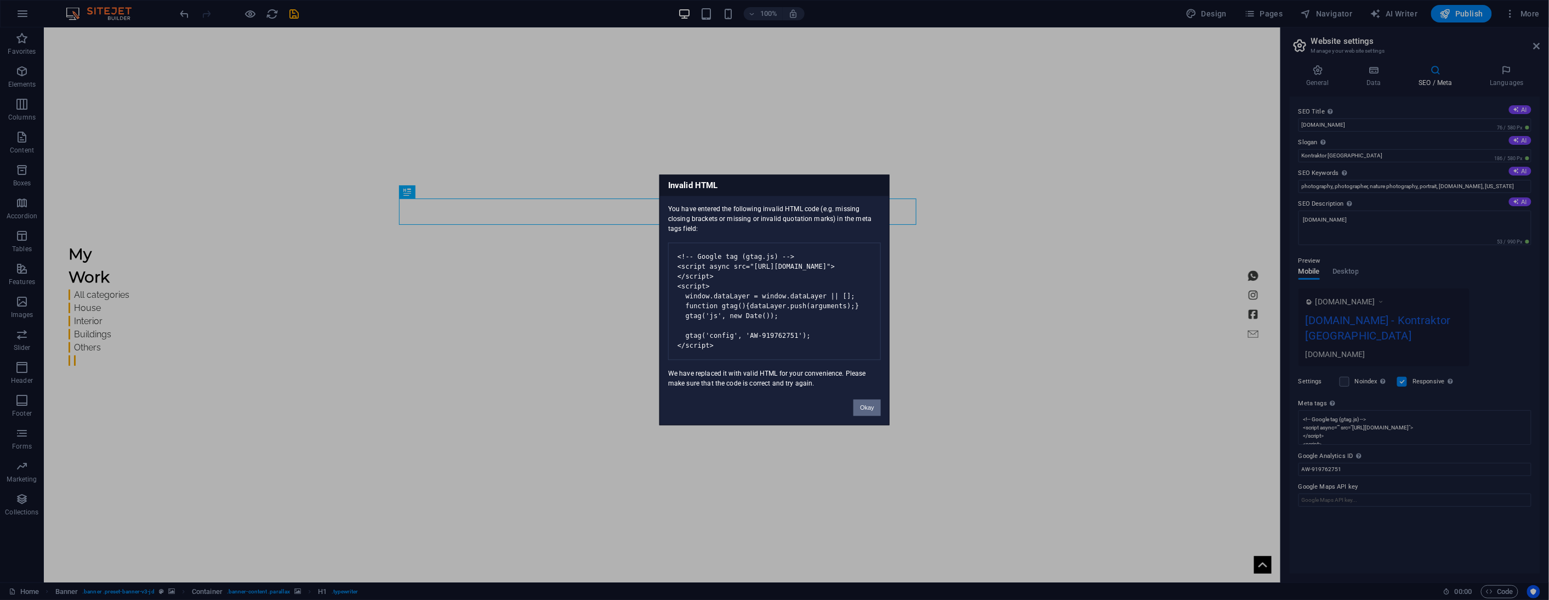
click at [871, 410] on button "Okay" at bounding box center [867, 408] width 27 height 16
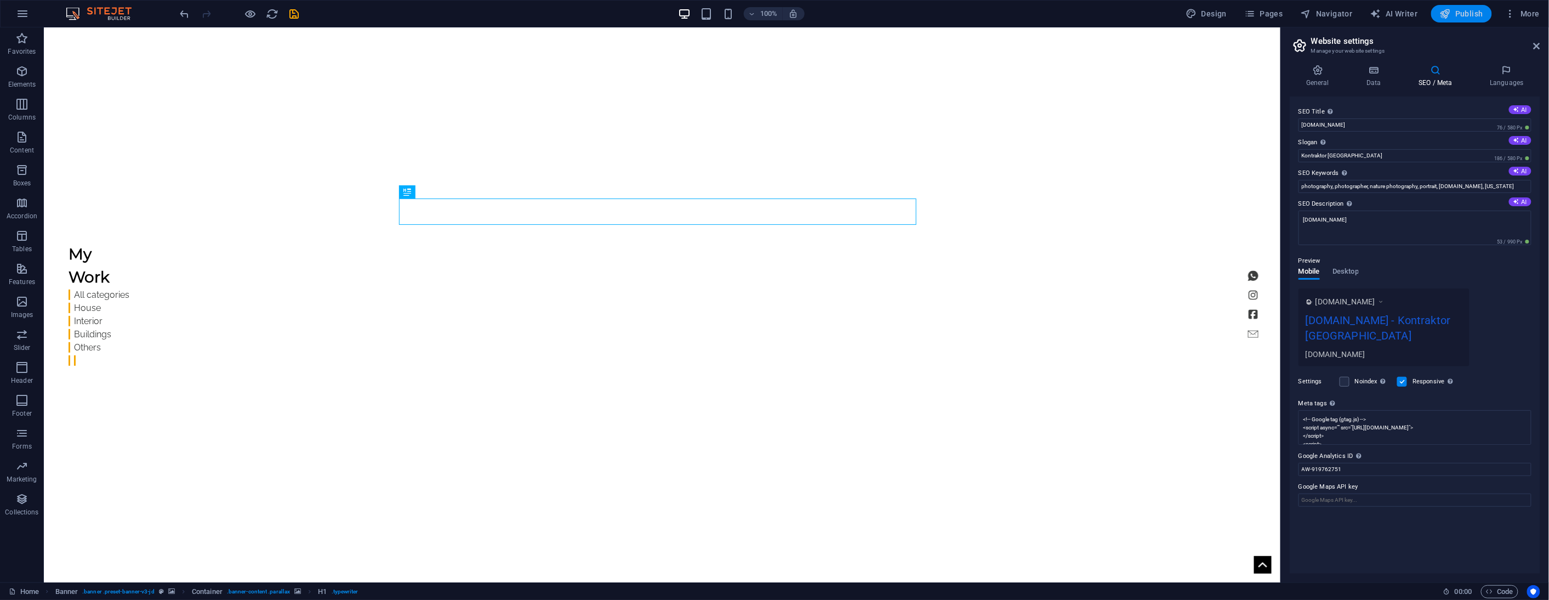
click at [1457, 17] on span "Publish" at bounding box center [1461, 13] width 43 height 11
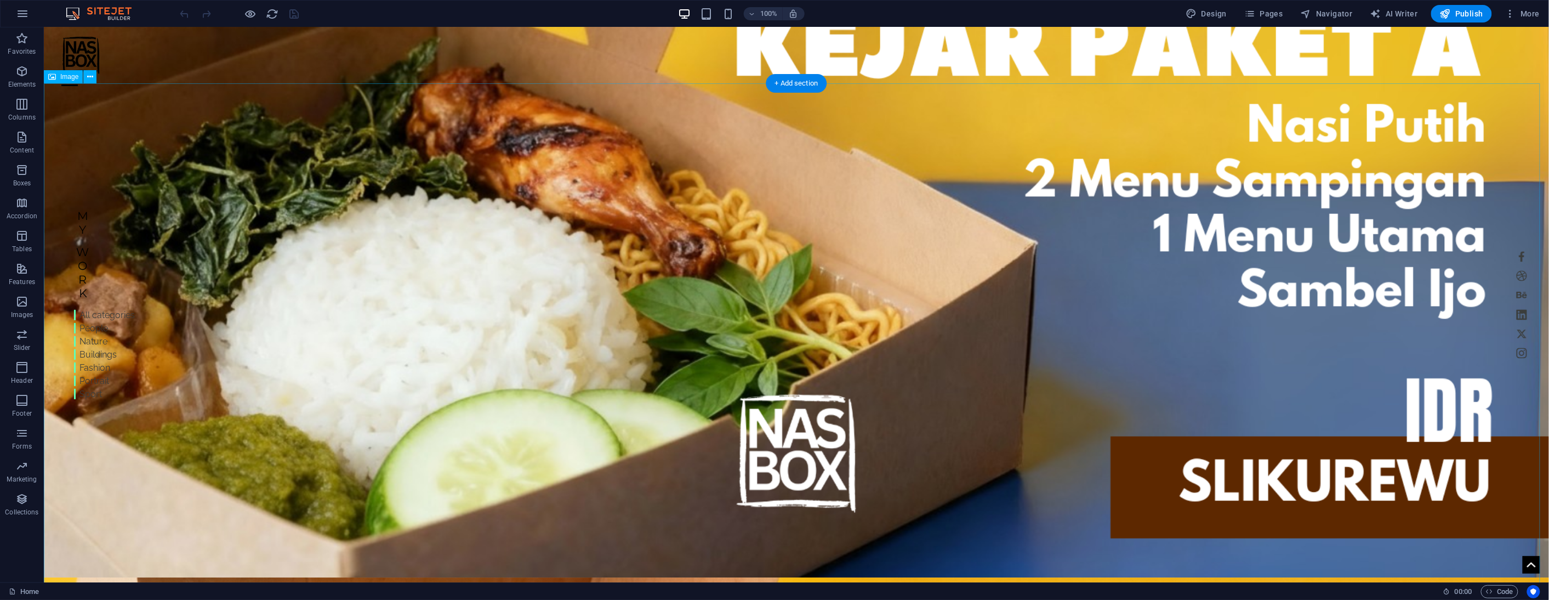
scroll to position [1888, 0]
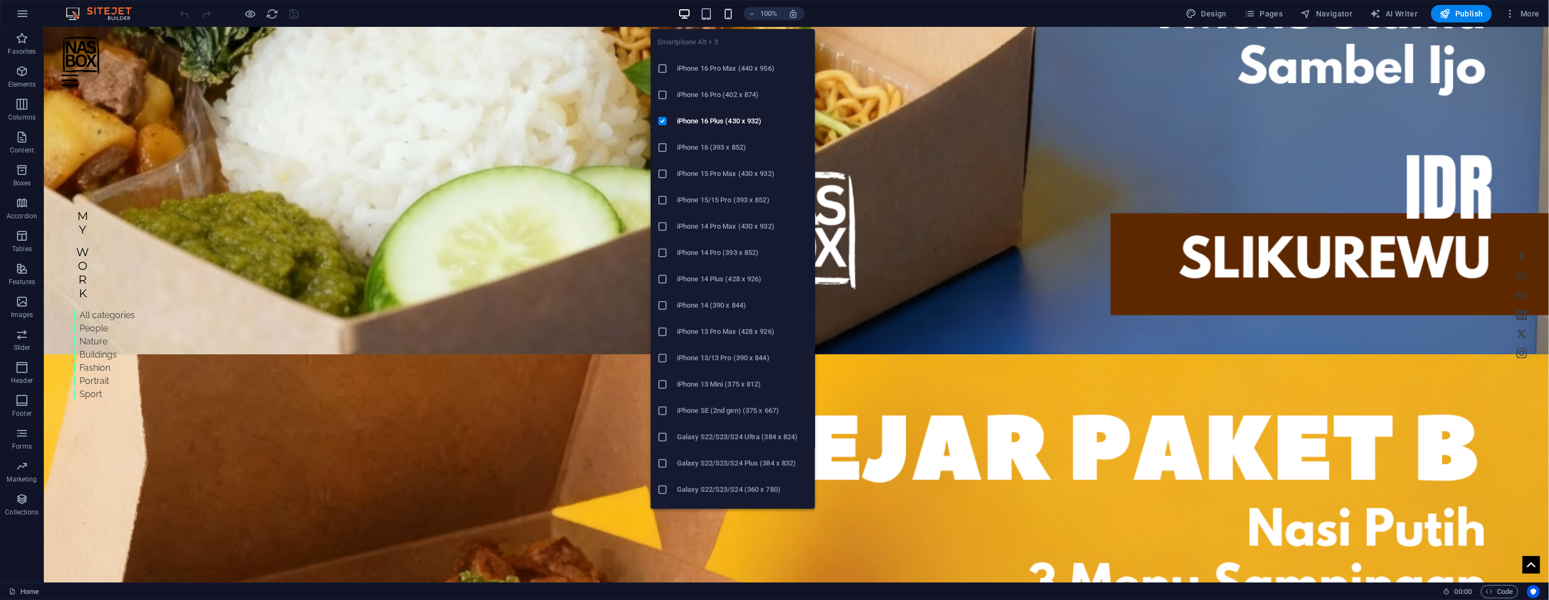
click at [726, 13] on icon "button" at bounding box center [728, 14] width 13 height 13
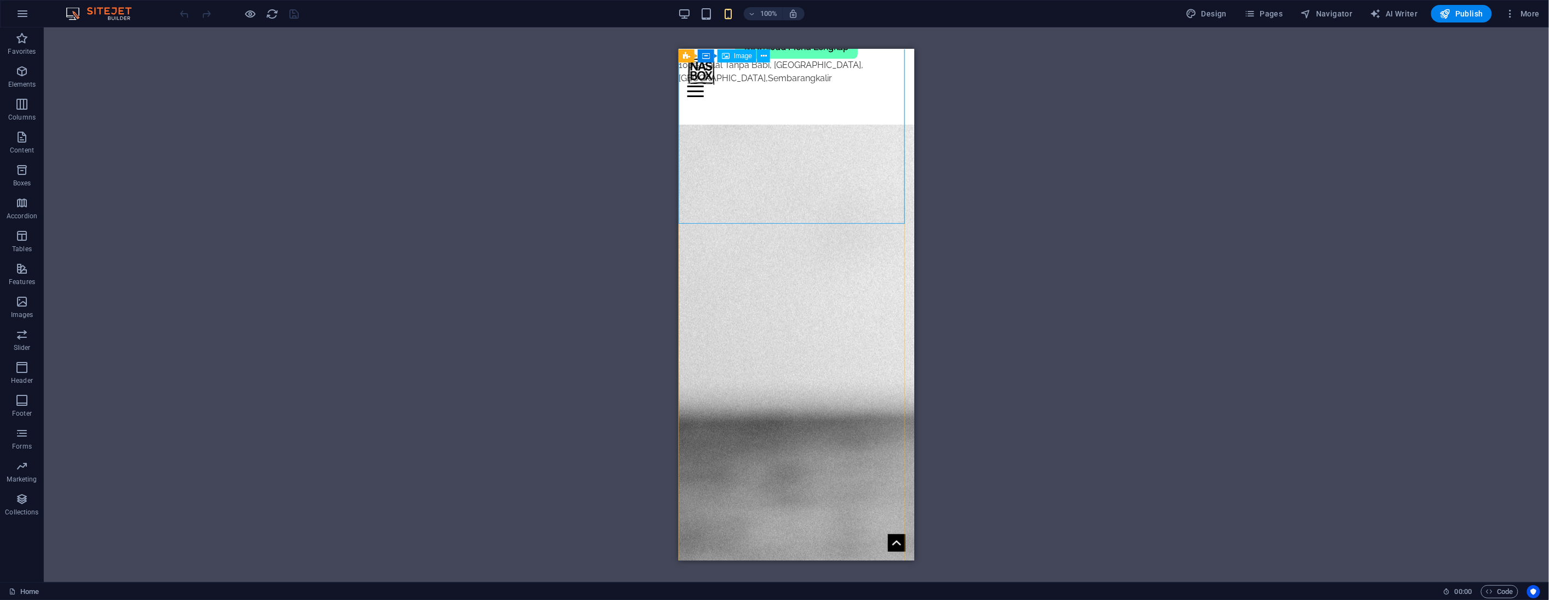
scroll to position [1858, 0]
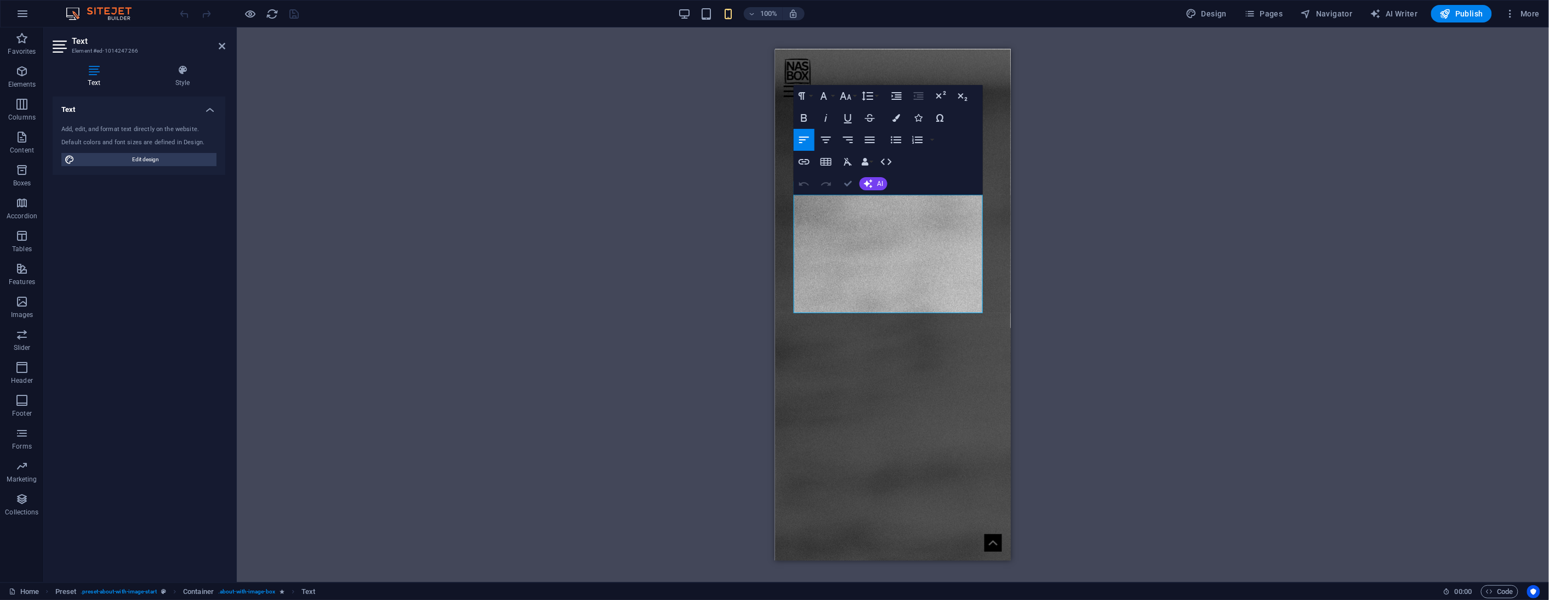
drag, startPoint x: 170, startPoint y: 128, endPoint x: 850, endPoint y: 177, distance: 681.0
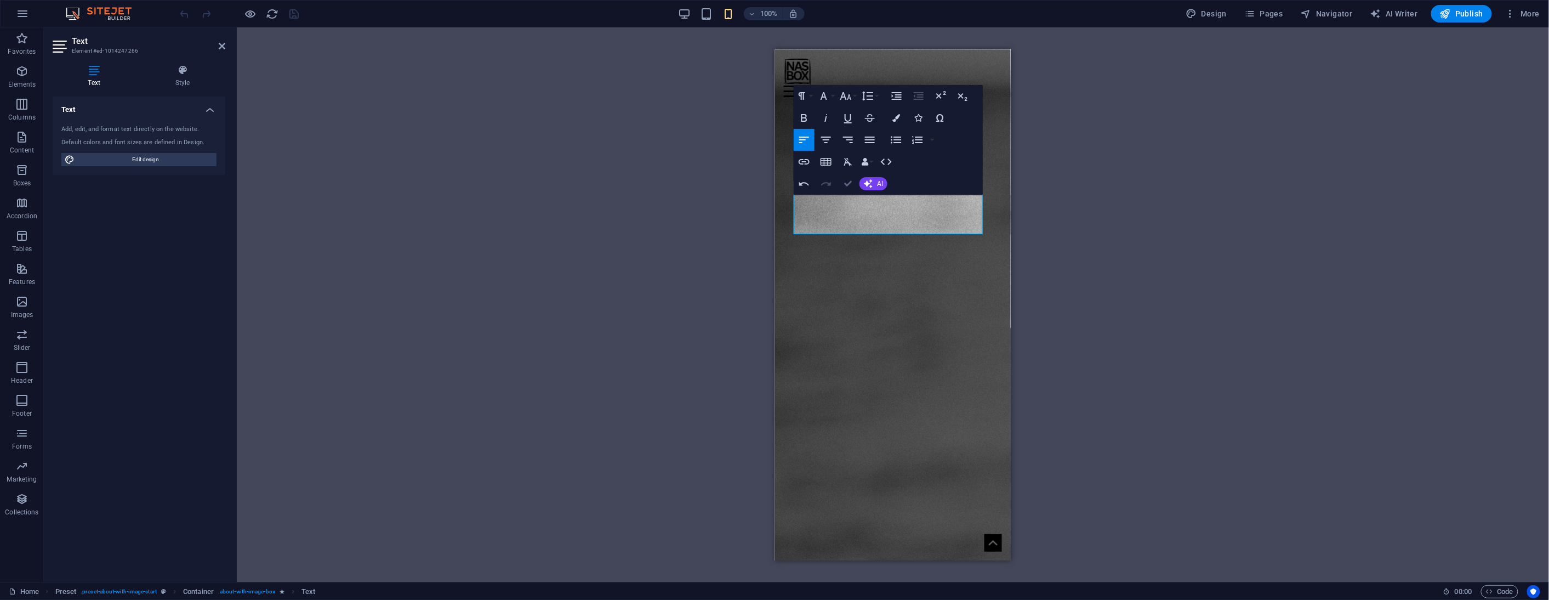
drag, startPoint x: 846, startPoint y: 183, endPoint x: 168, endPoint y: 133, distance: 679.9
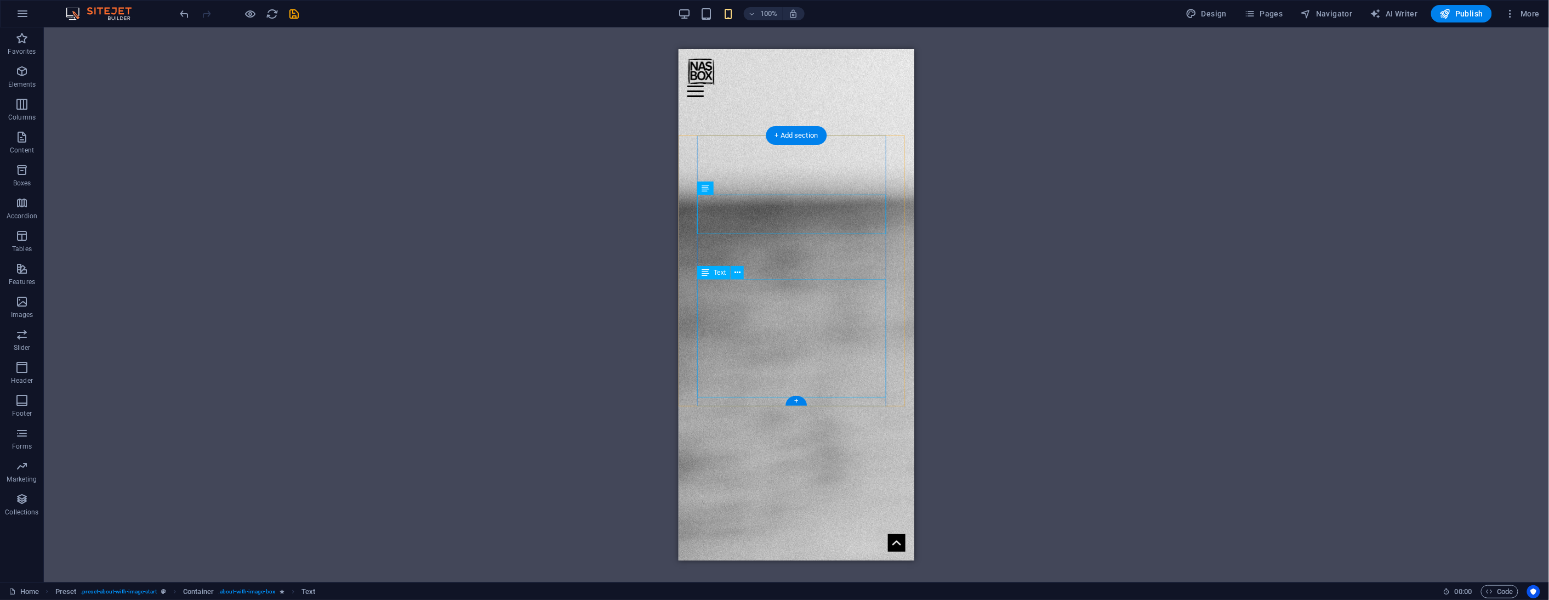
scroll to position [1675, 0]
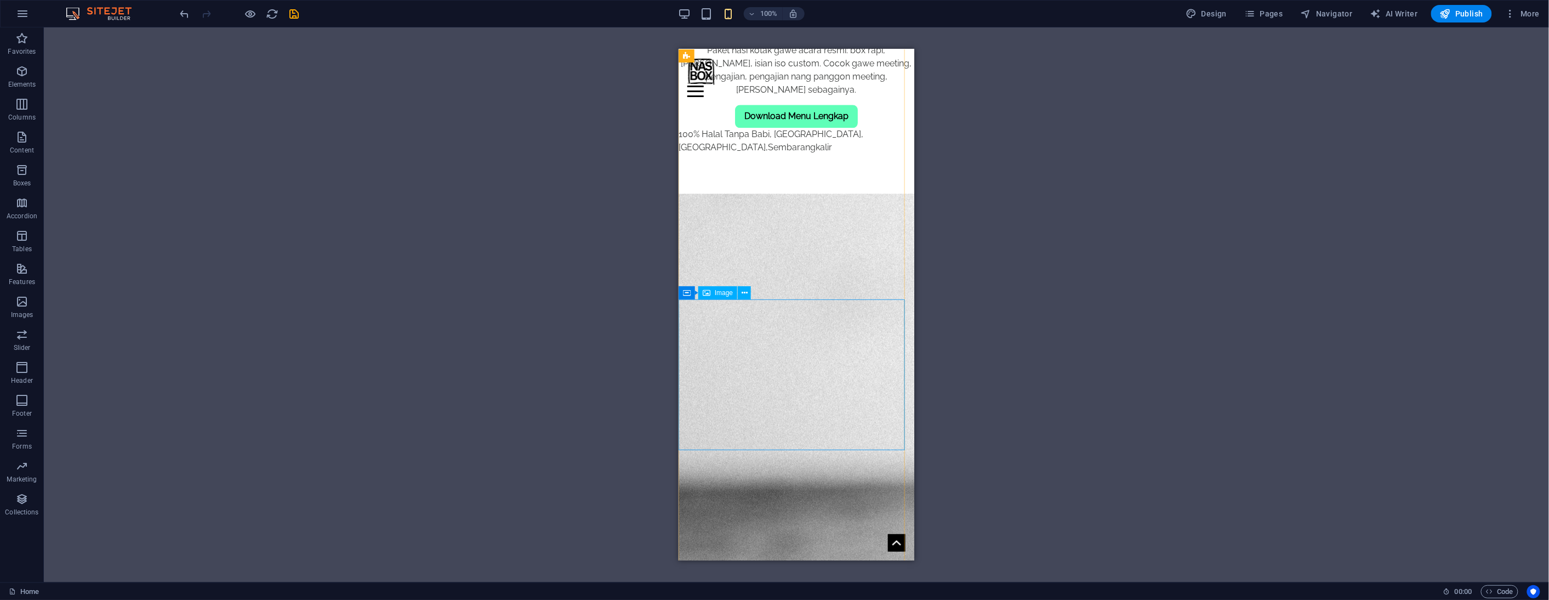
scroll to position [1096, 0]
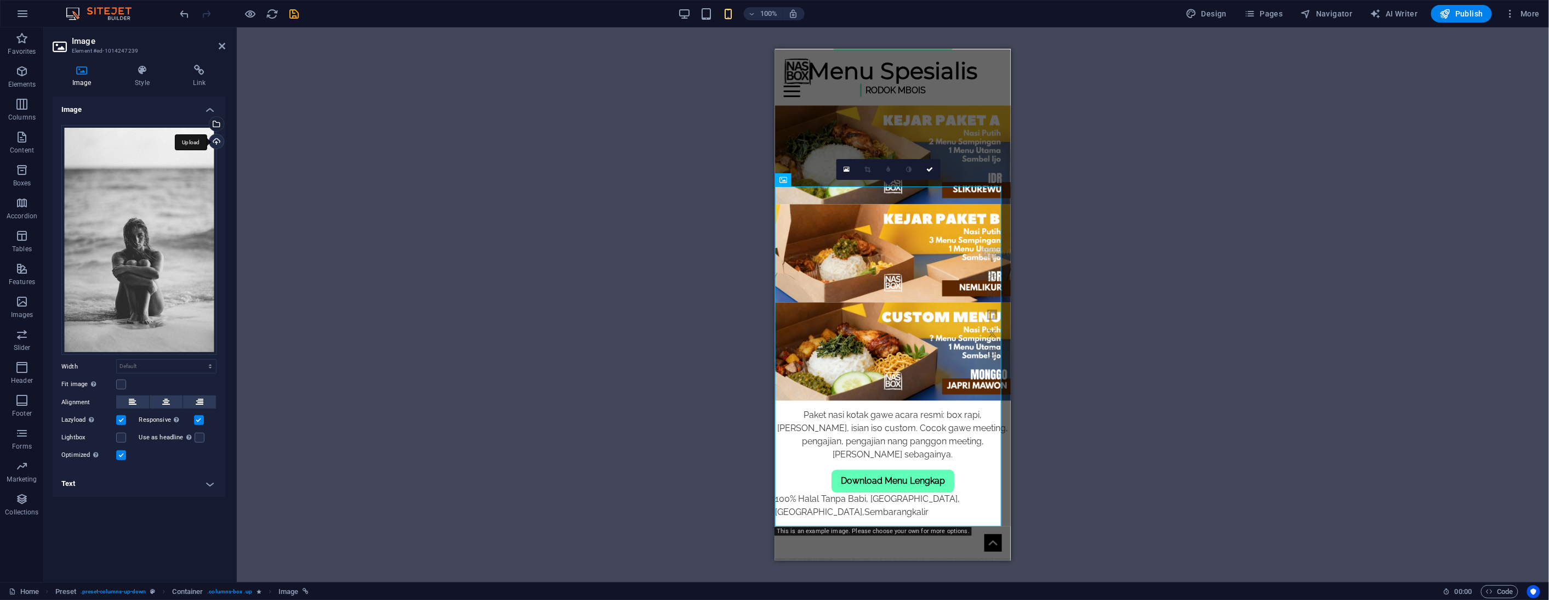
click at [214, 141] on div "Upload" at bounding box center [215, 142] width 16 height 16
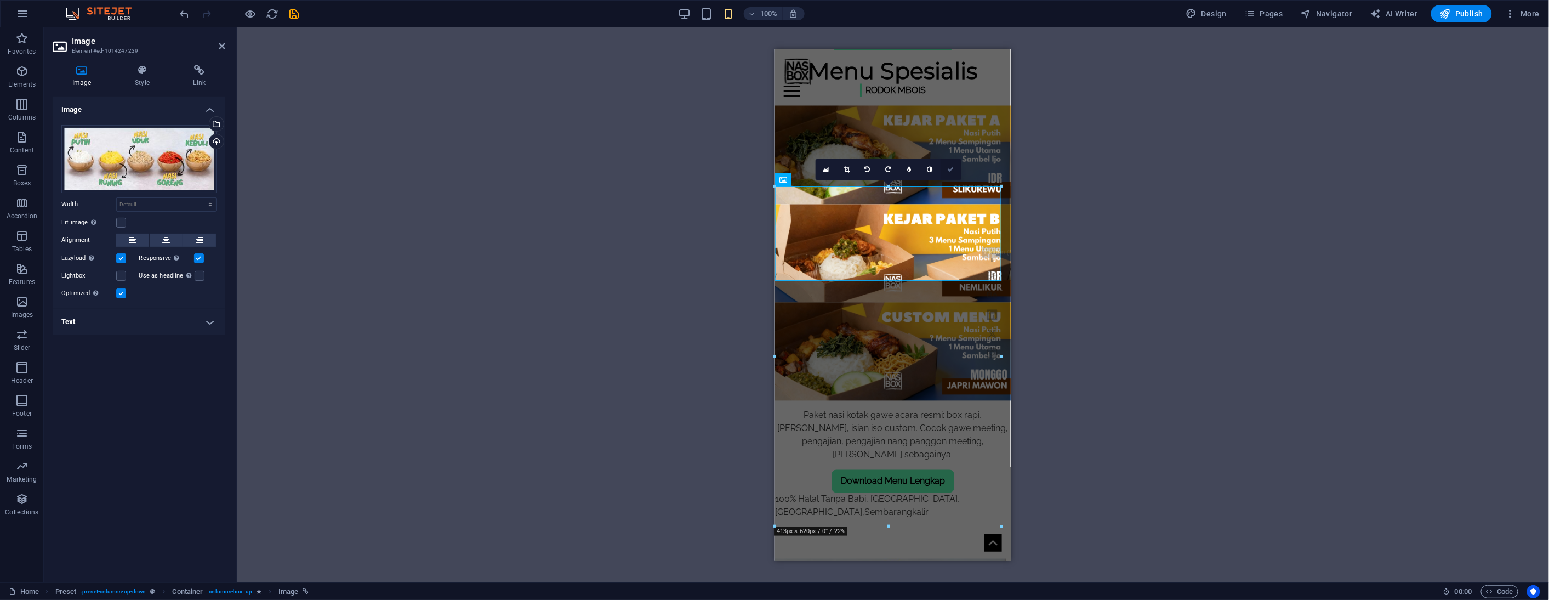
click at [954, 169] on icon at bounding box center [950, 169] width 7 height 7
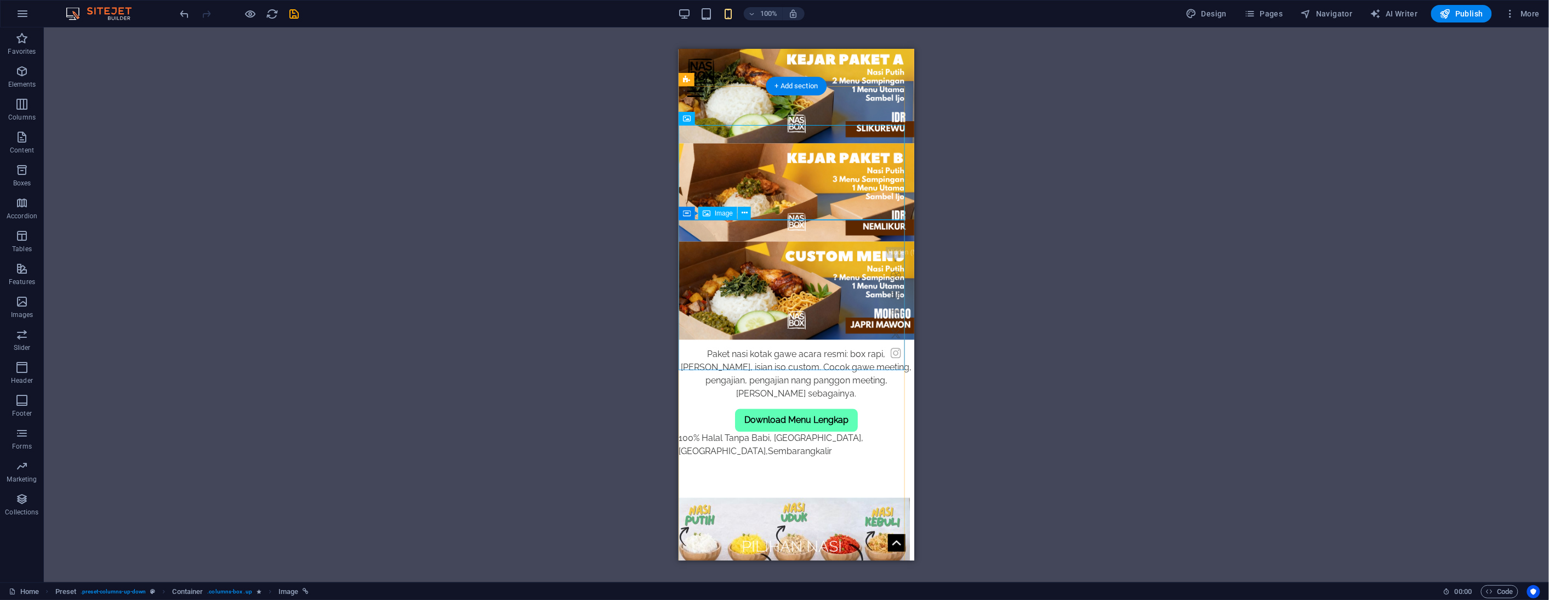
scroll to position [1035, 0]
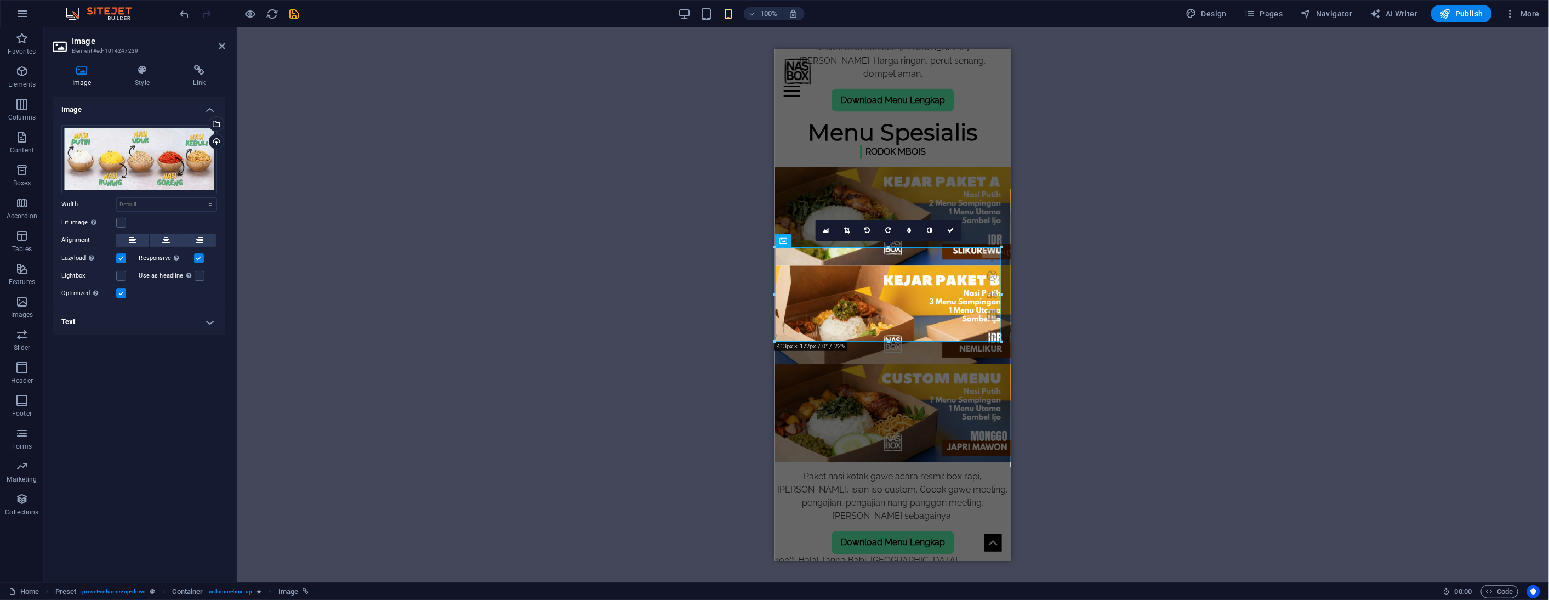
click at [137, 322] on h4 "Text" at bounding box center [139, 322] width 173 height 26
click at [140, 408] on p "Pilihan Nasi" at bounding box center [138, 406] width 143 height 10
click at [127, 377] on icon "button" at bounding box center [126, 374] width 4 height 5
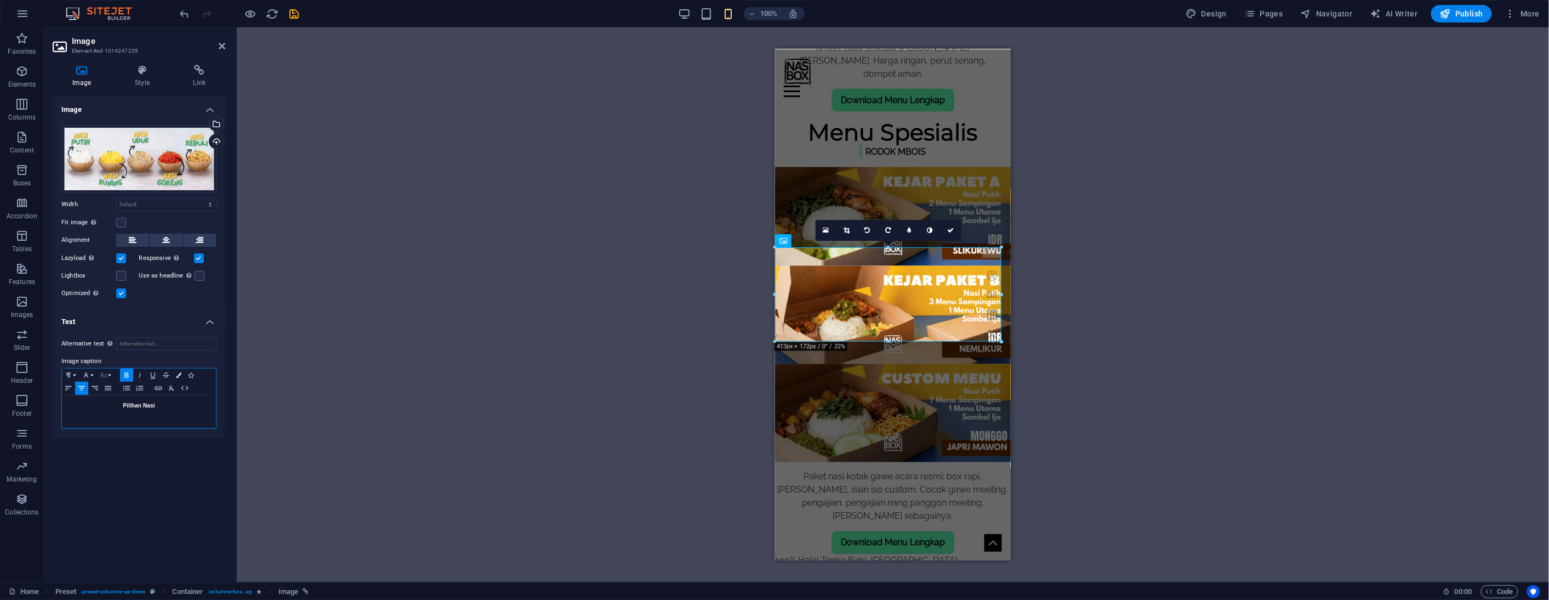
click at [107, 372] on icon "button" at bounding box center [103, 375] width 13 height 9
click at [117, 425] on link "14" at bounding box center [116, 429] width 39 height 16
click at [420, 356] on div "Drag here to replace the existing content. Press “Ctrl” if you want to create a…" at bounding box center [893, 304] width 1312 height 555
click at [226, 44] on aside "Image Element #ed-1014247239 Image Style Link Image Drag files here, click to c…" at bounding box center [140, 304] width 193 height 555
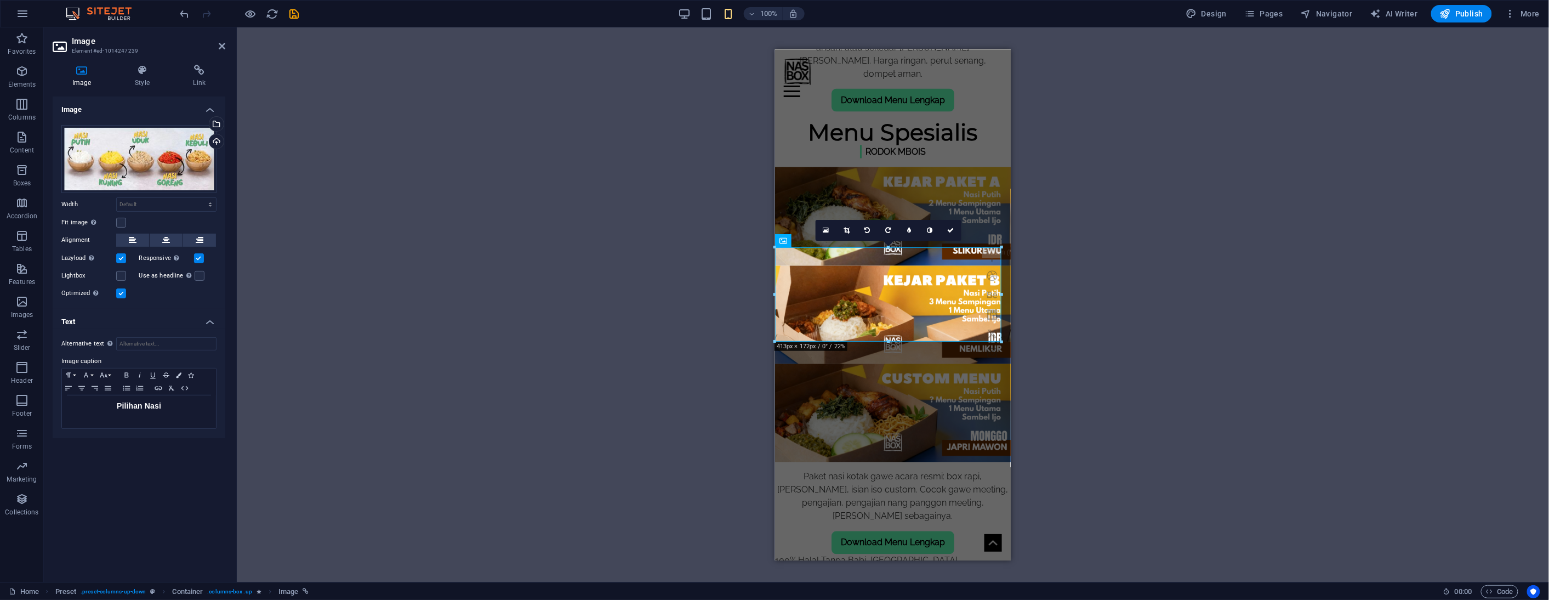
click at [226, 44] on aside "Image Element #ed-1014247239 Image Style Link Image Drag files here, click to c…" at bounding box center [140, 304] width 193 height 555
click at [220, 45] on icon at bounding box center [222, 46] width 7 height 9
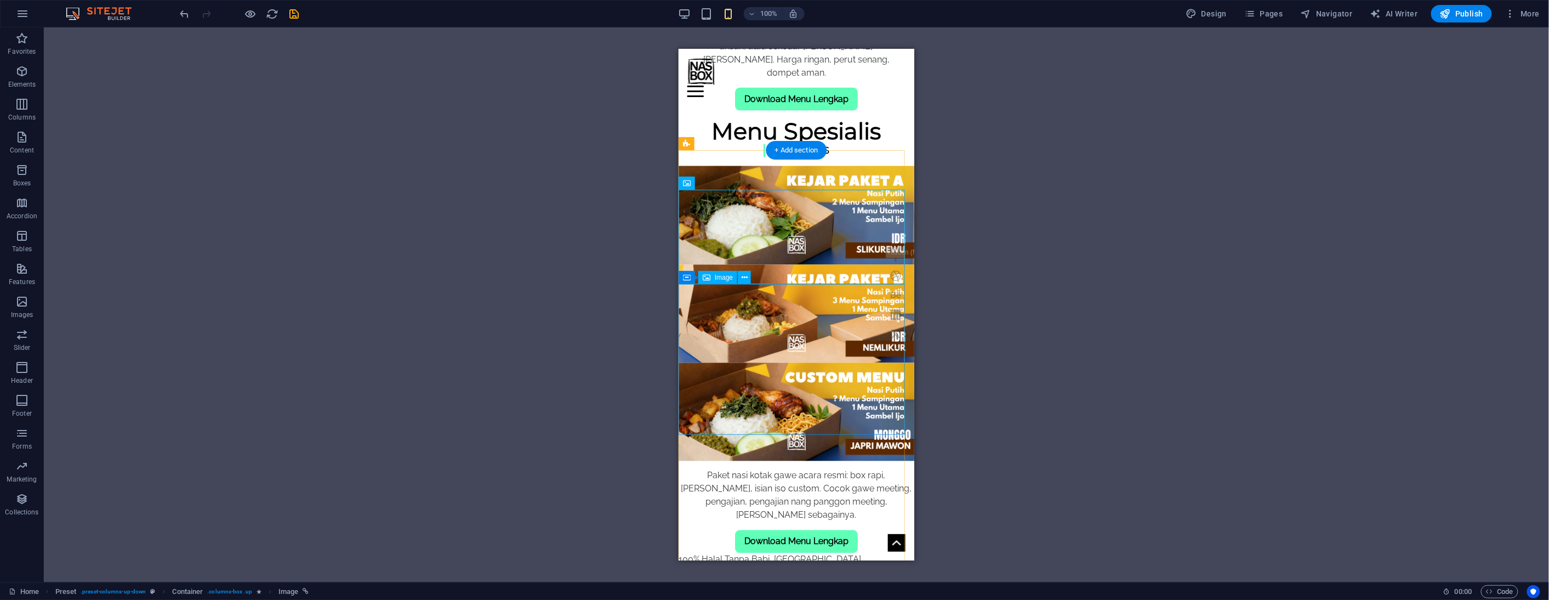
scroll to position [1035, 0]
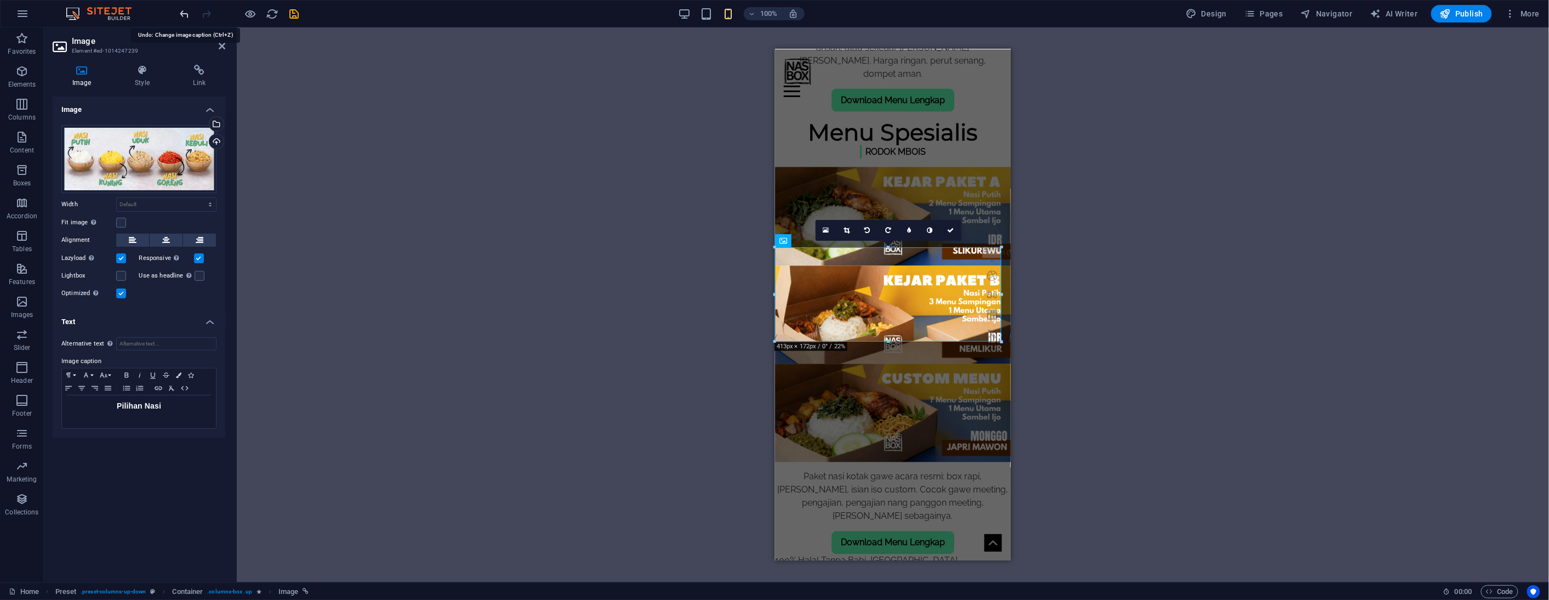
click at [186, 15] on icon "undo" at bounding box center [185, 14] width 13 height 13
click at [152, 402] on strong "Pilihan Nasi" at bounding box center [139, 405] width 32 height 6
click at [73, 373] on icon "button" at bounding box center [68, 375] width 13 height 9
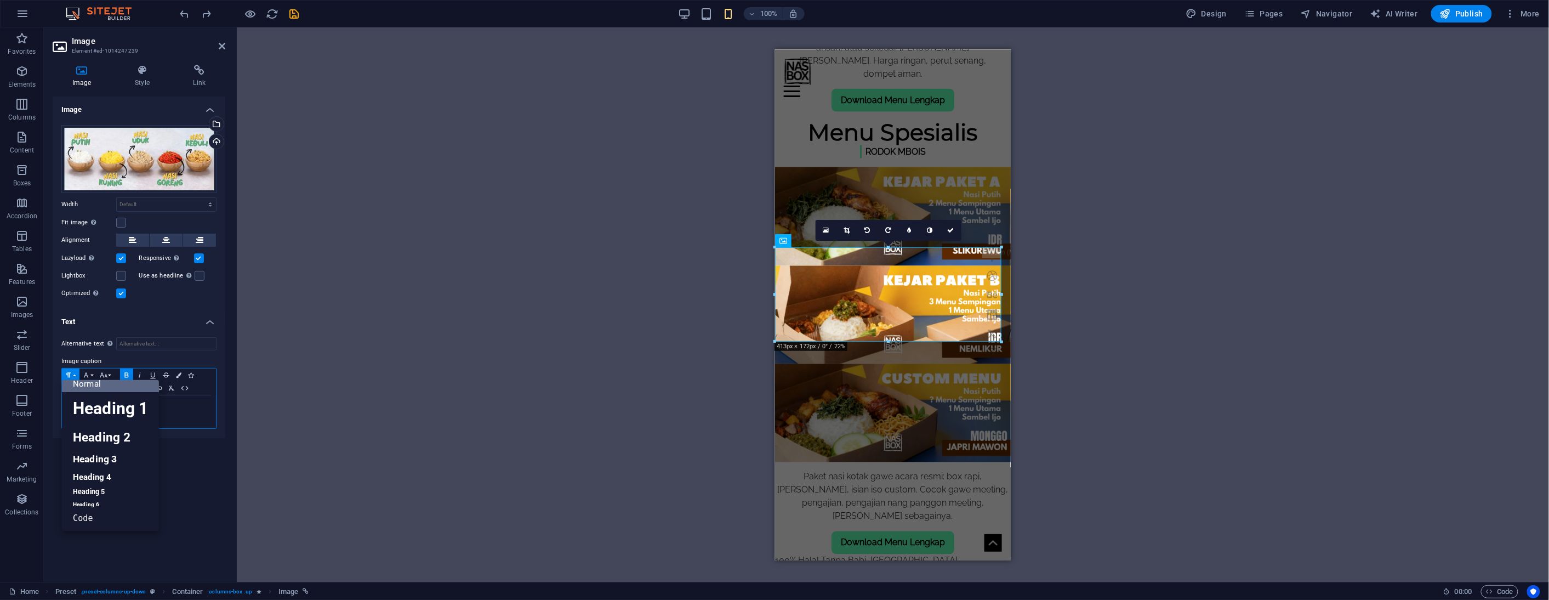
scroll to position [8, 0]
click at [96, 403] on link "Heading 1" at bounding box center [110, 408] width 97 height 33
click at [270, 368] on div "Drag here to replace the existing content. Press “Ctrl” if you want to create a…" at bounding box center [893, 304] width 1312 height 555
click at [301, 133] on div "Drag here to replace the existing content. Press “Ctrl” if you want to create a…" at bounding box center [893, 304] width 1312 height 555
click at [184, 12] on icon "undo" at bounding box center [185, 14] width 13 height 13
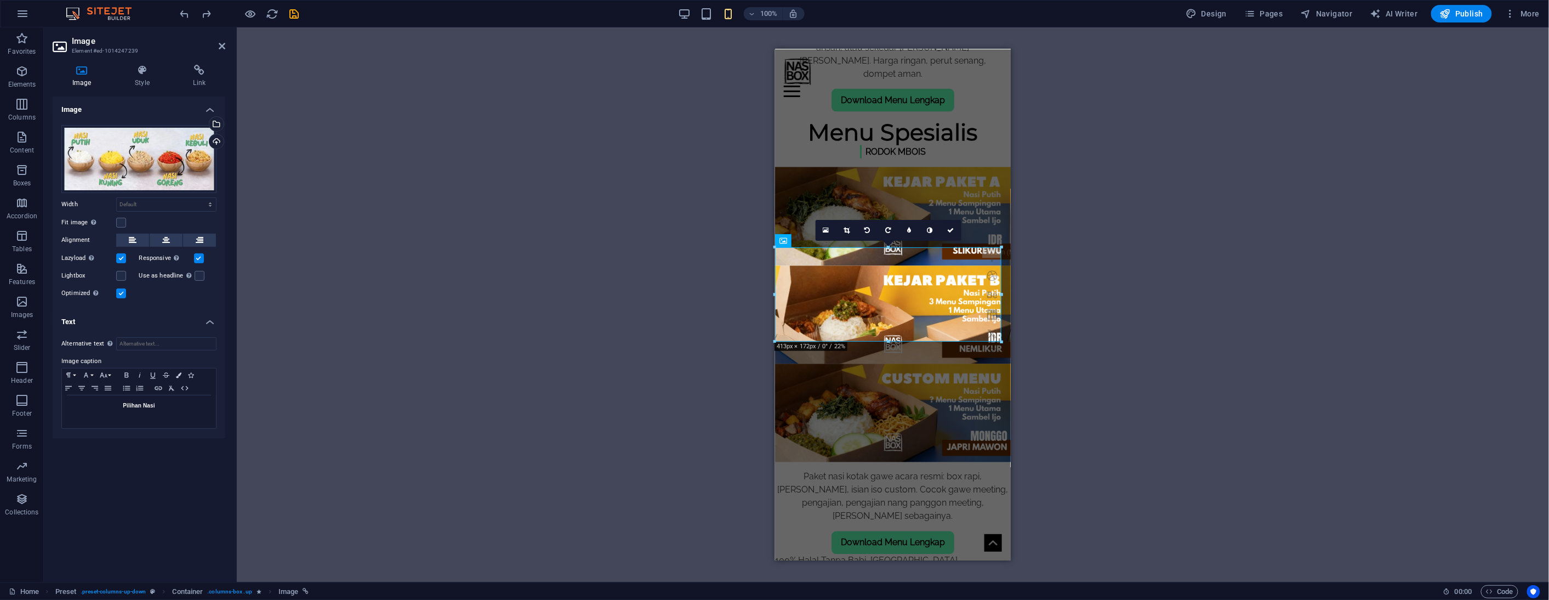
click at [440, 310] on div "Drag here to replace the existing content. Press “Ctrl” if you want to create a…" at bounding box center [893, 304] width 1312 height 555
click at [294, 8] on icon "save" at bounding box center [294, 14] width 13 height 13
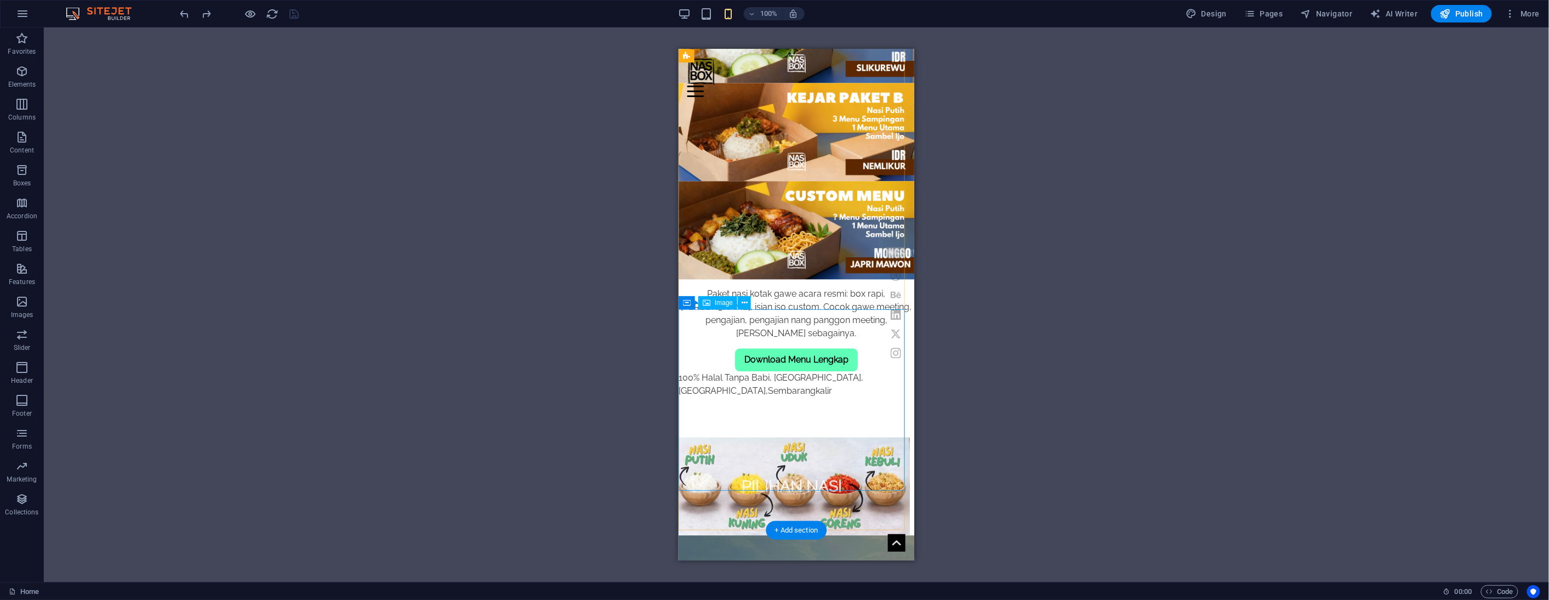
scroll to position [974, 0]
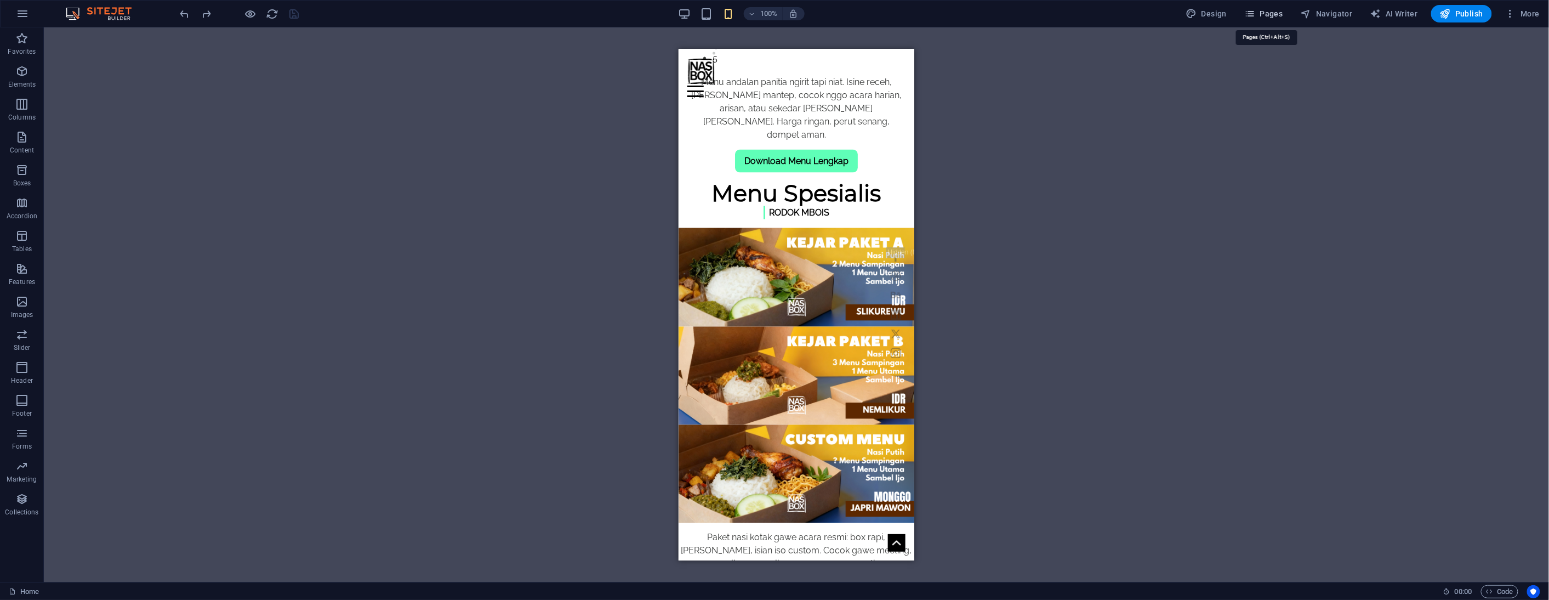
click at [1268, 19] on button "Pages" at bounding box center [1263, 14] width 47 height 18
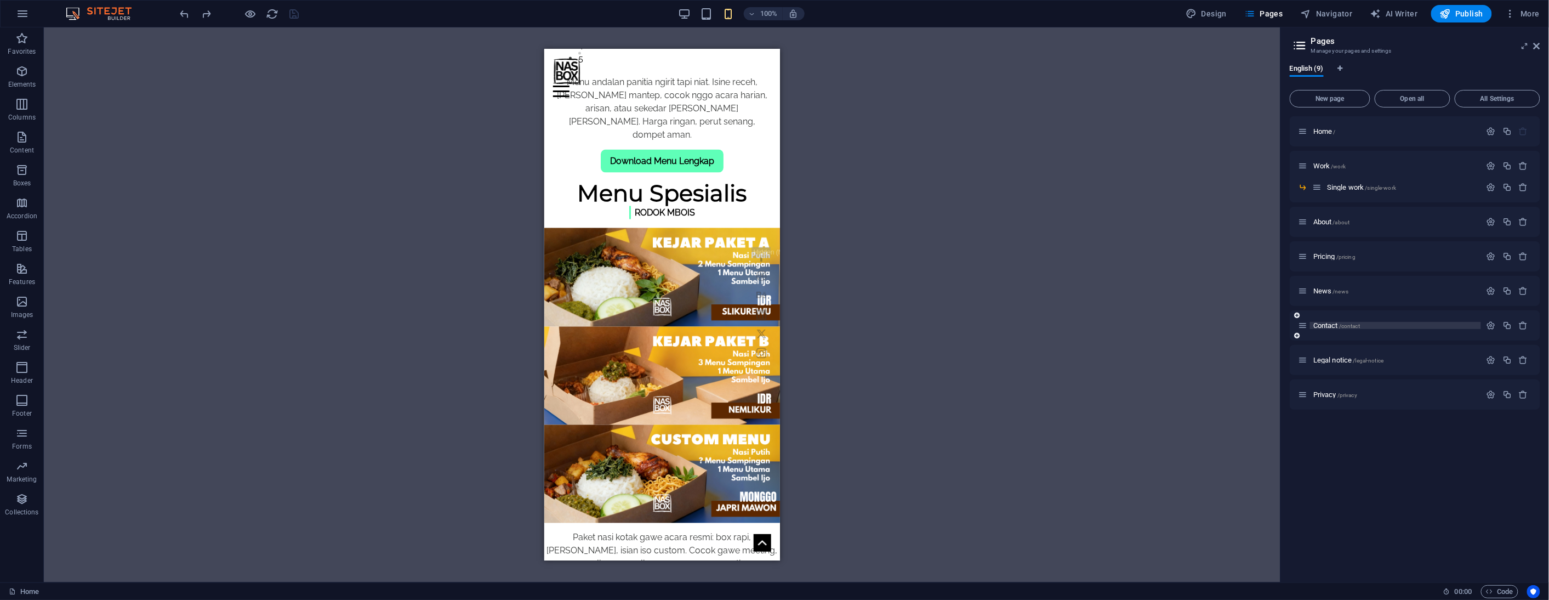
click at [1379, 323] on p "Contact /contact" at bounding box center [1395, 325] width 164 height 7
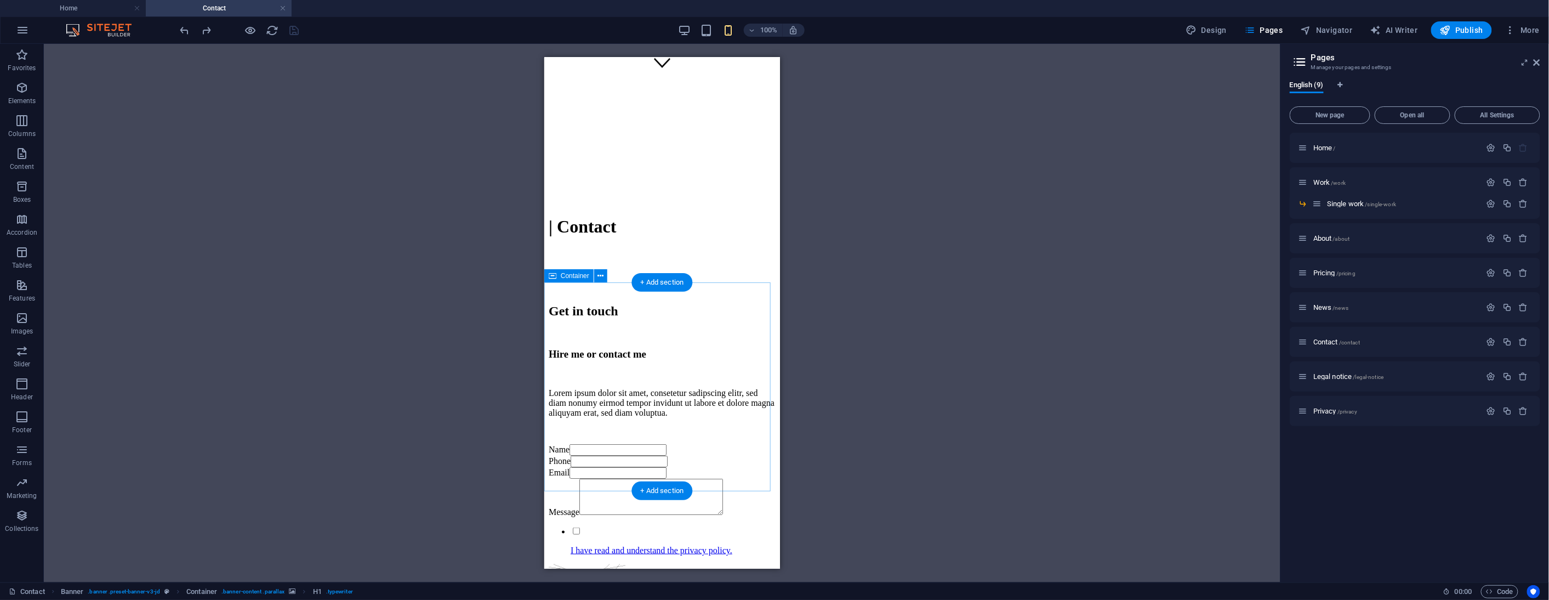
scroll to position [784, 0]
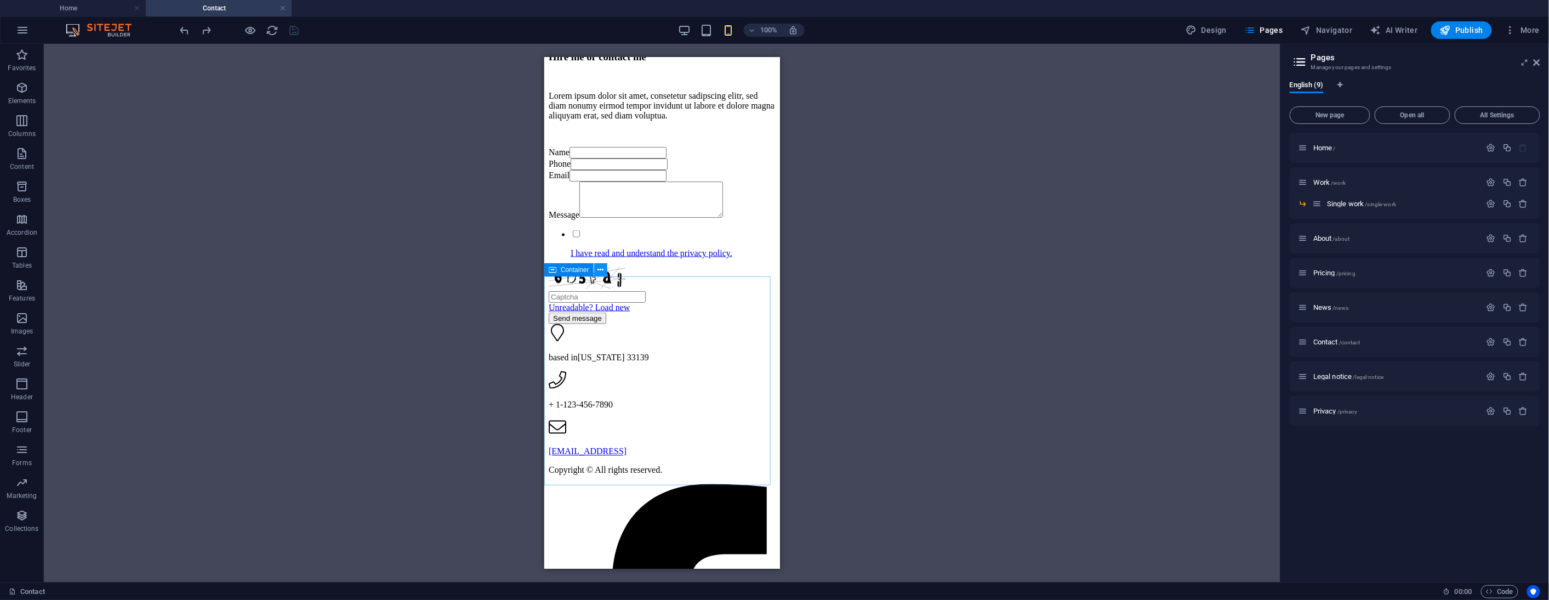
click at [599, 270] on icon at bounding box center [601, 270] width 6 height 12
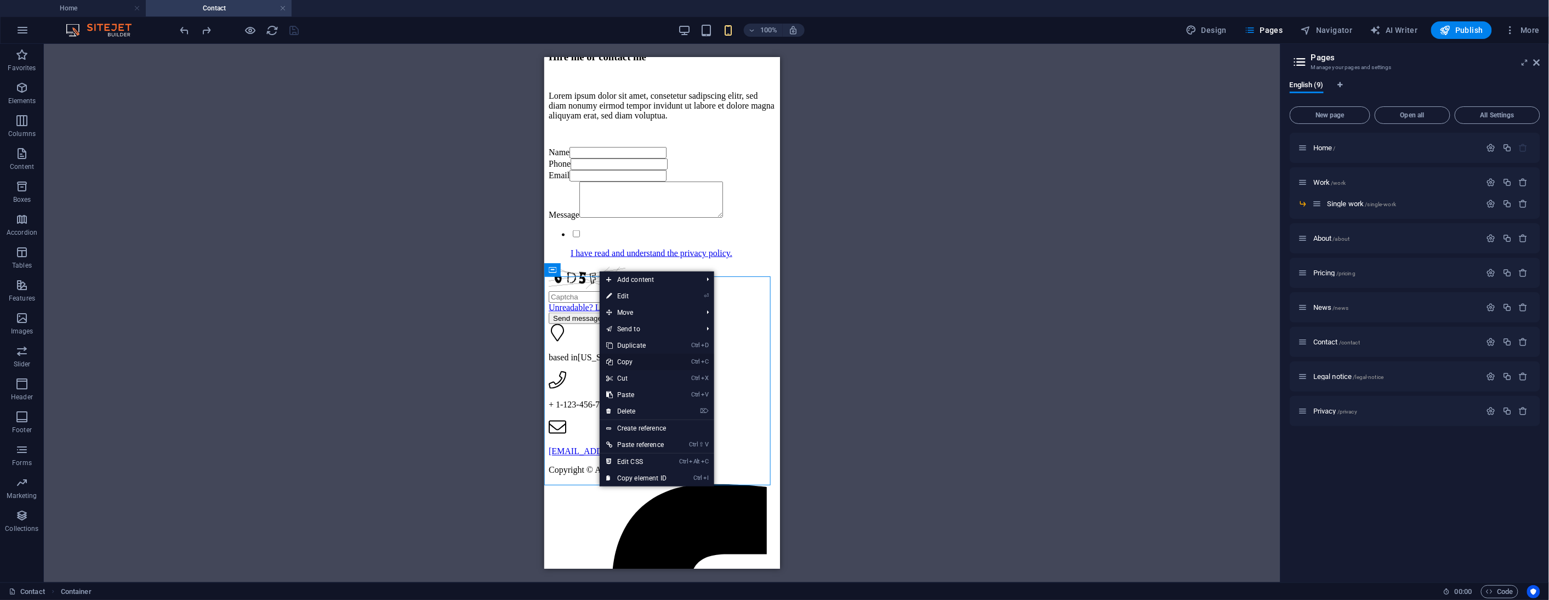
click at [638, 364] on link "Ctrl C Copy" at bounding box center [636, 362] width 73 height 16
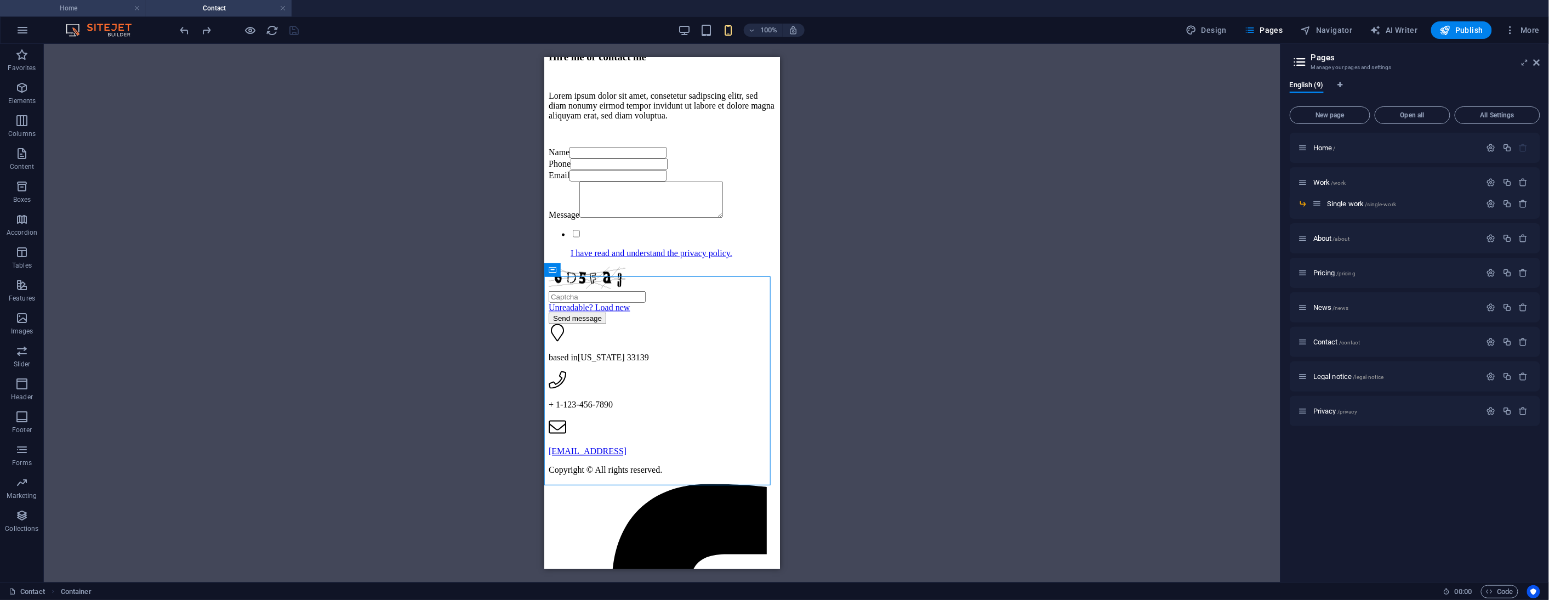
click at [94, 8] on h4 "Home" at bounding box center [73, 8] width 146 height 12
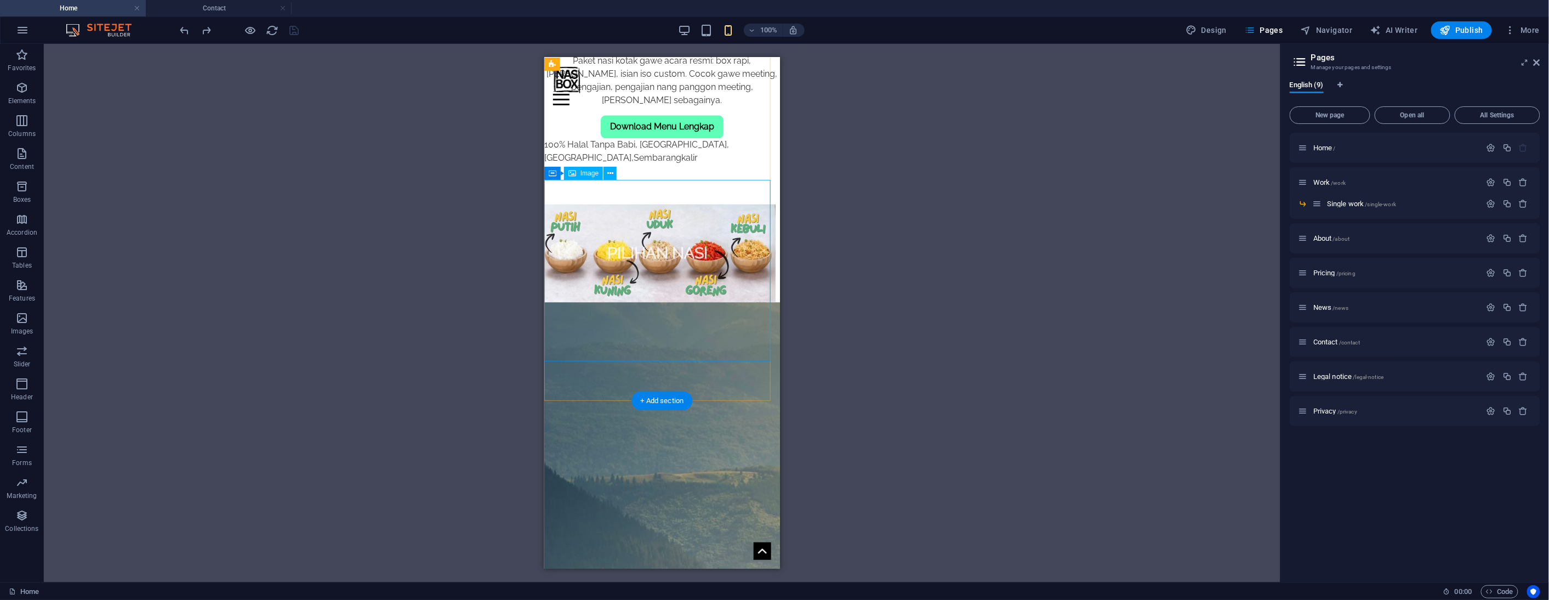
scroll to position [1461, 0]
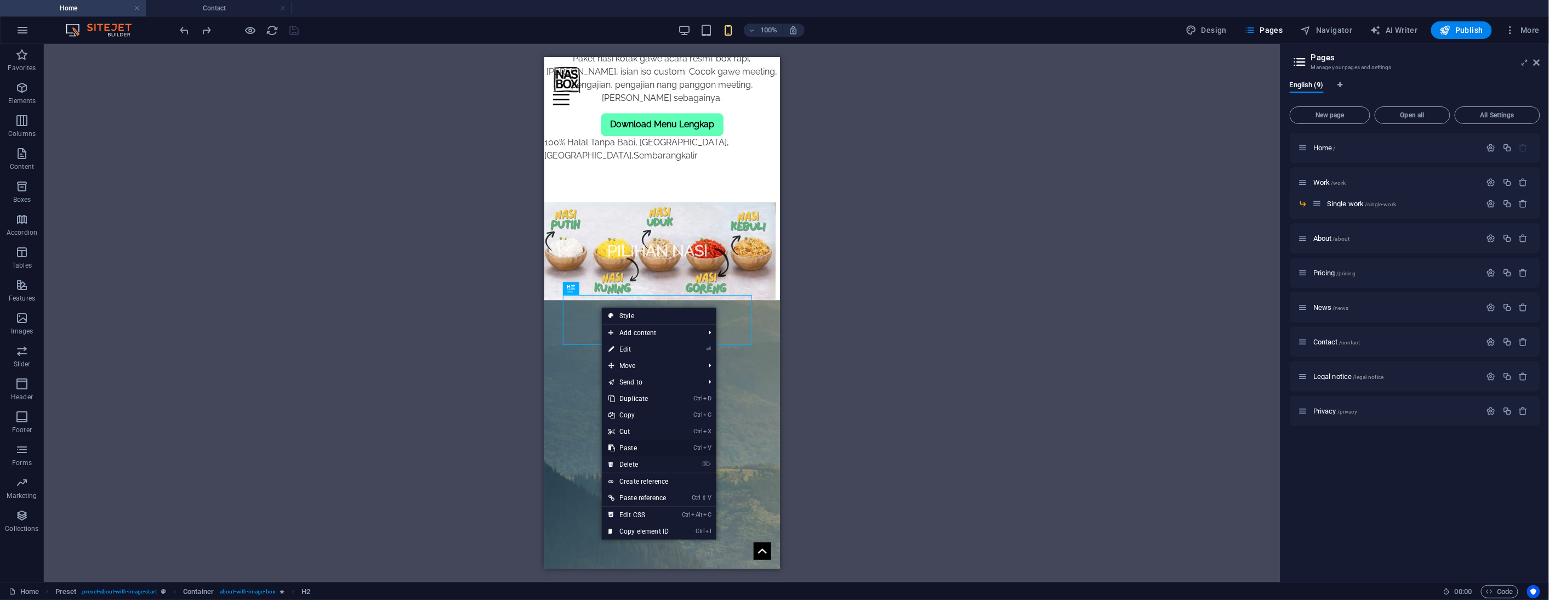
click at [635, 446] on link "Ctrl V Paste" at bounding box center [638, 448] width 73 height 16
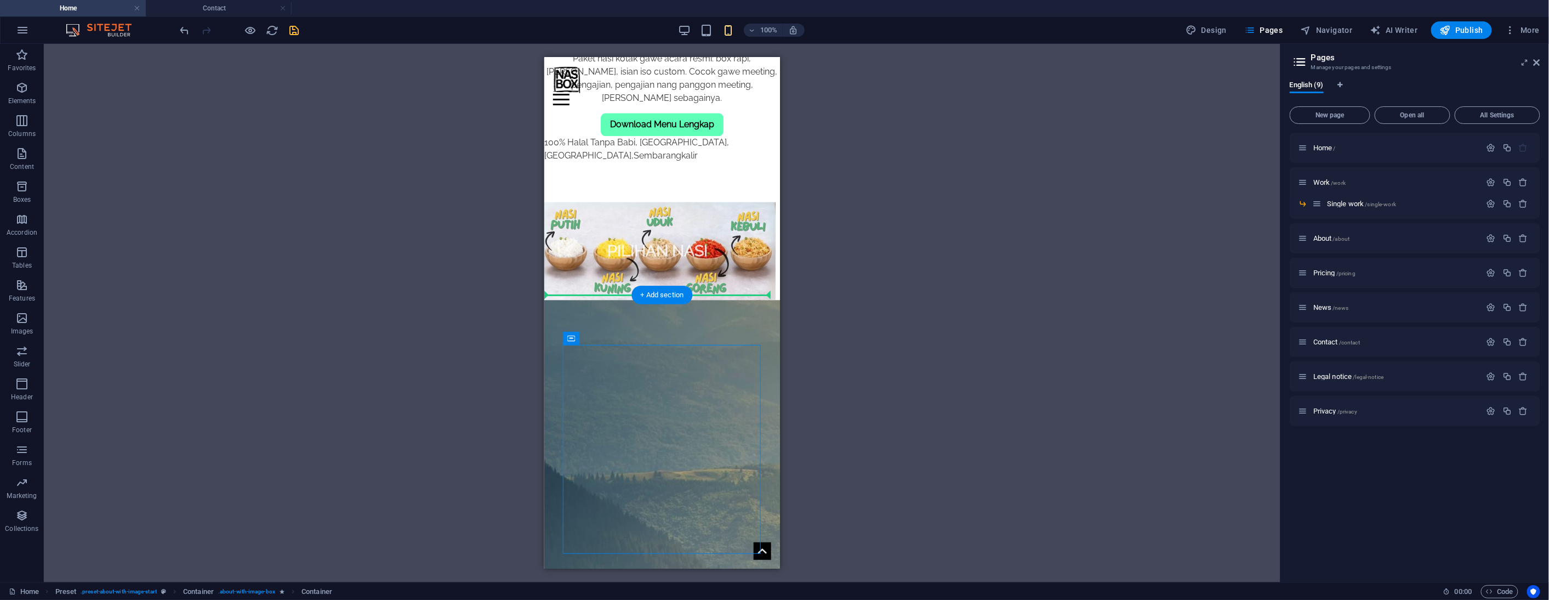
drag, startPoint x: 1119, startPoint y: 395, endPoint x: 575, endPoint y: 267, distance: 559.3
click at [874, 330] on div "Drag here to replace the existing content. Press “Ctrl” if you want to create a…" at bounding box center [662, 313] width 1237 height 538
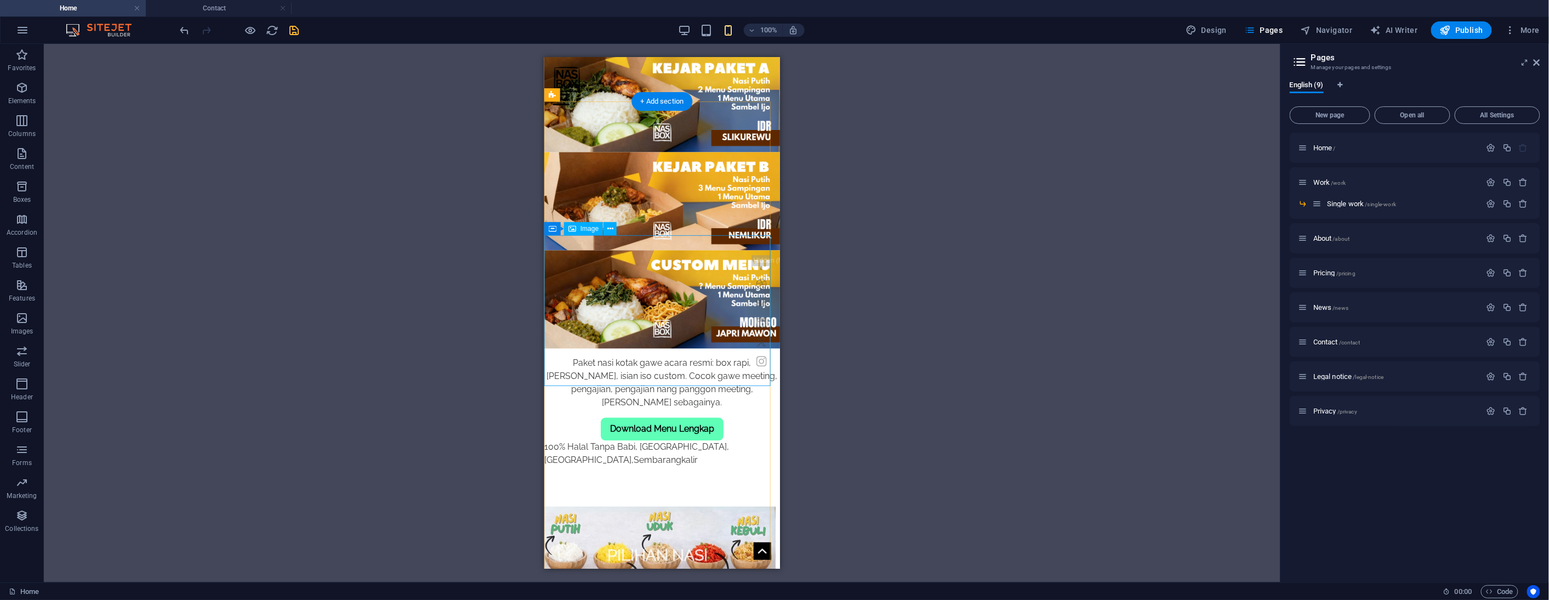
scroll to position [1157, 0]
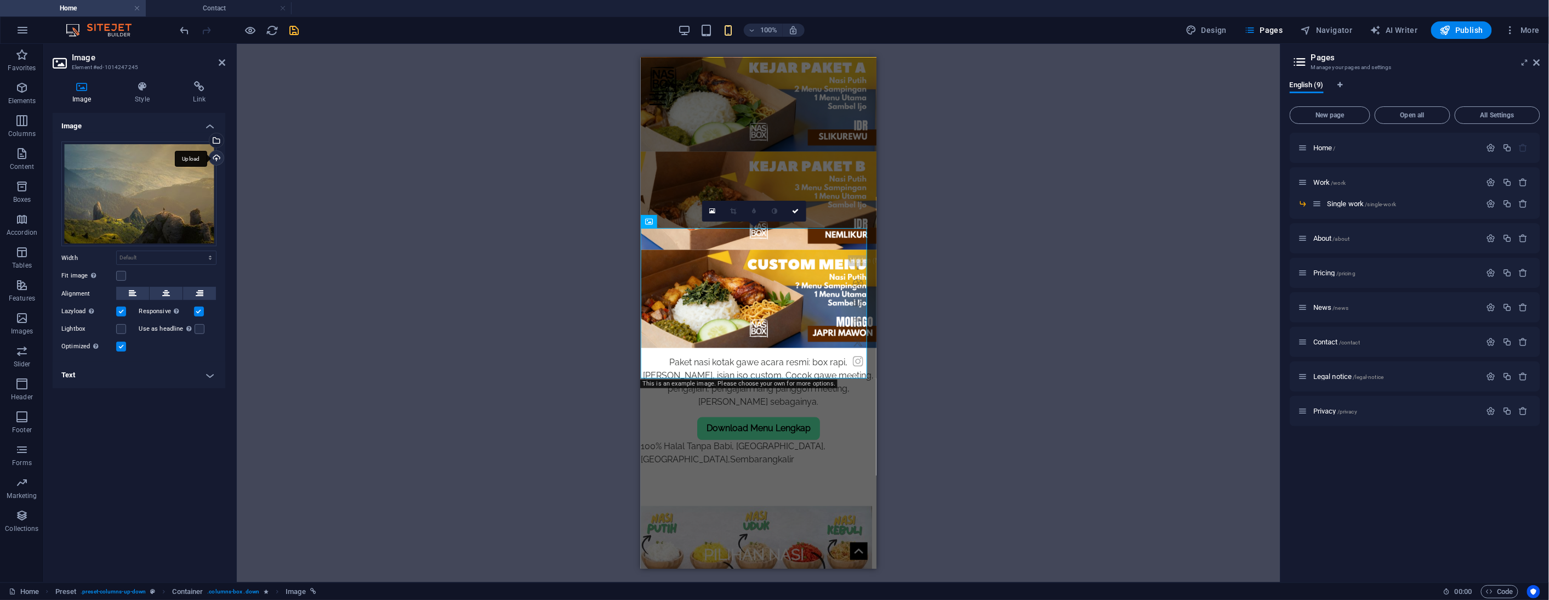
click at [218, 157] on div "Upload" at bounding box center [215, 159] width 16 height 16
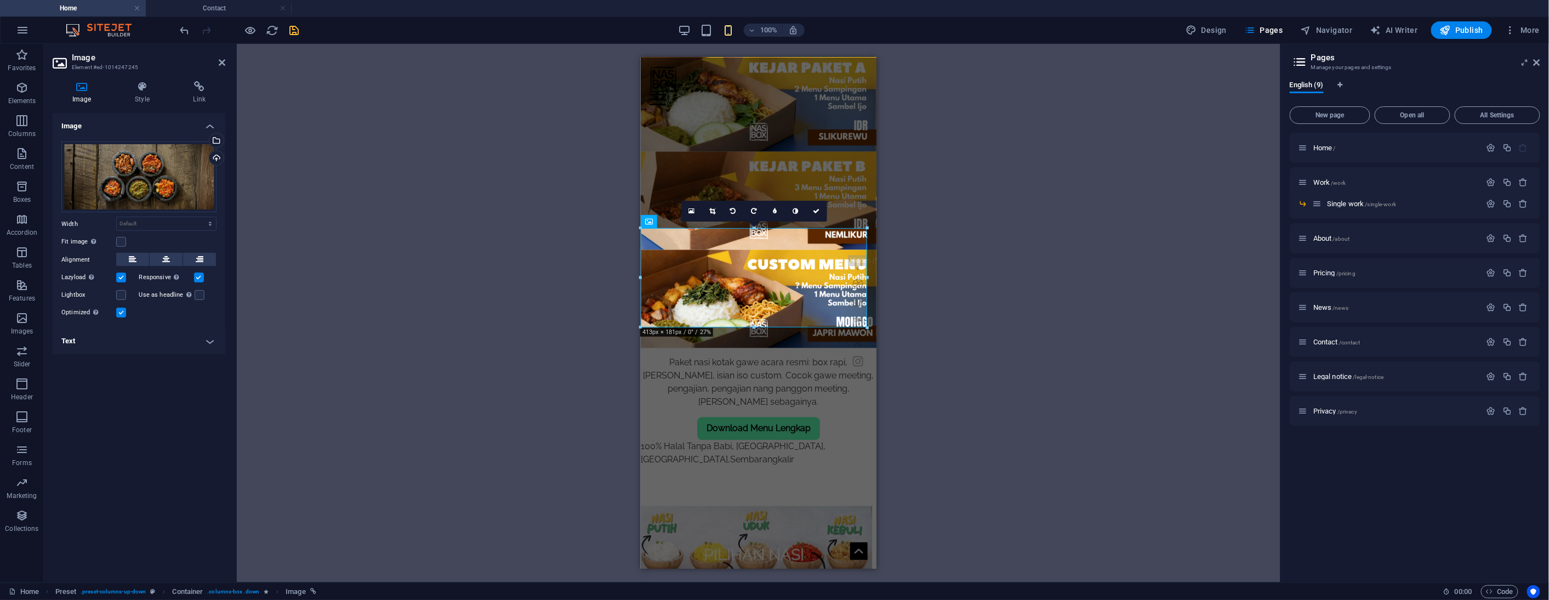
click at [155, 339] on h4 "Text" at bounding box center [139, 341] width 173 height 26
click at [138, 425] on p "Pilihan Sambel" at bounding box center [138, 425] width 143 height 10
click at [123, 394] on icon "button" at bounding box center [126, 394] width 13 height 9
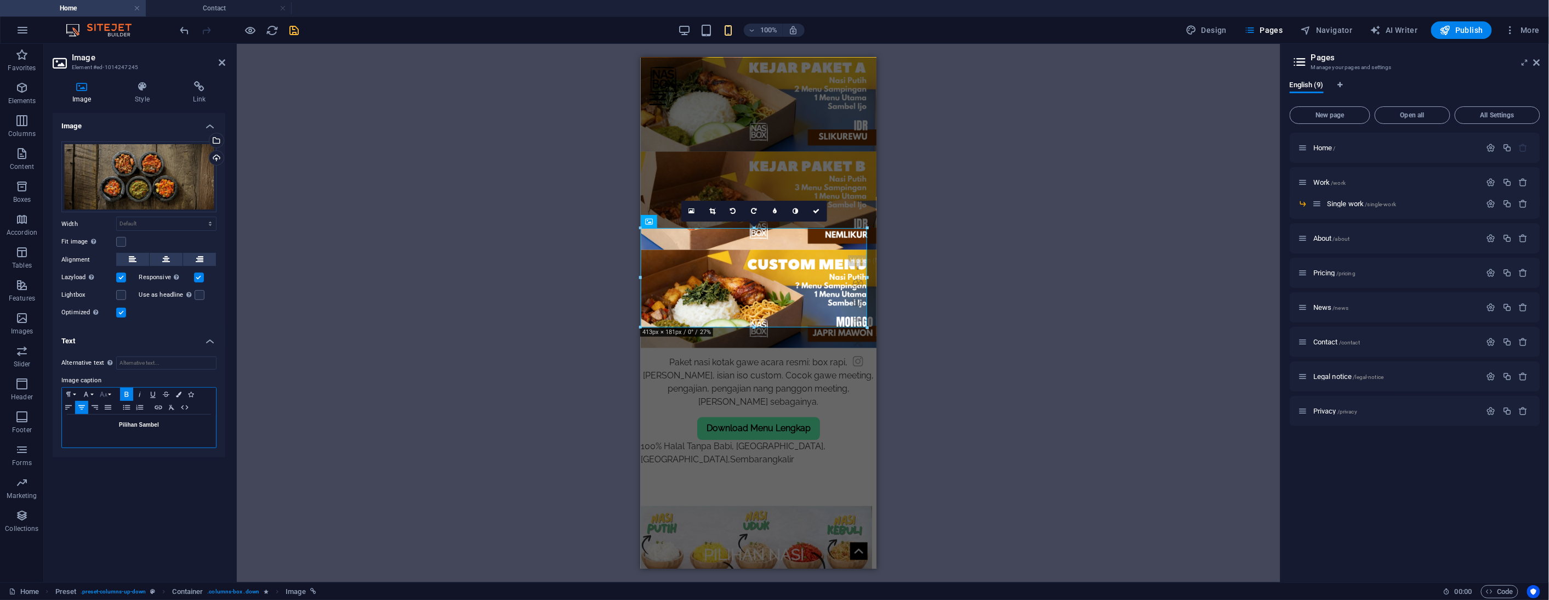
click at [105, 396] on icon "button" at bounding box center [103, 394] width 13 height 9
click at [119, 464] on link "18" at bounding box center [116, 465] width 39 height 16
click at [379, 349] on div "Drag here to replace the existing content. Press “Ctrl” if you want to create a…" at bounding box center [759, 313] width 1044 height 538
click at [222, 66] on icon at bounding box center [222, 62] width 7 height 9
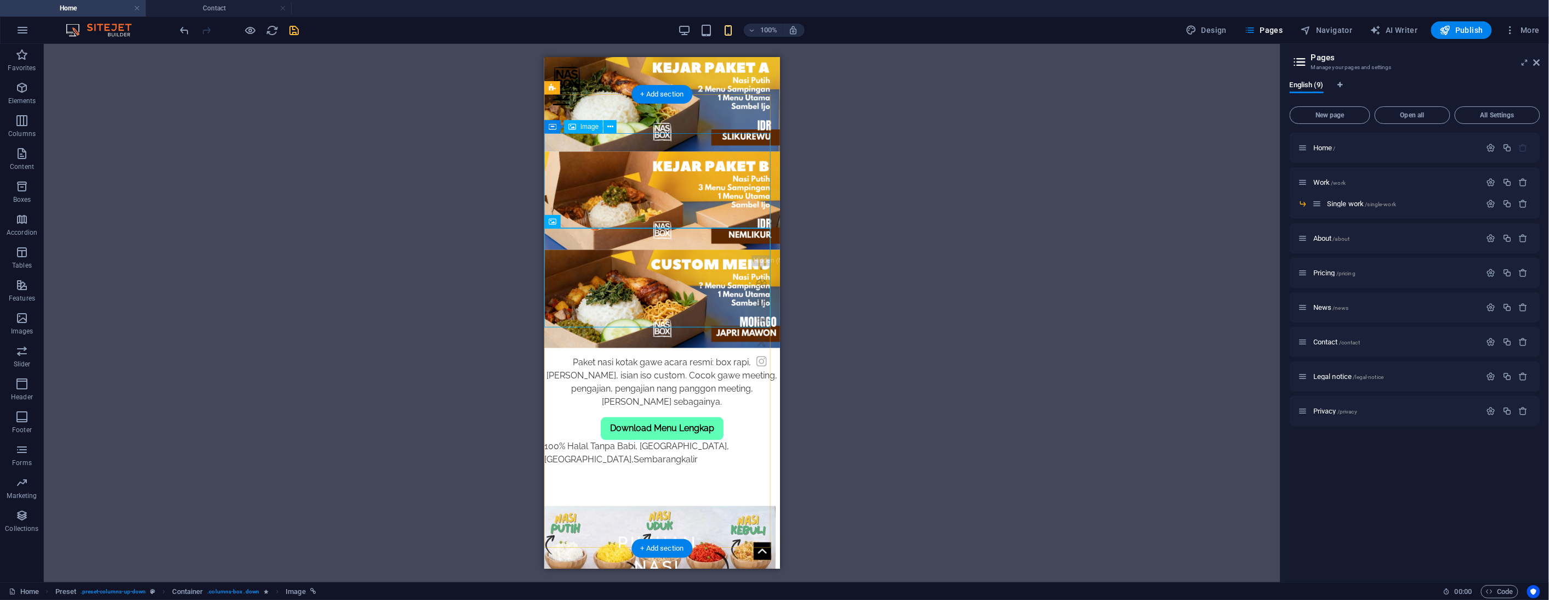
click at [668, 505] on figure "Pilihan Nasi" at bounding box center [657, 554] width 236 height 98
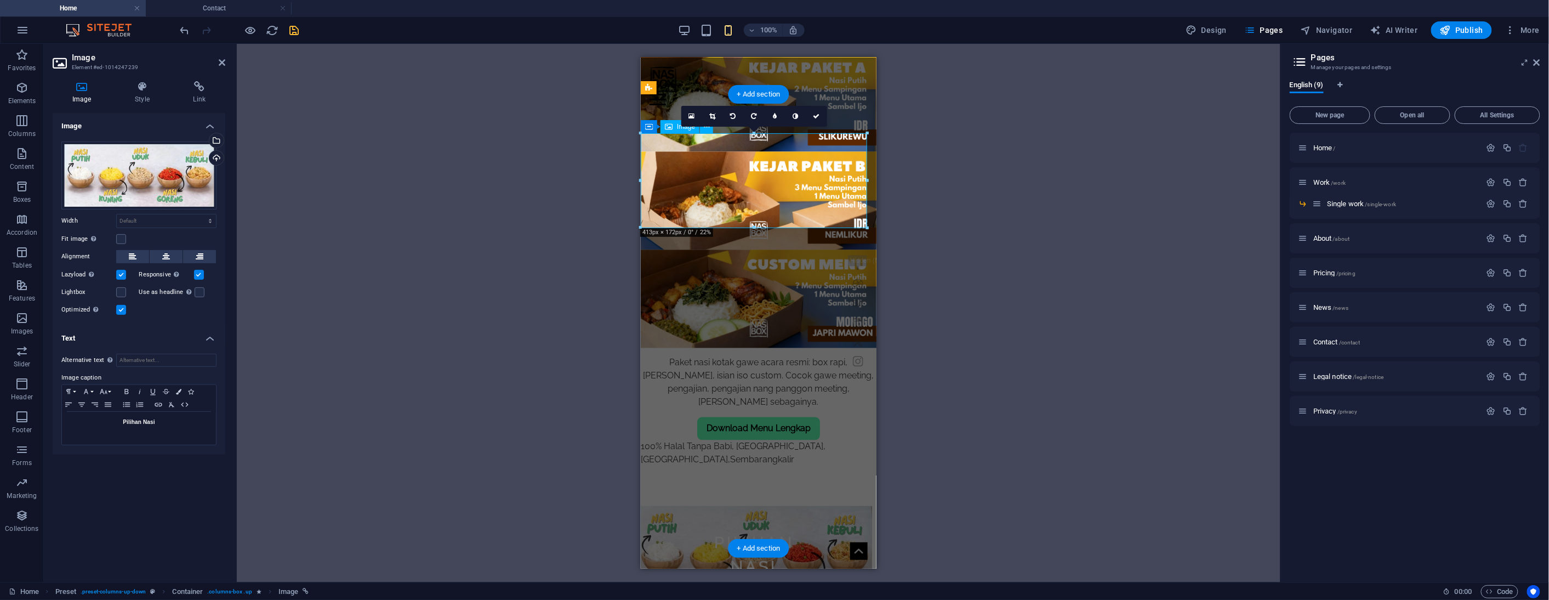
click at [756, 505] on figure "Pilihan Nasi" at bounding box center [754, 554] width 236 height 98
click at [151, 423] on strong "Pilihan Nasi" at bounding box center [139, 422] width 32 height 6
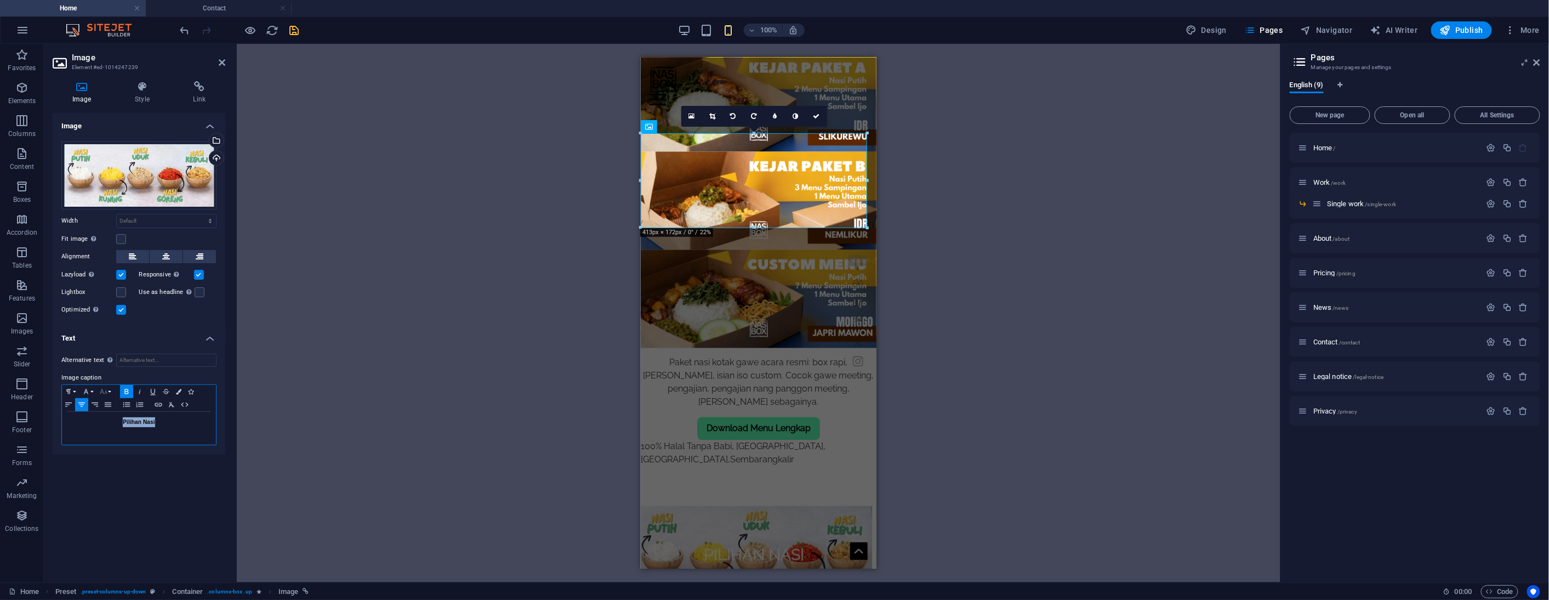
click at [110, 391] on button "Font Size" at bounding box center [106, 391] width 18 height 13
click at [118, 457] on link "18" at bounding box center [116, 462] width 39 height 16
click at [223, 59] on icon at bounding box center [222, 62] width 7 height 9
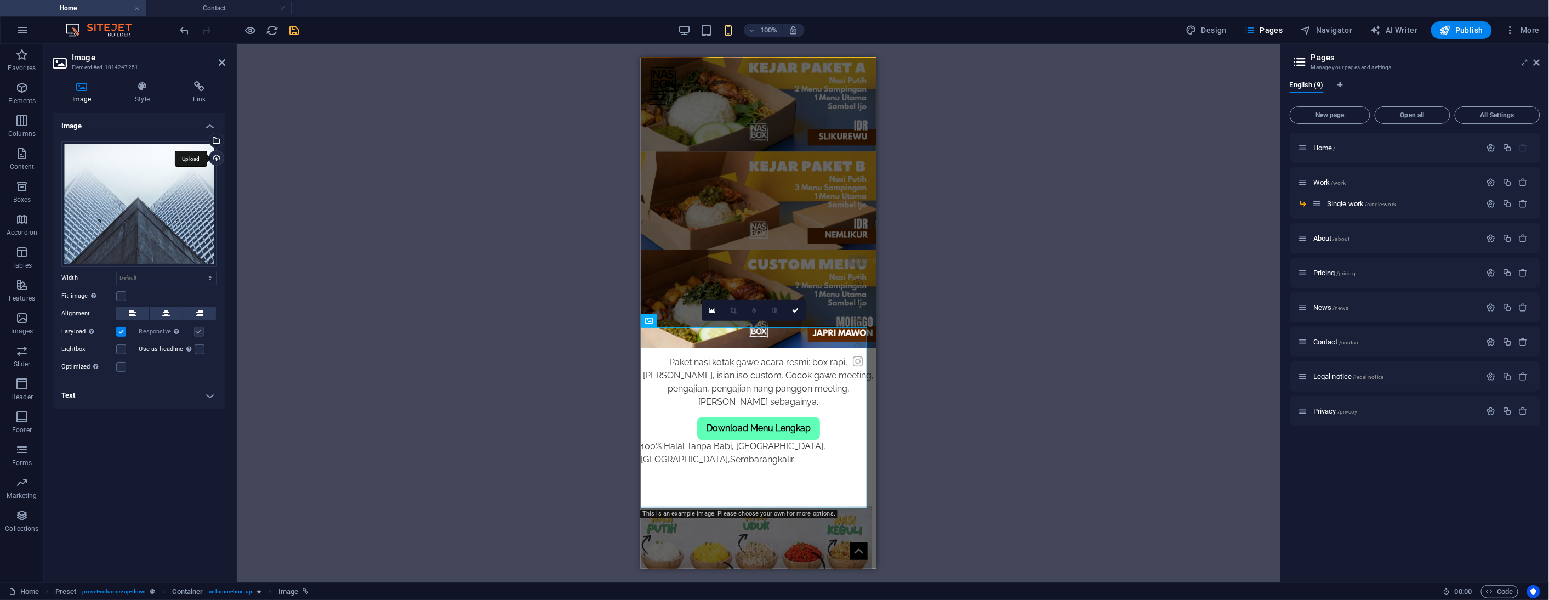
click at [221, 156] on div "Upload" at bounding box center [215, 159] width 16 height 16
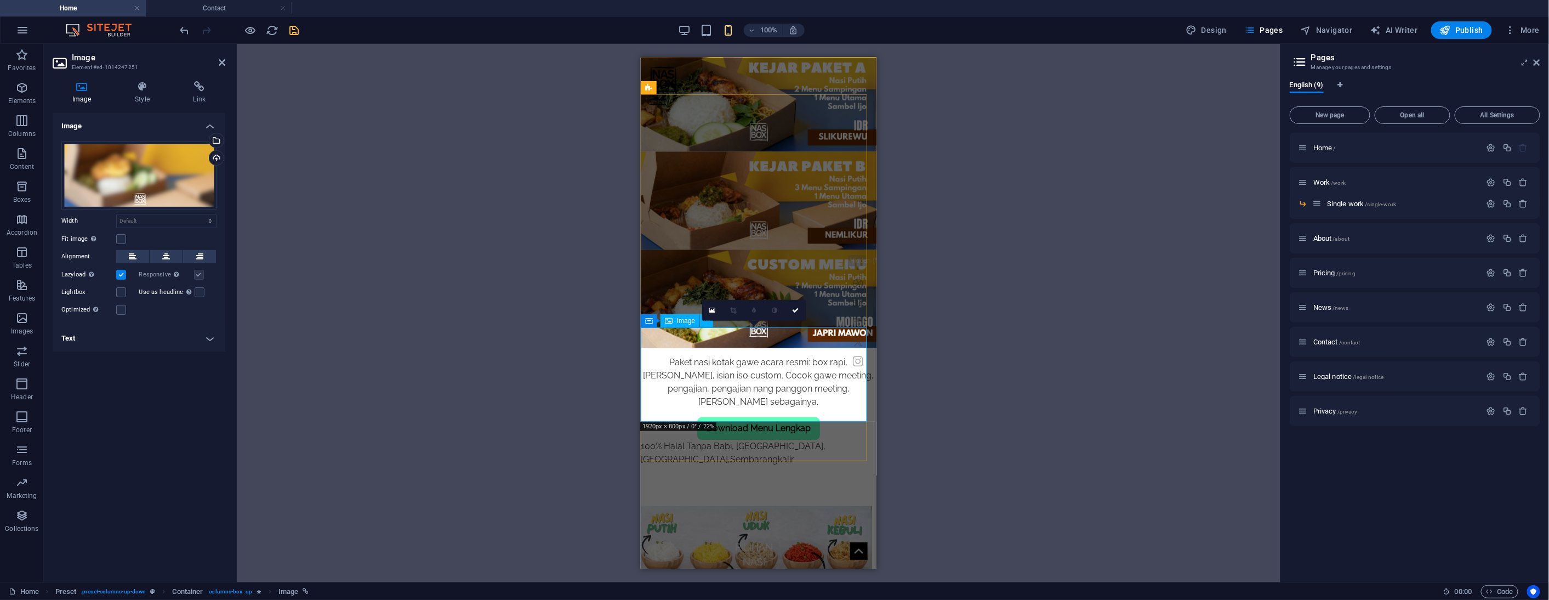
click at [155, 351] on h4 "Text" at bounding box center [139, 338] width 173 height 26
click at [144, 427] on p "Buildings" at bounding box center [138, 422] width 143 height 10
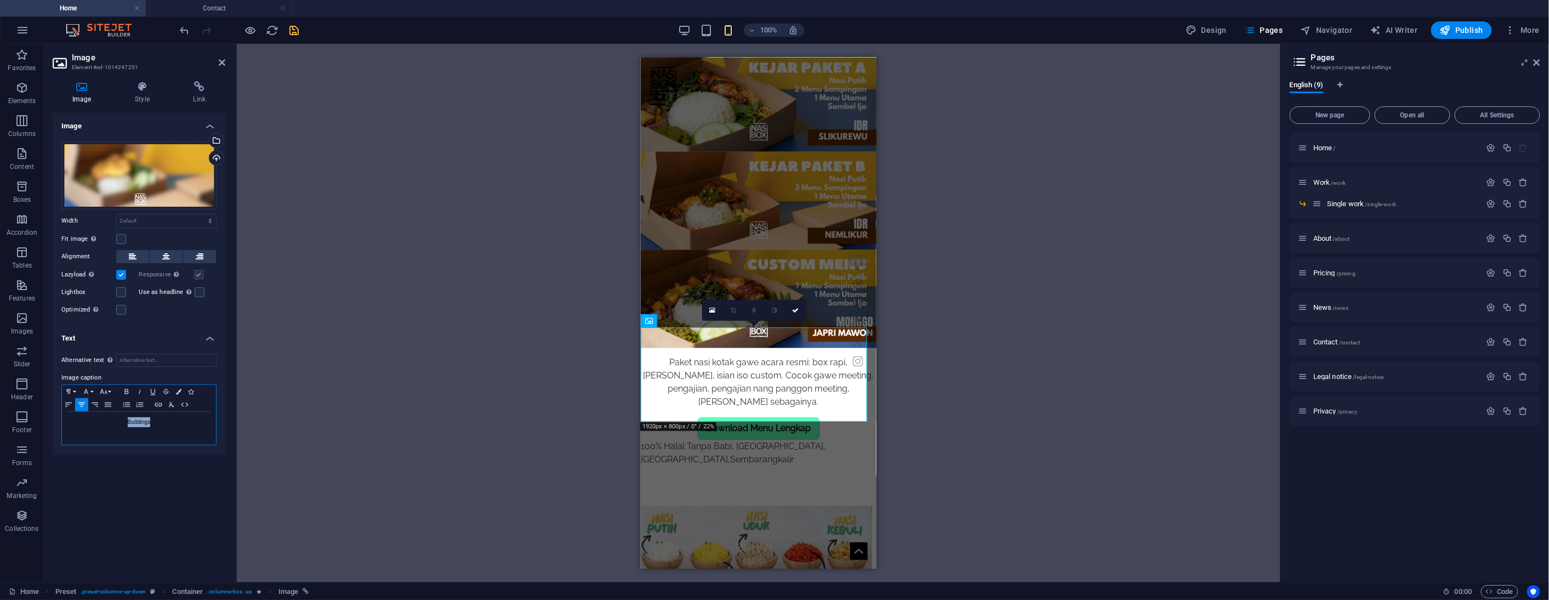
click at [144, 427] on p "Buildings" at bounding box center [138, 422] width 143 height 10
click at [226, 61] on aside "Image Element #ed-1014247251 Image Style Link Image Drag files here, click to c…" at bounding box center [140, 313] width 193 height 538
click at [217, 61] on h2 "Image" at bounding box center [148, 58] width 153 height 10
click at [223, 64] on icon at bounding box center [222, 62] width 7 height 9
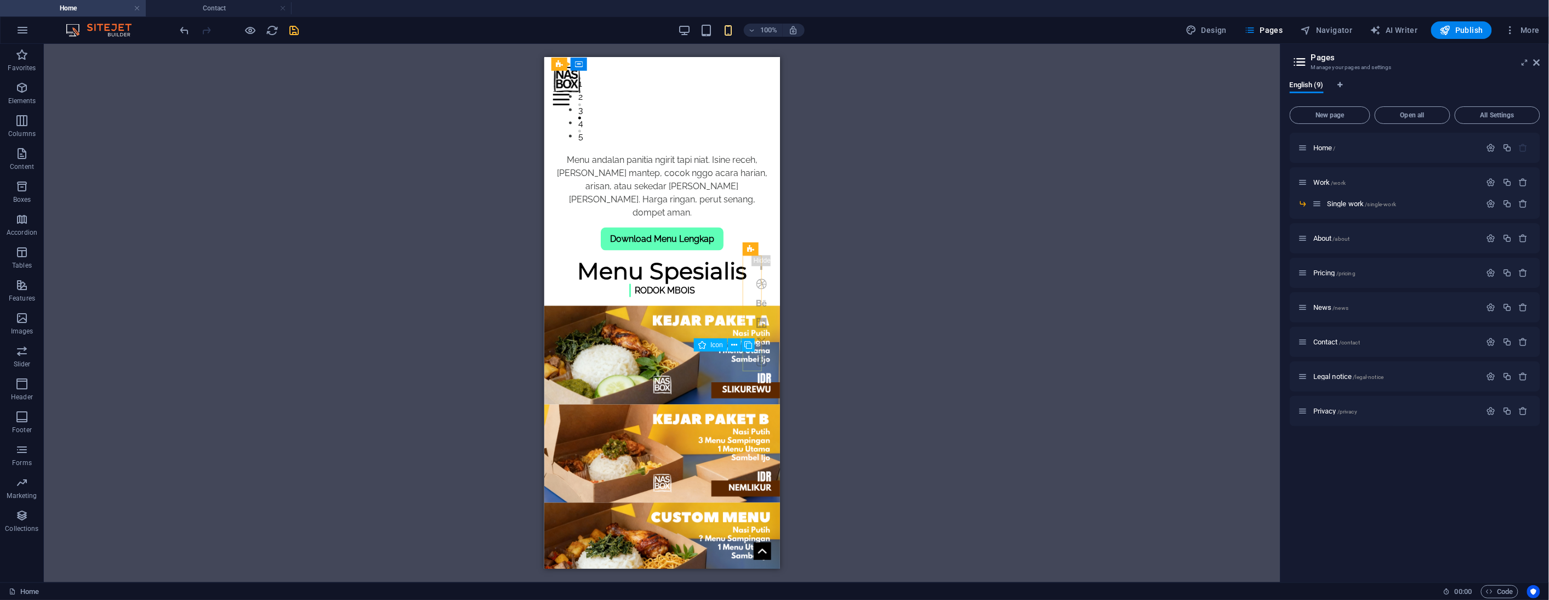
scroll to position [852, 0]
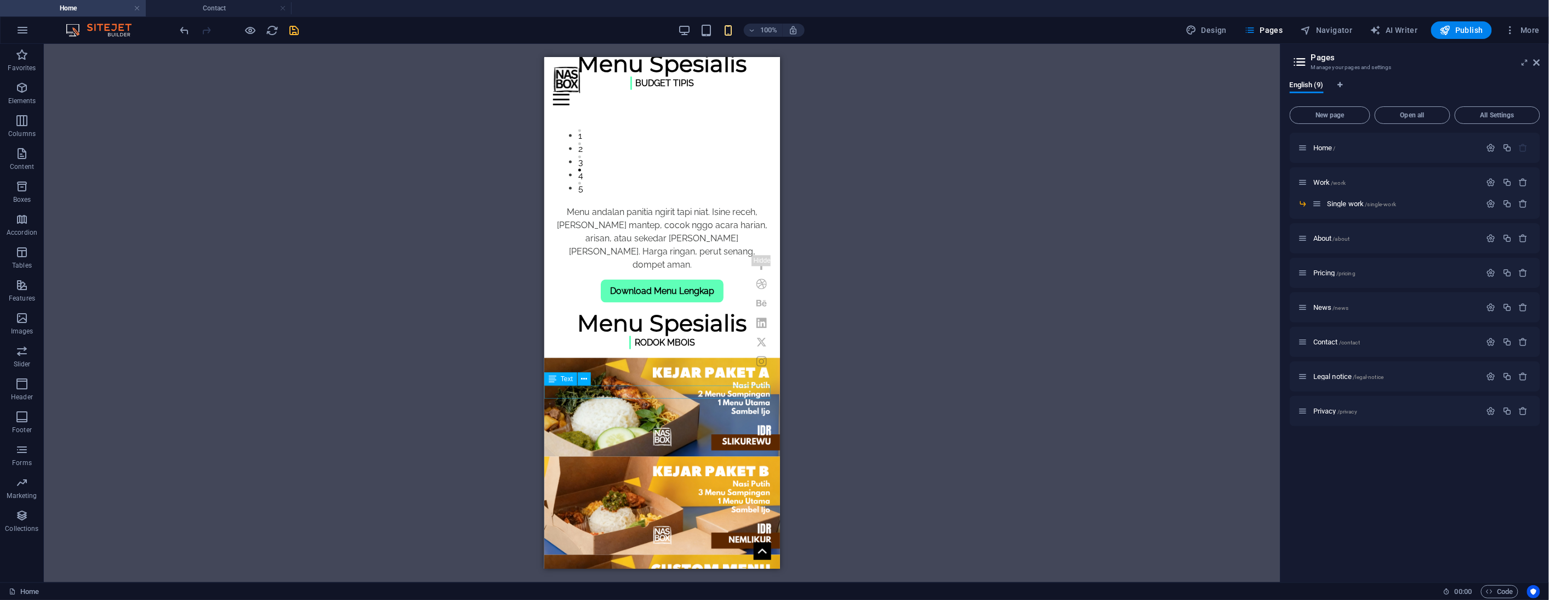
click at [584, 379] on icon at bounding box center [585, 379] width 6 height 12
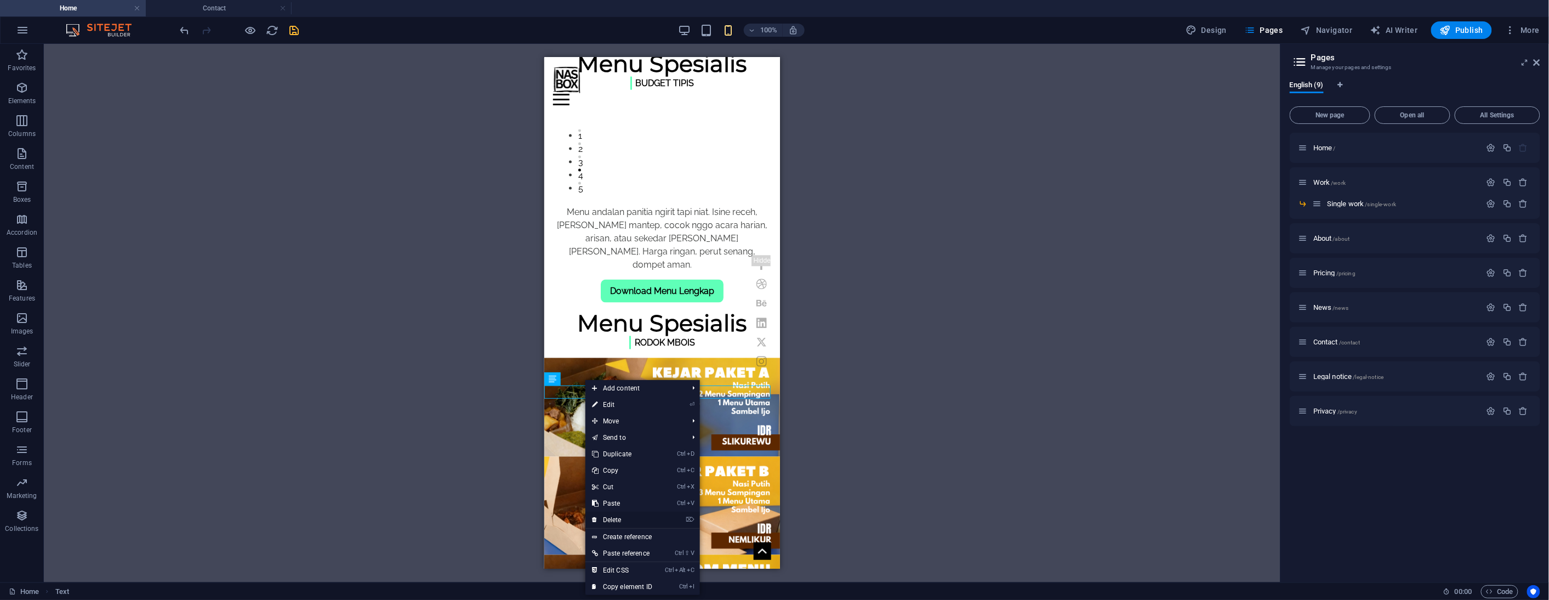
click at [625, 516] on link "⌦ Delete" at bounding box center [621, 519] width 73 height 16
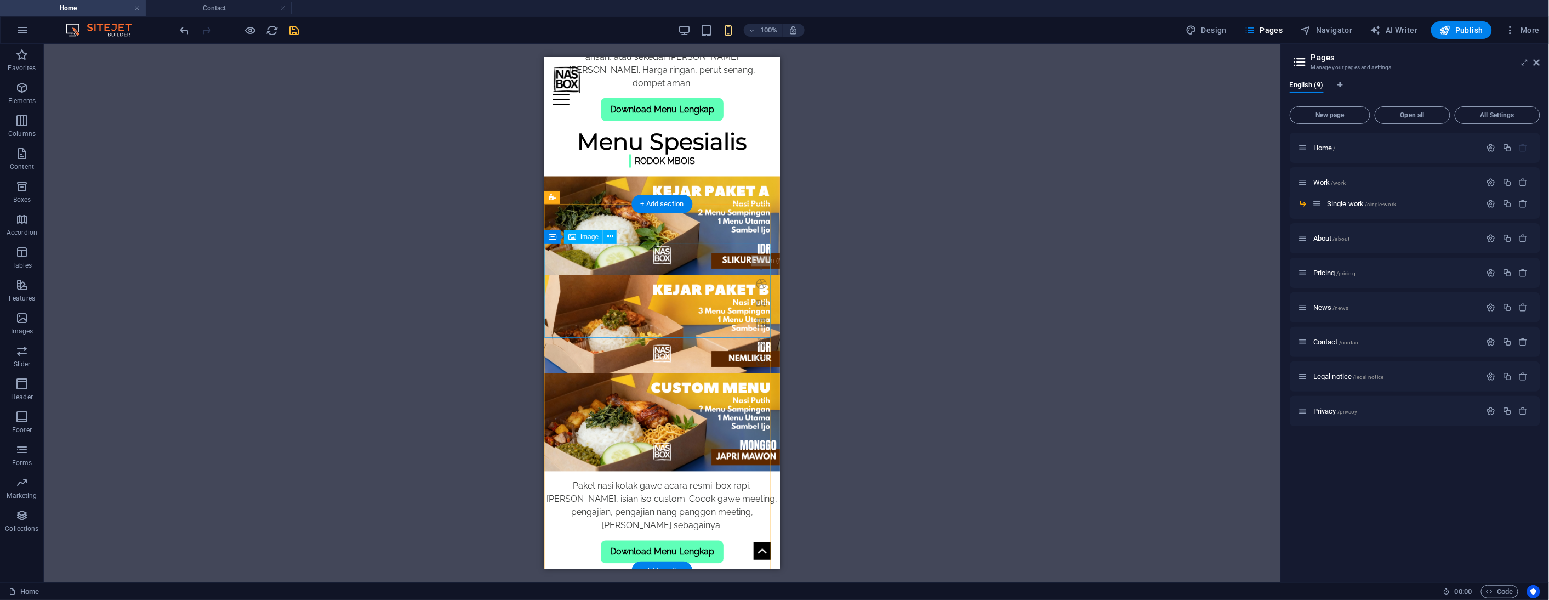
scroll to position [1157, 0]
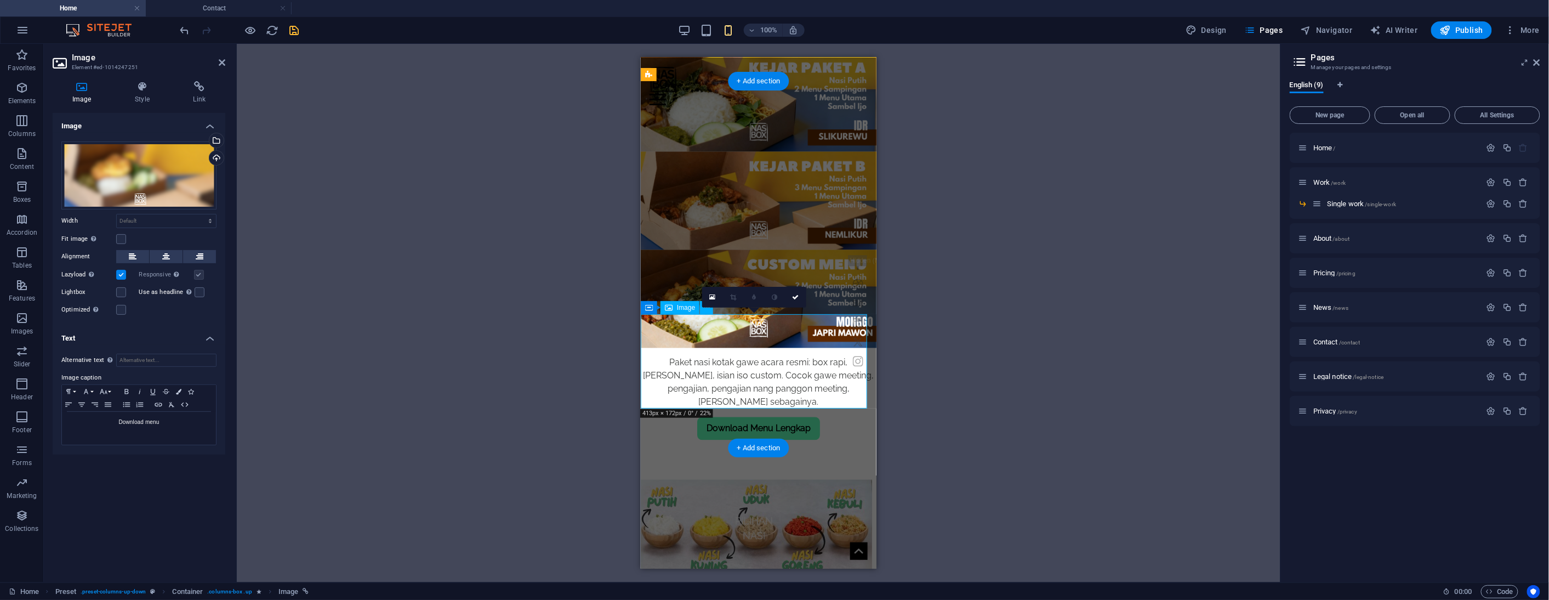
click at [161, 417] on p "Download menu" at bounding box center [138, 422] width 143 height 10
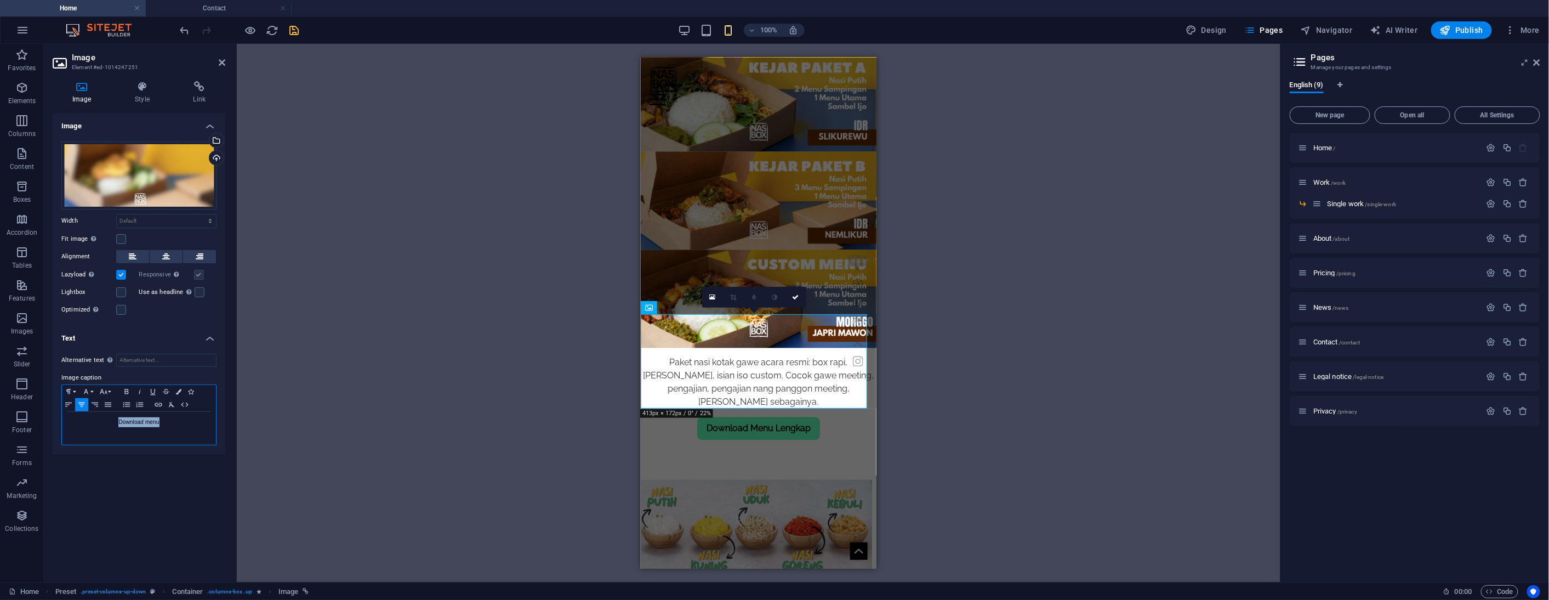
click at [161, 417] on p "Download menu" at bounding box center [138, 422] width 143 height 10
click at [130, 387] on icon "button" at bounding box center [126, 391] width 13 height 9
click at [222, 60] on icon at bounding box center [222, 62] width 7 height 9
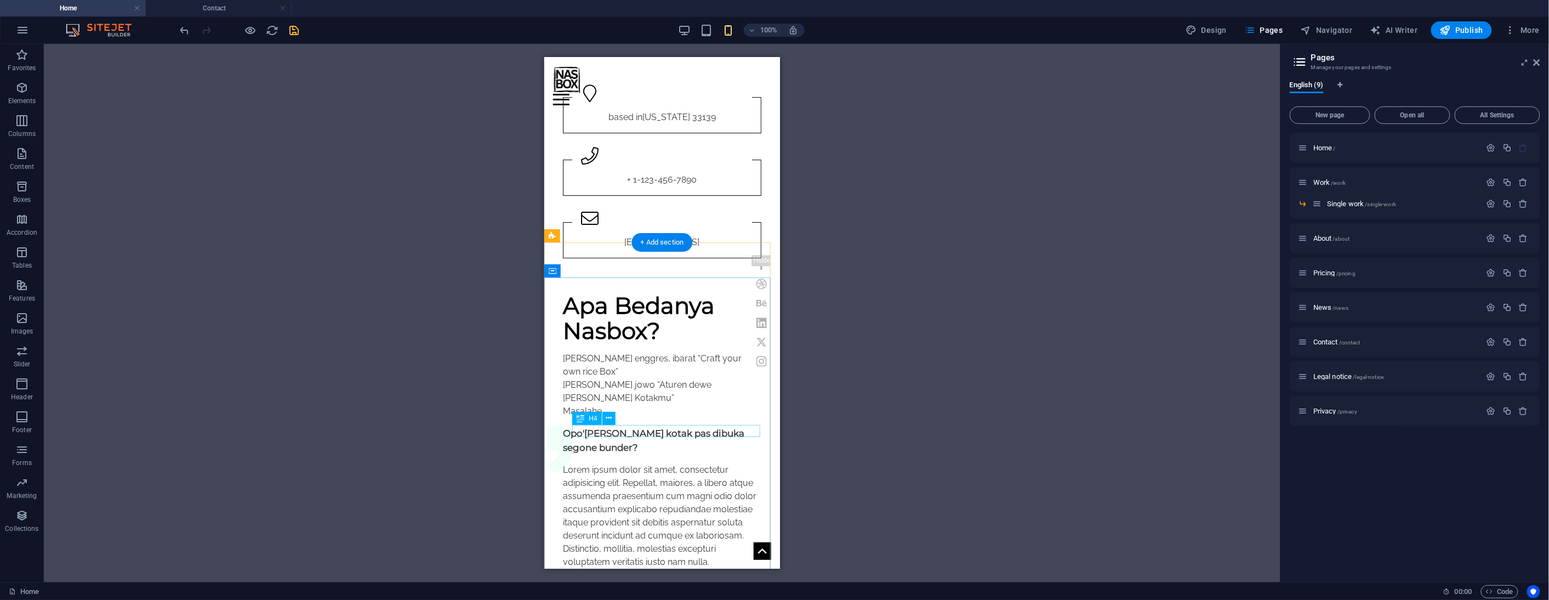
scroll to position [1905, 0]
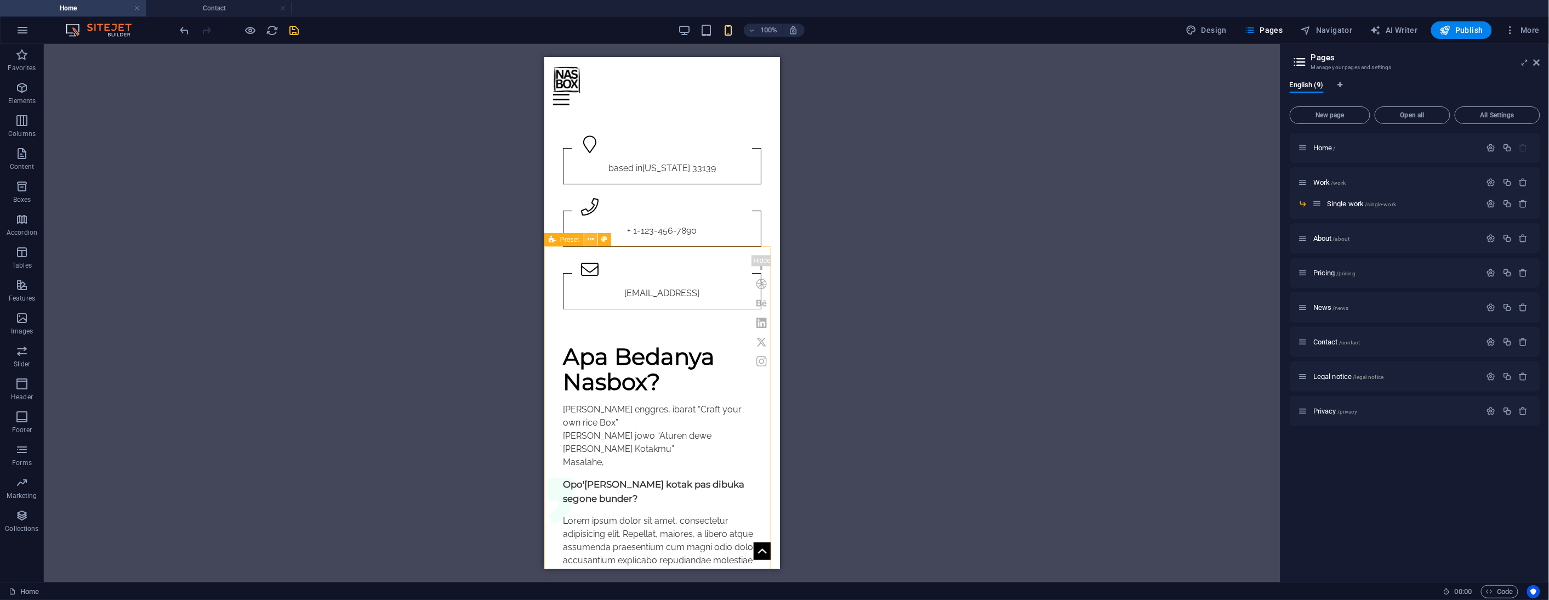
click at [593, 239] on icon at bounding box center [591, 240] width 6 height 12
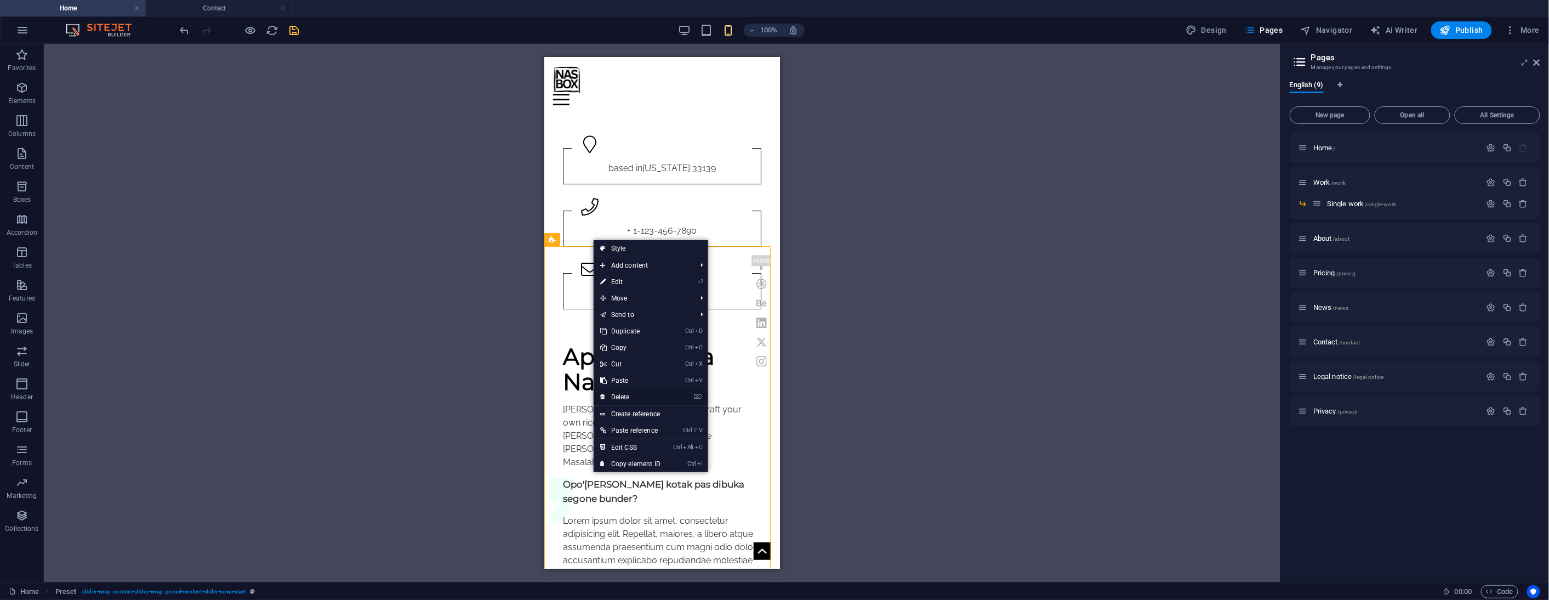
click at [644, 396] on link "⌦ Delete" at bounding box center [630, 397] width 73 height 16
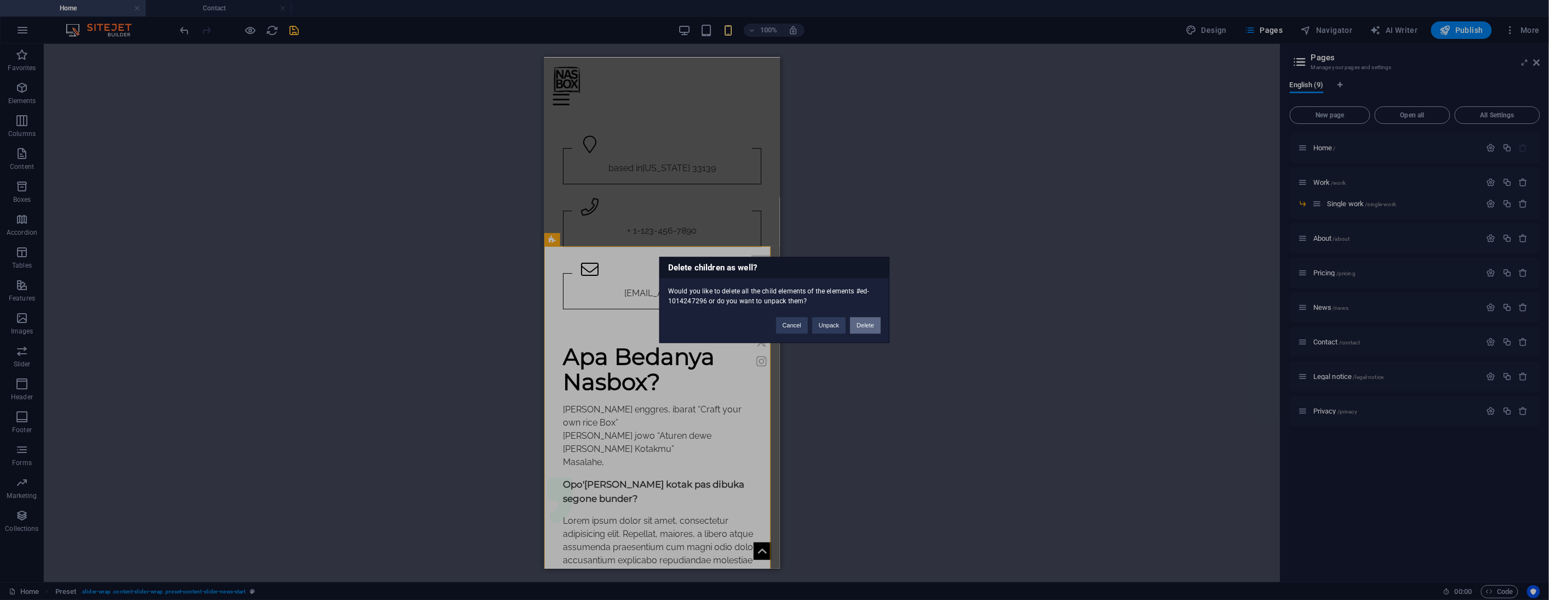
click at [861, 327] on button "Delete" at bounding box center [865, 325] width 31 height 16
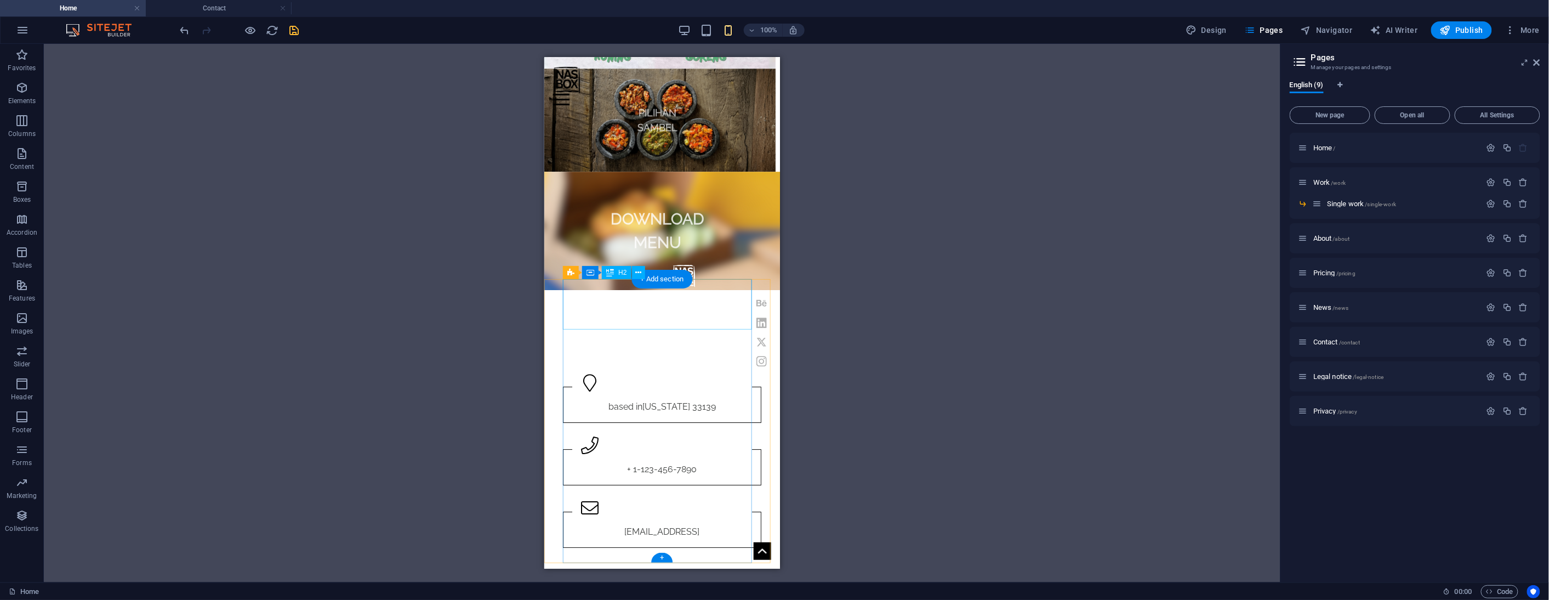
scroll to position [1301, 0]
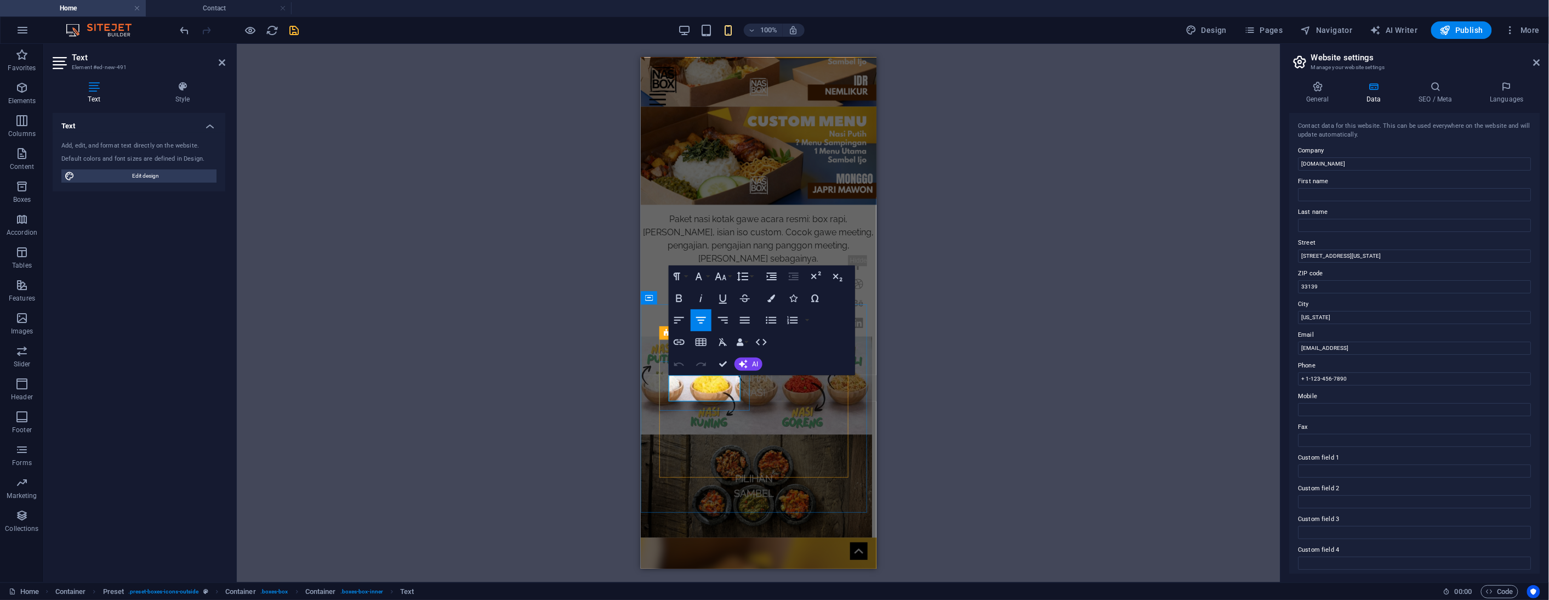
click at [1346, 253] on input "34 Washington Ave" at bounding box center [1415, 255] width 233 height 13
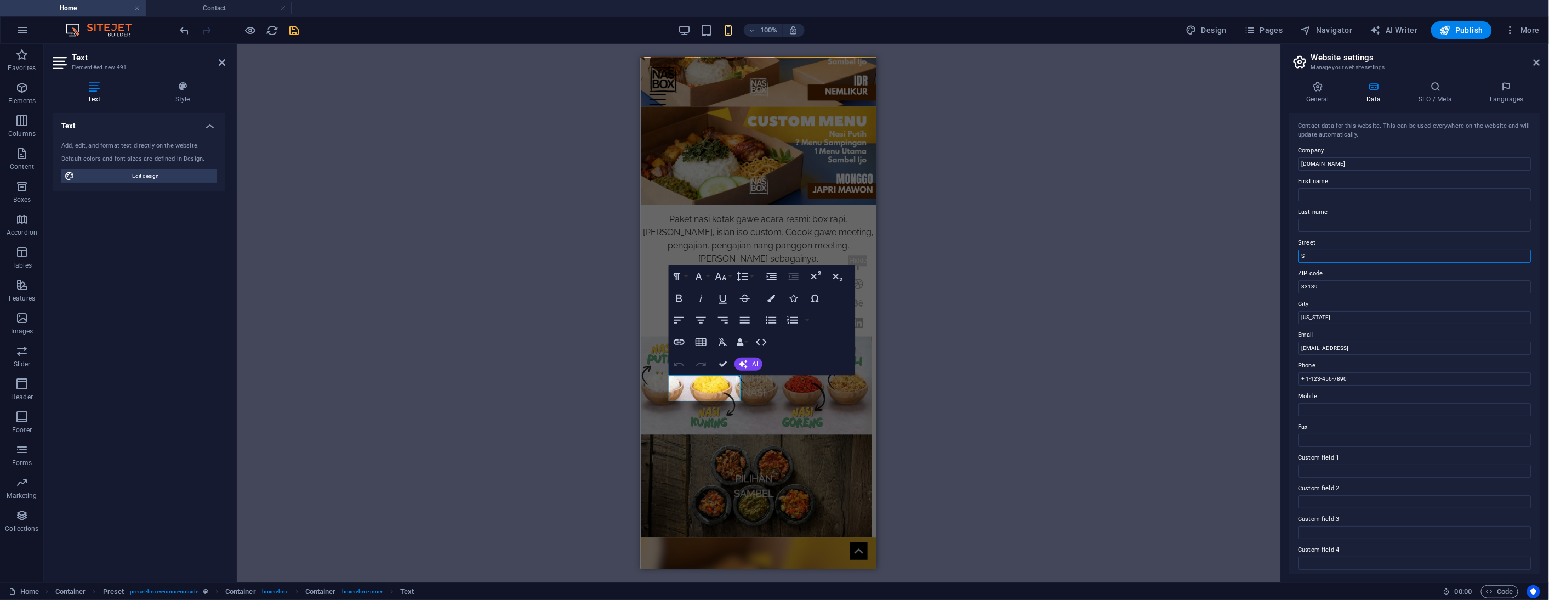
type input "Semolowaru Elok W 23"
type input "Bayu"
type input "Prasdhi"
click at [1332, 285] on input "33139" at bounding box center [1415, 286] width 233 height 13
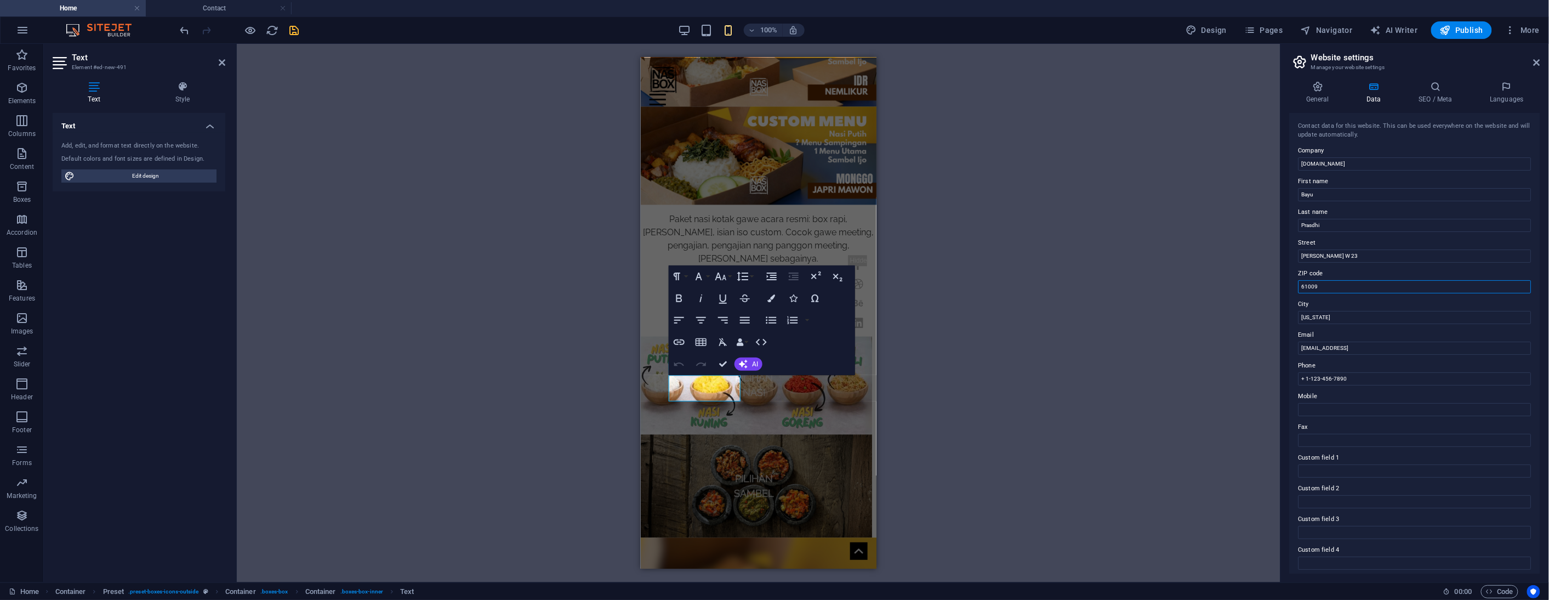
click at [1312, 284] on input "61009" at bounding box center [1415, 286] width 233 height 13
type input "61109"
click at [1328, 316] on input "[US_STATE]" at bounding box center [1415, 317] width 233 height 13
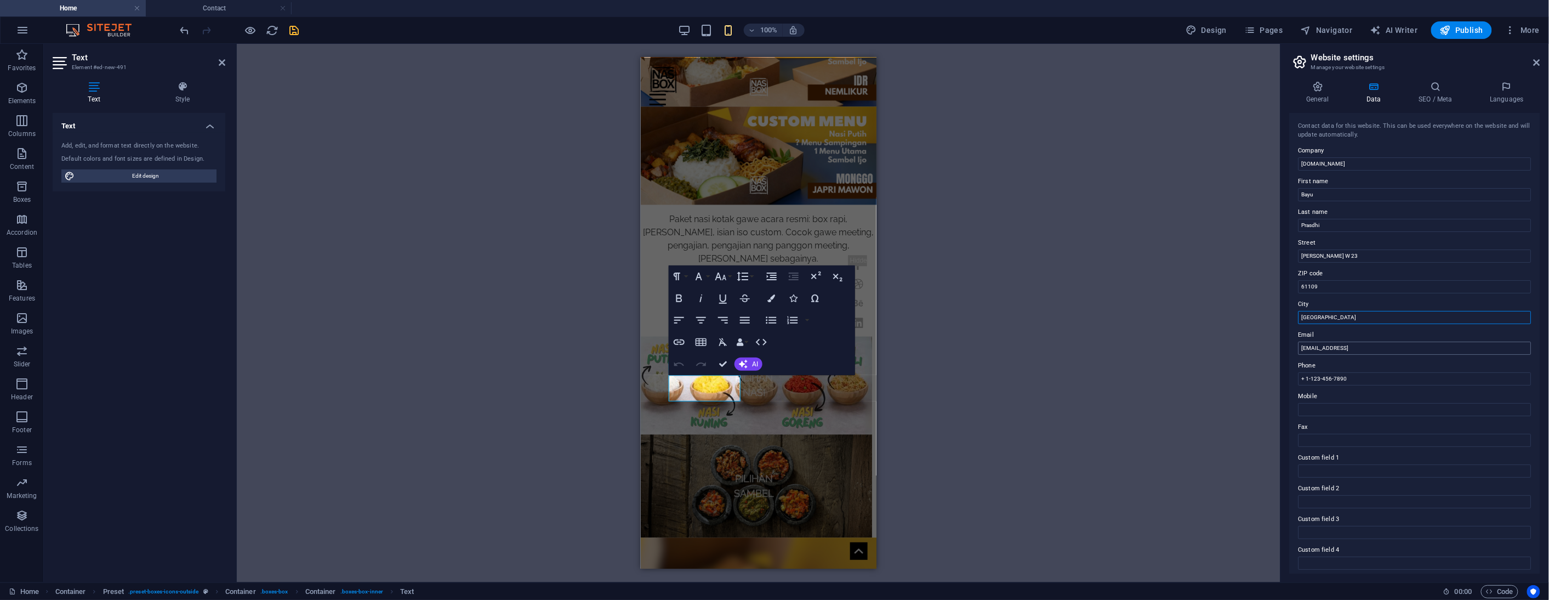
type input "Surabaya"
click at [1329, 349] on input "c35ab2b2c174694b903ce5e2cac18a@cpanel.local" at bounding box center [1415, 348] width 233 height 13
click at [1328, 348] on input "c35ab2b2c174694b903ce5e2cac18a@cpanel.local" at bounding box center [1415, 348] width 233 height 13
click at [1329, 348] on input "c35ab2b2c174694b903ce5e2cac18a@cpanel.local" at bounding box center [1415, 348] width 233 height 13
type input "tumbas@nasbox.id"
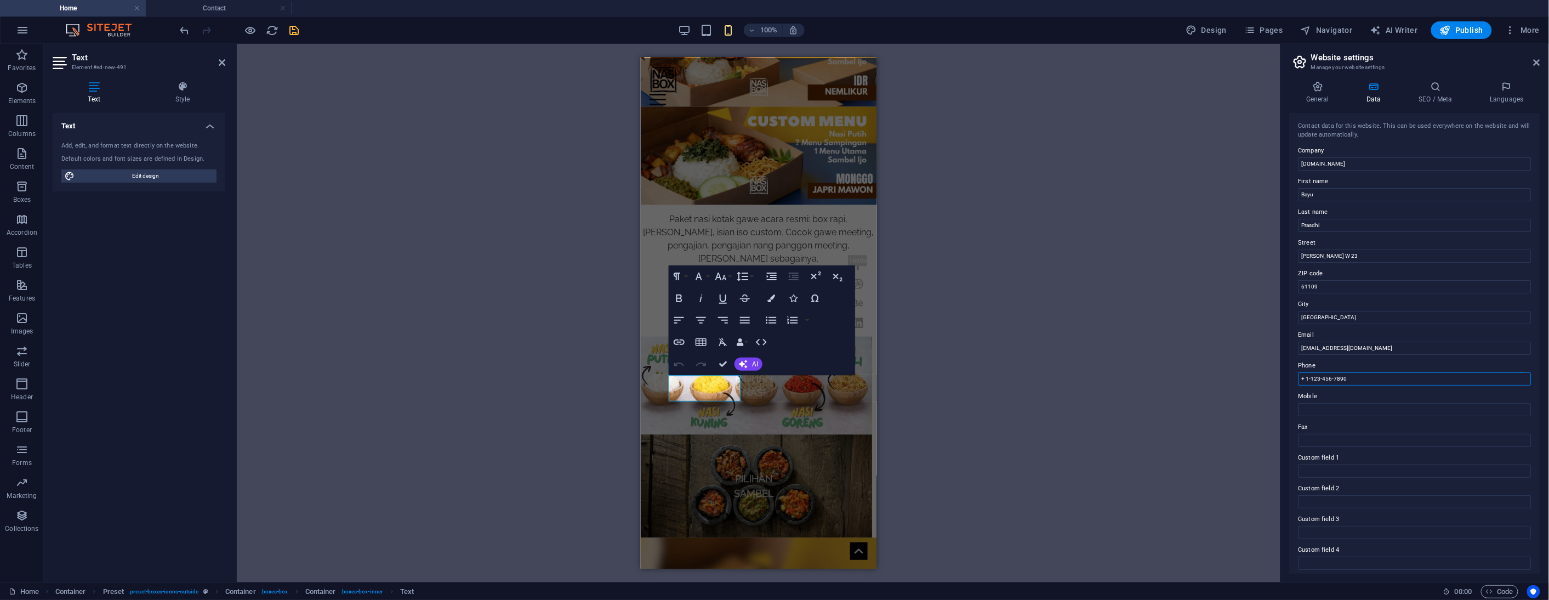
click at [1336, 380] on input "+ 1-123-456-7890" at bounding box center [1415, 378] width 233 height 13
type input "0822-2828-0253"
click at [1175, 368] on div "H3 Banner Banner Container Text Spacer Image Container Image Slider Image Image…" at bounding box center [759, 313] width 1044 height 538
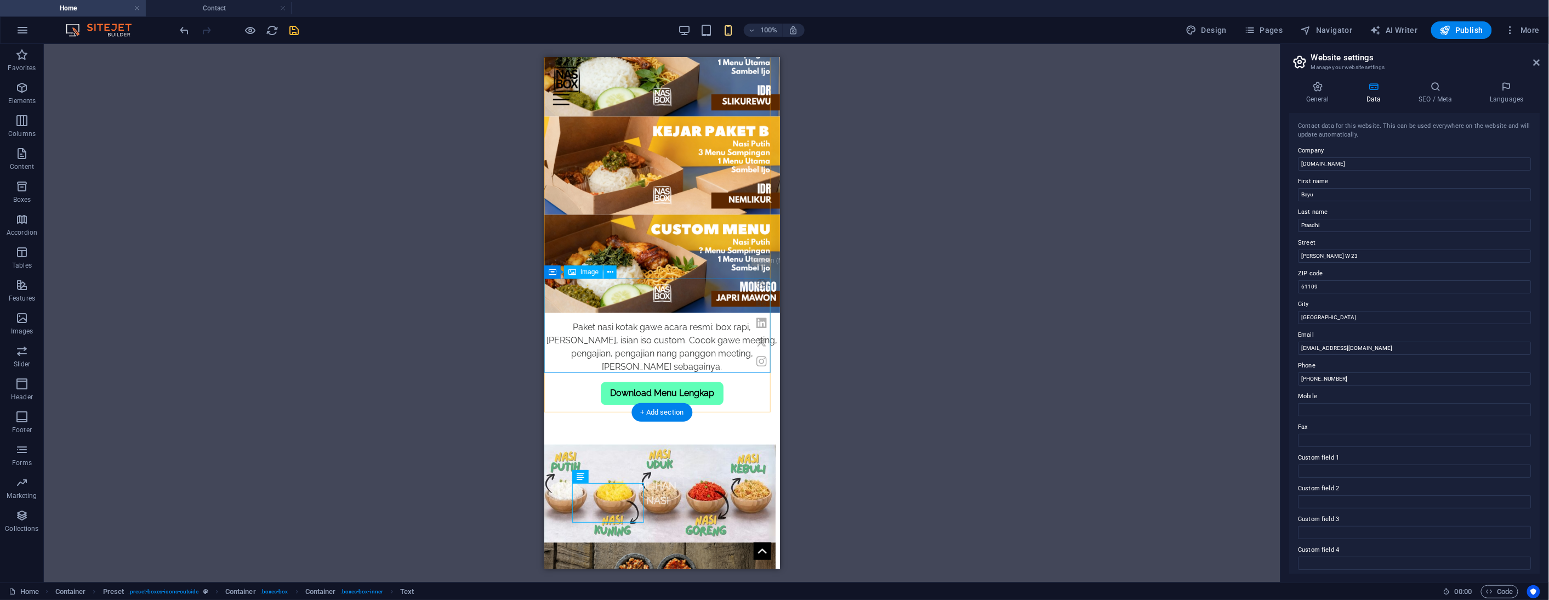
scroll to position [1680, 0]
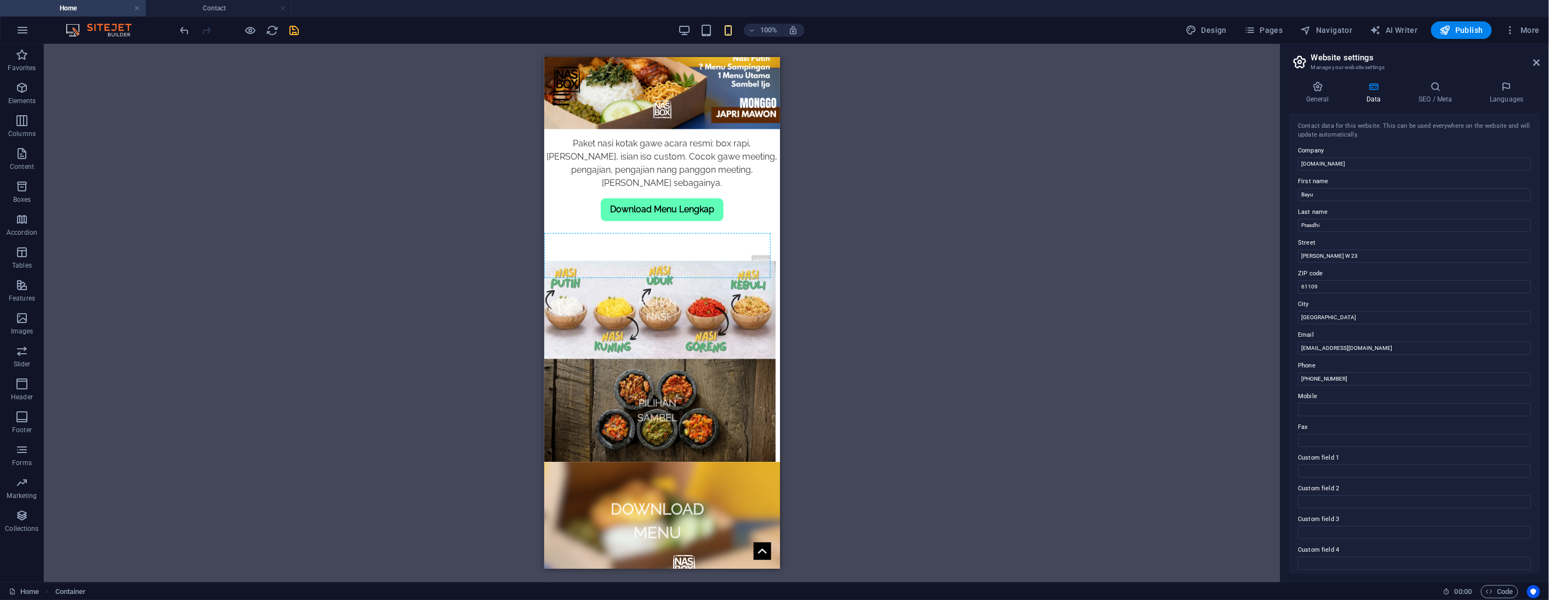
drag, startPoint x: 1100, startPoint y: 489, endPoint x: 599, endPoint y: 80, distance: 646.7
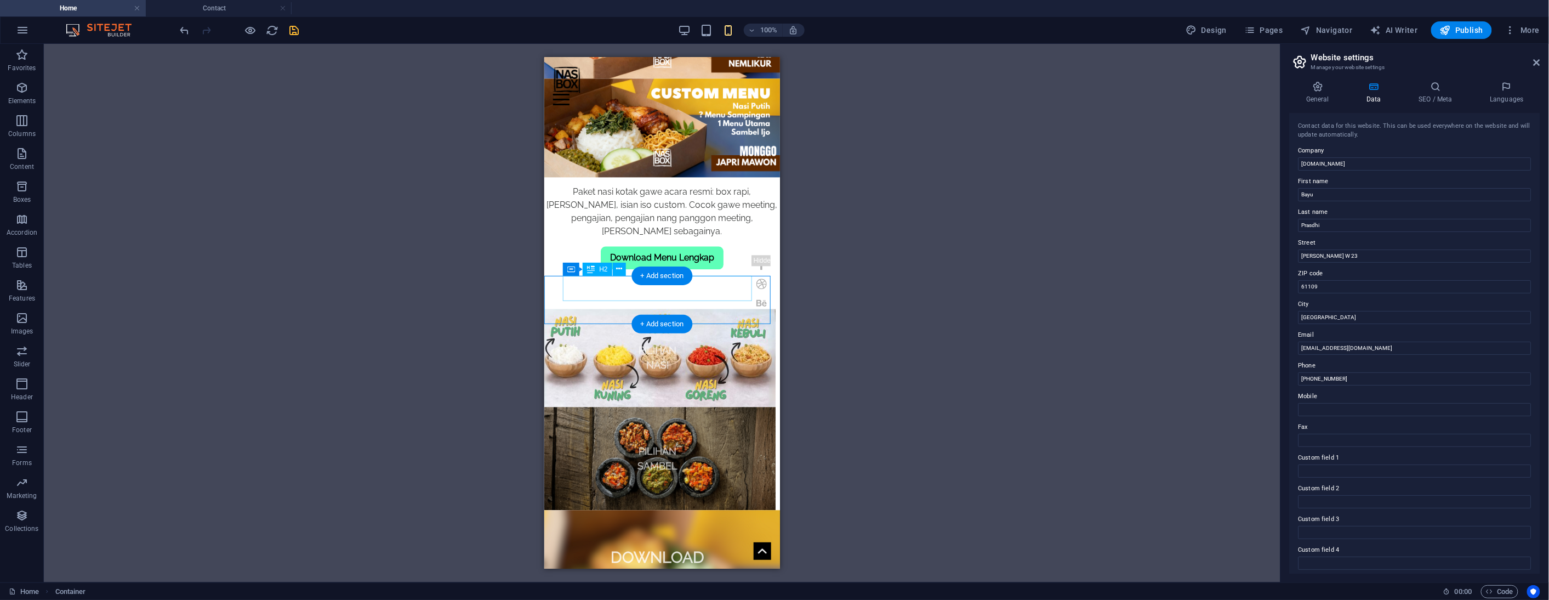
scroll to position [280, 0]
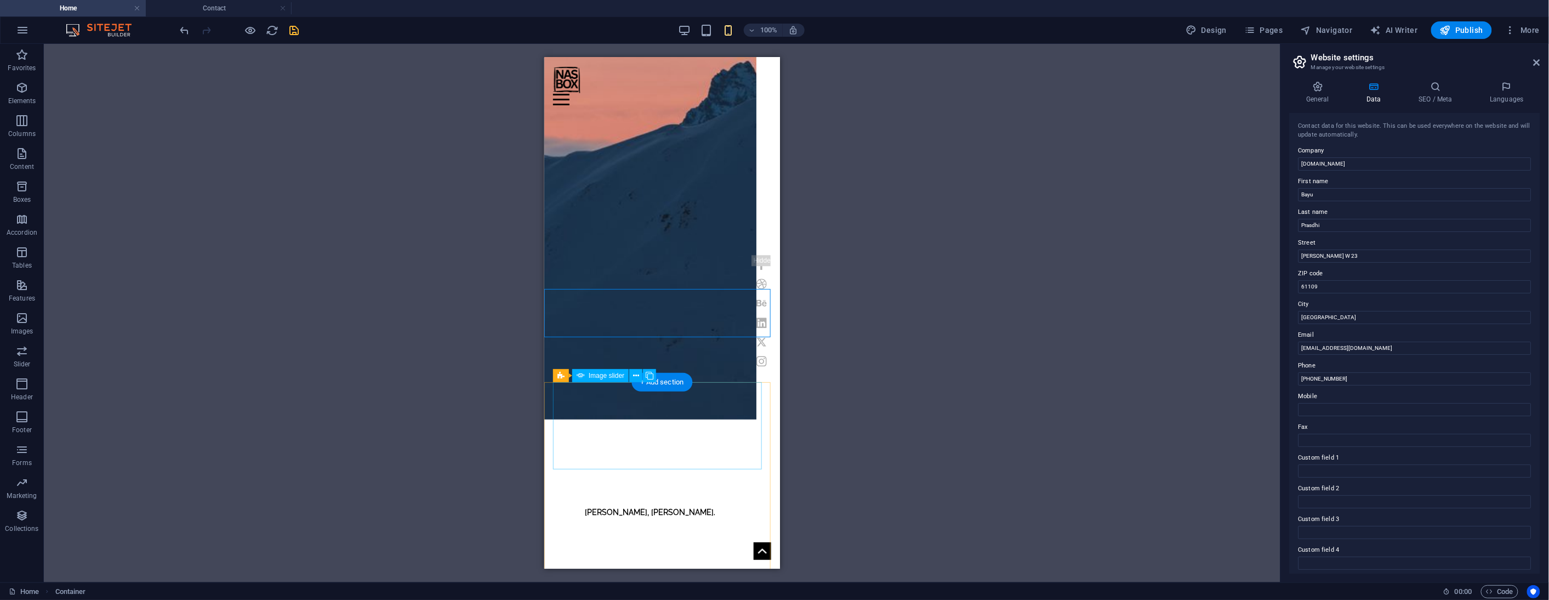
drag, startPoint x: 586, startPoint y: 295, endPoint x: 591, endPoint y: 401, distance: 105.9
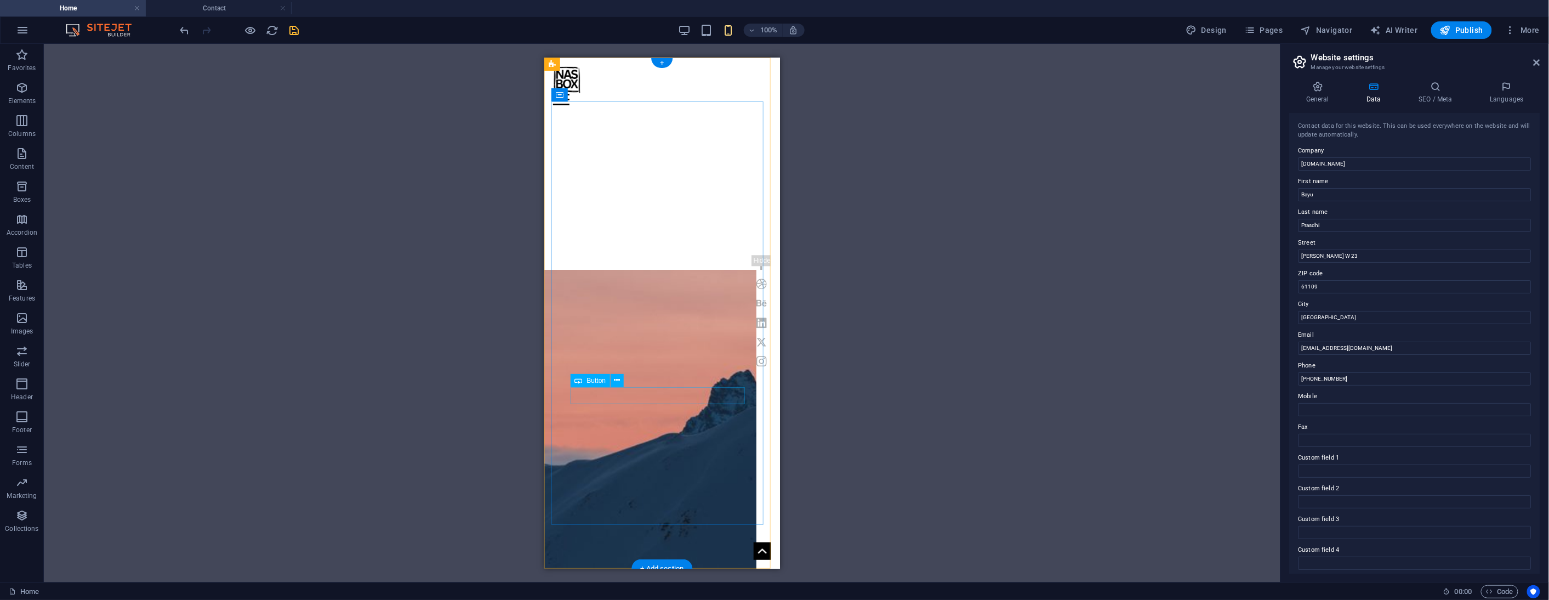
scroll to position [426, 0]
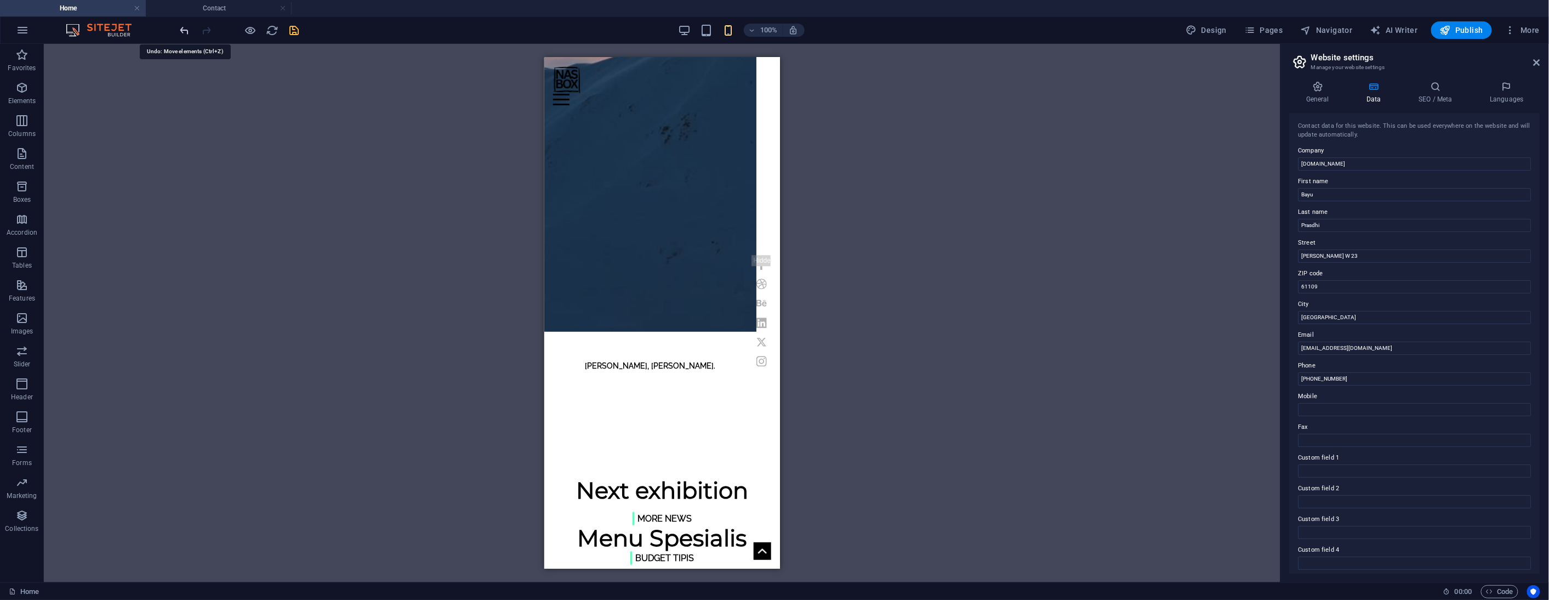
click at [187, 35] on icon "undo" at bounding box center [185, 30] width 13 height 13
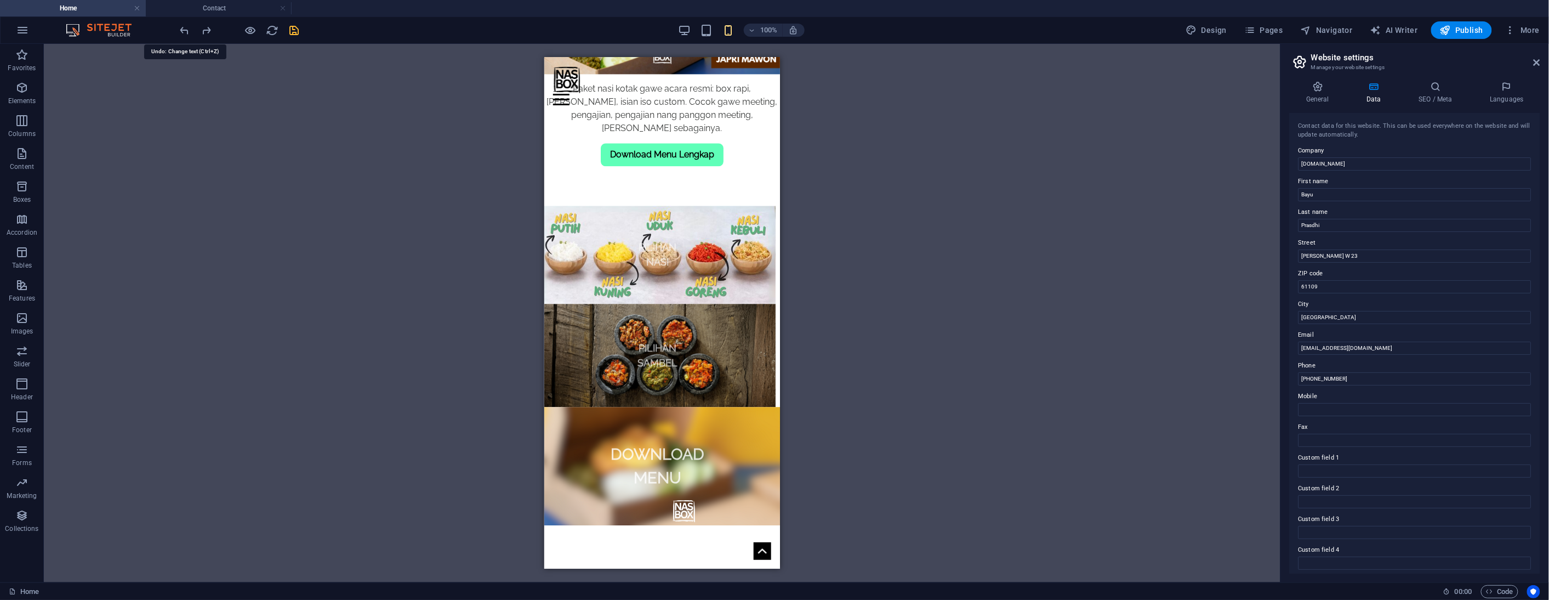
scroll to position [1680, 0]
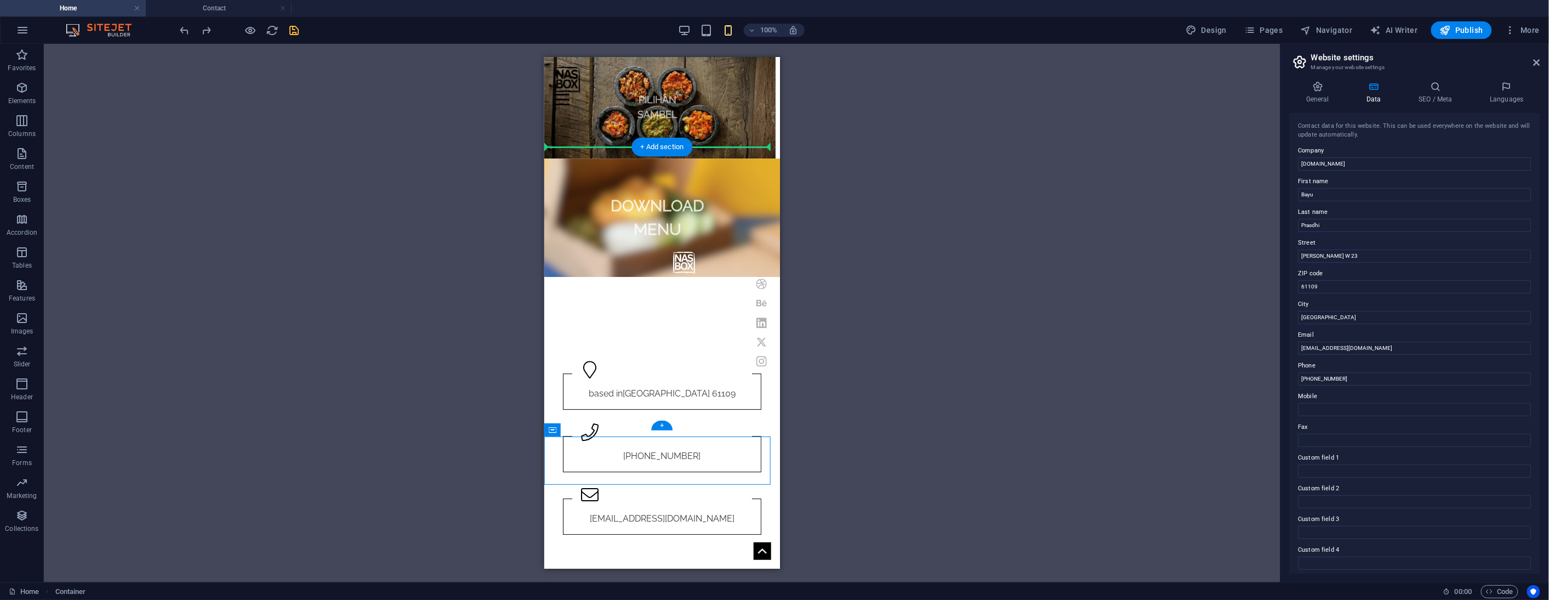
drag, startPoint x: 1100, startPoint y: 485, endPoint x: 557, endPoint y: 176, distance: 624.1
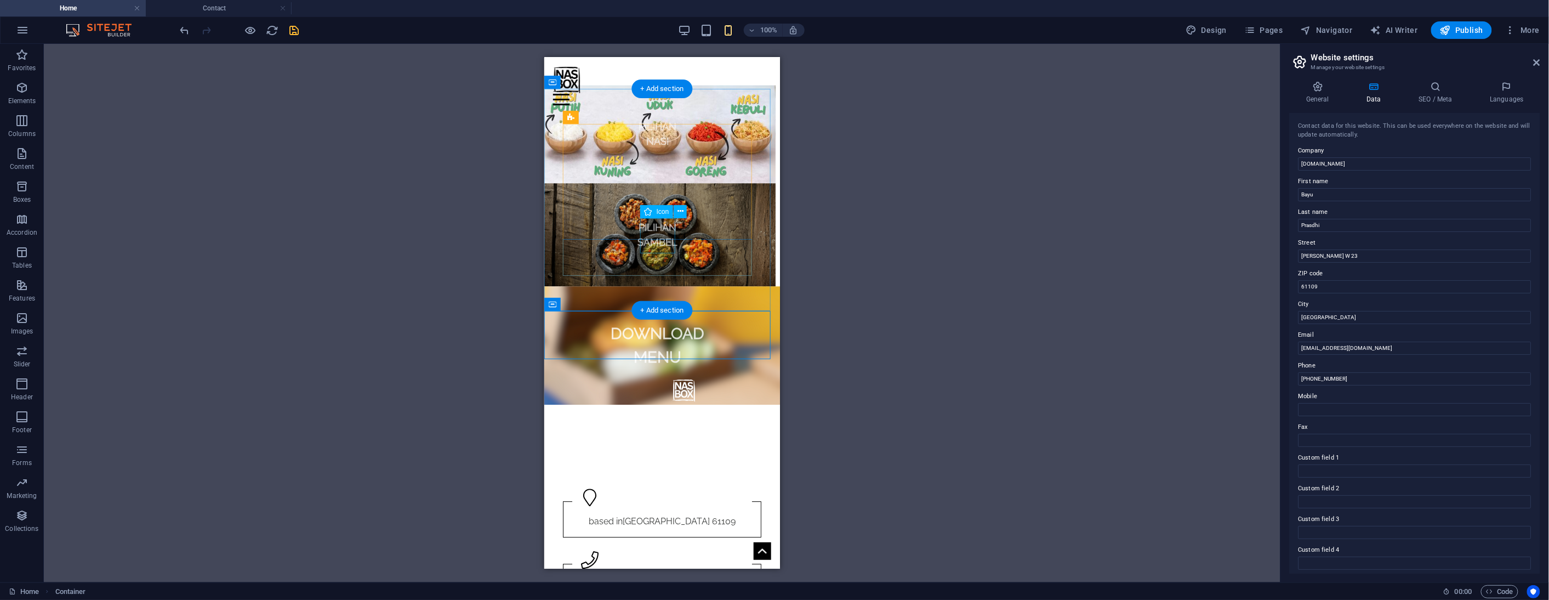
scroll to position [1436, 0]
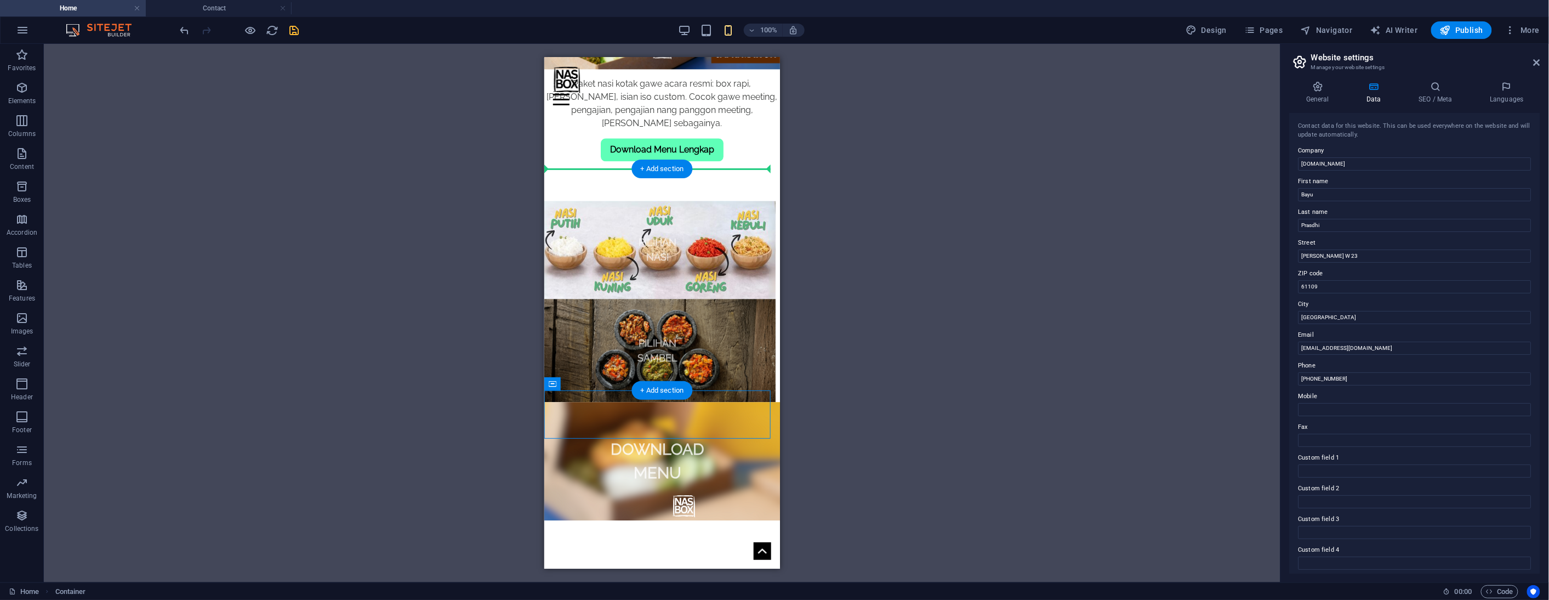
drag, startPoint x: 1095, startPoint y: 441, endPoint x: 573, endPoint y: 191, distance: 578.6
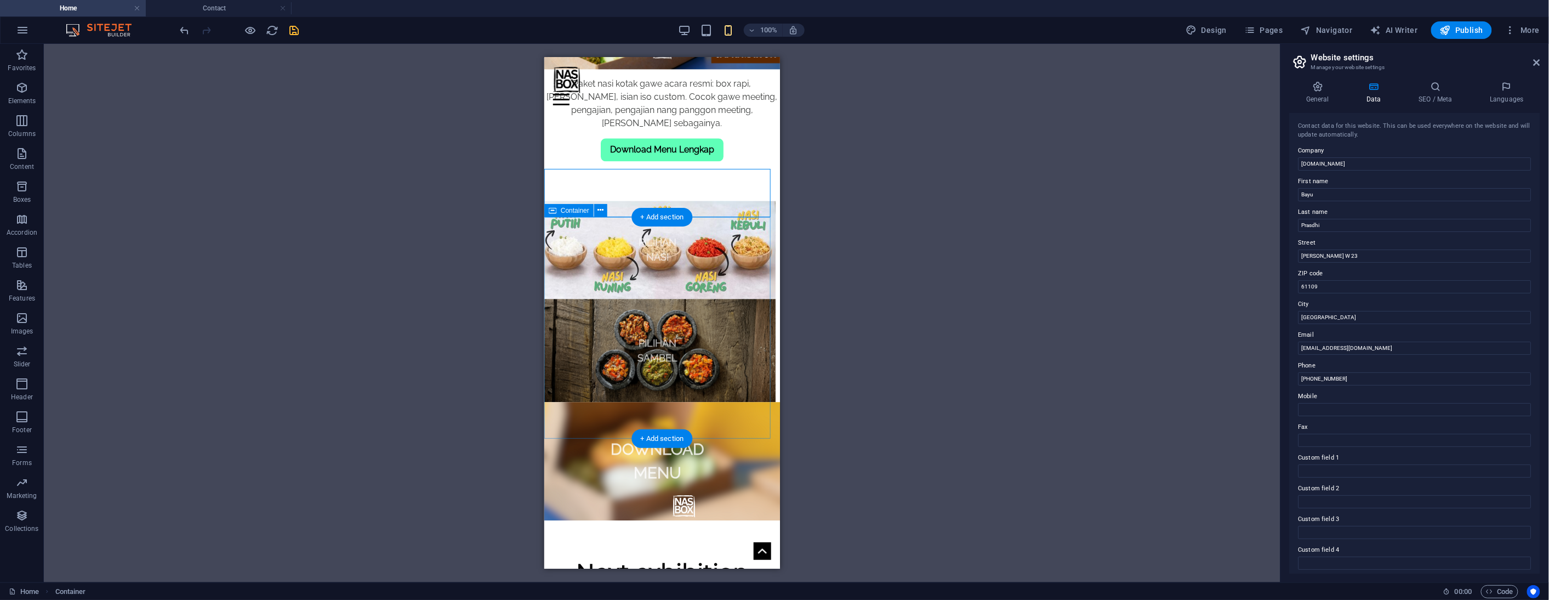
drag, startPoint x: 701, startPoint y: 240, endPoint x: 877, endPoint y: 249, distance: 176.2
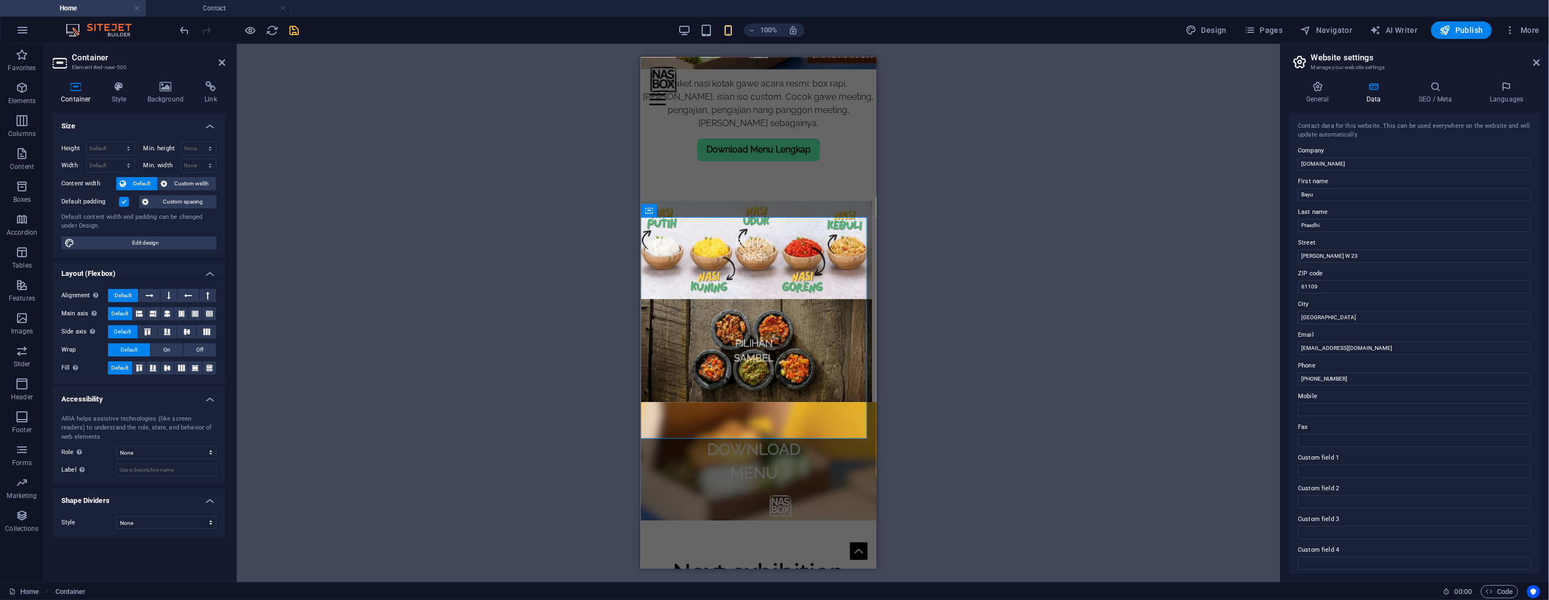
click at [123, 201] on label at bounding box center [124, 202] width 10 height 10
click at [0, 0] on input "Default padding" at bounding box center [0, 0] width 0 height 0
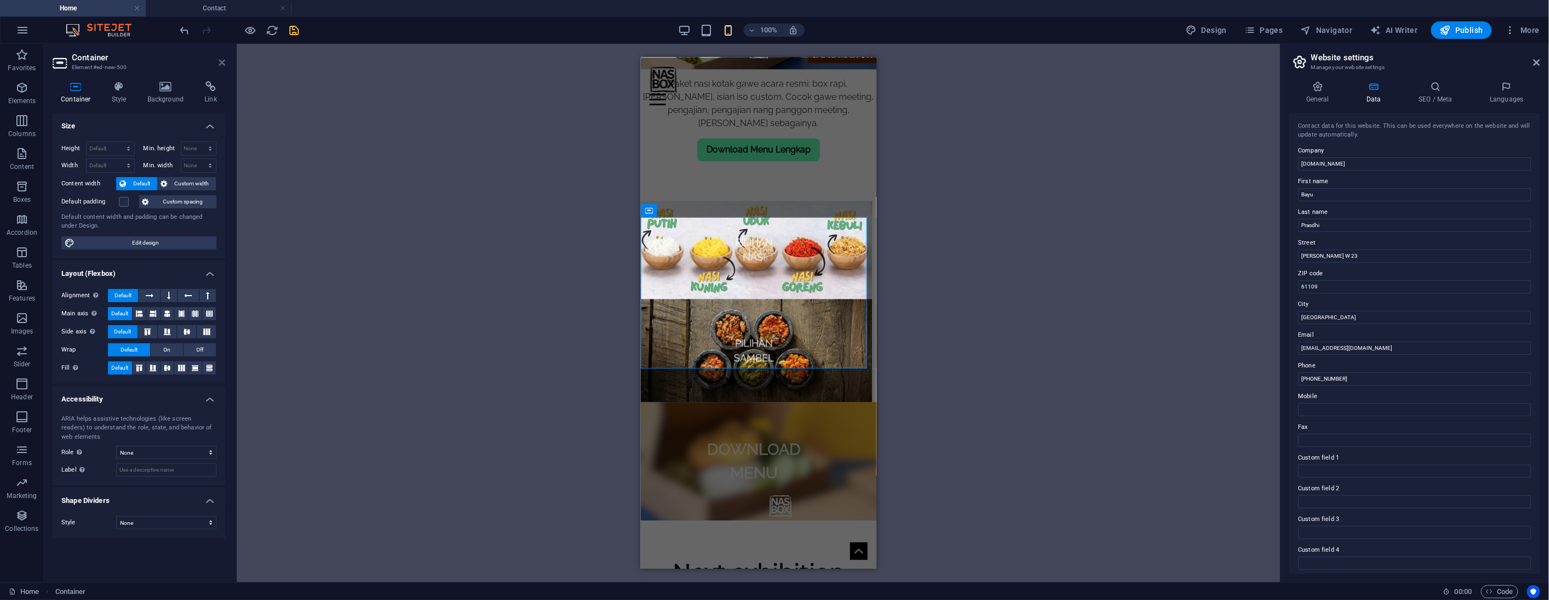
click at [222, 60] on icon at bounding box center [222, 62] width 7 height 9
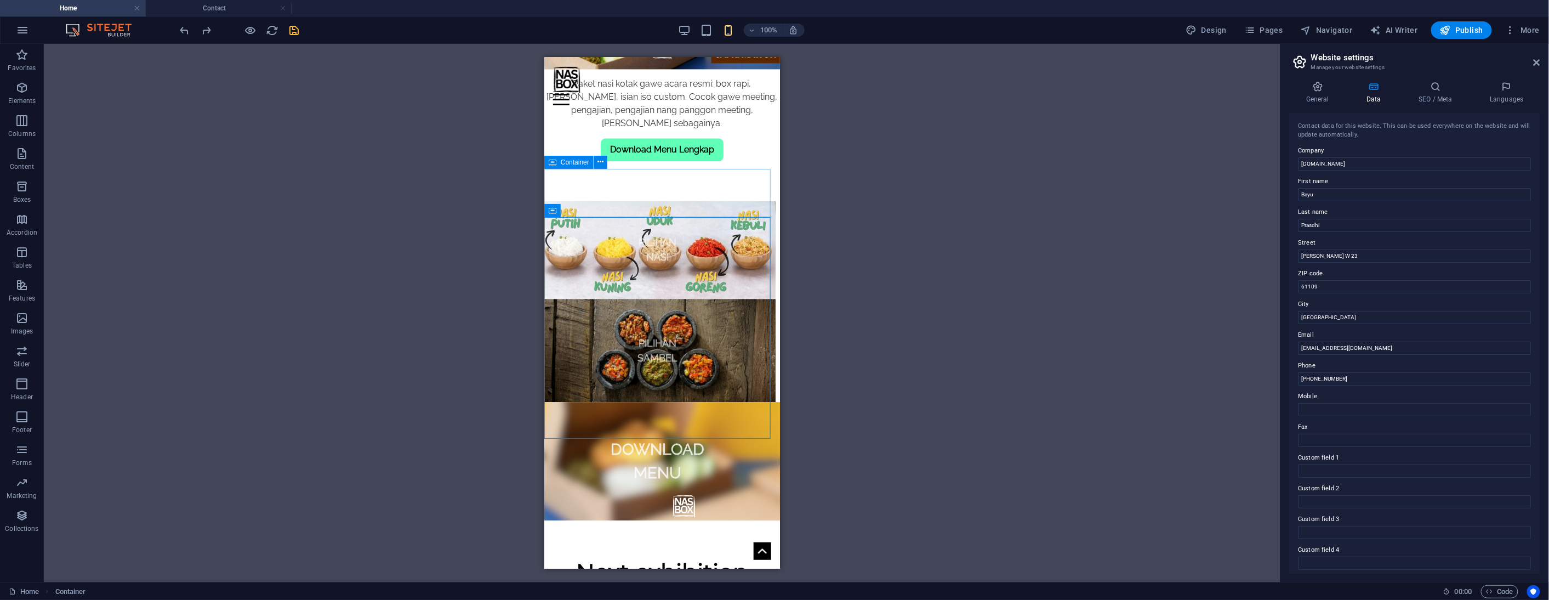
click at [552, 161] on icon at bounding box center [553, 162] width 8 height 13
drag, startPoint x: 1096, startPoint y: 218, endPoint x: 554, endPoint y: 201, distance: 542.4
drag, startPoint x: 555, startPoint y: 211, endPoint x: 556, endPoint y: 227, distance: 16.5
drag, startPoint x: 1096, startPoint y: 215, endPoint x: 572, endPoint y: 254, distance: 525.5
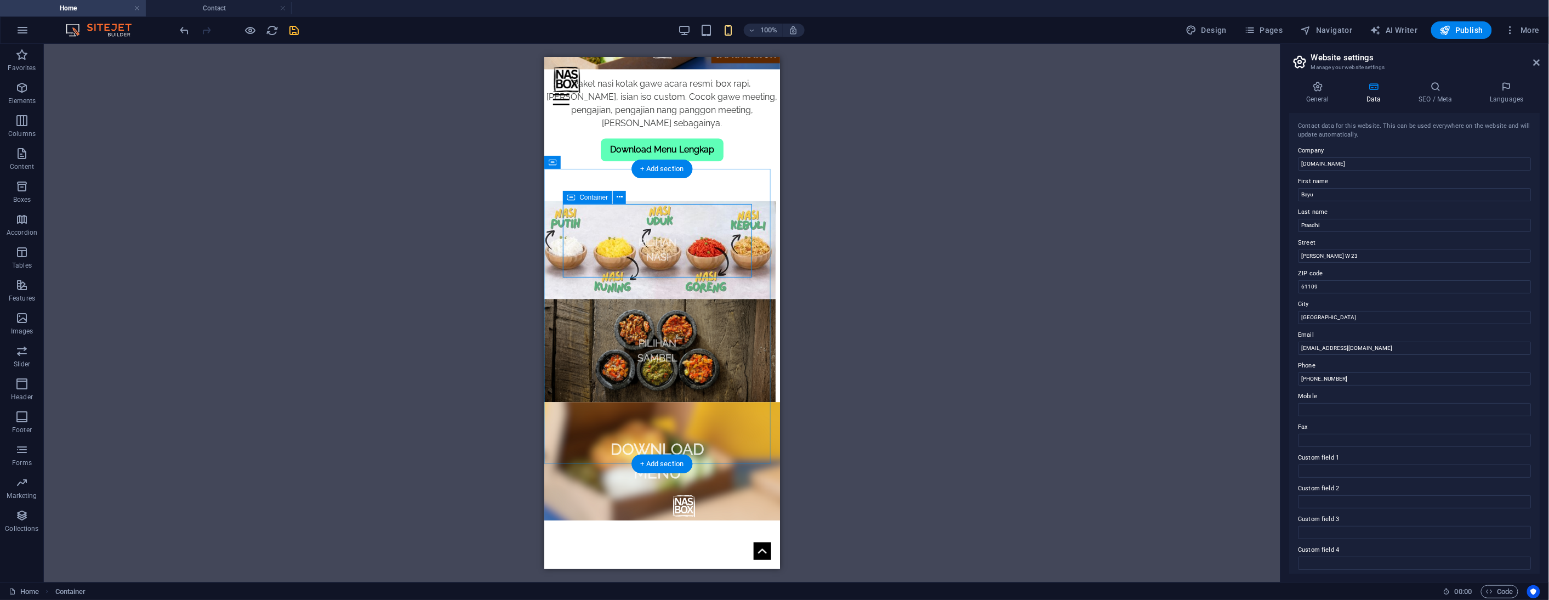
drag, startPoint x: 572, startPoint y: 254, endPoint x: 1119, endPoint y: 310, distance: 550.5
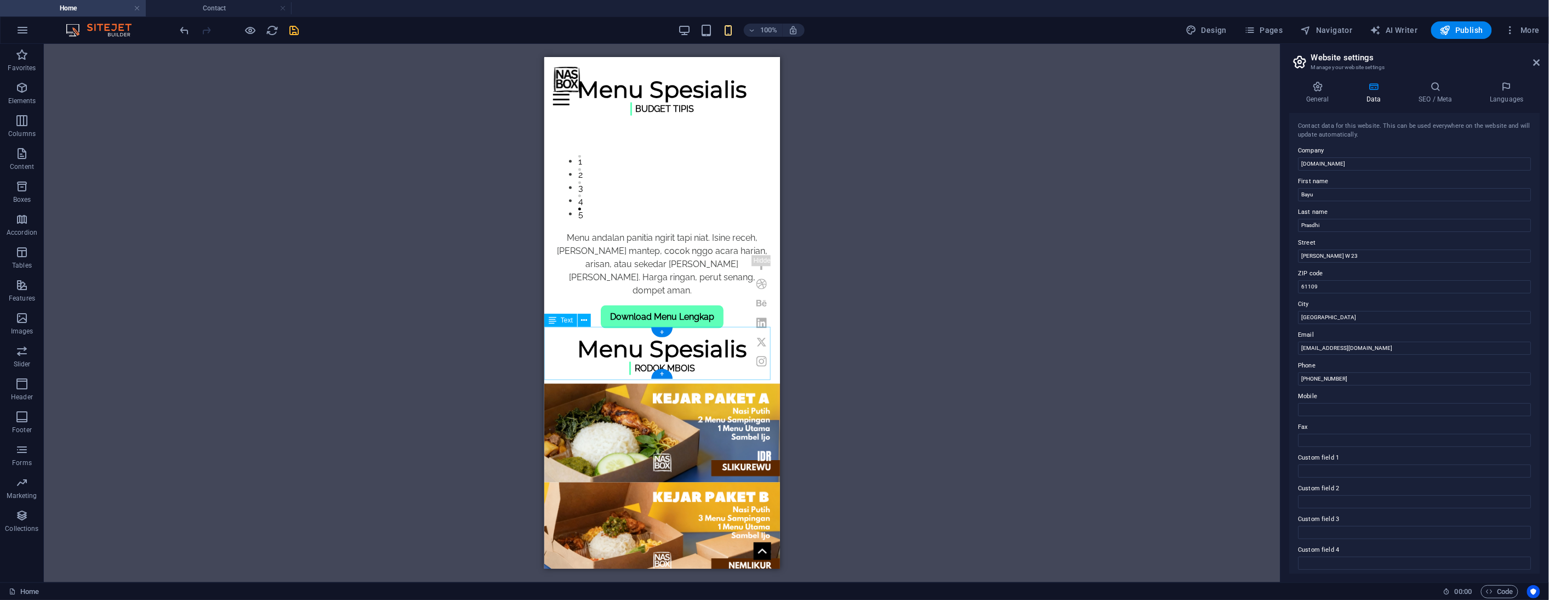
scroll to position [1314, 0]
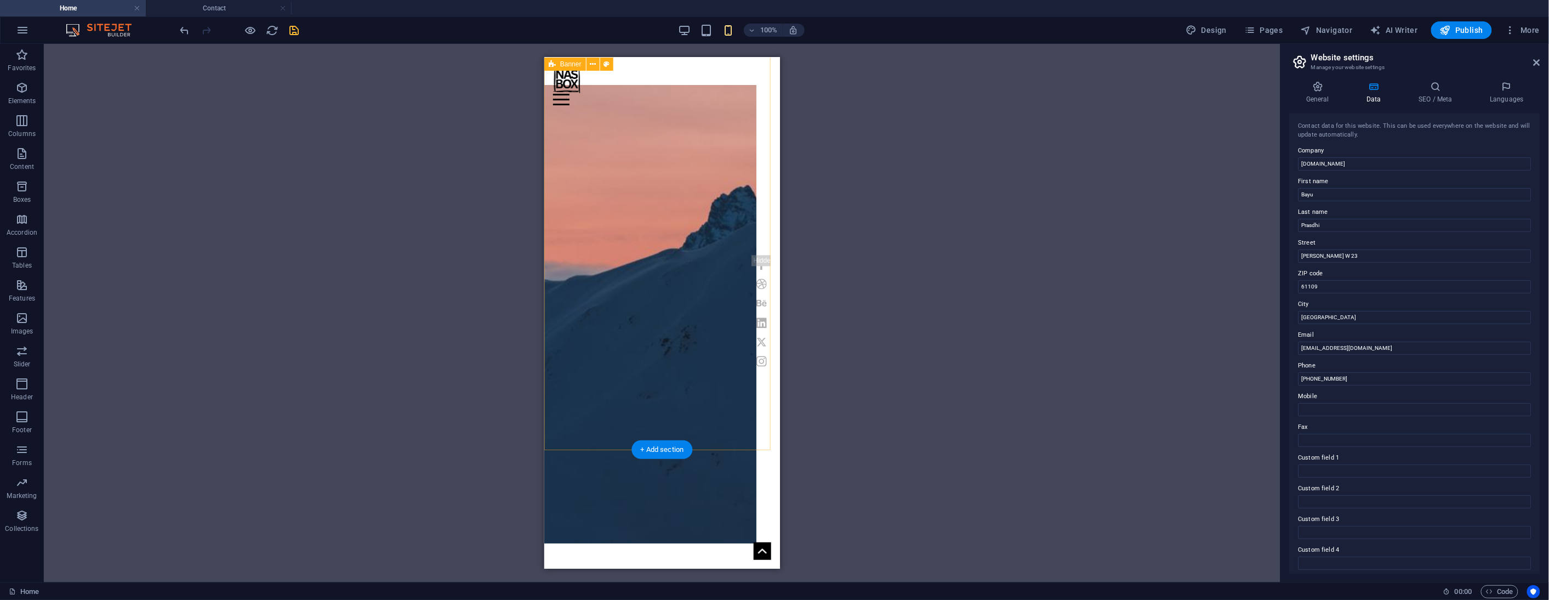
scroll to position [61, 0]
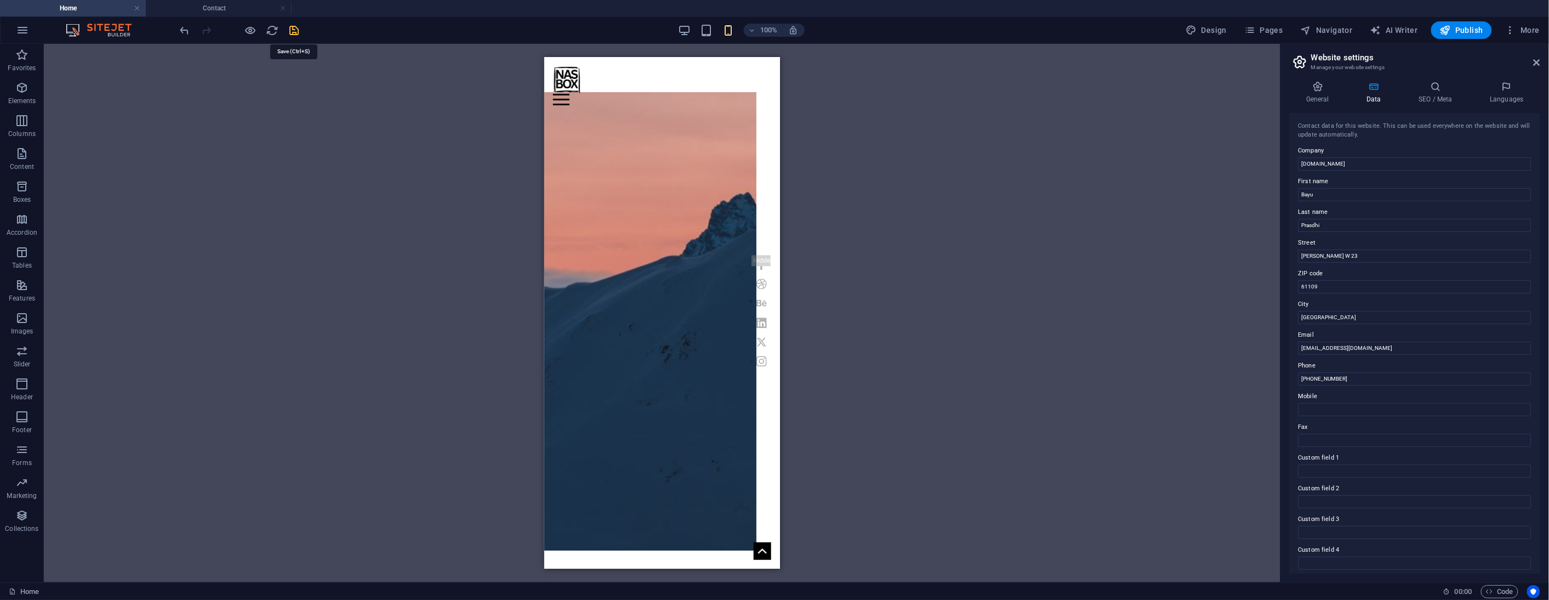
click at [298, 31] on icon "save" at bounding box center [294, 30] width 13 height 13
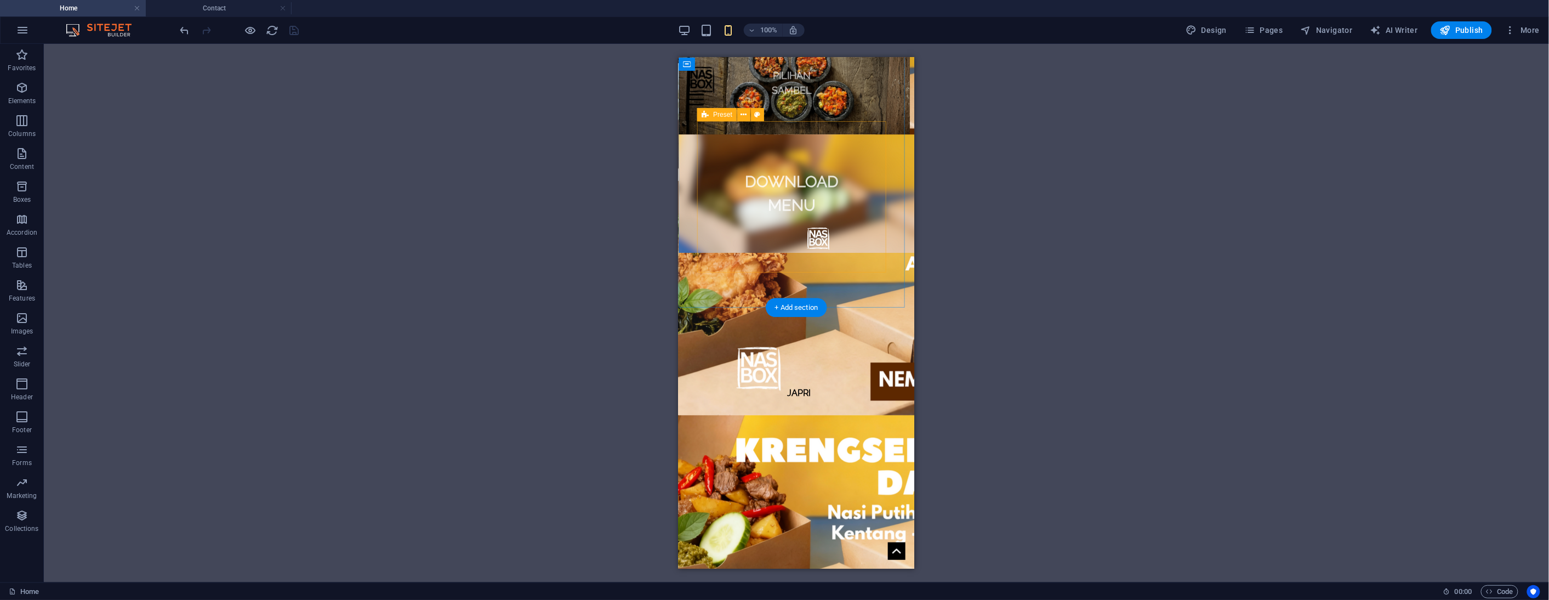
scroll to position [1705, 0]
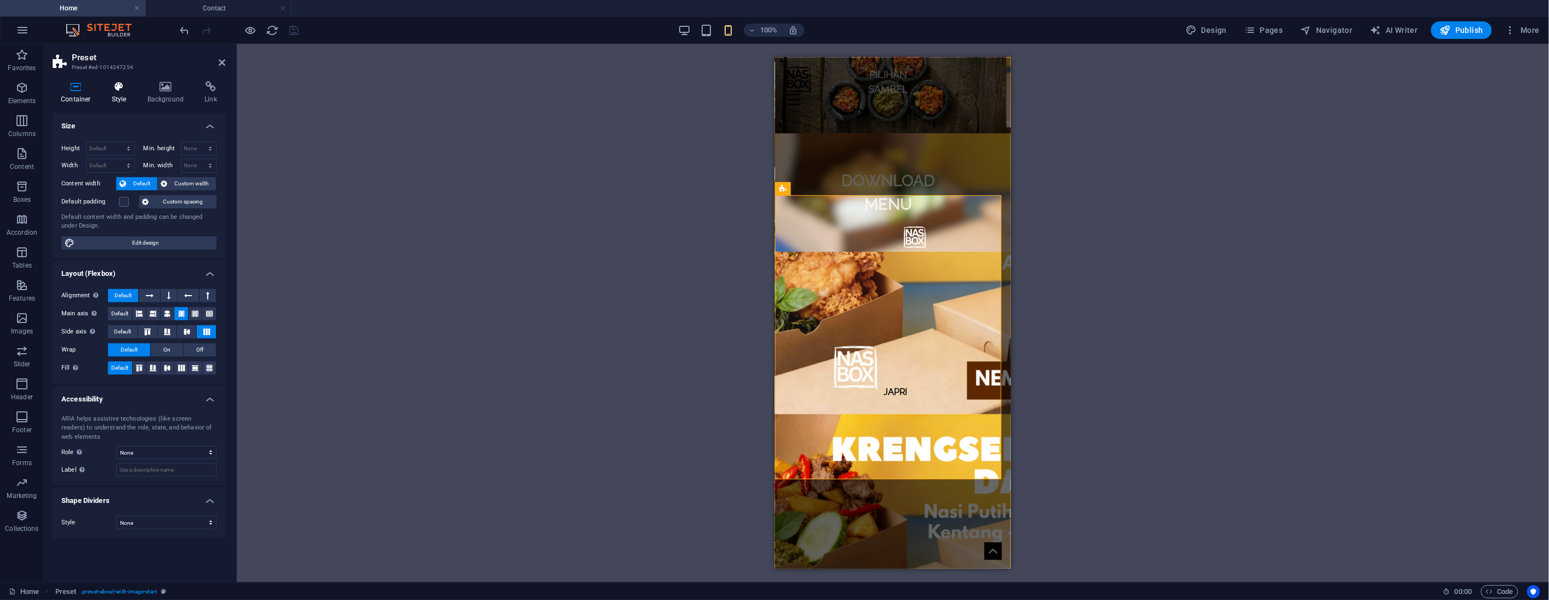
click at [113, 96] on h4 "Style" at bounding box center [122, 92] width 36 height 23
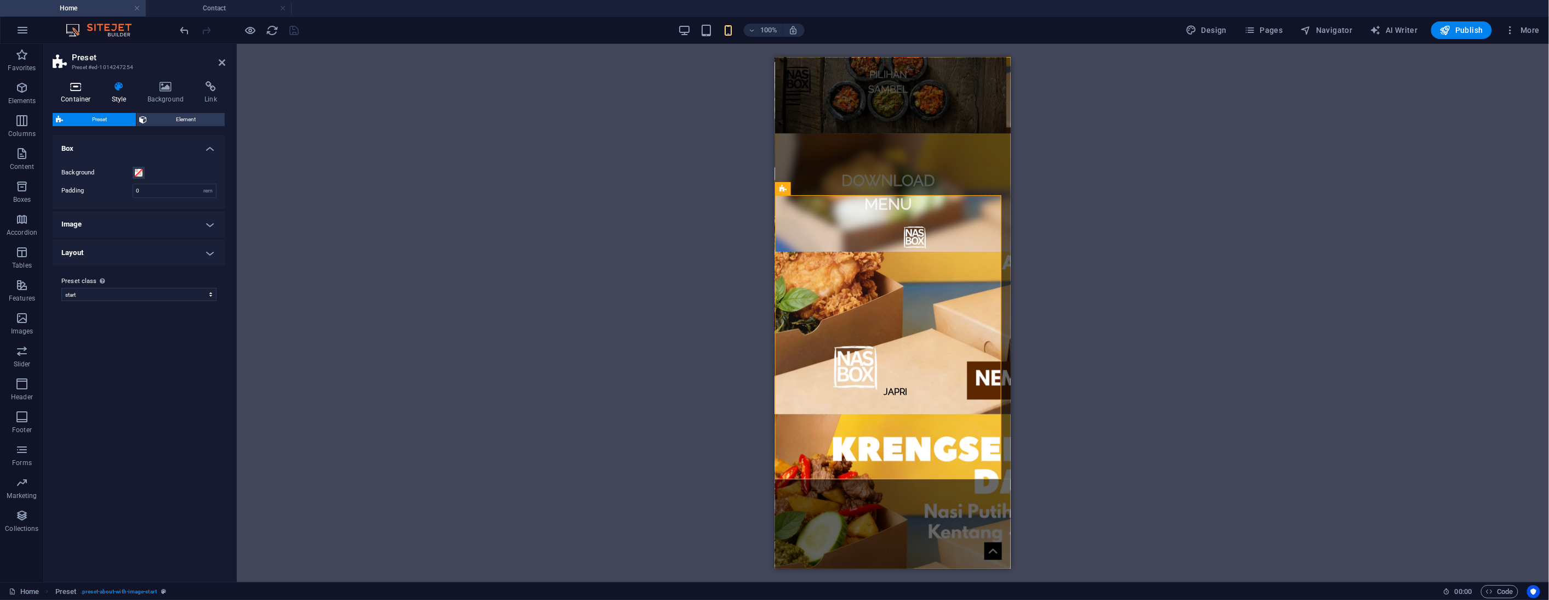
click at [83, 91] on icon at bounding box center [76, 86] width 47 height 11
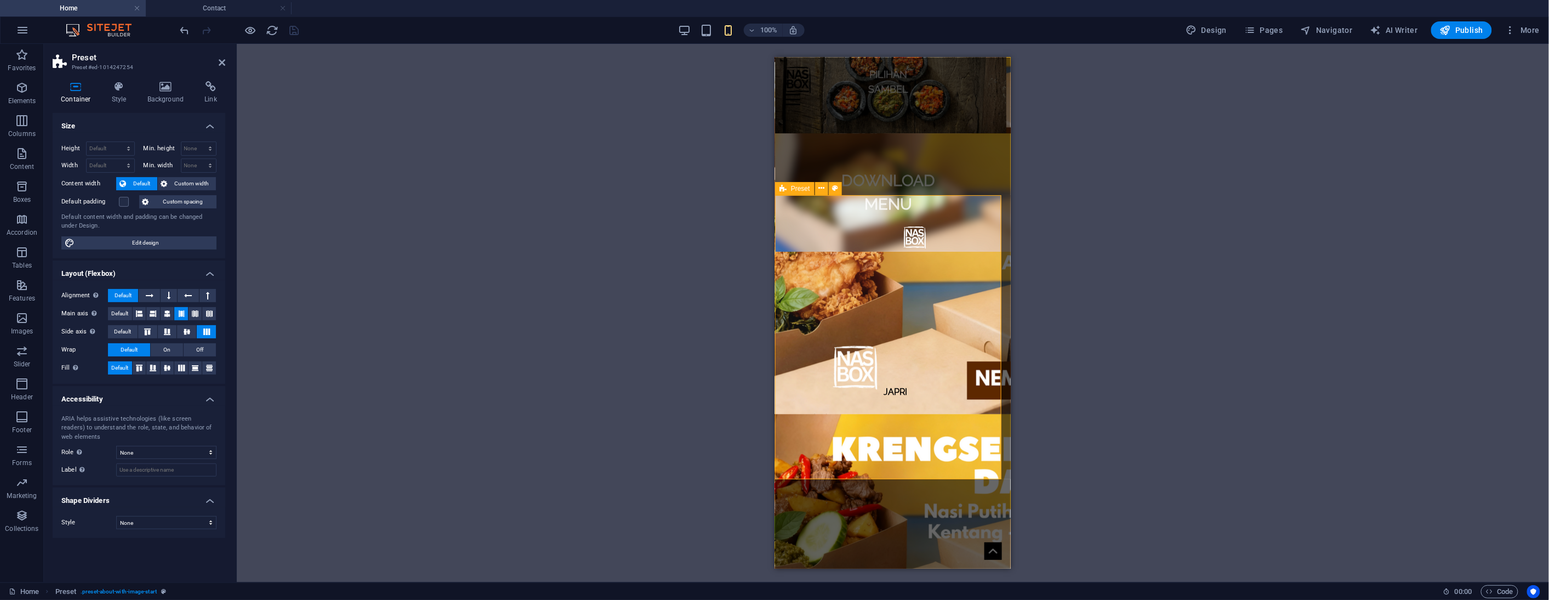
click at [799, 187] on span "Preset" at bounding box center [800, 188] width 19 height 7
click at [130, 96] on h4 "Style" at bounding box center [122, 92] width 36 height 23
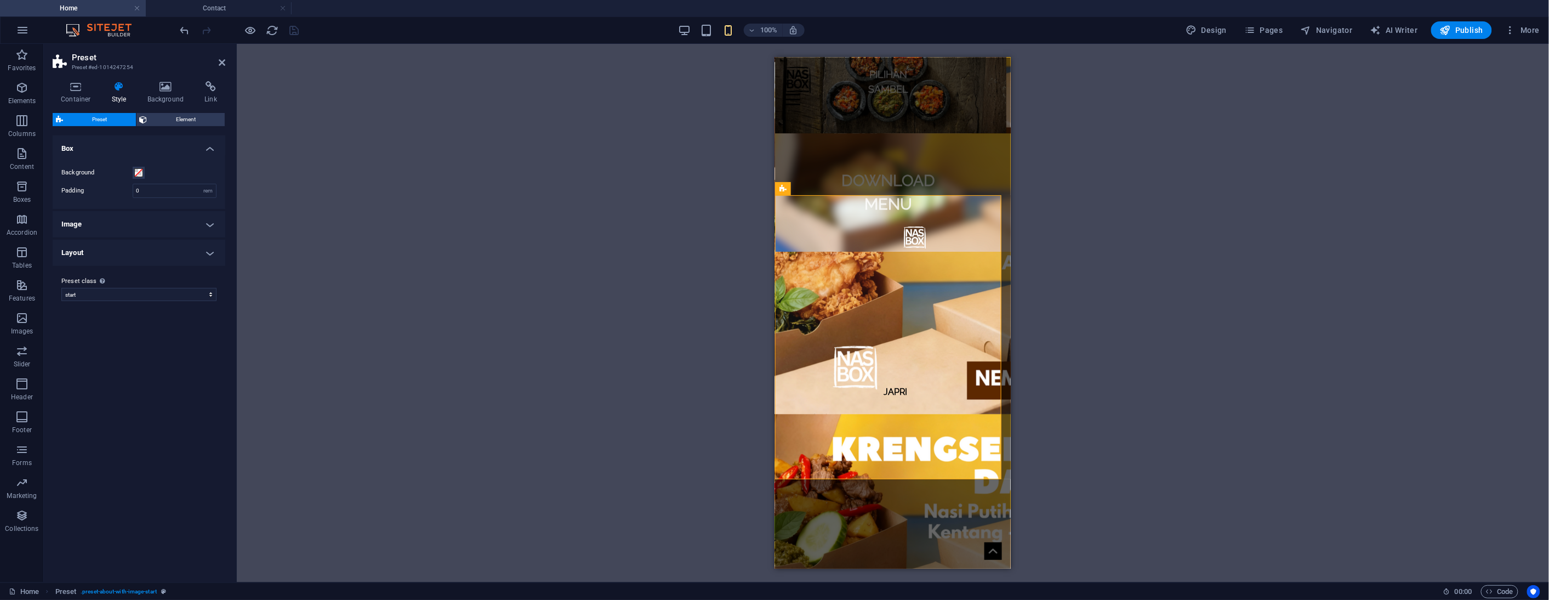
click at [132, 227] on h4 "Image" at bounding box center [139, 224] width 173 height 26
click at [127, 367] on h4 "Layout" at bounding box center [139, 372] width 173 height 26
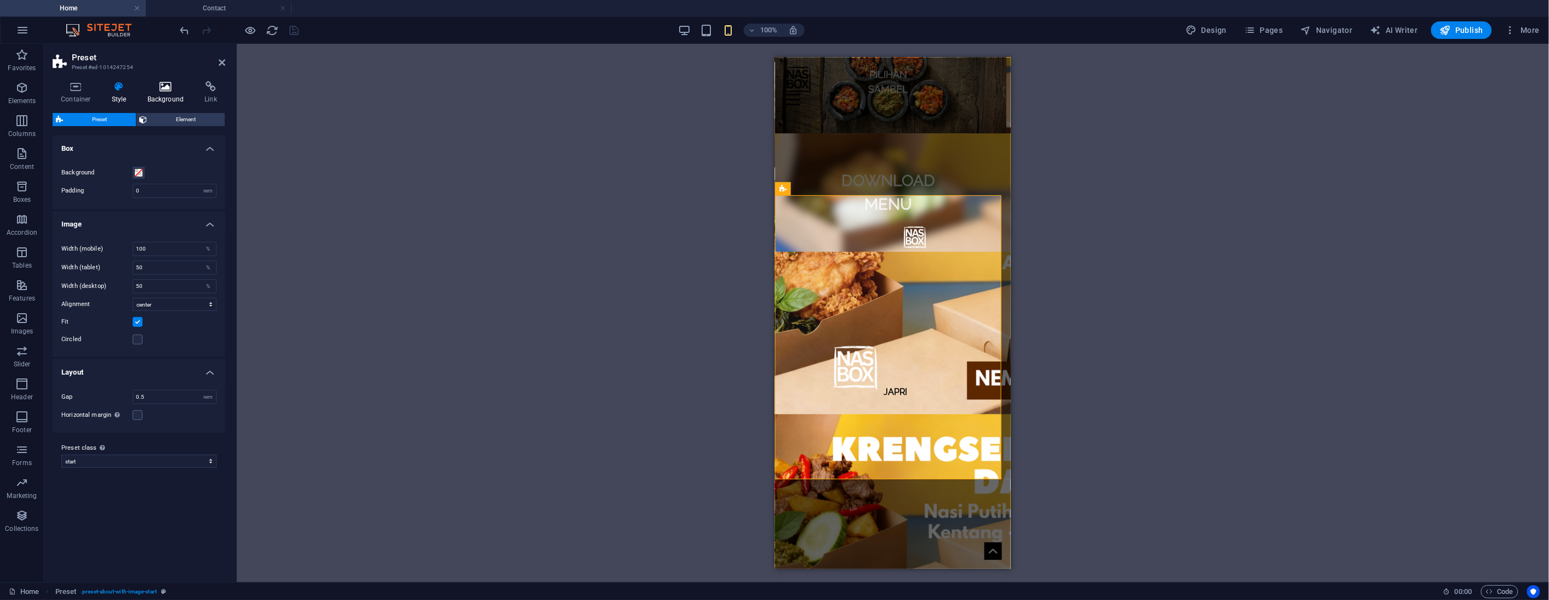
click at [167, 93] on h4 "Background" at bounding box center [168, 92] width 58 height 23
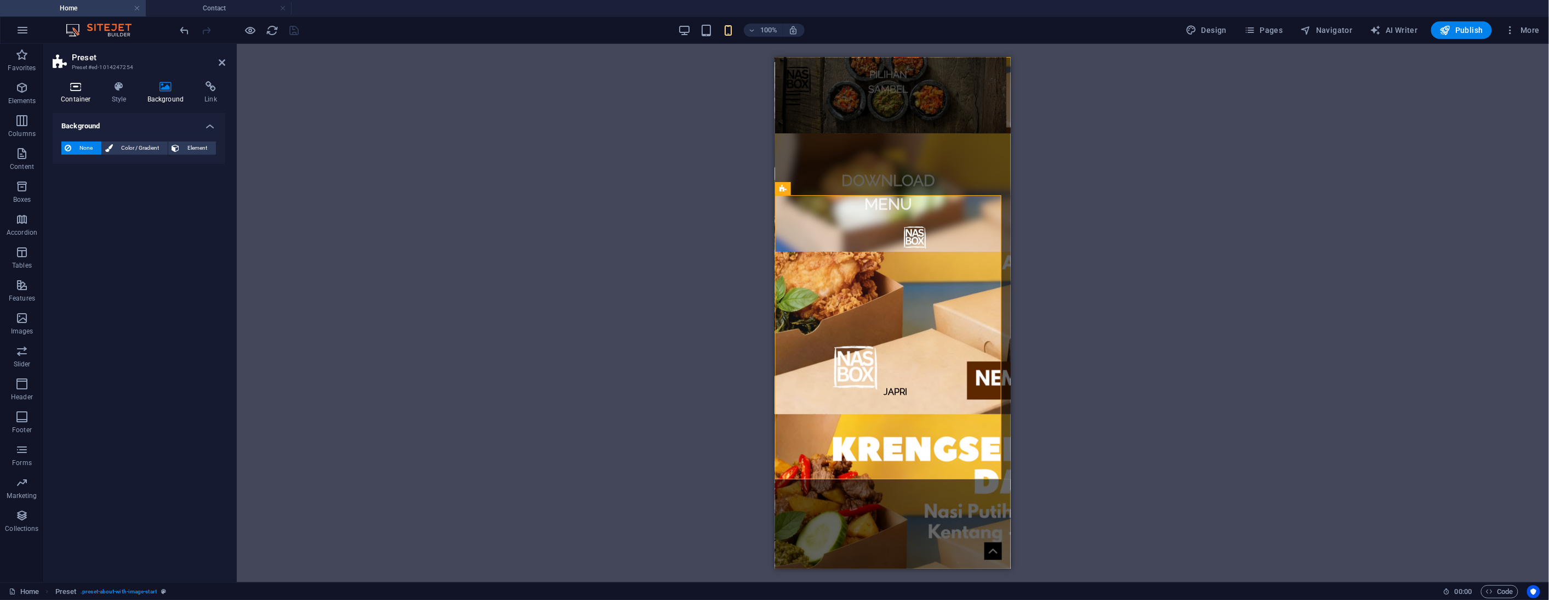
click at [81, 88] on icon at bounding box center [76, 86] width 47 height 11
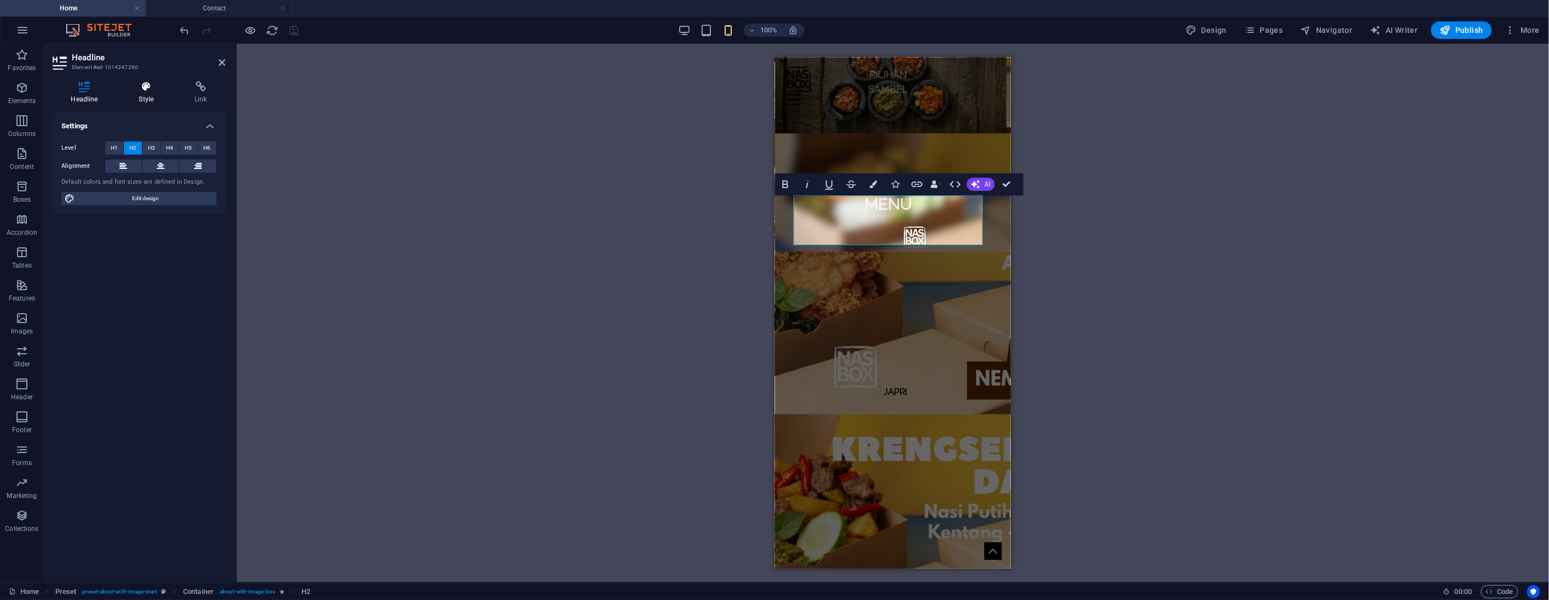
click at [158, 86] on icon at bounding box center [147, 86] width 52 height 11
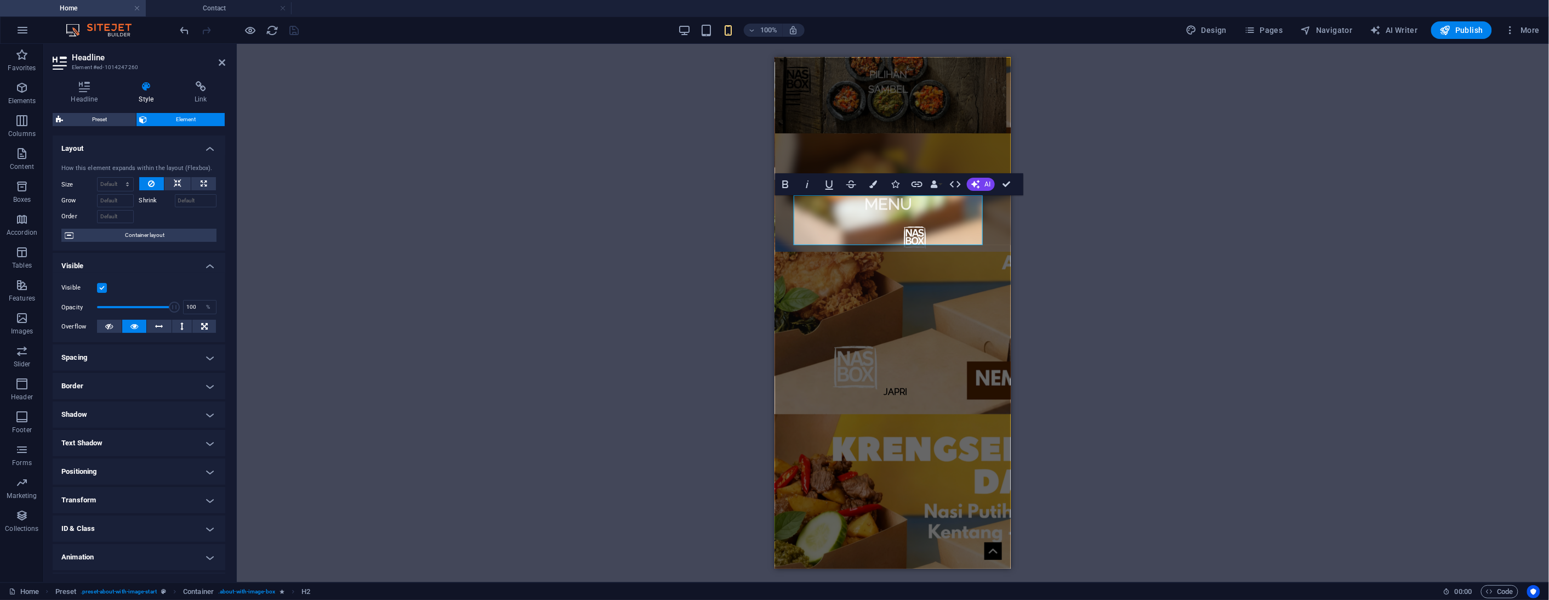
click at [104, 287] on label at bounding box center [102, 288] width 10 height 10
click at [0, 0] on input "Visible" at bounding box center [0, 0] width 0 height 0
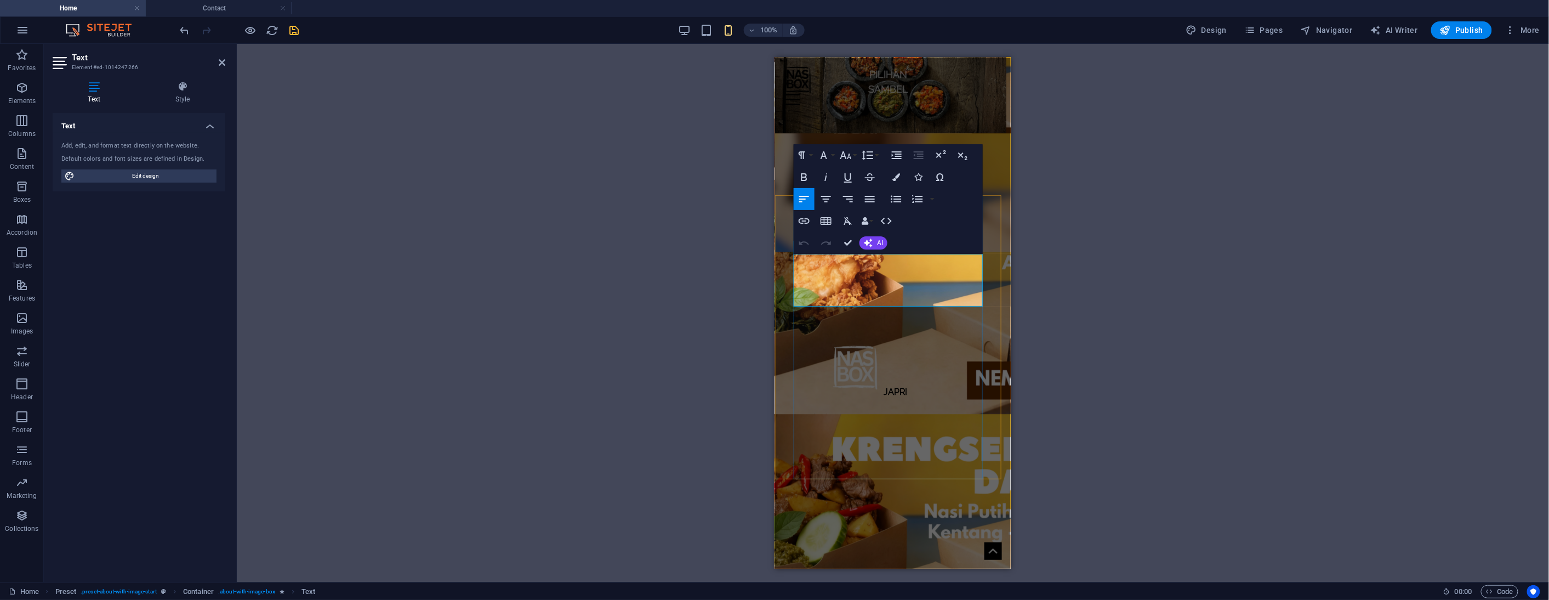
click at [184, 89] on icon at bounding box center [183, 86] width 86 height 11
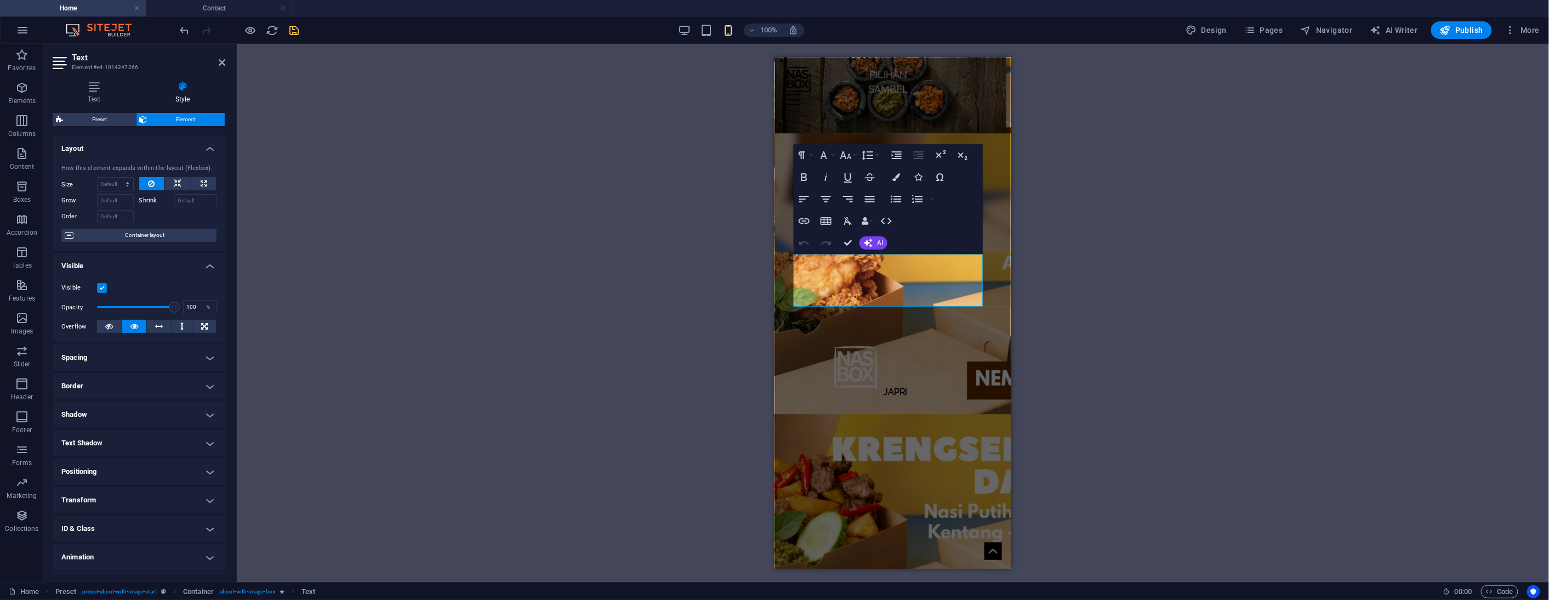
click at [103, 291] on label at bounding box center [102, 288] width 10 height 10
click at [0, 0] on input "Visible" at bounding box center [0, 0] width 0 height 0
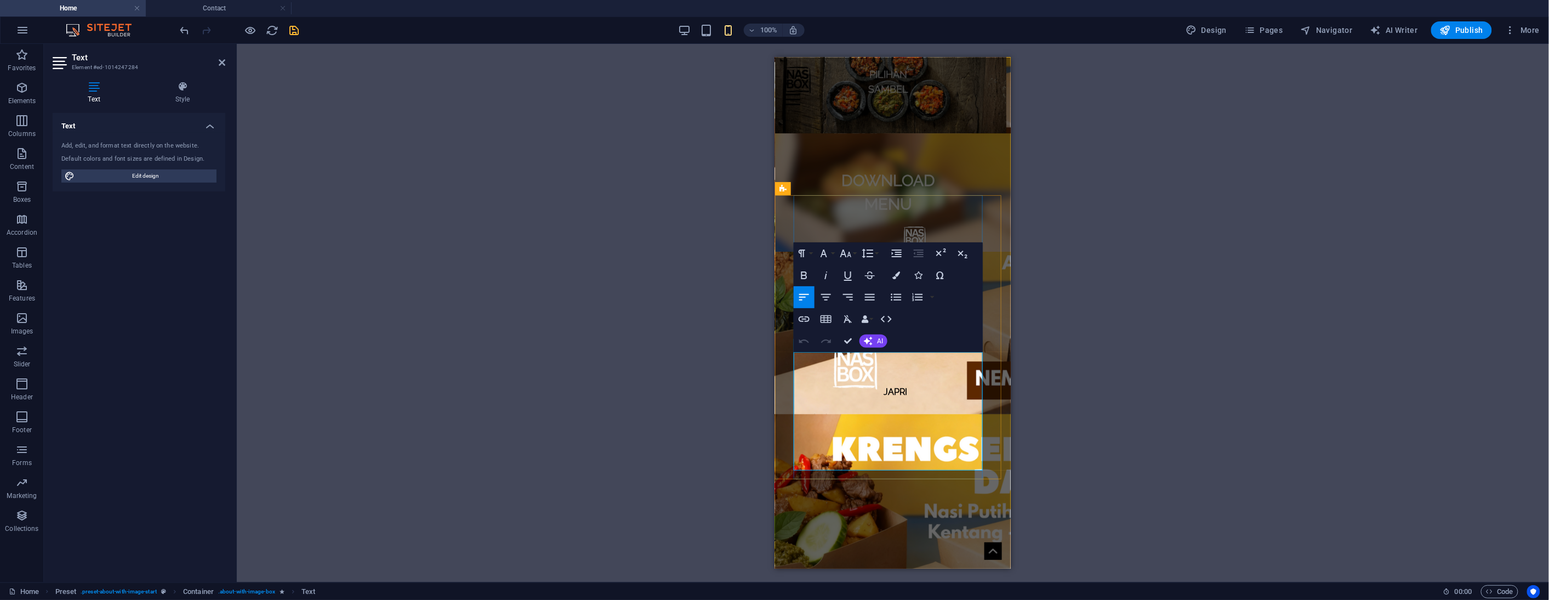
click at [185, 90] on icon at bounding box center [183, 86] width 86 height 11
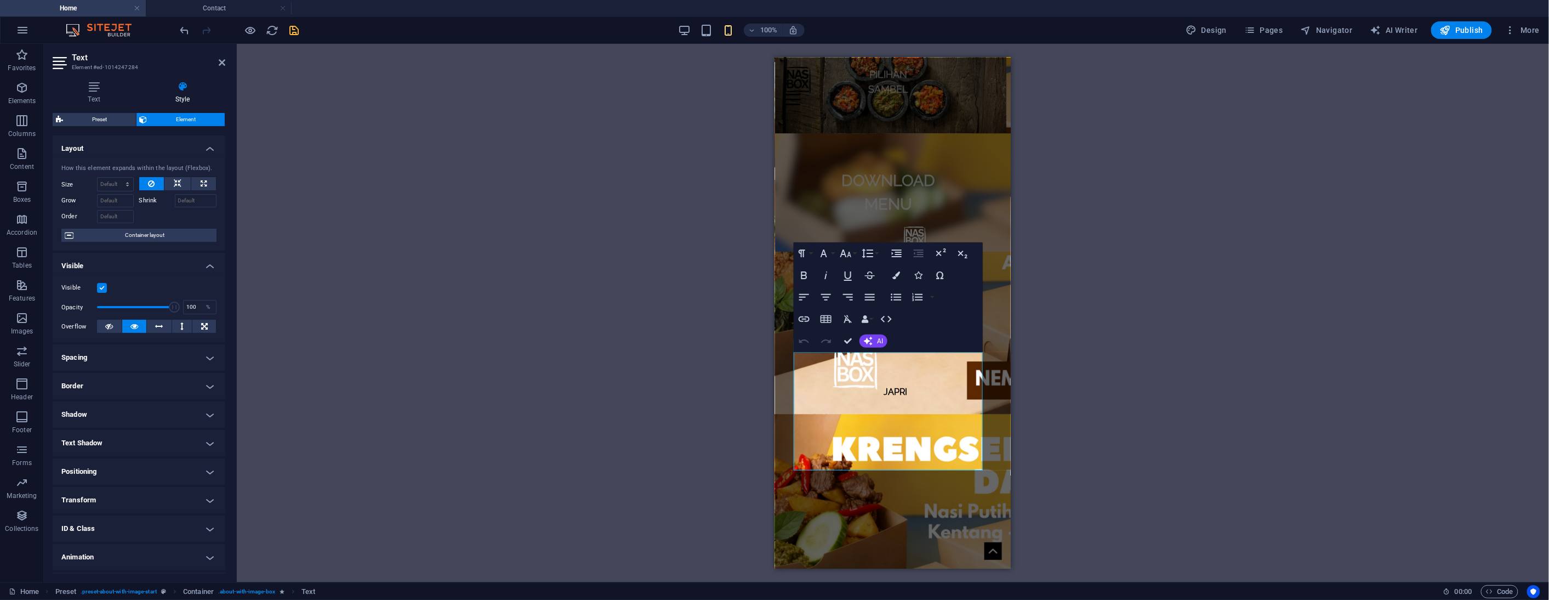
click at [101, 287] on label at bounding box center [102, 288] width 10 height 10
click at [0, 0] on input "Visible" at bounding box center [0, 0] width 0 height 0
click at [184, 25] on icon "undo" at bounding box center [185, 30] width 13 height 13
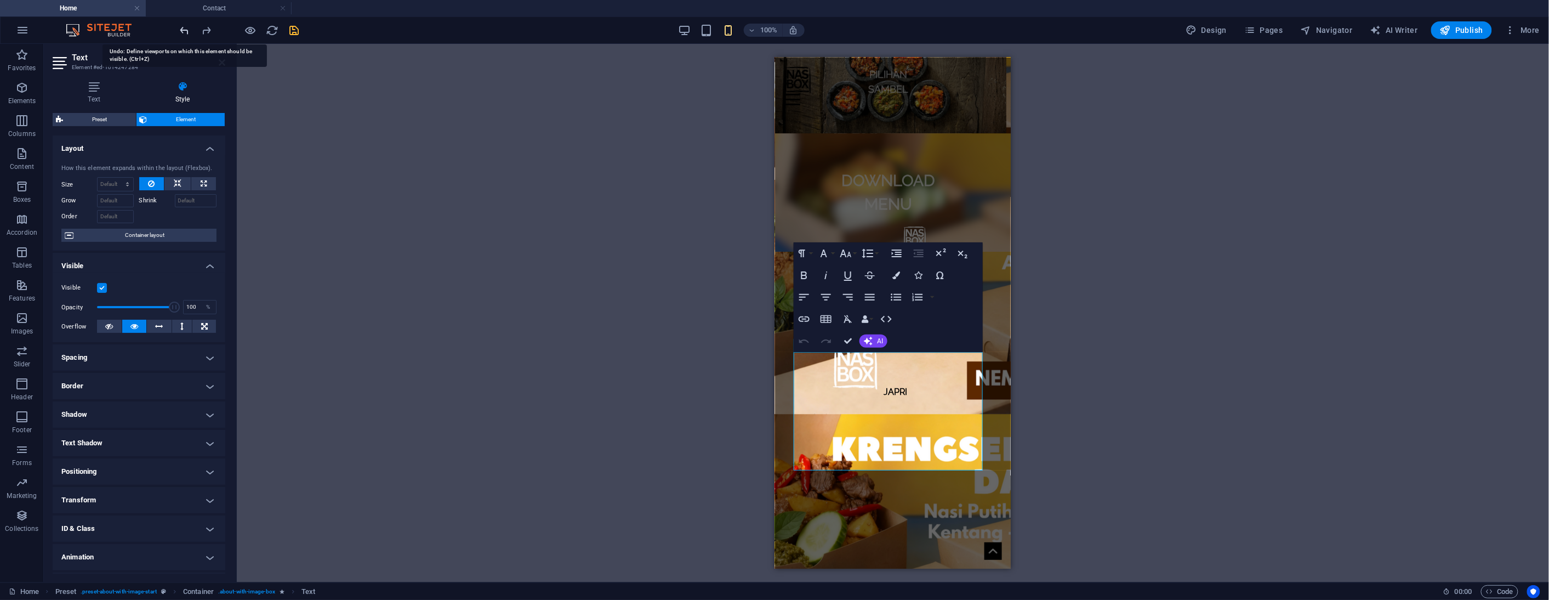
click at [184, 25] on icon "undo" at bounding box center [185, 30] width 13 height 13
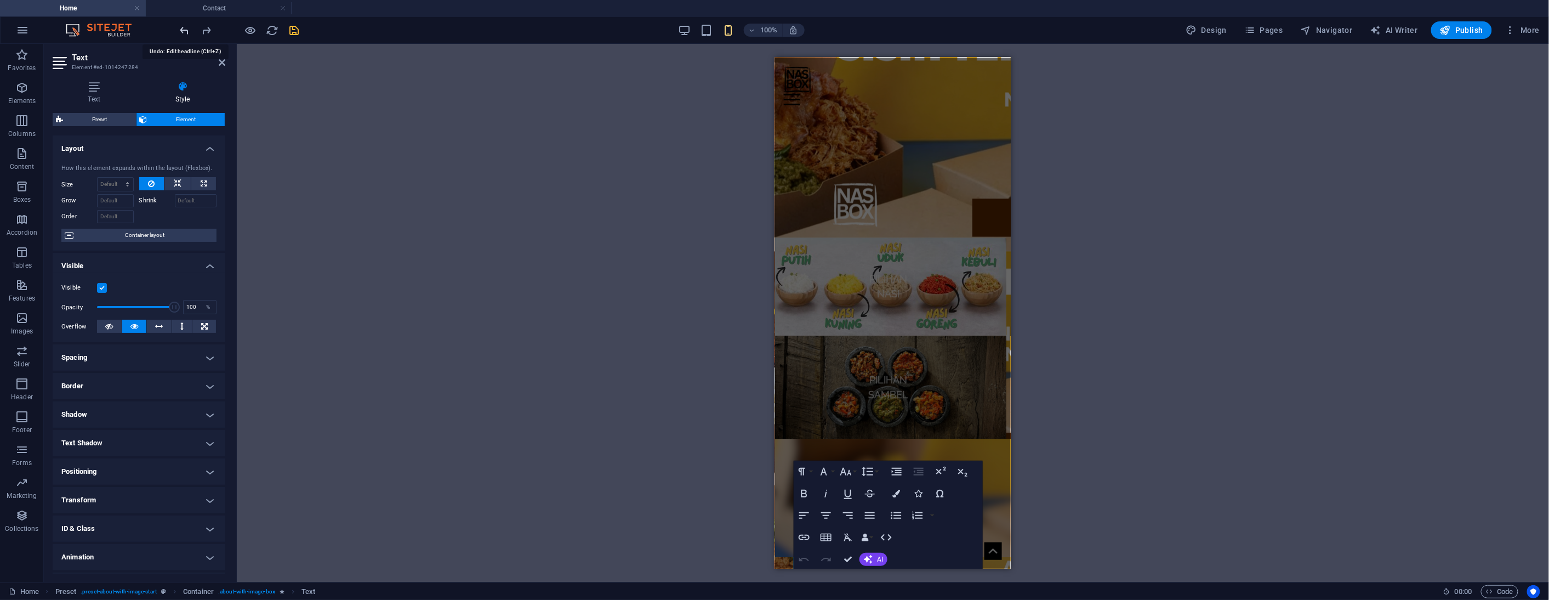
scroll to position [1393, 0]
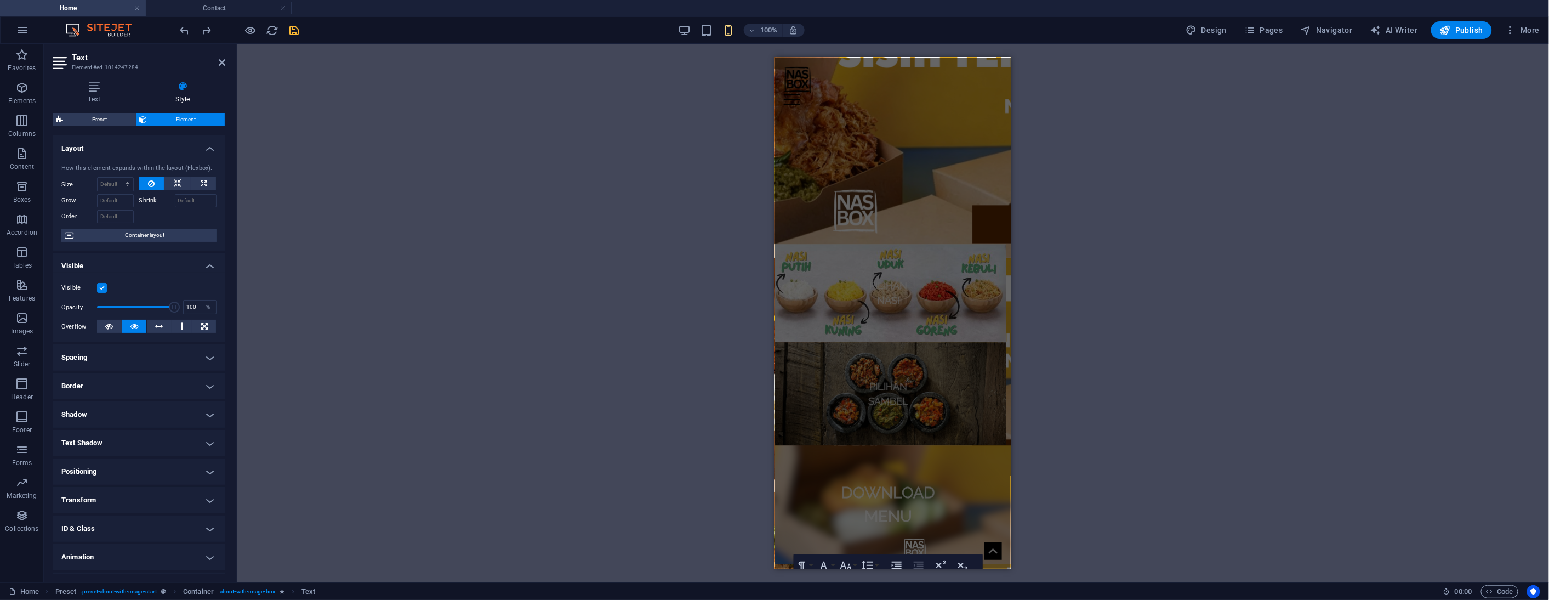
click at [640, 299] on div "Drag here to replace the existing content. Press “Ctrl” if you want to create a…" at bounding box center [893, 313] width 1312 height 538
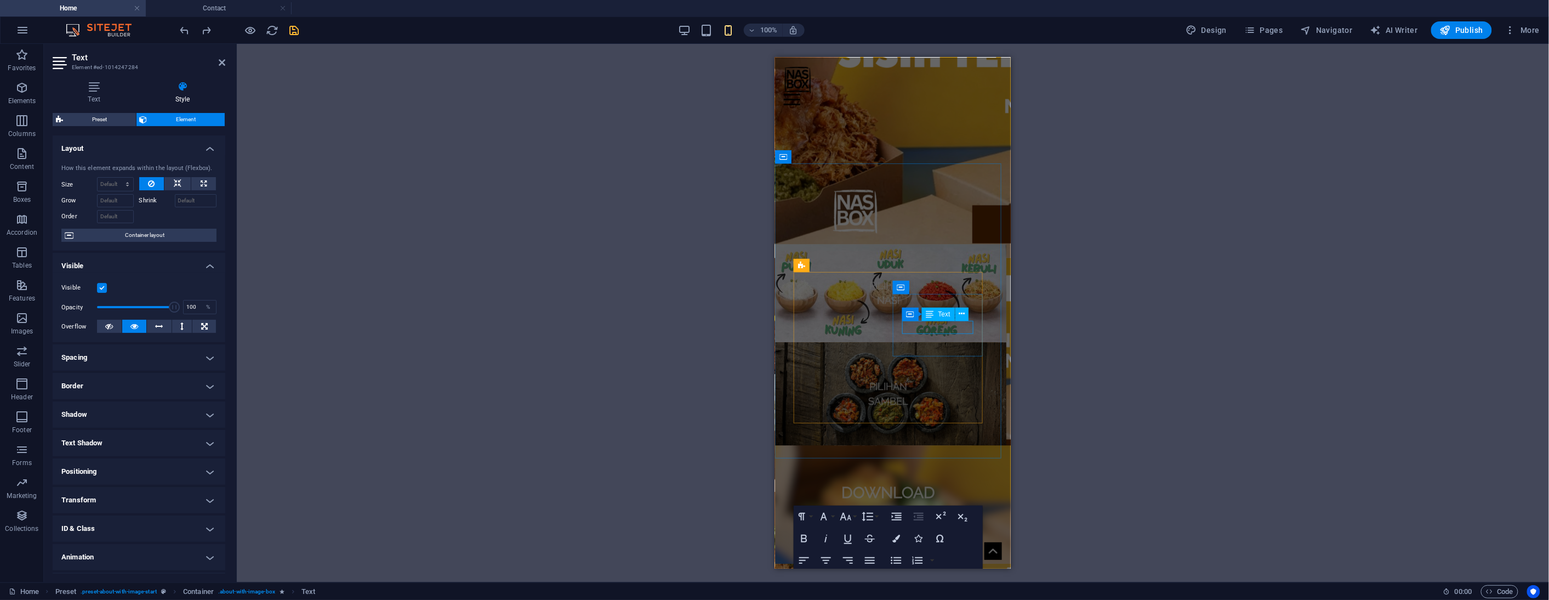
scroll to position [1705, 0]
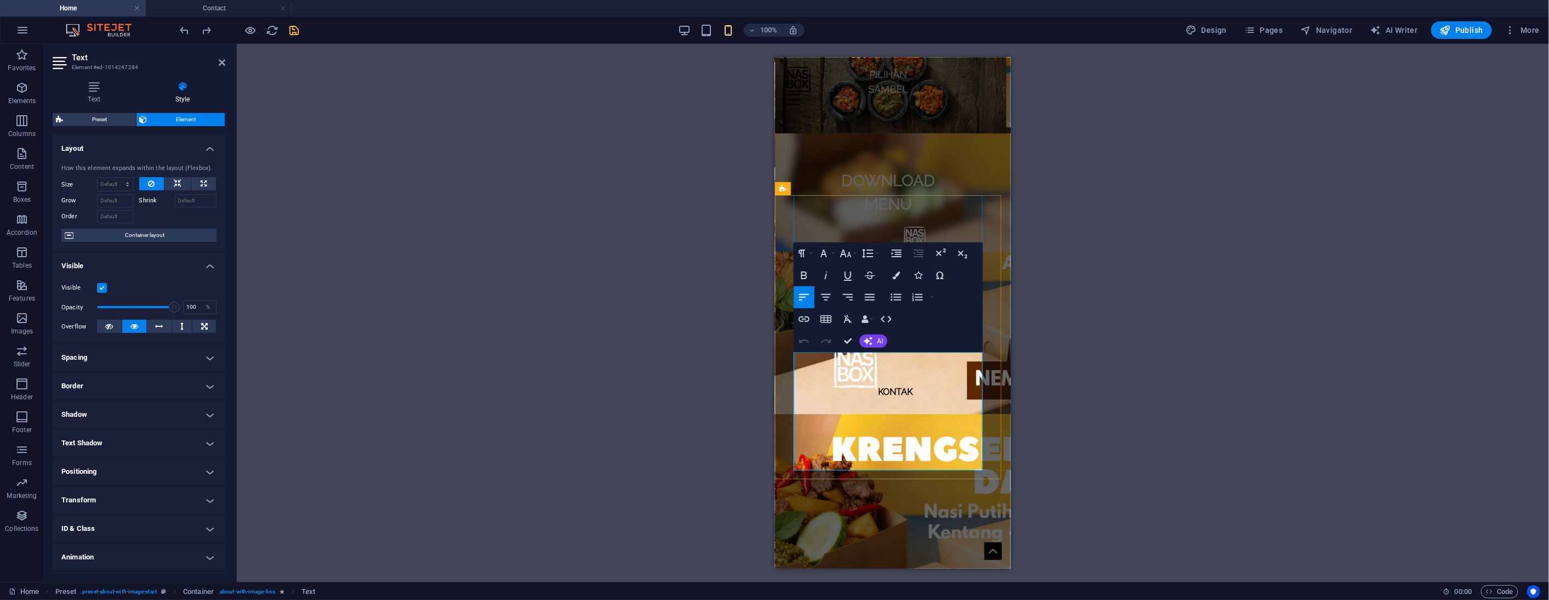
click at [100, 287] on label at bounding box center [102, 288] width 10 height 10
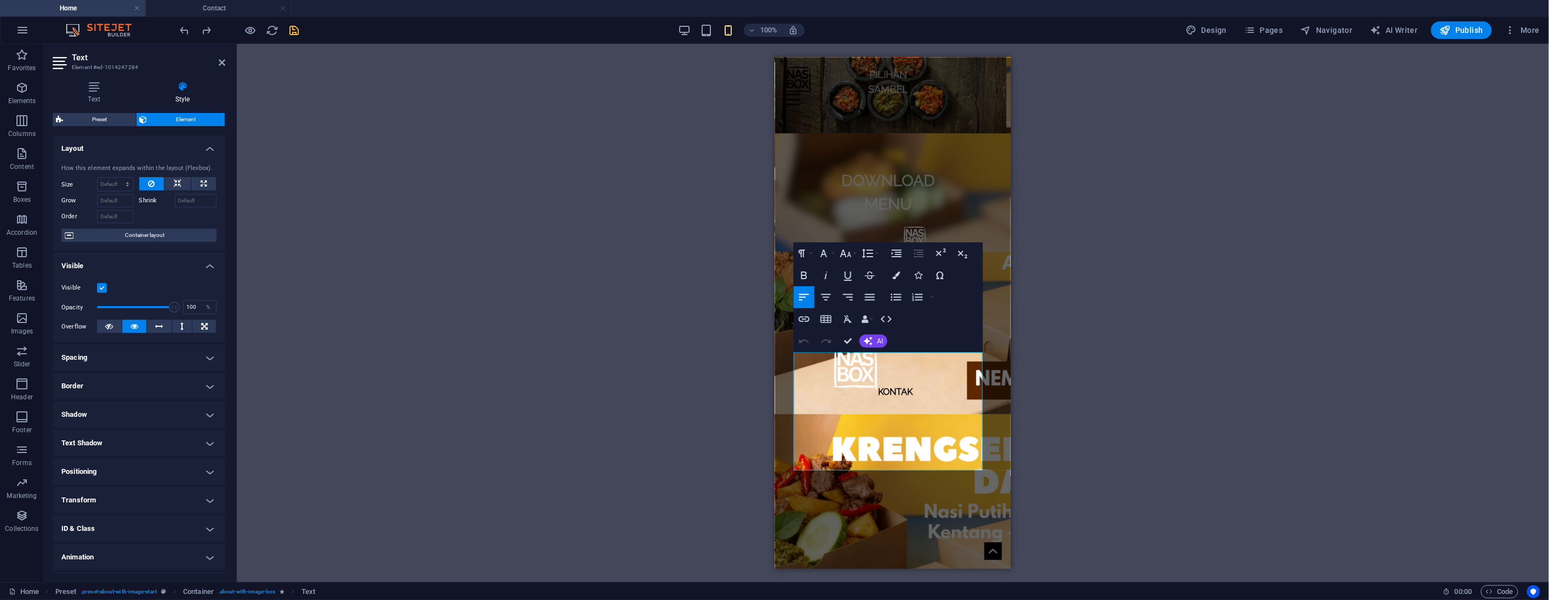
click at [0, 0] on input "Visible" at bounding box center [0, 0] width 0 height 0
click at [219, 61] on icon at bounding box center [222, 62] width 7 height 9
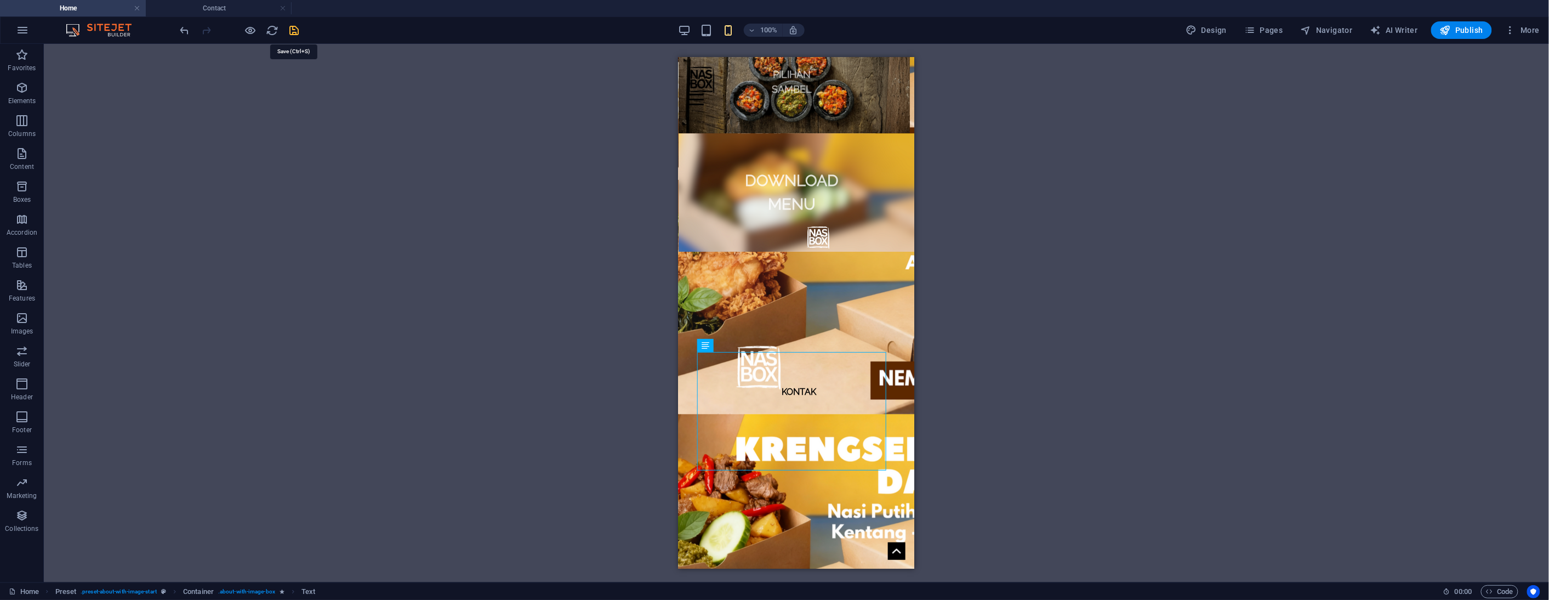
click at [294, 32] on icon "save" at bounding box center [294, 30] width 13 height 13
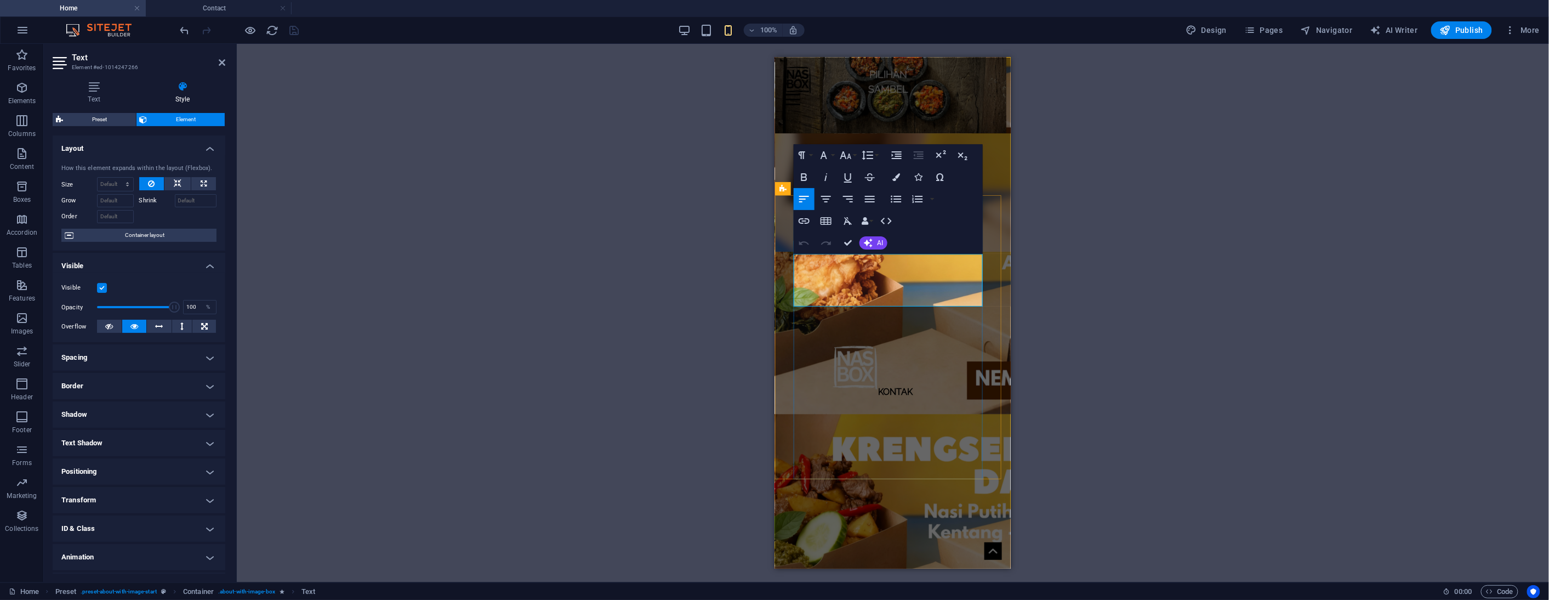
click at [828, 197] on icon "button" at bounding box center [826, 198] width 13 height 13
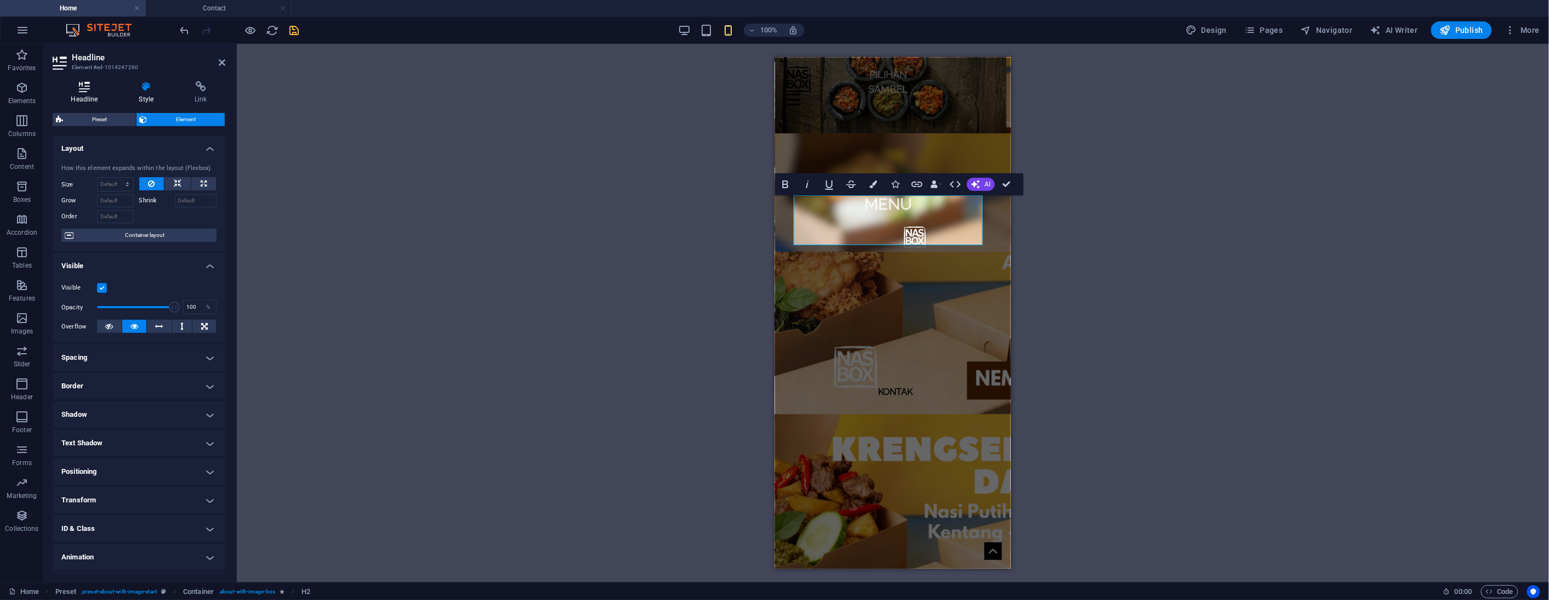
click at [89, 86] on icon at bounding box center [85, 86] width 64 height 11
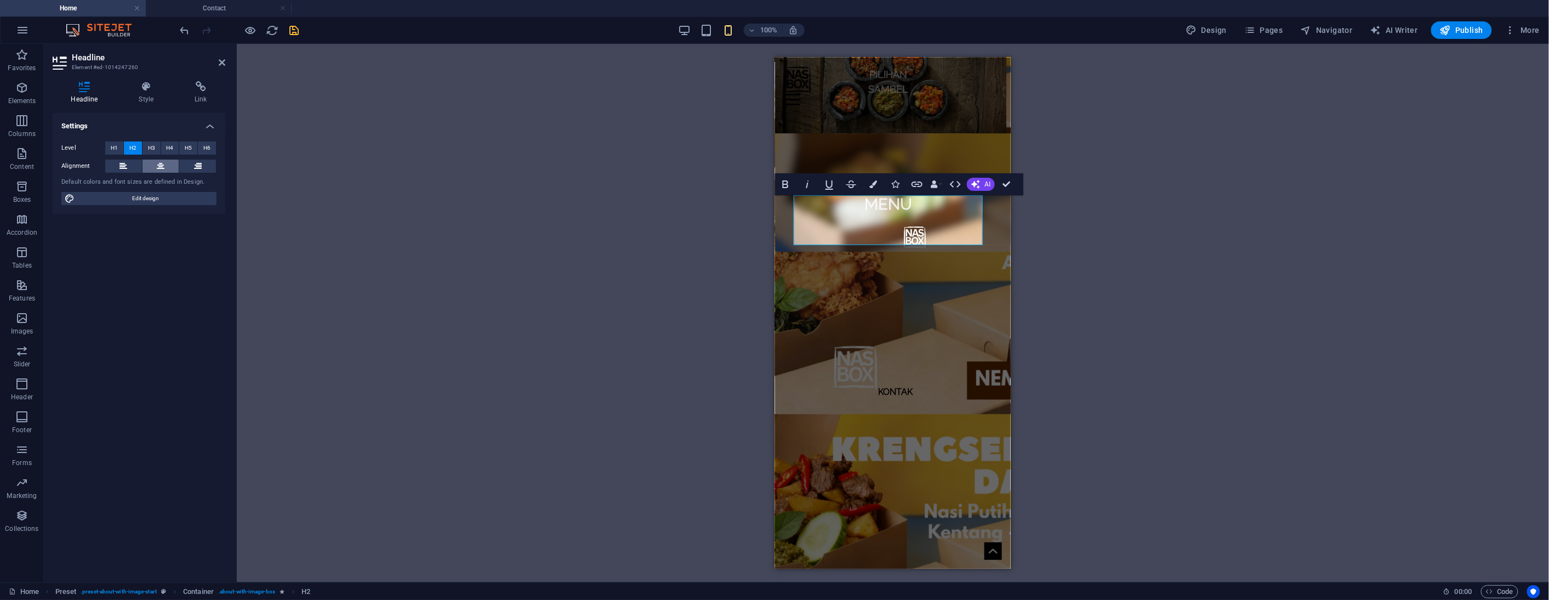
click at [160, 164] on icon at bounding box center [161, 166] width 8 height 13
click at [220, 61] on icon at bounding box center [222, 62] width 7 height 9
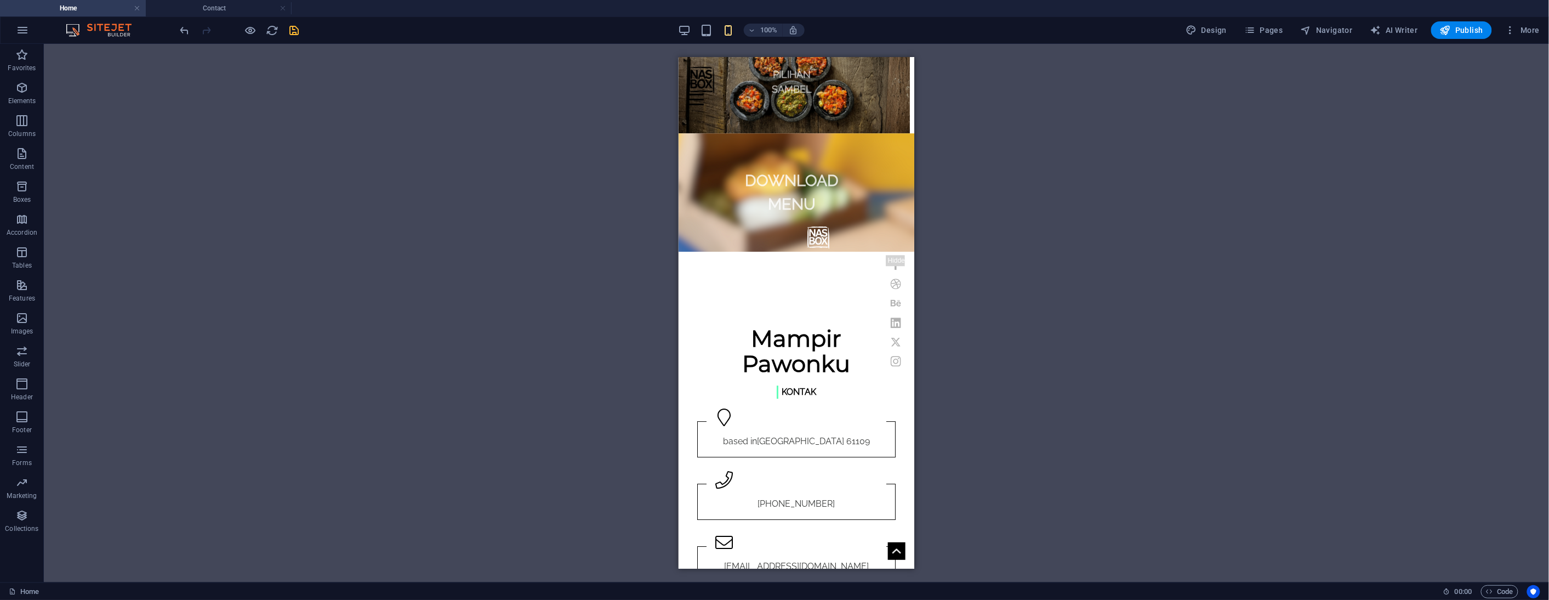
click at [301, 32] on div "100% Design Pages Navigator AI Writer Publish More" at bounding box center [861, 30] width 1366 height 18
click at [297, 32] on icon "save" at bounding box center [294, 30] width 13 height 13
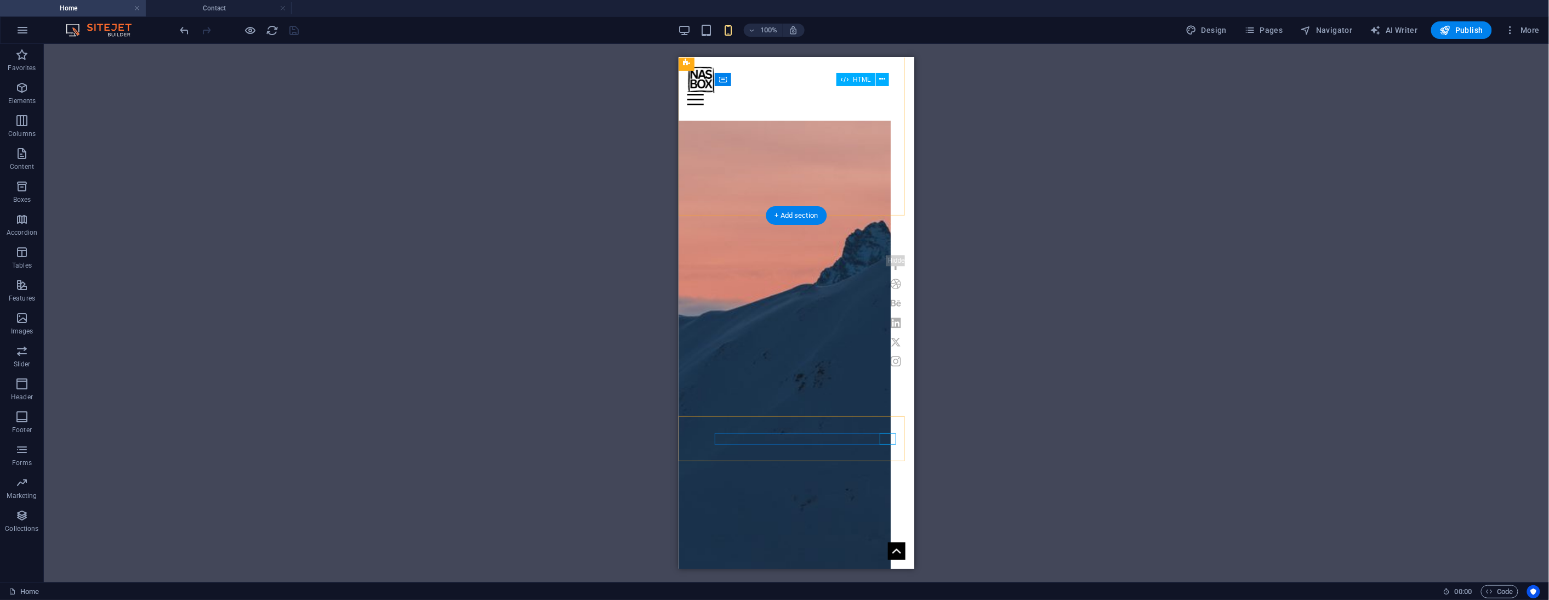
scroll to position [0, 0]
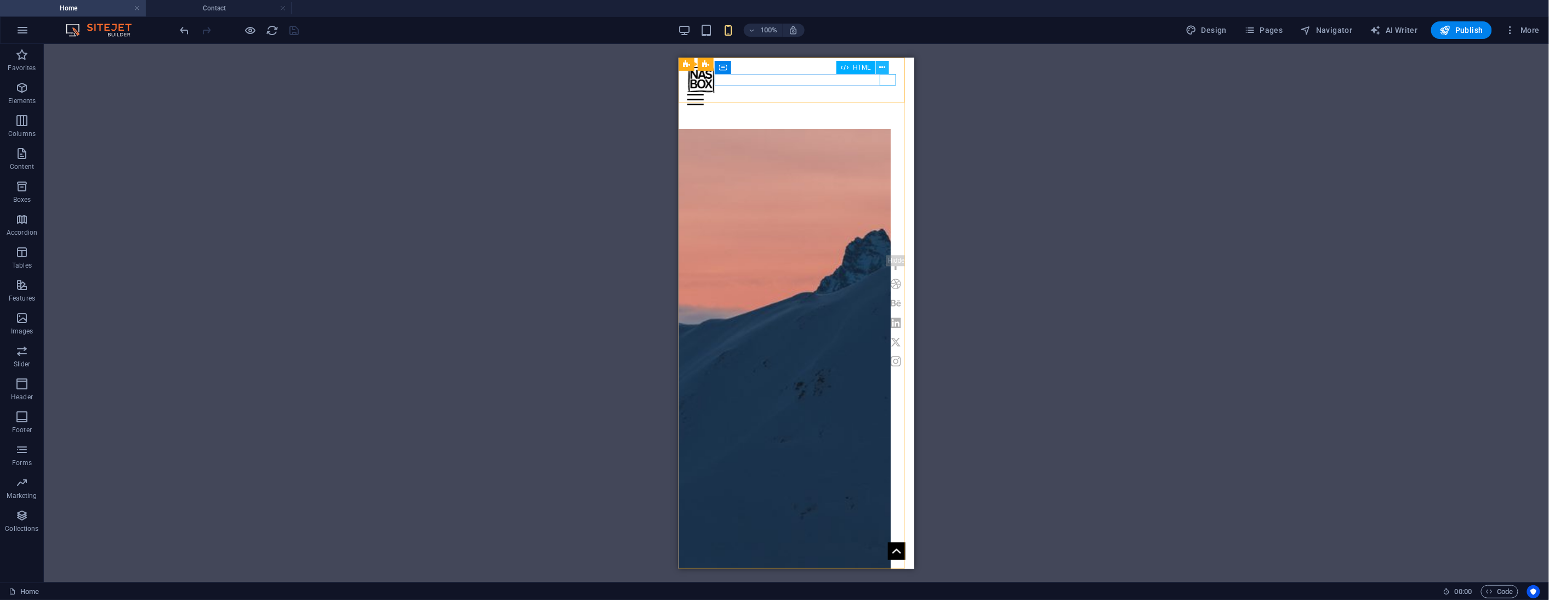
click at [883, 67] on icon at bounding box center [883, 68] width 6 height 12
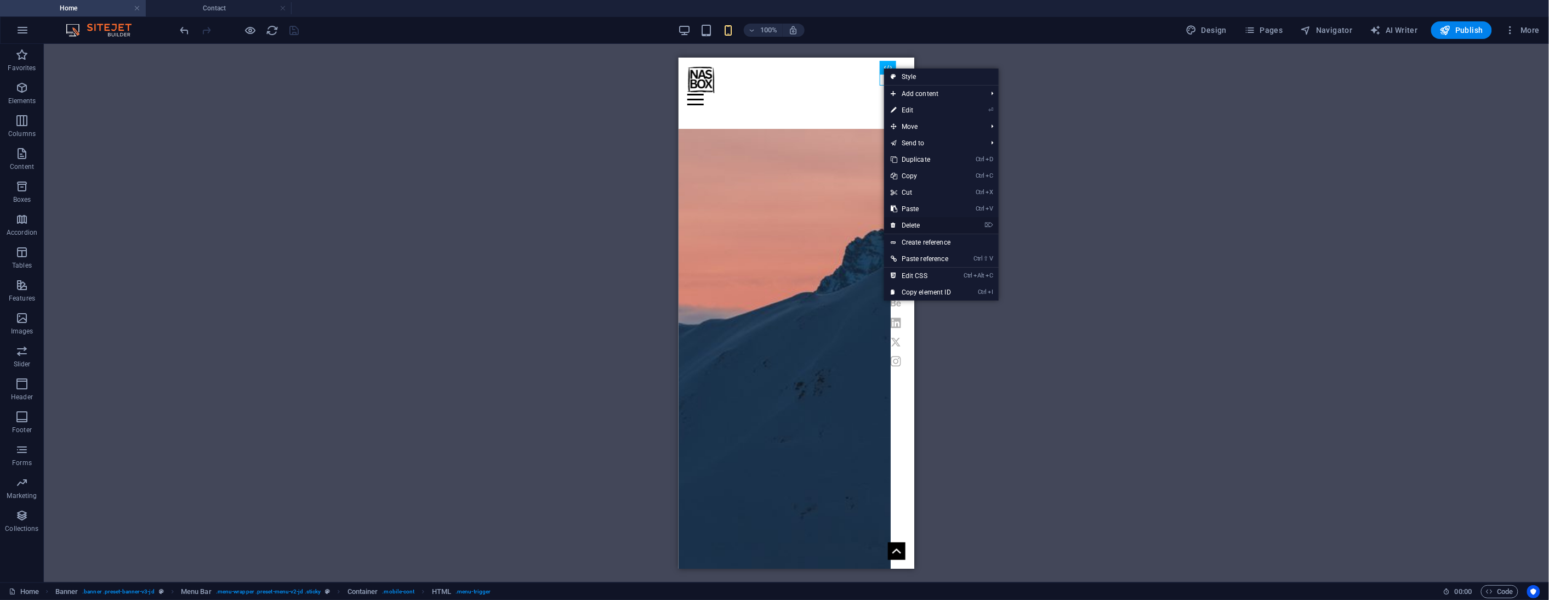
click at [934, 223] on link "⌦ Delete" at bounding box center [920, 225] width 73 height 16
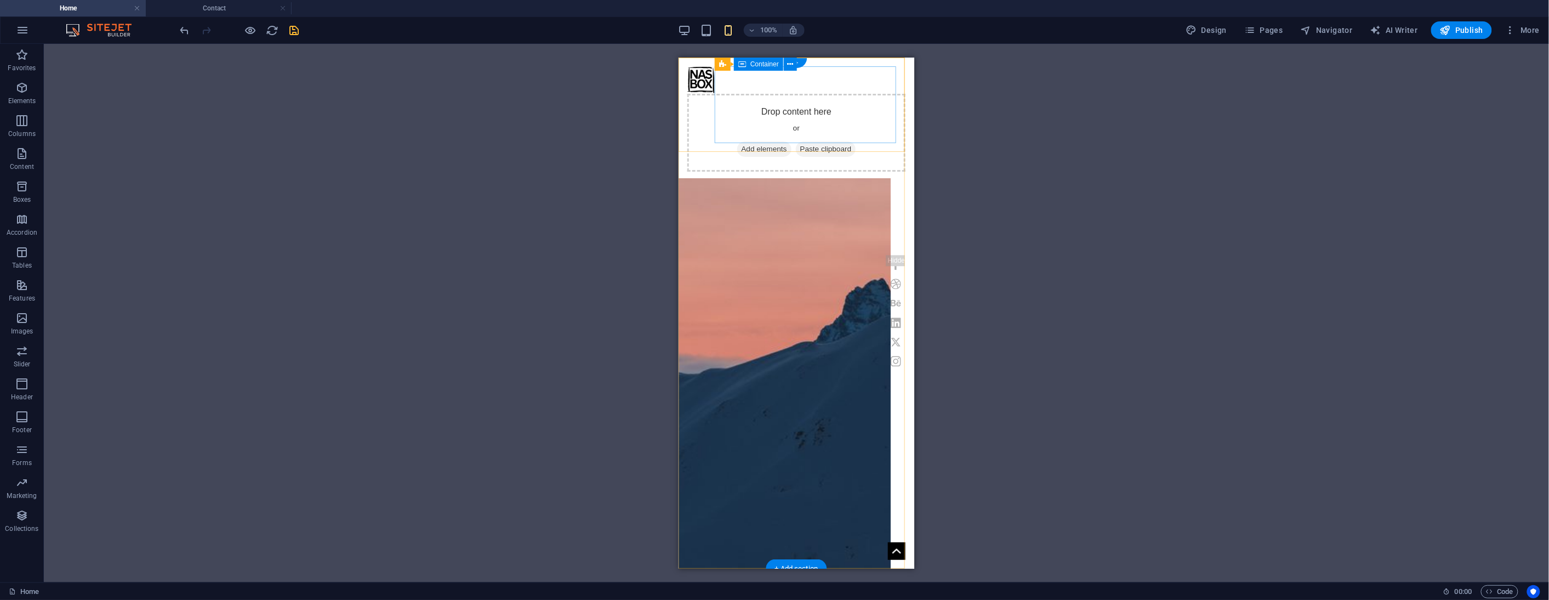
click at [827, 93] on div "Drop content here or Add elements Paste clipboard" at bounding box center [796, 132] width 218 height 78
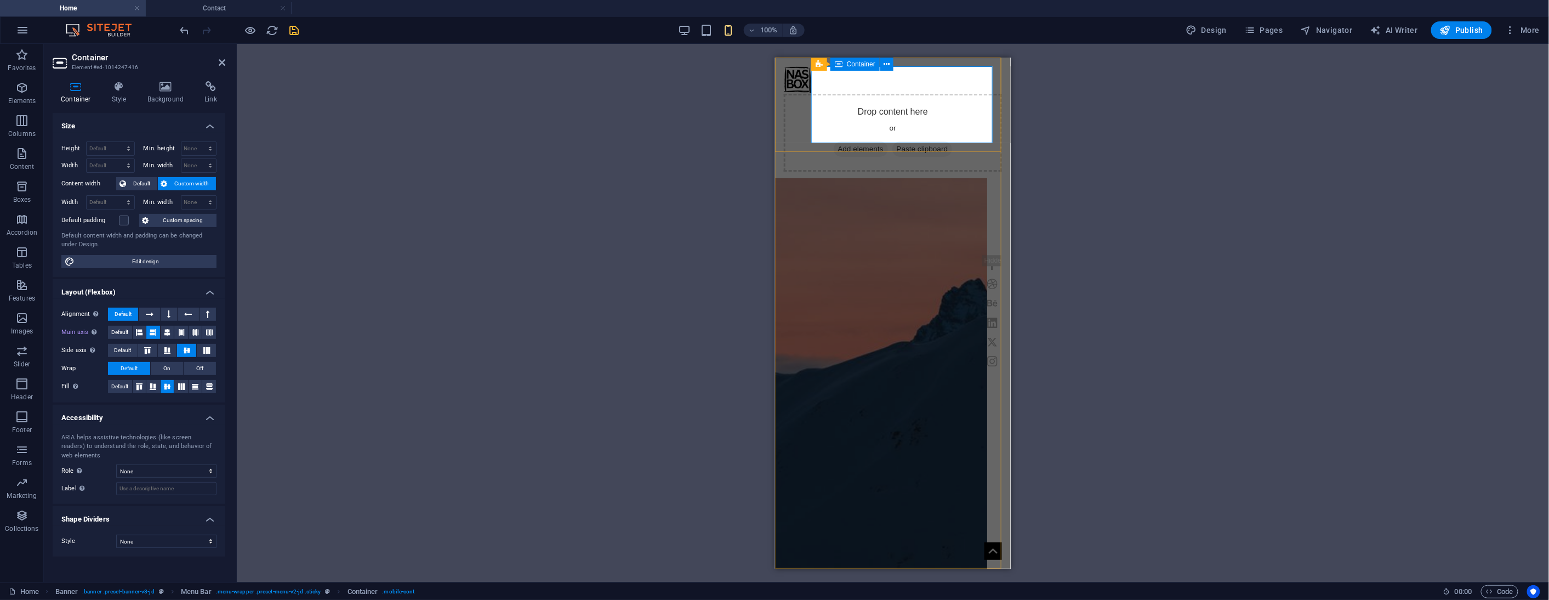
click at [864, 141] on span "Add elements" at bounding box center [860, 148] width 54 height 15
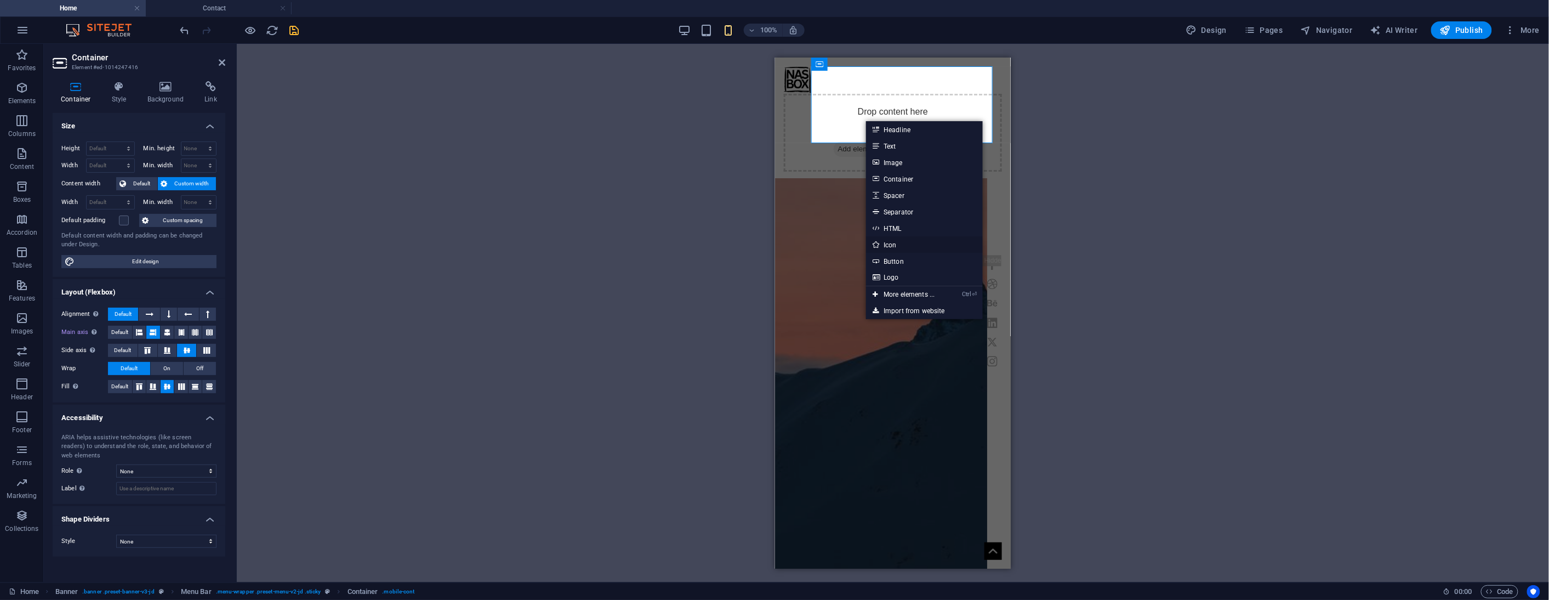
click at [898, 244] on link "Icon" at bounding box center [924, 244] width 116 height 16
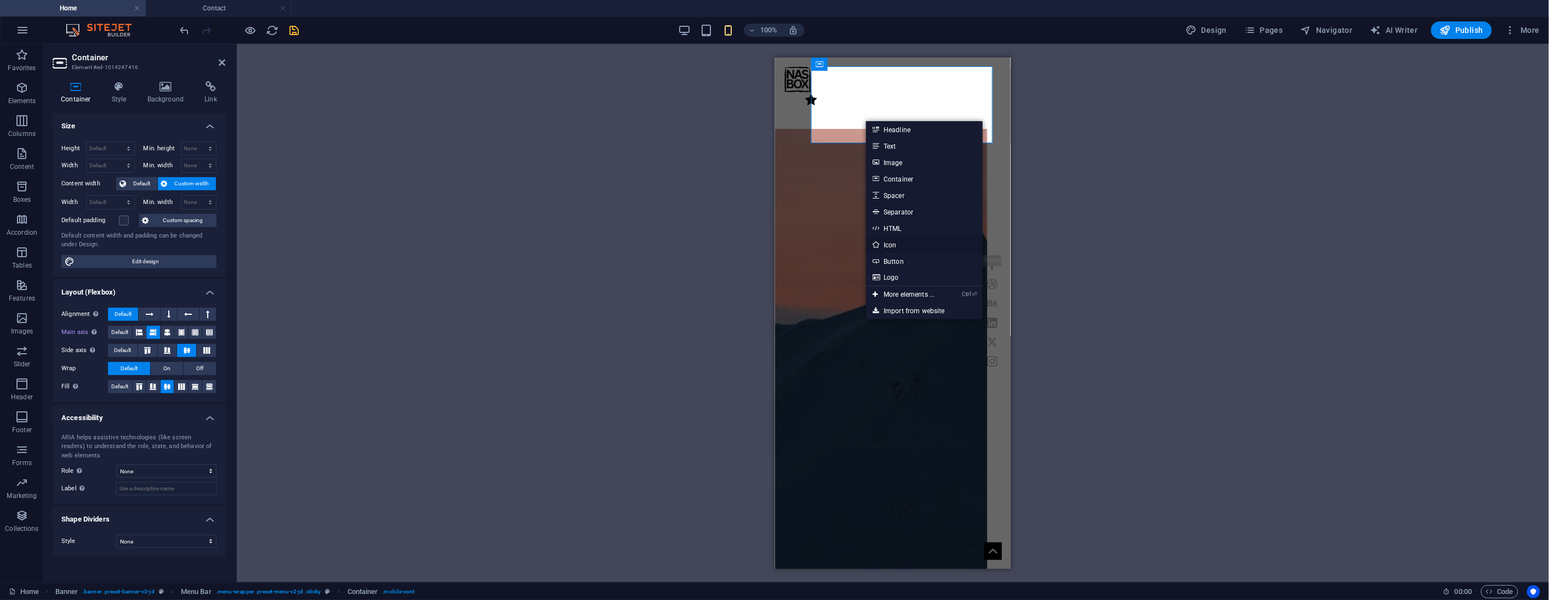
select select "xMidYMid"
select select "px"
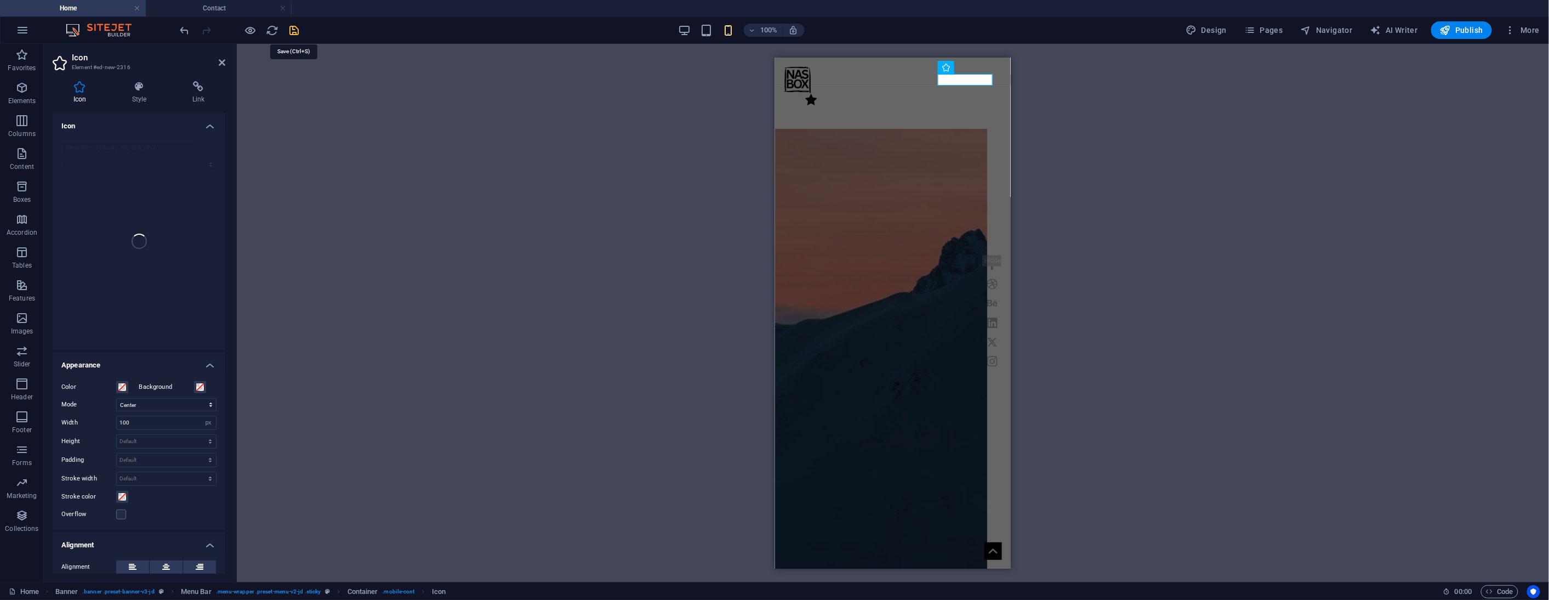
click at [294, 30] on icon "save" at bounding box center [294, 30] width 13 height 13
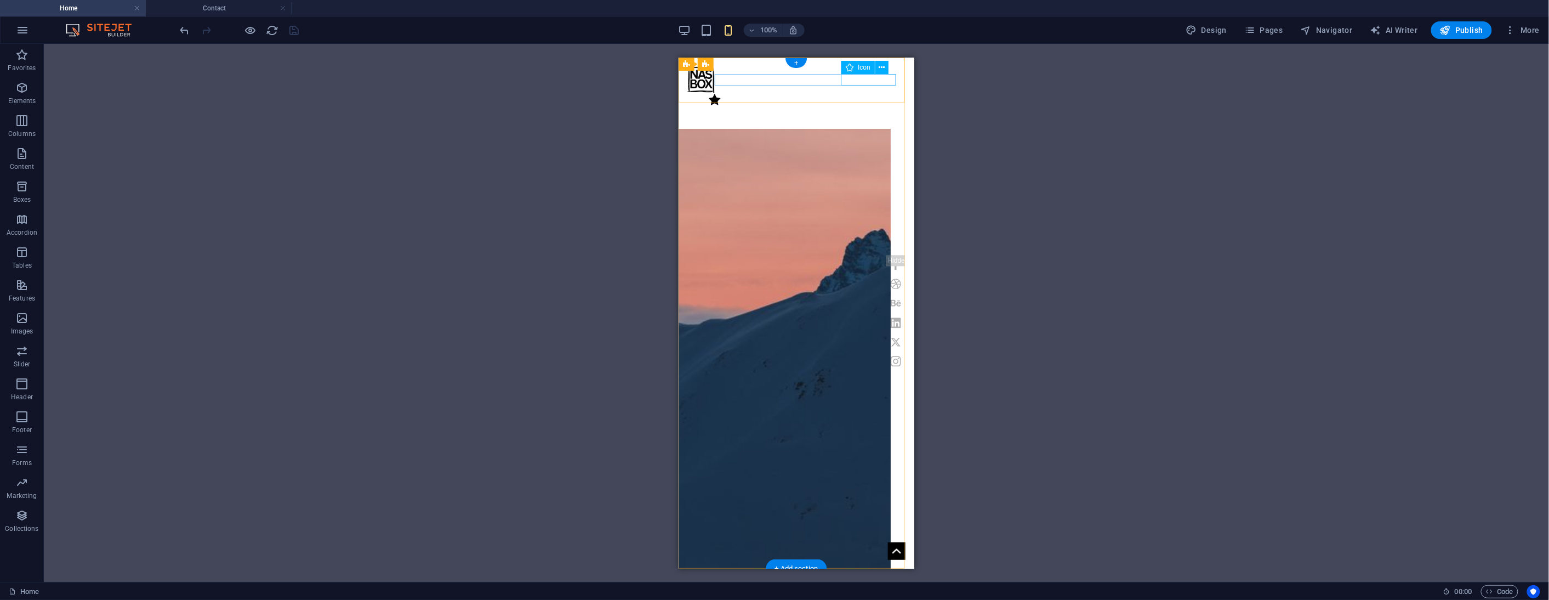
click at [867, 93] on figure at bounding box center [796, 99] width 218 height 12
select select "xMidYMid"
select select "px"
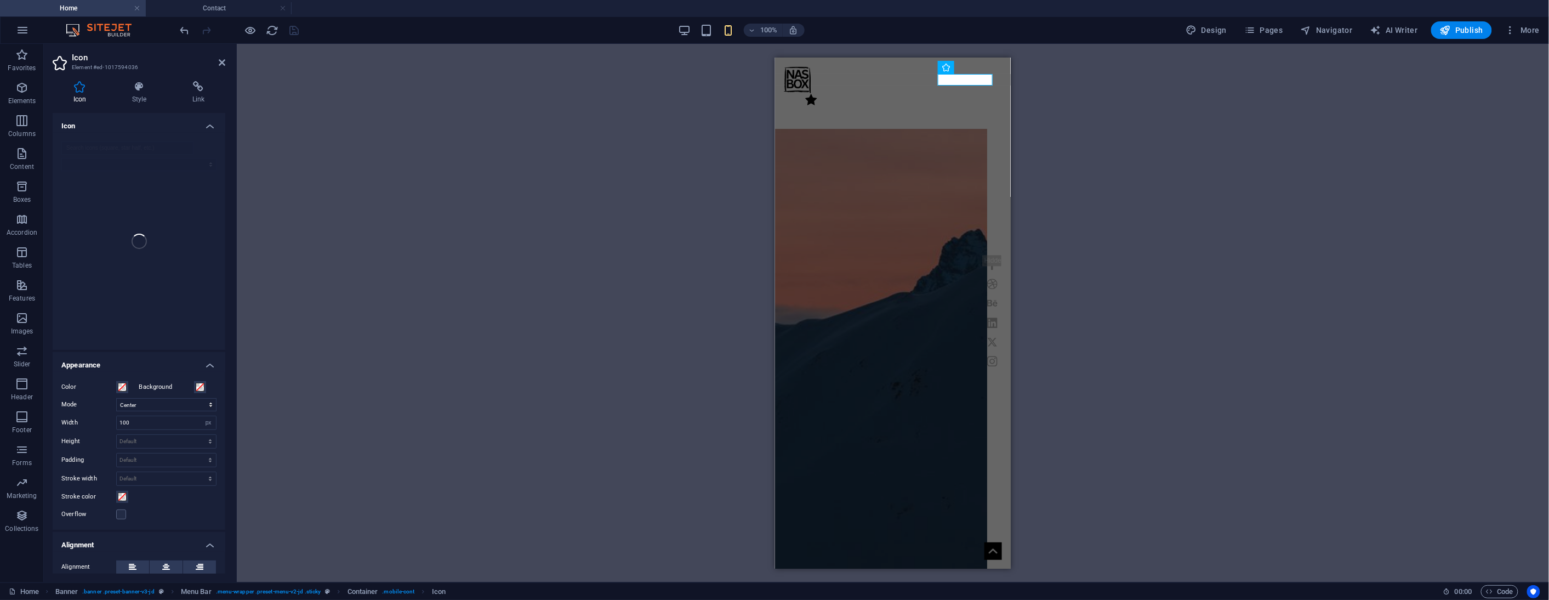
click at [106, 134] on div at bounding box center [139, 241] width 173 height 217
click at [133, 147] on input "search" at bounding box center [127, 147] width 132 height 13
type input "what"
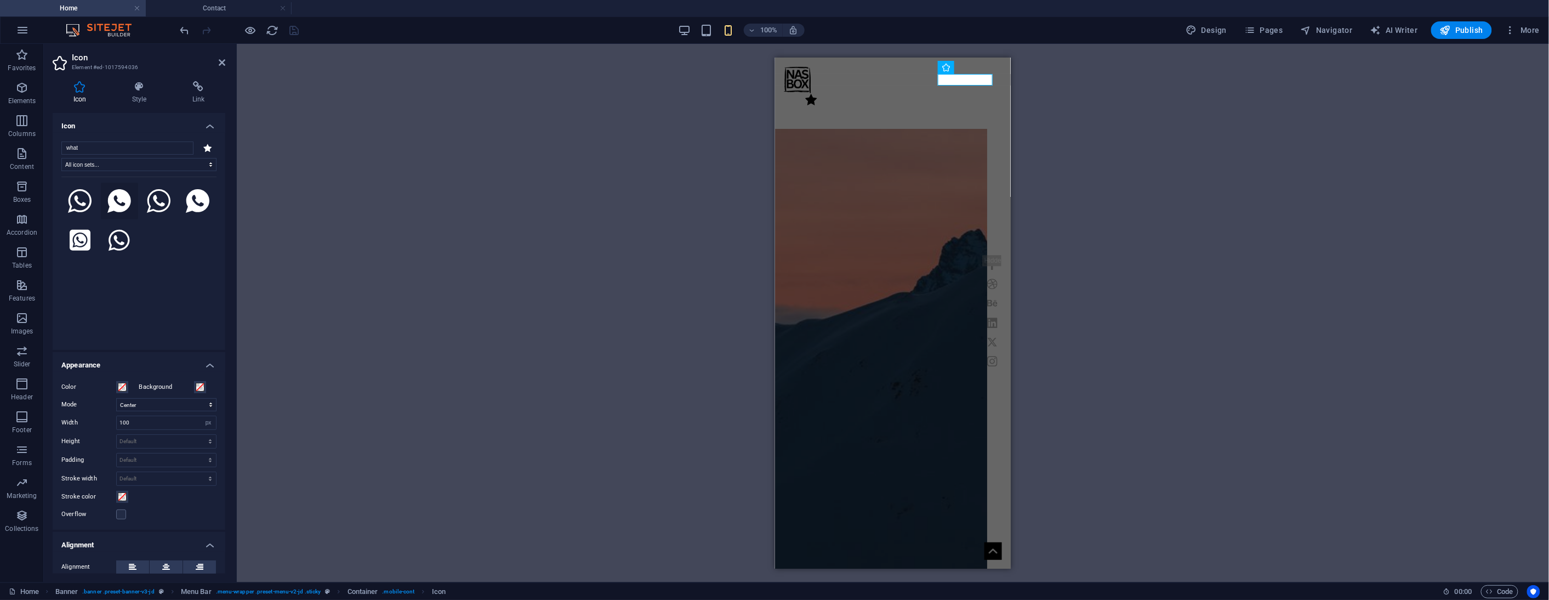
click at [125, 196] on icon at bounding box center [119, 201] width 24 height 24
click at [134, 436] on select "Default auto px rem em vh vw" at bounding box center [166, 441] width 99 height 13
select select "px"
click at [198, 435] on select "Default auto px rem em vh vw" at bounding box center [166, 441] width 99 height 13
click at [335, 417] on div "H3 Banner Container Text Spacer Image Container Image Slider Image Image Banner…" at bounding box center [893, 313] width 1312 height 538
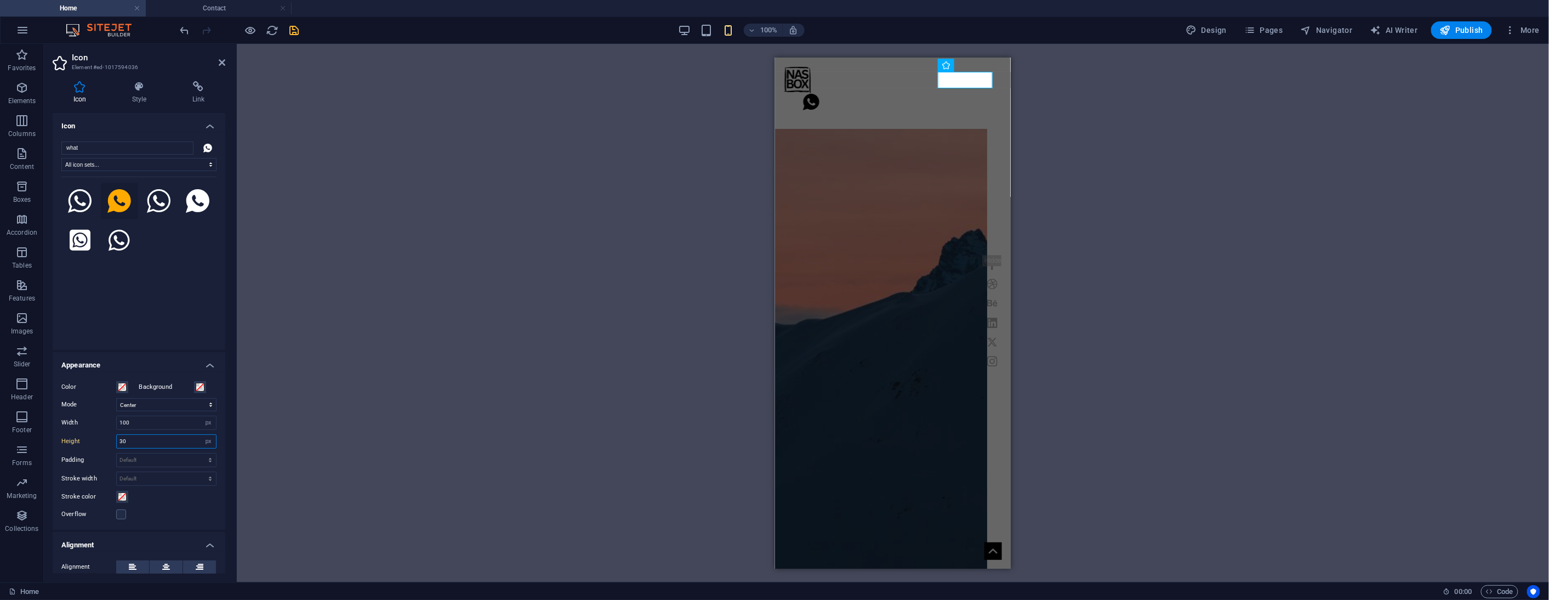
click at [143, 440] on input "30" at bounding box center [166, 441] width 99 height 13
click at [278, 443] on div "H3 Banner Container Text Spacer Image Container Image Slider Image Image Banner…" at bounding box center [893, 313] width 1312 height 538
click at [149, 445] on input "35" at bounding box center [166, 441] width 99 height 13
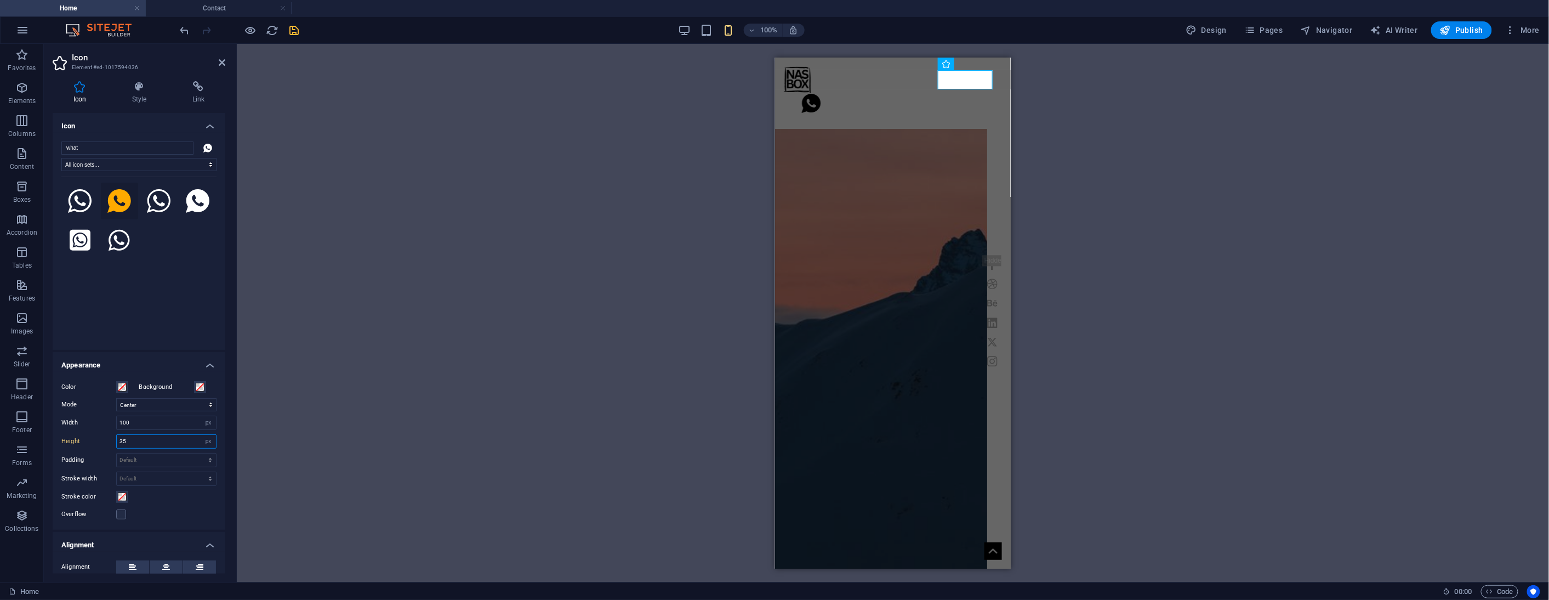
click at [149, 445] on input "35" at bounding box center [166, 441] width 99 height 13
type input "40"
click at [392, 374] on div "H3 Banner Container Text Spacer Image Container Image Slider Image Image Banner…" at bounding box center [893, 313] width 1312 height 538
click at [220, 64] on icon at bounding box center [222, 62] width 7 height 9
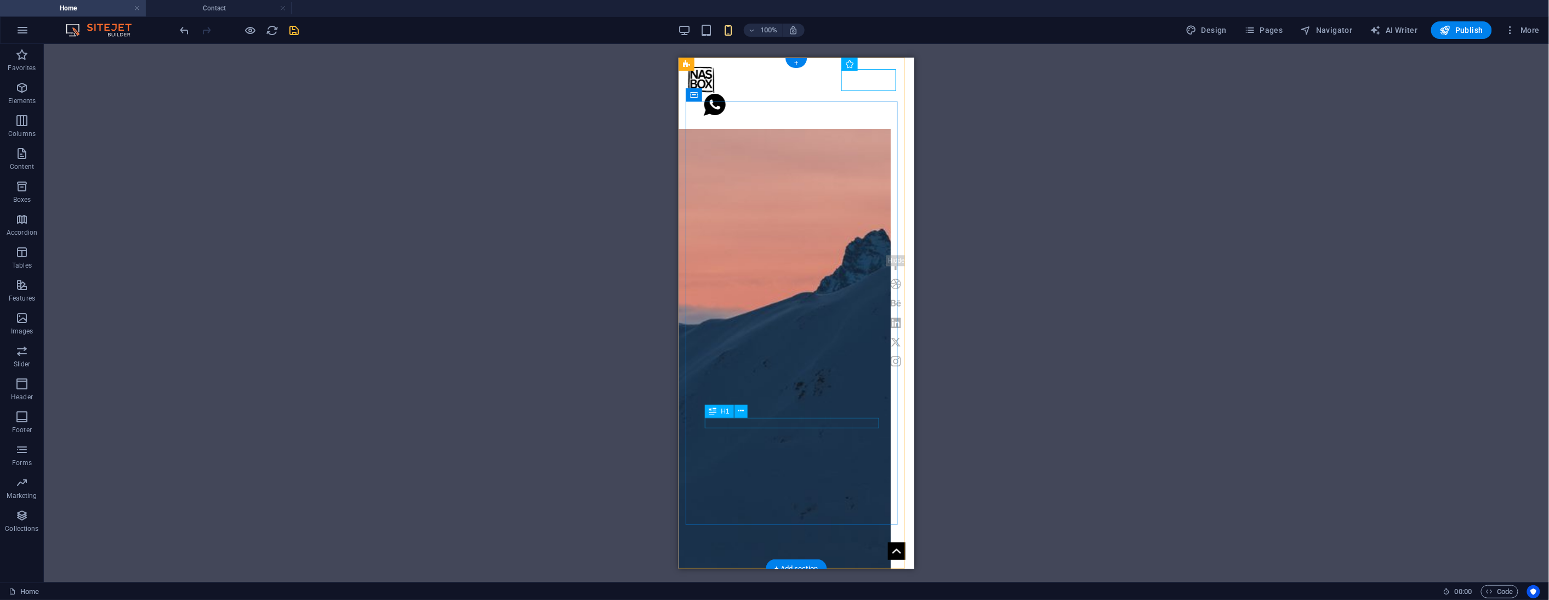
click at [685, 421] on figure at bounding box center [784, 357] width 212 height 458
click at [888, 419] on figure at bounding box center [784, 357] width 212 height 458
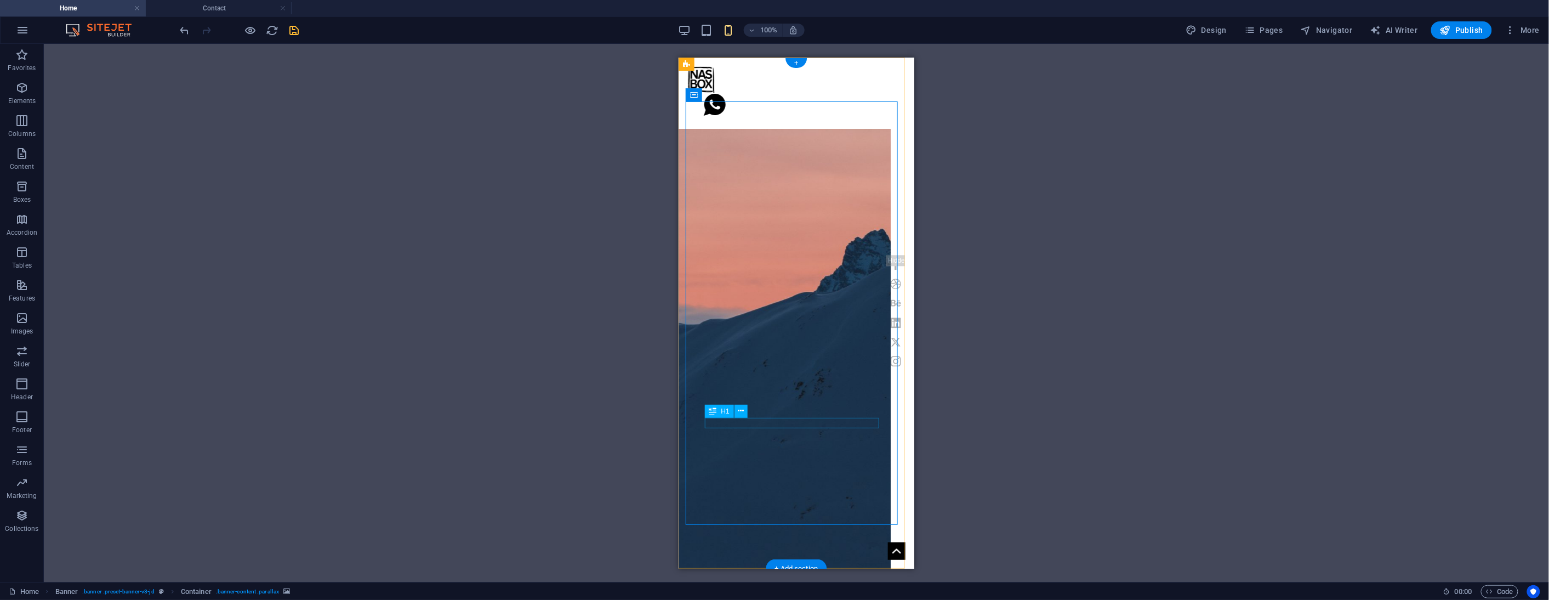
select select "vw"
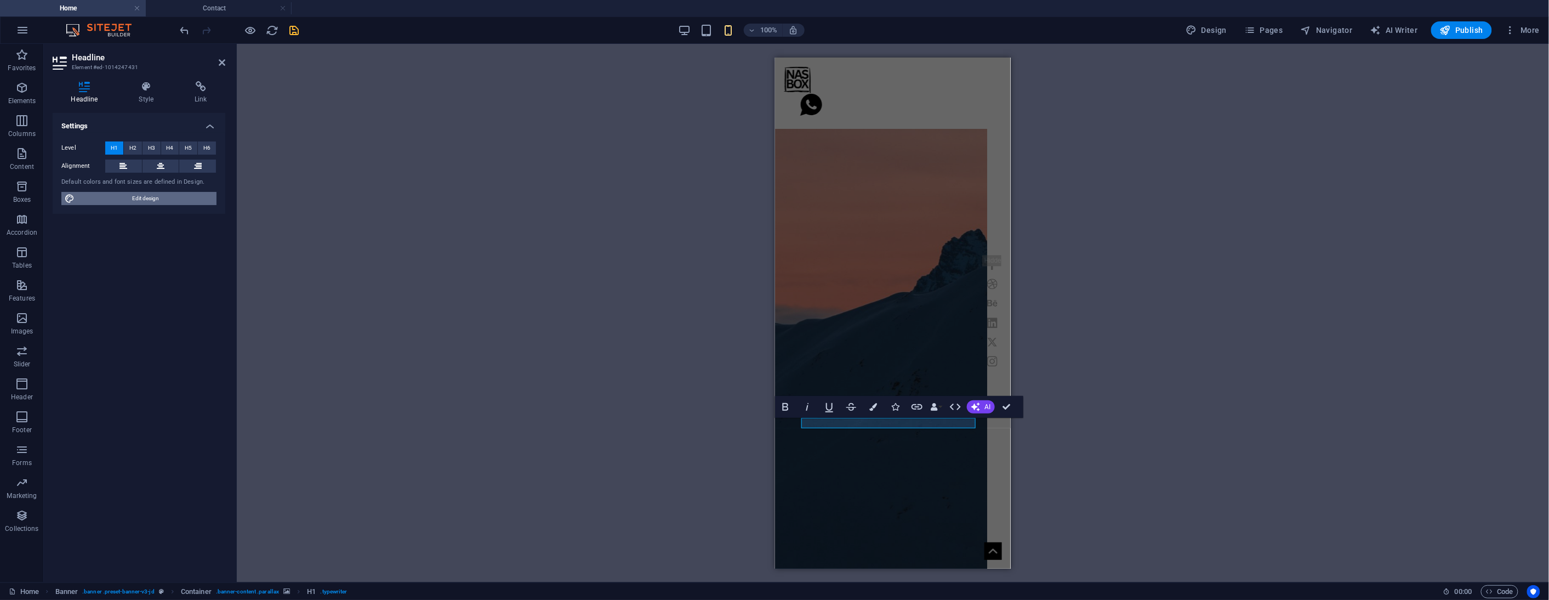
click at [188, 198] on span "Edit design" at bounding box center [145, 198] width 135 height 13
select select "px"
select select "300"
select select "px"
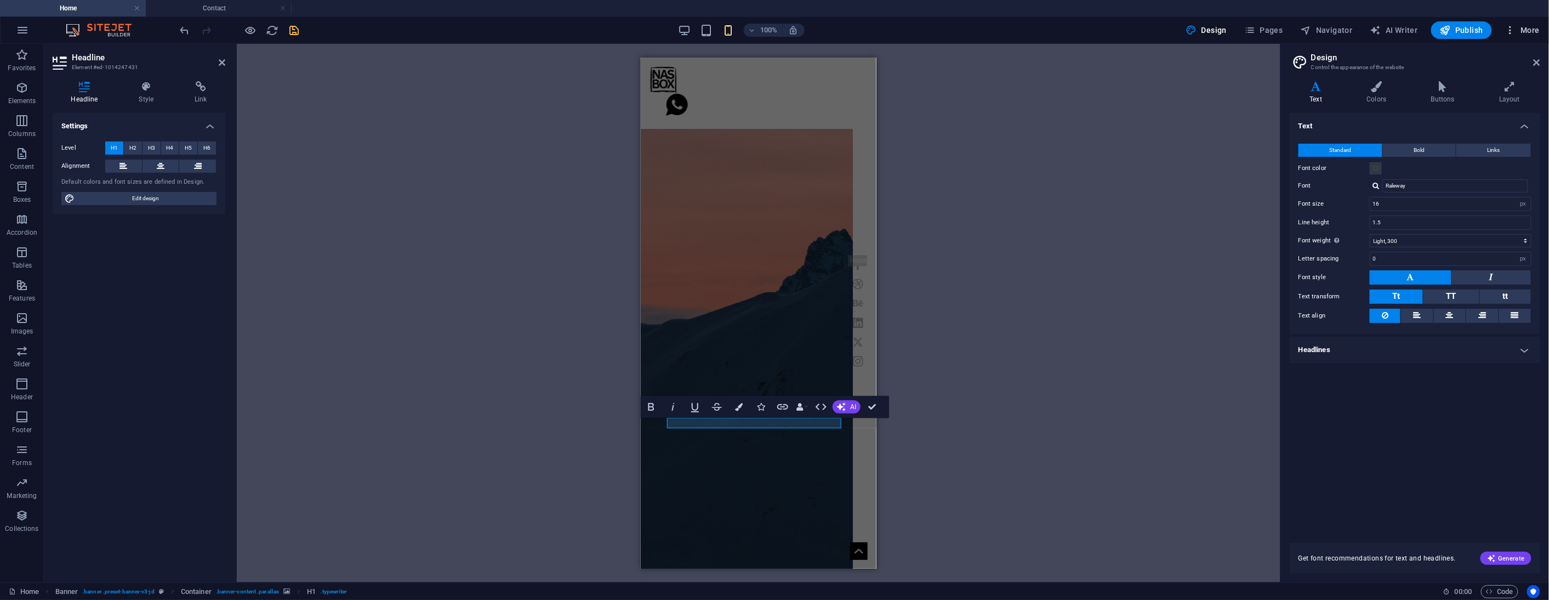
click at [1527, 31] on span "More" at bounding box center [1522, 30] width 35 height 11
click at [1489, 66] on li "Website Settings" at bounding box center [1490, 58] width 98 height 26
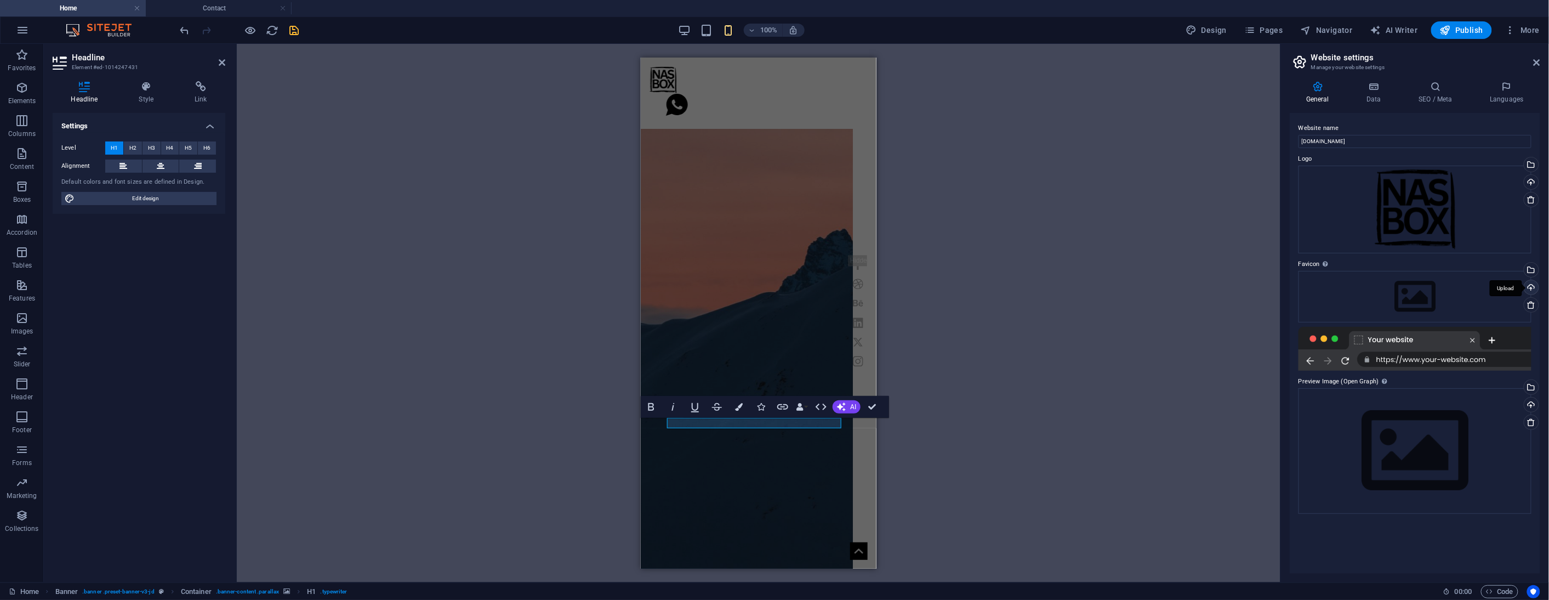
click at [1532, 287] on div "Upload" at bounding box center [1530, 288] width 16 height 16
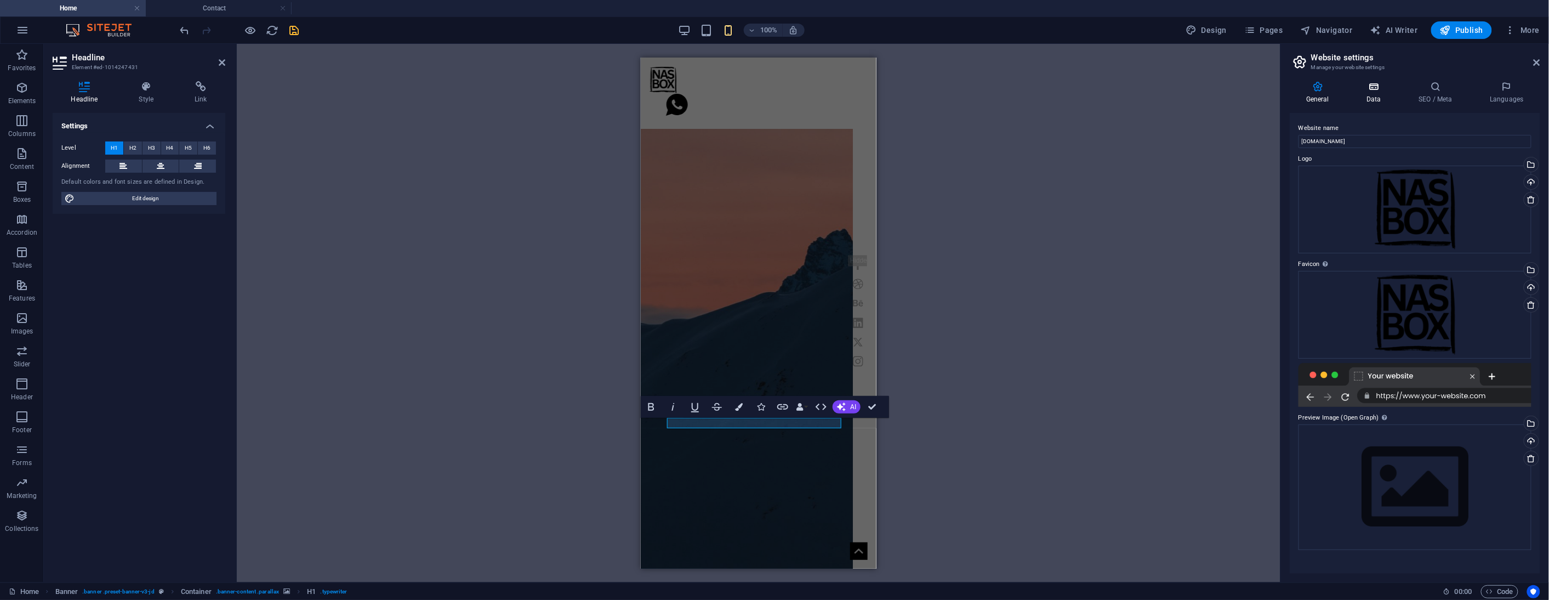
click at [1372, 92] on icon at bounding box center [1374, 86] width 48 height 11
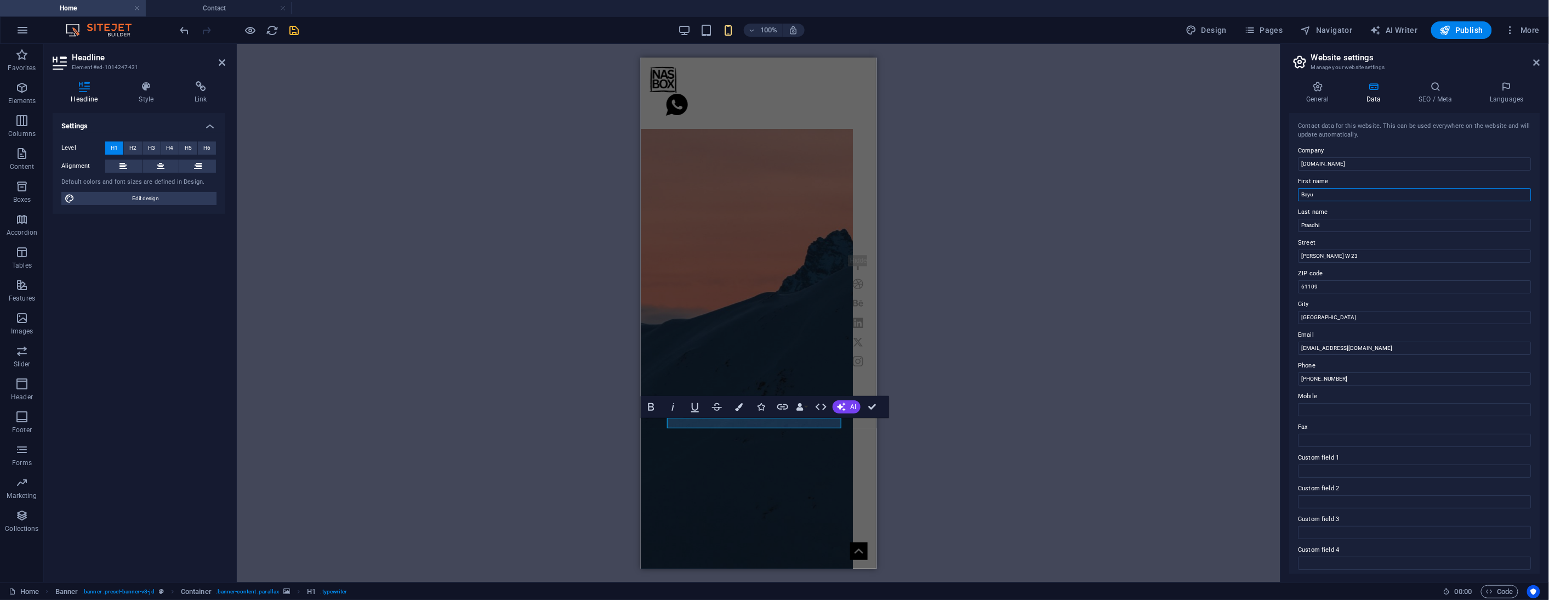
click at [1329, 194] on input "Bayu" at bounding box center [1415, 194] width 233 height 13
click at [1344, 226] on input "Prasdhi" at bounding box center [1415, 225] width 233 height 13
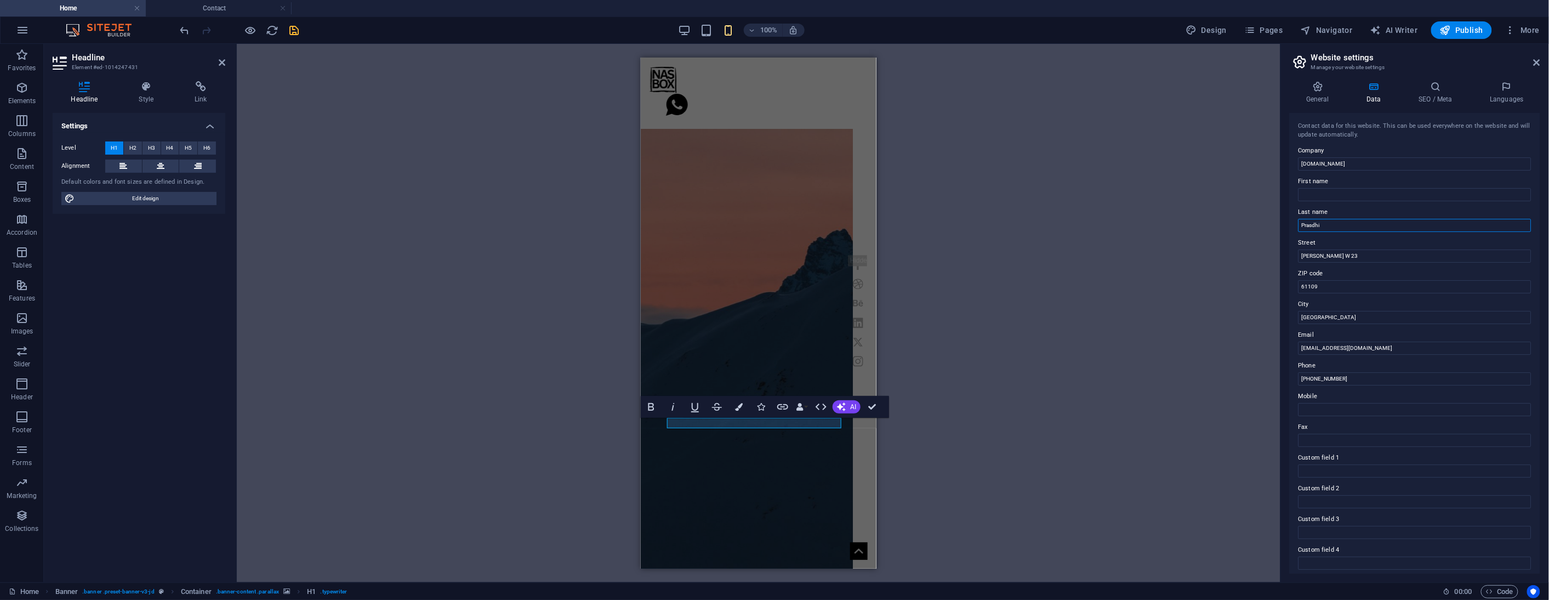
click at [1344, 226] on input "Prasdhi" at bounding box center [1415, 225] width 233 height 13
click at [1316, 96] on h4 "General" at bounding box center [1320, 92] width 60 height 23
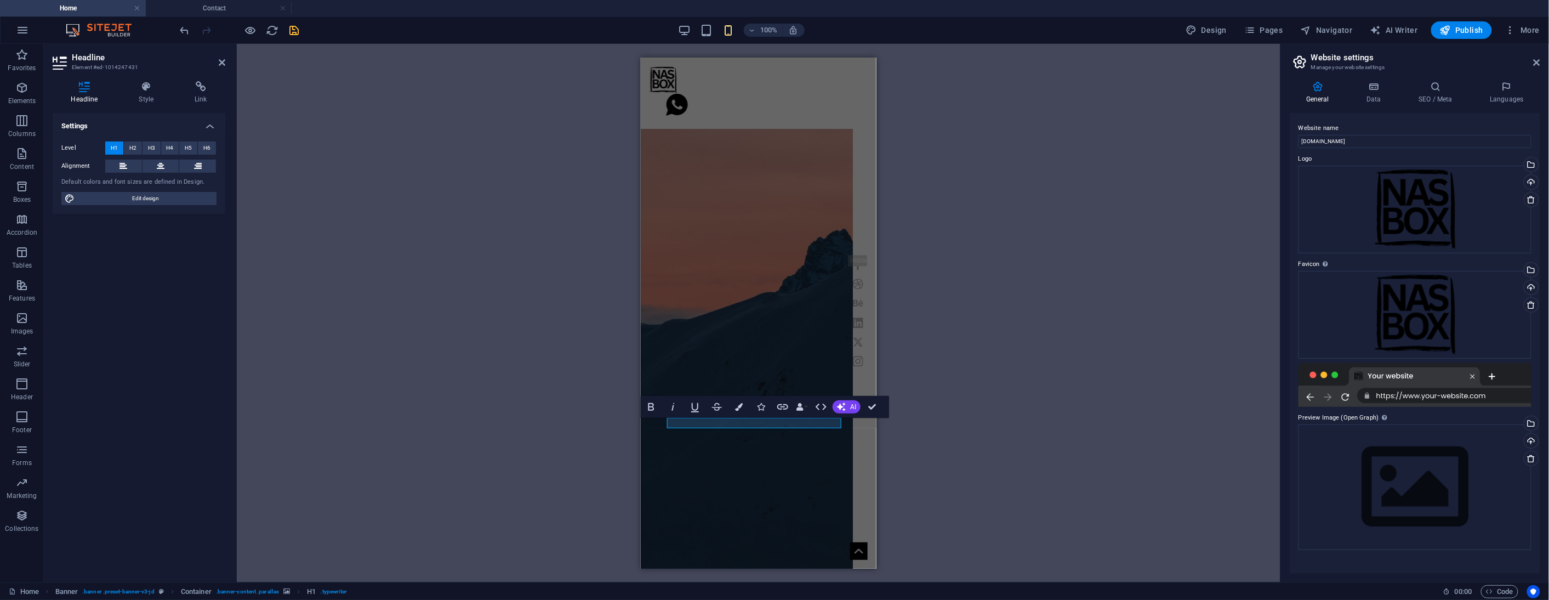
click at [1316, 96] on h4 "General" at bounding box center [1320, 92] width 60 height 23
click at [1534, 62] on icon at bounding box center [1537, 62] width 7 height 9
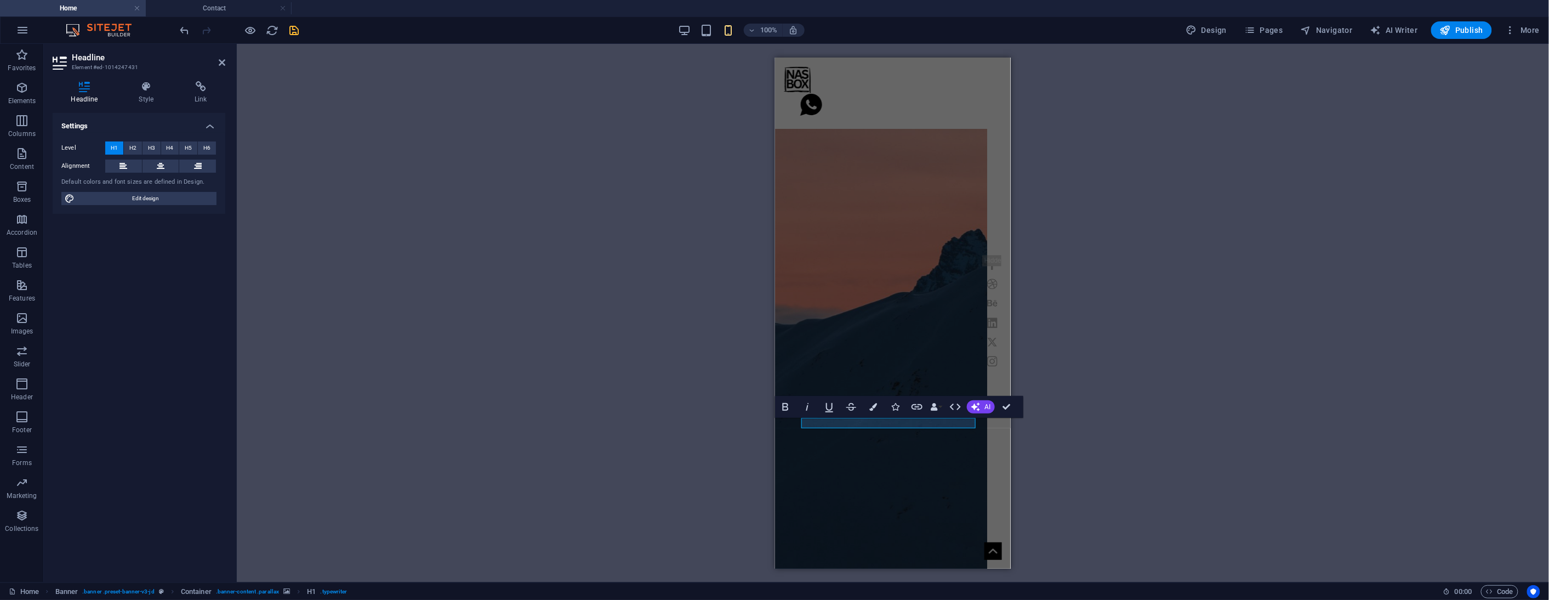
click at [664, 214] on div "H3 Banner Container Text Spacer Image Container Image Slider Image Image Banner…" at bounding box center [893, 313] width 1312 height 538
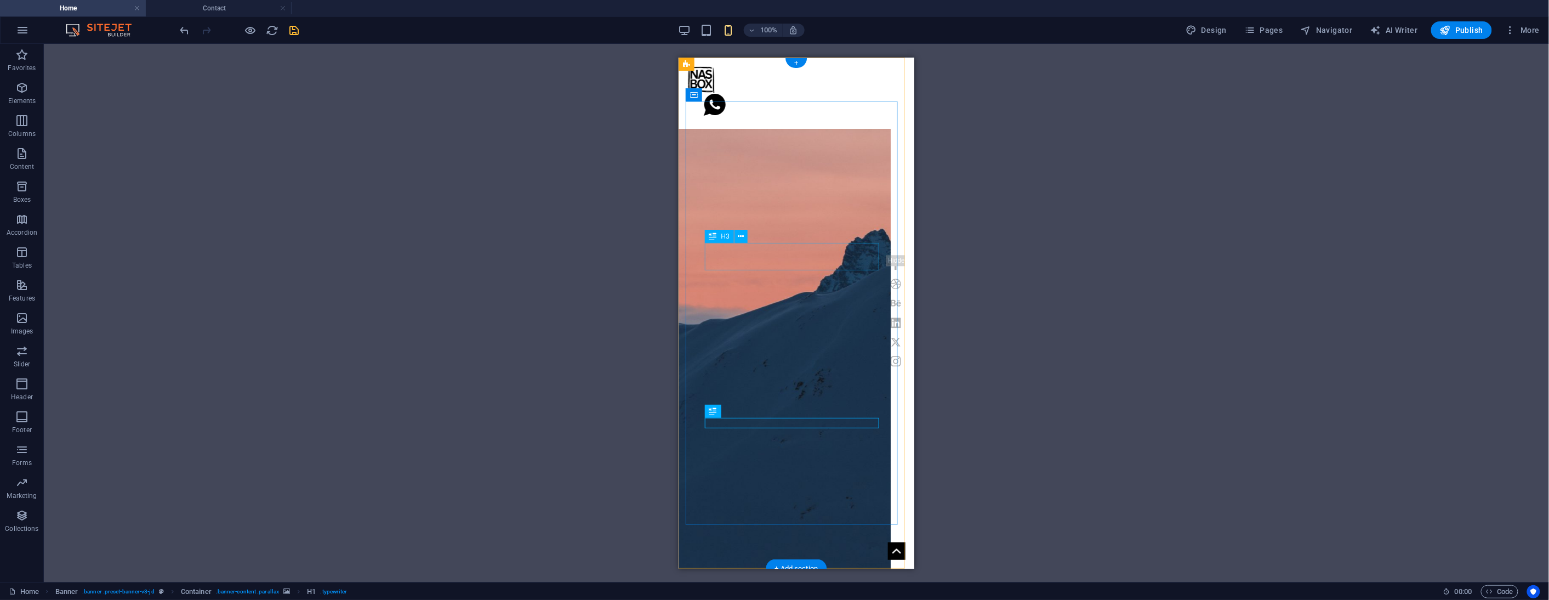
click at [717, 243] on icon at bounding box center [713, 236] width 8 height 13
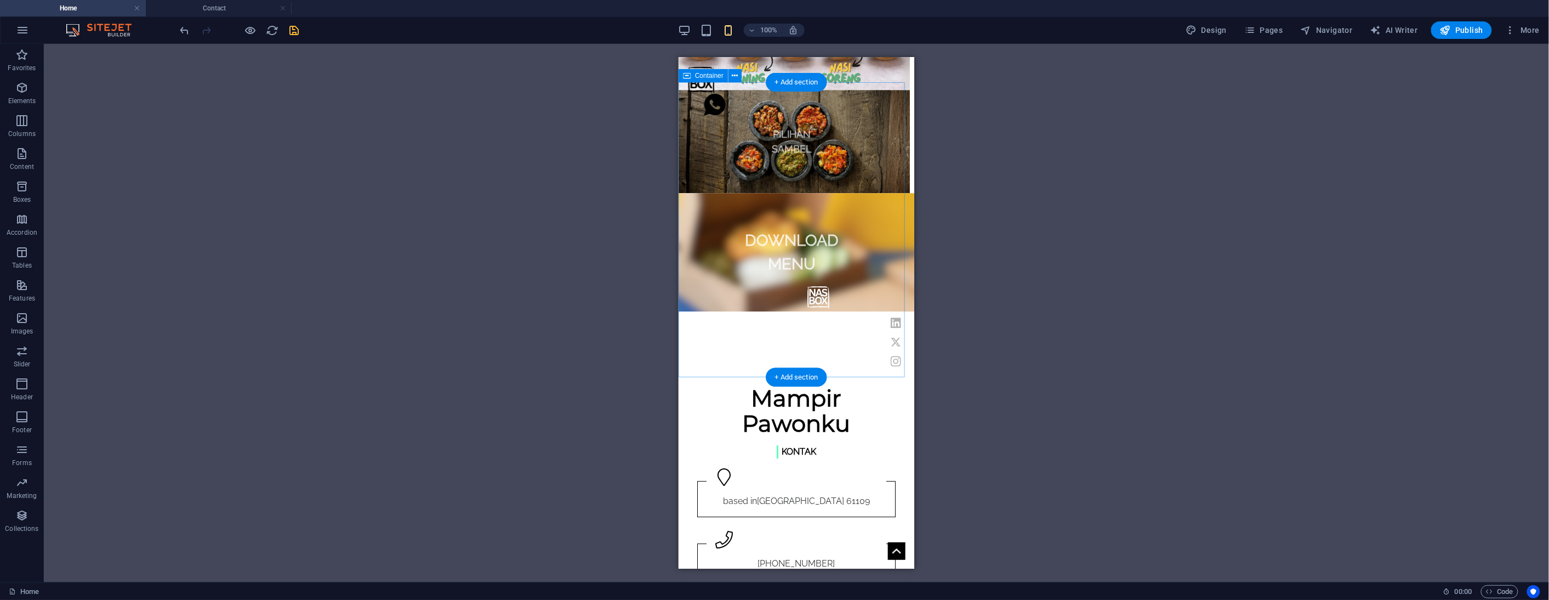
scroll to position [1705, 0]
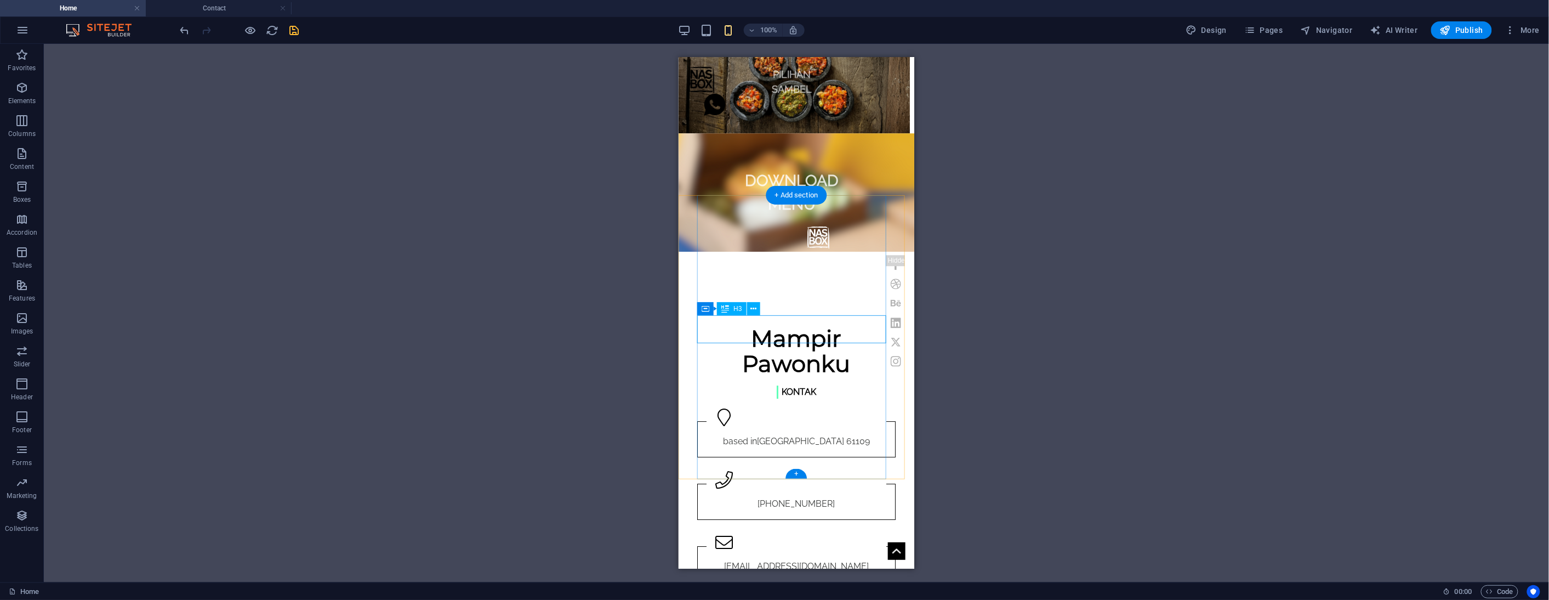
drag, startPoint x: 797, startPoint y: 322, endPoint x: 700, endPoint y: 322, distance: 96.5
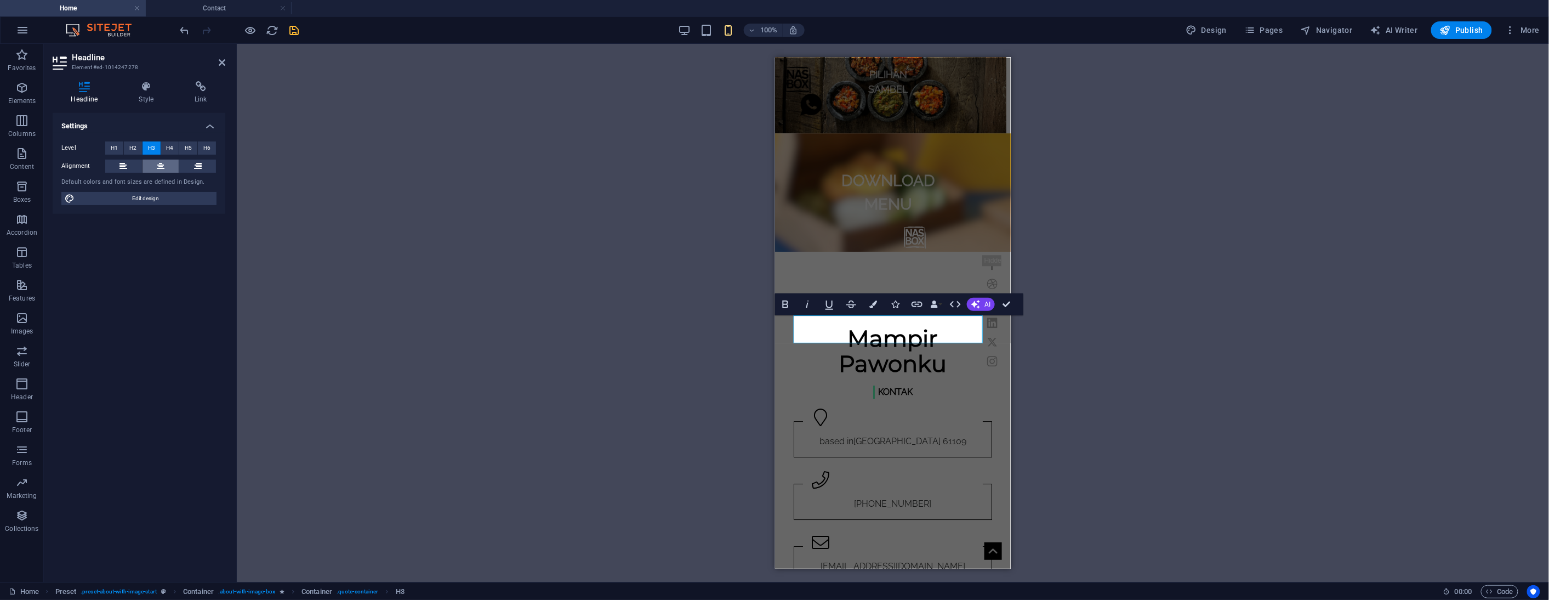
click at [164, 167] on button at bounding box center [161, 166] width 37 height 13
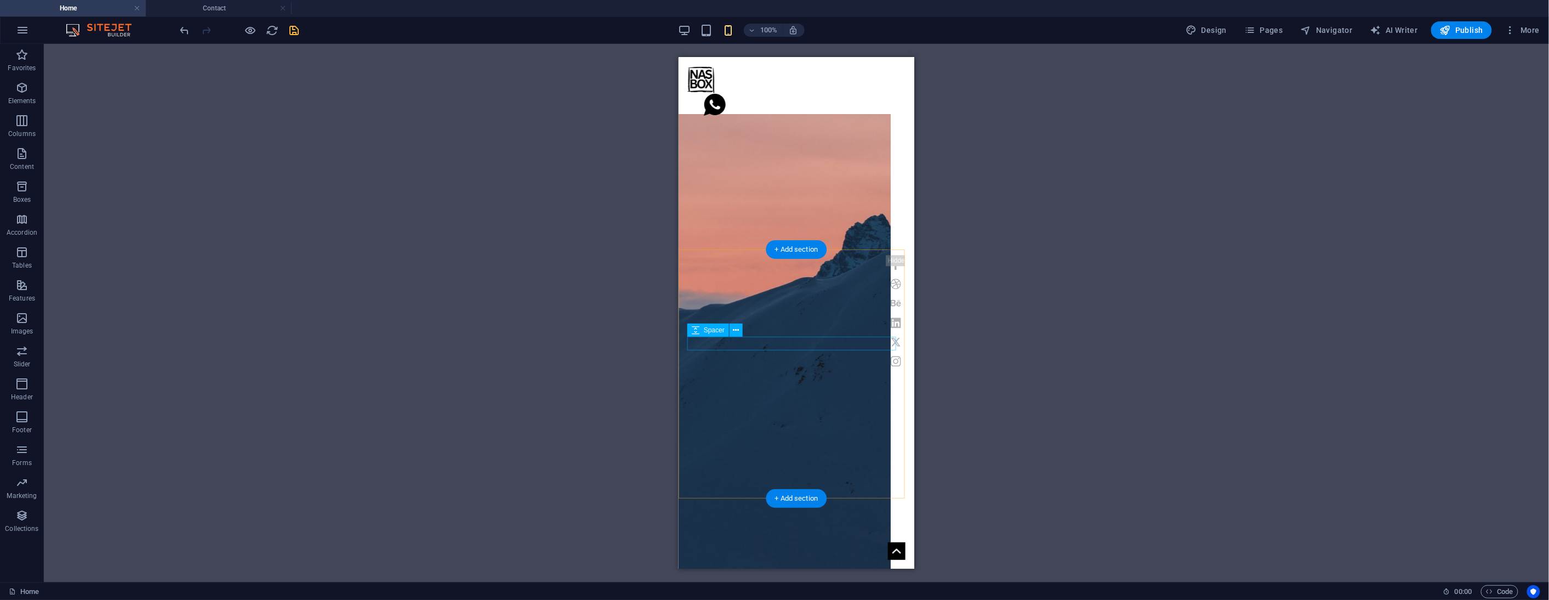
scroll to position [365, 0]
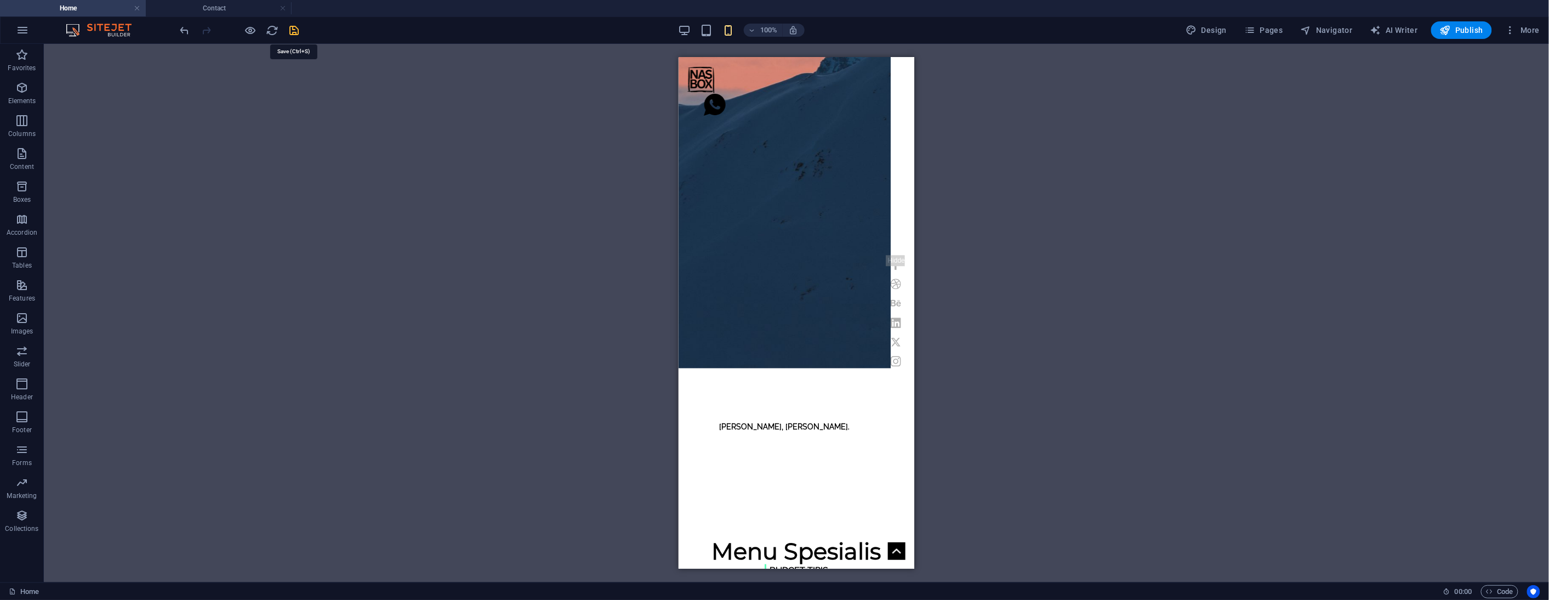
click at [291, 31] on icon "save" at bounding box center [294, 30] width 13 height 13
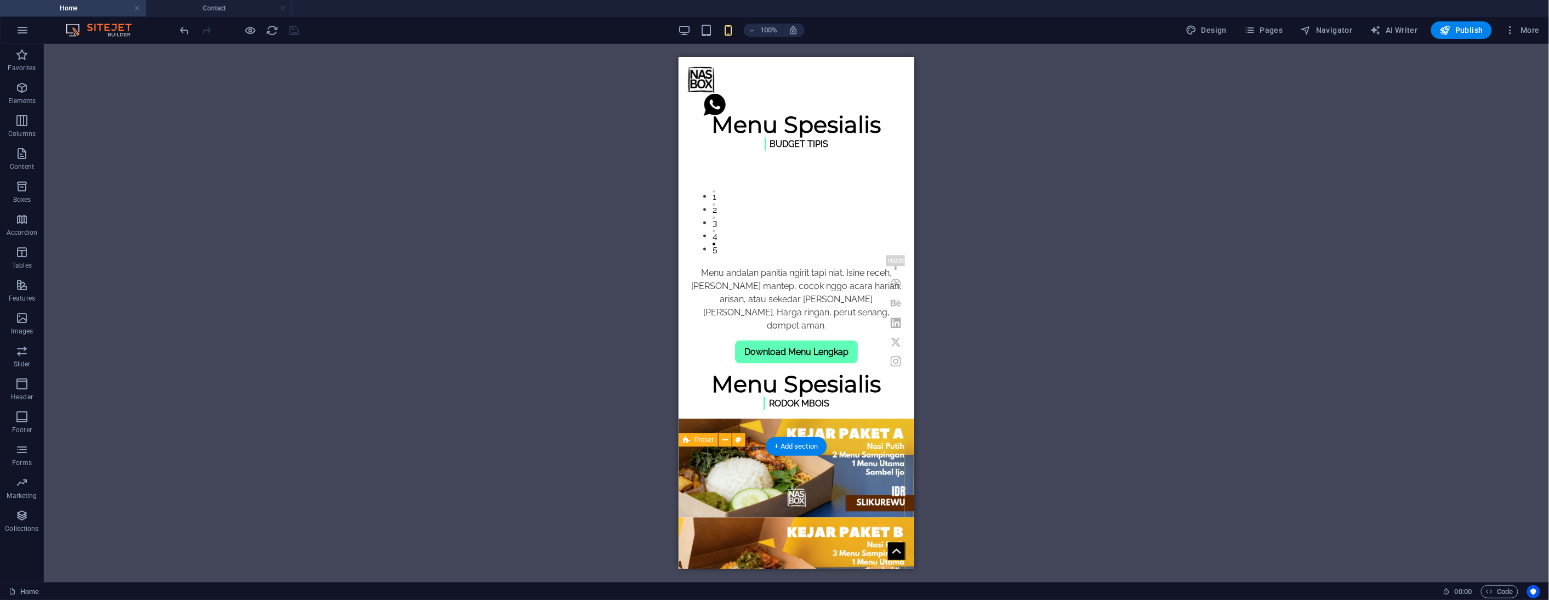
scroll to position [670, 0]
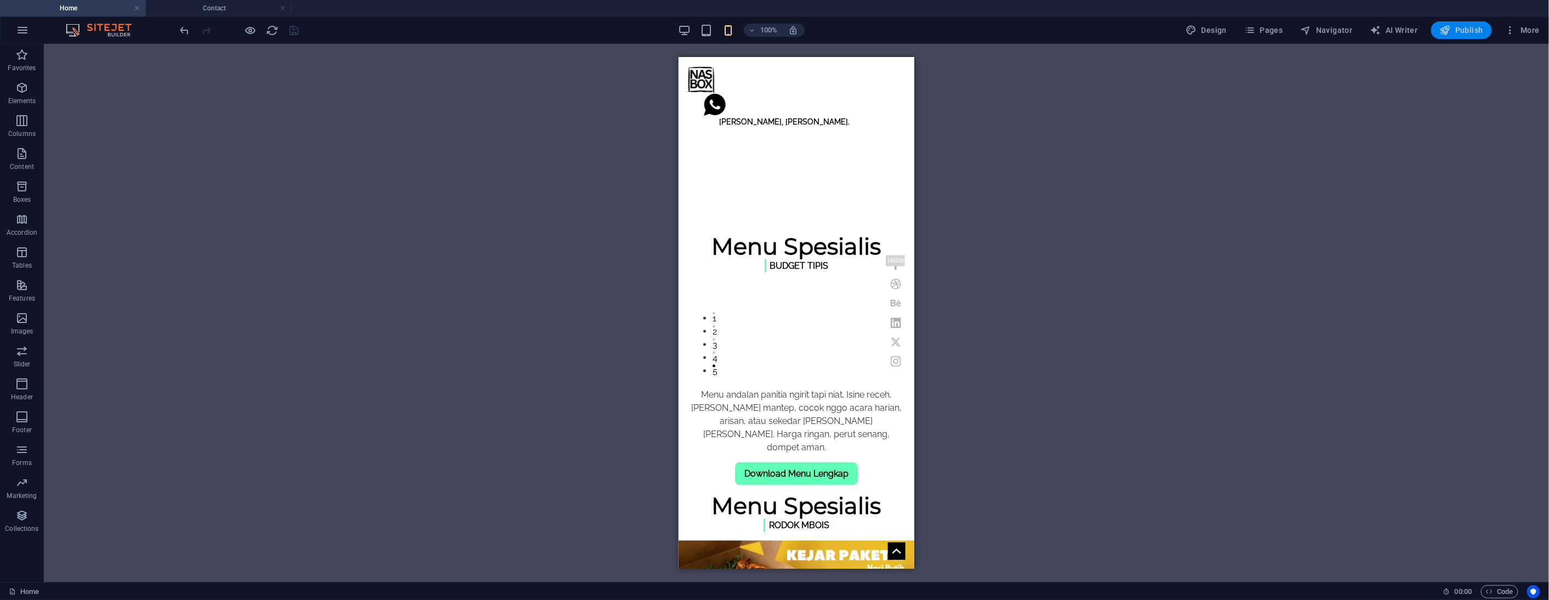
click at [1461, 35] on span "Publish" at bounding box center [1461, 30] width 43 height 11
